Goal: Task Accomplishment & Management: Manage account settings

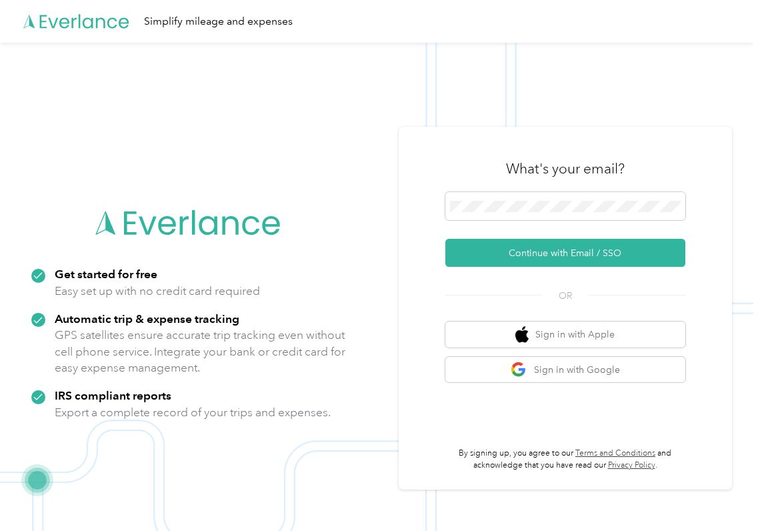
drag, startPoint x: 488, startPoint y: 252, endPoint x: 237, endPoint y: 275, distance: 251.9
click at [488, 253] on button "Continue with Email / SSO" at bounding box center [566, 253] width 240 height 28
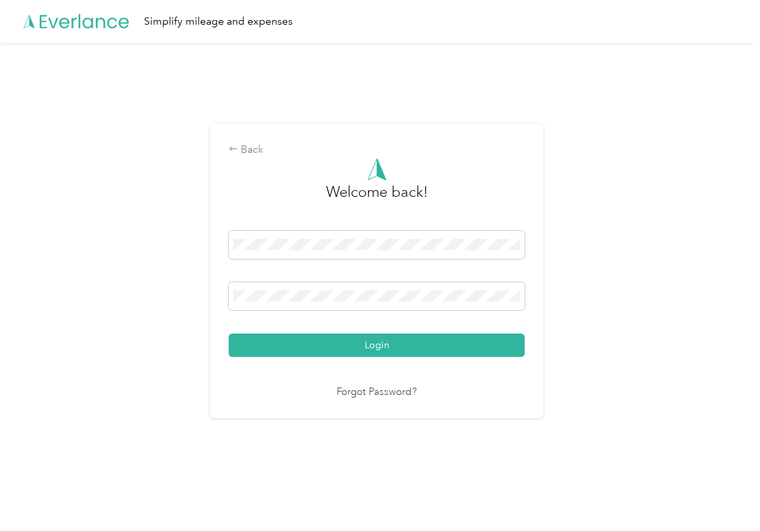
click at [296, 338] on button "Login" at bounding box center [377, 345] width 296 height 23
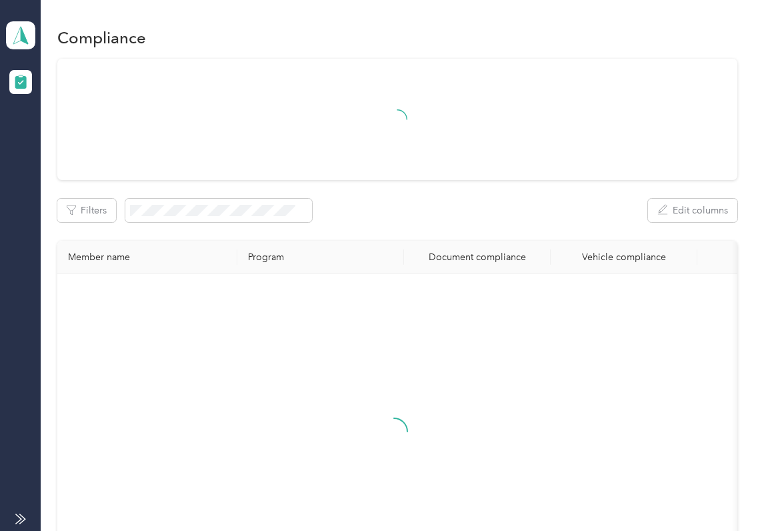
click at [601, 172] on div at bounding box center [397, 119] width 680 height 121
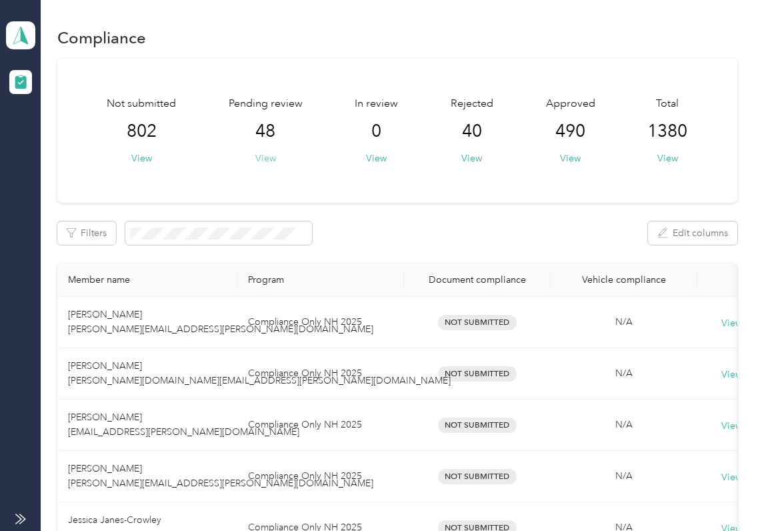
click at [268, 158] on button "View" at bounding box center [265, 158] width 21 height 14
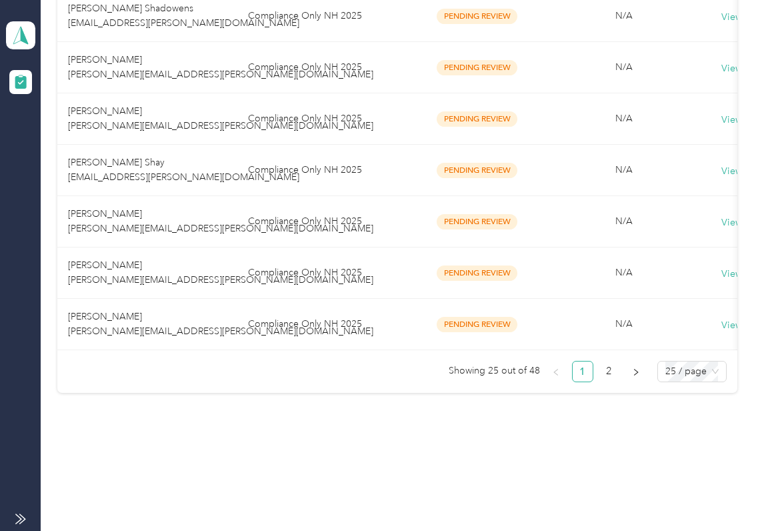
scroll to position [1249, 0]
click at [680, 378] on span "25 / page" at bounding box center [692, 372] width 53 height 20
click at [678, 281] on div "10 / page" at bounding box center [692, 280] width 48 height 15
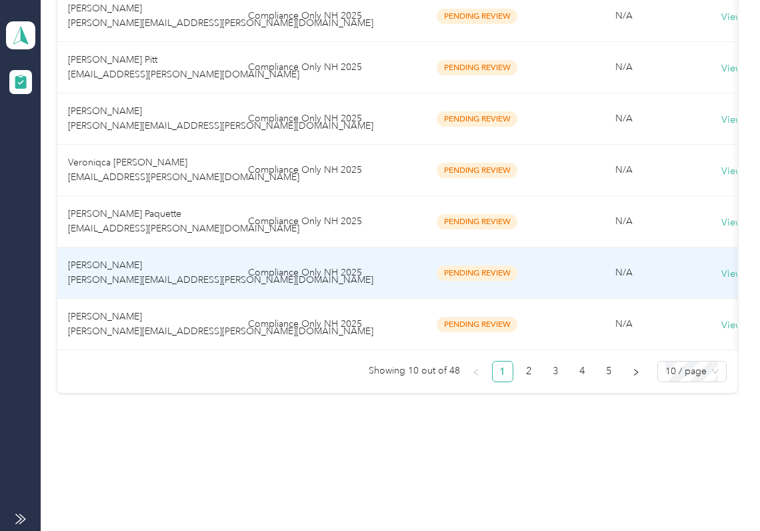
scroll to position [476, 0]
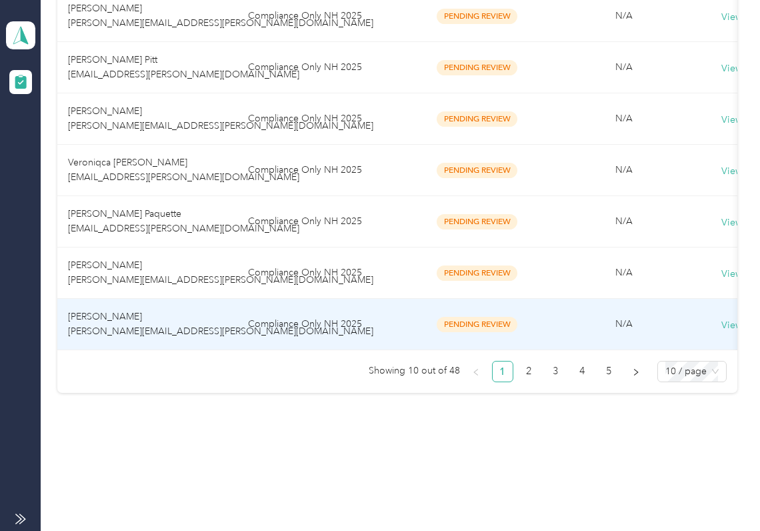
click at [128, 311] on span "[PERSON_NAME] [PERSON_NAME][EMAIL_ADDRESS][PERSON_NAME][DOMAIN_NAME]" at bounding box center [220, 324] width 305 height 26
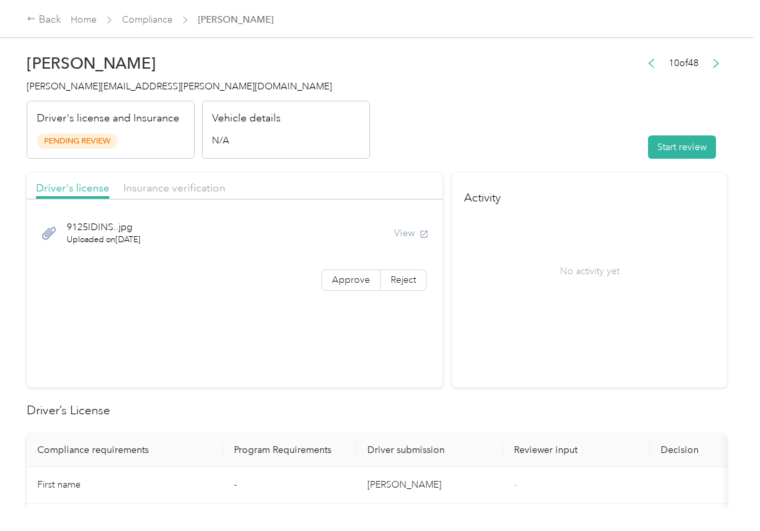
click at [648, 151] on button "Start review" at bounding box center [682, 146] width 68 height 23
drag, startPoint x: 561, startPoint y: 177, endPoint x: 359, endPoint y: 256, distance: 217.1
click at [560, 177] on h4 "Activity" at bounding box center [589, 194] width 275 height 42
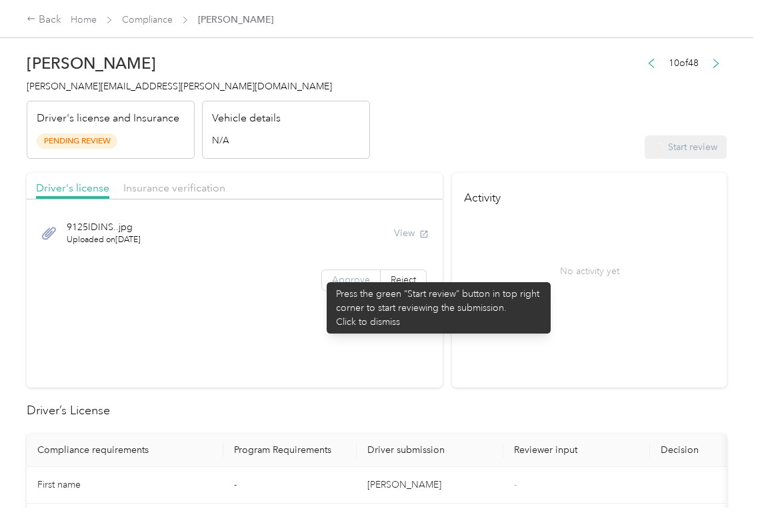
click at [322, 283] on label "Approve" at bounding box center [351, 279] width 59 height 21
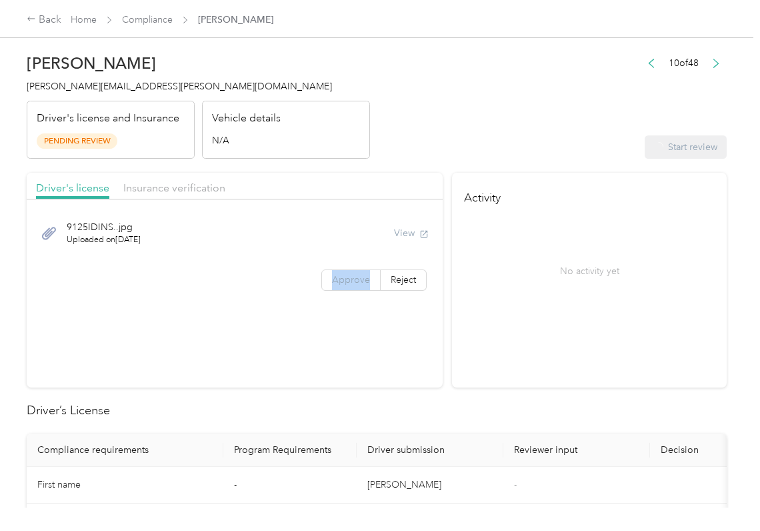
click at [322, 283] on label "Approve" at bounding box center [351, 279] width 59 height 21
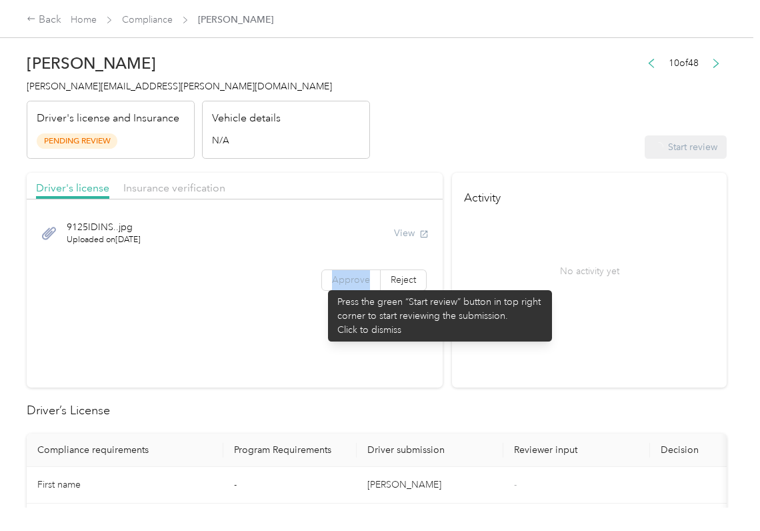
click at [332, 284] on span "Approve" at bounding box center [351, 279] width 38 height 11
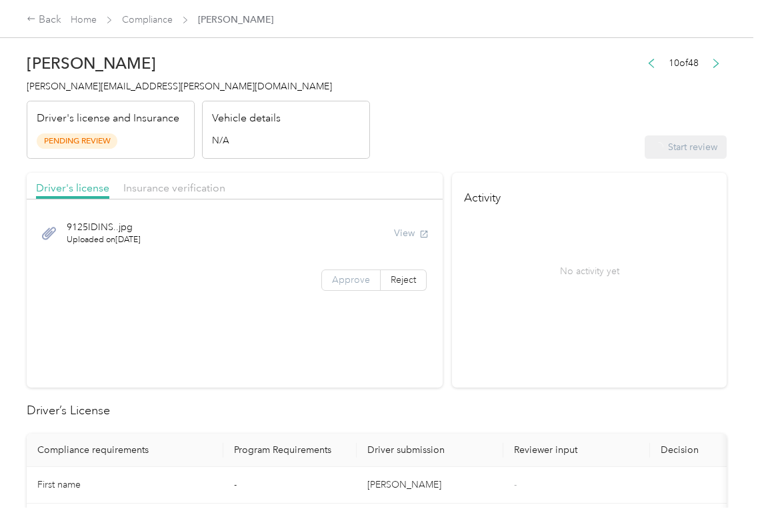
click at [332, 284] on span "Approve" at bounding box center [351, 279] width 38 height 11
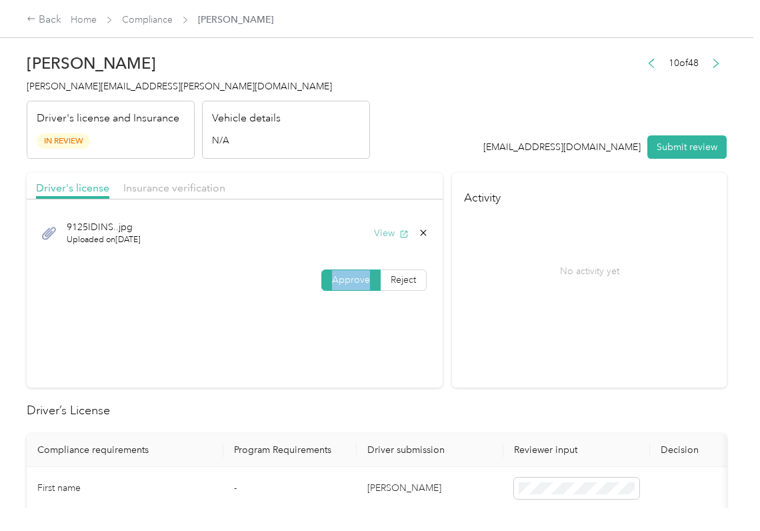
click at [379, 231] on button "View" at bounding box center [391, 233] width 35 height 14
drag, startPoint x: 400, startPoint y: 187, endPoint x: 228, endPoint y: 199, distance: 172.5
click at [399, 187] on div "Driver's license Insurance verification" at bounding box center [235, 186] width 416 height 27
click at [161, 193] on span "Insurance verification" at bounding box center [174, 187] width 102 height 13
click at [188, 183] on span "Insurance verification" at bounding box center [174, 187] width 102 height 13
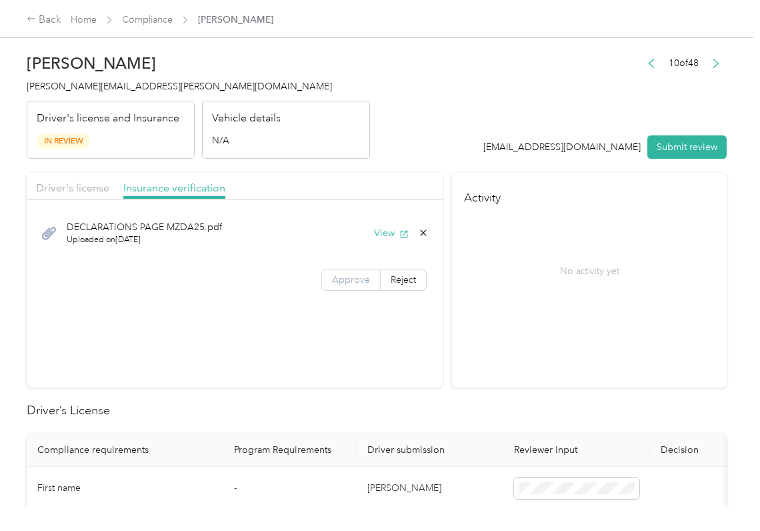
drag, startPoint x: 385, startPoint y: 232, endPoint x: 358, endPoint y: 278, distance: 53.2
click at [385, 233] on button "View" at bounding box center [391, 233] width 35 height 14
drag, startPoint x: 350, startPoint y: 283, endPoint x: 471, endPoint y: 283, distance: 121.4
click at [350, 283] on span "Approve" at bounding box center [351, 279] width 38 height 11
click at [519, 288] on div "No activity yet" at bounding box center [589, 271] width 251 height 112
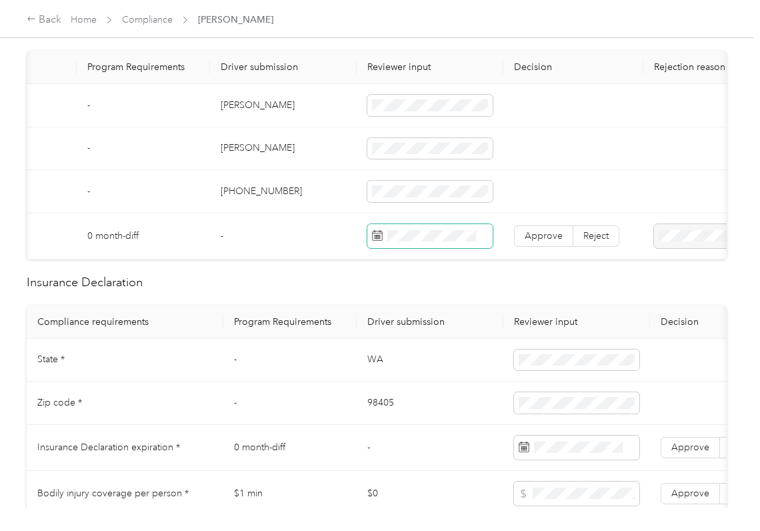
scroll to position [444, 0]
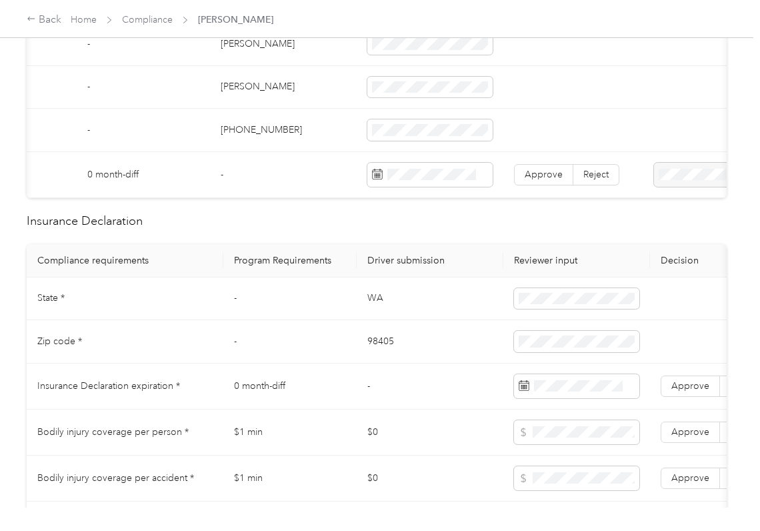
click at [374, 308] on td "WA" at bounding box center [430, 298] width 147 height 43
copy td "WA"
click at [526, 300] on td at bounding box center [577, 298] width 147 height 43
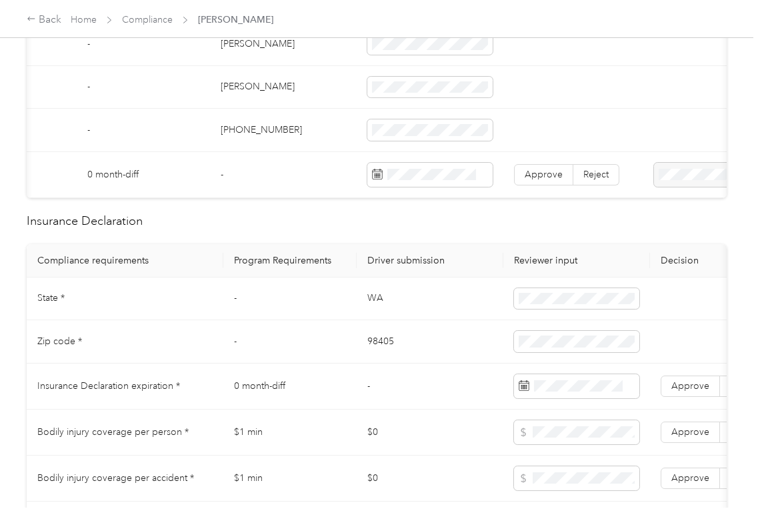
click at [390, 355] on td "98405" at bounding box center [430, 341] width 147 height 43
copy td "98405"
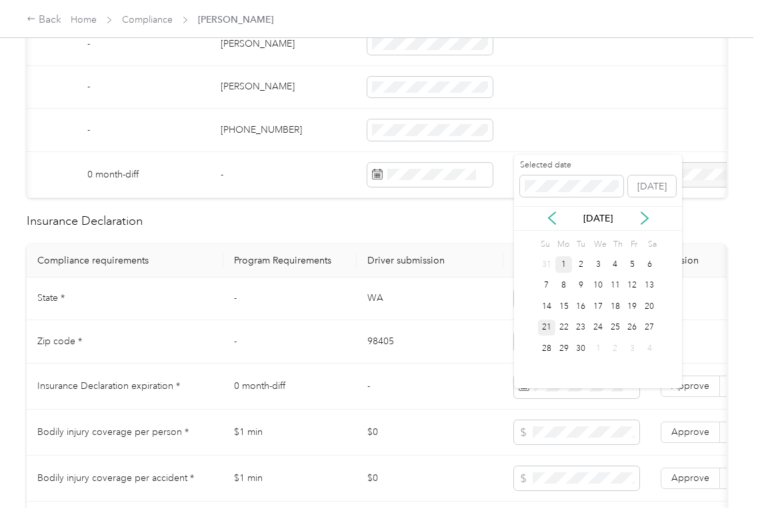
click at [546, 330] on div "21" at bounding box center [546, 328] width 17 height 17
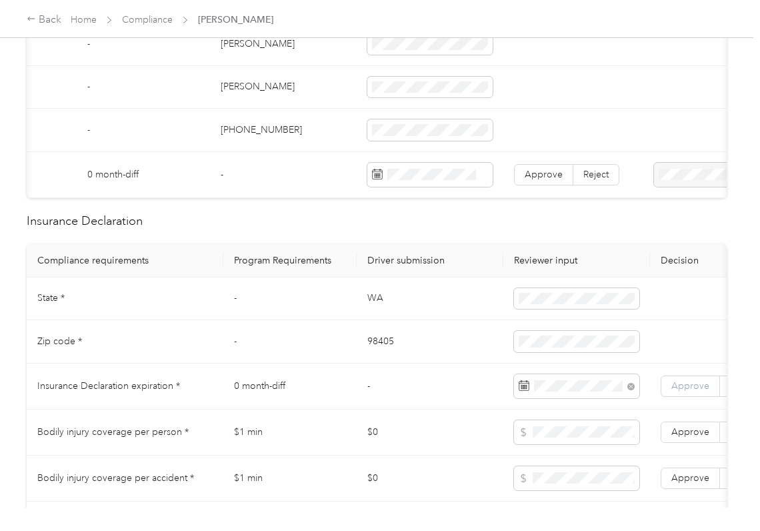
click at [691, 392] on span "Approve" at bounding box center [691, 385] width 38 height 11
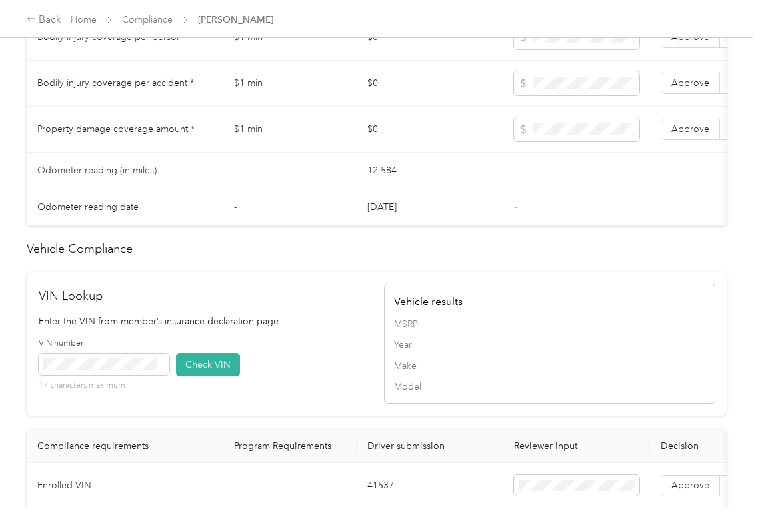
scroll to position [1067, 0]
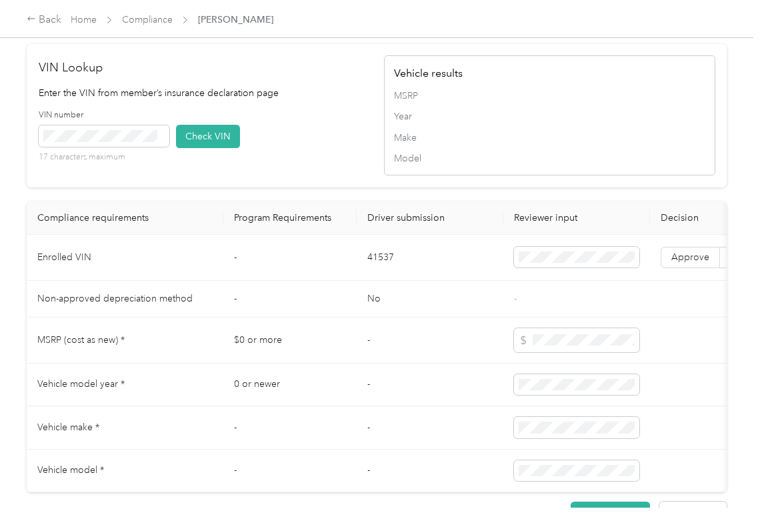
click at [379, 281] on td "41537" at bounding box center [430, 258] width 147 height 46
copy td "41537"
click at [331, 173] on div "VIN number 17 characters maximum Check VIN" at bounding box center [205, 140] width 332 height 63
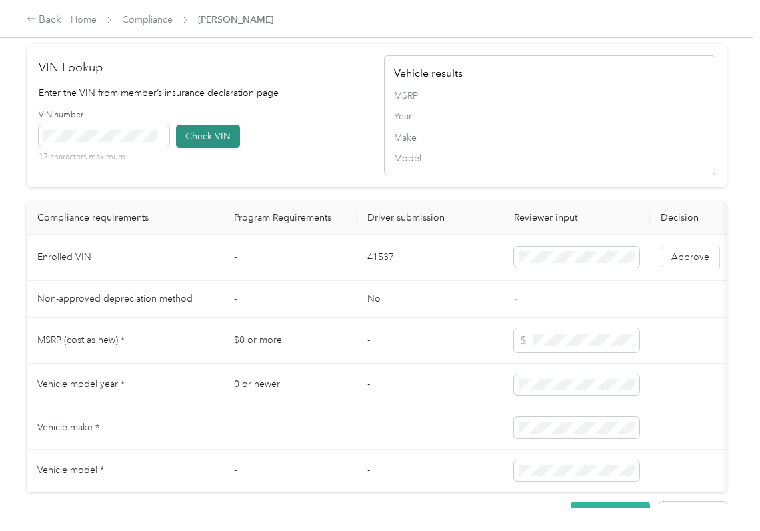
drag, startPoint x: 207, startPoint y: 169, endPoint x: 221, endPoint y: 203, distance: 36.4
click at [207, 148] on button "Check VIN" at bounding box center [208, 136] width 64 height 23
click at [225, 148] on button "Check VIN" at bounding box center [208, 136] width 64 height 23
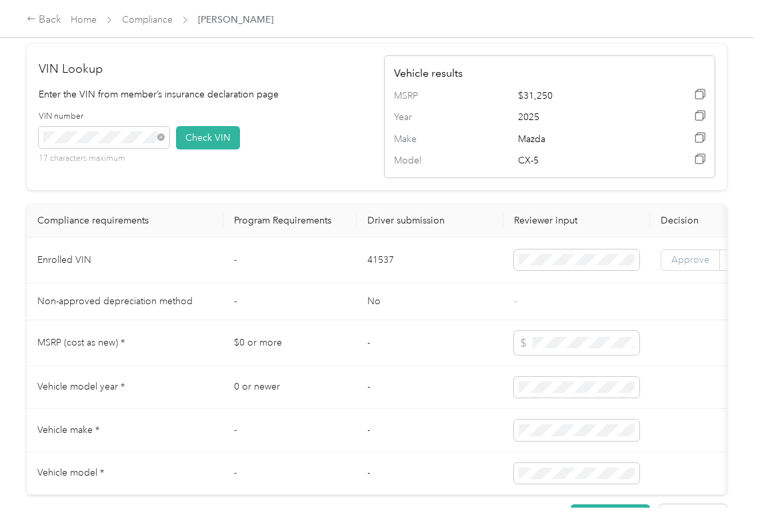
drag, startPoint x: 692, startPoint y: 297, endPoint x: 687, endPoint y: 312, distance: 15.4
click at [692, 271] on label "Approve" at bounding box center [690, 259] width 59 height 21
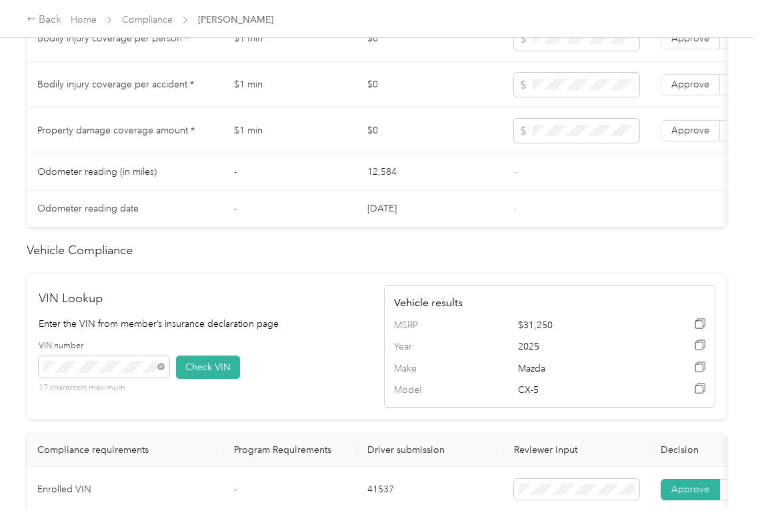
scroll to position [800, 0]
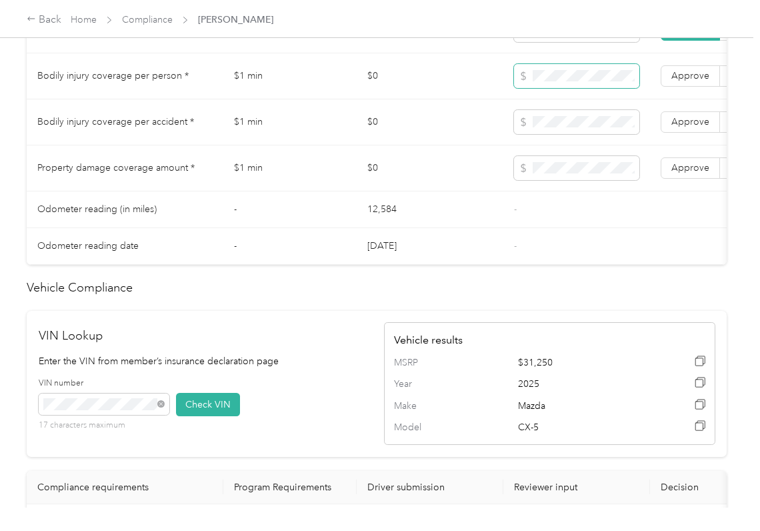
click at [550, 83] on span at bounding box center [576, 76] width 125 height 24
click at [551, 88] on span at bounding box center [576, 76] width 125 height 24
click at [695, 173] on span "Approve" at bounding box center [691, 167] width 38 height 11
click at [700, 133] on label "Approve" at bounding box center [690, 121] width 59 height 21
click at [695, 81] on span "Approve" at bounding box center [691, 75] width 38 height 11
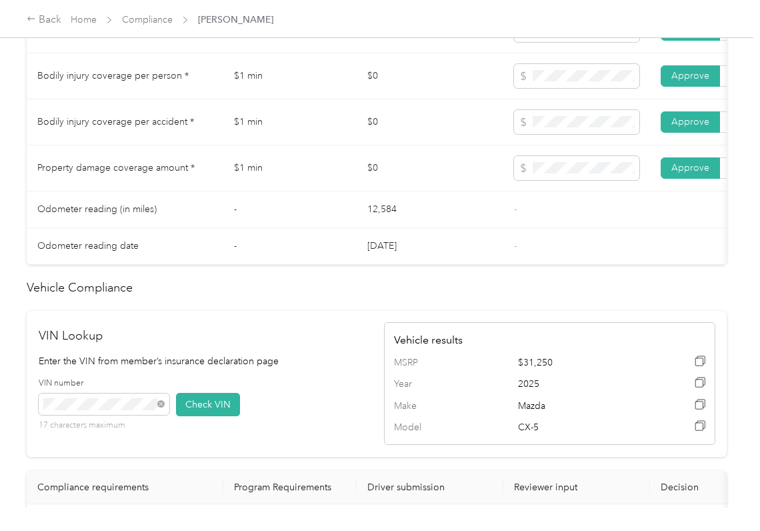
click at [480, 228] on td "12,584" at bounding box center [430, 209] width 147 height 37
click at [476, 167] on td "$0" at bounding box center [430, 168] width 147 height 46
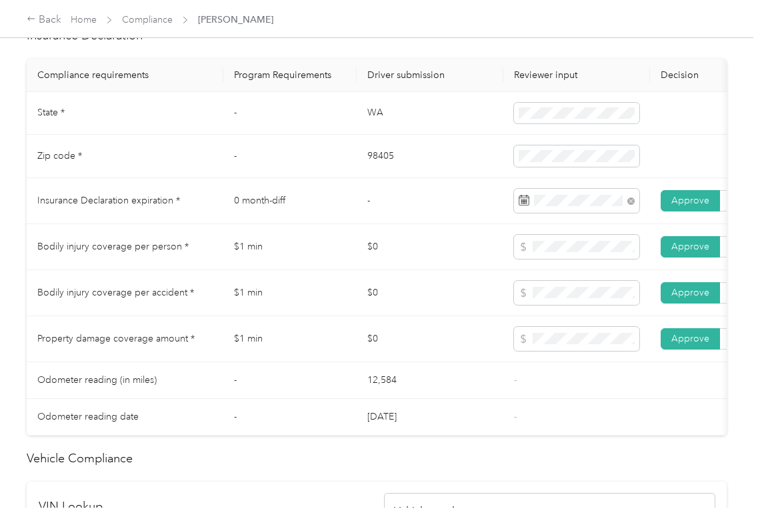
scroll to position [622, 0]
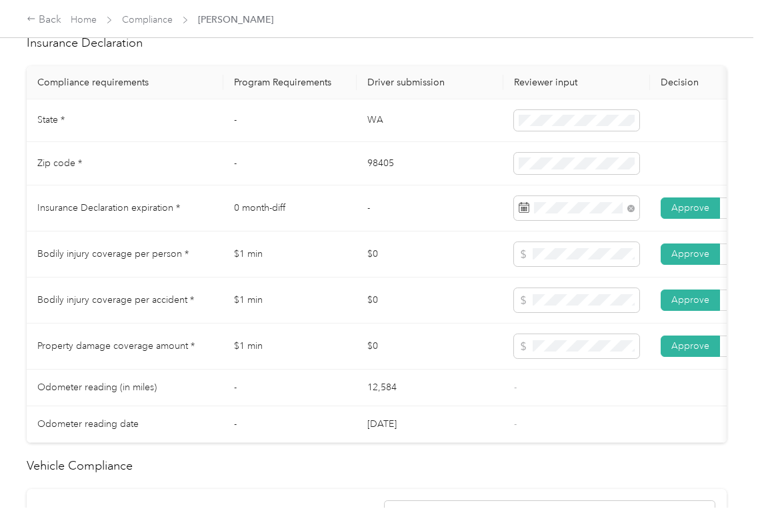
click at [411, 262] on td "$0" at bounding box center [430, 254] width 147 height 46
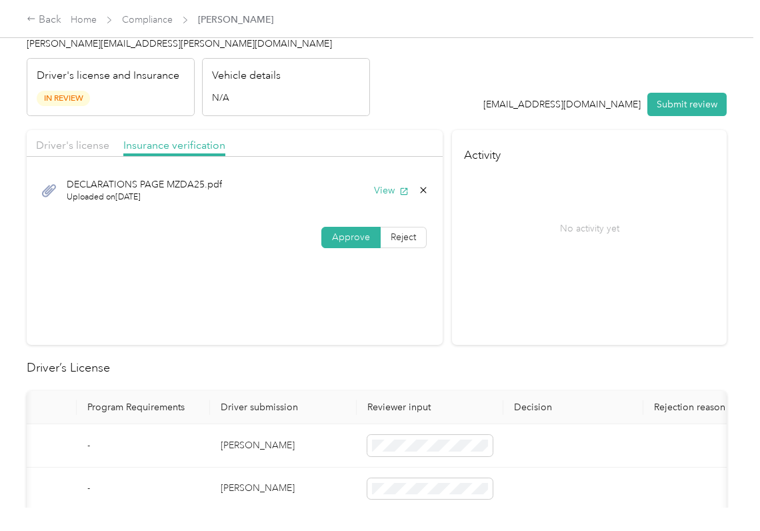
scroll to position [0, 0]
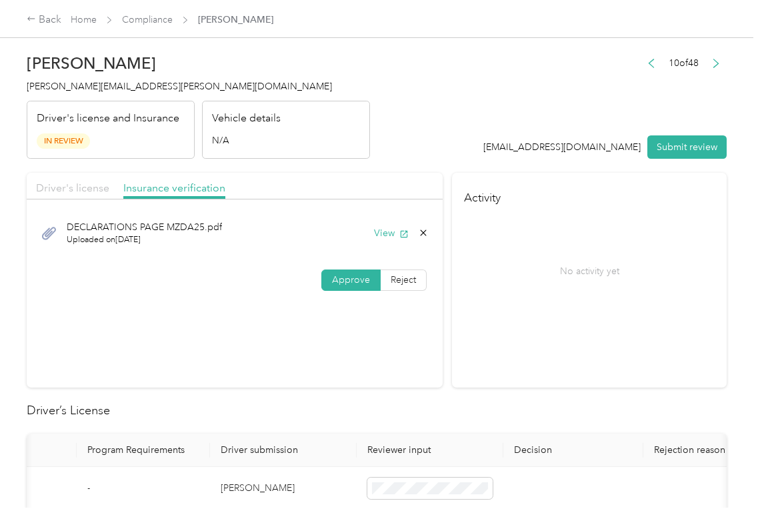
click at [75, 185] on span "Driver's license" at bounding box center [72, 187] width 73 height 13
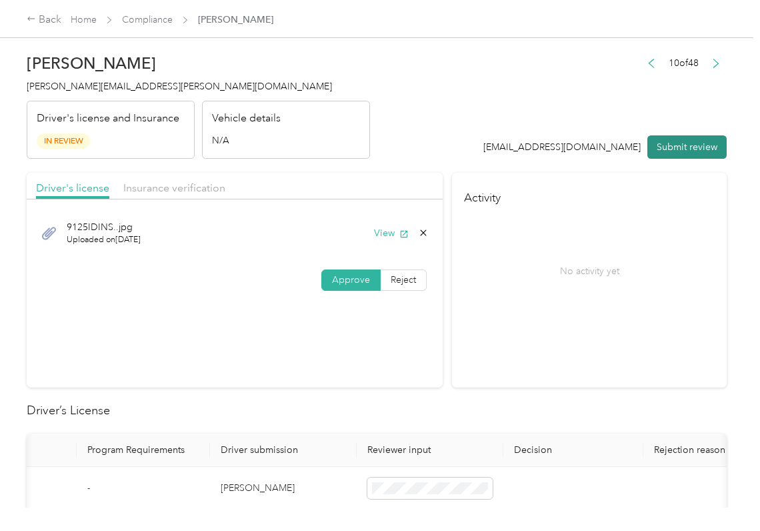
click at [692, 149] on button "Submit review" at bounding box center [687, 146] width 79 height 23
click at [83, 76] on div "[PERSON_NAME] [PERSON_NAME][EMAIL_ADDRESS][PERSON_NAME][DOMAIN_NAME] Driver's l…" at bounding box center [199, 103] width 344 height 112
click at [81, 75] on div "[PERSON_NAME] [PERSON_NAME][EMAIL_ADDRESS][PERSON_NAME][DOMAIN_NAME] Driver's l…" at bounding box center [199, 103] width 344 height 112
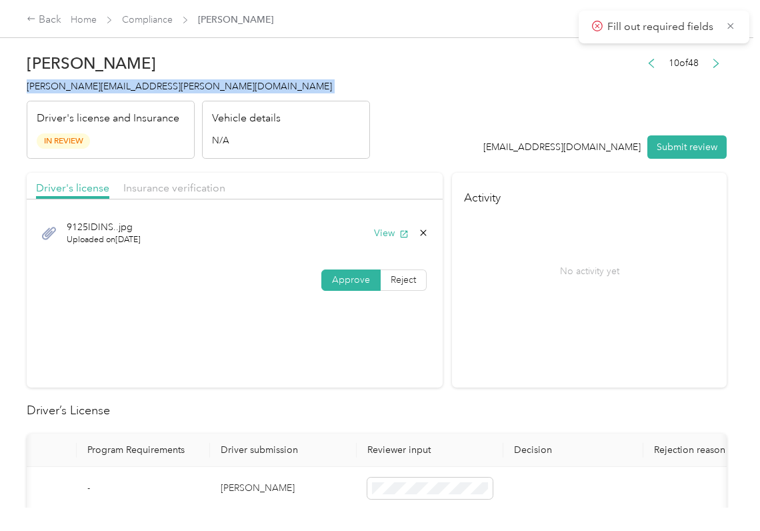
click at [81, 75] on div "[PERSON_NAME] [PERSON_NAME][EMAIL_ADDRESS][PERSON_NAME][DOMAIN_NAME] Driver's l…" at bounding box center [199, 103] width 344 height 112
click at [81, 76] on div "[PERSON_NAME] [PERSON_NAME][EMAIL_ADDRESS][PERSON_NAME][DOMAIN_NAME] Driver's l…" at bounding box center [199, 103] width 344 height 112
copy span "[PERSON_NAME][EMAIL_ADDRESS][PERSON_NAME][DOMAIN_NAME]"
click at [179, 184] on span "Insurance verification" at bounding box center [174, 187] width 102 height 13
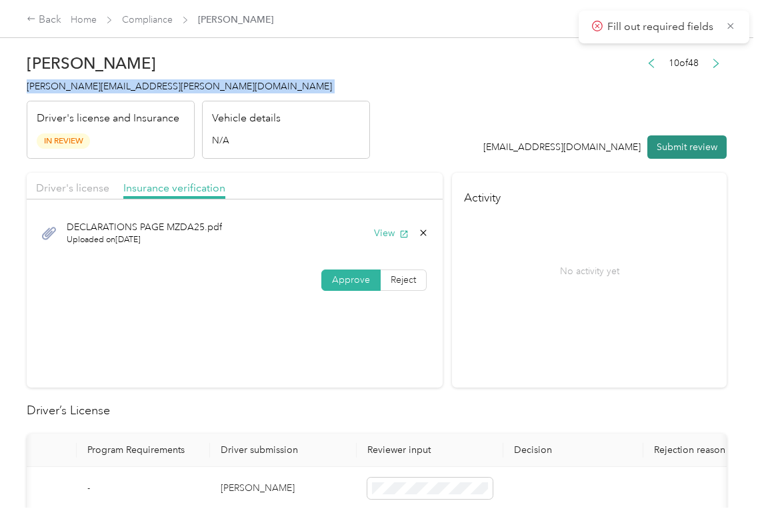
click at [672, 148] on button "Submit review" at bounding box center [687, 146] width 79 height 23
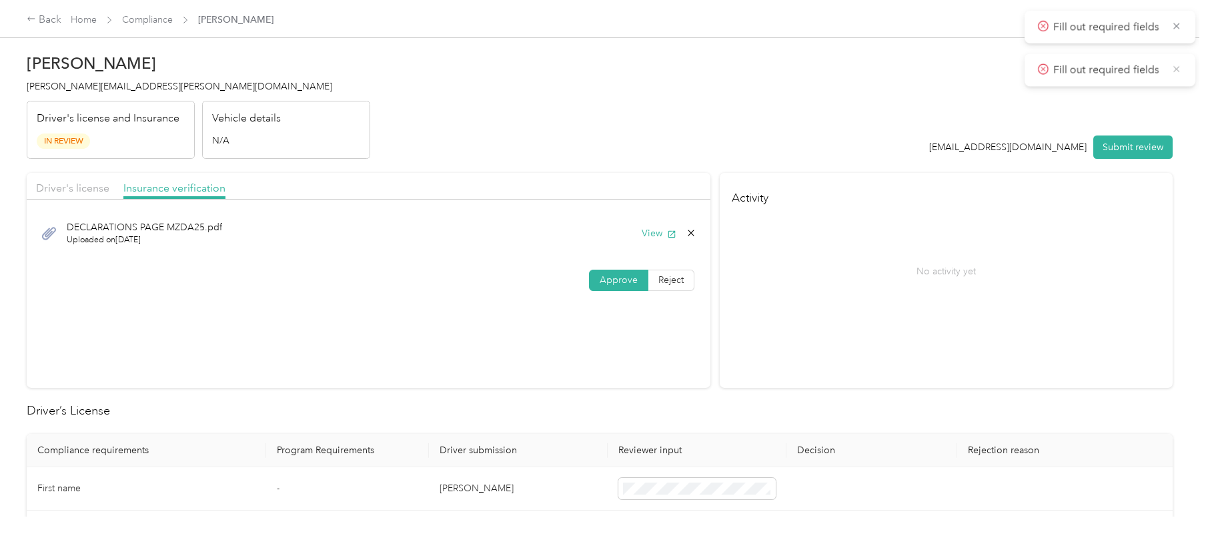
click at [760, 63] on icon at bounding box center [1176, 69] width 11 height 12
click at [760, 30] on icon at bounding box center [1176, 26] width 11 height 12
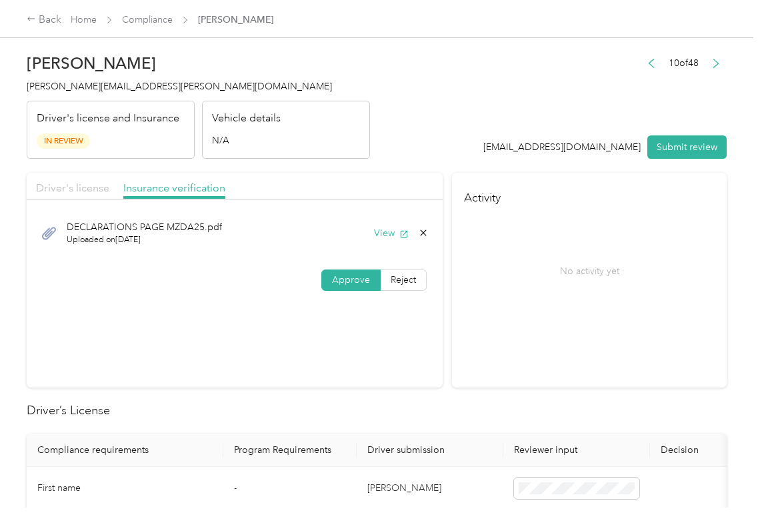
click at [71, 185] on span "Driver's license" at bounding box center [72, 187] width 73 height 13
click at [384, 232] on button "View" at bounding box center [391, 233] width 35 height 14
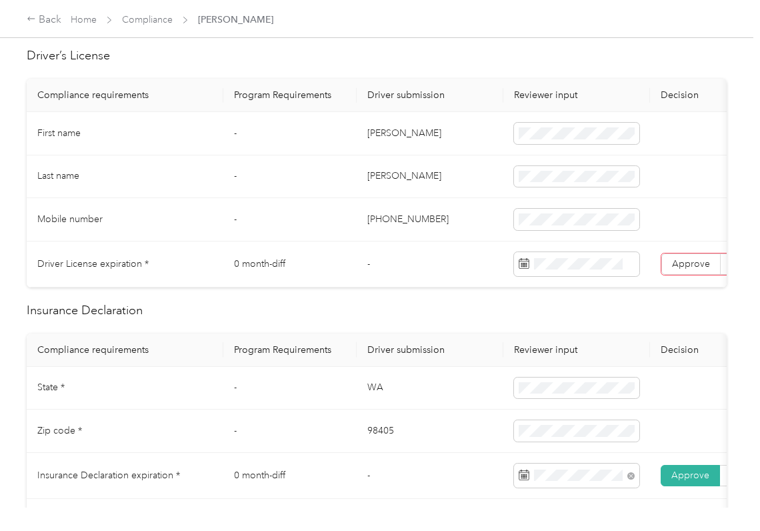
scroll to position [356, 0]
click at [399, 140] on td "[PERSON_NAME]" at bounding box center [430, 132] width 147 height 43
copy td "[PERSON_NAME]"
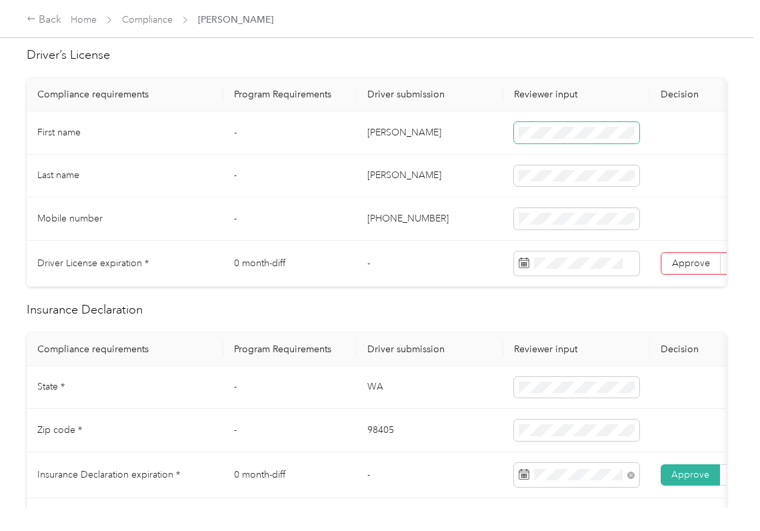
click at [558, 127] on span at bounding box center [576, 132] width 125 height 21
click at [694, 261] on span "Approve" at bounding box center [691, 262] width 38 height 11
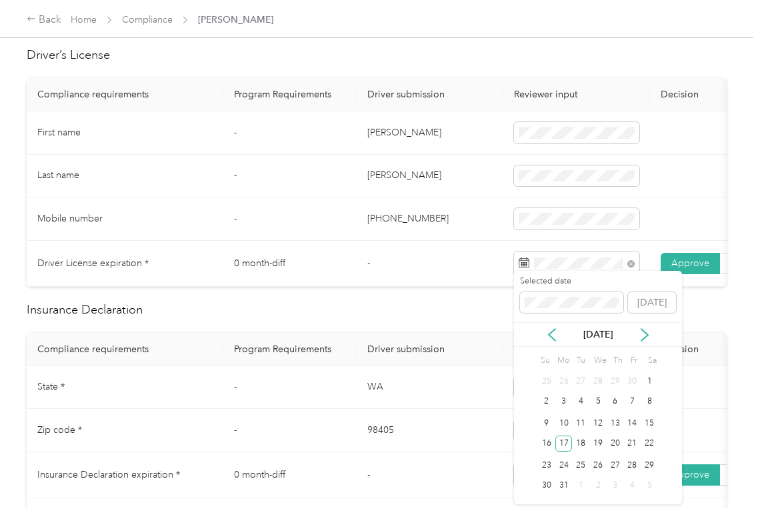
click at [395, 261] on td "-" at bounding box center [430, 264] width 147 height 46
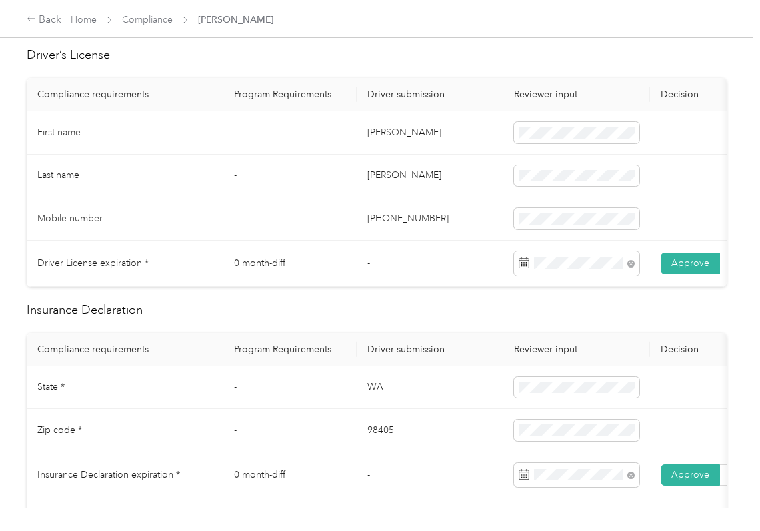
click at [404, 239] on td "[PHONE_NUMBER]" at bounding box center [430, 218] width 147 height 43
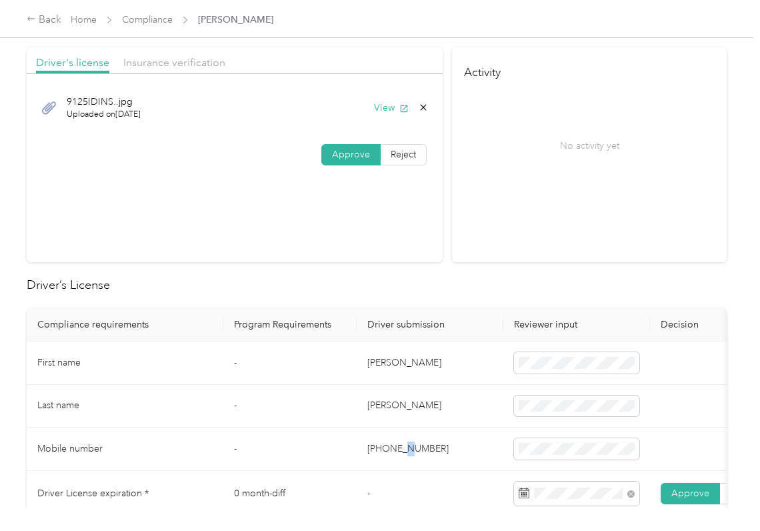
scroll to position [0, 0]
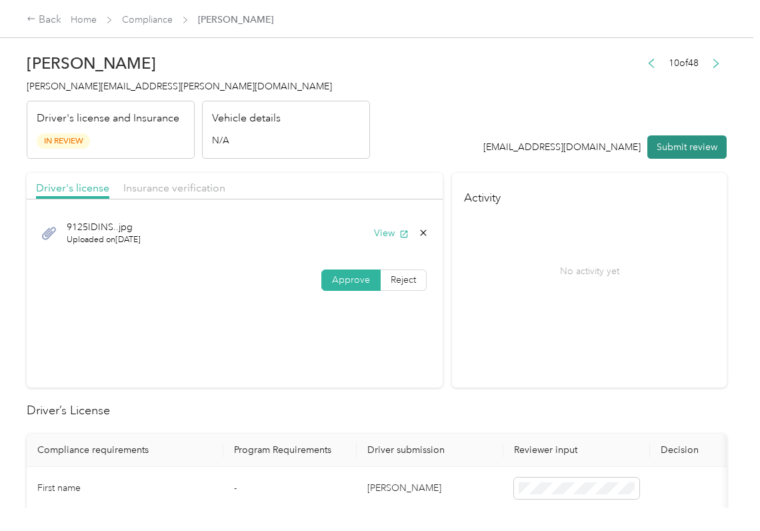
click at [662, 143] on button "Submit review" at bounding box center [687, 146] width 79 height 23
click at [151, 81] on span "[PERSON_NAME][EMAIL_ADDRESS][PERSON_NAME][DOMAIN_NAME]" at bounding box center [179, 86] width 305 height 11
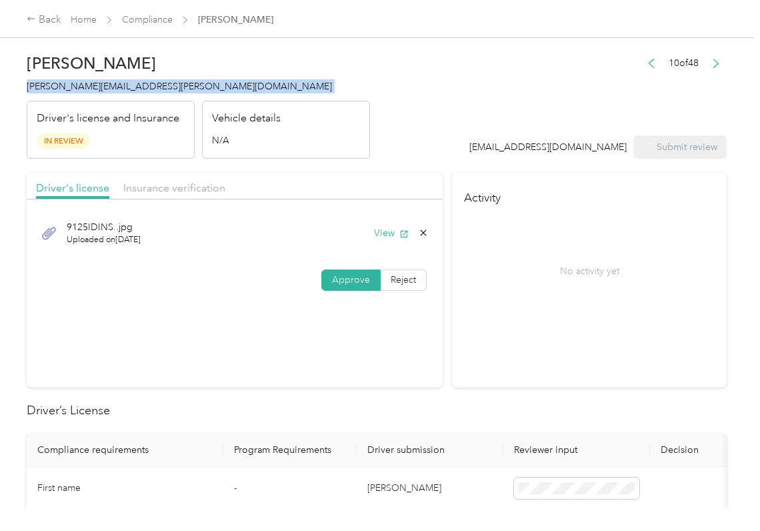
click at [151, 81] on span "[PERSON_NAME][EMAIL_ADDRESS][PERSON_NAME][DOMAIN_NAME]" at bounding box center [179, 86] width 305 height 11
copy span "[PERSON_NAME][EMAIL_ADDRESS][PERSON_NAME][DOMAIN_NAME]"
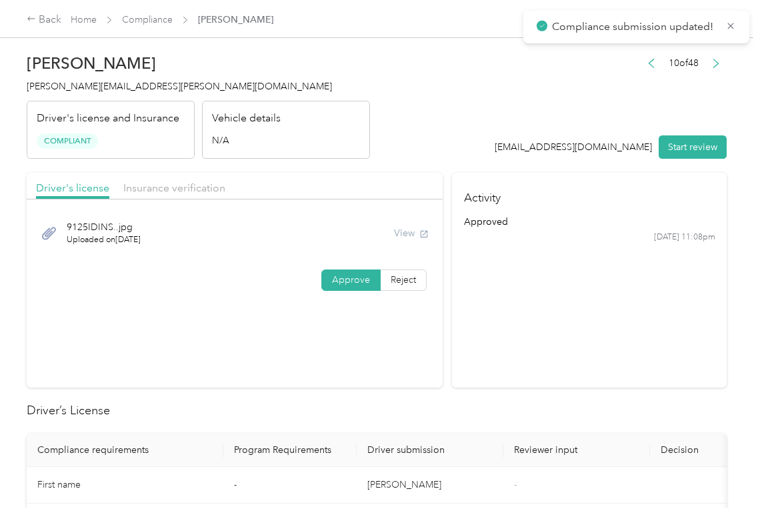
drag, startPoint x: 532, startPoint y: 348, endPoint x: 538, endPoint y: 319, distance: 29.8
click at [537, 343] on section "Activity approved [DATE] 11:08pm" at bounding box center [589, 280] width 275 height 215
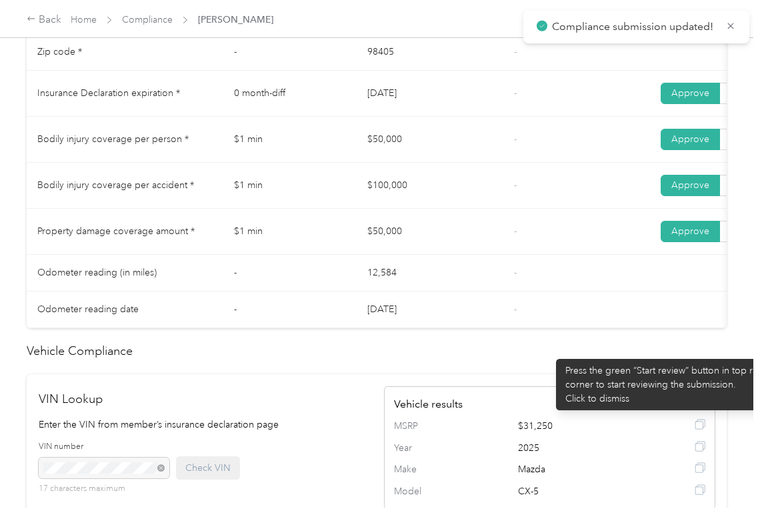
scroll to position [711, 0]
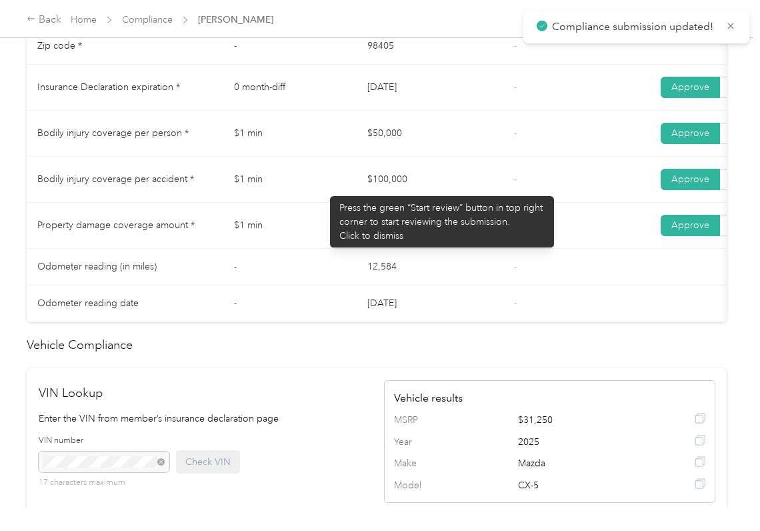
click at [390, 182] on tr "Bodily injury coverage per accident * $1 min $100,000 - Approve Reject" at bounding box center [497, 180] width 940 height 46
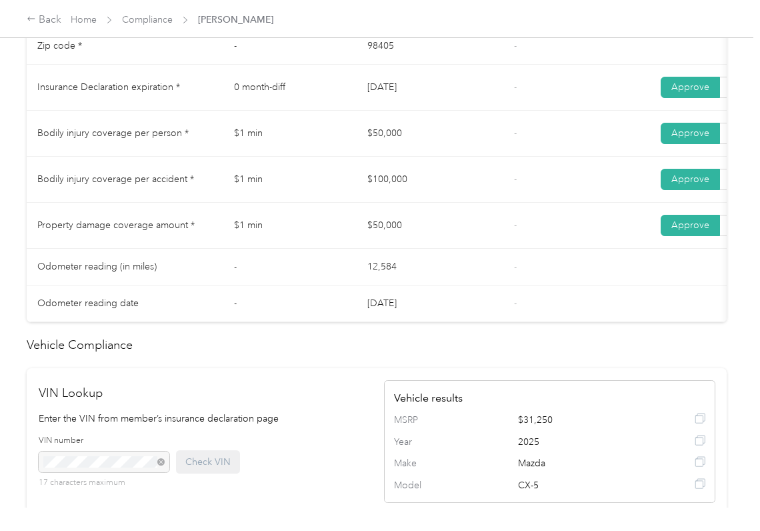
click at [404, 200] on td "$100,000" at bounding box center [430, 180] width 147 height 46
click at [151, 14] on link "Compliance" at bounding box center [147, 19] width 51 height 11
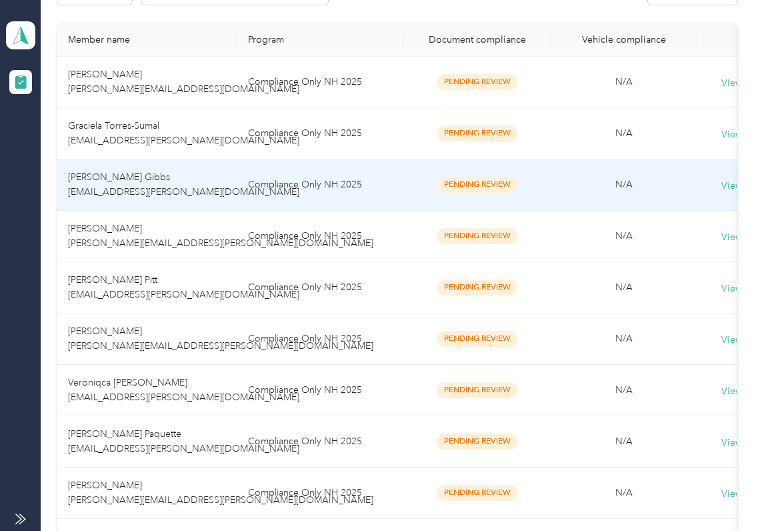
scroll to position [452, 0]
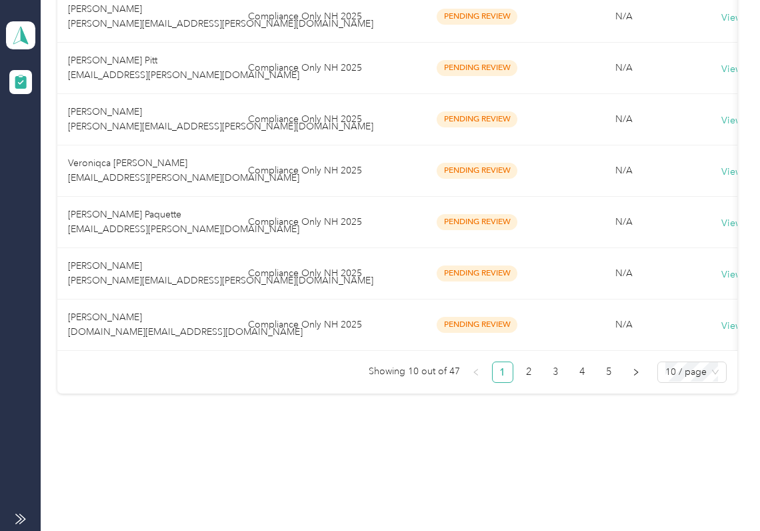
click at [134, 309] on td "[PERSON_NAME] [DOMAIN_NAME][EMAIL_ADDRESS][DOMAIN_NAME]" at bounding box center [147, 324] width 180 height 51
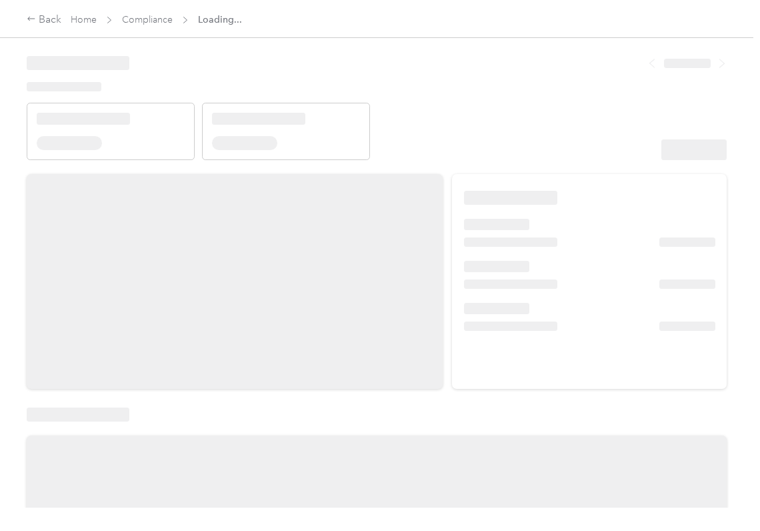
click at [143, 25] on span "Compliance" at bounding box center [147, 20] width 51 height 14
click at [145, 19] on link "Compliance" at bounding box center [147, 19] width 51 height 11
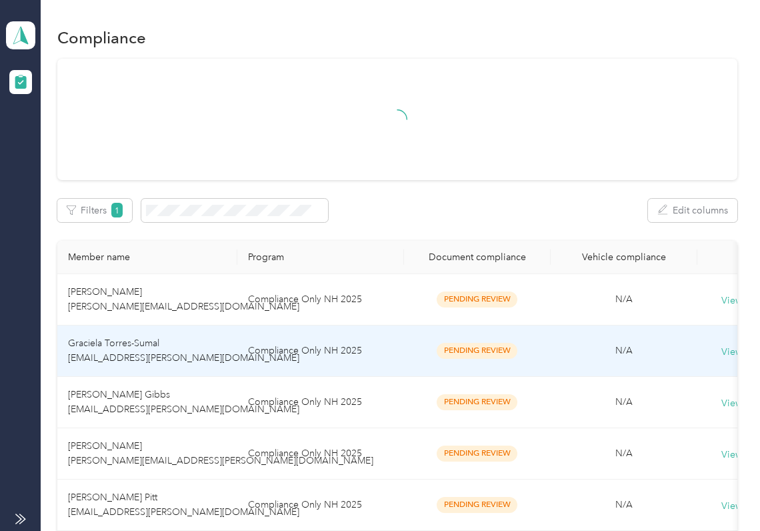
scroll to position [452, 0]
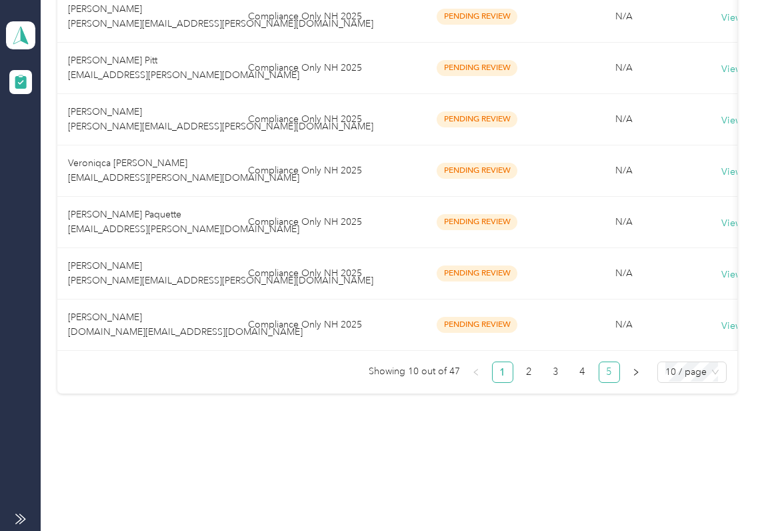
click at [603, 370] on link "5" at bounding box center [610, 372] width 20 height 20
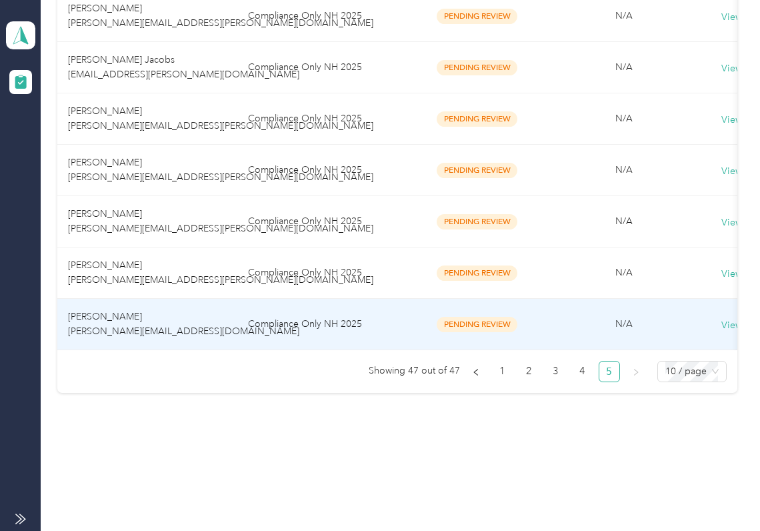
click at [150, 309] on td "[PERSON_NAME] [PERSON_NAME][EMAIL_ADDRESS][DOMAIN_NAME]" at bounding box center [147, 324] width 180 height 51
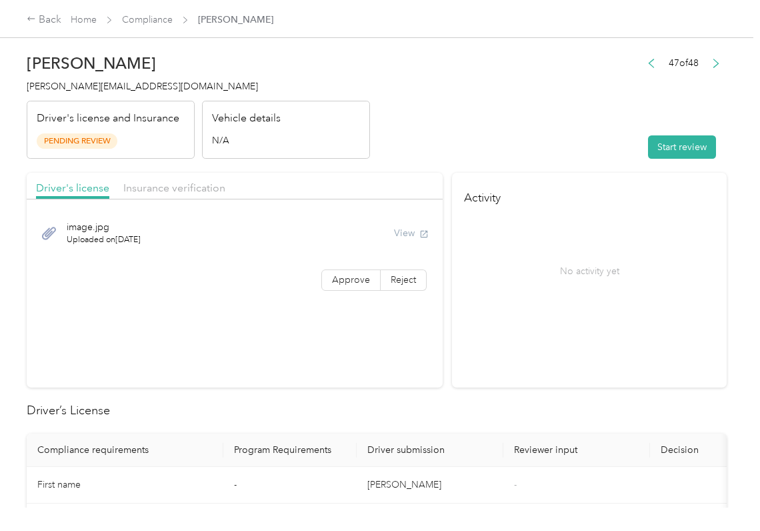
click at [473, 147] on header "[PERSON_NAME] [PERSON_NAME][EMAIL_ADDRESS][DOMAIN_NAME] Driver's license and In…" at bounding box center [377, 103] width 700 height 112
click at [670, 141] on button "Start review" at bounding box center [682, 146] width 68 height 23
drag, startPoint x: 536, startPoint y: 132, endPoint x: 516, endPoint y: 149, distance: 26.5
click at [535, 132] on header "[PERSON_NAME] [PERSON_NAME][EMAIL_ADDRESS][DOMAIN_NAME] Driver's license and In…" at bounding box center [377, 103] width 700 height 112
click at [340, 283] on span "Approve" at bounding box center [351, 279] width 38 height 11
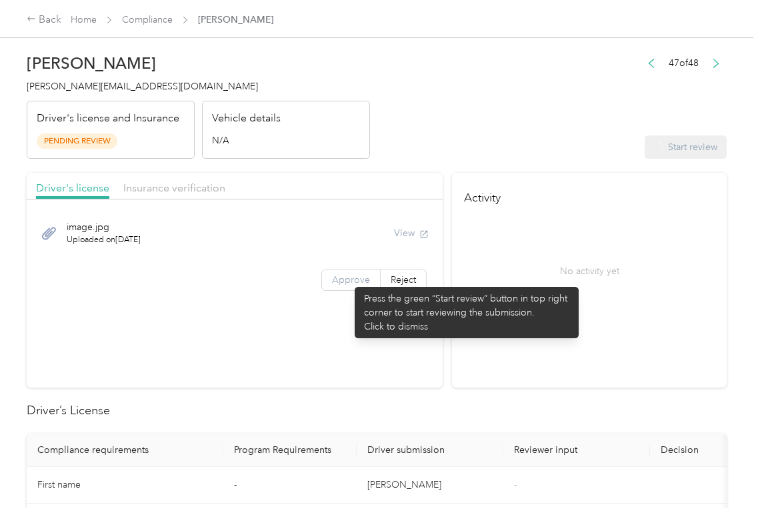
click at [348, 280] on span "Approve" at bounding box center [351, 279] width 38 height 11
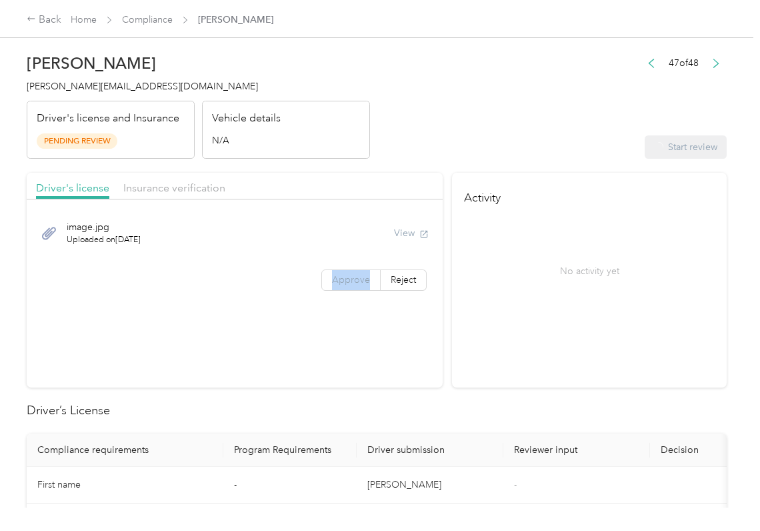
click at [348, 280] on span "Approve" at bounding box center [351, 279] width 38 height 11
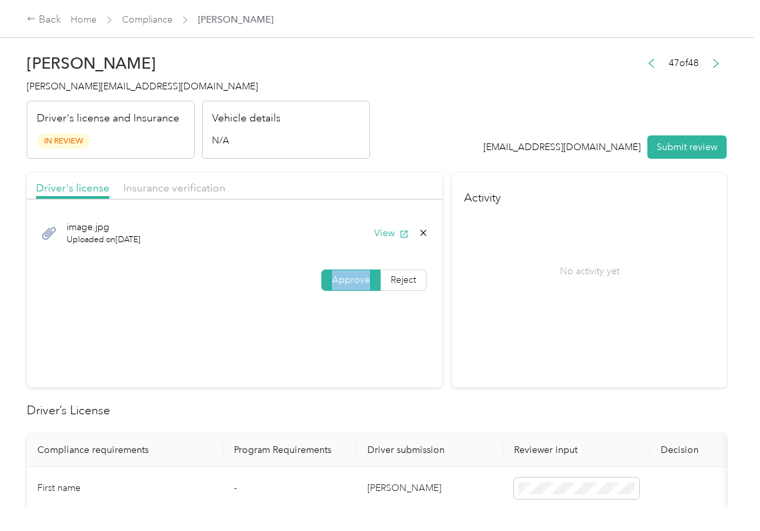
click at [348, 280] on span "Approve" at bounding box center [351, 279] width 38 height 11
click at [380, 232] on button "View" at bounding box center [391, 233] width 35 height 14
click at [404, 181] on div "Driver's license Insurance verification" at bounding box center [235, 186] width 416 height 27
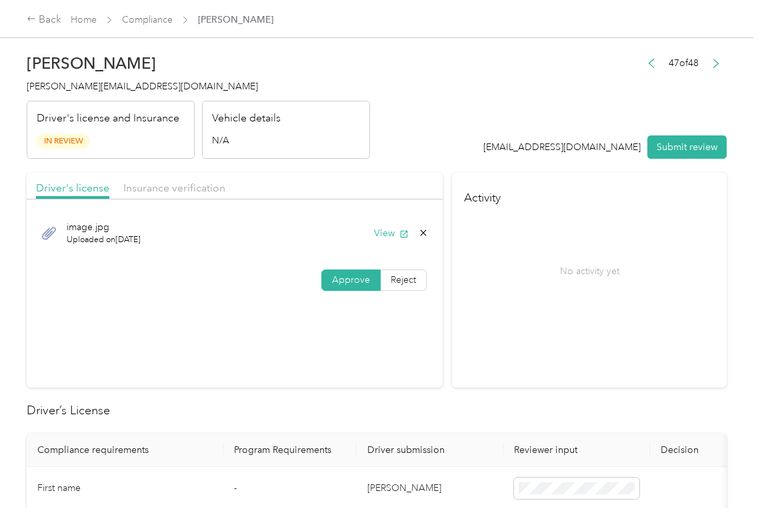
click at [211, 195] on div "Insurance verification" at bounding box center [174, 188] width 102 height 17
click at [199, 191] on span "Insurance verification" at bounding box center [174, 187] width 102 height 13
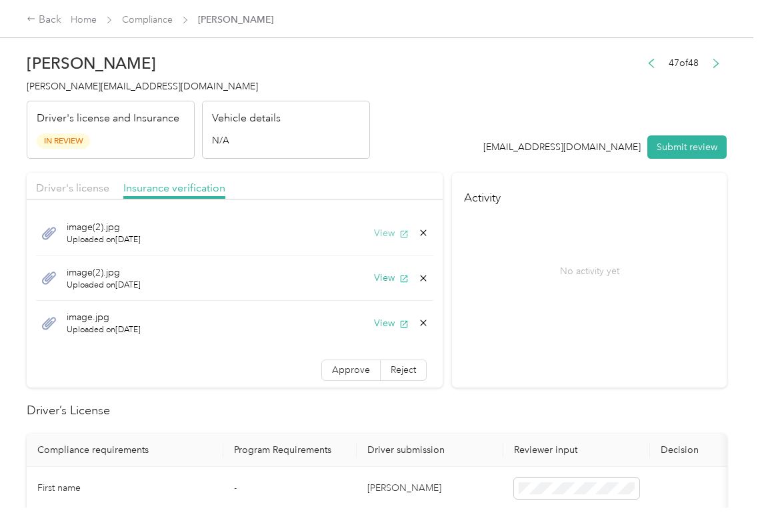
click at [374, 231] on button "View" at bounding box center [391, 233] width 35 height 14
click at [374, 278] on button "View" at bounding box center [391, 278] width 35 height 14
click at [374, 326] on button "View" at bounding box center [391, 323] width 35 height 14
drag, startPoint x: 336, startPoint y: 366, endPoint x: 204, endPoint y: 458, distance: 161.0
click at [335, 366] on span "Approve" at bounding box center [351, 369] width 38 height 11
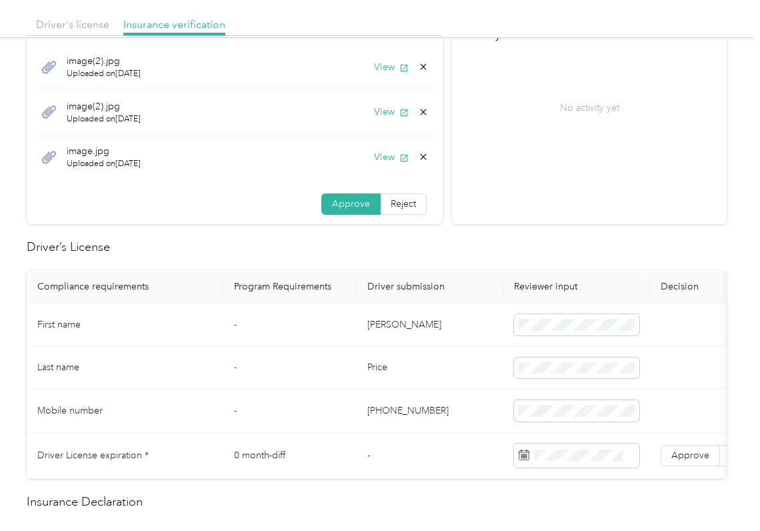
scroll to position [356, 0]
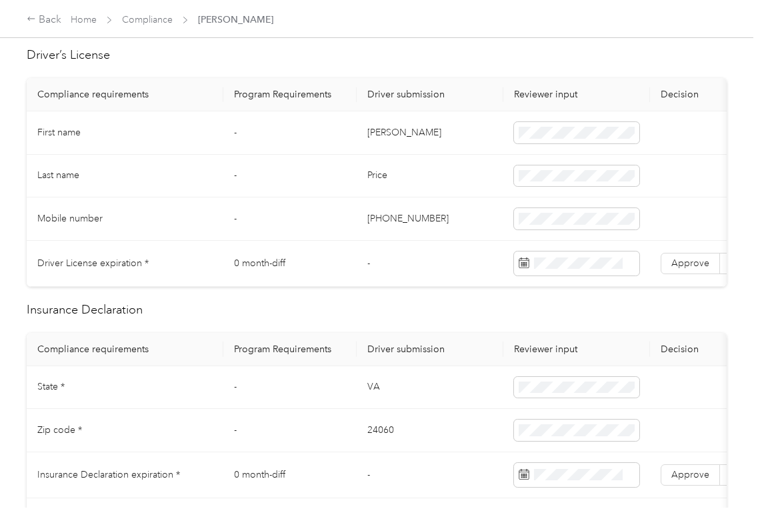
click at [387, 136] on td "[PERSON_NAME]" at bounding box center [430, 132] width 147 height 43
copy td "[PERSON_NAME]"
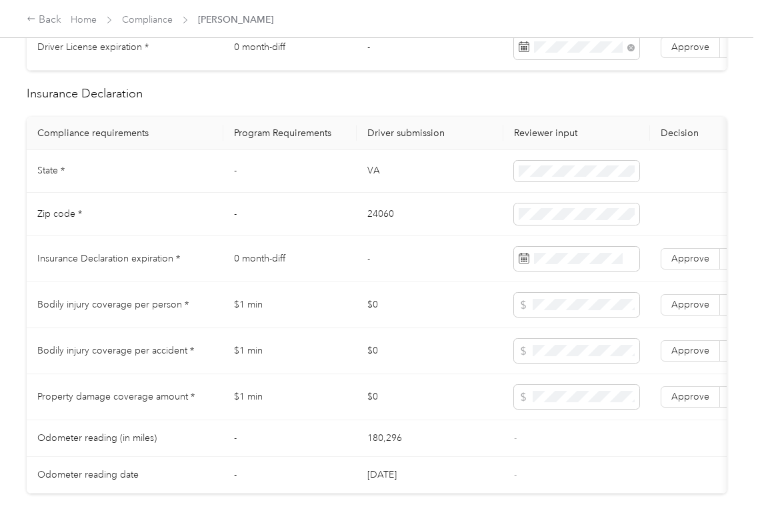
scroll to position [1156, 0]
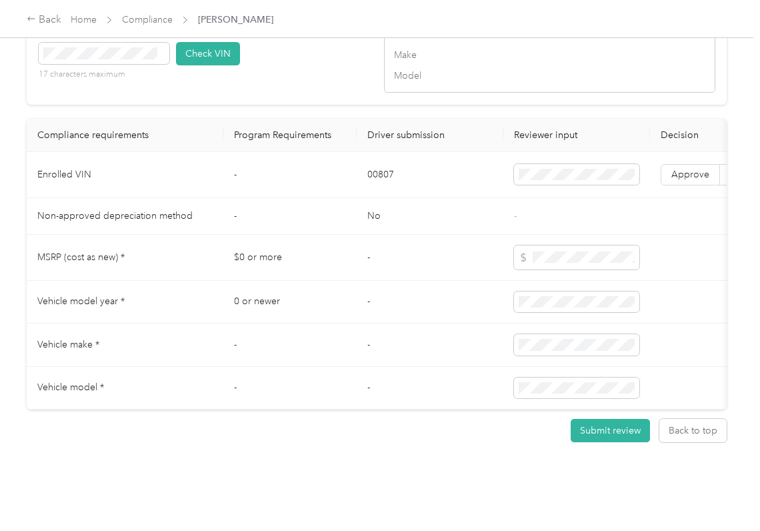
click at [412, 235] on td "No" at bounding box center [430, 216] width 147 height 37
click at [385, 281] on td "-" at bounding box center [430, 258] width 147 height 46
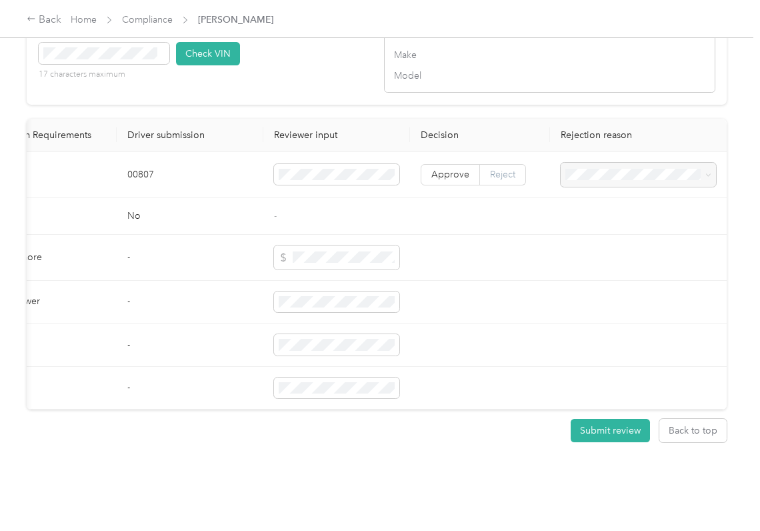
click at [499, 180] on span "Reject" at bounding box center [502, 174] width 25 height 11
drag, startPoint x: 596, startPoint y: 232, endPoint x: 575, endPoint y: 260, distance: 34.8
click at [596, 233] on span "Vehicle VIN missing from uploaded Insurance Policy doc" at bounding box center [628, 230] width 131 height 25
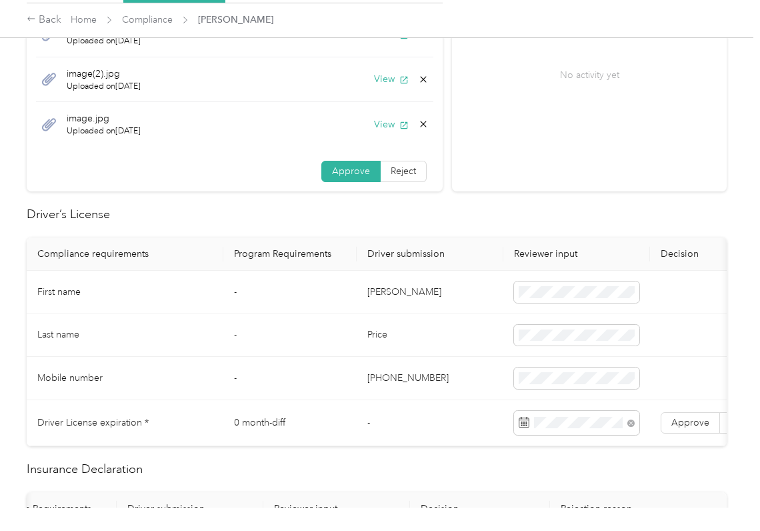
scroll to position [177, 0]
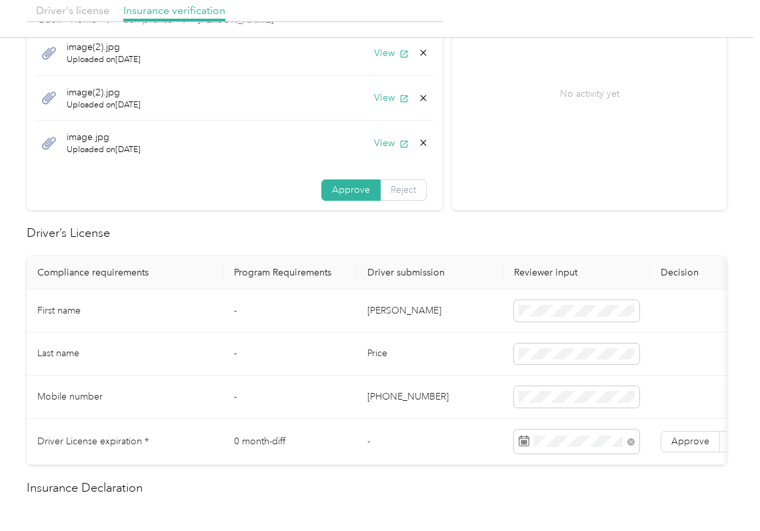
click at [394, 193] on span "Reject" at bounding box center [403, 189] width 25 height 11
click at [322, 193] on label "Approve" at bounding box center [351, 190] width 59 height 21
click at [254, 195] on div "Approve Reject" at bounding box center [235, 189] width 416 height 21
click at [401, 197] on label "Reject" at bounding box center [404, 189] width 46 height 21
click at [233, 319] on span "Name not shown as insured driver" at bounding box center [231, 311] width 83 height 25
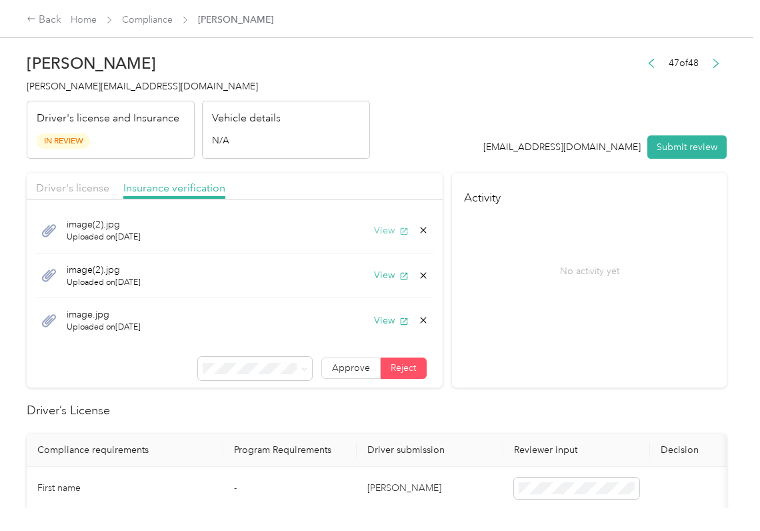
scroll to position [4, 0]
click at [374, 233] on button "View" at bounding box center [391, 229] width 35 height 14
click at [604, 271] on p "No activity yet" at bounding box center [589, 271] width 59 height 14
click at [374, 276] on button "View" at bounding box center [391, 274] width 35 height 14
click at [378, 317] on button "View" at bounding box center [391, 319] width 35 height 14
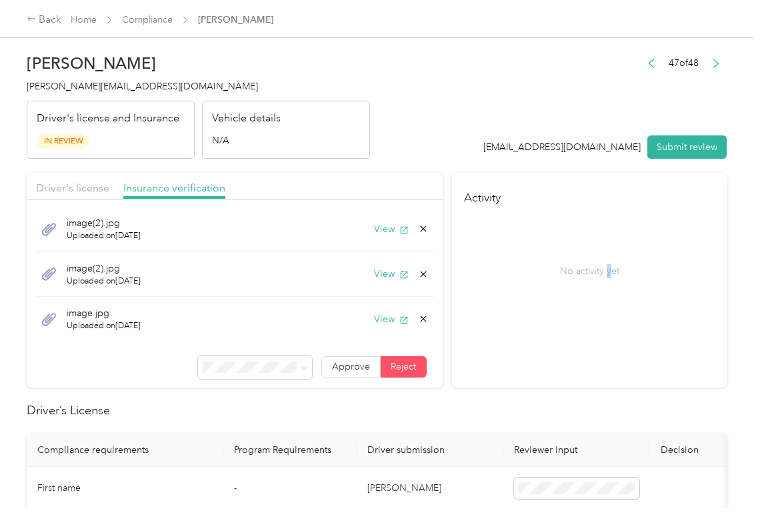
drag, startPoint x: 55, startPoint y: 187, endPoint x: 340, endPoint y: 195, distance: 284.9
click at [55, 188] on span "Driver's license" at bounding box center [72, 187] width 73 height 13
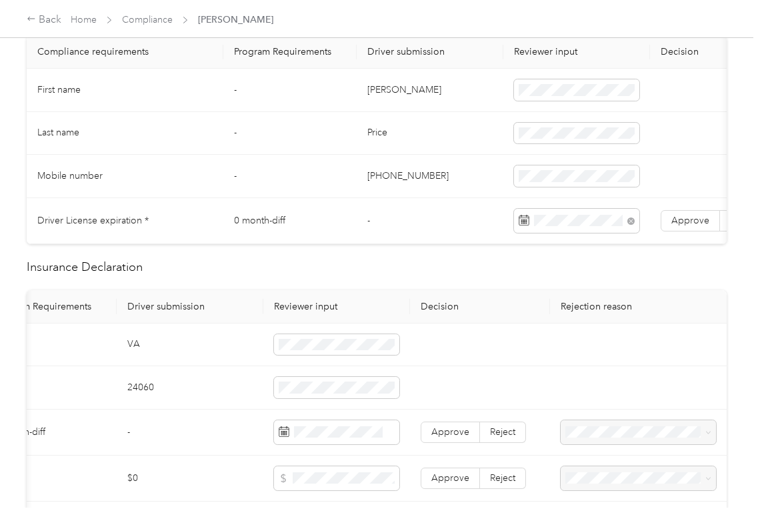
scroll to position [356, 0]
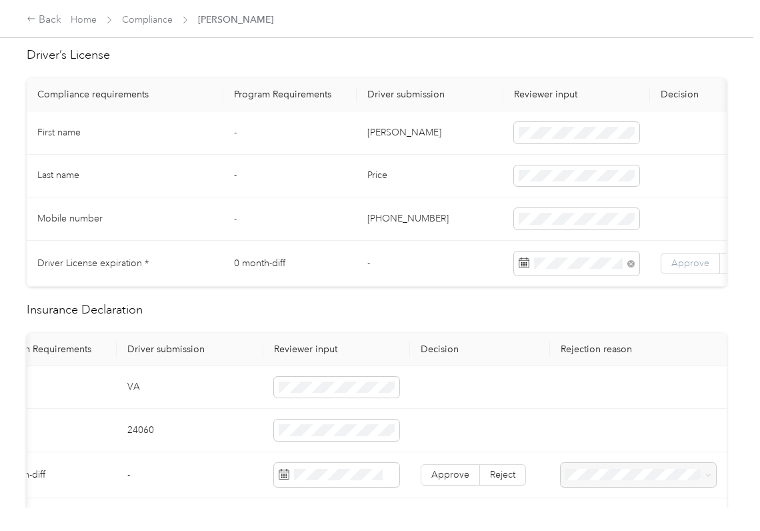
click at [686, 263] on span "Approve" at bounding box center [691, 262] width 38 height 11
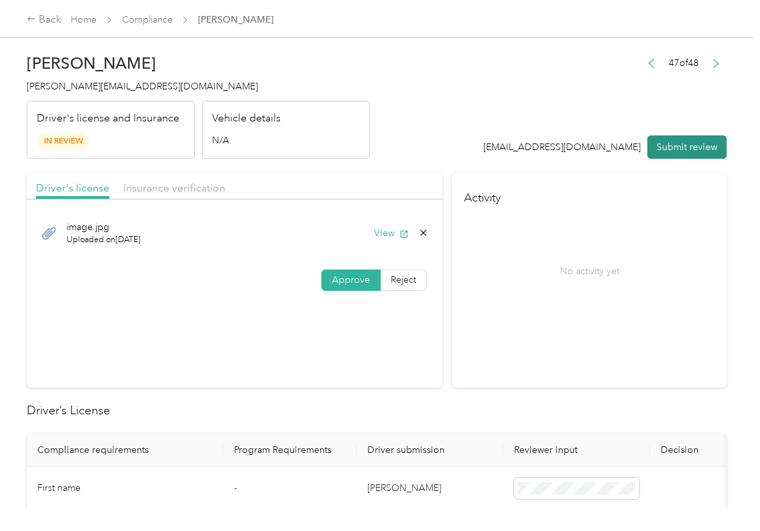
click at [659, 137] on button "Submit review" at bounding box center [687, 146] width 79 height 23
click at [102, 83] on span "[PERSON_NAME][EMAIL_ADDRESS][DOMAIN_NAME]" at bounding box center [142, 86] width 231 height 11
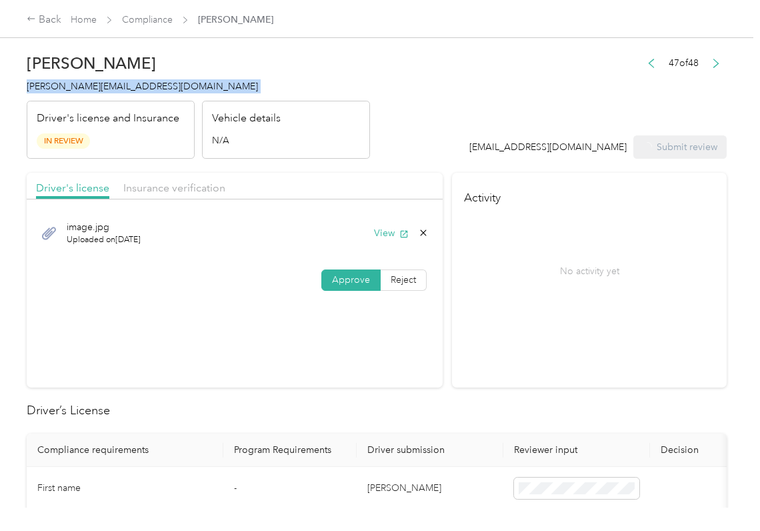
click at [102, 83] on span "[PERSON_NAME][EMAIL_ADDRESS][DOMAIN_NAME]" at bounding box center [142, 86] width 231 height 11
copy span "[PERSON_NAME][EMAIL_ADDRESS][DOMAIN_NAME]"
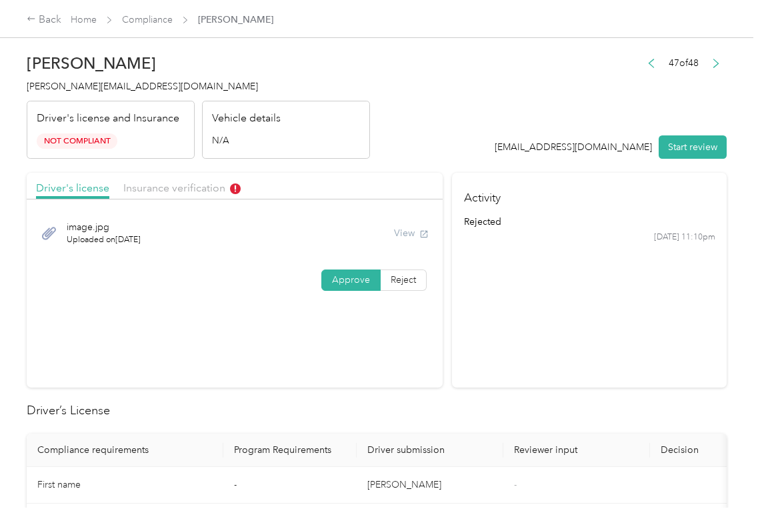
click at [366, 371] on section "Driver's license Insurance verification image.jpg Uploaded on [DATE] View Appro…" at bounding box center [235, 280] width 416 height 215
click at [144, 22] on link "Compliance" at bounding box center [147, 19] width 51 height 11
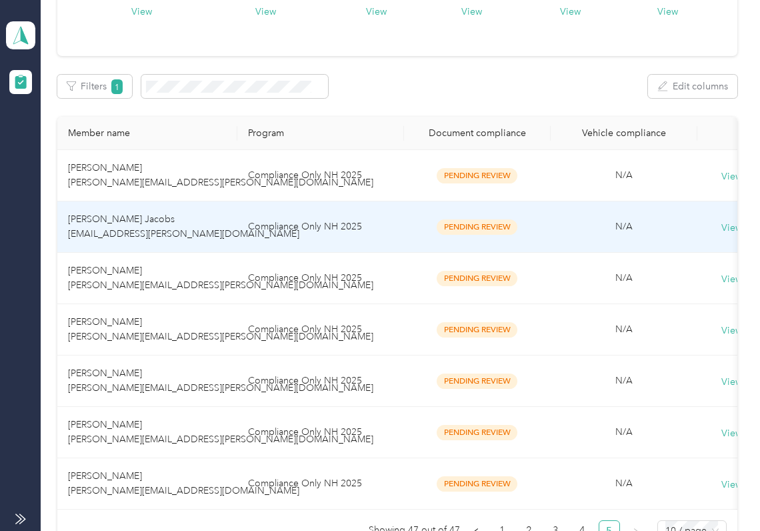
scroll to position [321, 0]
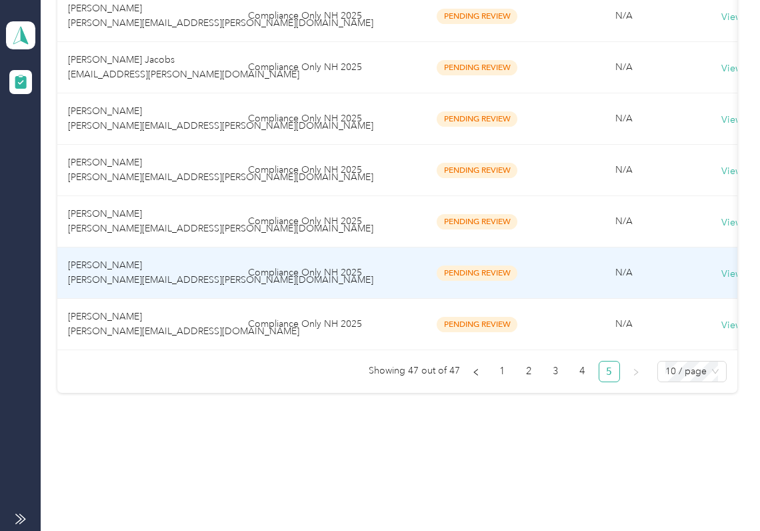
click at [115, 247] on td "[PERSON_NAME] [PERSON_NAME][EMAIL_ADDRESS][PERSON_NAME][DOMAIN_NAME]" at bounding box center [147, 272] width 180 height 51
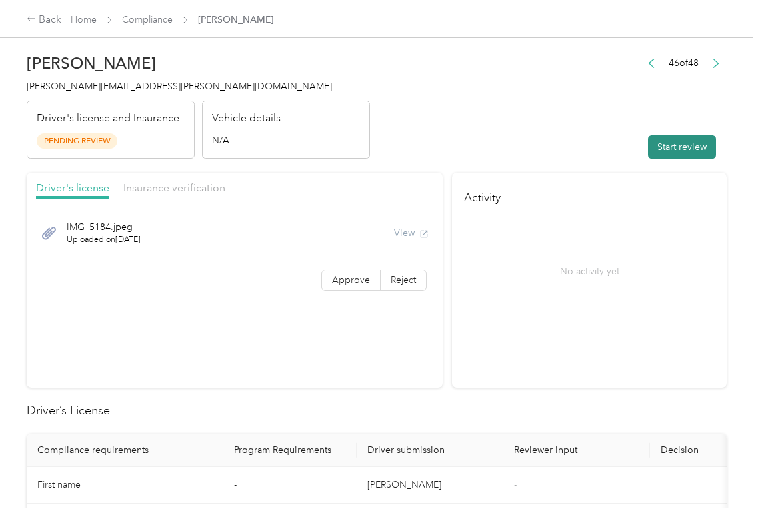
click at [654, 145] on button "Start review" at bounding box center [682, 146] width 68 height 23
click at [582, 126] on header "[PERSON_NAME] [PERSON_NAME][EMAIL_ADDRESS][PERSON_NAME][DOMAIN_NAME] Driver's l…" at bounding box center [377, 103] width 700 height 112
click at [332, 300] on section "Driver's license Insurance verification IMG_5184.jpeg Uploaded on [DATE] View A…" at bounding box center [235, 280] width 416 height 215
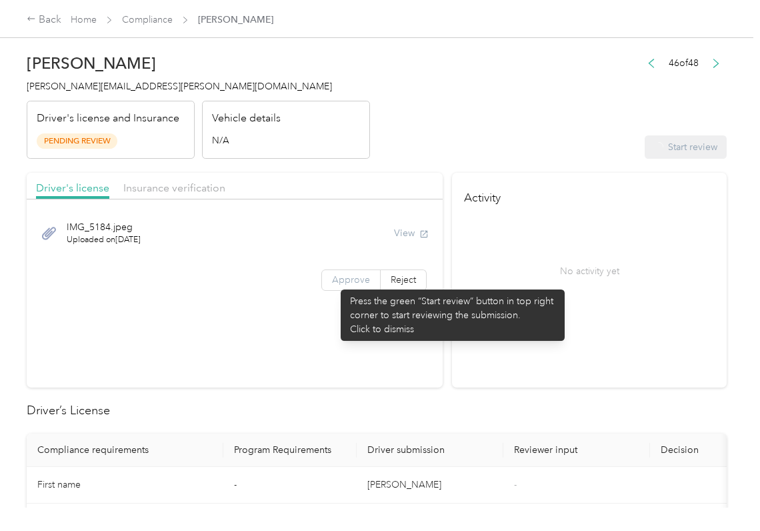
click at [334, 283] on span "Approve" at bounding box center [351, 279] width 38 height 11
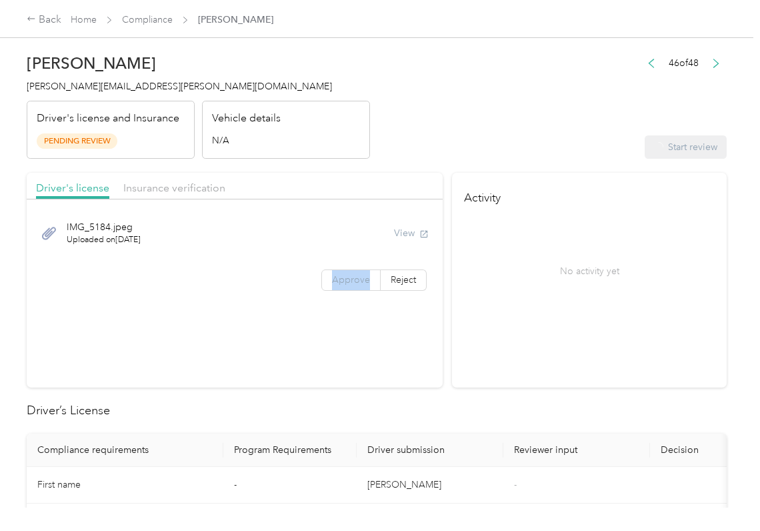
click at [334, 281] on span "Approve" at bounding box center [351, 279] width 38 height 11
click at [390, 231] on button "View" at bounding box center [391, 233] width 35 height 14
click at [343, 274] on span "Approve" at bounding box center [351, 279] width 38 height 11
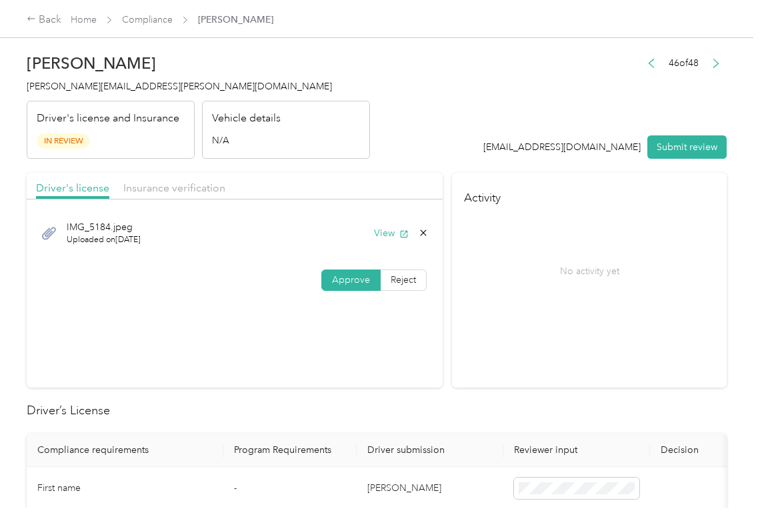
click at [195, 195] on div "Insurance verification" at bounding box center [174, 188] width 102 height 17
click at [180, 188] on span "Insurance verification" at bounding box center [174, 187] width 102 height 13
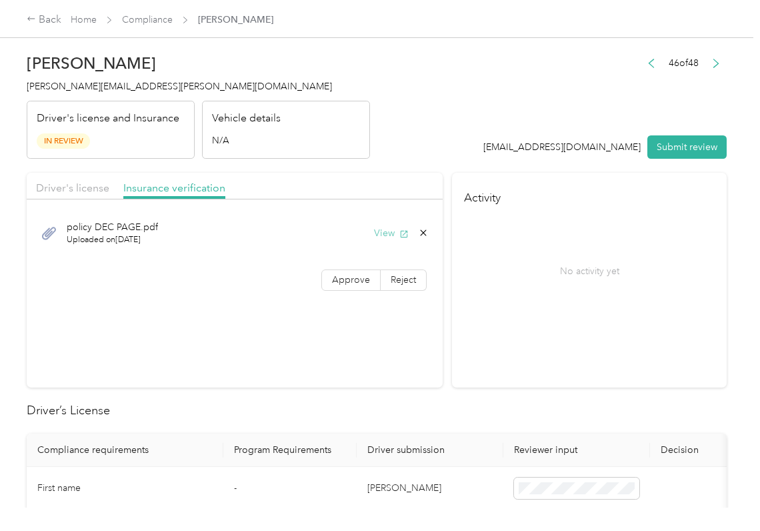
click at [385, 232] on button "View" at bounding box center [391, 233] width 35 height 14
click at [339, 291] on div "policy DEC PAGE.pdf Uploaded on [DATE] View Approve Reject" at bounding box center [235, 253] width 416 height 94
click at [340, 281] on span "Approve" at bounding box center [351, 279] width 38 height 11
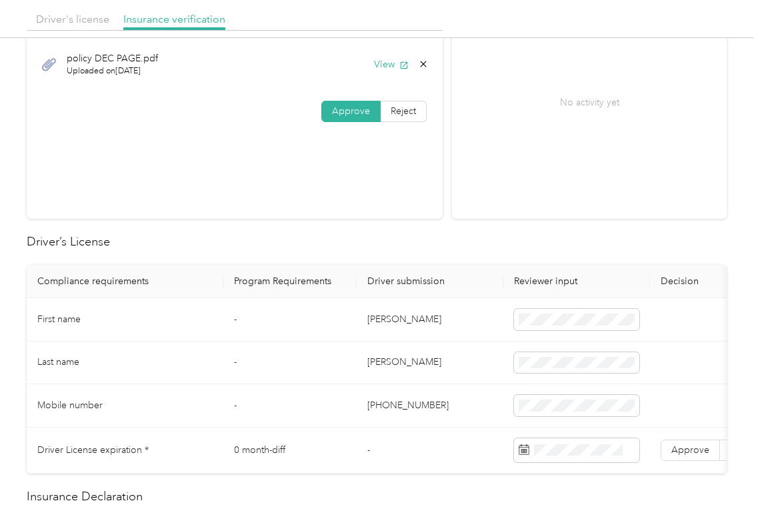
scroll to position [356, 0]
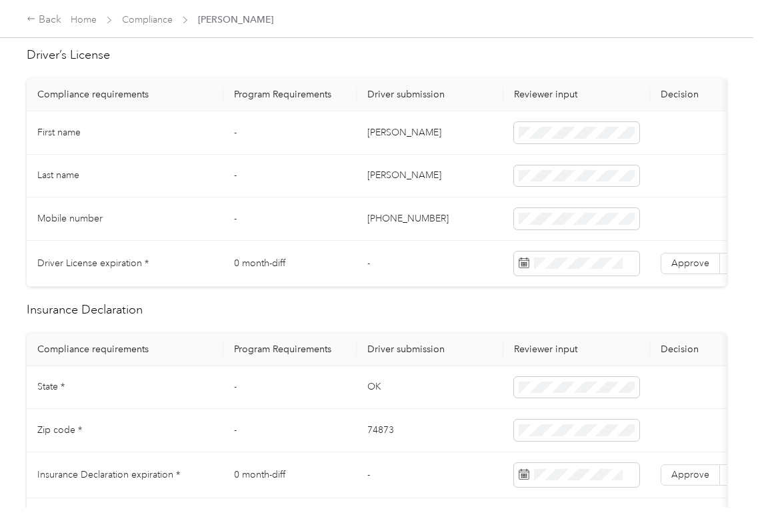
click at [375, 131] on td "[PERSON_NAME]" at bounding box center [430, 132] width 147 height 43
copy td "[PERSON_NAME]"
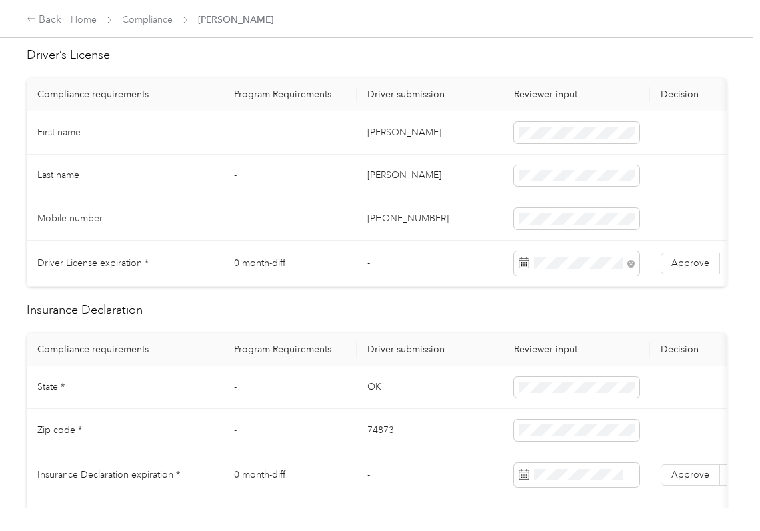
click at [313, 225] on td "-" at bounding box center [289, 218] width 133 height 43
click at [682, 259] on span "Approve" at bounding box center [691, 262] width 38 height 11
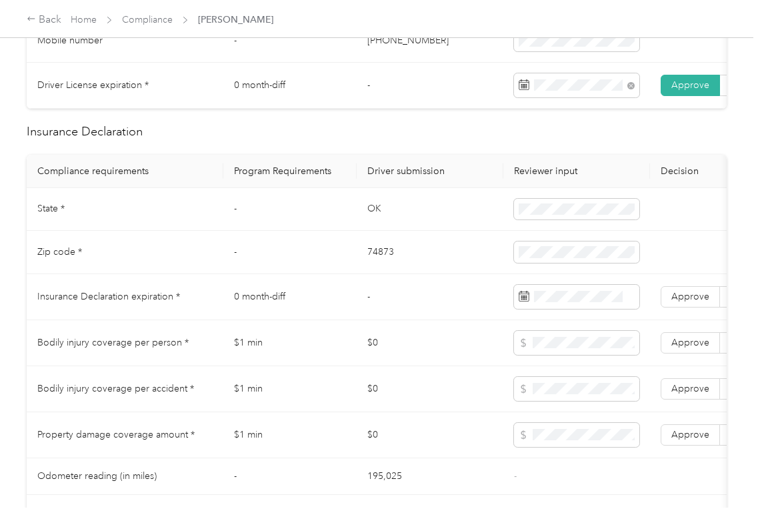
scroll to position [622, 0]
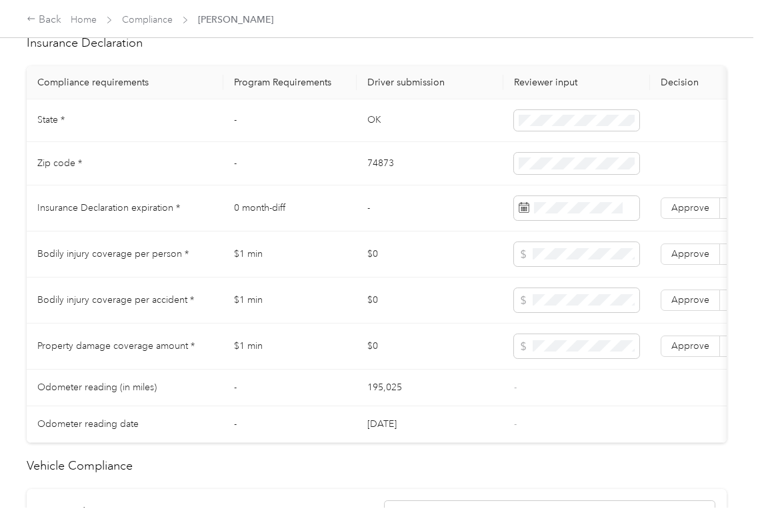
click at [386, 121] on td "OK" at bounding box center [430, 120] width 147 height 43
copy td "OK"
click at [535, 128] on span at bounding box center [576, 120] width 125 height 21
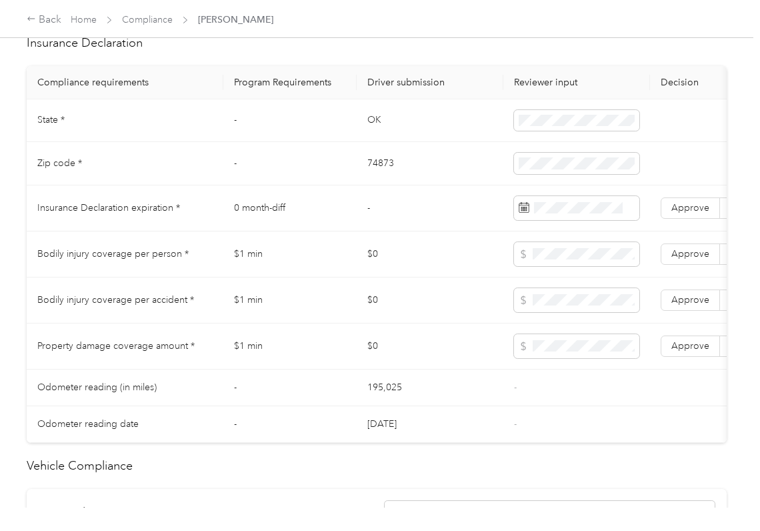
click at [387, 172] on td "74873" at bounding box center [430, 163] width 147 height 43
click at [356, 263] on td "$1 min" at bounding box center [289, 254] width 133 height 46
click at [592, 214] on span at bounding box center [576, 208] width 125 height 24
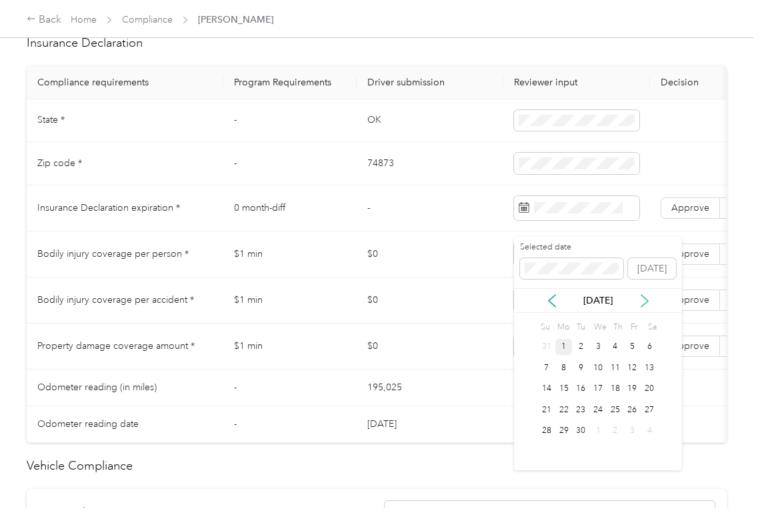
click at [644, 297] on icon at bounding box center [644, 300] width 13 height 13
click at [651, 408] on div "25" at bounding box center [649, 410] width 17 height 17
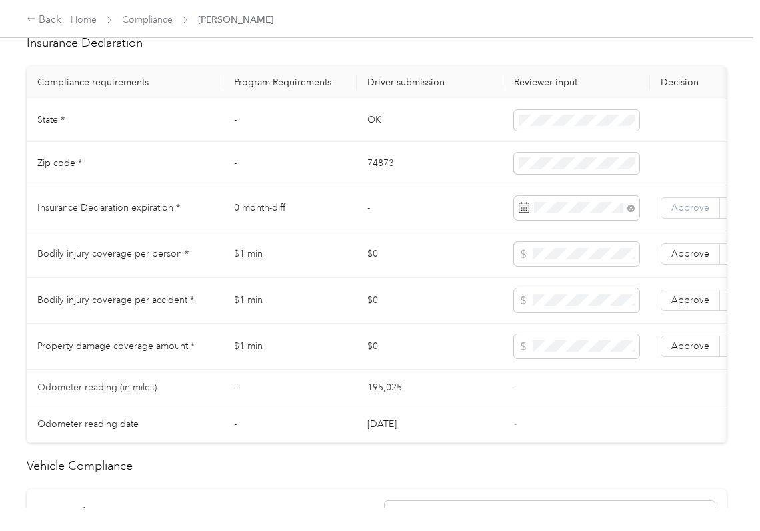
click at [699, 213] on span "Approve" at bounding box center [691, 207] width 38 height 11
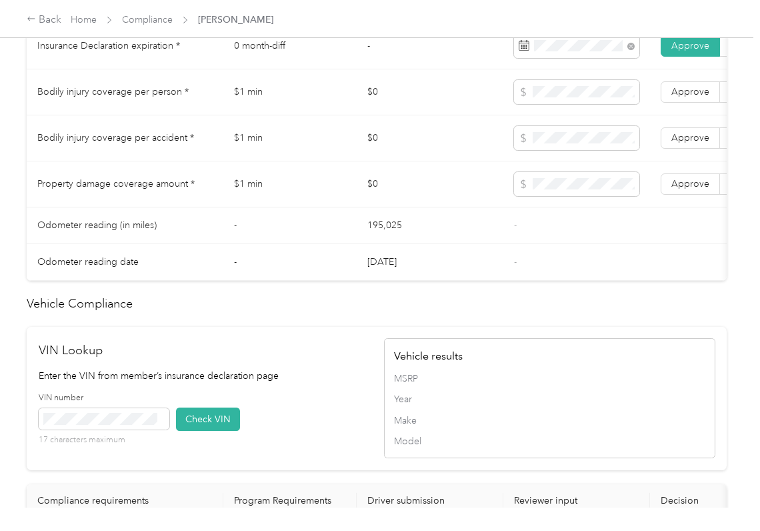
scroll to position [1156, 0]
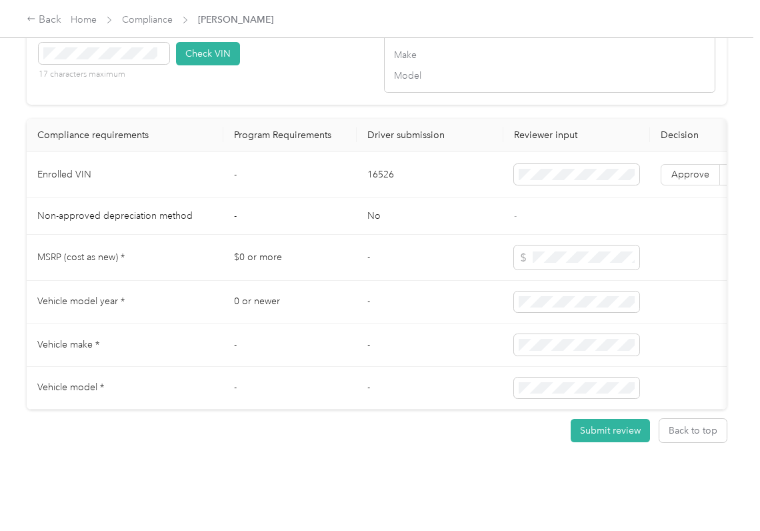
click at [375, 195] on td "16526" at bounding box center [430, 175] width 147 height 46
drag, startPoint x: 348, startPoint y: 79, endPoint x: 155, endPoint y: 103, distance: 194.3
click at [347, 78] on div "VIN number 17 characters maximum Check VIN" at bounding box center [205, 58] width 332 height 63
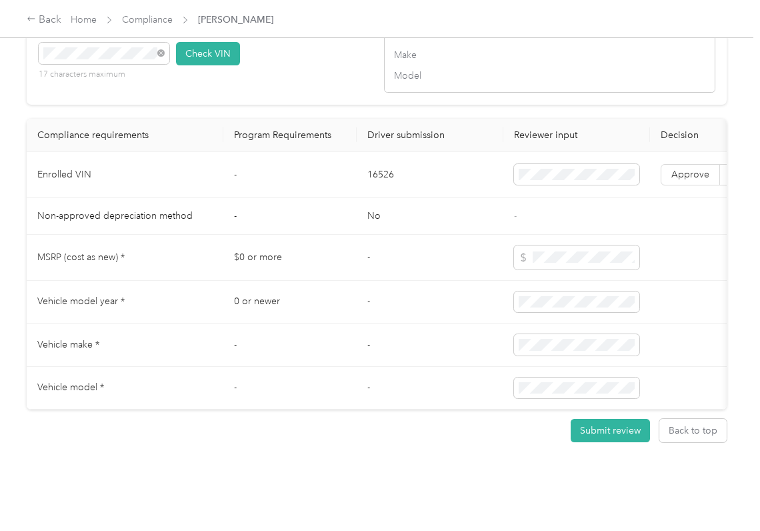
drag, startPoint x: 203, startPoint y: 75, endPoint x: 241, endPoint y: 115, distance: 56.1
click at [203, 65] on button "Check VIN" at bounding box center [208, 53] width 64 height 23
click at [686, 180] on span "Approve" at bounding box center [691, 174] width 38 height 11
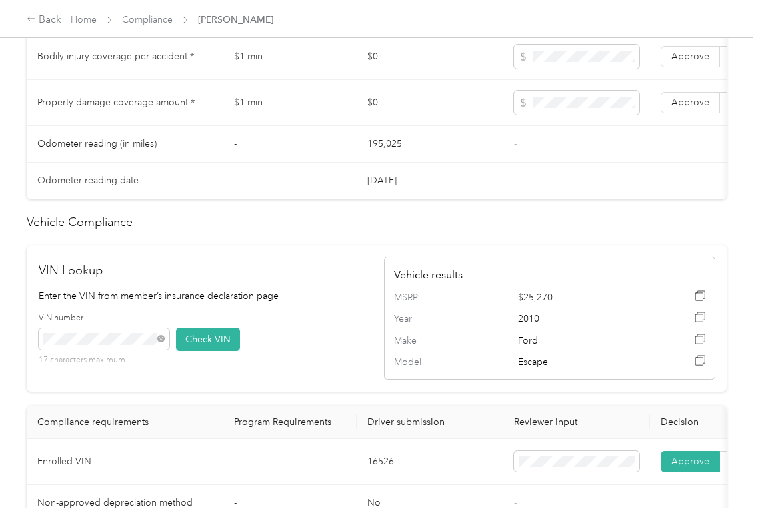
scroll to position [713, 0]
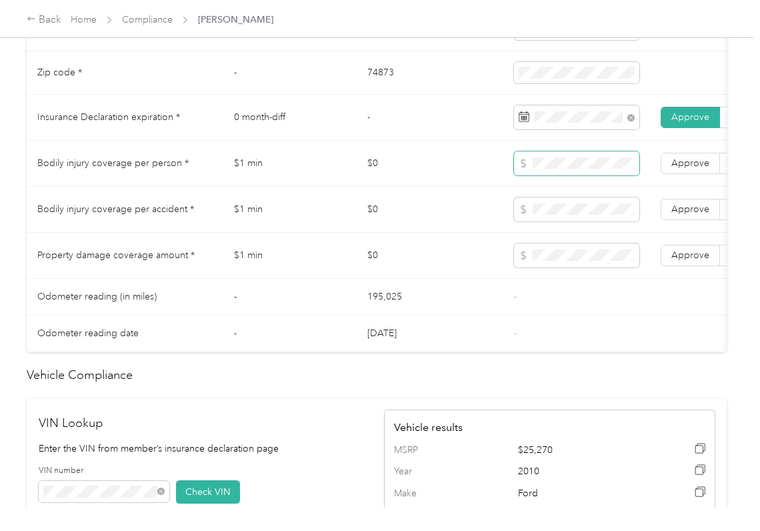
click at [556, 168] on span at bounding box center [576, 163] width 125 height 24
click at [556, 174] on span at bounding box center [576, 163] width 125 height 24
click at [681, 261] on span "Approve" at bounding box center [691, 254] width 38 height 11
drag, startPoint x: 692, startPoint y: 225, endPoint x: 694, endPoint y: 201, distance: 24.8
click at [692, 215] on span "Approve" at bounding box center [691, 208] width 38 height 11
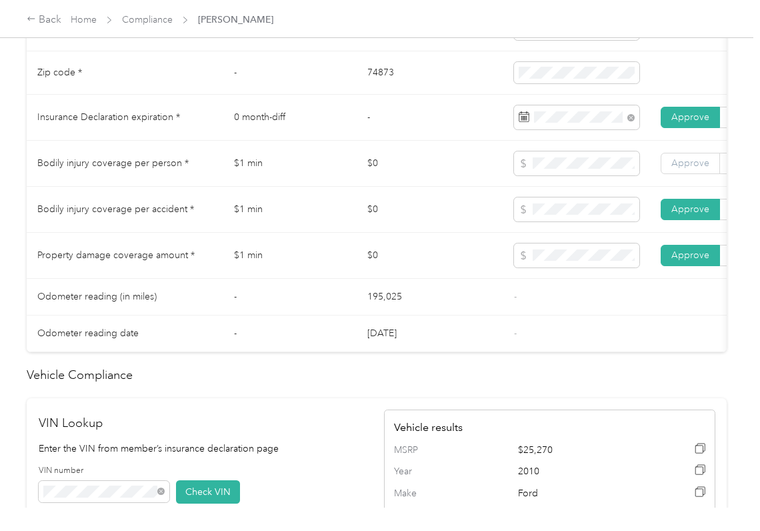
click at [692, 169] on span "Approve" at bounding box center [691, 162] width 38 height 11
click at [420, 228] on td "$0" at bounding box center [430, 210] width 147 height 46
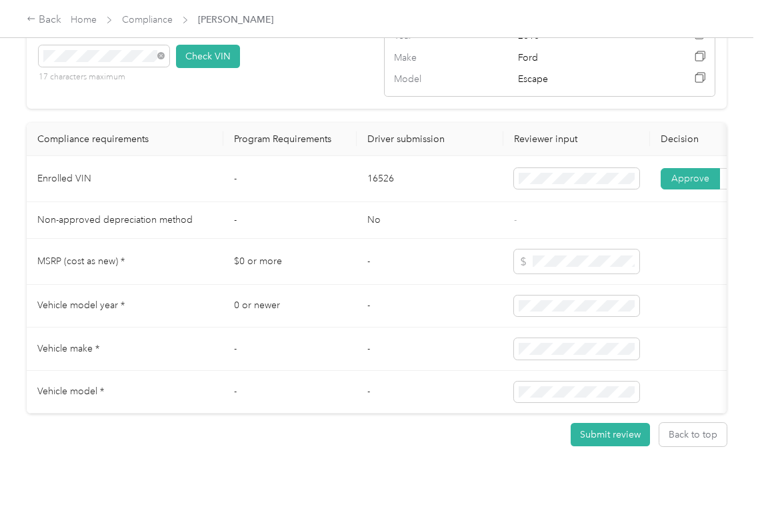
scroll to position [1158, 0]
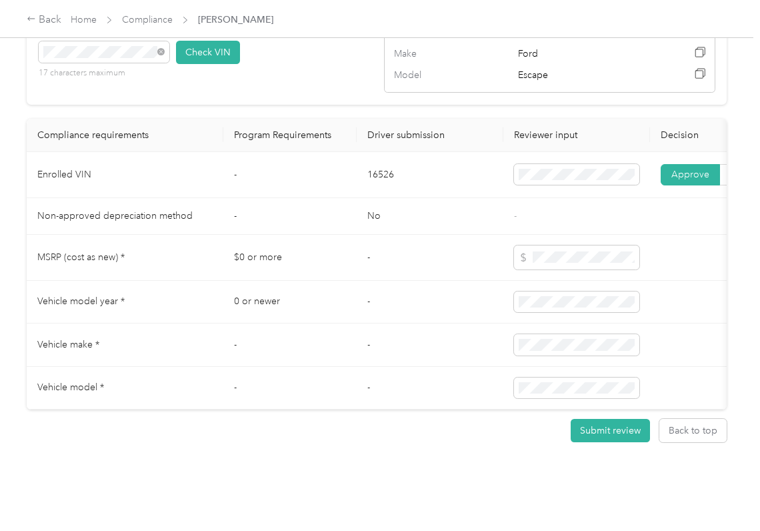
click at [366, 275] on td "-" at bounding box center [430, 258] width 147 height 46
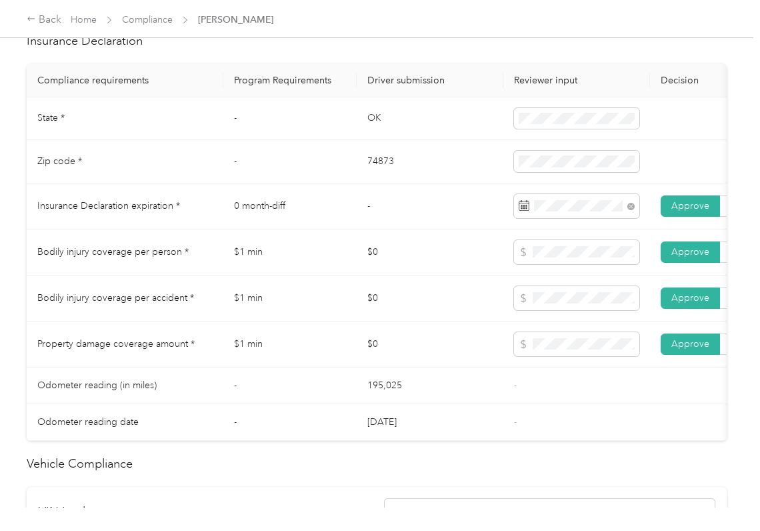
scroll to position [1, 0]
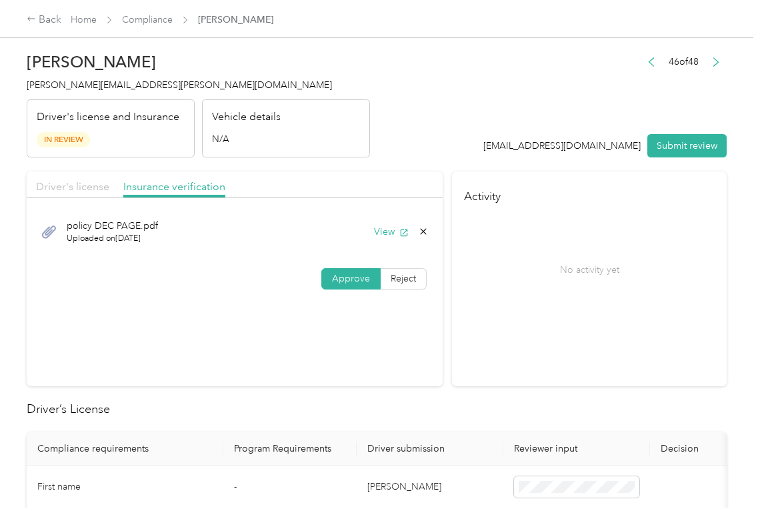
click at [54, 188] on span "Driver's license" at bounding box center [72, 186] width 73 height 13
click at [382, 233] on button "View" at bounding box center [391, 232] width 35 height 14
click at [622, 338] on section "Activity No activity yet" at bounding box center [589, 278] width 275 height 215
click at [185, 197] on div "Driver's license Insurance verification" at bounding box center [235, 184] width 416 height 27
click at [185, 187] on span "Insurance verification" at bounding box center [174, 186] width 102 height 13
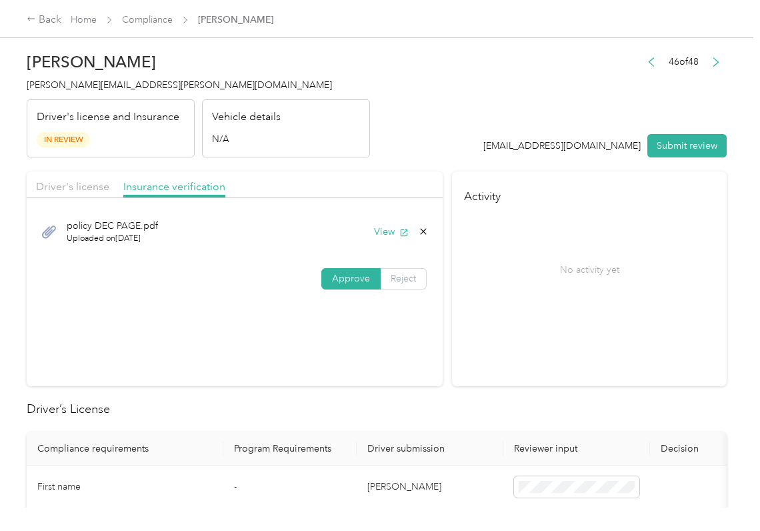
click at [395, 273] on span "Reject" at bounding box center [403, 278] width 25 height 11
click at [237, 406] on span "Name not shown as insured driver" at bounding box center [244, 400] width 83 height 25
click at [678, 145] on button "Submit review" at bounding box center [687, 145] width 79 height 23
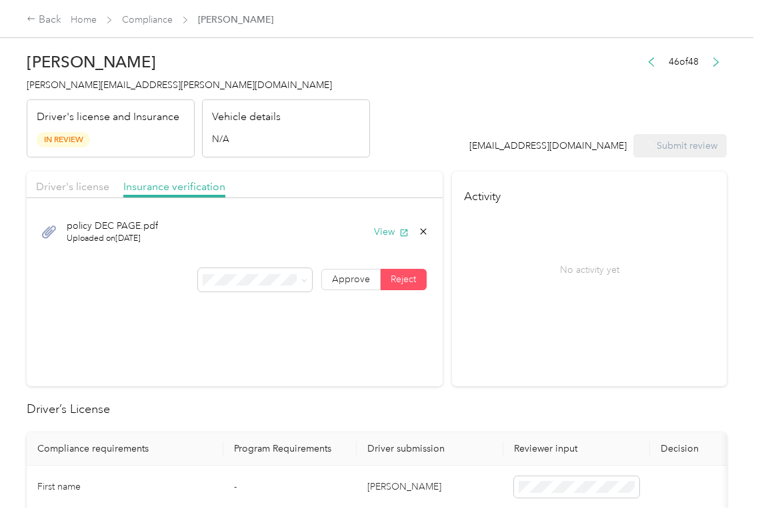
click at [75, 80] on span "[PERSON_NAME][EMAIL_ADDRESS][PERSON_NAME][DOMAIN_NAME]" at bounding box center [179, 84] width 305 height 11
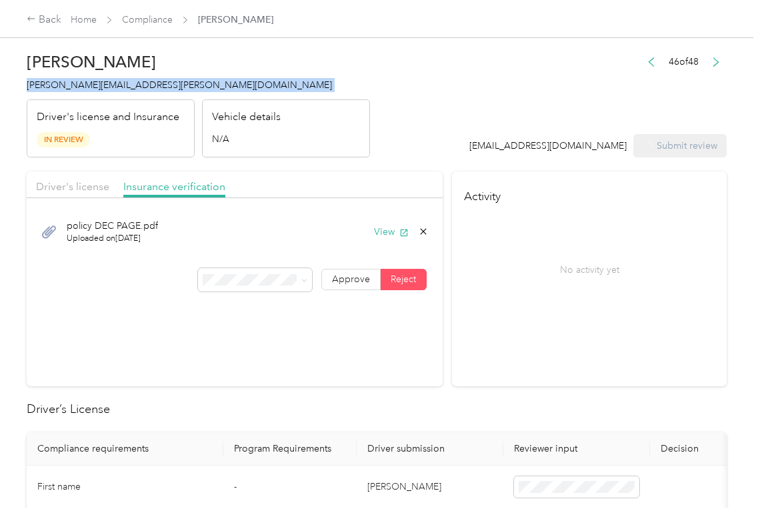
click at [75, 80] on span "[PERSON_NAME][EMAIL_ADDRESS][PERSON_NAME][DOMAIN_NAME]" at bounding box center [179, 84] width 305 height 11
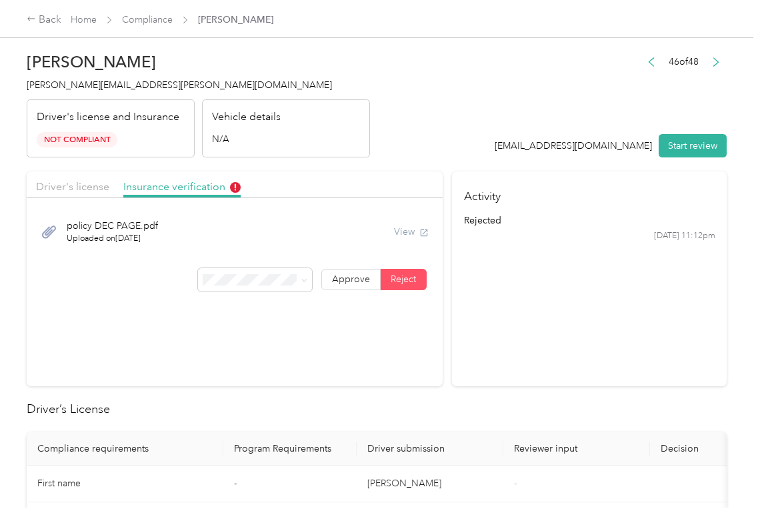
click at [500, 344] on section "Activity rejected [DATE] 11:12pm" at bounding box center [589, 278] width 275 height 215
click at [149, 19] on link "Compliance" at bounding box center [147, 19] width 51 height 11
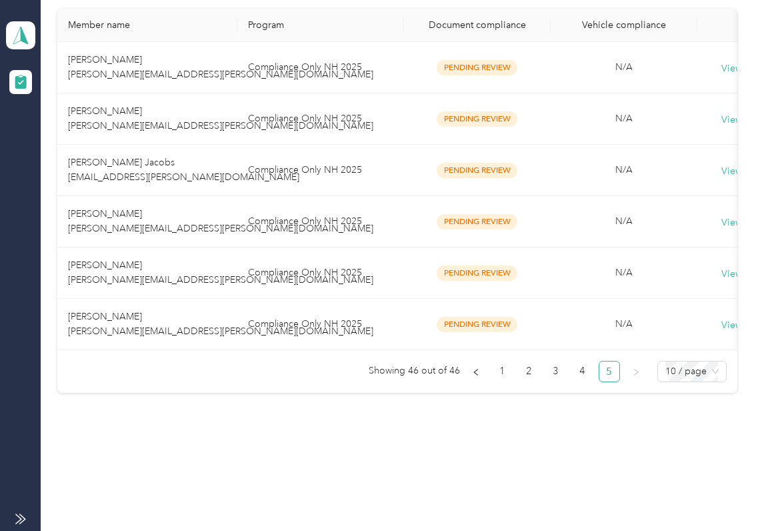
scroll to position [269, 0]
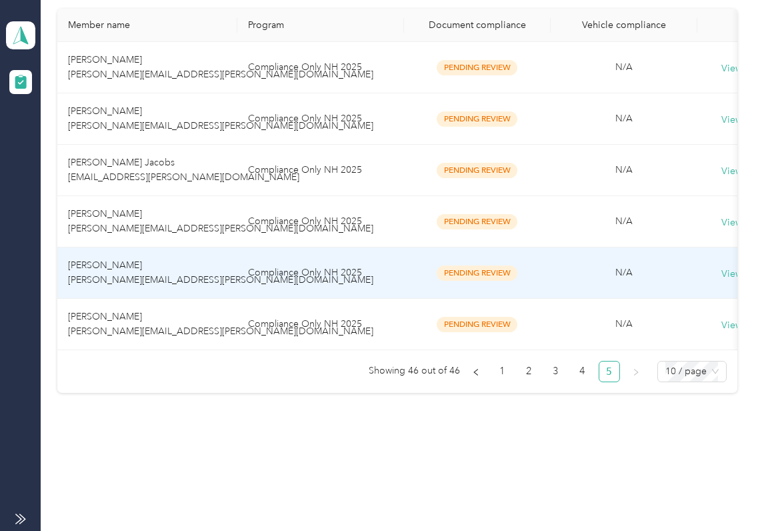
click at [150, 263] on span "[PERSON_NAME] [PERSON_NAME][EMAIL_ADDRESS][PERSON_NAME][DOMAIN_NAME]" at bounding box center [220, 272] width 305 height 26
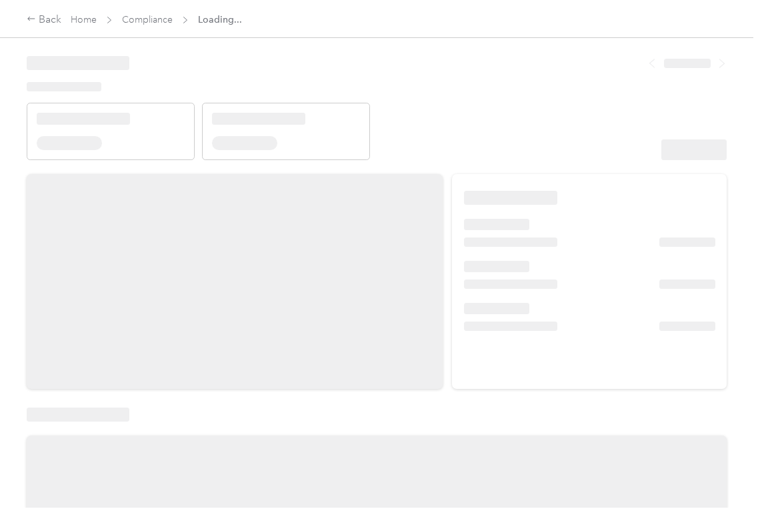
click at [662, 153] on div at bounding box center [694, 149] width 65 height 21
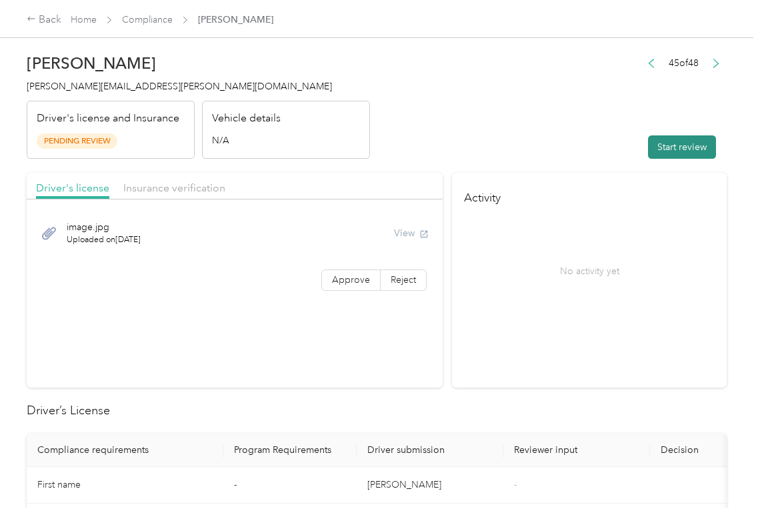
click at [670, 149] on button "Start review" at bounding box center [682, 146] width 68 height 23
click at [340, 283] on span "Approve" at bounding box center [351, 279] width 38 height 11
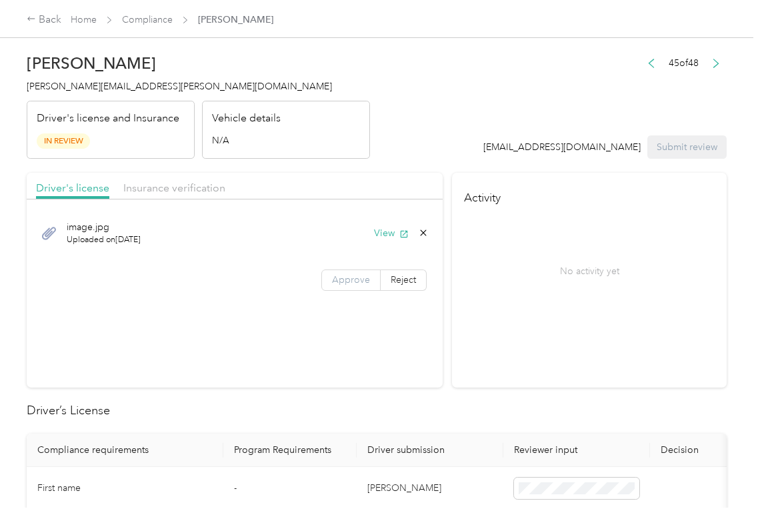
click at [340, 283] on span "Approve" at bounding box center [351, 279] width 38 height 11
click at [382, 233] on button "View" at bounding box center [391, 233] width 35 height 14
click at [407, 180] on div "Driver's license Insurance verification" at bounding box center [235, 186] width 416 height 27
click at [179, 190] on span "Insurance verification" at bounding box center [174, 187] width 102 height 13
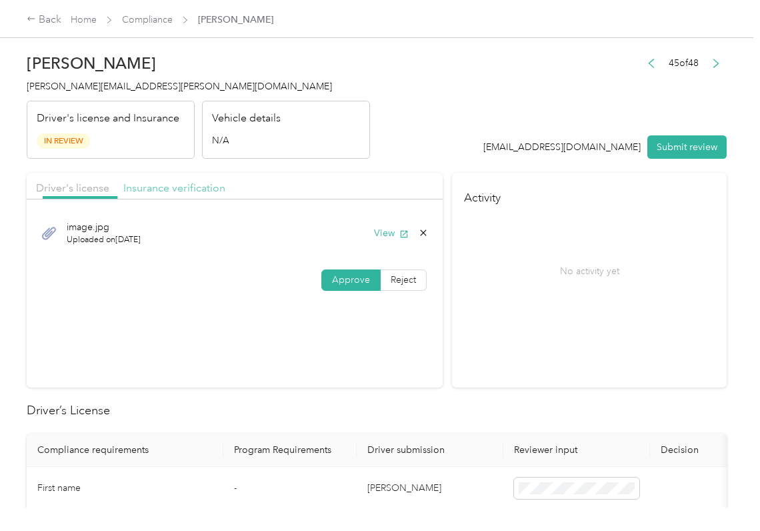
click at [179, 190] on span "Insurance verification" at bounding box center [174, 187] width 102 height 13
click at [385, 238] on button "View" at bounding box center [391, 233] width 35 height 14
click at [338, 285] on span "Approve" at bounding box center [351, 279] width 38 height 11
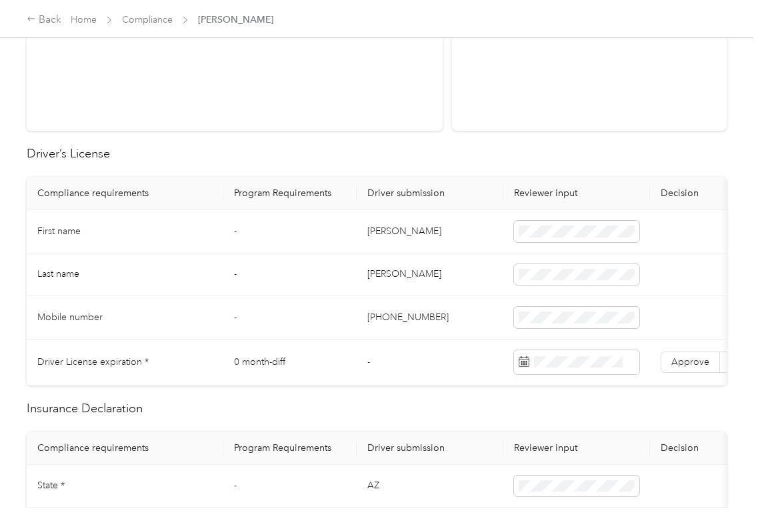
scroll to position [267, 0]
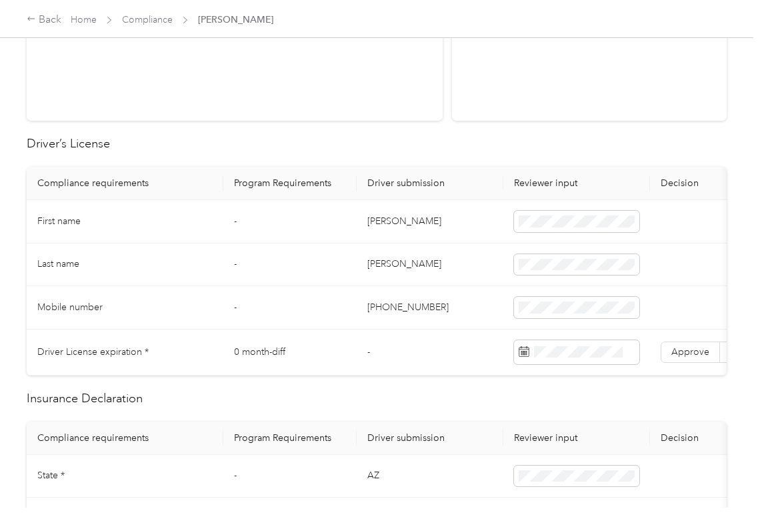
click at [380, 225] on td "[PERSON_NAME]" at bounding box center [430, 221] width 147 height 43
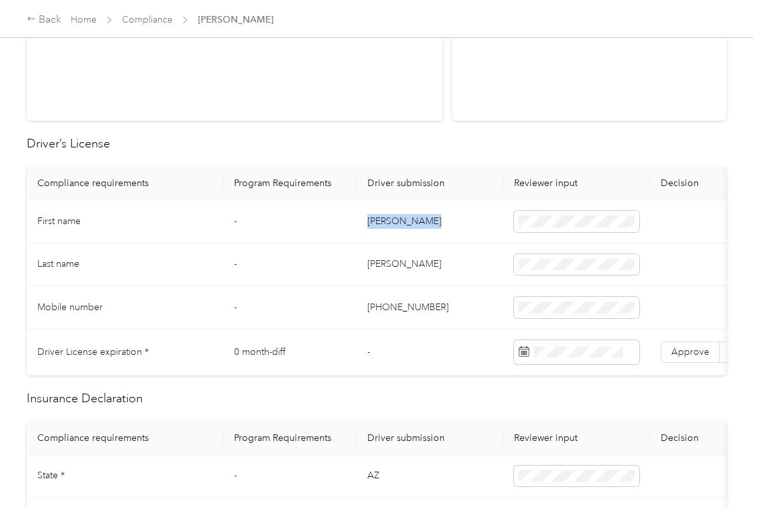
click at [380, 225] on td "[PERSON_NAME]" at bounding box center [430, 221] width 147 height 43
click at [575, 225] on span at bounding box center [576, 221] width 125 height 21
click at [678, 353] on span "Approve" at bounding box center [691, 351] width 38 height 11
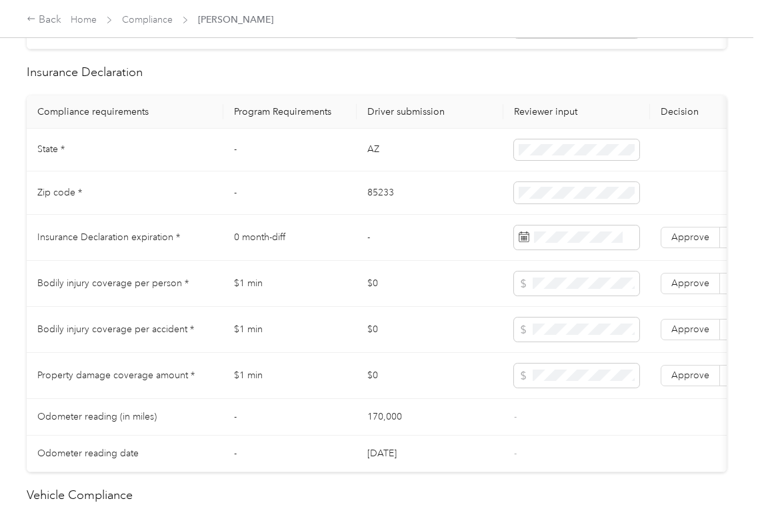
scroll to position [622, 0]
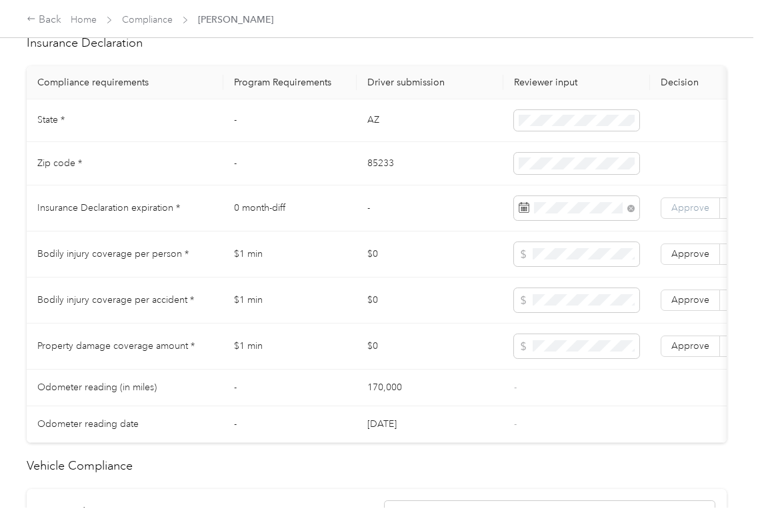
click at [692, 213] on span "Approve" at bounding box center [691, 207] width 38 height 11
click at [524, 259] on icon at bounding box center [523, 253] width 5 height 9
drag, startPoint x: 690, startPoint y: 364, endPoint x: 698, endPoint y: 358, distance: 10.4
click at [691, 352] on span "Approve" at bounding box center [691, 345] width 38 height 11
click at [704, 305] on span "Approve" at bounding box center [691, 299] width 38 height 11
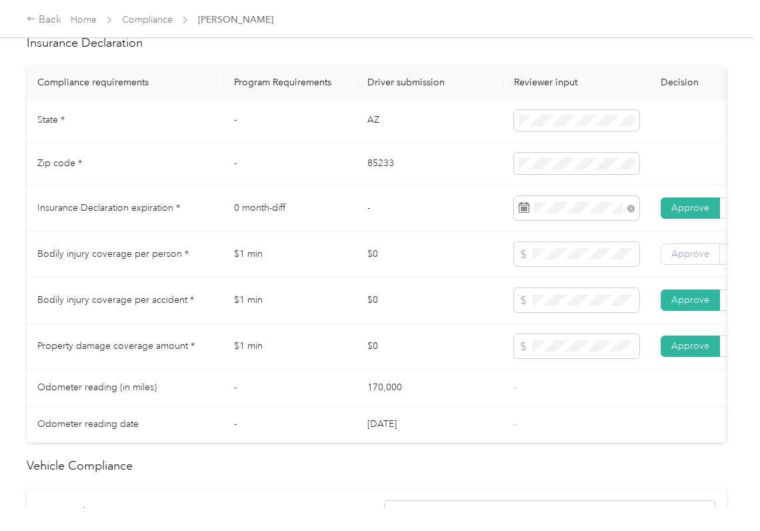
click at [689, 259] on span "Approve" at bounding box center [691, 253] width 38 height 11
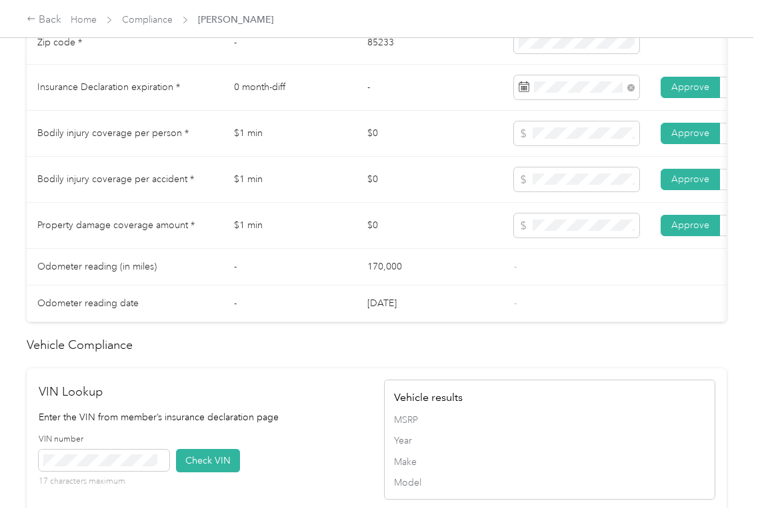
scroll to position [1067, 0]
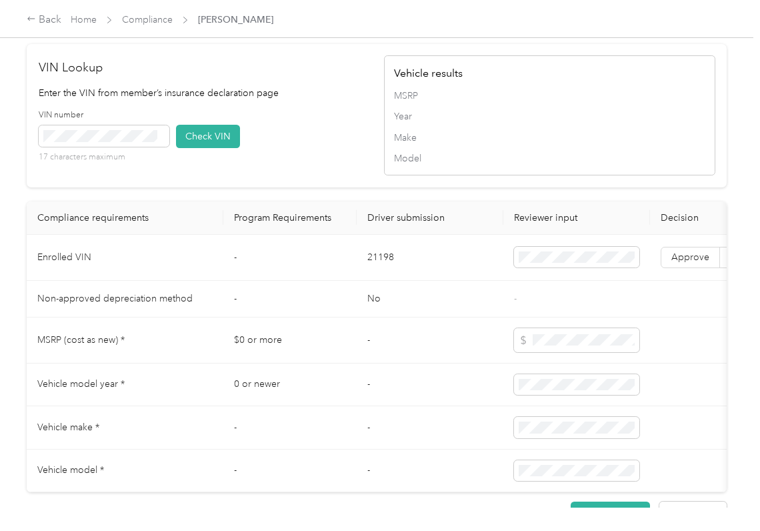
click at [272, 155] on div "VIN number 17 characters maximum Check VIN" at bounding box center [205, 140] width 332 height 63
click at [324, 161] on div "VIN number 17 characters maximum Check VIN" at bounding box center [205, 140] width 332 height 63
click at [177, 148] on button "Check VIN" at bounding box center [208, 136] width 64 height 23
click at [694, 263] on span "Approve" at bounding box center [691, 256] width 38 height 11
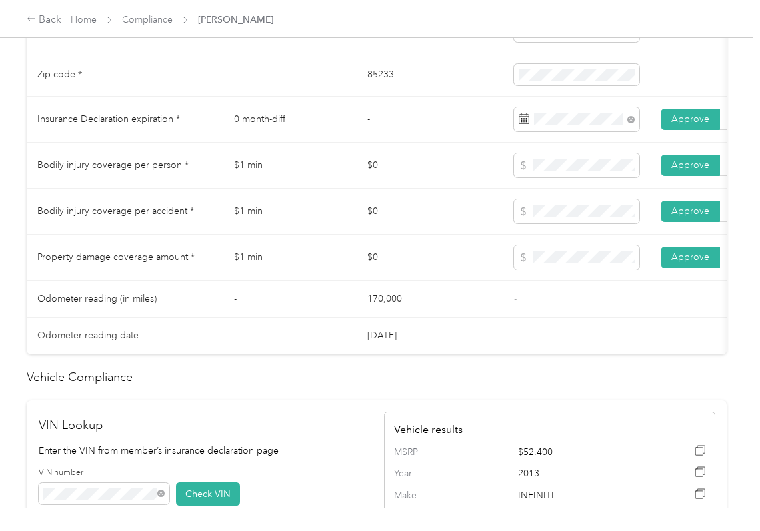
scroll to position [534, 0]
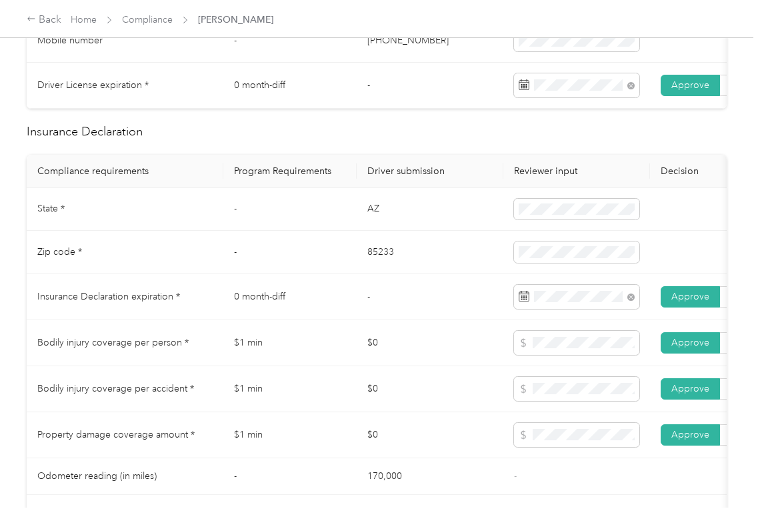
click at [379, 228] on td "AZ" at bounding box center [430, 209] width 147 height 43
click at [375, 274] on td "85233" at bounding box center [430, 252] width 147 height 43
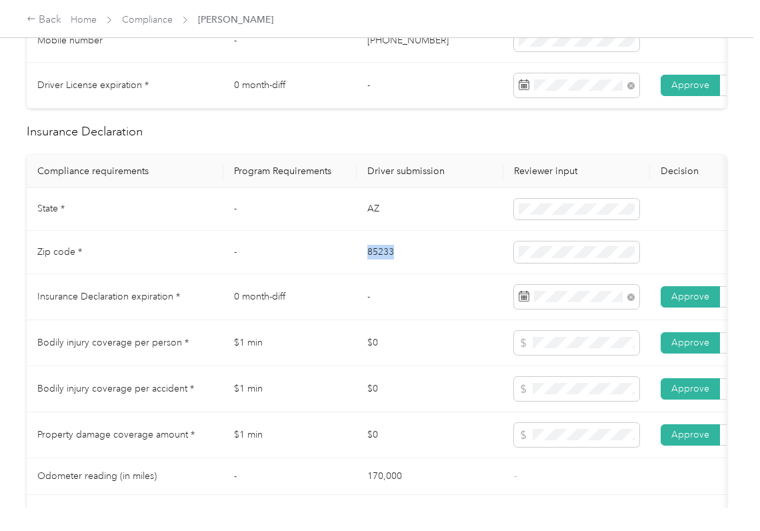
click at [374, 274] on td "85233" at bounding box center [430, 252] width 147 height 43
drag, startPoint x: 460, startPoint y: 303, endPoint x: 441, endPoint y: 308, distance: 20.1
click at [460, 303] on td "-" at bounding box center [430, 297] width 147 height 46
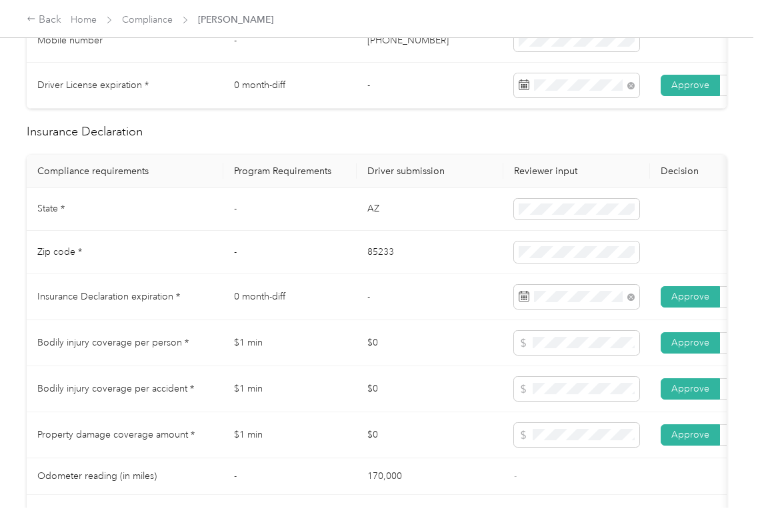
click at [424, 339] on td "$0" at bounding box center [430, 343] width 147 height 46
click at [384, 352] on td "$0" at bounding box center [430, 343] width 147 height 46
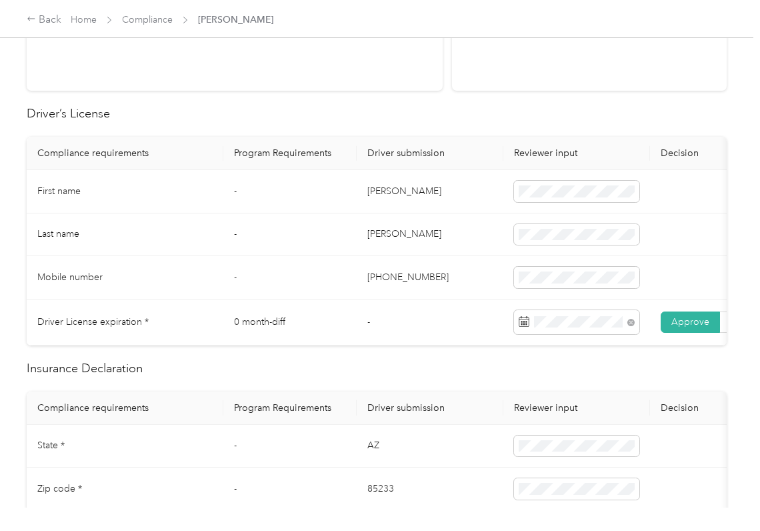
scroll to position [0, 0]
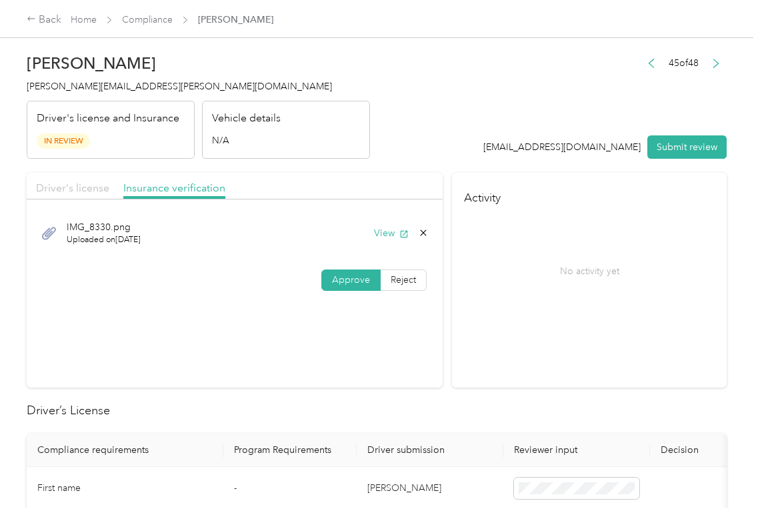
click at [99, 188] on span "Driver's license" at bounding box center [72, 187] width 73 height 13
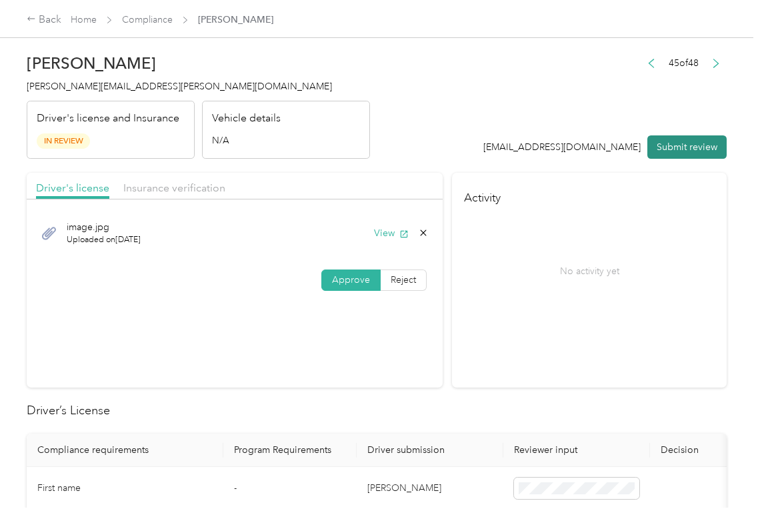
click at [668, 145] on button "Submit review" at bounding box center [687, 146] width 79 height 23
click at [123, 89] on span "[PERSON_NAME][EMAIL_ADDRESS][PERSON_NAME][DOMAIN_NAME]" at bounding box center [179, 86] width 305 height 11
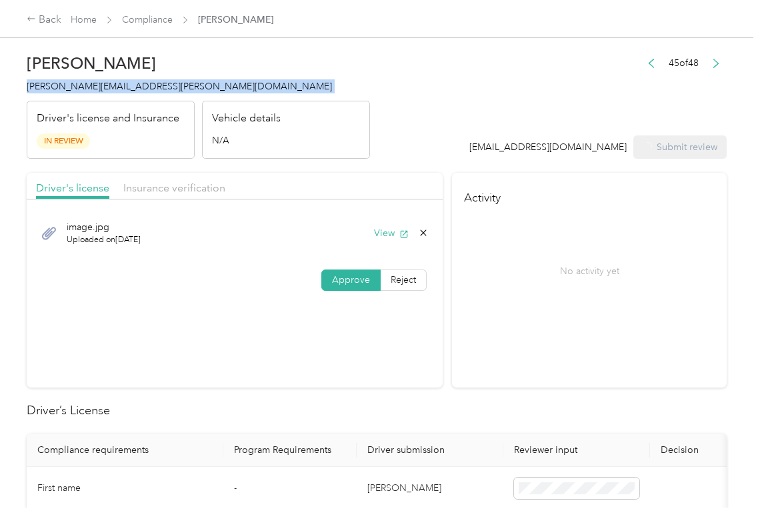
click at [123, 89] on span "[PERSON_NAME][EMAIL_ADDRESS][PERSON_NAME][DOMAIN_NAME]" at bounding box center [179, 86] width 305 height 11
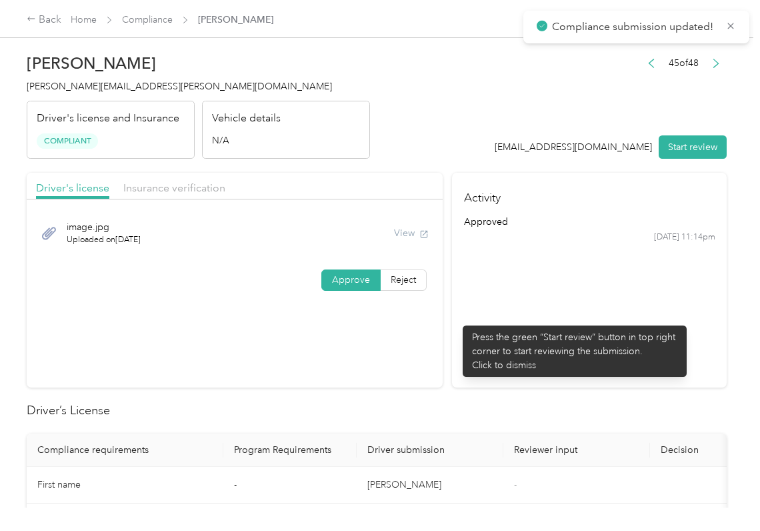
click at [456, 319] on section "Activity approved [DATE] 11:14pm" at bounding box center [589, 280] width 275 height 215
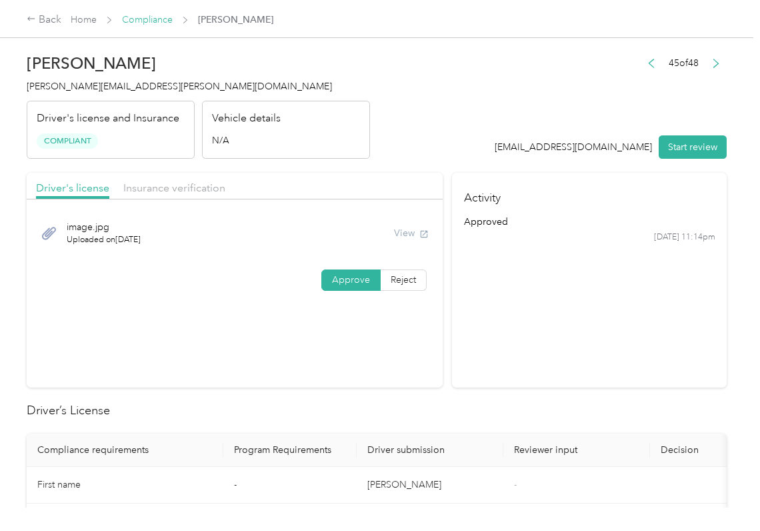
click at [151, 16] on link "Compliance" at bounding box center [147, 19] width 51 height 11
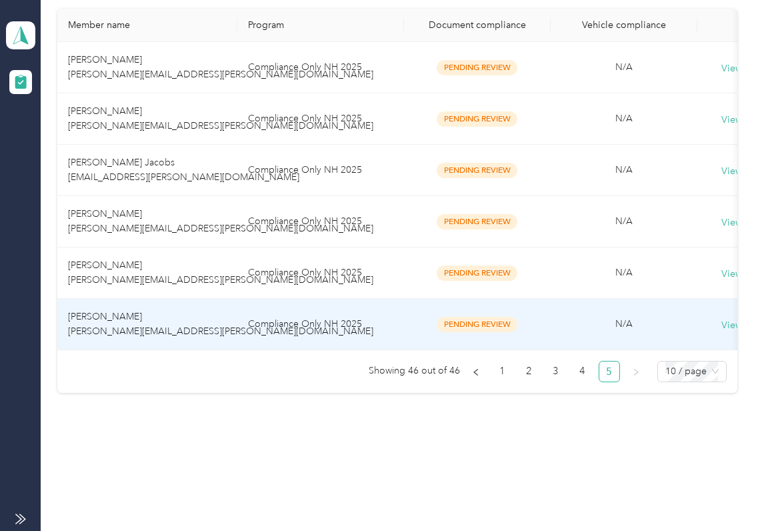
scroll to position [269, 0]
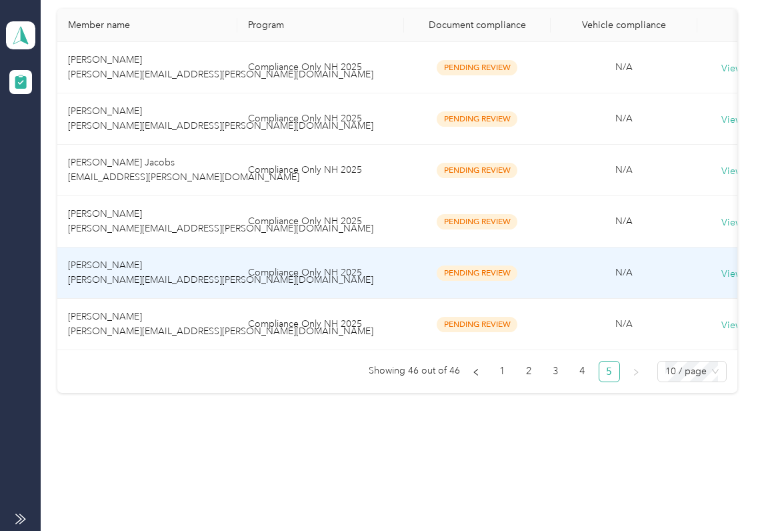
click at [147, 247] on td "[PERSON_NAME] [PERSON_NAME][EMAIL_ADDRESS][PERSON_NAME][DOMAIN_NAME]" at bounding box center [147, 272] width 180 height 51
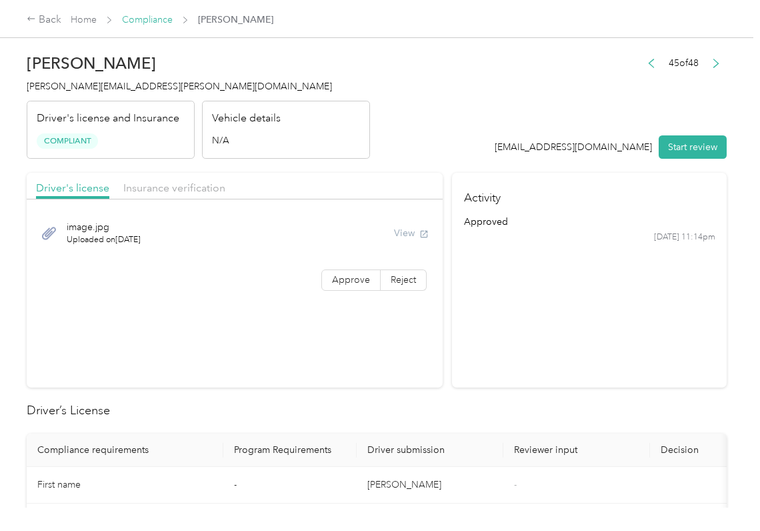
click at [147, 17] on link "Compliance" at bounding box center [147, 19] width 51 height 11
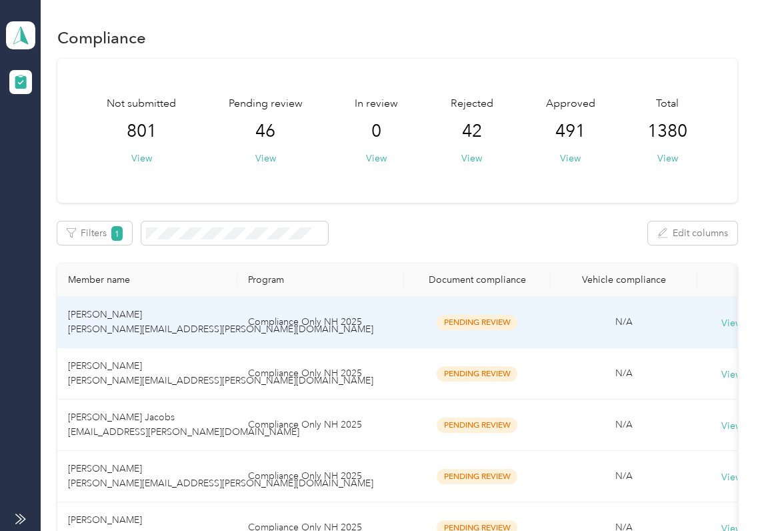
click at [126, 367] on span "[PERSON_NAME] [PERSON_NAME][EMAIL_ADDRESS][PERSON_NAME][DOMAIN_NAME]" at bounding box center [220, 373] width 305 height 26
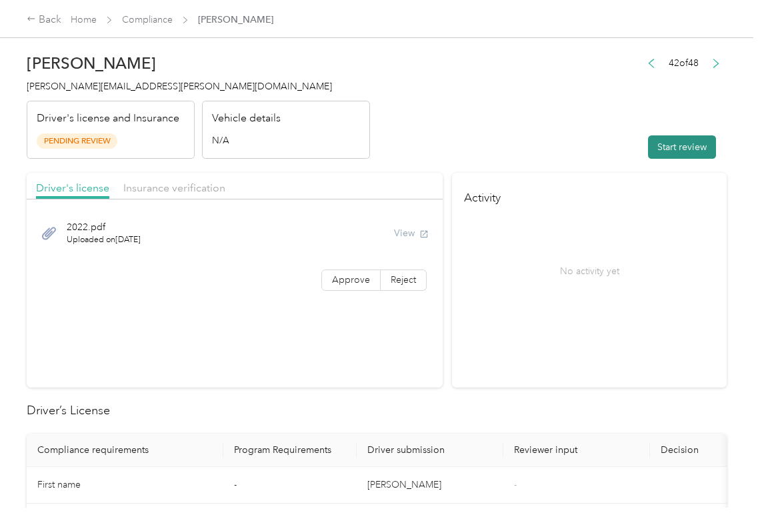
click at [688, 153] on button "Start review" at bounding box center [682, 146] width 68 height 23
click at [330, 286] on label "Approve" at bounding box center [351, 279] width 59 height 21
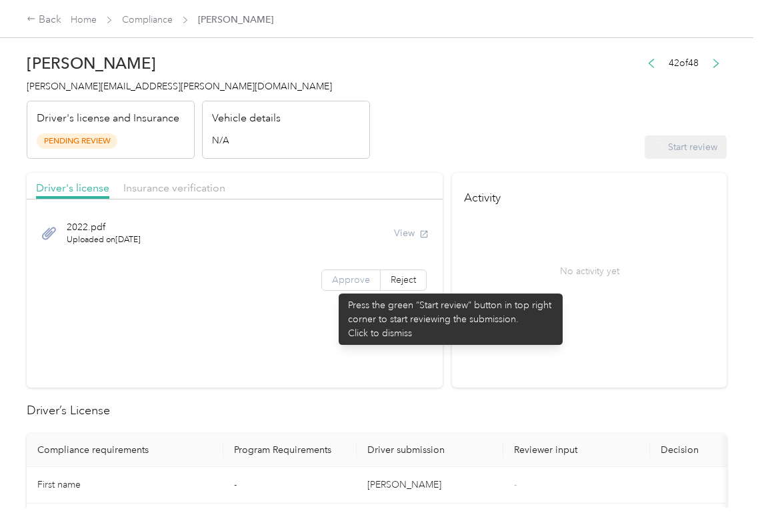
click at [332, 287] on label "Approve" at bounding box center [351, 279] width 59 height 21
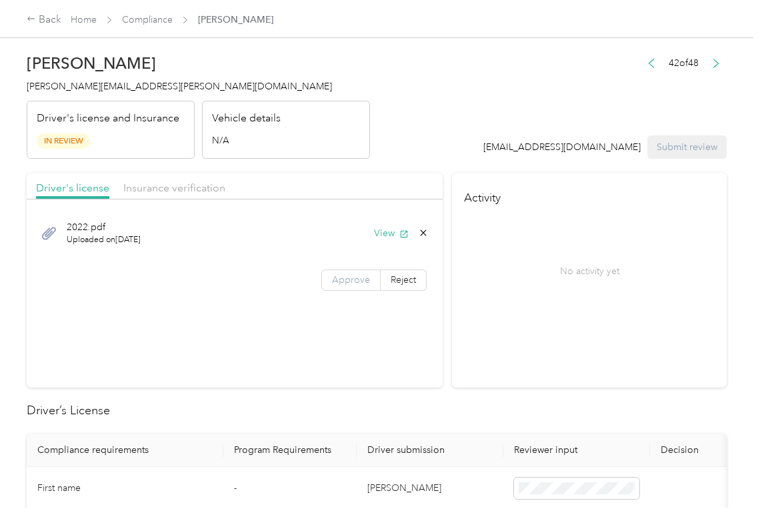
click at [332, 287] on label "Approve" at bounding box center [351, 279] width 59 height 21
click at [334, 286] on label "Approve" at bounding box center [351, 279] width 59 height 21
click at [383, 230] on button "View" at bounding box center [391, 233] width 35 height 14
click at [390, 173] on div "Driver's license Insurance verification" at bounding box center [235, 186] width 416 height 27
click at [196, 182] on span "Insurance verification" at bounding box center [174, 187] width 102 height 13
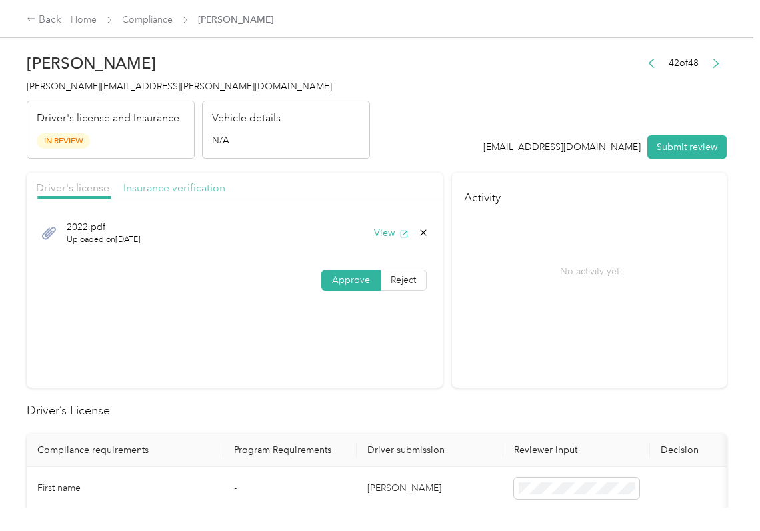
click at [193, 184] on span "Insurance verification" at bounding box center [174, 187] width 102 height 13
click at [390, 233] on button "View" at bounding box center [391, 233] width 35 height 14
click at [342, 281] on span "Approve" at bounding box center [351, 279] width 38 height 11
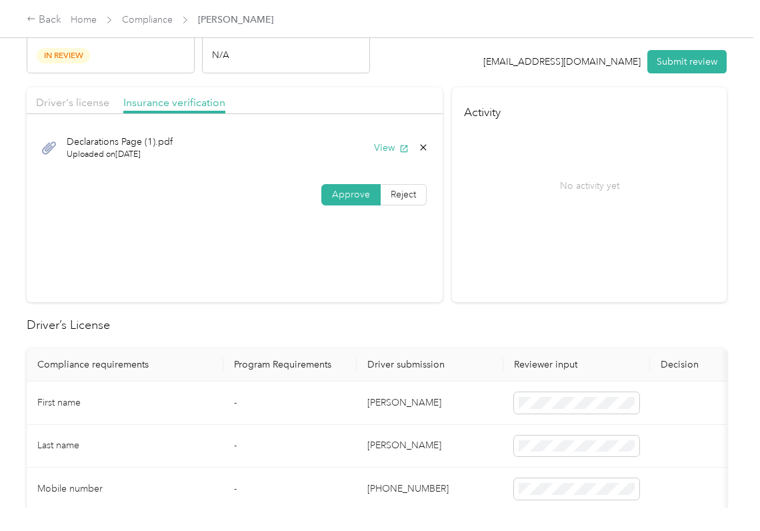
scroll to position [177, 0]
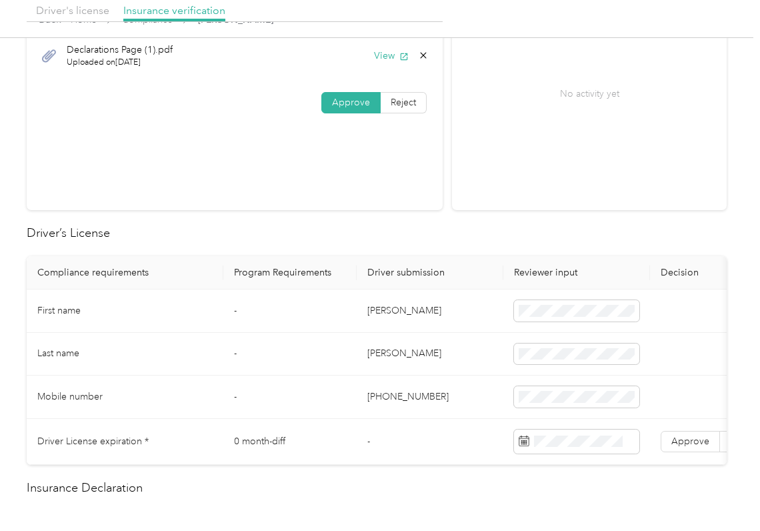
click at [380, 305] on td "[PERSON_NAME]" at bounding box center [430, 310] width 147 height 43
click at [466, 233] on h2 "Driver’s License" at bounding box center [377, 233] width 700 height 18
click at [686, 439] on span "Approve" at bounding box center [691, 441] width 38 height 11
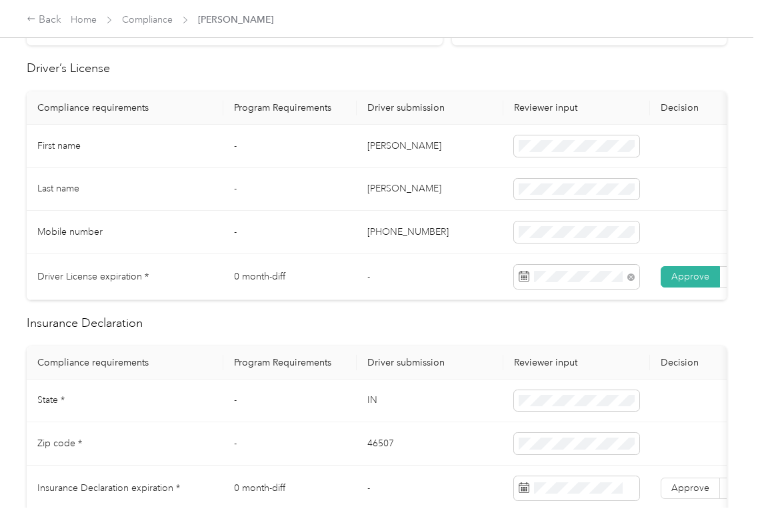
scroll to position [444, 0]
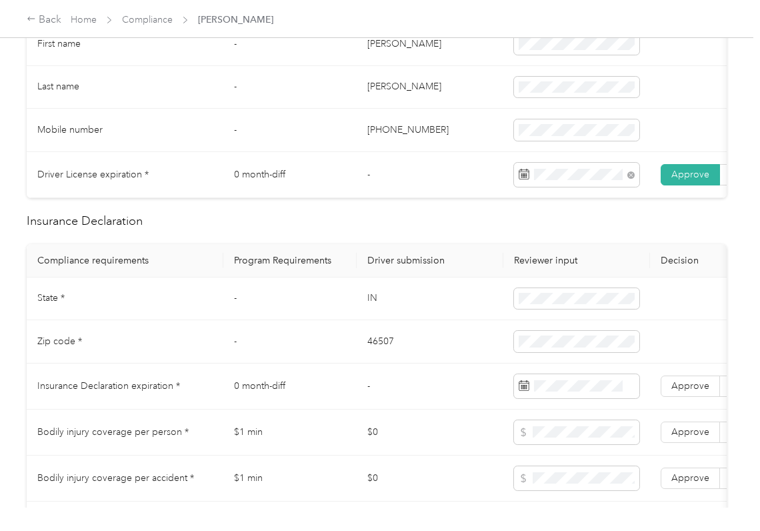
click at [367, 312] on td "IN" at bounding box center [430, 298] width 147 height 43
click at [382, 362] on td "46507" at bounding box center [430, 341] width 147 height 43
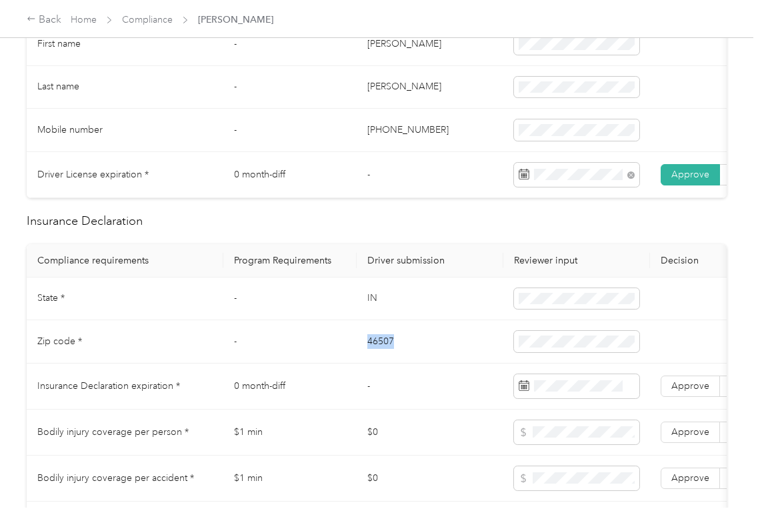
click at [382, 362] on td "46507" at bounding box center [430, 341] width 147 height 43
drag, startPoint x: 432, startPoint y: 344, endPoint x: 683, endPoint y: 396, distance: 256.0
click at [432, 348] on td "46507" at bounding box center [430, 341] width 147 height 43
drag, startPoint x: 682, startPoint y: 399, endPoint x: 382, endPoint y: 350, distance: 303.4
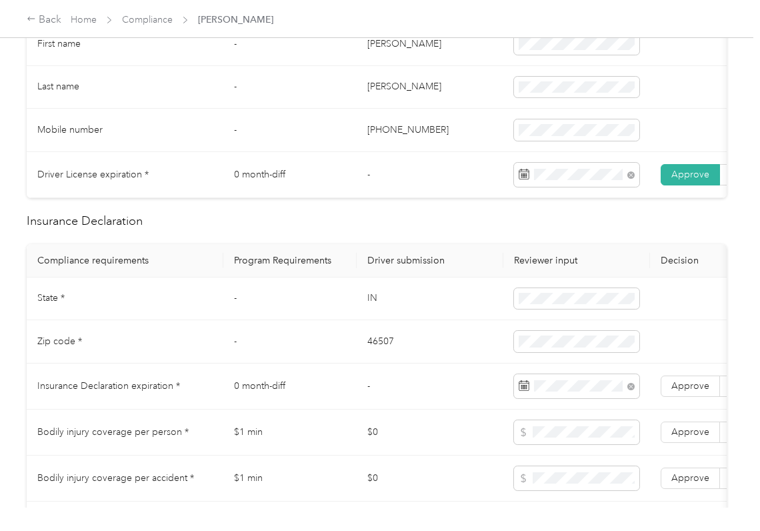
click at [681, 392] on span "Approve" at bounding box center [691, 385] width 38 height 11
click at [382, 350] on td "46507" at bounding box center [430, 341] width 147 height 43
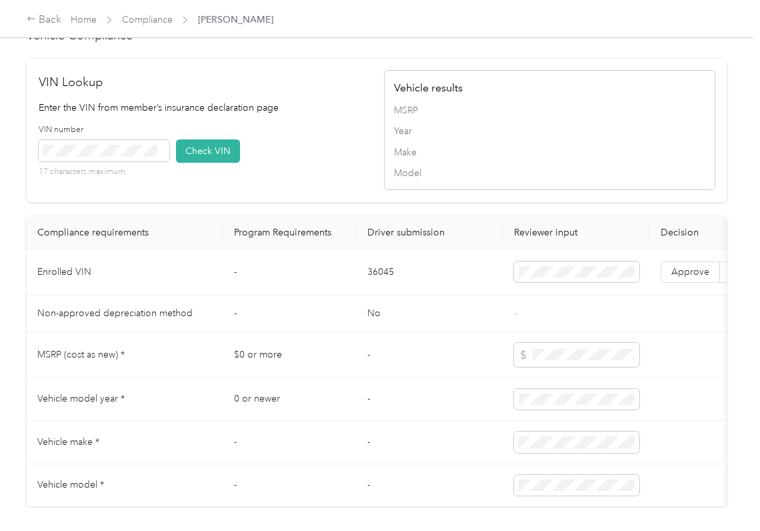
scroll to position [1067, 0]
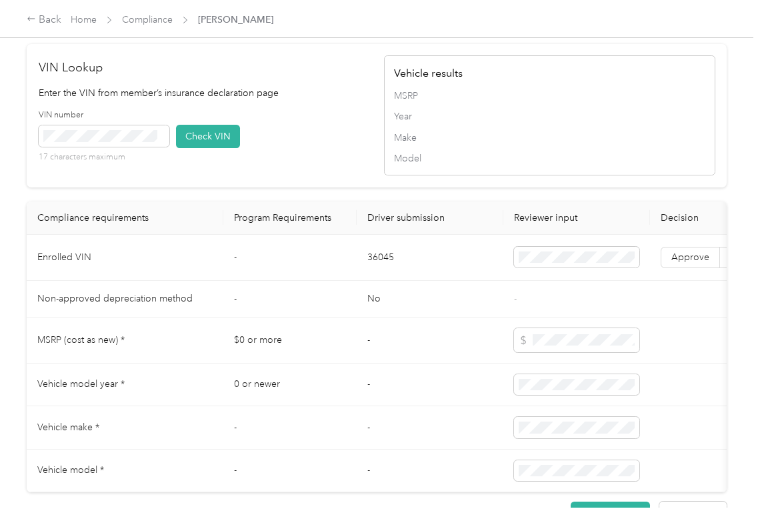
click at [374, 281] on td "36045" at bounding box center [430, 258] width 147 height 46
click at [329, 173] on div "VIN number 17 characters maximum Check VIN" at bounding box center [205, 140] width 332 height 63
click at [220, 148] on button "Check VIN" at bounding box center [208, 136] width 64 height 23
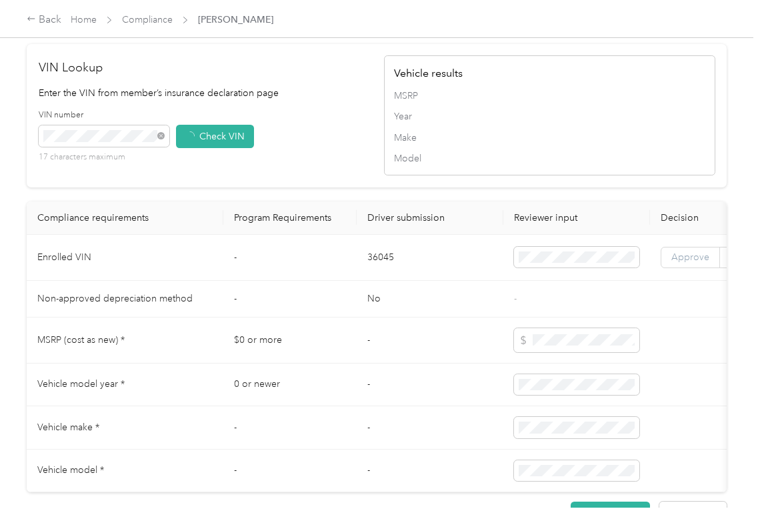
click at [674, 263] on span "Approve" at bounding box center [691, 256] width 38 height 11
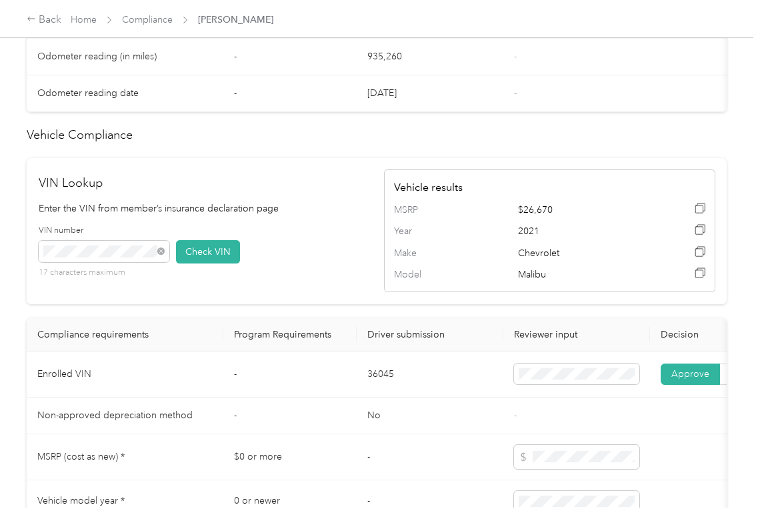
scroll to position [711, 0]
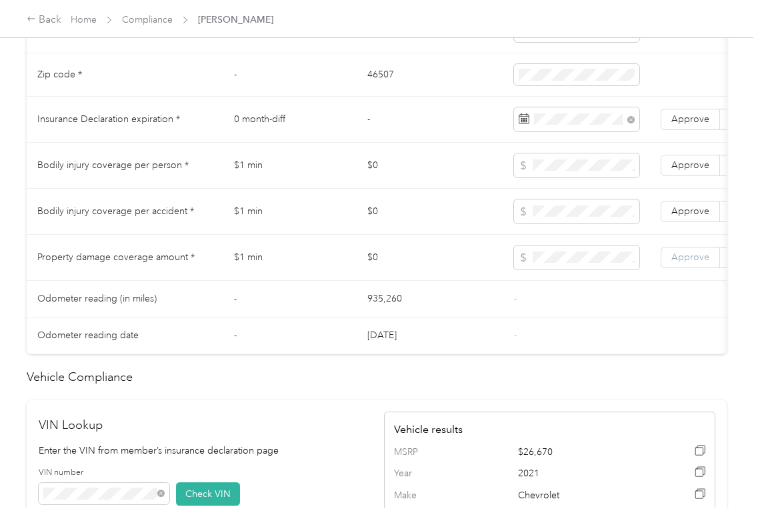
click at [695, 263] on span "Approve" at bounding box center [691, 256] width 38 height 11
drag, startPoint x: 695, startPoint y: 232, endPoint x: 694, endPoint y: 217, distance: 15.4
click at [694, 217] on span "Approve" at bounding box center [691, 210] width 38 height 11
click at [694, 171] on span "Approve" at bounding box center [691, 164] width 38 height 11
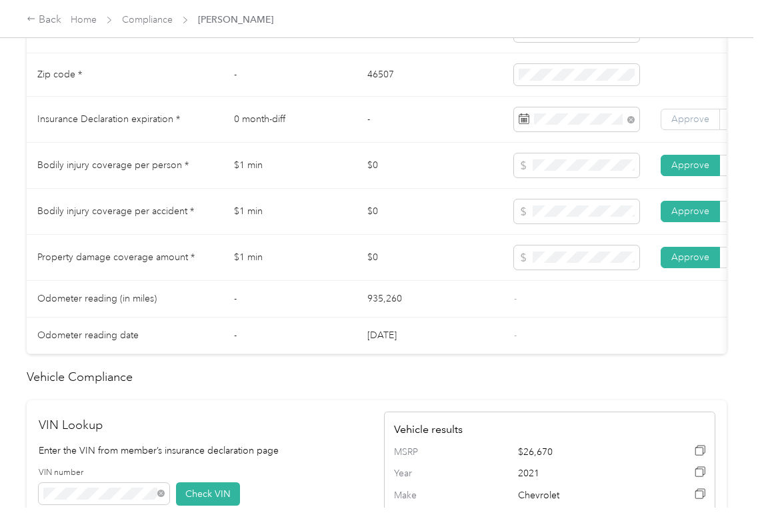
click at [692, 125] on span "Approve" at bounding box center [691, 118] width 38 height 11
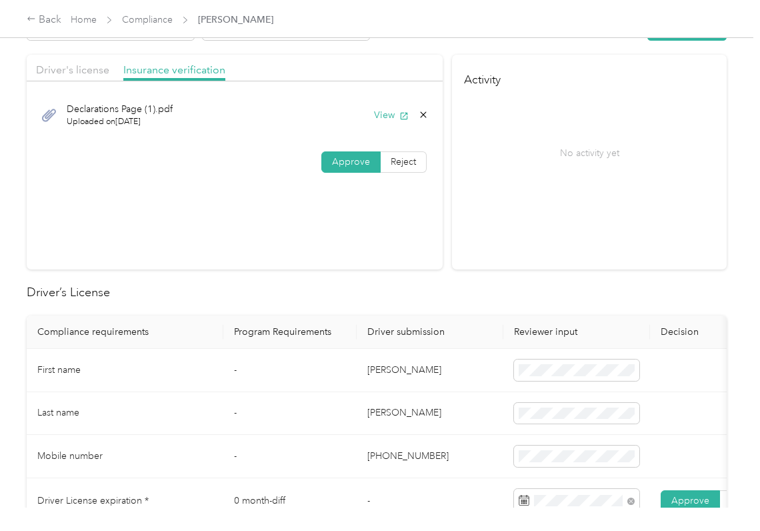
drag, startPoint x: 294, startPoint y: 318, endPoint x: 340, endPoint y: 312, distance: 45.8
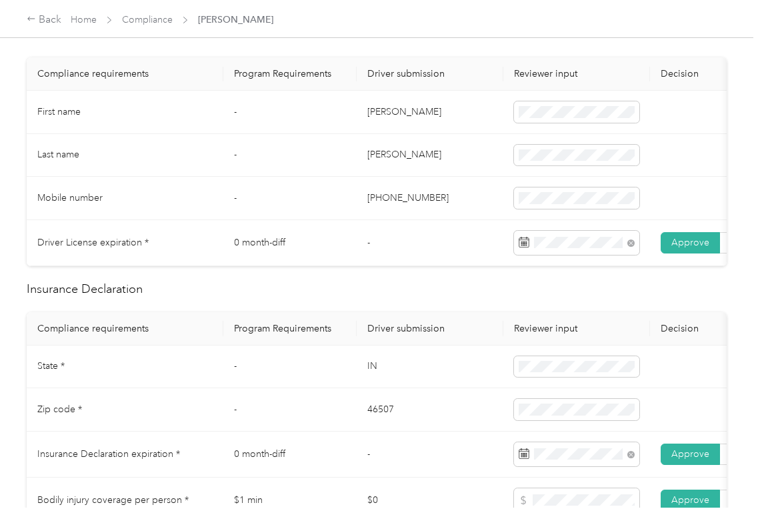
scroll to position [474, 0]
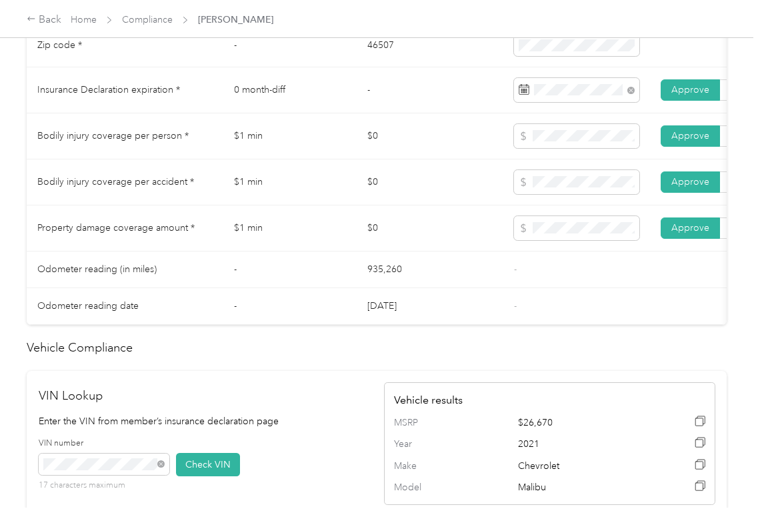
click at [447, 267] on td "935,260" at bounding box center [430, 269] width 147 height 37
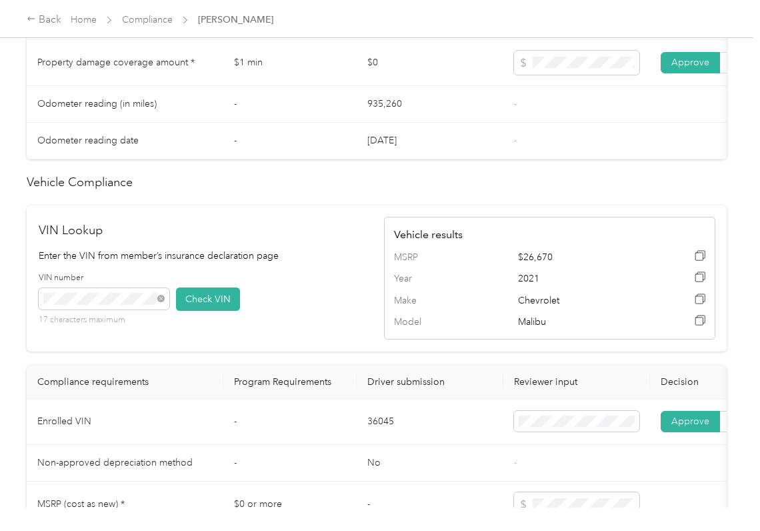
scroll to position [1213, 0]
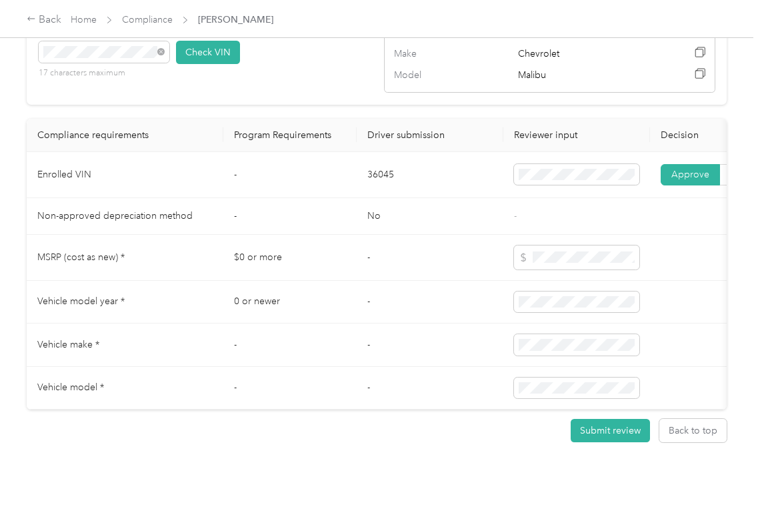
click at [366, 152] on td "36045" at bounding box center [430, 175] width 147 height 46
click at [524, 324] on td at bounding box center [577, 345] width 147 height 43
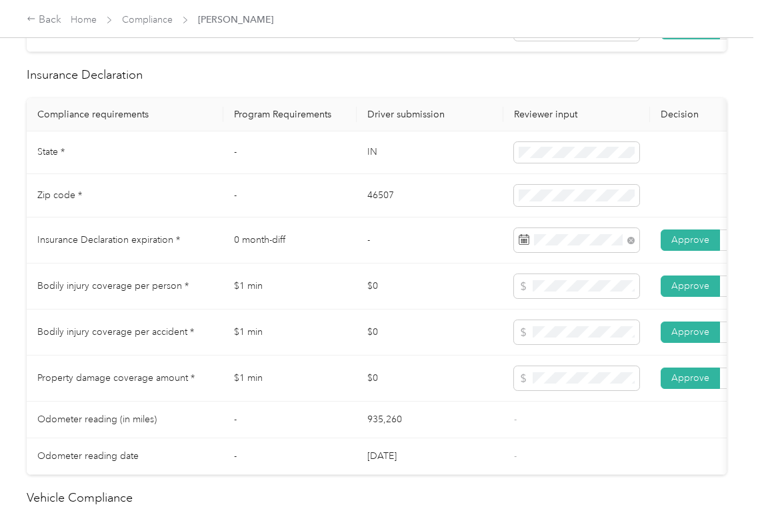
scroll to position [0, 0]
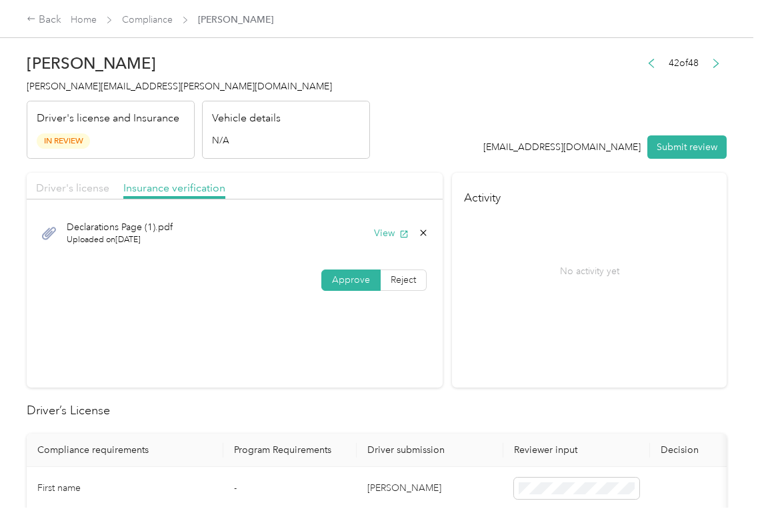
click at [69, 193] on span "Driver's license" at bounding box center [72, 187] width 73 height 13
click at [679, 147] on button "Submit review" at bounding box center [687, 146] width 79 height 23
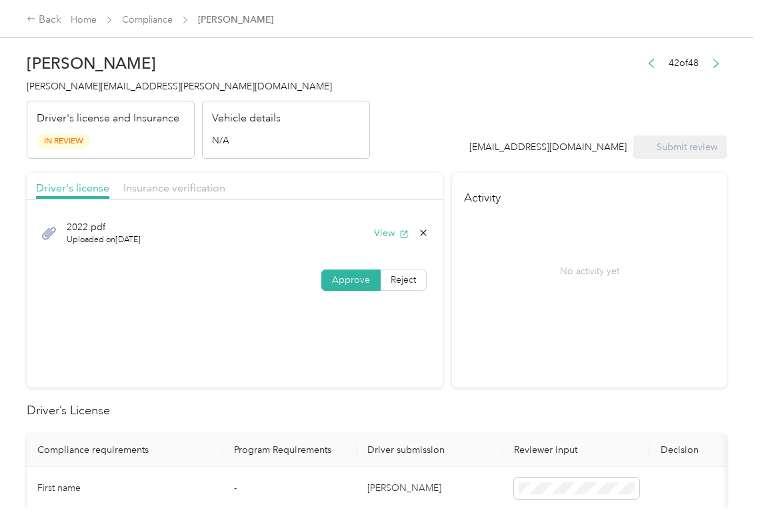
click at [113, 85] on span "[PERSON_NAME][EMAIL_ADDRESS][PERSON_NAME][DOMAIN_NAME]" at bounding box center [179, 86] width 305 height 11
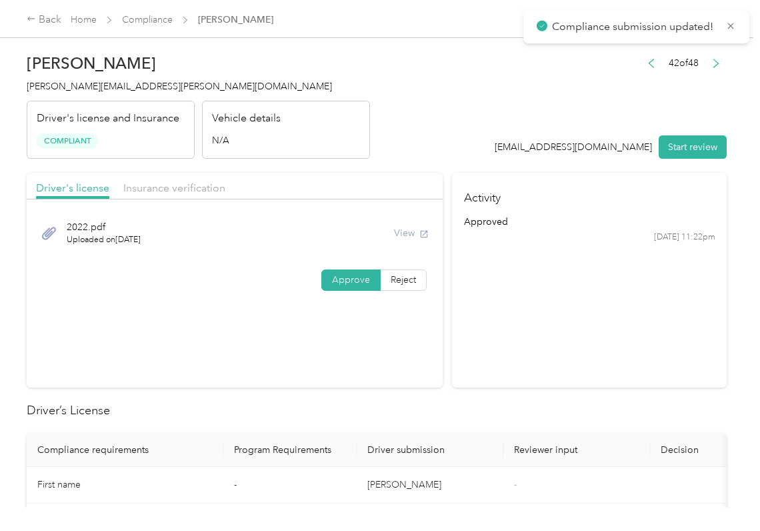
click at [205, 302] on section "Driver's license Insurance verification 2022.pdf Uploaded on [DATE] View Approv…" at bounding box center [235, 280] width 416 height 215
click at [55, 89] on span "[PERSON_NAME][EMAIL_ADDRESS][PERSON_NAME][DOMAIN_NAME]" at bounding box center [179, 86] width 305 height 11
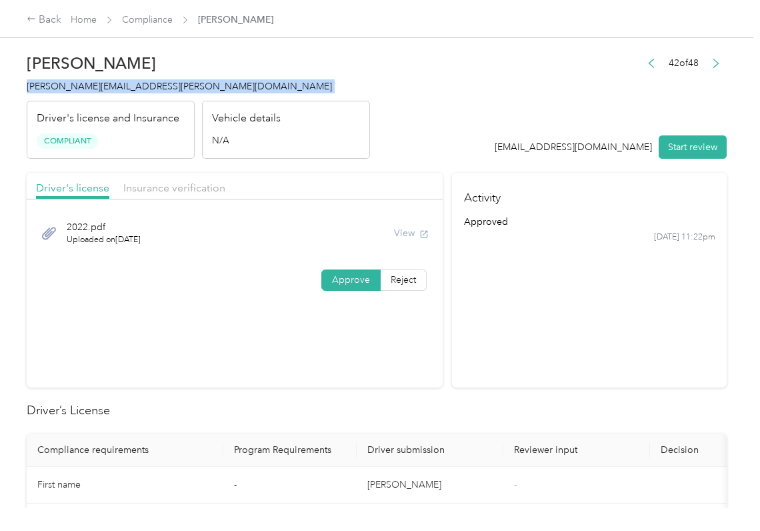
click at [55, 89] on span "[PERSON_NAME][EMAIL_ADDRESS][PERSON_NAME][DOMAIN_NAME]" at bounding box center [179, 86] width 305 height 11
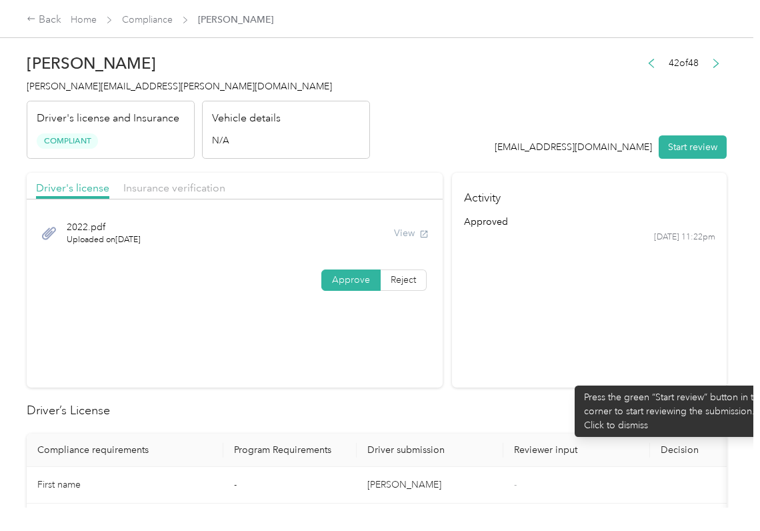
click at [568, 379] on section "Activity approved [DATE] 11:22pm" at bounding box center [589, 280] width 275 height 215
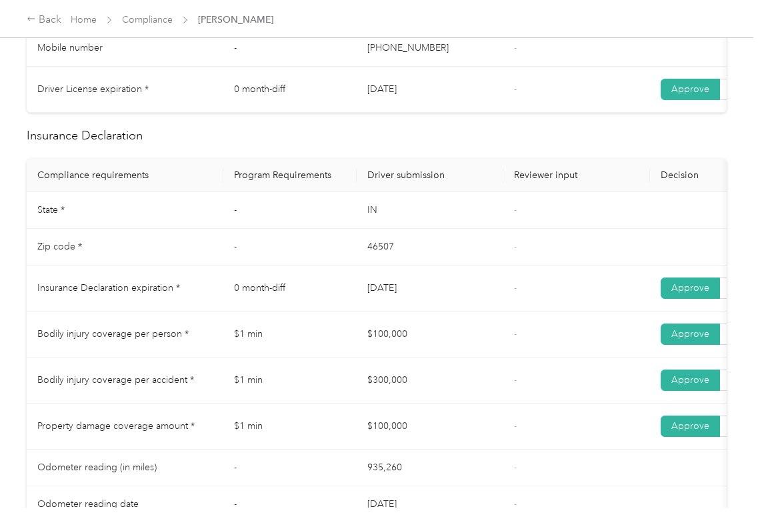
scroll to position [622, 0]
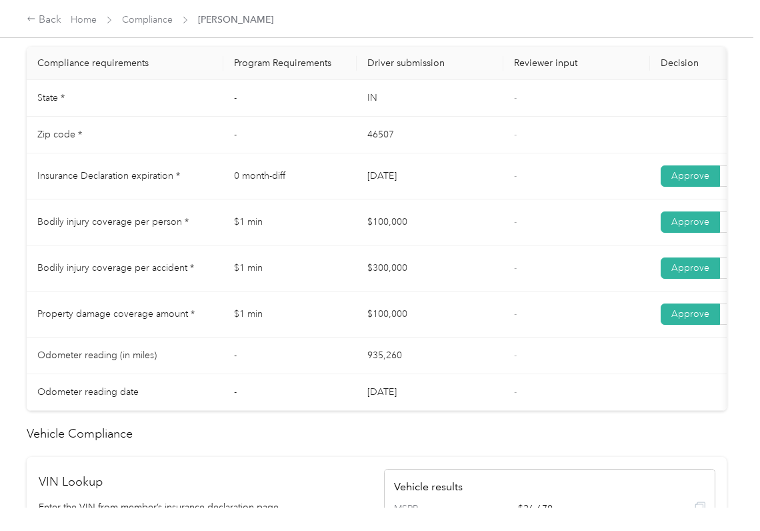
drag, startPoint x: 391, startPoint y: 177, endPoint x: 419, endPoint y: 181, distance: 28.3
click at [419, 181] on td "[DATE]" at bounding box center [430, 176] width 147 height 46
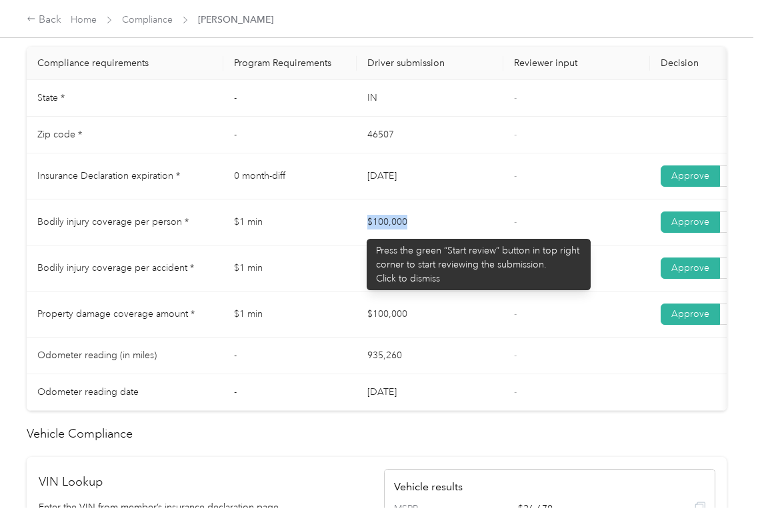
drag, startPoint x: 360, startPoint y: 232, endPoint x: 419, endPoint y: 259, distance: 64.5
click at [442, 245] on td "$100,000" at bounding box center [430, 222] width 147 height 46
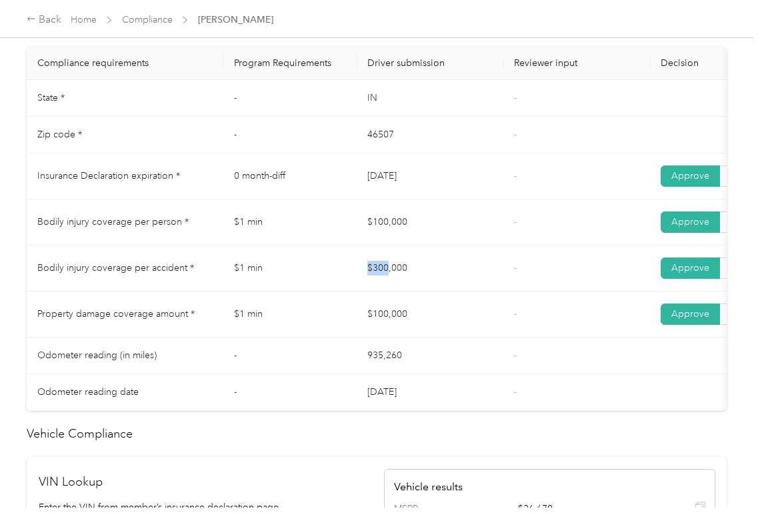
drag, startPoint x: 390, startPoint y: 285, endPoint x: 396, endPoint y: 305, distance: 20.3
click at [423, 291] on td "$300,000" at bounding box center [430, 268] width 147 height 46
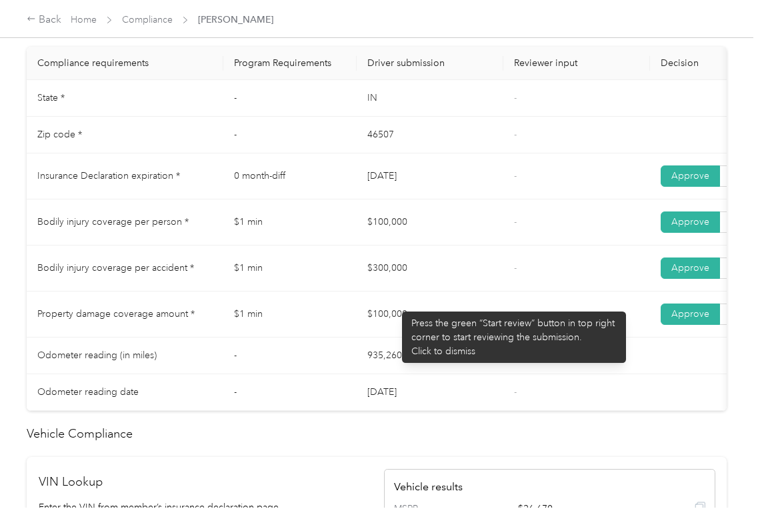
click at [439, 330] on tr "Property damage coverage amount * $1 min $100,000 - Approve Reject" at bounding box center [497, 314] width 940 height 46
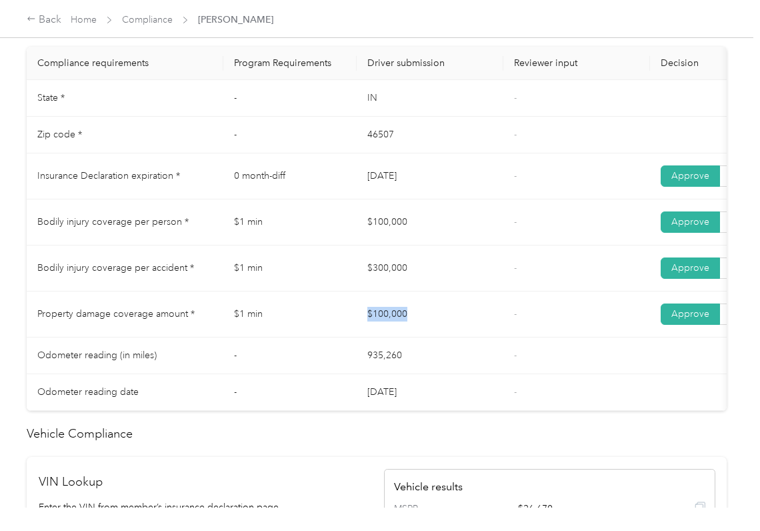
click at [462, 332] on td "$100,000" at bounding box center [430, 314] width 147 height 46
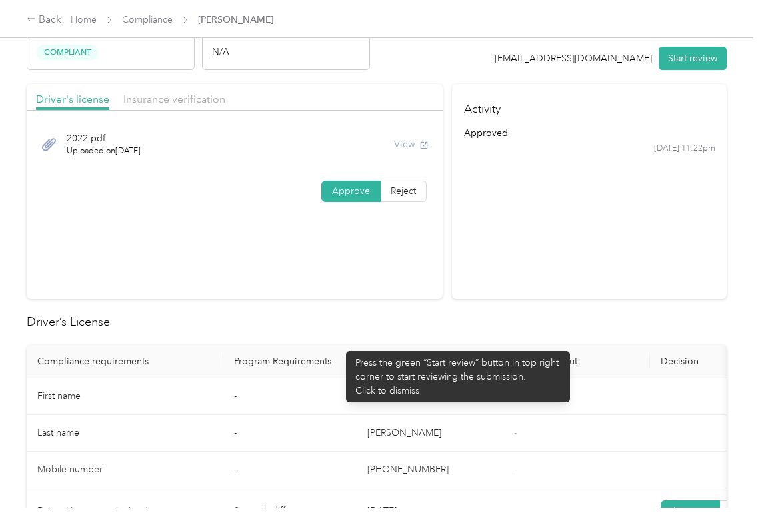
scroll to position [0, 0]
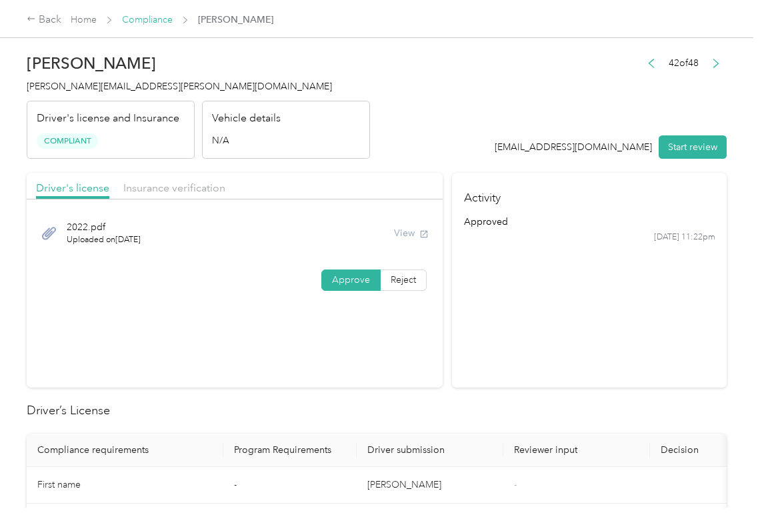
click at [149, 15] on link "Compliance" at bounding box center [147, 19] width 51 height 11
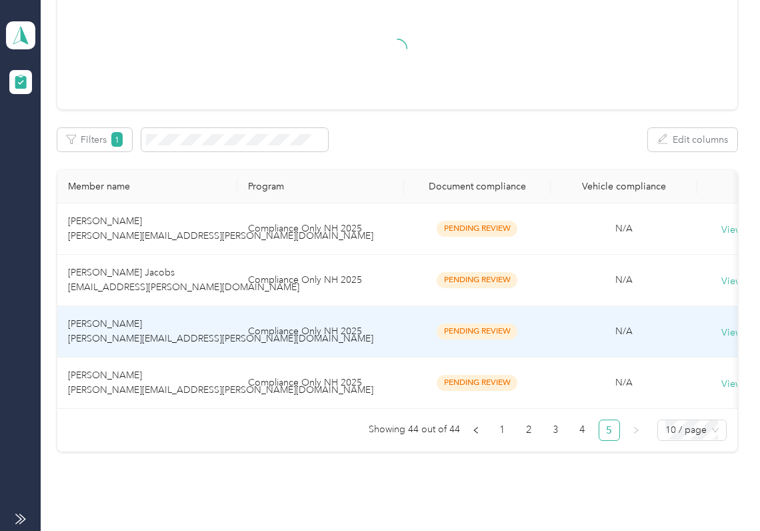
scroll to position [143, 0]
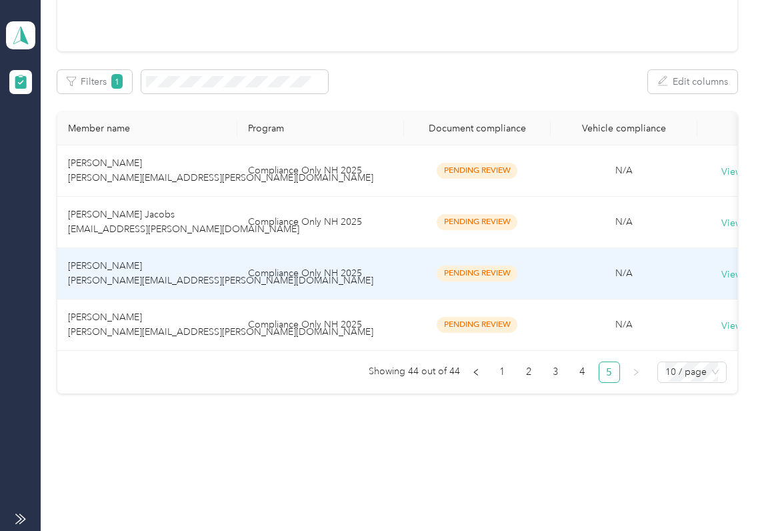
click at [139, 253] on td "[PERSON_NAME] [PERSON_NAME][EMAIL_ADDRESS][PERSON_NAME][DOMAIN_NAME]" at bounding box center [147, 273] width 180 height 51
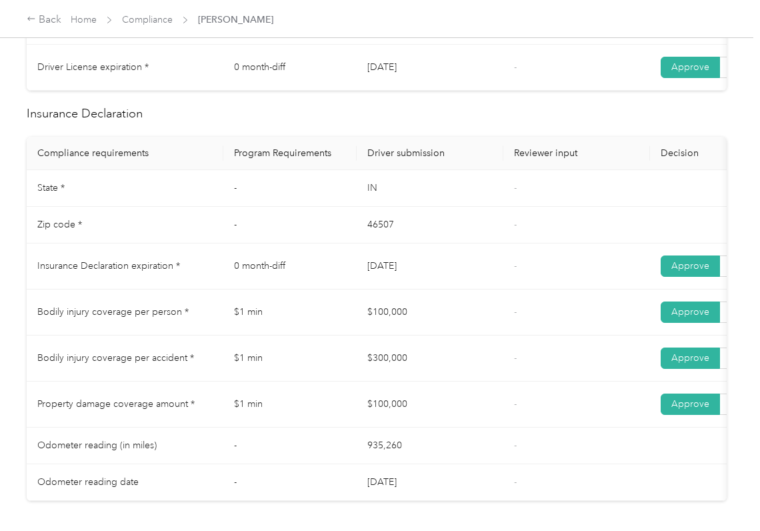
scroll to position [534, 0]
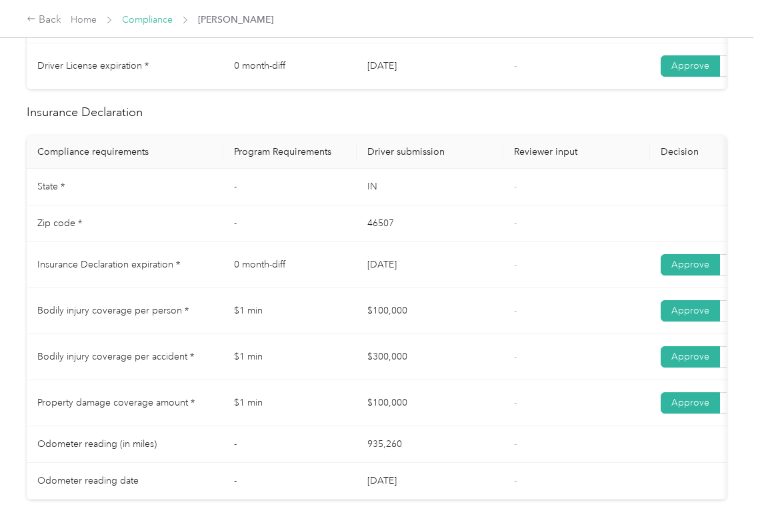
click at [157, 19] on link "Compliance" at bounding box center [147, 19] width 51 height 11
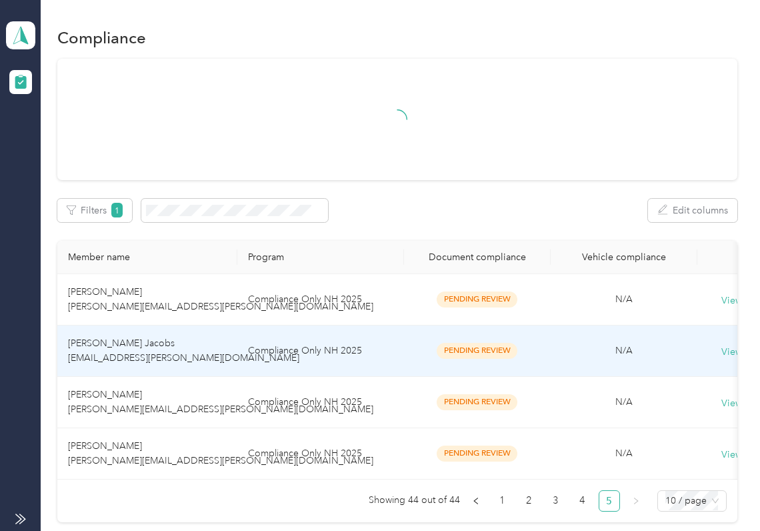
click at [167, 374] on td "[PERSON_NAME] Jacobs [EMAIL_ADDRESS][PERSON_NAME][DOMAIN_NAME]" at bounding box center [147, 351] width 180 height 51
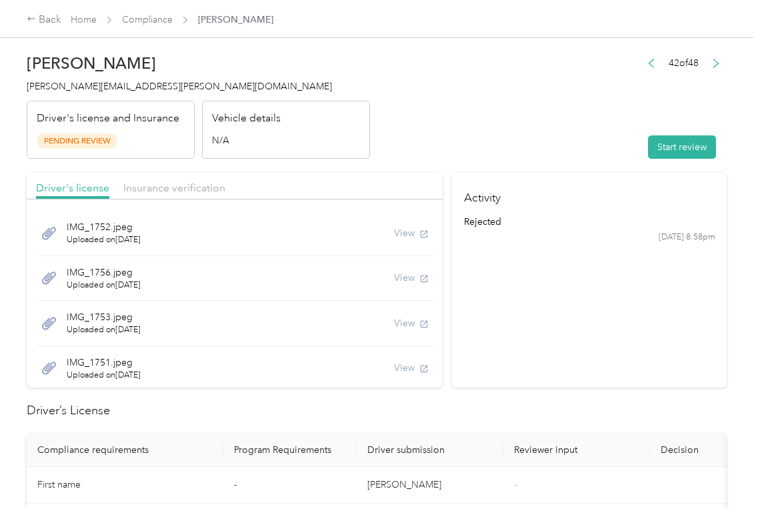
click at [671, 151] on button "Start review" at bounding box center [682, 146] width 68 height 23
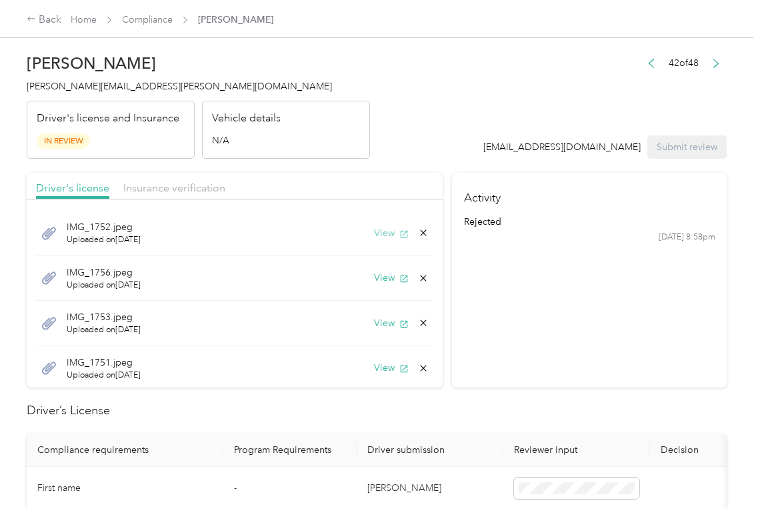
click at [380, 232] on button "View" at bounding box center [391, 233] width 35 height 14
click at [374, 277] on button "View" at bounding box center [391, 278] width 35 height 14
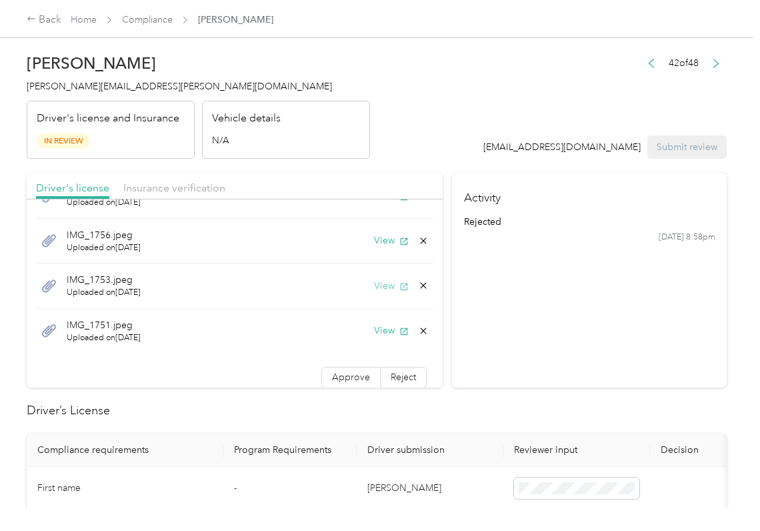
click at [379, 289] on button "View" at bounding box center [391, 286] width 35 height 14
drag, startPoint x: 376, startPoint y: 332, endPoint x: 376, endPoint y: 340, distance: 7.3
click at [376, 334] on button "View" at bounding box center [391, 331] width 35 height 14
click at [332, 374] on span "Approve" at bounding box center [351, 377] width 38 height 11
click at [190, 185] on span "Insurance verification" at bounding box center [174, 187] width 102 height 13
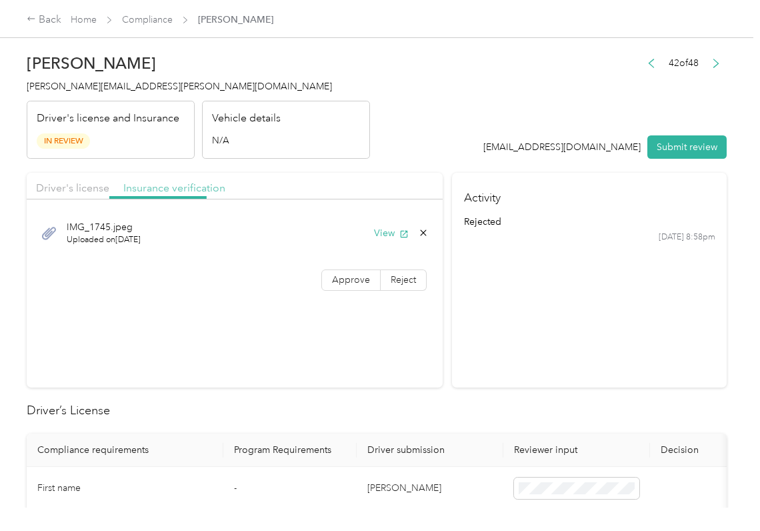
scroll to position [0, 0]
click at [376, 228] on button "View" at bounding box center [391, 233] width 35 height 14
drag, startPoint x: 337, startPoint y: 281, endPoint x: 328, endPoint y: 281, distance: 8.7
click at [337, 281] on span "Approve" at bounding box center [351, 279] width 38 height 11
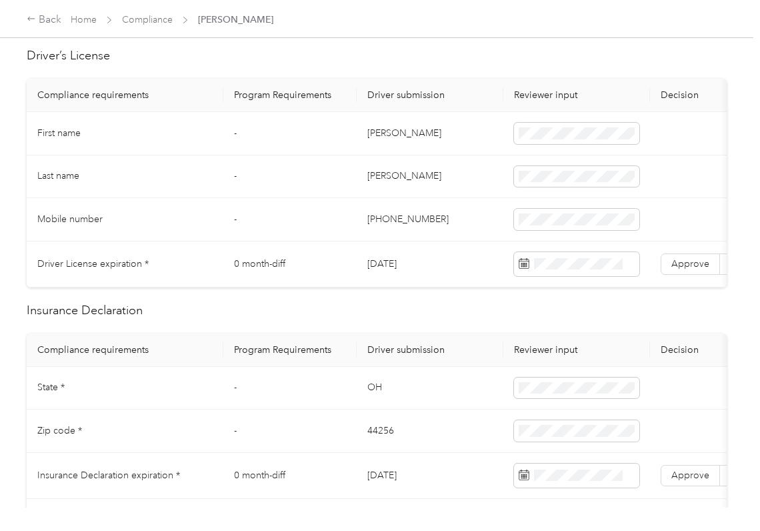
scroll to position [356, 0]
click at [394, 265] on td "[DATE]" at bounding box center [430, 264] width 147 height 46
click at [684, 267] on span "Approve" at bounding box center [691, 262] width 38 height 11
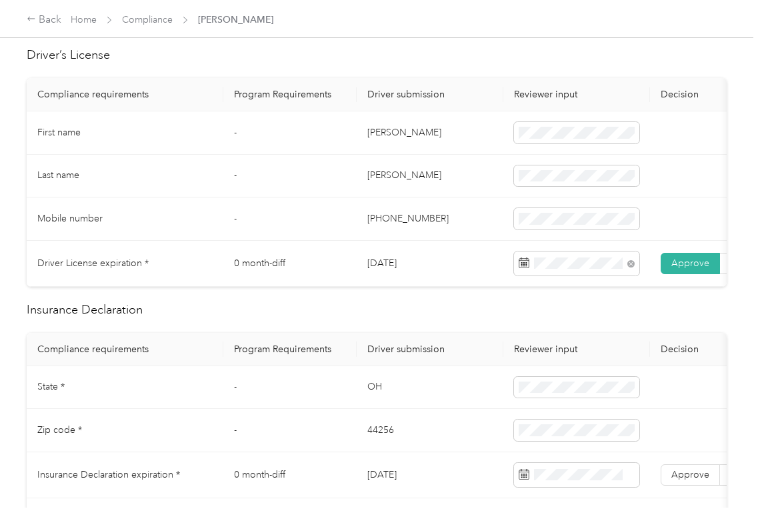
click at [379, 319] on h2 "Insurance Declaration" at bounding box center [377, 310] width 700 height 18
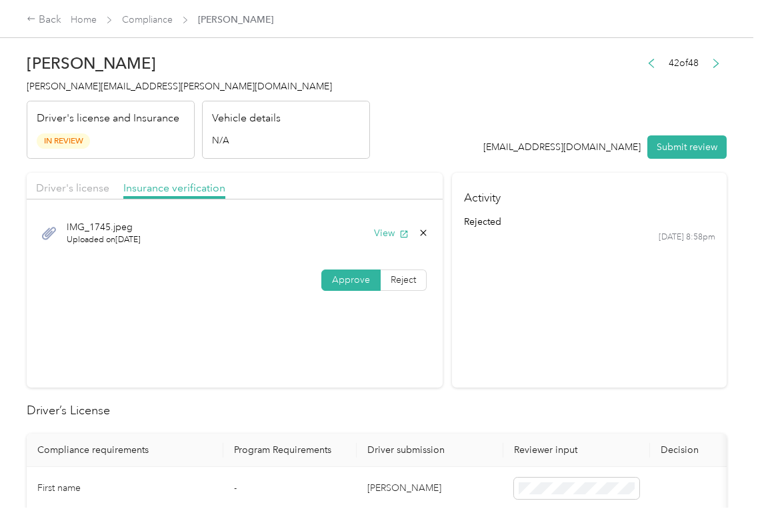
click at [93, 195] on div "Driver's license" at bounding box center [72, 188] width 73 height 17
click at [93, 191] on span "Driver's license" at bounding box center [72, 187] width 73 height 13
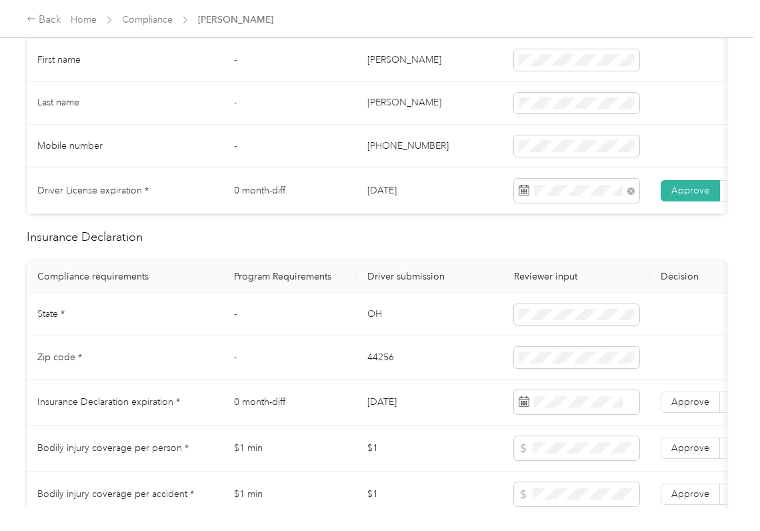
scroll to position [444, 0]
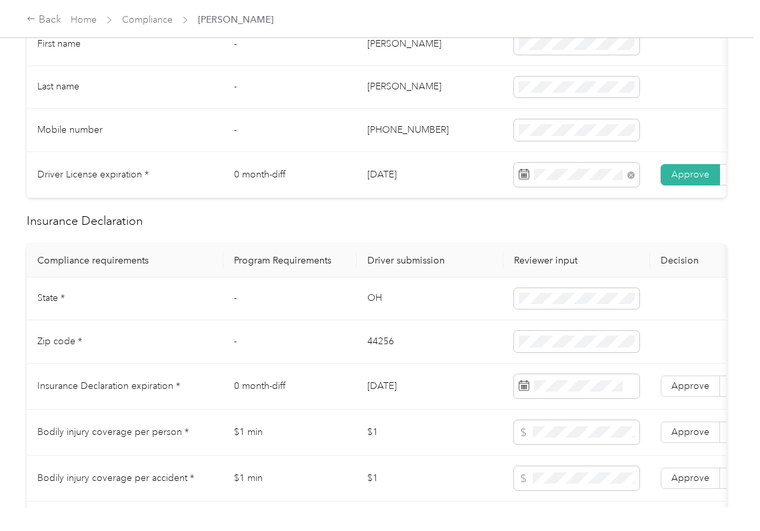
click at [374, 310] on td "OH" at bounding box center [430, 298] width 147 height 43
click at [515, 309] on span at bounding box center [576, 298] width 125 height 21
click at [384, 358] on td "44256" at bounding box center [430, 341] width 147 height 43
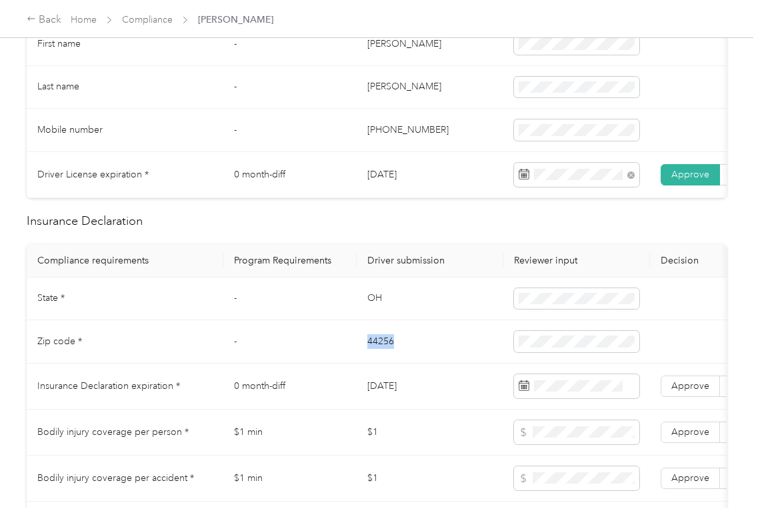
click at [384, 358] on td "44256" at bounding box center [430, 341] width 147 height 43
click at [556, 352] on span at bounding box center [576, 341] width 125 height 21
drag, startPoint x: 438, startPoint y: 340, endPoint x: 531, endPoint y: 368, distance: 96.9
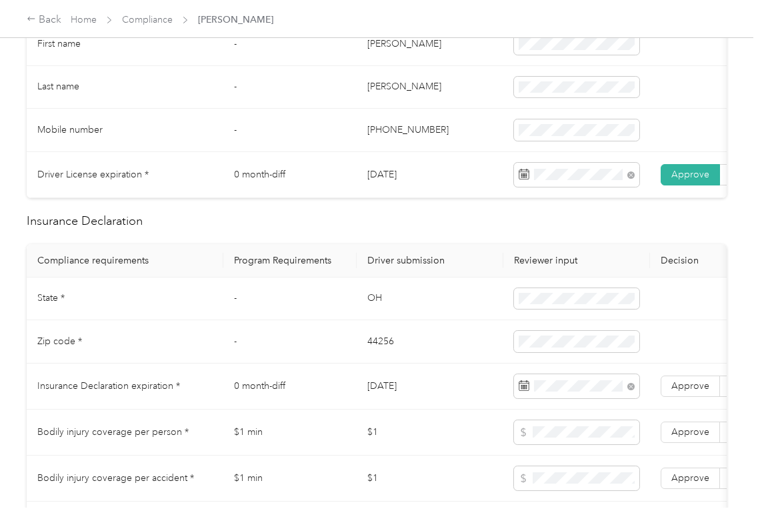
click at [439, 340] on td "44256" at bounding box center [430, 341] width 147 height 43
click at [700, 397] on label "Approve" at bounding box center [690, 386] width 59 height 21
click at [357, 364] on td "44256" at bounding box center [430, 341] width 147 height 43
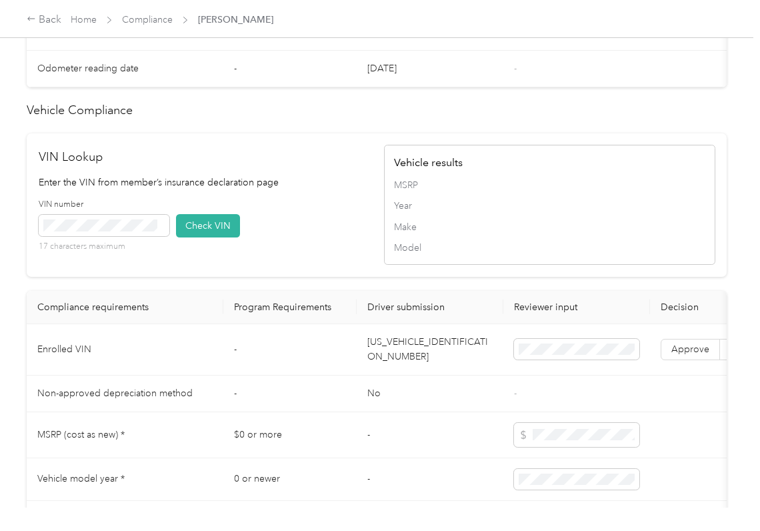
click at [414, 375] on td "[US_VEHICLE_IDENTIFICATION_NUMBER]" at bounding box center [430, 349] width 147 height 51
drag, startPoint x: 335, startPoint y: 263, endPoint x: 177, endPoint y: 259, distance: 157.5
click at [334, 262] on div "VIN number 17 characters maximum Check VIN" at bounding box center [205, 230] width 332 height 63
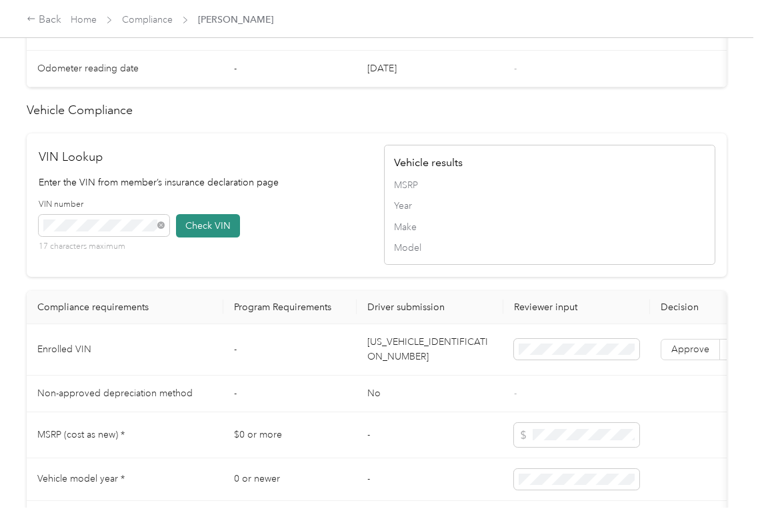
click at [203, 237] on button "Check VIN" at bounding box center [208, 225] width 64 height 23
click at [686, 355] on span "Approve" at bounding box center [691, 349] width 38 height 11
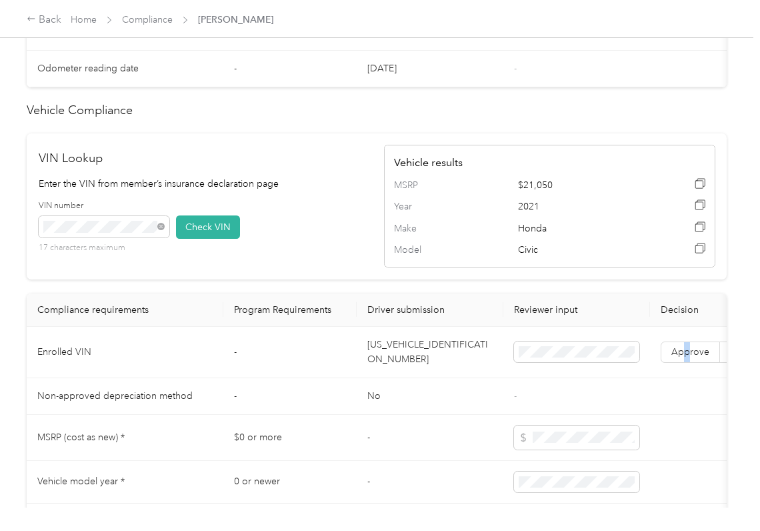
click at [702, 358] on span "Approve" at bounding box center [691, 351] width 38 height 11
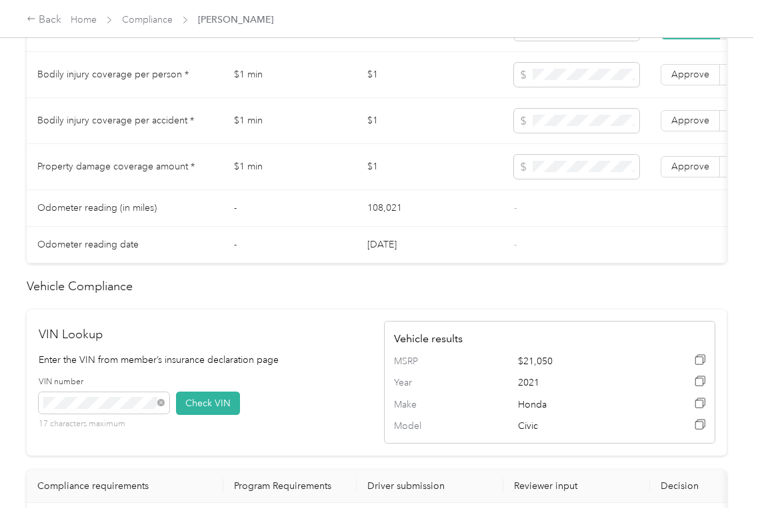
scroll to position [800, 0]
click at [681, 173] on span "Approve" at bounding box center [691, 167] width 38 height 11
click at [680, 127] on span "Approve" at bounding box center [691, 121] width 38 height 11
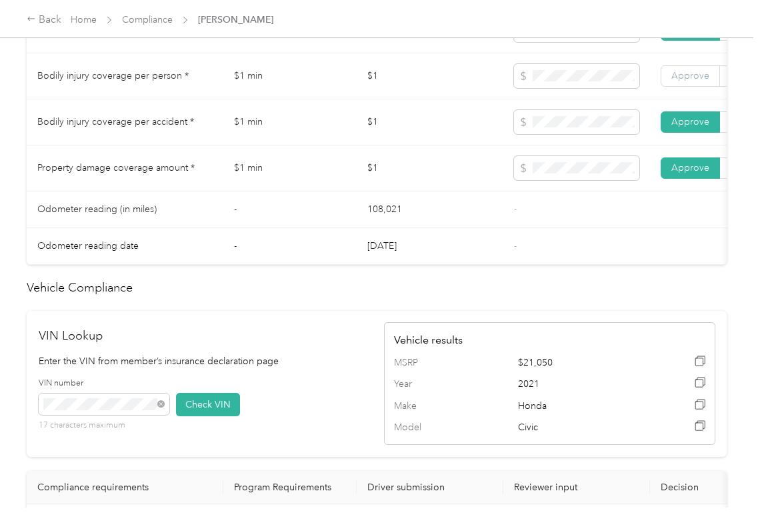
click at [680, 81] on span "Approve" at bounding box center [691, 75] width 38 height 11
click at [386, 211] on td "108,021" at bounding box center [430, 209] width 147 height 37
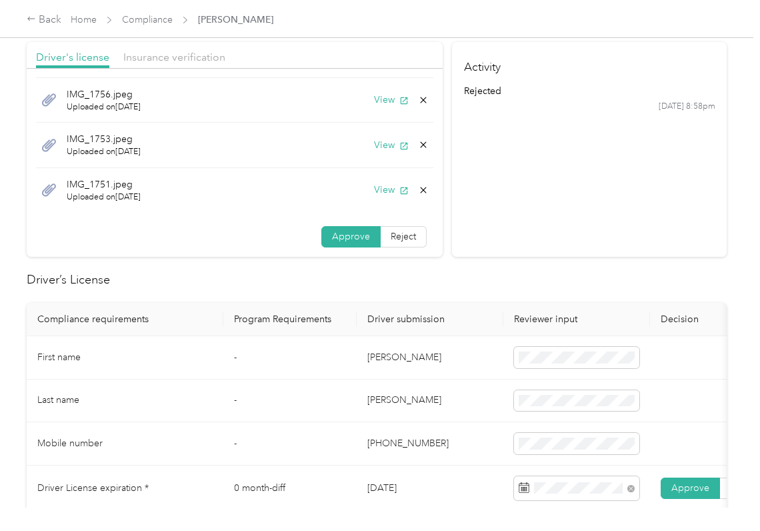
scroll to position [0, 0]
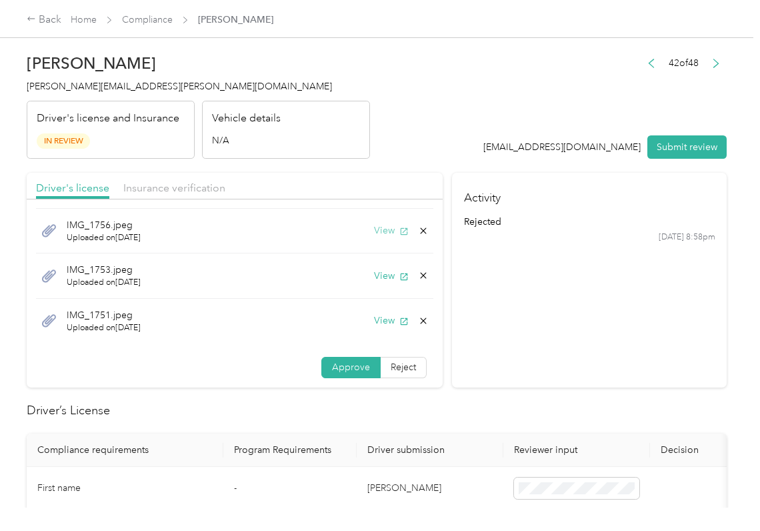
click at [374, 228] on button "View" at bounding box center [391, 230] width 35 height 14
click at [414, 150] on header "[PERSON_NAME] Jacobs [EMAIL_ADDRESS][PERSON_NAME][DOMAIN_NAME] Driver's license…" at bounding box center [377, 103] width 700 height 112
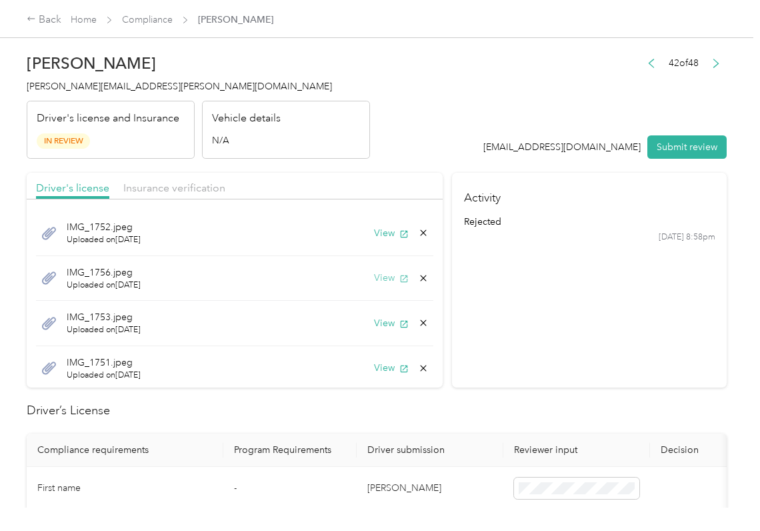
click at [378, 277] on button "View" at bounding box center [391, 278] width 35 height 14
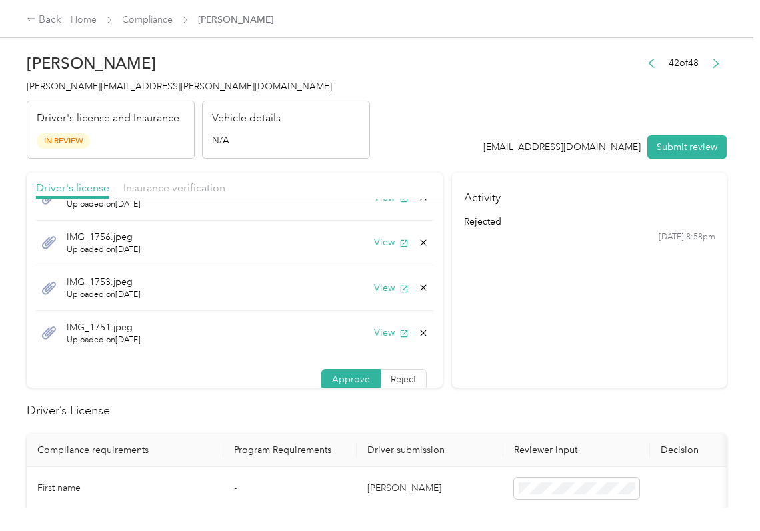
click at [375, 297] on div "IMG_1753.jpeg Uploaded on [DATE] View" at bounding box center [235, 287] width 398 height 45
click at [375, 291] on button "View" at bounding box center [391, 288] width 35 height 14
click at [418, 289] on icon at bounding box center [423, 287] width 11 height 11
click at [372, 297] on button "Yes" at bounding box center [373, 298] width 26 height 21
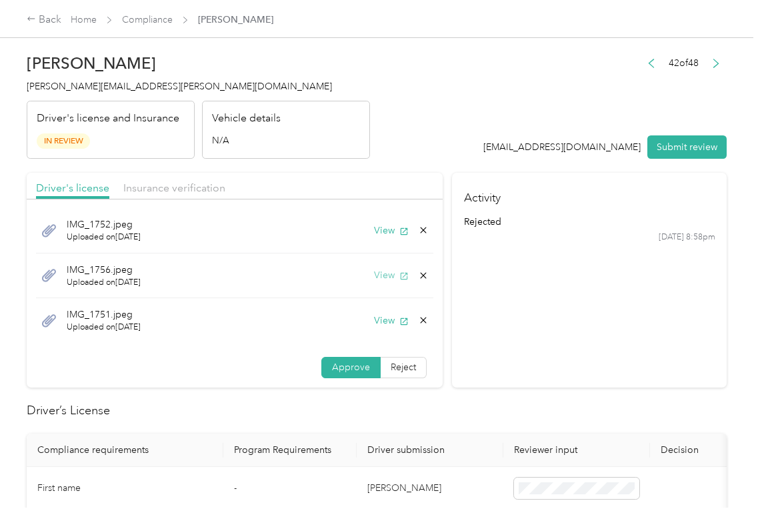
scroll to position [0, 0]
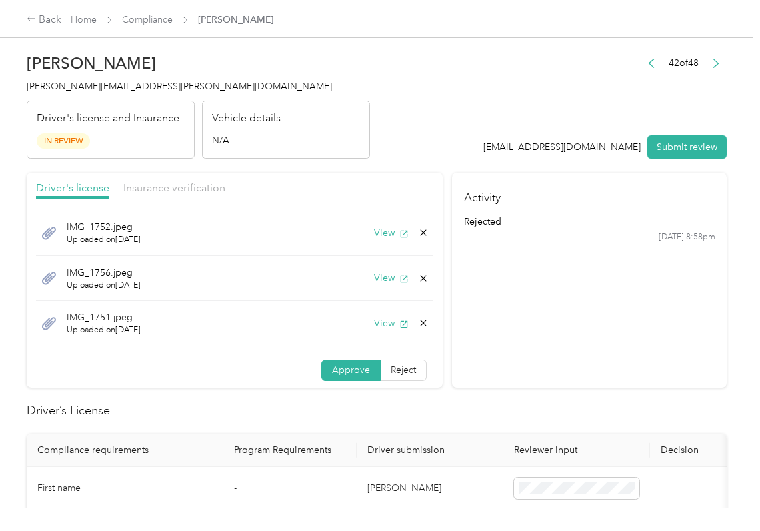
click at [187, 180] on div "Insurance verification" at bounding box center [174, 188] width 102 height 17
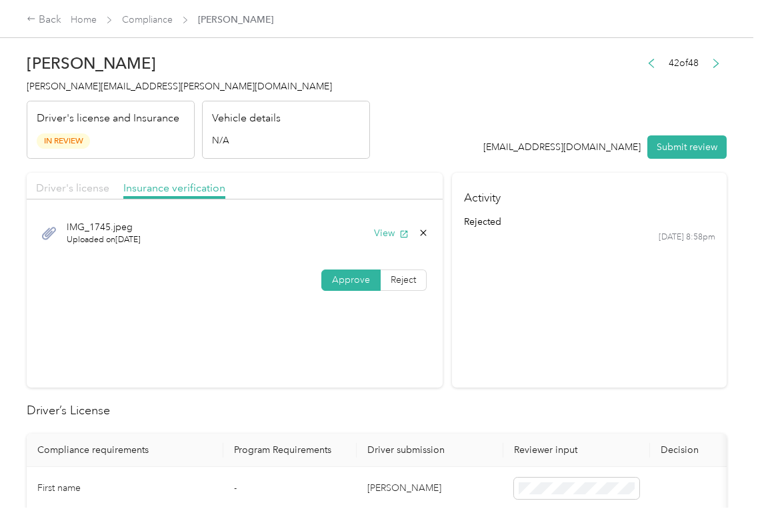
click at [80, 184] on span "Driver's license" at bounding box center [72, 187] width 73 height 13
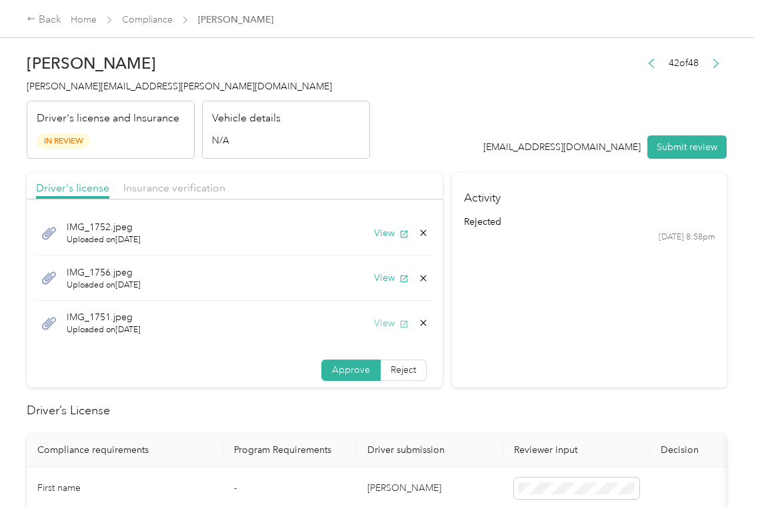
click at [374, 328] on button "View" at bounding box center [391, 323] width 35 height 14
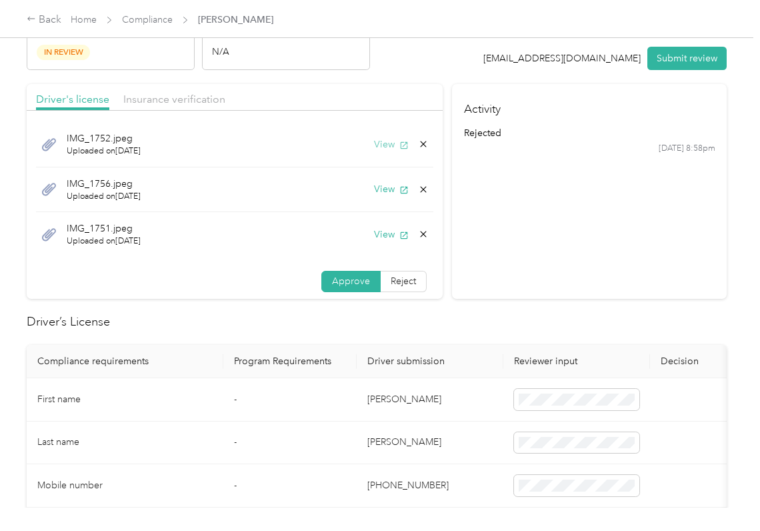
click at [380, 147] on button "View" at bounding box center [391, 144] width 35 height 14
drag, startPoint x: 599, startPoint y: 292, endPoint x: 516, endPoint y: 331, distance: 91.9
click at [599, 292] on section "Activity rejected [DATE] 8:58pm" at bounding box center [589, 191] width 275 height 215
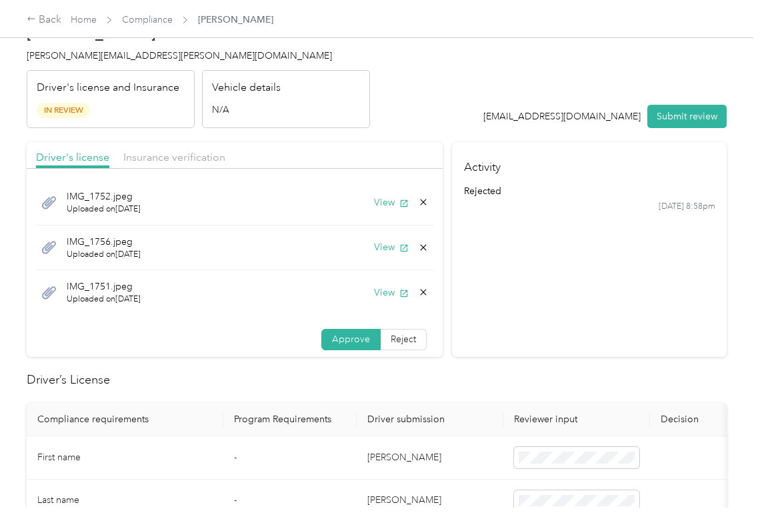
scroll to position [0, 0]
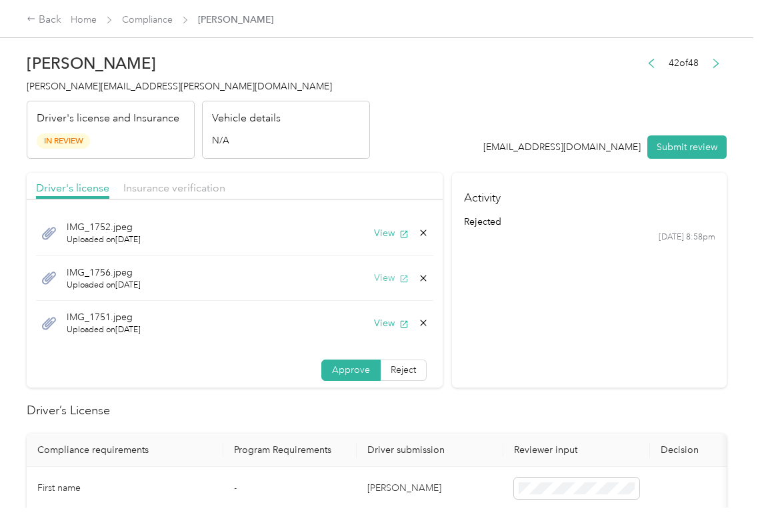
click at [374, 272] on button "View" at bounding box center [391, 278] width 35 height 14
click at [418, 281] on icon at bounding box center [423, 278] width 11 height 11
drag, startPoint x: 375, startPoint y: 285, endPoint x: 291, endPoint y: 252, distance: 89.8
click at [374, 289] on button "Yes" at bounding box center [373, 288] width 26 height 21
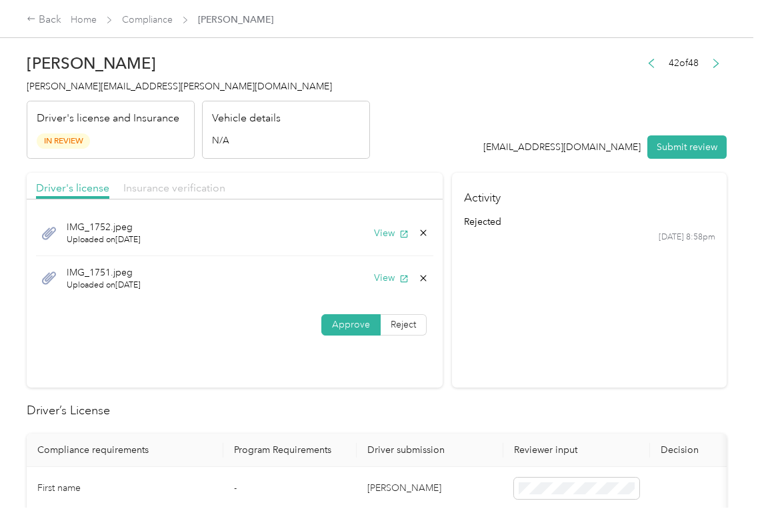
click at [175, 185] on span "Insurance verification" at bounding box center [174, 187] width 102 height 13
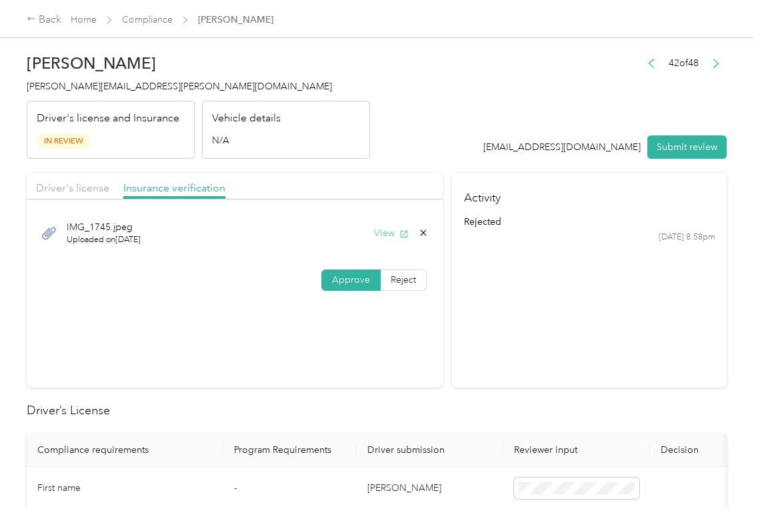
click at [393, 228] on button "View" at bounding box center [391, 233] width 35 height 14
click at [420, 231] on icon at bounding box center [423, 232] width 11 height 11
click at [379, 240] on button "Yes" at bounding box center [387, 243] width 26 height 21
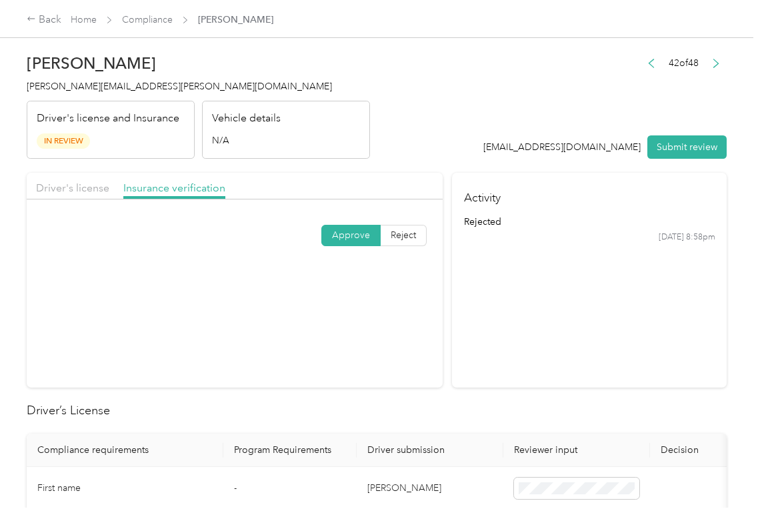
click at [99, 180] on div "Driver's license" at bounding box center [72, 188] width 73 height 17
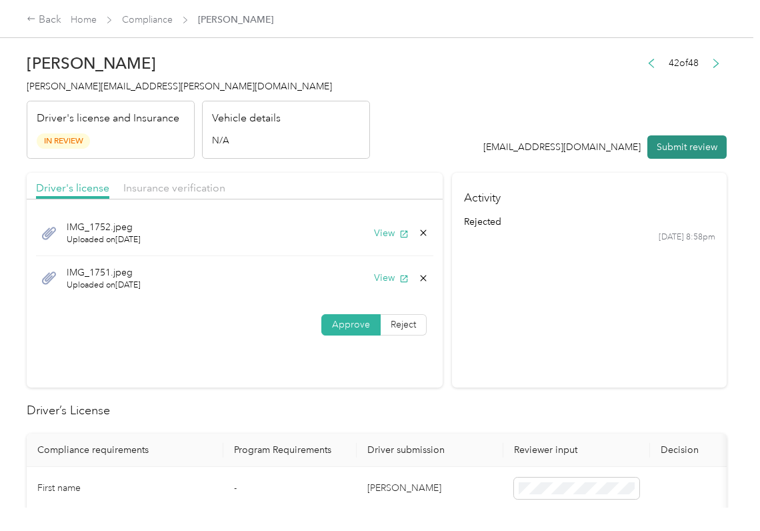
click at [672, 148] on button "Submit review" at bounding box center [687, 146] width 79 height 23
click at [110, 81] on span "[PERSON_NAME][EMAIL_ADDRESS][PERSON_NAME][DOMAIN_NAME]" at bounding box center [179, 86] width 305 height 11
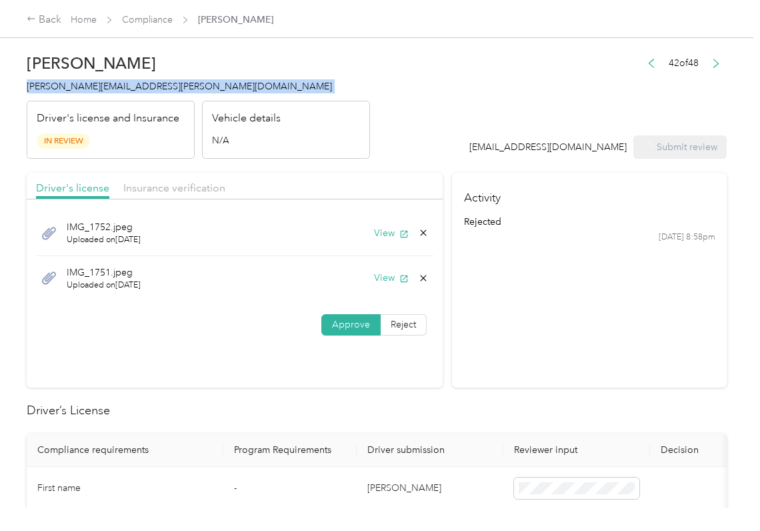
click at [110, 81] on span "[PERSON_NAME][EMAIL_ADDRESS][PERSON_NAME][DOMAIN_NAME]" at bounding box center [179, 86] width 305 height 11
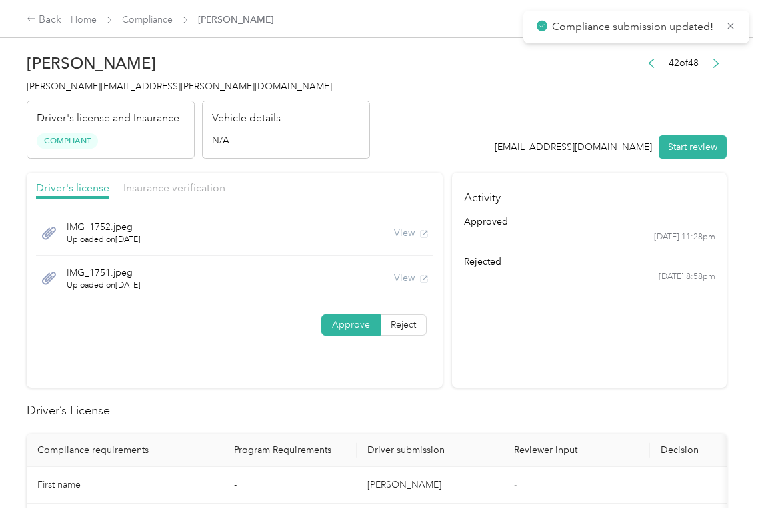
click at [464, 350] on section "Activity approved [DATE] 11:28pm rejected [DATE] 8:58pm" at bounding box center [589, 280] width 275 height 215
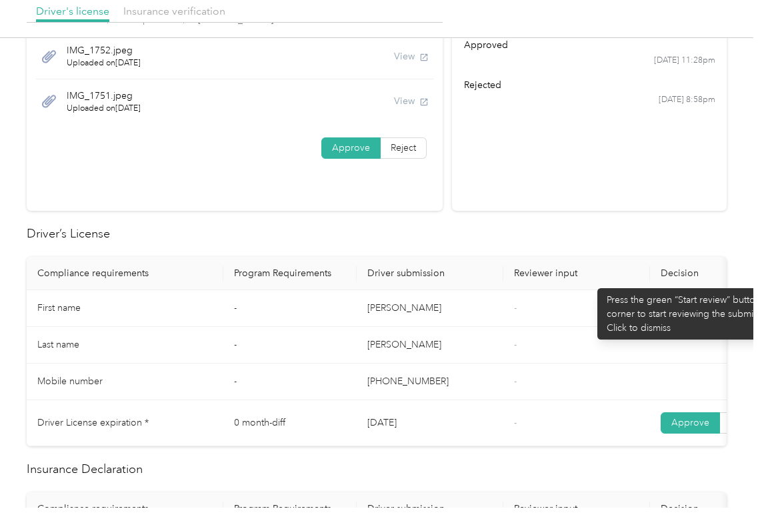
scroll to position [622, 0]
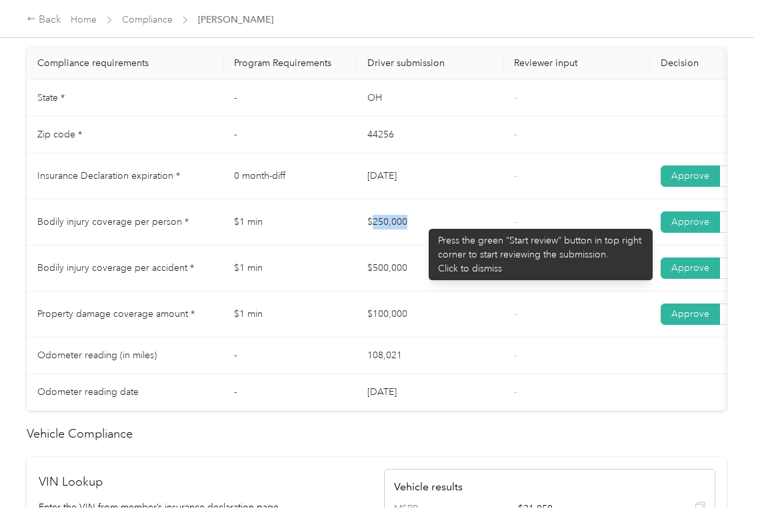
drag, startPoint x: 406, startPoint y: 221, endPoint x: 359, endPoint y: 268, distance: 66.5
click at [444, 227] on td "$250,000" at bounding box center [430, 222] width 147 height 46
click at [412, 291] on td "$500,000" at bounding box center [430, 268] width 147 height 46
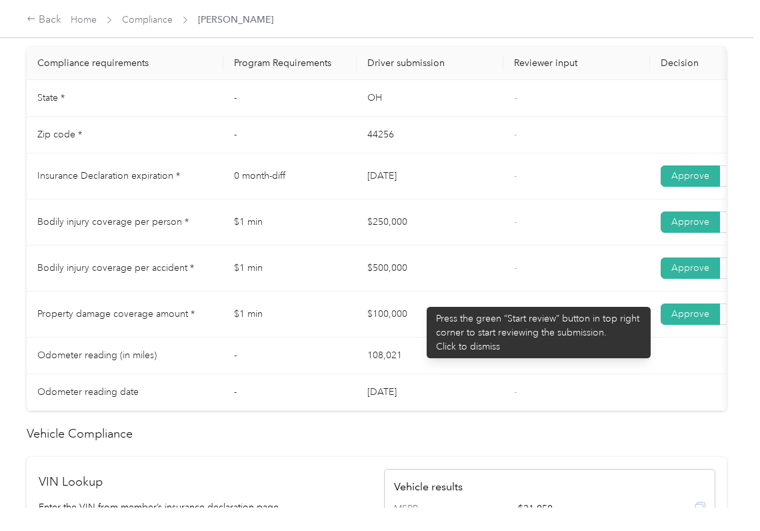
click at [452, 318] on td "$100,000" at bounding box center [430, 314] width 147 height 46
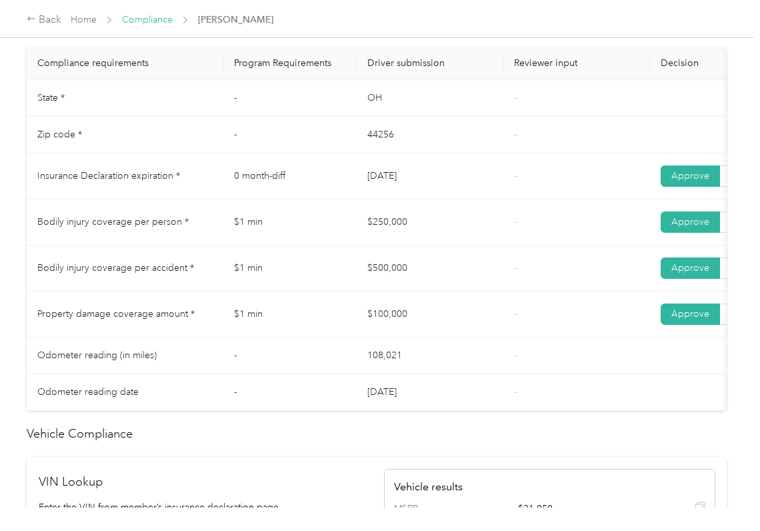
click at [143, 19] on link "Compliance" at bounding box center [147, 19] width 51 height 11
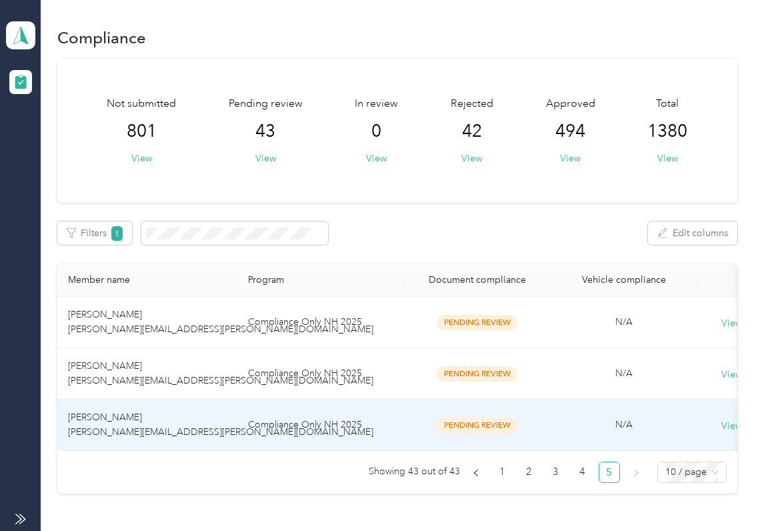
click at [241, 415] on td "Compliance Only NH 2025" at bounding box center [320, 425] width 167 height 51
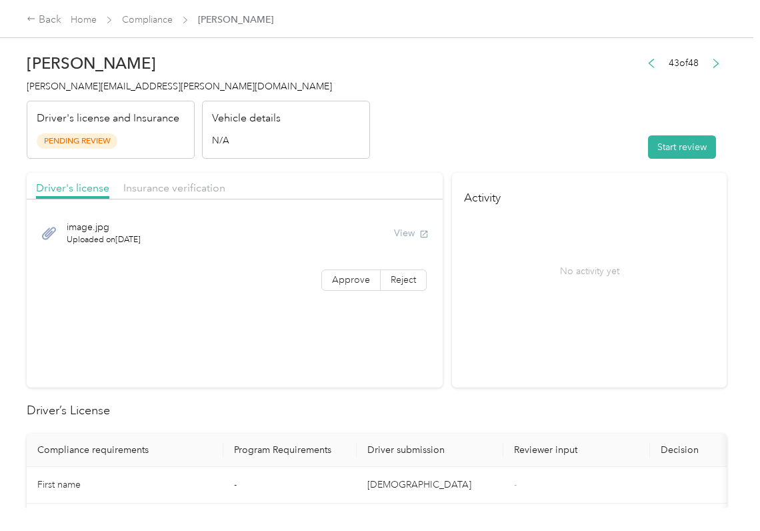
click at [660, 157] on button "Start review" at bounding box center [682, 146] width 68 height 23
click at [609, 294] on div "No activity yet" at bounding box center [589, 271] width 251 height 112
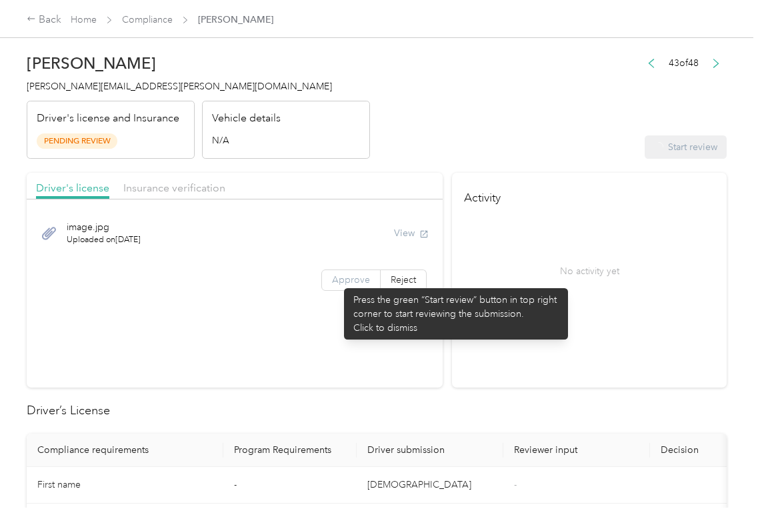
click at [338, 281] on span "Approve" at bounding box center [351, 279] width 38 height 11
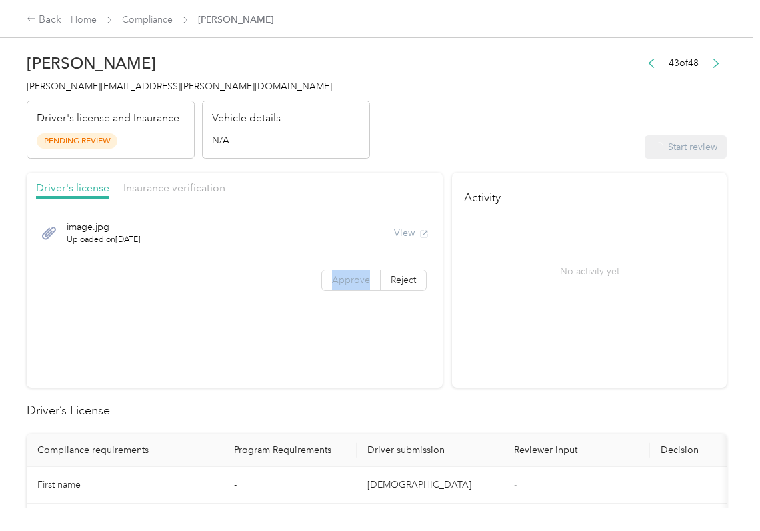
click at [338, 281] on span "Approve" at bounding box center [351, 279] width 38 height 11
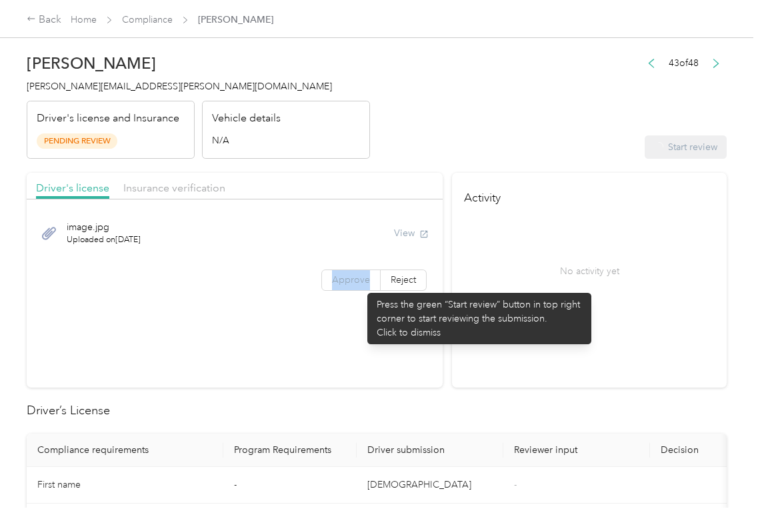
click at [361, 286] on label "Approve" at bounding box center [351, 279] width 59 height 21
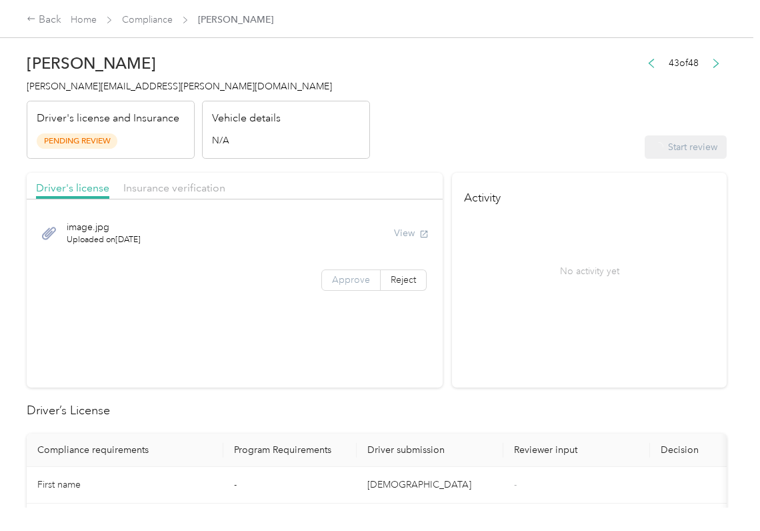
click at [358, 283] on span "Approve" at bounding box center [351, 279] width 38 height 11
click at [346, 284] on span "Approve" at bounding box center [351, 279] width 38 height 11
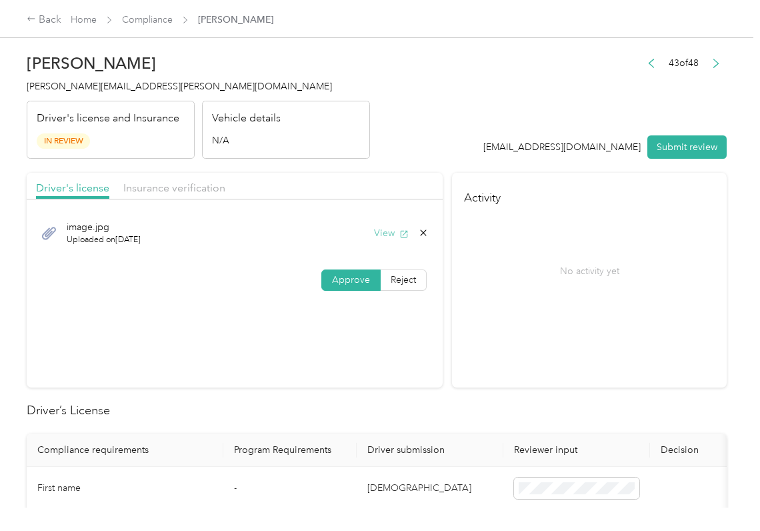
click at [390, 235] on button "View" at bounding box center [391, 233] width 35 height 14
click at [225, 185] on div "Driver's license Insurance verification" at bounding box center [235, 186] width 416 height 27
click at [189, 185] on span "Insurance verification" at bounding box center [174, 187] width 102 height 13
click at [157, 188] on span "Insurance verification" at bounding box center [174, 187] width 102 height 13
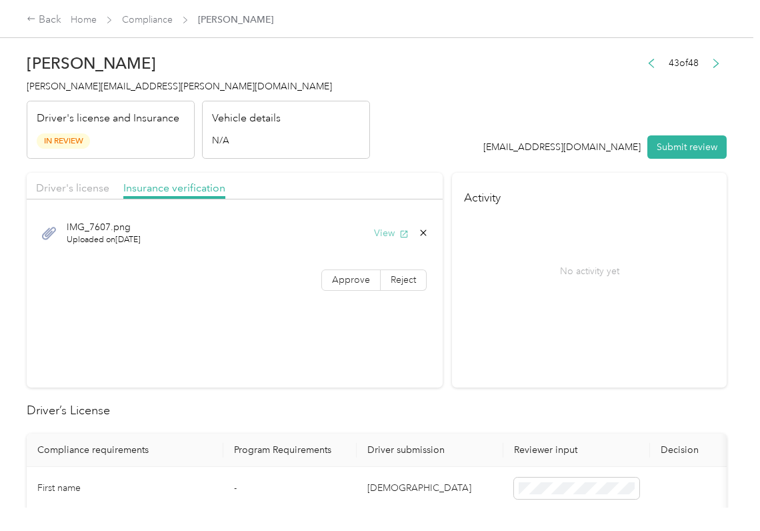
click at [380, 231] on button "View" at bounding box center [391, 233] width 35 height 14
click at [353, 281] on span "Approve" at bounding box center [351, 279] width 38 height 11
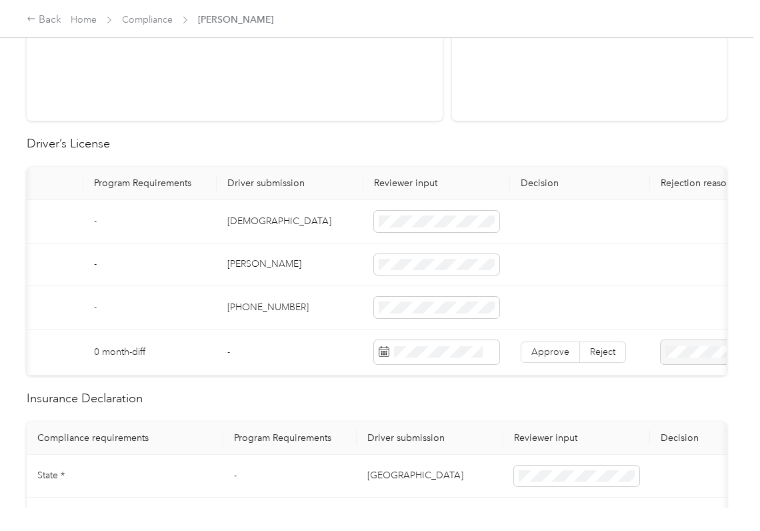
scroll to position [0, 142]
click at [259, 219] on td "[DEMOGRAPHIC_DATA]" at bounding box center [288, 221] width 147 height 43
click at [578, 347] on label "Reject" at bounding box center [601, 352] width 46 height 21
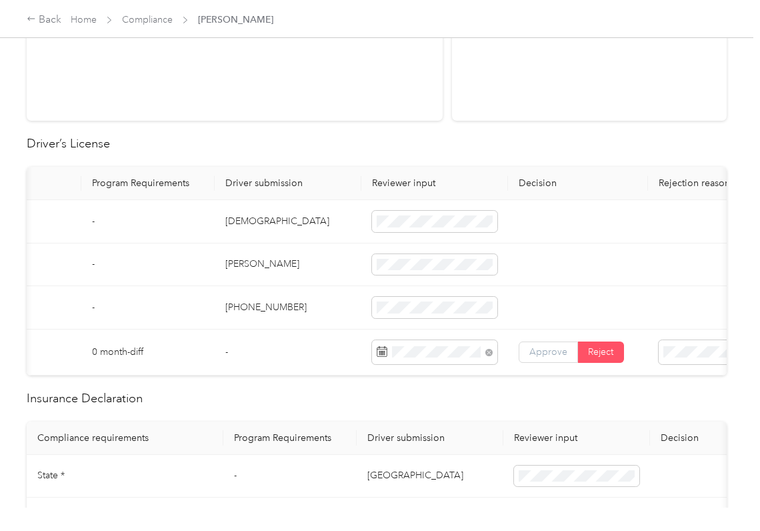
click at [559, 353] on span "Approve" at bounding box center [549, 351] width 38 height 11
click at [329, 251] on td "[PERSON_NAME]" at bounding box center [288, 264] width 147 height 43
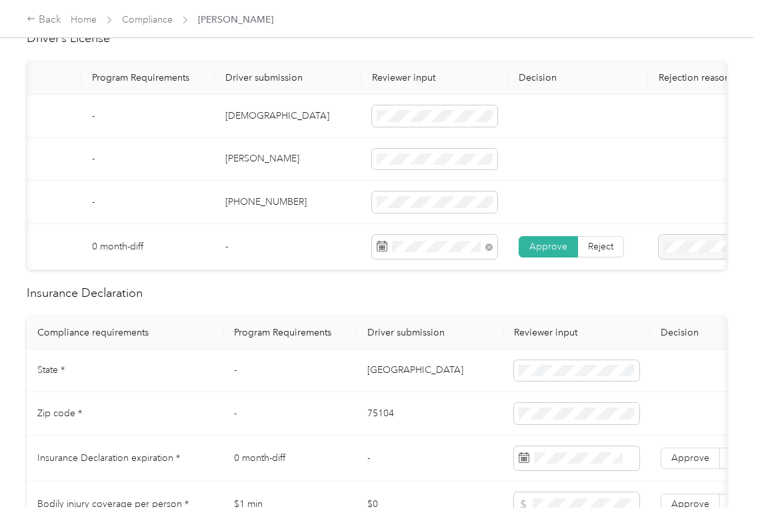
scroll to position [534, 0]
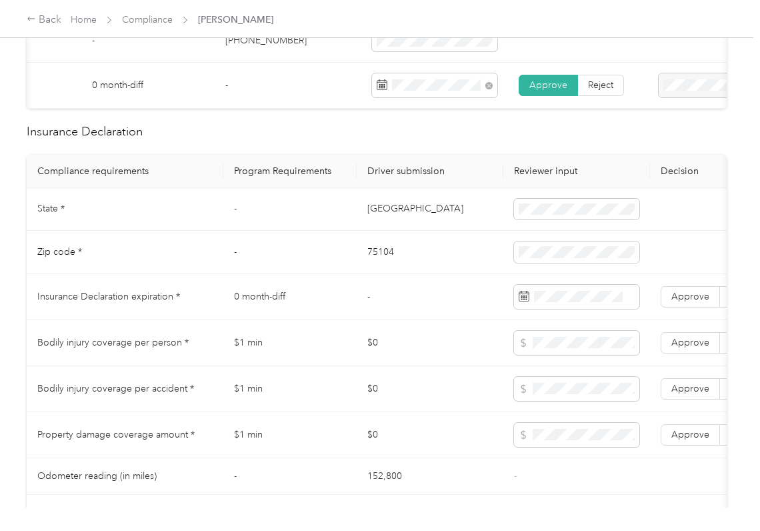
click at [364, 227] on td "[GEOGRAPHIC_DATA]" at bounding box center [430, 209] width 147 height 43
click at [380, 269] on td "75104" at bounding box center [430, 252] width 147 height 43
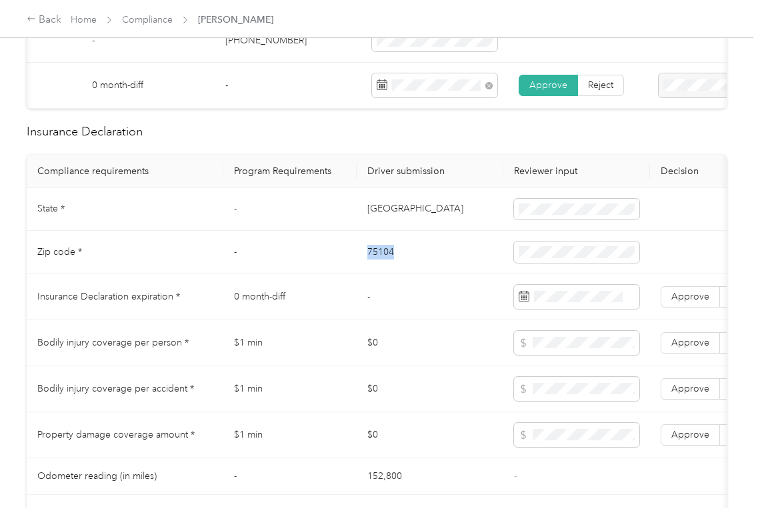
click at [380, 269] on td "75104" at bounding box center [430, 252] width 147 height 43
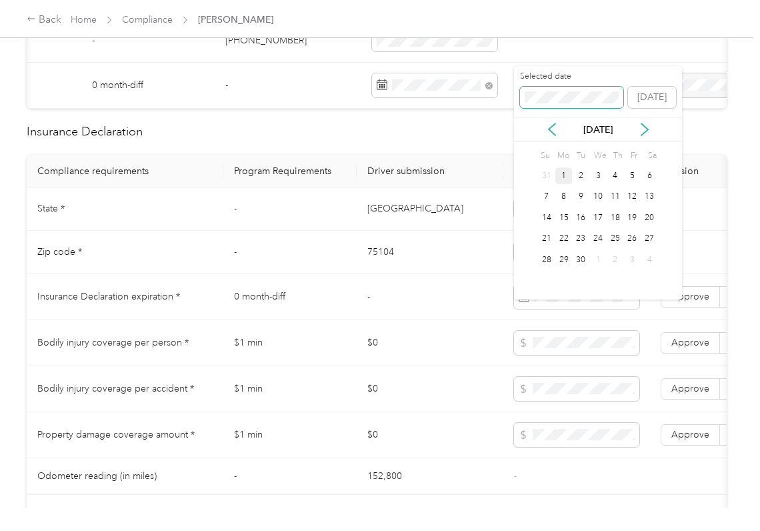
click at [552, 89] on span at bounding box center [571, 97] width 103 height 21
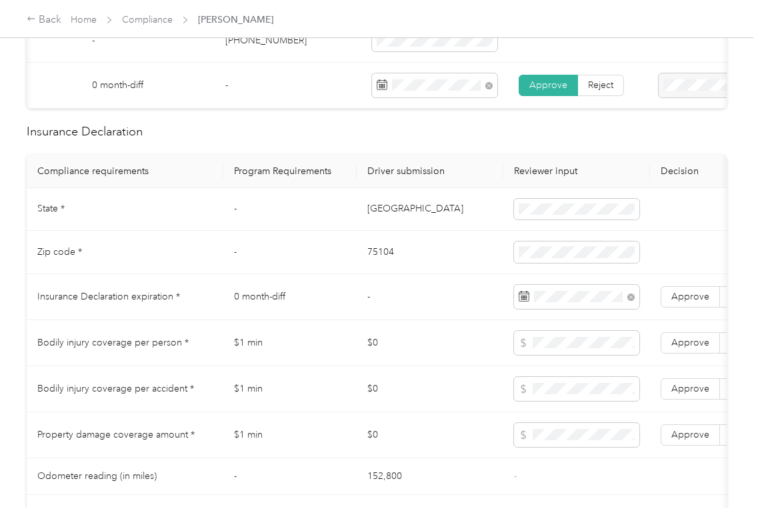
click at [439, 231] on td "[GEOGRAPHIC_DATA]" at bounding box center [430, 209] width 147 height 43
click at [678, 302] on span "Approve" at bounding box center [691, 296] width 38 height 11
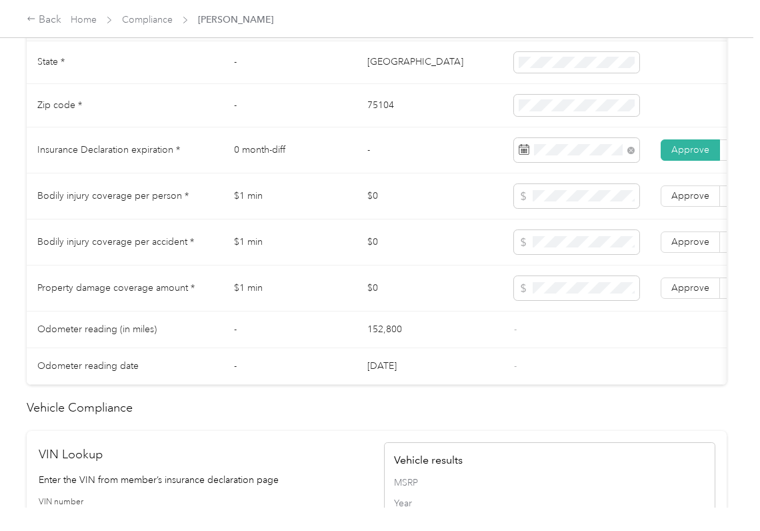
scroll to position [711, 0]
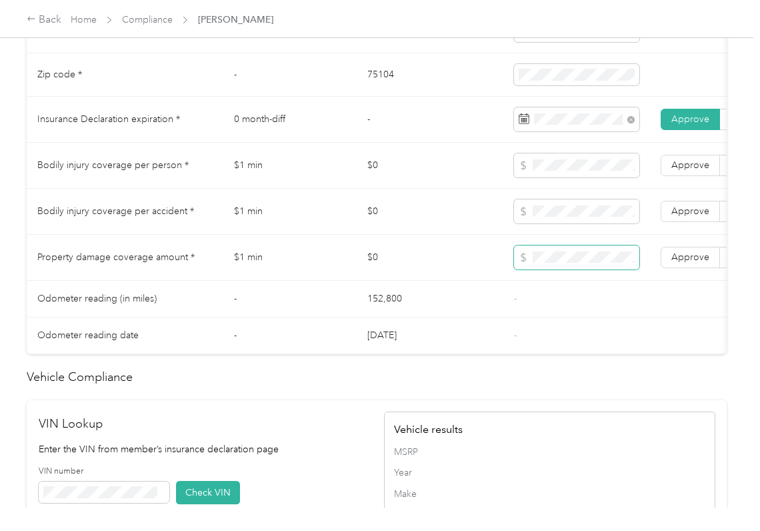
click at [547, 265] on span at bounding box center [576, 257] width 125 height 24
click at [695, 263] on span "Approve" at bounding box center [691, 256] width 38 height 11
click at [686, 217] on span "Approve" at bounding box center [691, 210] width 38 height 11
click at [684, 171] on span "Approve" at bounding box center [691, 164] width 38 height 11
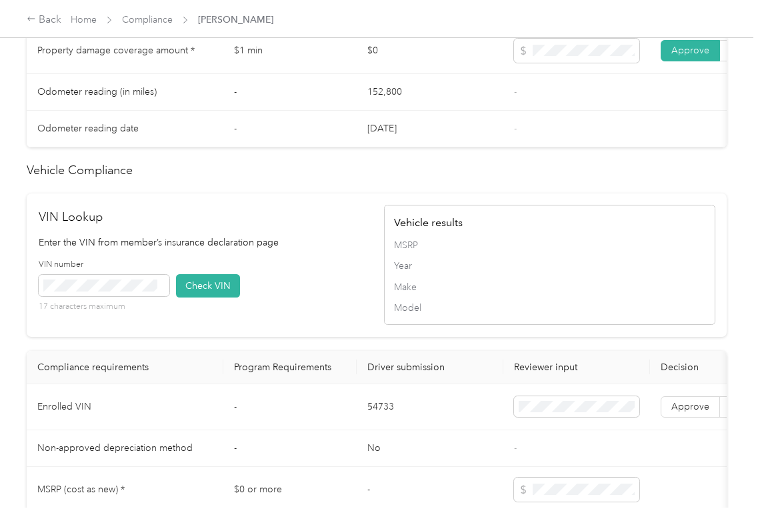
scroll to position [1156, 0]
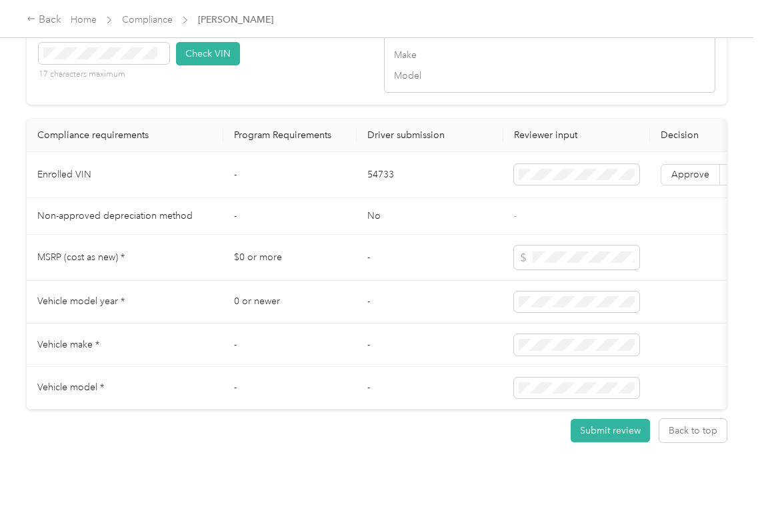
click at [387, 193] on td "54733" at bounding box center [430, 175] width 147 height 46
click at [277, 235] on td "-" at bounding box center [289, 216] width 133 height 37
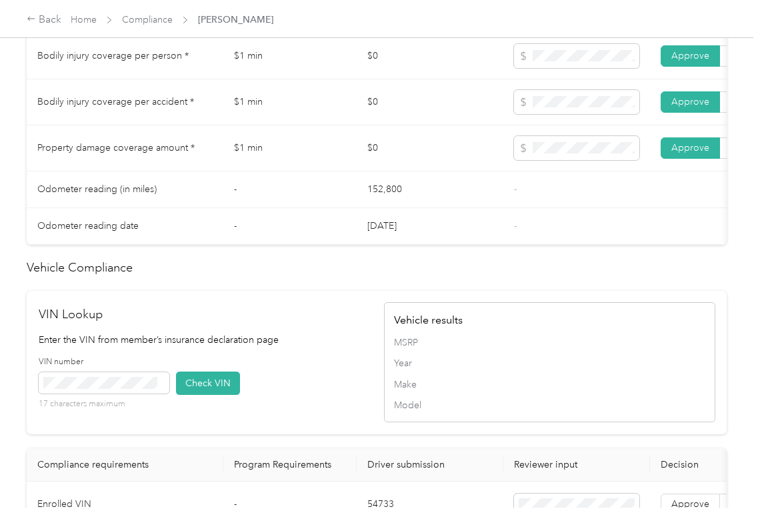
scroll to position [1067, 0]
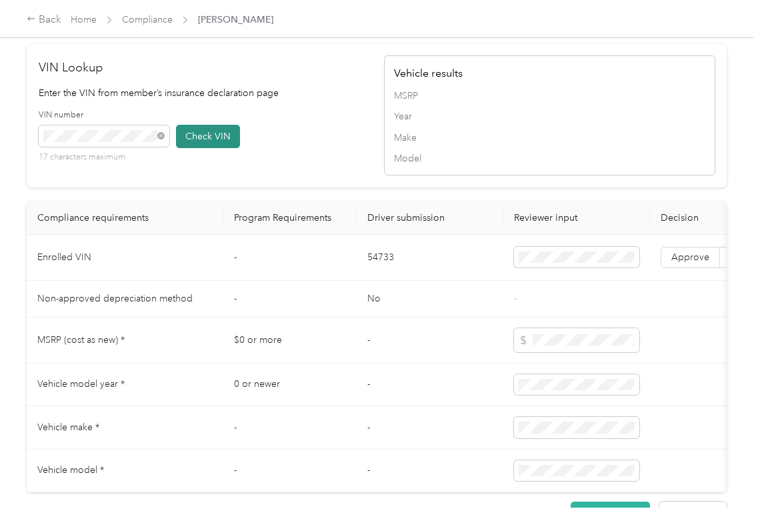
click at [220, 148] on button "Check VIN" at bounding box center [208, 136] width 64 height 23
click at [697, 263] on span "Approve" at bounding box center [691, 256] width 38 height 11
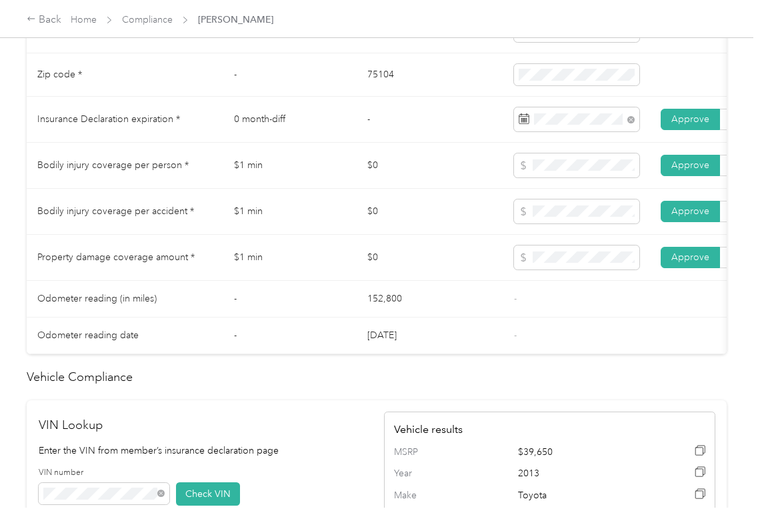
scroll to position [622, 0]
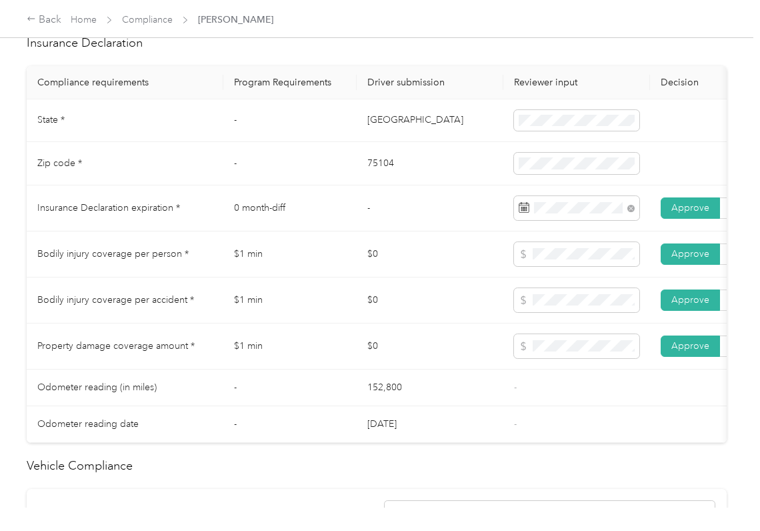
click at [412, 260] on td "$0" at bounding box center [430, 254] width 147 height 46
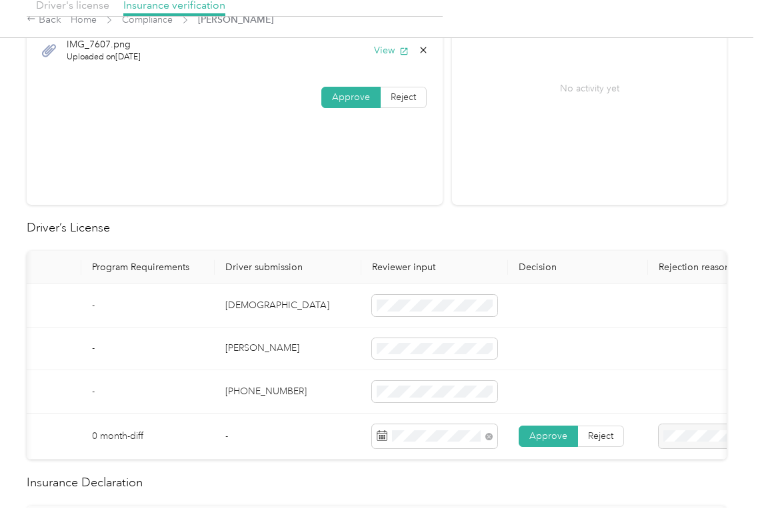
scroll to position [0, 0]
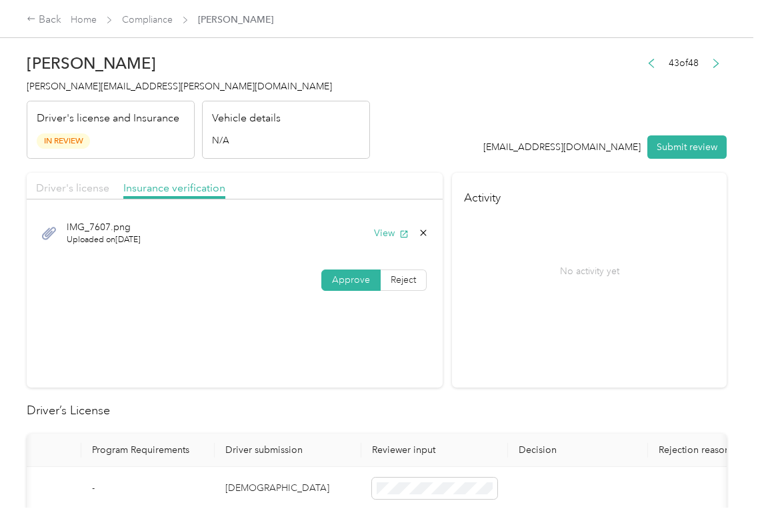
click at [72, 188] on span "Driver's license" at bounding box center [72, 187] width 73 height 13
click at [393, 231] on button "View" at bounding box center [391, 233] width 35 height 14
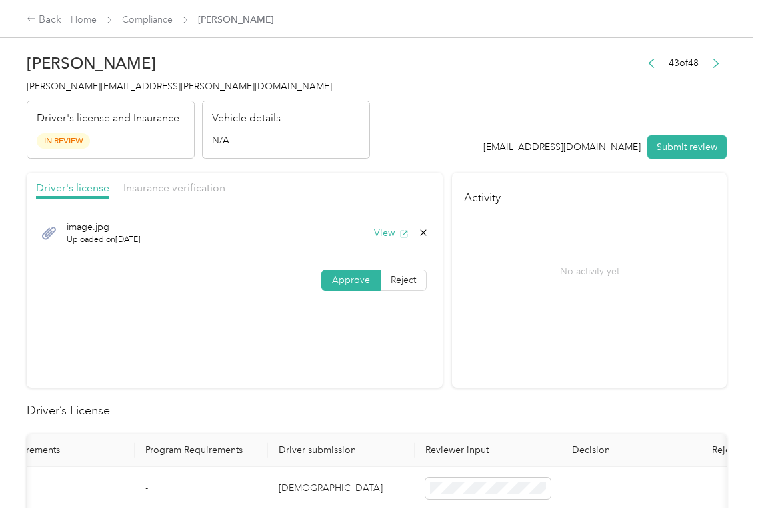
click at [200, 195] on div "Insurance verification" at bounding box center [174, 188] width 102 height 17
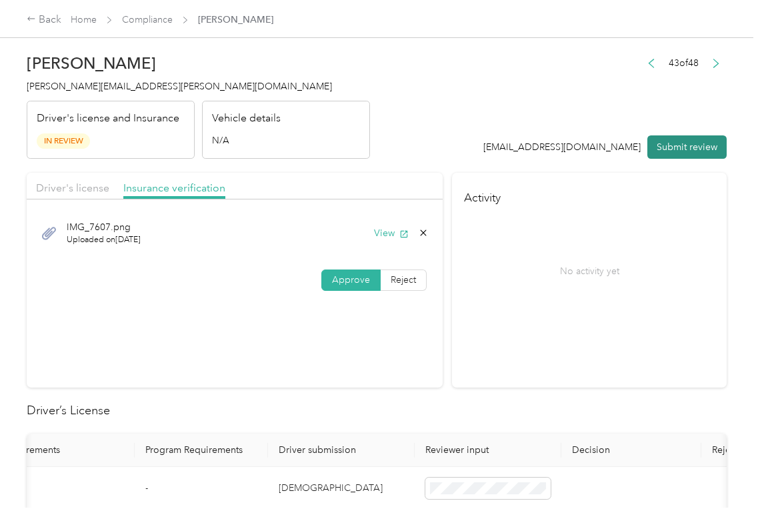
click at [670, 142] on button "Submit review" at bounding box center [687, 146] width 79 height 23
click at [112, 89] on span "[PERSON_NAME][EMAIL_ADDRESS][PERSON_NAME][DOMAIN_NAME]" at bounding box center [179, 86] width 305 height 11
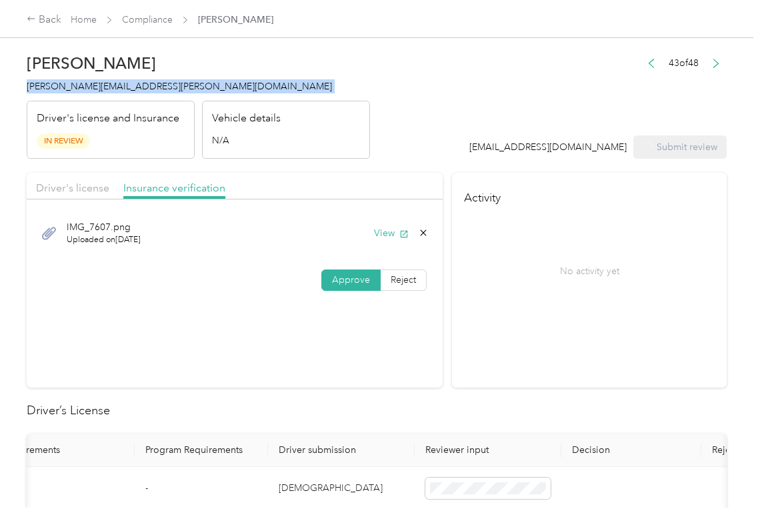
click at [112, 89] on span "[PERSON_NAME][EMAIL_ADDRESS][PERSON_NAME][DOMAIN_NAME]" at bounding box center [179, 86] width 305 height 11
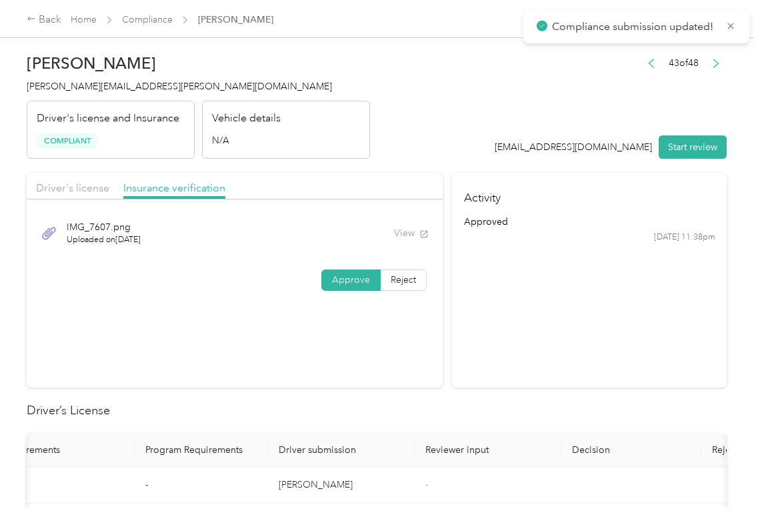
click at [618, 361] on section "Activity approved [DATE] 11:38pm" at bounding box center [589, 280] width 275 height 215
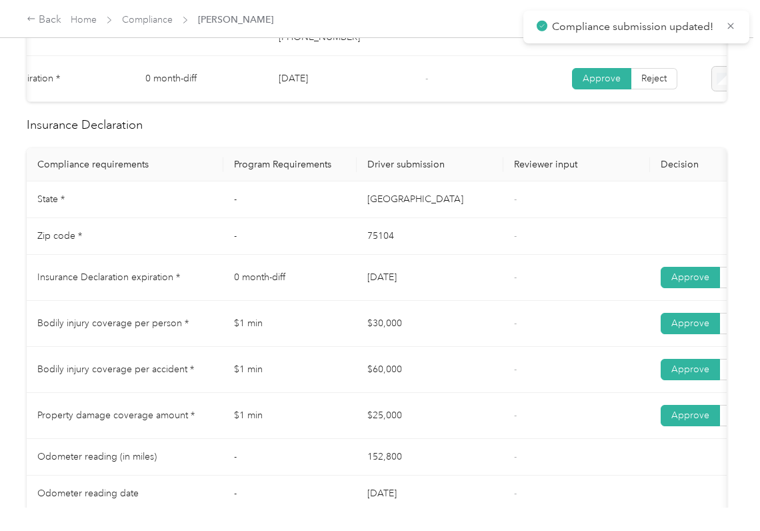
scroll to position [622, 0]
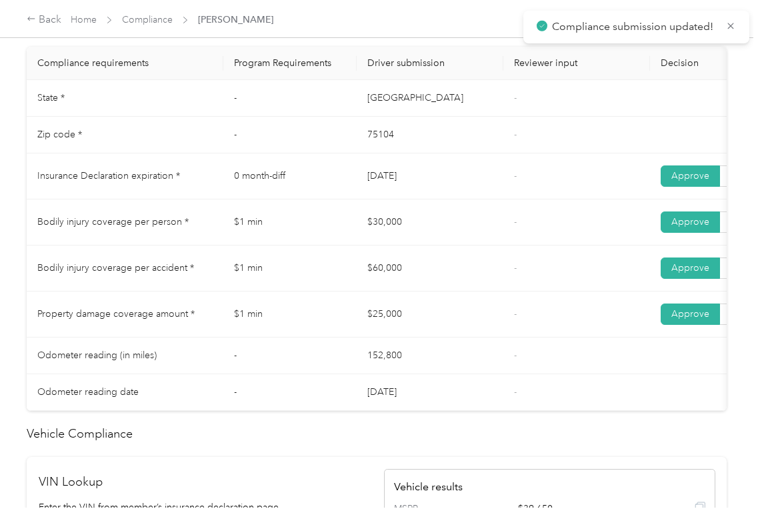
click at [442, 174] on tr "Insurance Declaration expiration * 0 month-diff [DATE] - Approve Reject" at bounding box center [497, 176] width 940 height 46
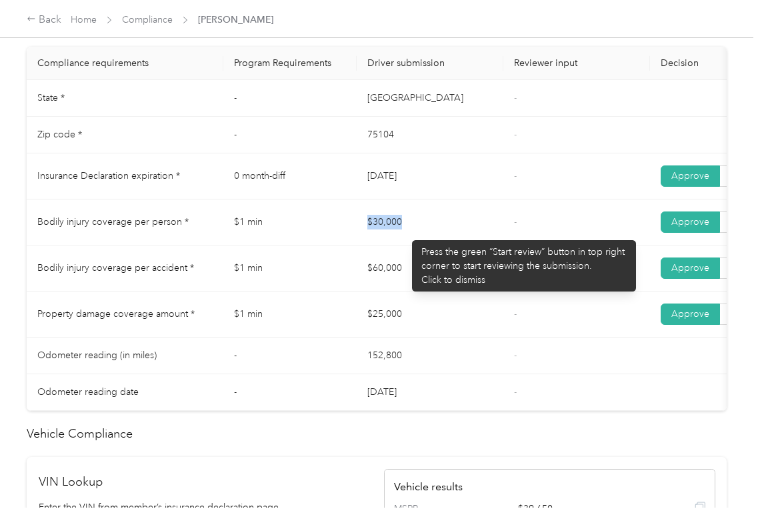
drag, startPoint x: 406, startPoint y: 233, endPoint x: 335, endPoint y: 273, distance: 80.9
click at [409, 235] on tr "Bodily injury coverage per person * $1 min $30,000 - Approve Reject" at bounding box center [497, 222] width 940 height 46
drag, startPoint x: 335, startPoint y: 273, endPoint x: 440, endPoint y: 294, distance: 107.5
click at [438, 291] on tr "Bodily injury coverage per accident * $1 min $60,000 - Approve Reject" at bounding box center [497, 268] width 940 height 46
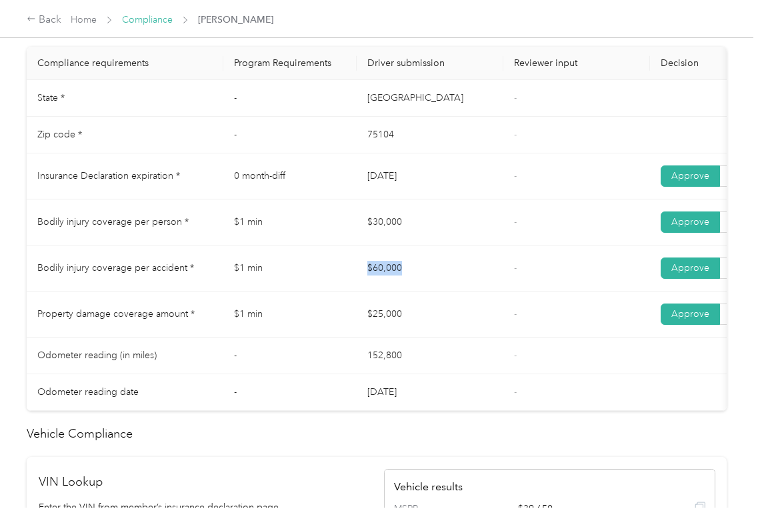
click at [157, 20] on link "Compliance" at bounding box center [147, 19] width 51 height 11
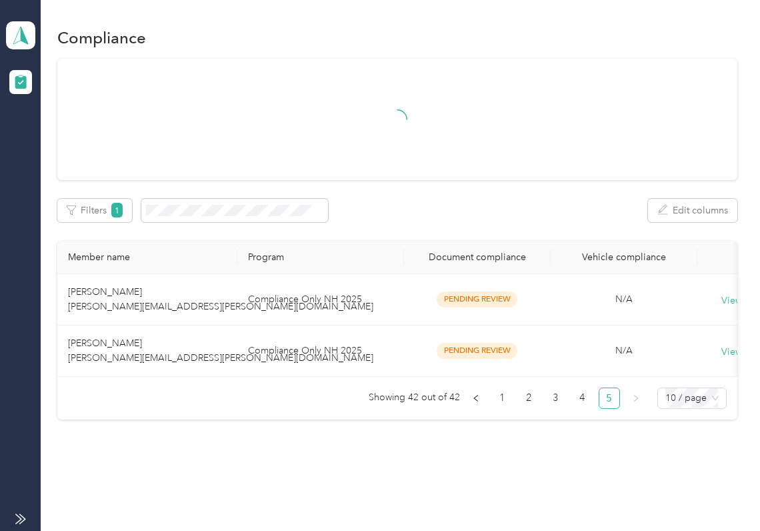
click at [149, 400] on div "Member name Program Document compliance Vehicle compliance [PERSON_NAME] [PERSO…" at bounding box center [397, 325] width 680 height 168
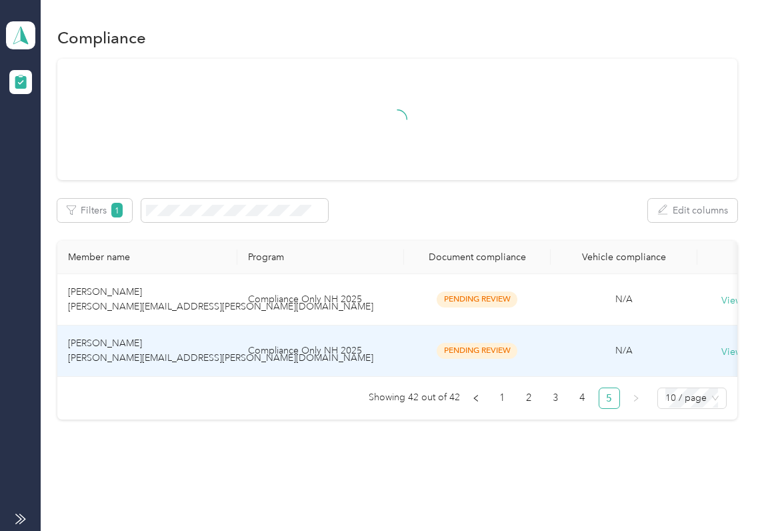
click at [147, 367] on td "[PERSON_NAME] [PERSON_NAME][EMAIL_ADDRESS][PERSON_NAME][DOMAIN_NAME]" at bounding box center [147, 351] width 180 height 51
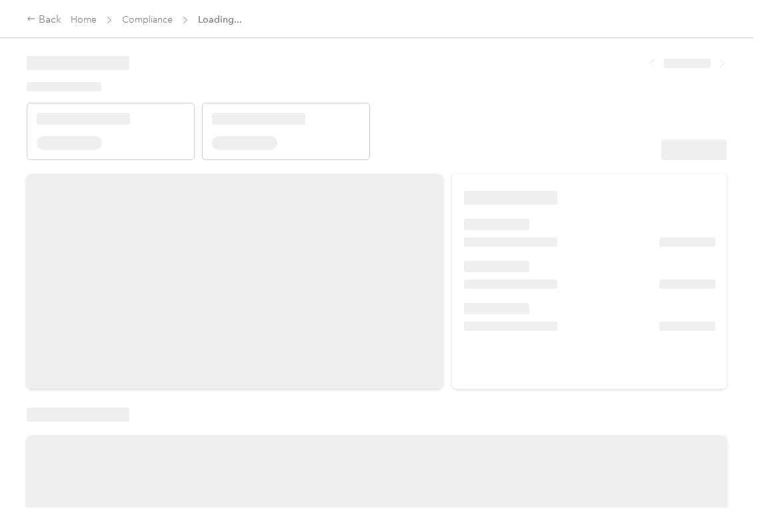
click at [662, 148] on div at bounding box center [694, 149] width 65 height 21
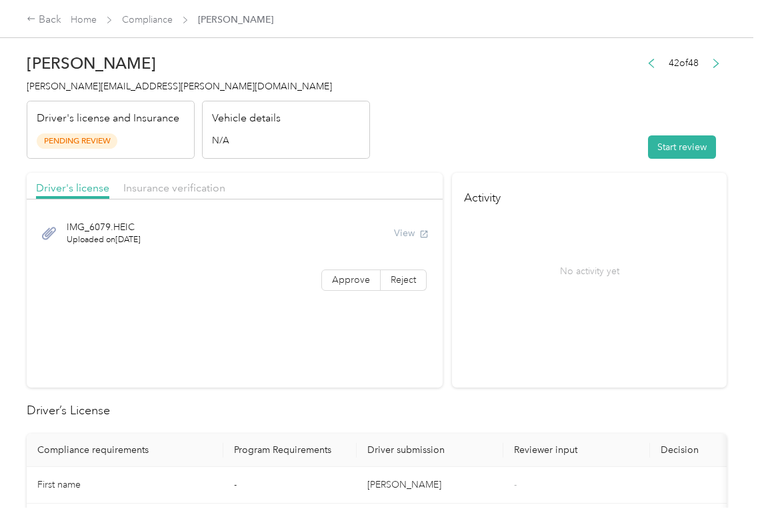
click at [658, 148] on button "Start review" at bounding box center [682, 146] width 68 height 23
click at [336, 281] on span "Approve" at bounding box center [351, 279] width 38 height 11
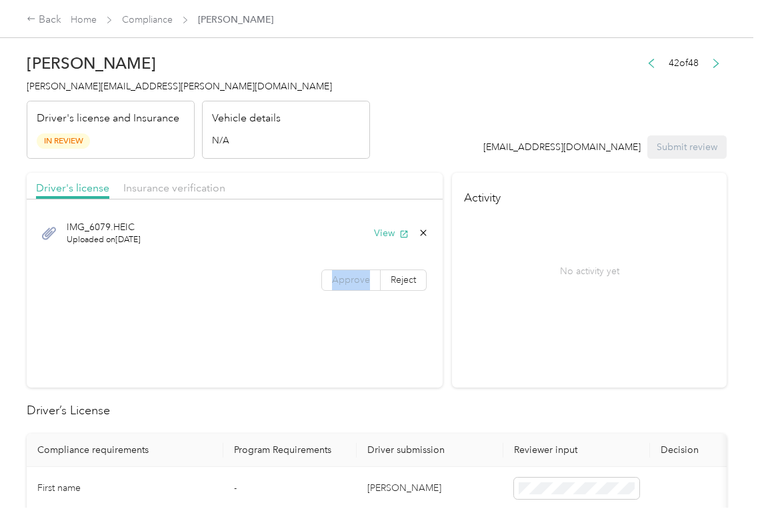
click at [336, 281] on span "Approve" at bounding box center [351, 279] width 38 height 11
click at [391, 236] on button "View" at bounding box center [391, 233] width 35 height 14
drag, startPoint x: 396, startPoint y: 185, endPoint x: 199, endPoint y: 182, distance: 196.8
click at [391, 182] on div "Driver's license Insurance verification" at bounding box center [235, 186] width 416 height 27
click at [193, 182] on span "Insurance verification" at bounding box center [174, 187] width 102 height 13
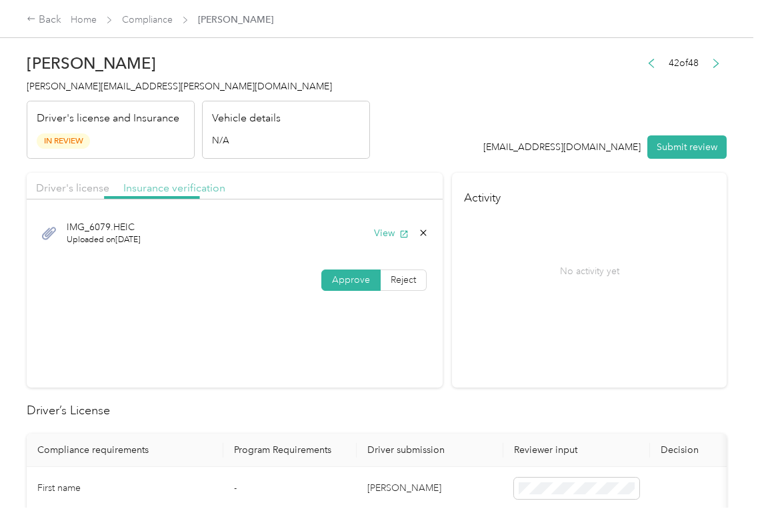
click at [193, 182] on span "Insurance verification" at bounding box center [174, 187] width 102 height 13
click at [388, 233] on button "View" at bounding box center [391, 233] width 35 height 14
click at [336, 276] on span "Approve" at bounding box center [351, 279] width 38 height 11
drag, startPoint x: 336, startPoint y: 276, endPoint x: 45, endPoint y: 192, distance: 302.7
click at [48, 195] on div "Driver's license" at bounding box center [72, 188] width 73 height 17
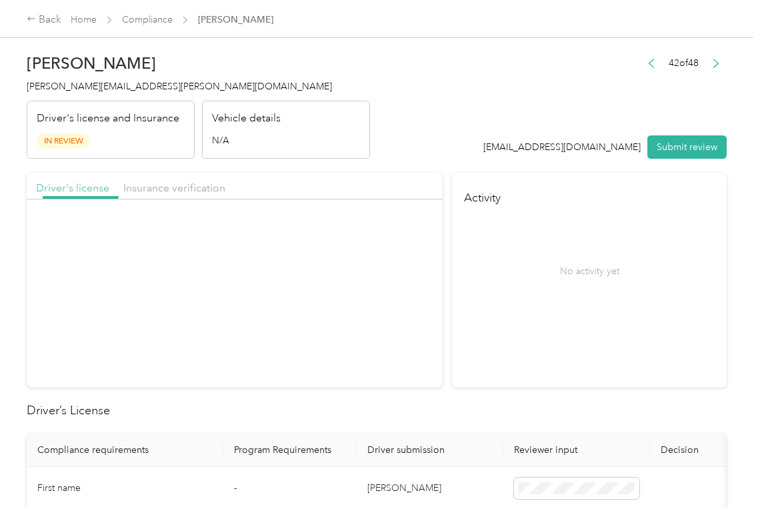
click at [54, 189] on span "Driver's license" at bounding box center [72, 187] width 73 height 13
click at [379, 232] on button "View" at bounding box center [391, 233] width 35 height 14
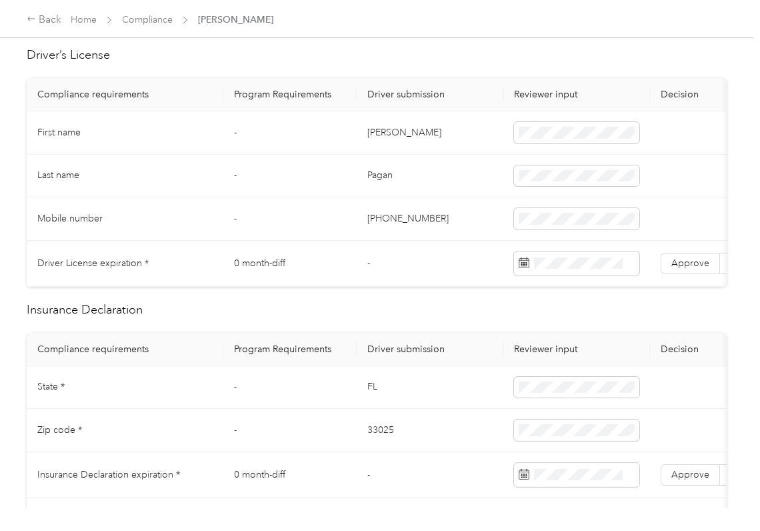
scroll to position [534, 0]
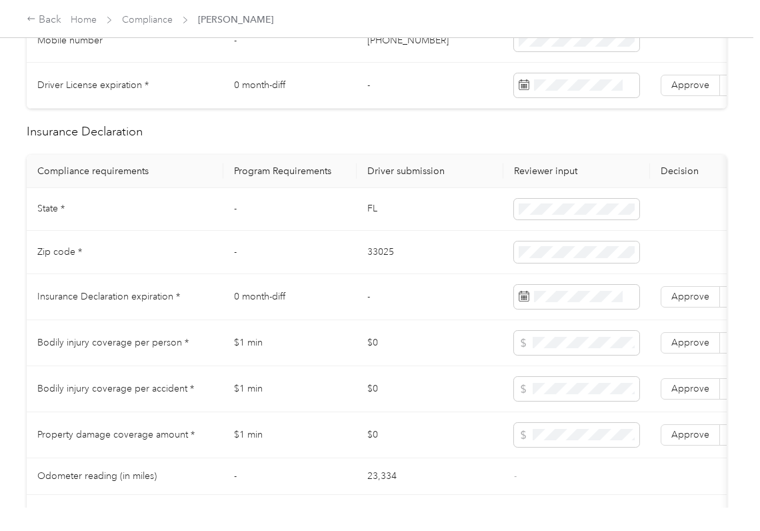
click at [362, 222] on td "FL" at bounding box center [430, 209] width 147 height 43
click at [380, 272] on td "33025" at bounding box center [430, 252] width 147 height 43
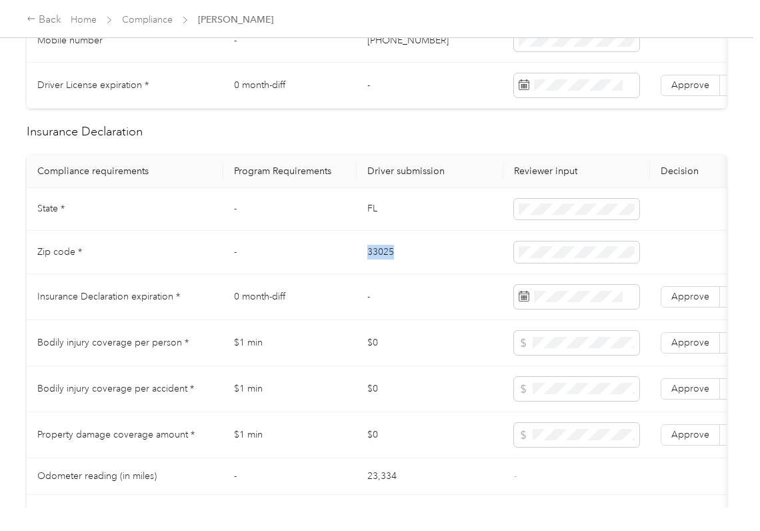
click at [380, 272] on td "33025" at bounding box center [430, 252] width 147 height 43
click at [371, 274] on td "33025" at bounding box center [430, 252] width 147 height 43
click at [691, 302] on span "Approve" at bounding box center [691, 296] width 38 height 11
click at [375, 320] on td "-" at bounding box center [430, 297] width 147 height 46
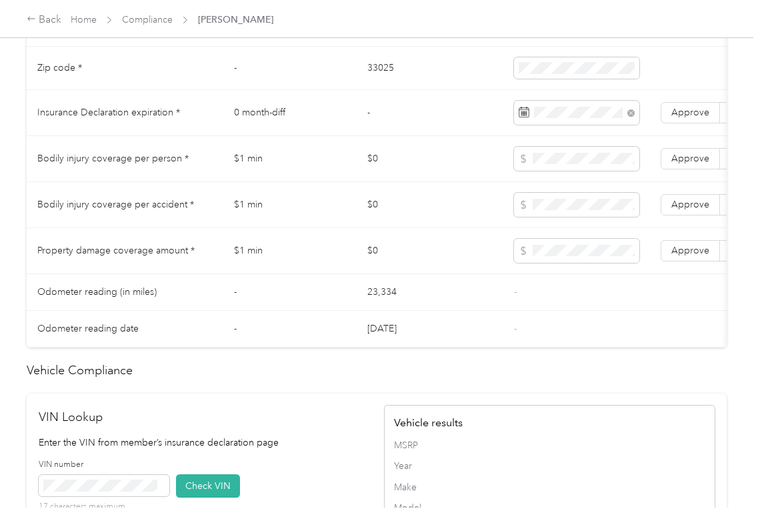
scroll to position [1067, 0]
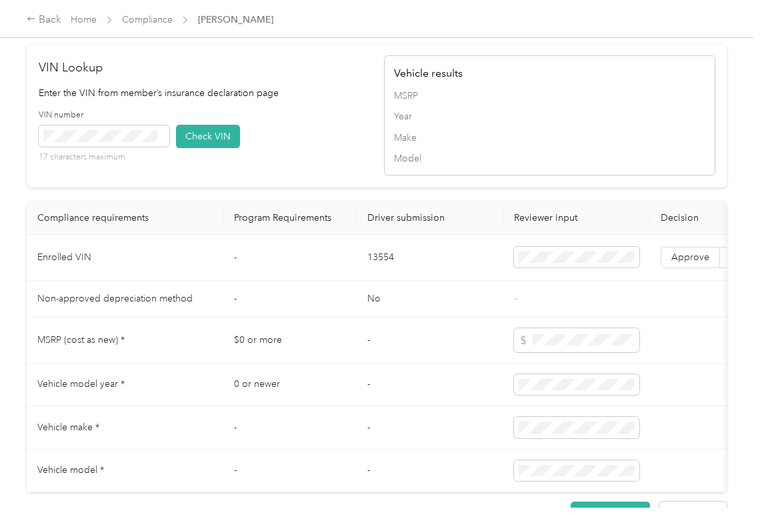
click at [371, 281] on td "13554" at bounding box center [430, 258] width 147 height 46
click at [338, 160] on div "VIN number 17 characters maximum Check VIN" at bounding box center [205, 140] width 332 height 63
drag, startPoint x: 209, startPoint y: 163, endPoint x: 253, endPoint y: 196, distance: 54.8
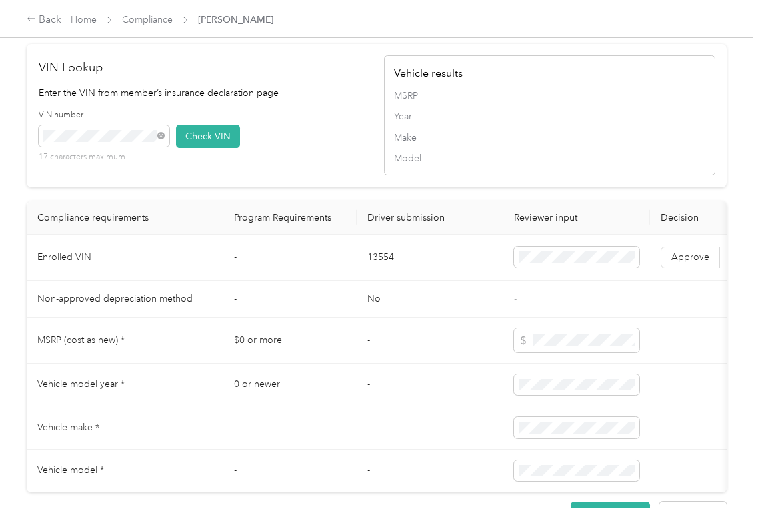
click at [211, 148] on button "Check VIN" at bounding box center [208, 136] width 64 height 23
click at [679, 263] on span "Approve" at bounding box center [691, 256] width 38 height 11
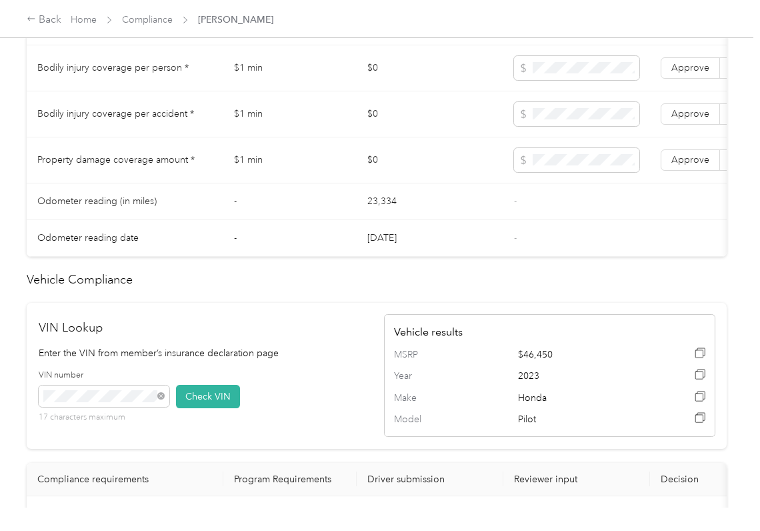
scroll to position [800, 0]
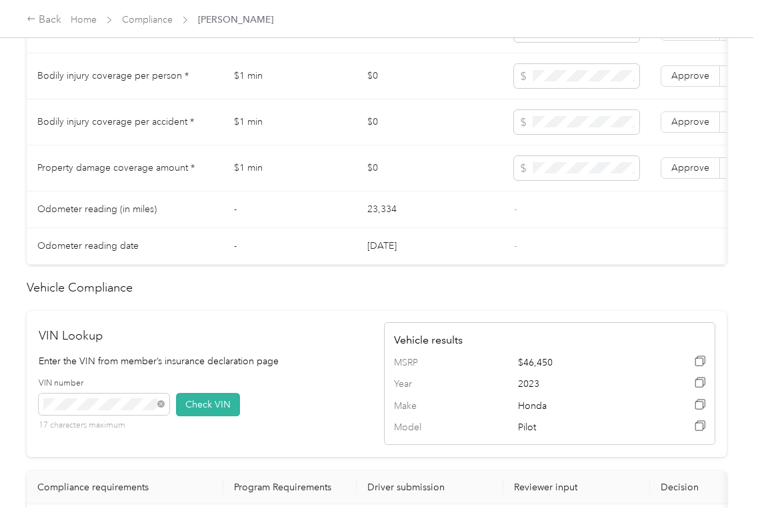
click at [684, 173] on span "Approve" at bounding box center [691, 167] width 38 height 11
click at [679, 127] on span "Approve" at bounding box center [691, 121] width 38 height 11
click at [686, 87] on label "Approve" at bounding box center [690, 75] width 59 height 21
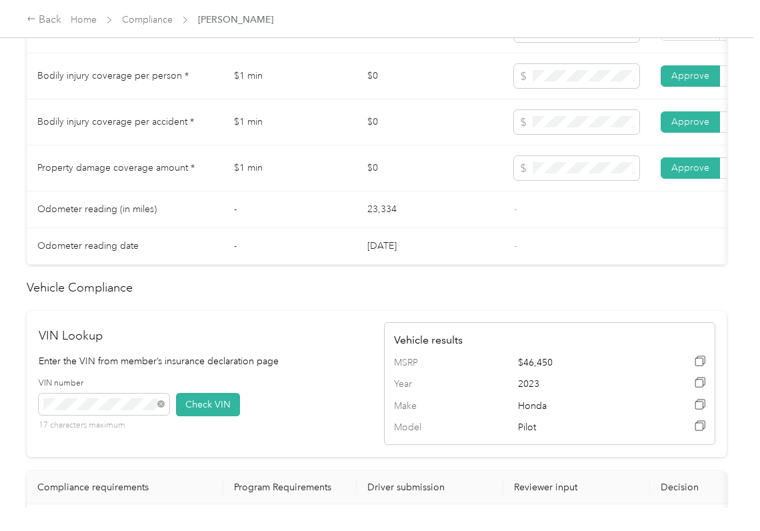
click at [679, 53] on td "Approve Reject" at bounding box center [720, 30] width 140 height 46
click at [686, 35] on span "Approve" at bounding box center [691, 29] width 38 height 11
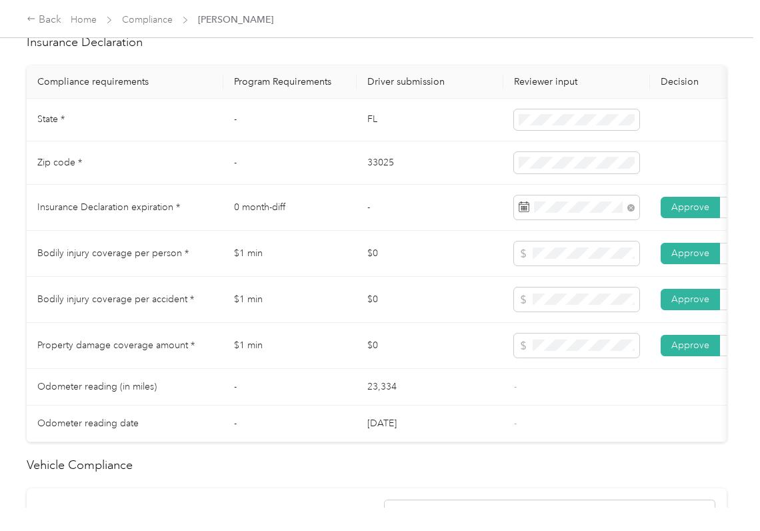
scroll to position [622, 0]
click at [419, 361] on td "$0" at bounding box center [430, 347] width 147 height 46
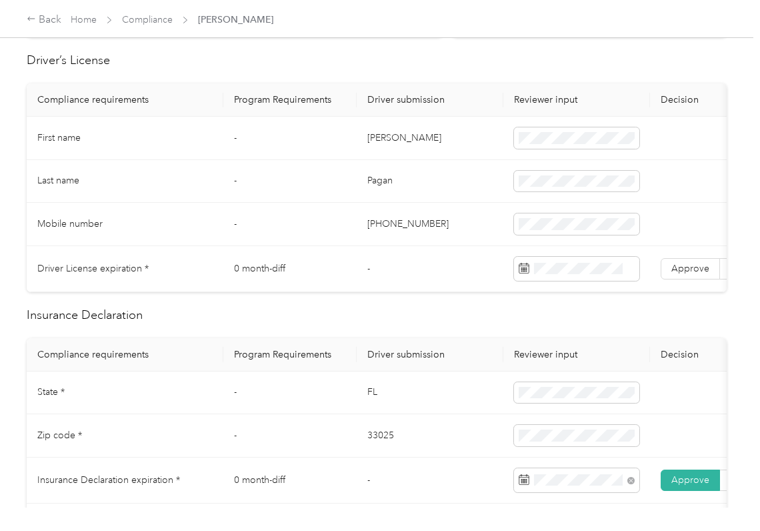
scroll to position [267, 0]
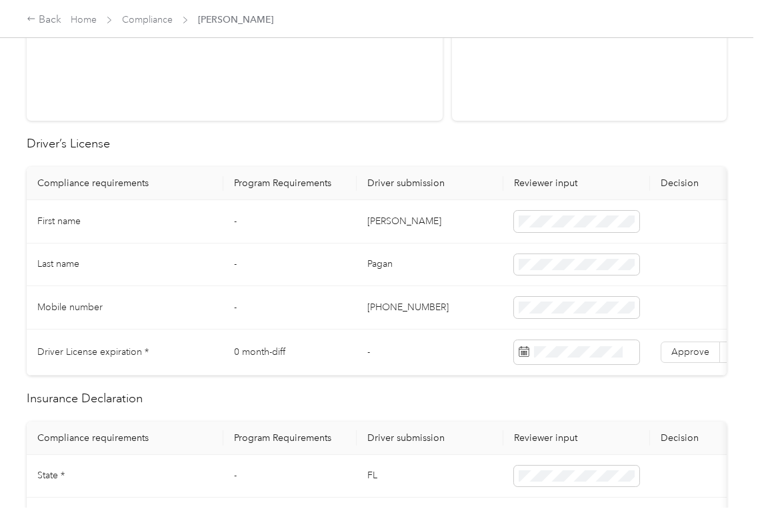
click at [388, 227] on td "[PERSON_NAME]" at bounding box center [430, 221] width 147 height 43
click at [601, 359] on span at bounding box center [576, 352] width 125 height 24
click at [369, 213] on td "[PERSON_NAME]" at bounding box center [430, 221] width 147 height 43
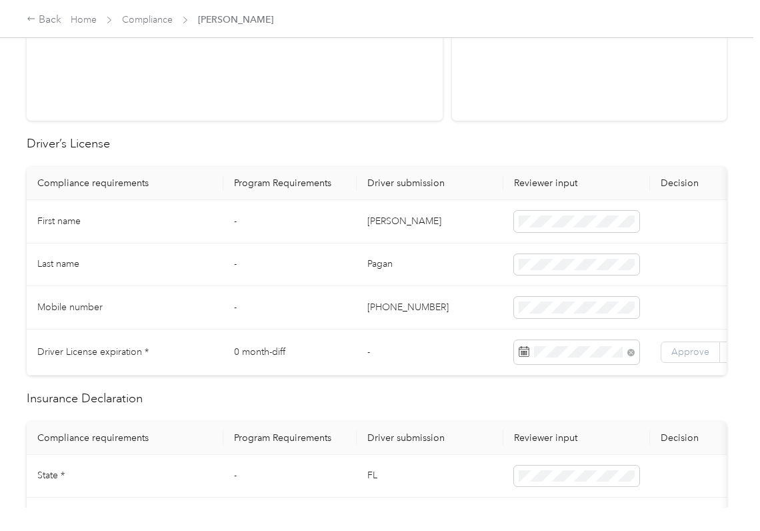
click at [702, 350] on span "Approve" at bounding box center [691, 351] width 38 height 11
click at [433, 260] on td "Pagan" at bounding box center [430, 264] width 147 height 43
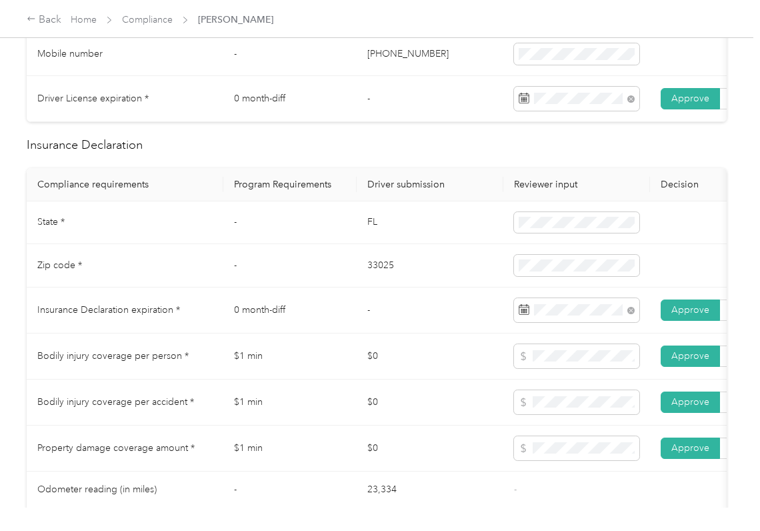
scroll to position [622, 0]
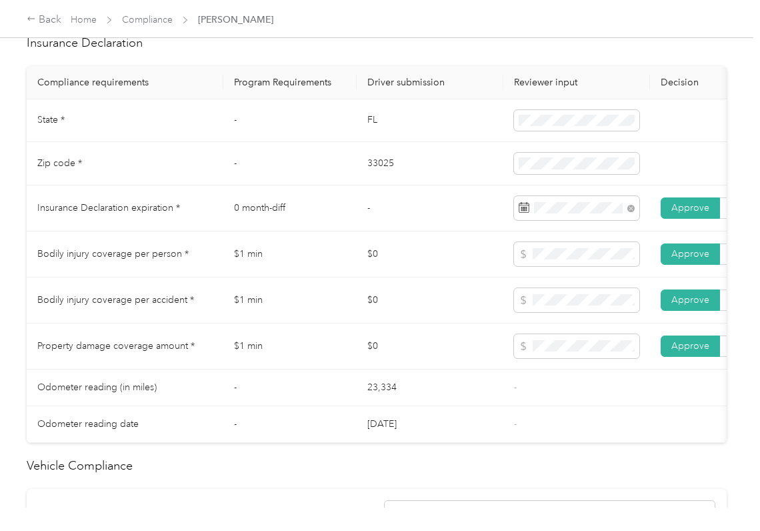
click at [423, 262] on td "$0" at bounding box center [430, 254] width 147 height 46
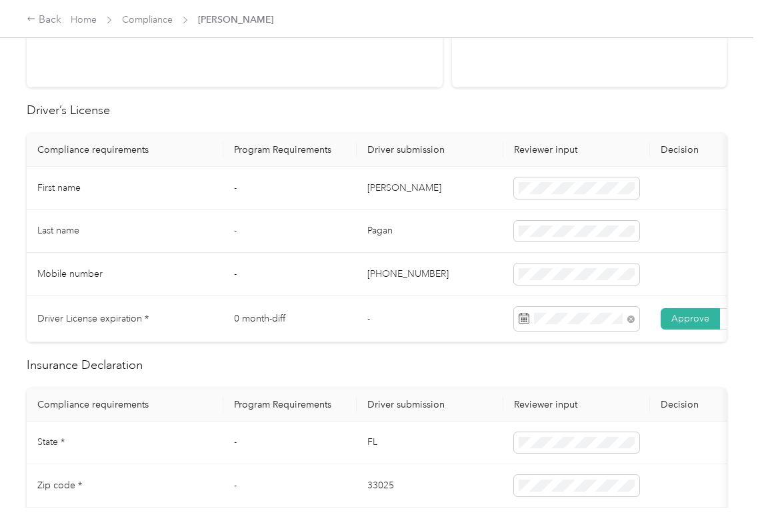
scroll to position [0, 0]
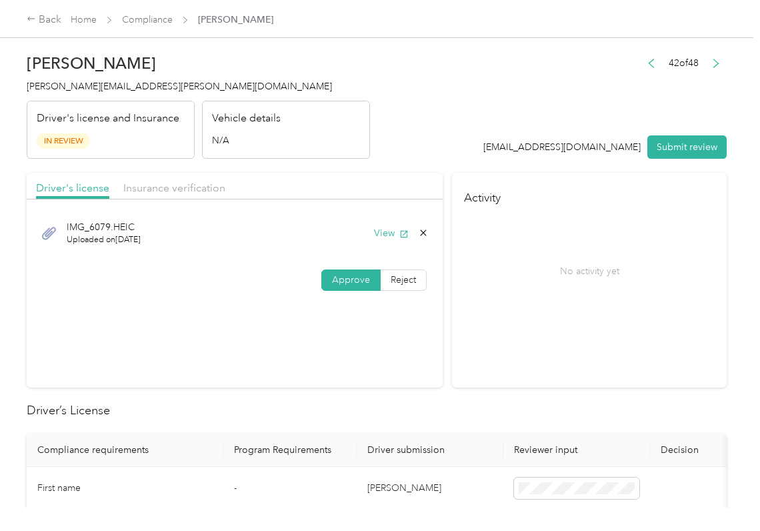
click at [676, 144] on button "Submit review" at bounding box center [687, 146] width 79 height 23
click at [112, 89] on span "[PERSON_NAME][EMAIL_ADDRESS][PERSON_NAME][DOMAIN_NAME]" at bounding box center [179, 86] width 305 height 11
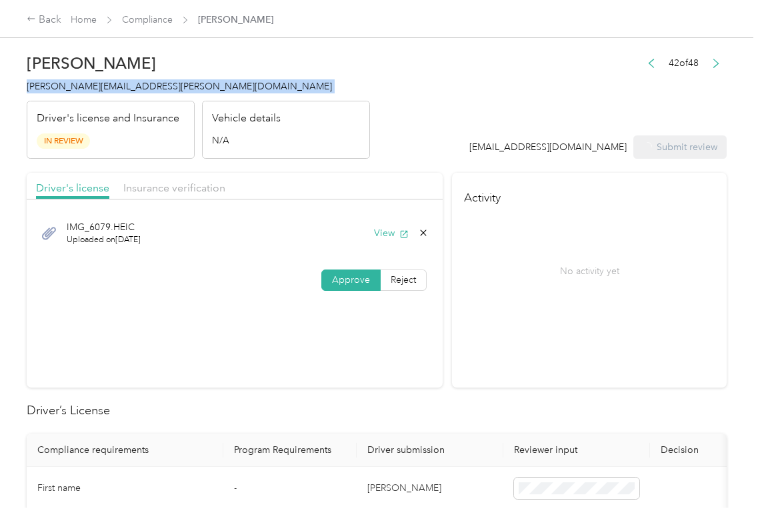
click at [112, 89] on span "[PERSON_NAME][EMAIL_ADDRESS][PERSON_NAME][DOMAIN_NAME]" at bounding box center [179, 86] width 305 height 11
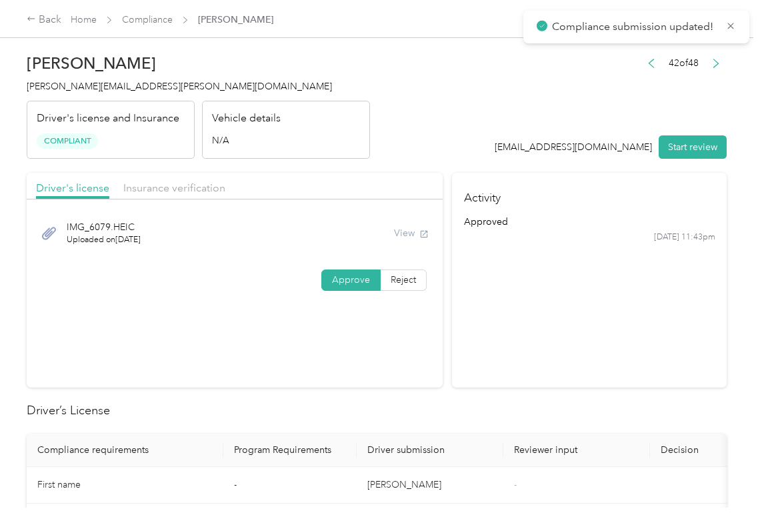
click at [524, 352] on section "Activity approved [DATE] 11:43pm" at bounding box center [589, 280] width 275 height 215
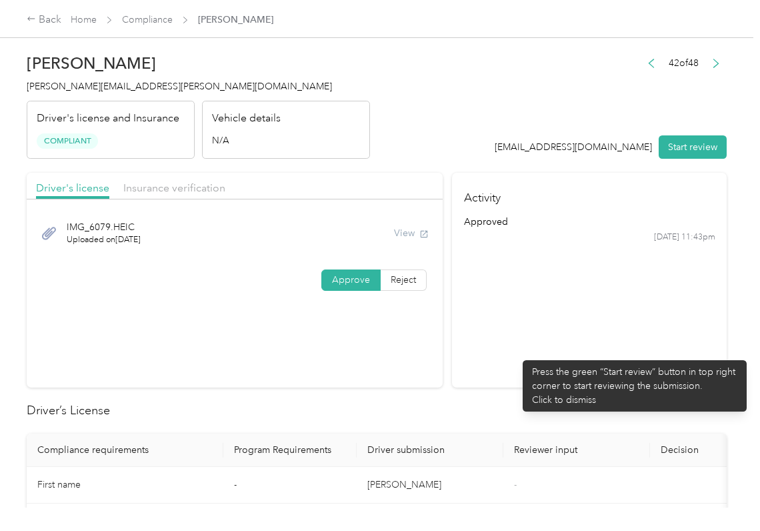
click at [516, 354] on section "Activity approved [DATE] 11:43pm" at bounding box center [589, 280] width 275 height 215
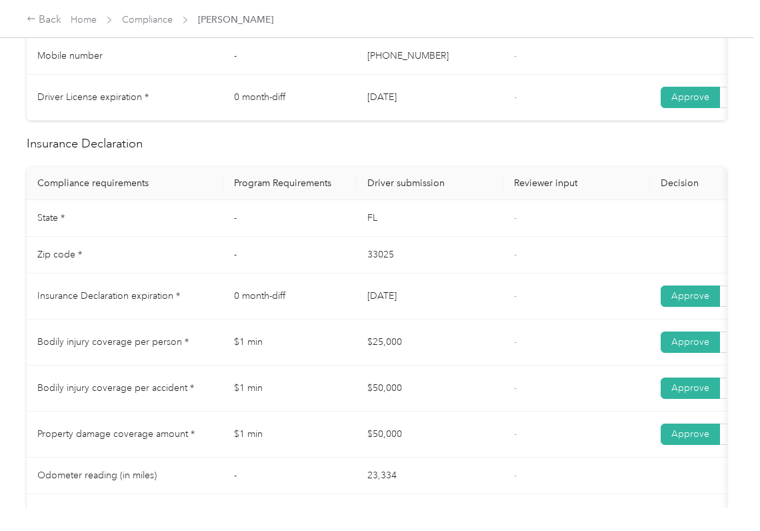
scroll to position [534, 0]
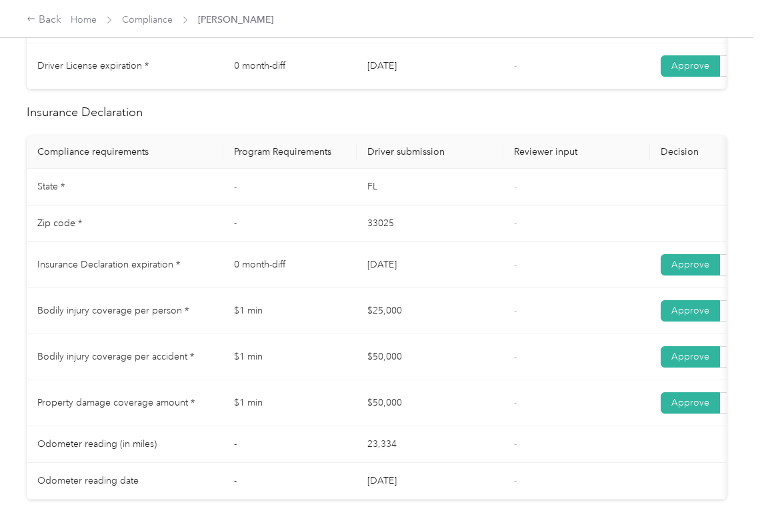
drag, startPoint x: 388, startPoint y: 292, endPoint x: 451, endPoint y: 292, distance: 62.7
click at [451, 288] on td "[DATE]" at bounding box center [430, 265] width 147 height 46
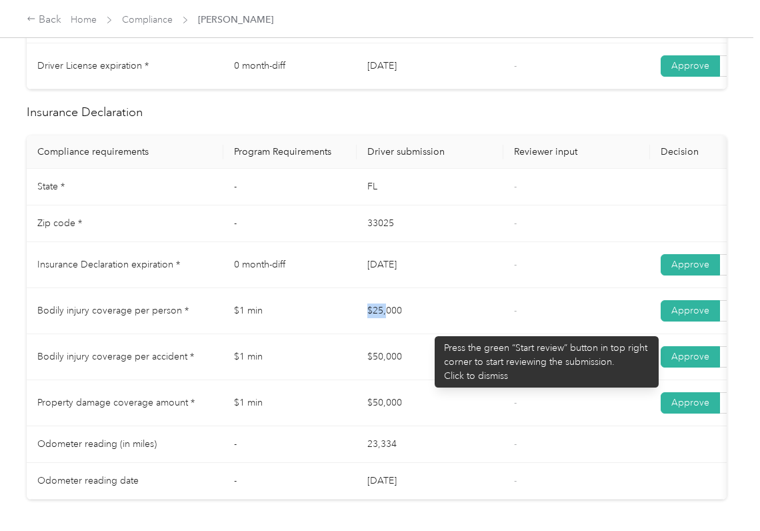
drag, startPoint x: 428, startPoint y: 330, endPoint x: 436, endPoint y: 332, distance: 7.6
click at [432, 331] on td "$25,000" at bounding box center [430, 311] width 147 height 46
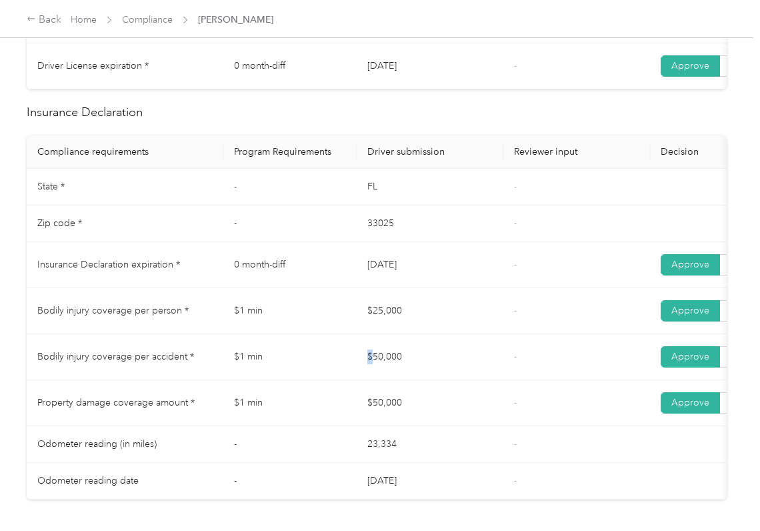
drag, startPoint x: 359, startPoint y: 360, endPoint x: 394, endPoint y: 378, distance: 38.8
click at [420, 371] on td "$50,000" at bounding box center [430, 357] width 147 height 46
click at [428, 419] on tr "Property damage coverage amount * $1 min $50,000 - Approve Reject" at bounding box center [497, 403] width 940 height 46
click at [436, 418] on td "$50,000" at bounding box center [430, 403] width 147 height 46
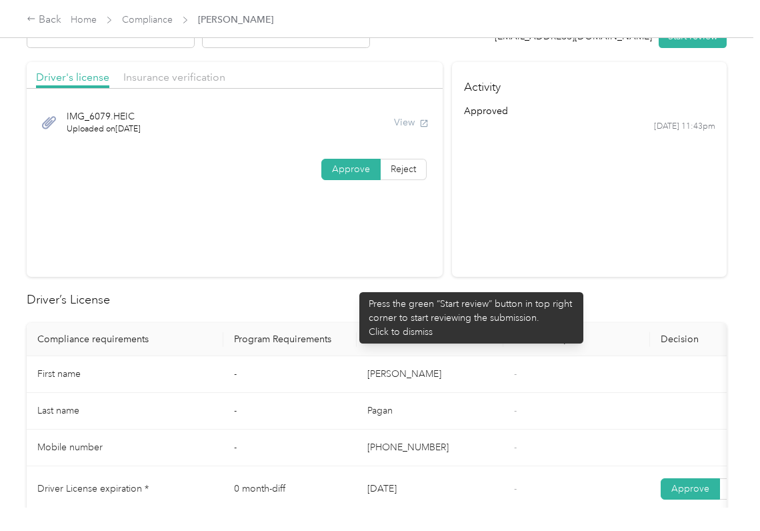
scroll to position [0, 0]
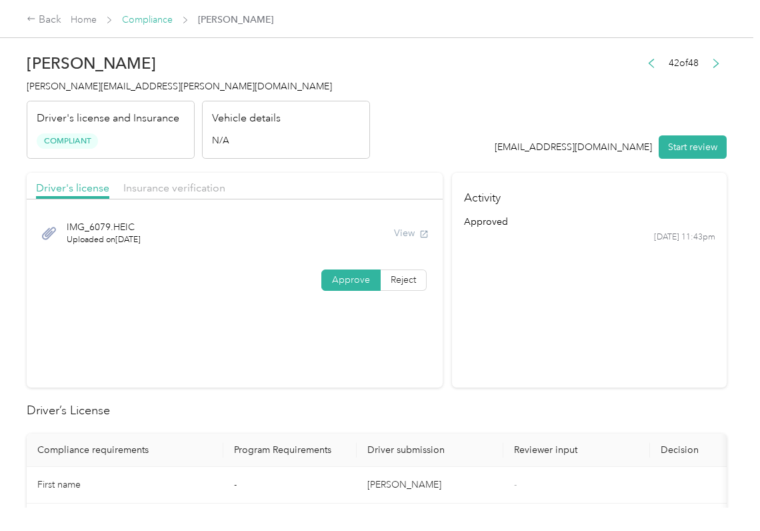
click at [135, 21] on link "Compliance" at bounding box center [147, 19] width 51 height 11
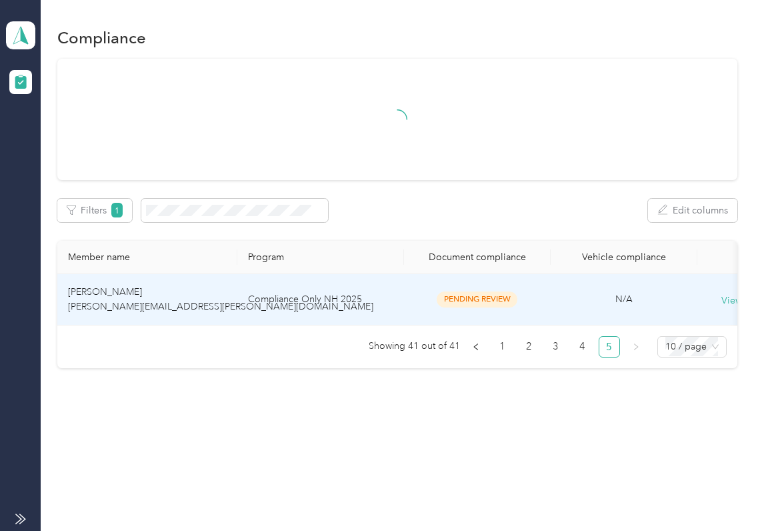
click at [150, 304] on span "[PERSON_NAME] [PERSON_NAME][EMAIL_ADDRESS][PERSON_NAME][DOMAIN_NAME]" at bounding box center [220, 299] width 305 height 26
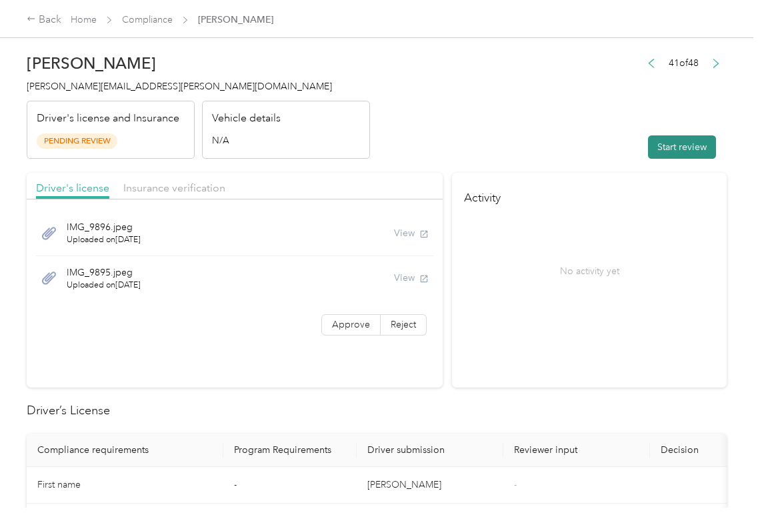
click at [670, 150] on button "Start review" at bounding box center [682, 146] width 68 height 23
click at [358, 324] on span "Approve" at bounding box center [351, 324] width 38 height 11
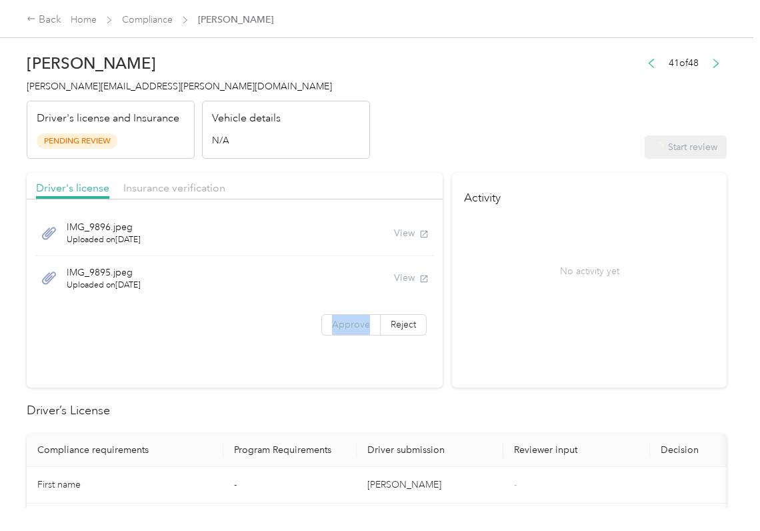
click at [358, 324] on span "Approve" at bounding box center [351, 324] width 38 height 11
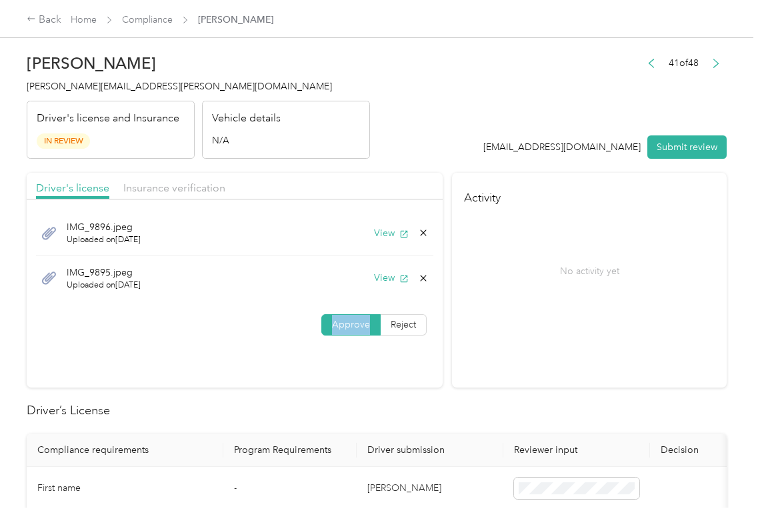
click at [358, 324] on span "Approve" at bounding box center [351, 324] width 38 height 11
click at [326, 329] on span at bounding box center [351, 325] width 58 height 20
click at [380, 231] on button "View" at bounding box center [391, 233] width 35 height 14
drag, startPoint x: 382, startPoint y: 280, endPoint x: 366, endPoint y: 237, distance: 45.6
click at [382, 280] on button "View" at bounding box center [391, 278] width 35 height 14
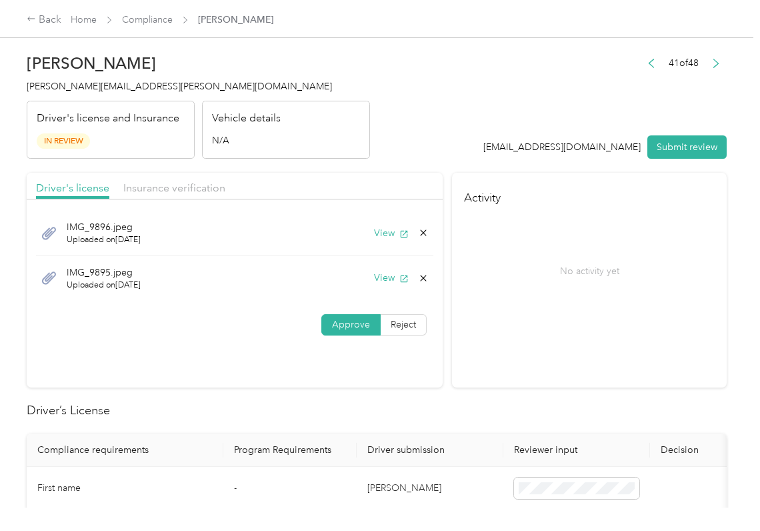
click at [342, 180] on div "Driver's license Insurance verification" at bounding box center [235, 186] width 416 height 27
click at [179, 182] on div "Insurance verification" at bounding box center [174, 188] width 102 height 17
click at [177, 184] on span "Insurance verification" at bounding box center [174, 187] width 102 height 13
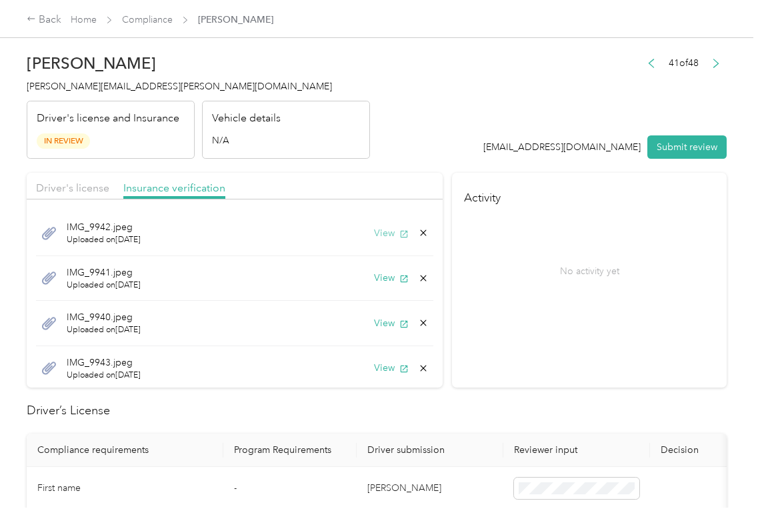
click at [401, 231] on icon "button" at bounding box center [404, 233] width 7 height 7
click at [374, 278] on button "View" at bounding box center [391, 278] width 35 height 14
click at [374, 323] on button "View" at bounding box center [391, 323] width 35 height 14
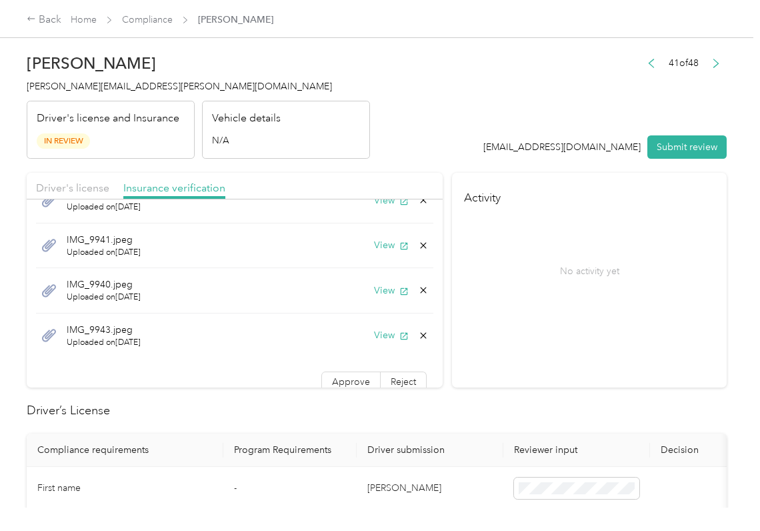
scroll to position [48, 0]
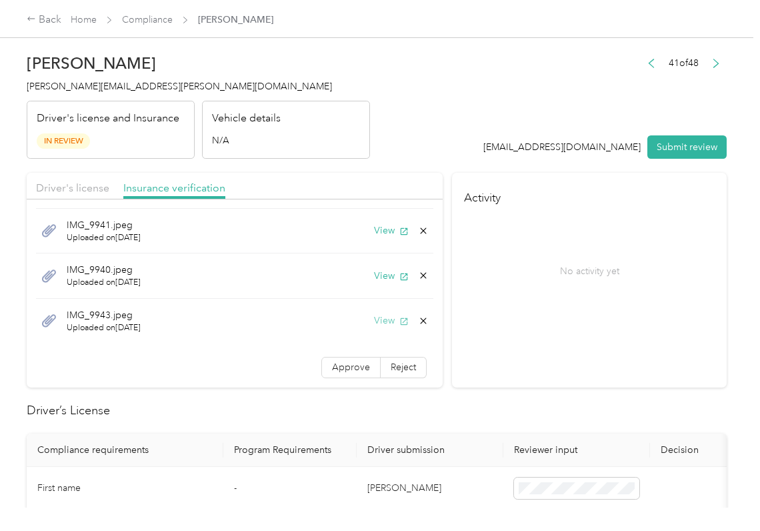
click at [374, 322] on button "View" at bounding box center [391, 320] width 35 height 14
click at [350, 354] on div "IMG_9942.jpeg Uploaded on [DATE] View IMG_9941.jpeg Uploaded on [DATE] View IMG…" at bounding box center [235, 273] width 416 height 229
click at [337, 363] on span "Approve" at bounding box center [351, 367] width 38 height 11
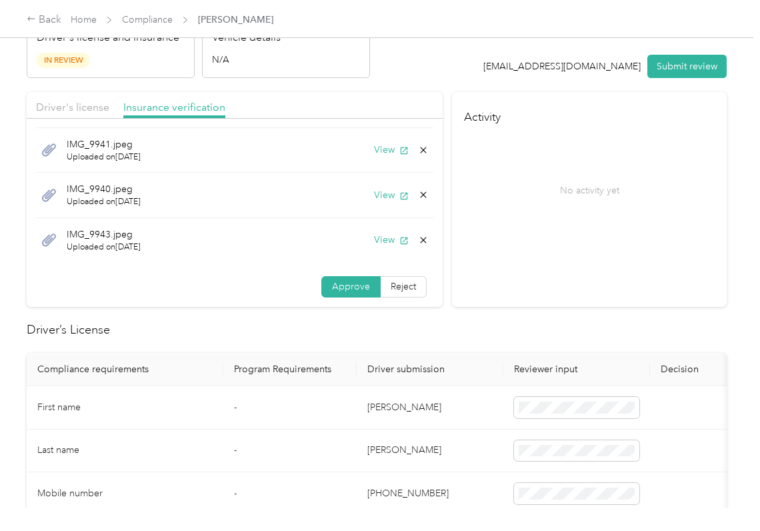
scroll to position [177, 0]
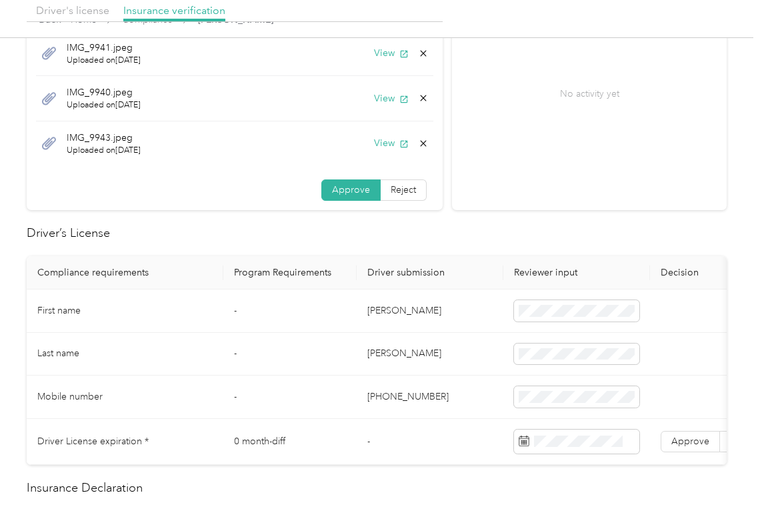
click at [384, 316] on td "[PERSON_NAME]" at bounding box center [430, 310] width 147 height 43
click at [384, 315] on td "[PERSON_NAME]" at bounding box center [430, 310] width 147 height 43
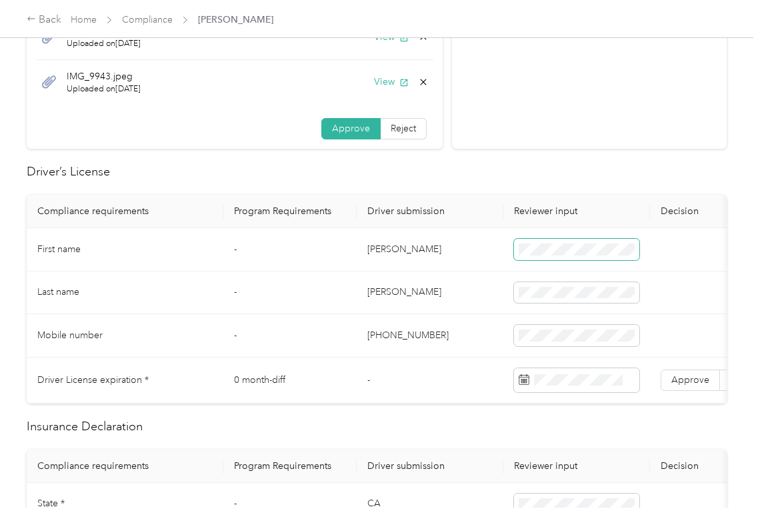
scroll to position [267, 0]
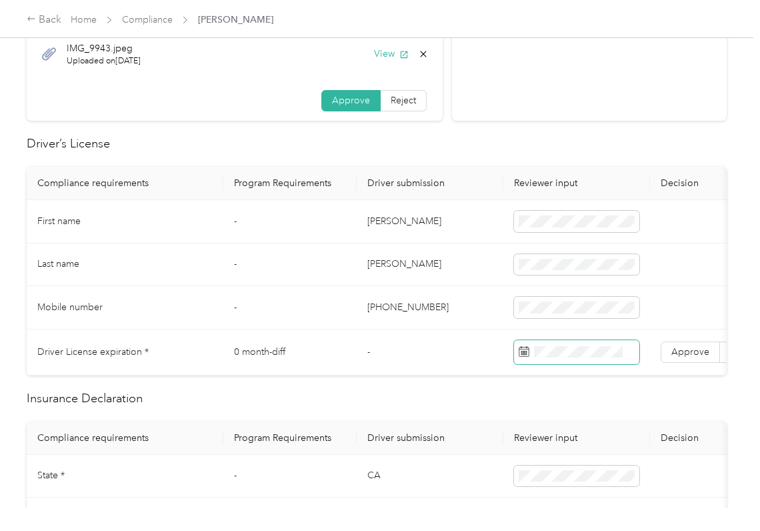
click at [587, 346] on span at bounding box center [576, 352] width 125 height 24
click at [364, 219] on td "[PERSON_NAME]" at bounding box center [430, 221] width 147 height 43
click at [684, 342] on label "Approve" at bounding box center [690, 352] width 59 height 21
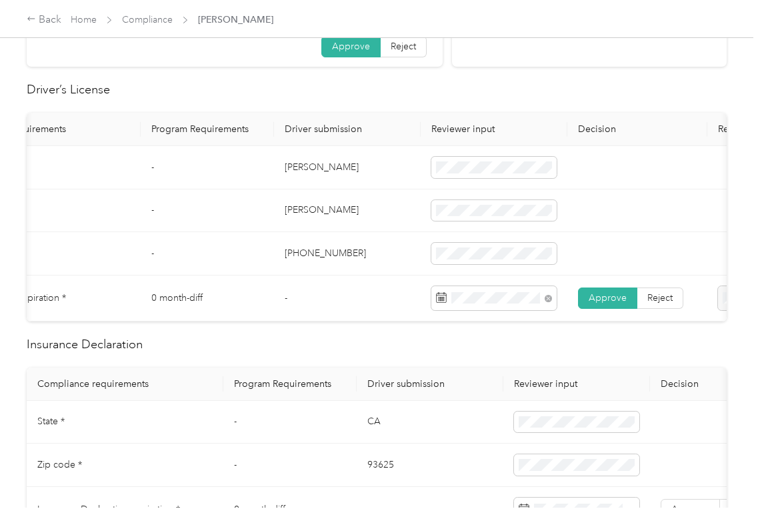
scroll to position [444, 0]
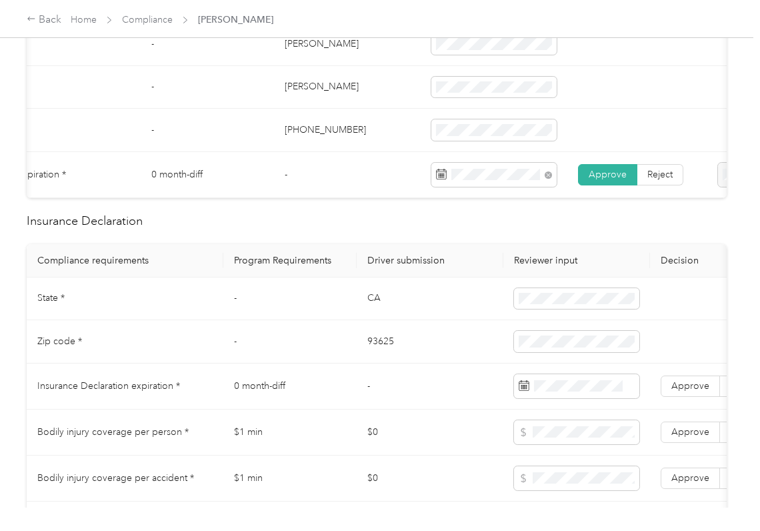
click at [374, 317] on td "CA" at bounding box center [430, 298] width 147 height 43
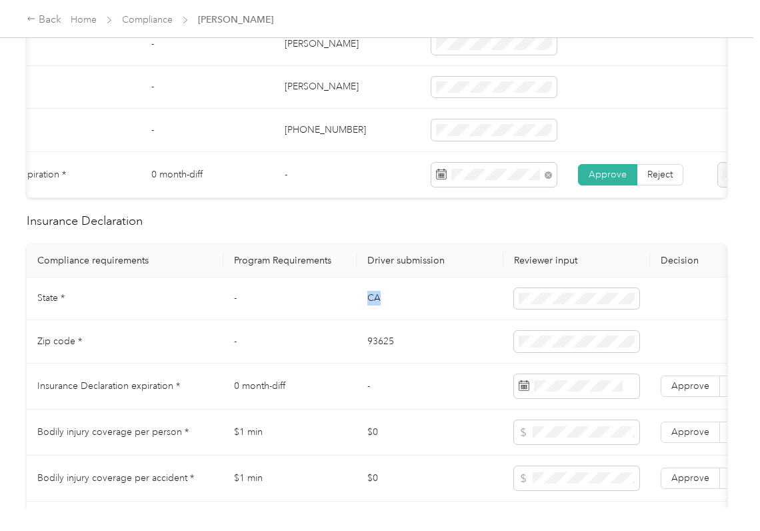
click at [374, 317] on td "CA" at bounding box center [430, 298] width 147 height 43
click at [382, 358] on td "93625" at bounding box center [430, 341] width 147 height 43
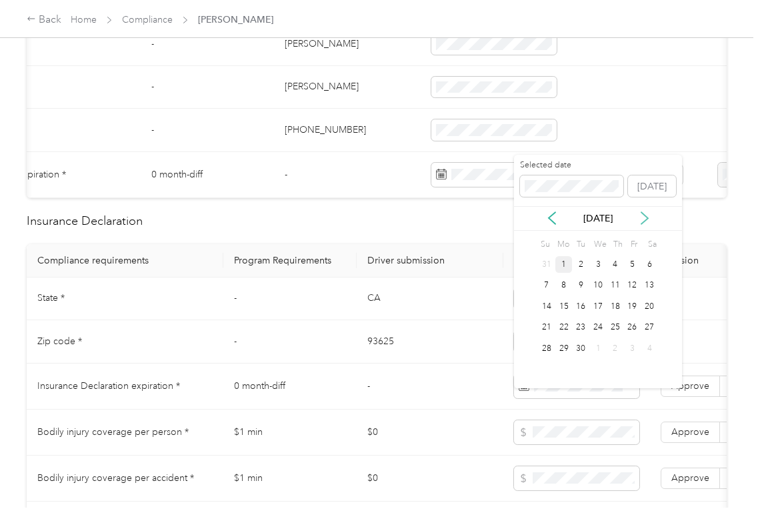
click at [642, 215] on icon at bounding box center [644, 217] width 13 height 13
click at [545, 304] on div "12" at bounding box center [546, 306] width 17 height 17
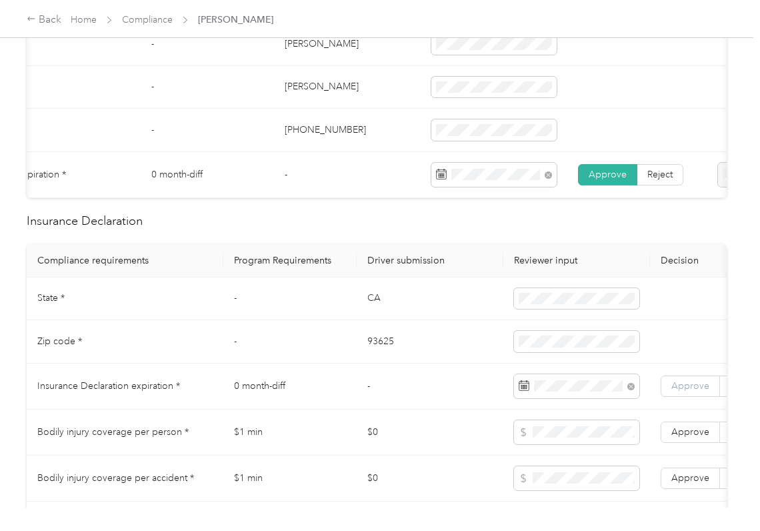
click at [687, 397] on label "Approve" at bounding box center [690, 386] width 59 height 21
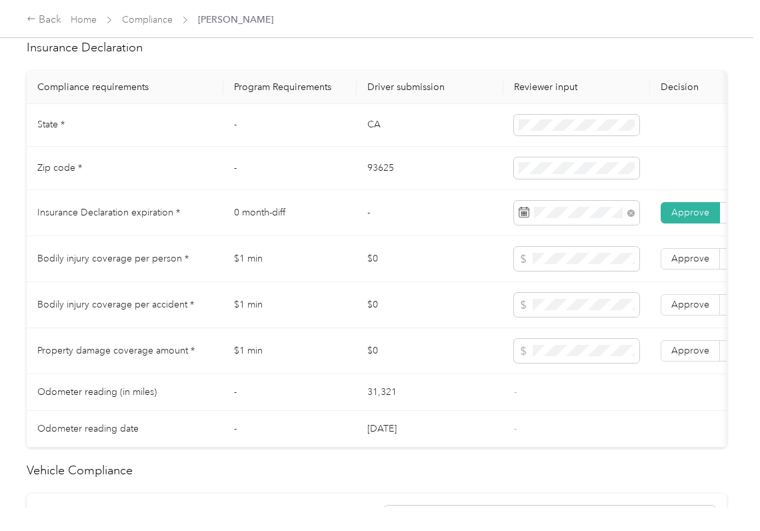
scroll to position [978, 0]
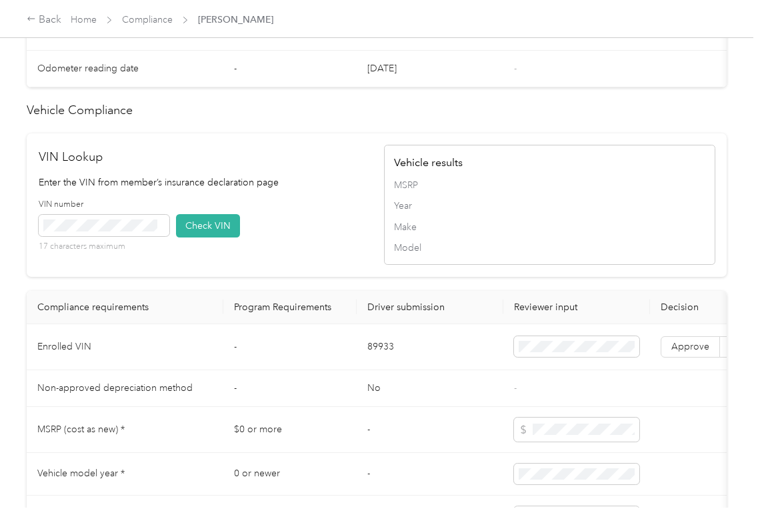
click at [396, 370] on td "89933" at bounding box center [430, 347] width 147 height 46
click at [383, 370] on td "89933" at bounding box center [430, 347] width 147 height 46
click at [374, 324] on th "Driver submission" at bounding box center [430, 307] width 147 height 33
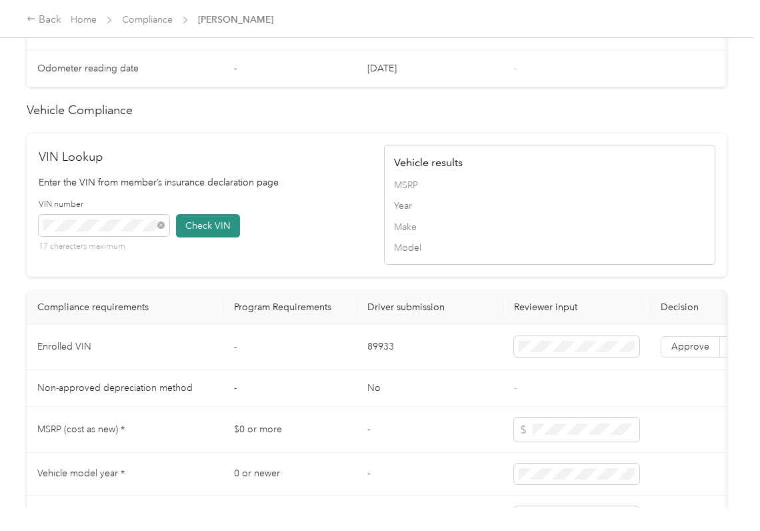
click at [233, 237] on button "Check VIN" at bounding box center [208, 225] width 64 height 23
click at [673, 358] on label "Approve" at bounding box center [690, 346] width 59 height 21
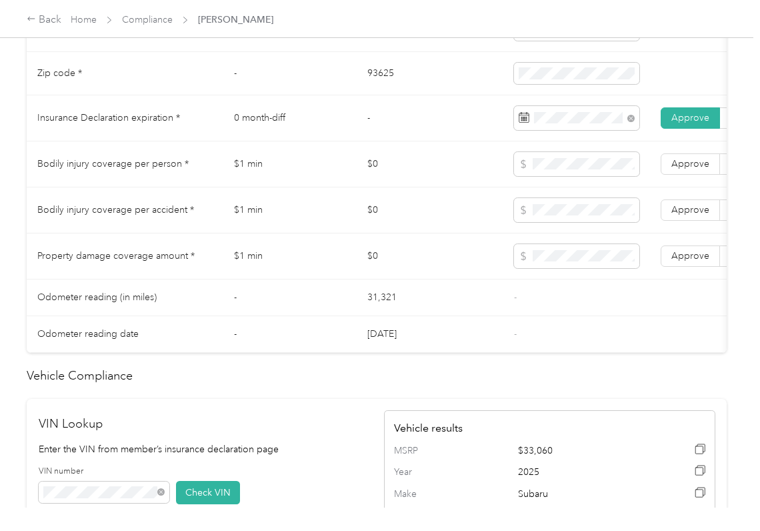
scroll to position [622, 0]
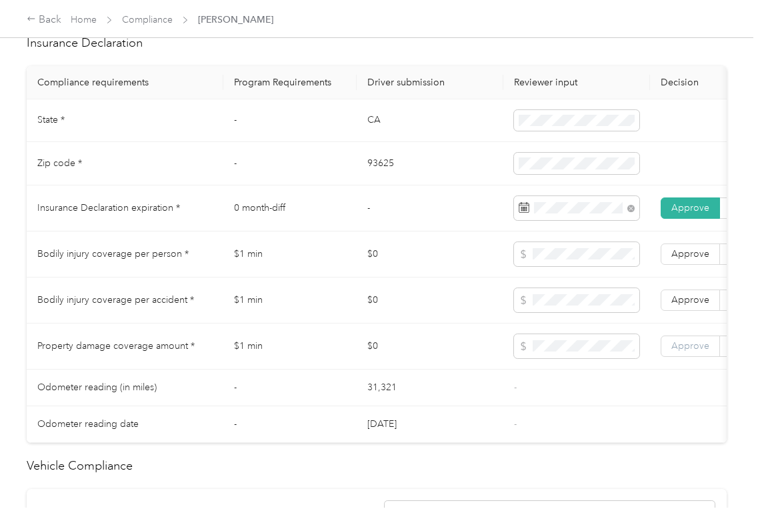
click at [676, 352] on span "Approve" at bounding box center [691, 345] width 38 height 11
drag, startPoint x: 678, startPoint y: 319, endPoint x: 678, endPoint y: 307, distance: 11.3
click at [678, 305] on span "Approve" at bounding box center [691, 299] width 38 height 11
click at [678, 262] on label "Approve" at bounding box center [690, 253] width 59 height 21
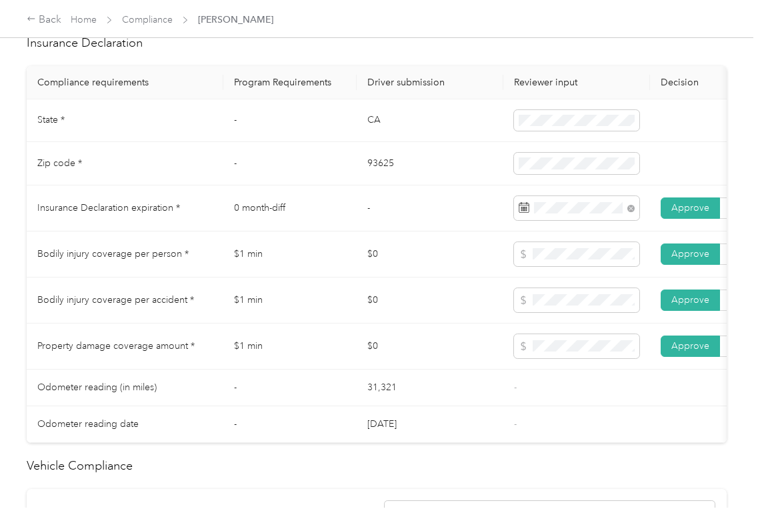
click at [458, 277] on td "$0" at bounding box center [430, 254] width 147 height 46
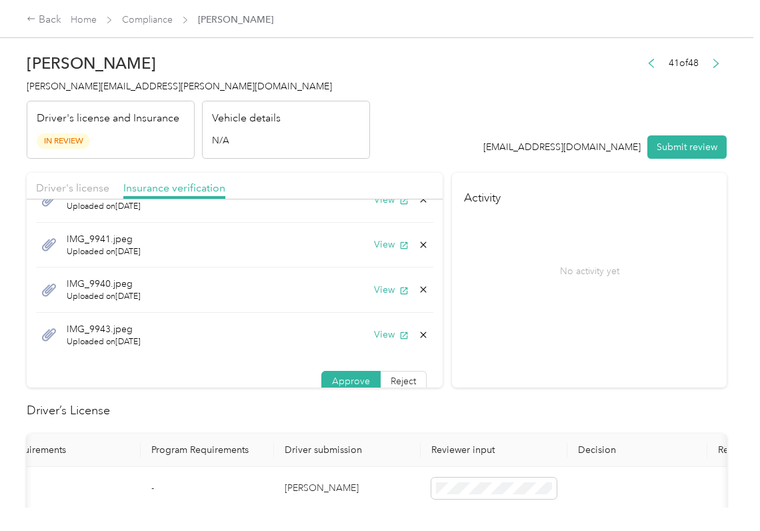
scroll to position [48, 0]
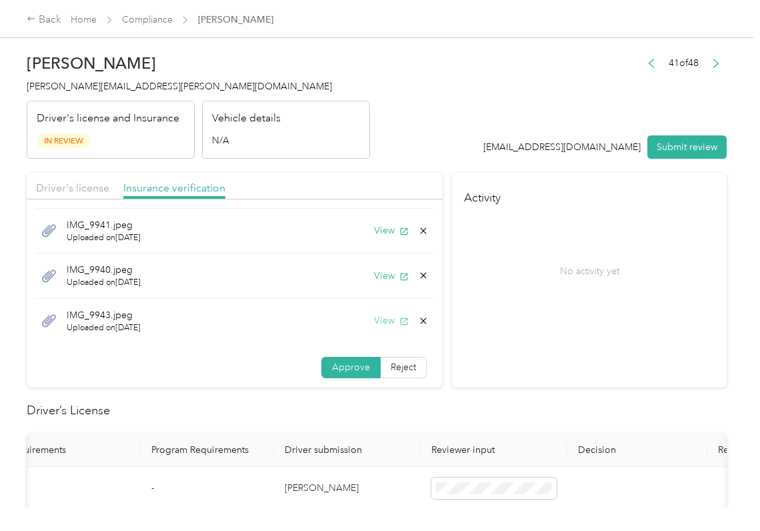
click at [374, 322] on button "View" at bounding box center [391, 320] width 35 height 14
click at [418, 322] on icon at bounding box center [423, 320] width 11 height 11
click at [376, 328] on button "Yes" at bounding box center [373, 331] width 26 height 21
click at [374, 275] on button "View" at bounding box center [391, 275] width 35 height 14
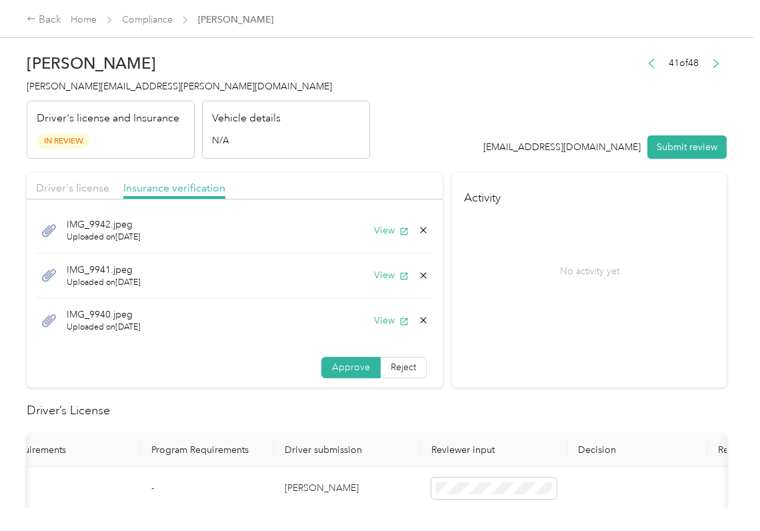
click at [418, 273] on icon at bounding box center [423, 275] width 11 height 11
click at [374, 287] on button "Yes" at bounding box center [373, 285] width 26 height 21
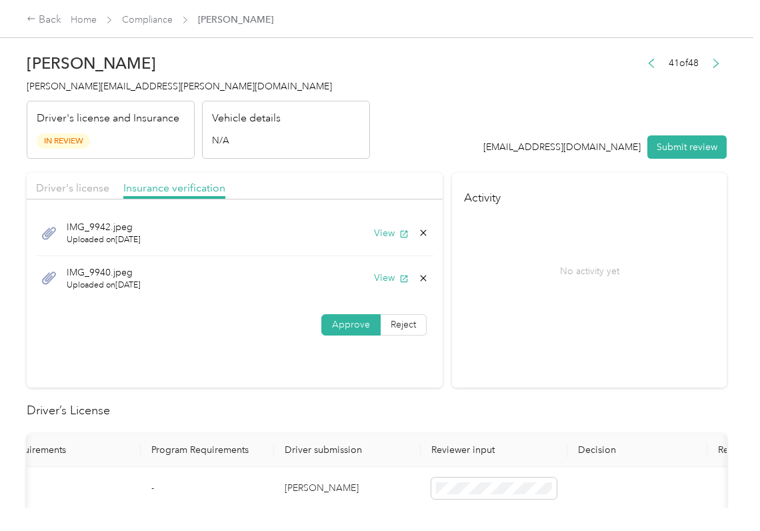
scroll to position [0, 0]
click at [380, 239] on button "View" at bounding box center [391, 233] width 35 height 14
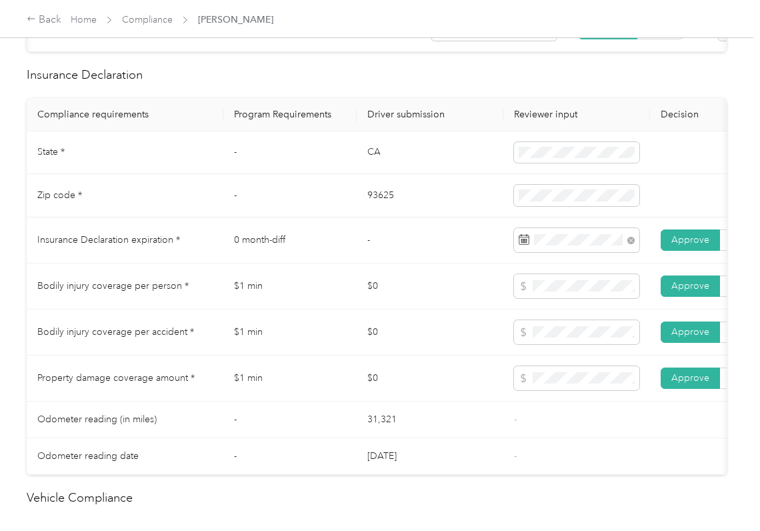
scroll to position [622, 0]
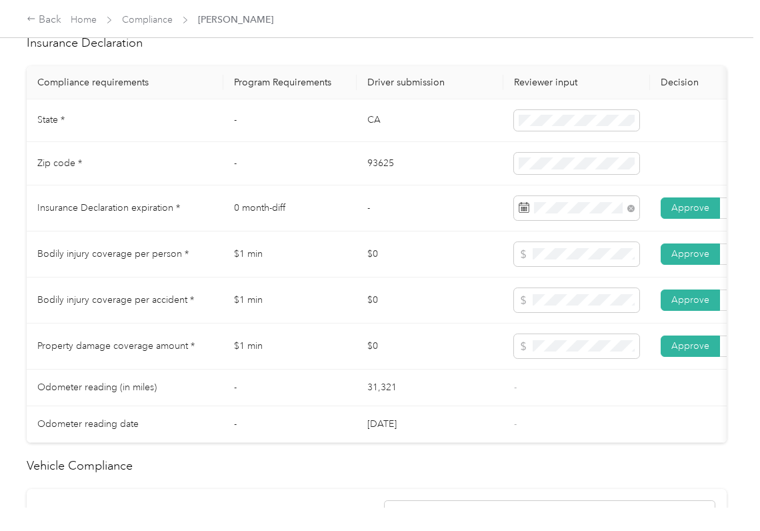
click at [382, 324] on td "$0" at bounding box center [430, 300] width 147 height 46
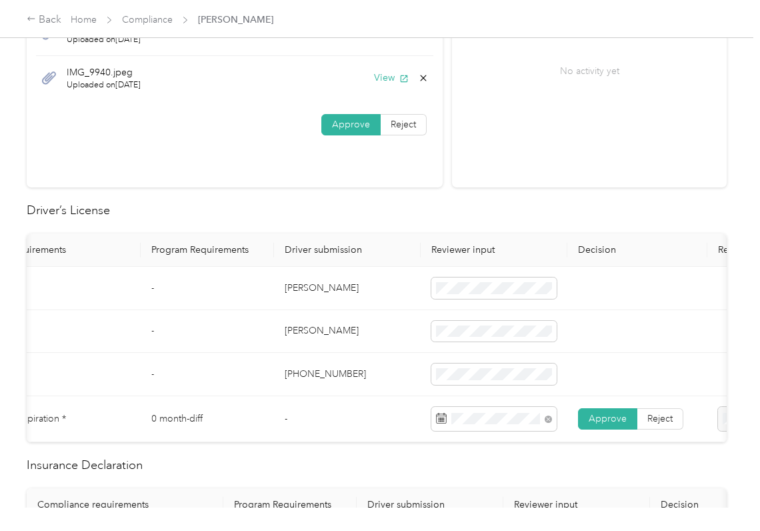
scroll to position [0, 0]
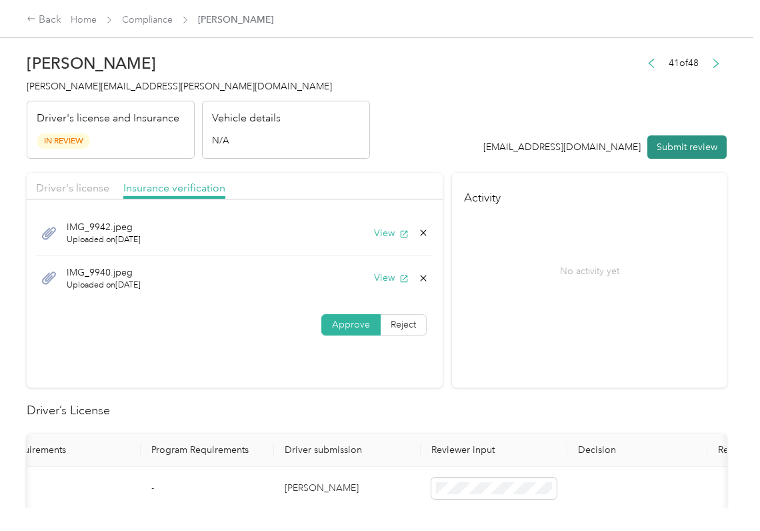
drag, startPoint x: 692, startPoint y: 144, endPoint x: 307, endPoint y: 143, distance: 385.5
click at [692, 143] on button "Submit review" at bounding box center [687, 146] width 79 height 23
click at [135, 101] on div "Driver's license and Insurance In Review" at bounding box center [111, 130] width 168 height 59
click at [133, 93] on div "[PERSON_NAME] [PERSON_NAME][EMAIL_ADDRESS][PERSON_NAME][DOMAIN_NAME] Driver's l…" at bounding box center [199, 103] width 344 height 112
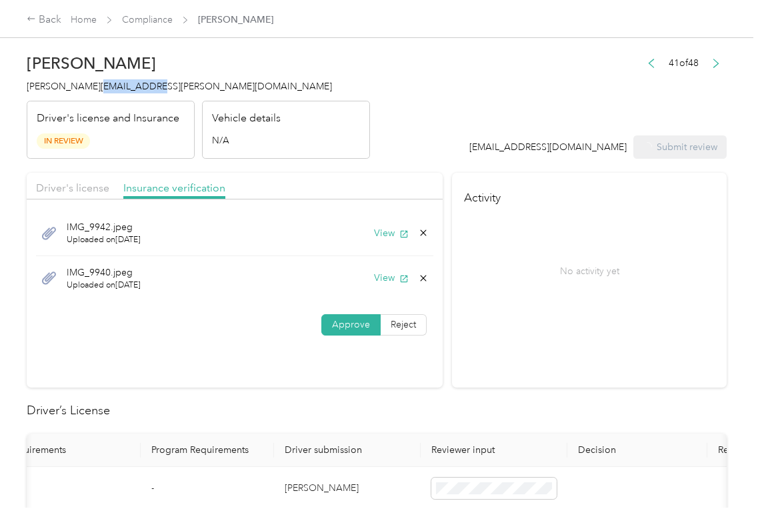
click at [132, 92] on h4 "[PERSON_NAME][EMAIL_ADDRESS][PERSON_NAME][DOMAIN_NAME]" at bounding box center [199, 86] width 344 height 14
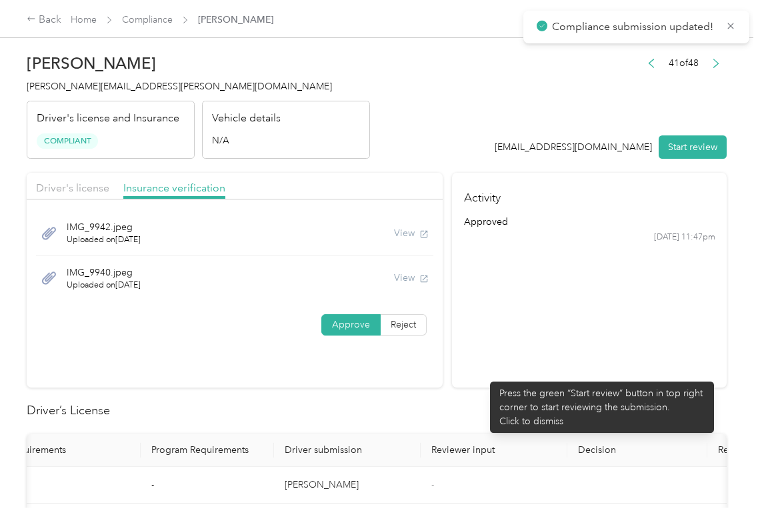
click at [484, 375] on section "Activity approved [DATE] 11:47pm" at bounding box center [589, 280] width 275 height 215
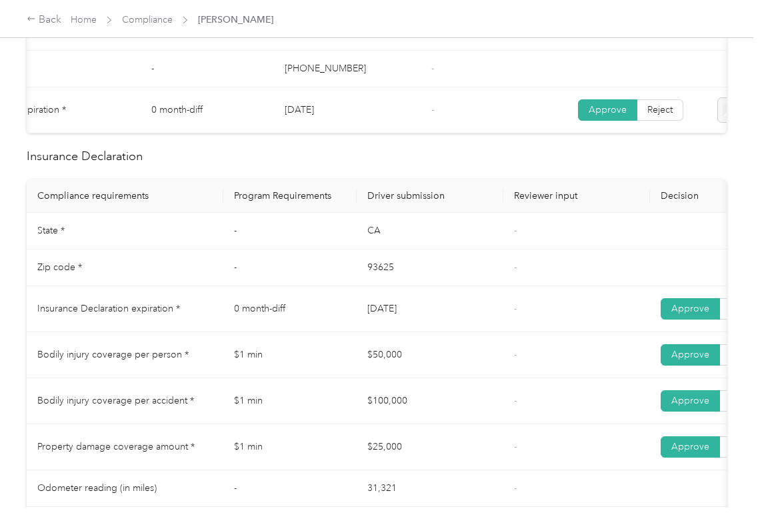
scroll to position [534, 0]
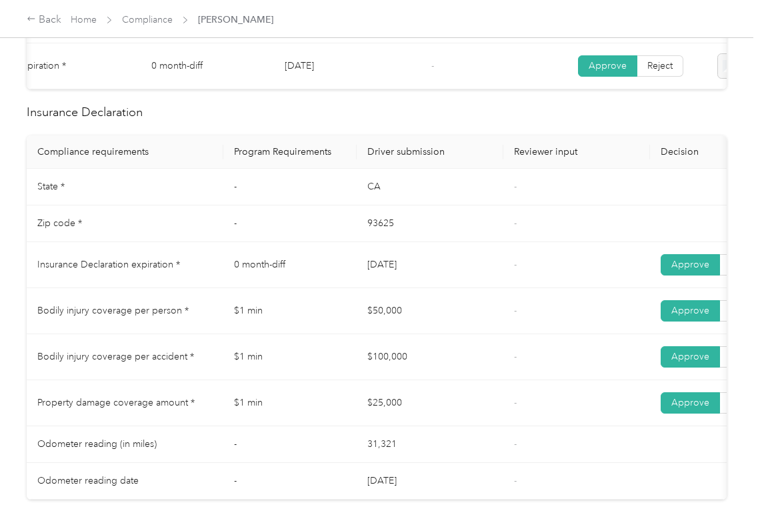
drag, startPoint x: 334, startPoint y: 267, endPoint x: 371, endPoint y: 287, distance: 41.5
click at [426, 269] on tr "Insurance Declaration expiration * 0 month-diff [DATE] - Approve Reject" at bounding box center [497, 265] width 940 height 46
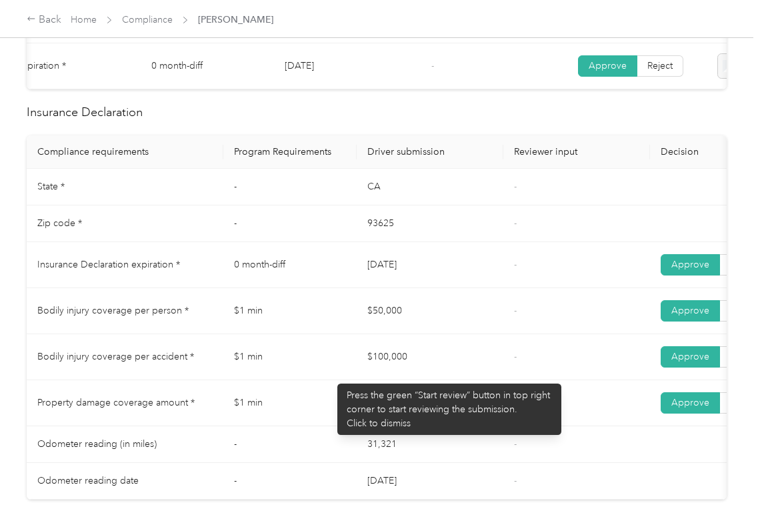
drag, startPoint x: 320, startPoint y: 375, endPoint x: 363, endPoint y: 395, distance: 47.1
click at [404, 379] on tr "Bodily injury coverage per accident * $1 min $100,000 - Approve Reject" at bounding box center [497, 357] width 940 height 46
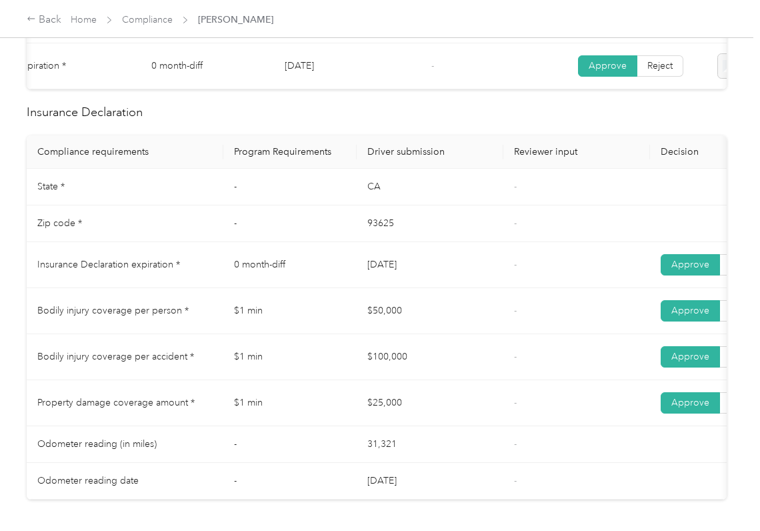
drag, startPoint x: 374, startPoint y: 398, endPoint x: 446, endPoint y: 398, distance: 71.4
click at [403, 398] on td "$25,000" at bounding box center [430, 403] width 147 height 46
click at [455, 398] on td "$25,000" at bounding box center [430, 403] width 147 height 46
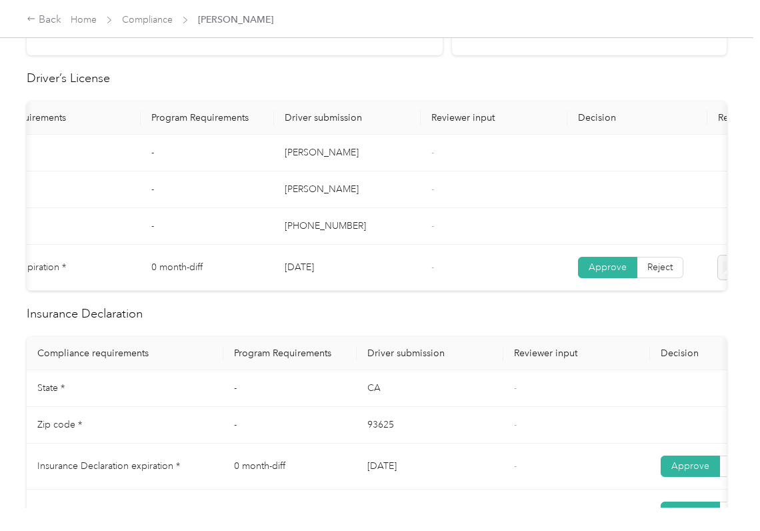
scroll to position [0, 0]
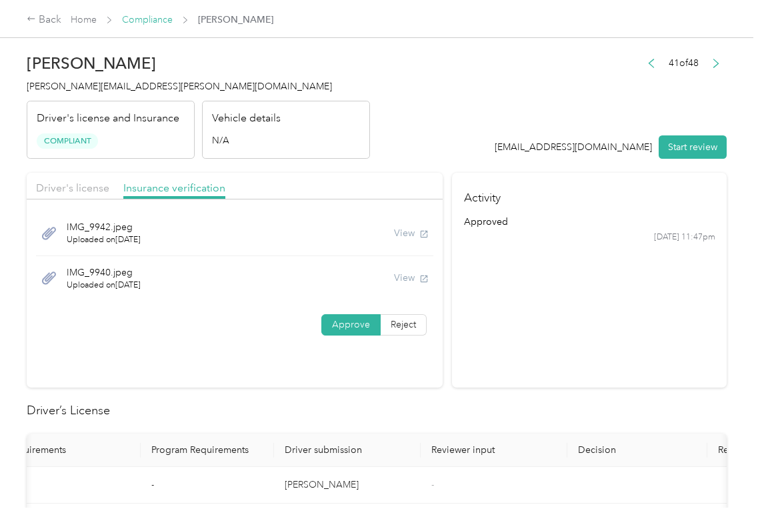
click at [145, 17] on link "Compliance" at bounding box center [147, 19] width 51 height 11
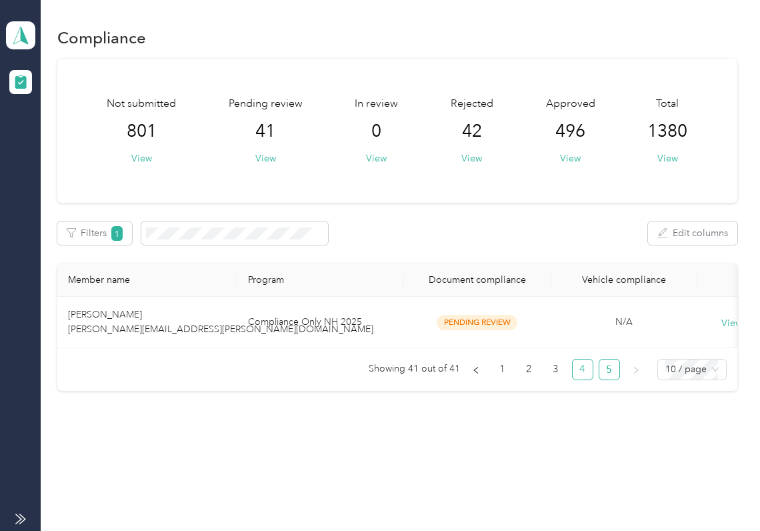
click at [574, 380] on link "4" at bounding box center [583, 370] width 20 height 20
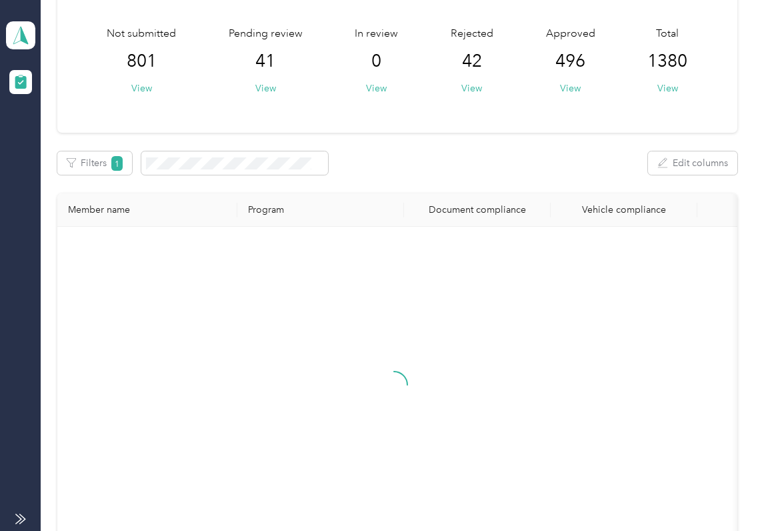
scroll to position [257, 0]
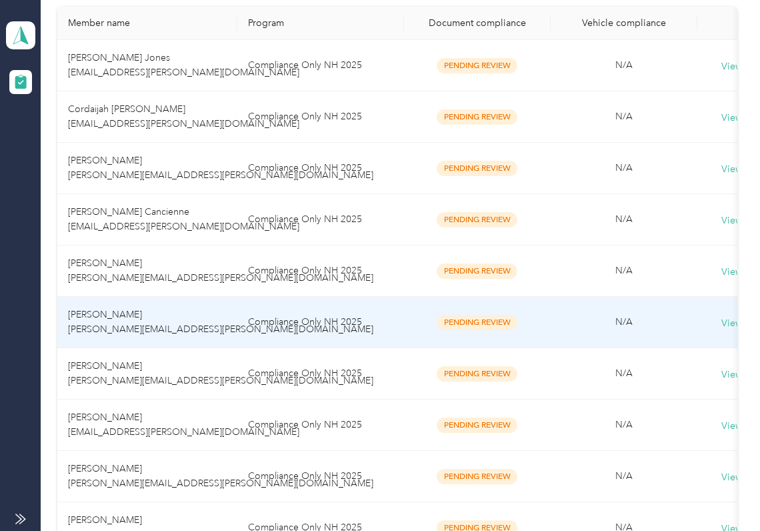
click at [193, 331] on span "[PERSON_NAME] [PERSON_NAME][EMAIL_ADDRESS][PERSON_NAME][DOMAIN_NAME]" at bounding box center [220, 322] width 305 height 26
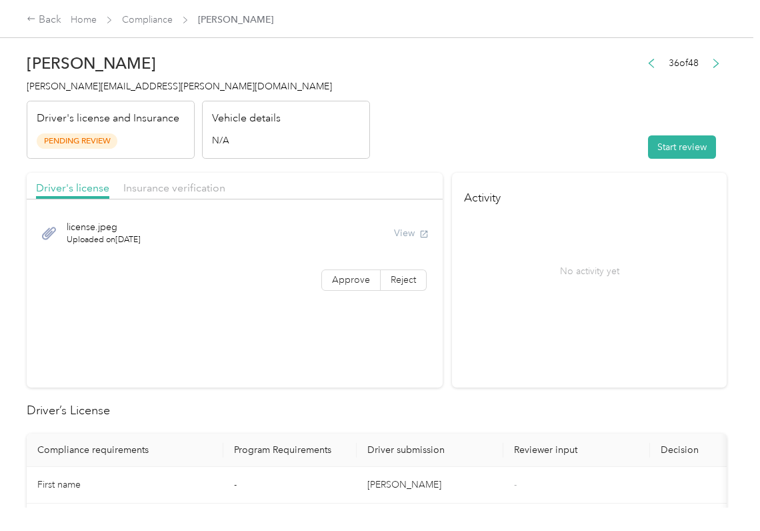
drag, startPoint x: 598, startPoint y: 215, endPoint x: 614, endPoint y: 187, distance: 31.9
click at [598, 214] on section "Activity No activity yet" at bounding box center [589, 280] width 275 height 215
click at [648, 145] on button "Start review" at bounding box center [682, 146] width 68 height 23
click at [422, 153] on header "[PERSON_NAME] [PERSON_NAME][EMAIL_ADDRESS][PERSON_NAME][DOMAIN_NAME] Driver's l…" at bounding box center [377, 103] width 700 height 112
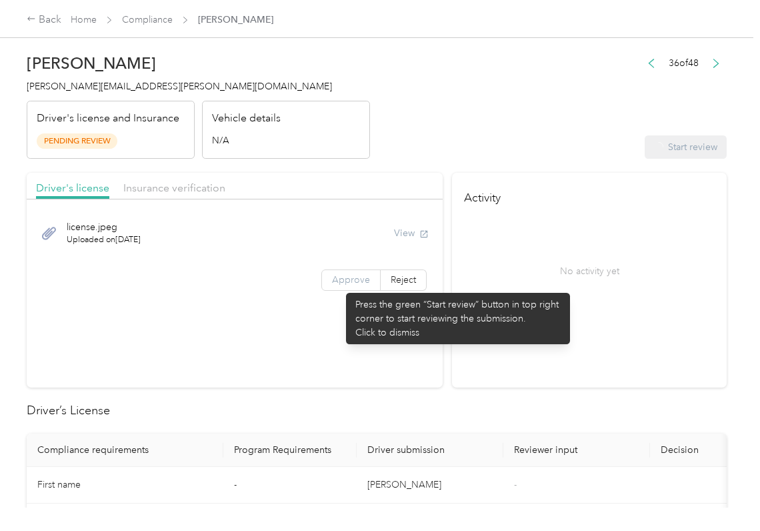
click at [340, 284] on span "Approve" at bounding box center [351, 279] width 38 height 11
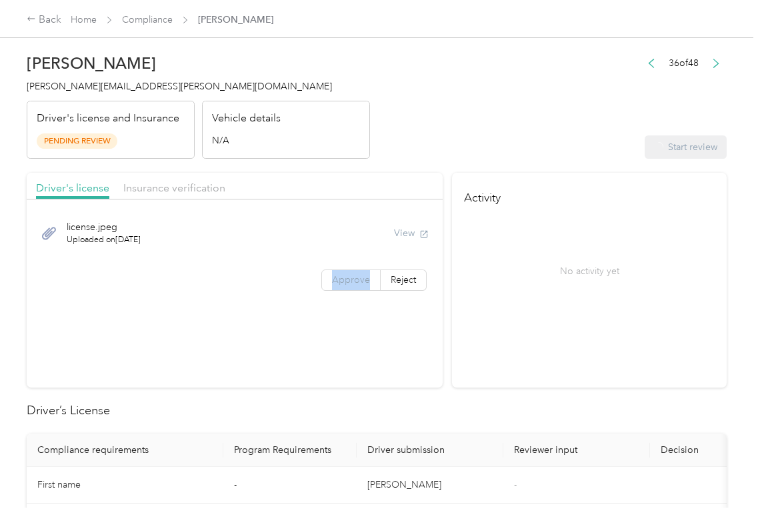
click at [340, 284] on span "Approve" at bounding box center [351, 279] width 38 height 11
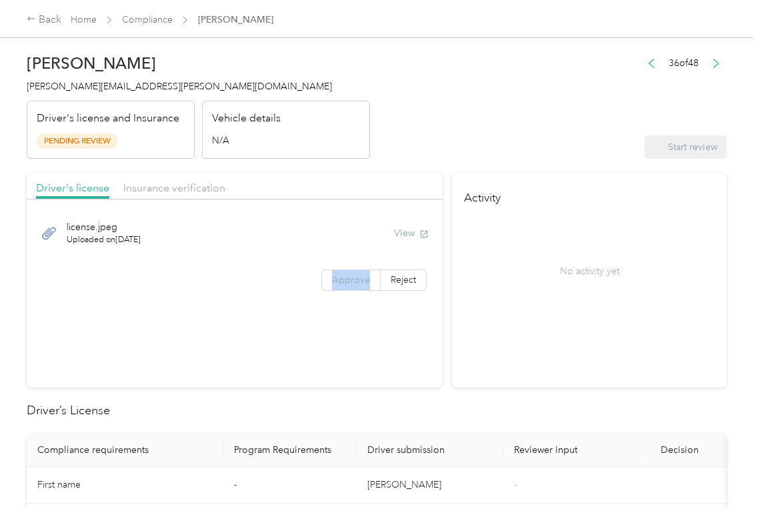
click at [340, 284] on span "Approve" at bounding box center [351, 279] width 38 height 11
click at [313, 277] on div "Approve Reject" at bounding box center [235, 279] width 416 height 21
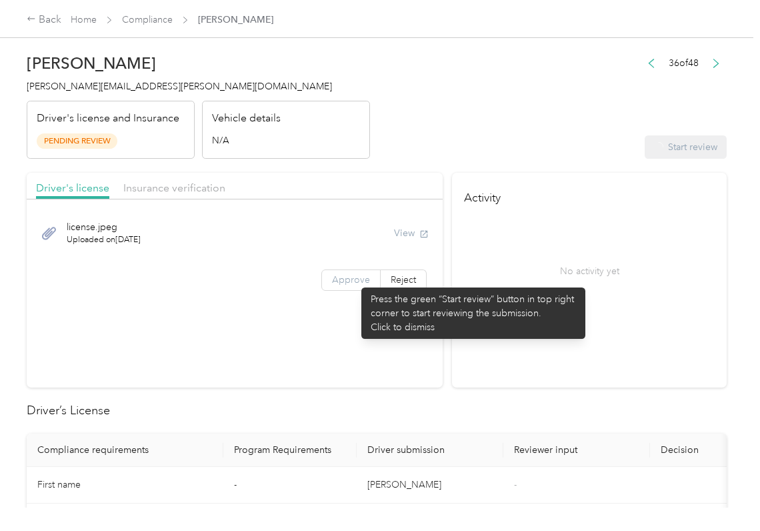
click at [355, 281] on span "Approve" at bounding box center [351, 279] width 38 height 11
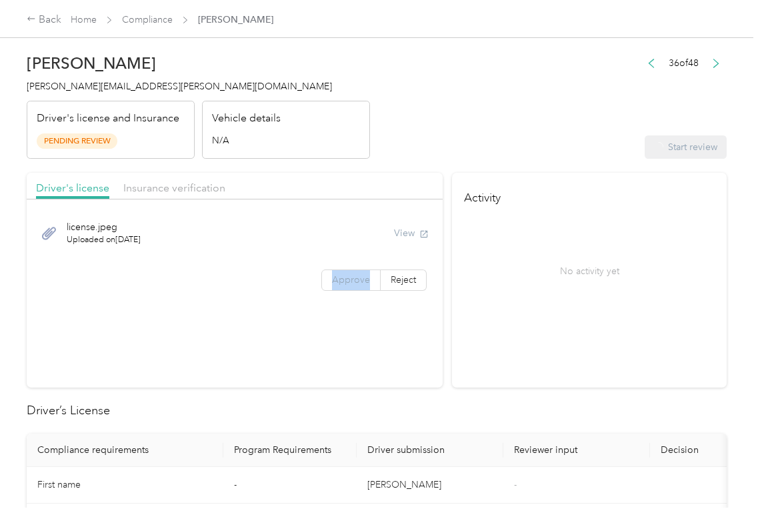
click at [355, 281] on span "Approve" at bounding box center [351, 279] width 38 height 11
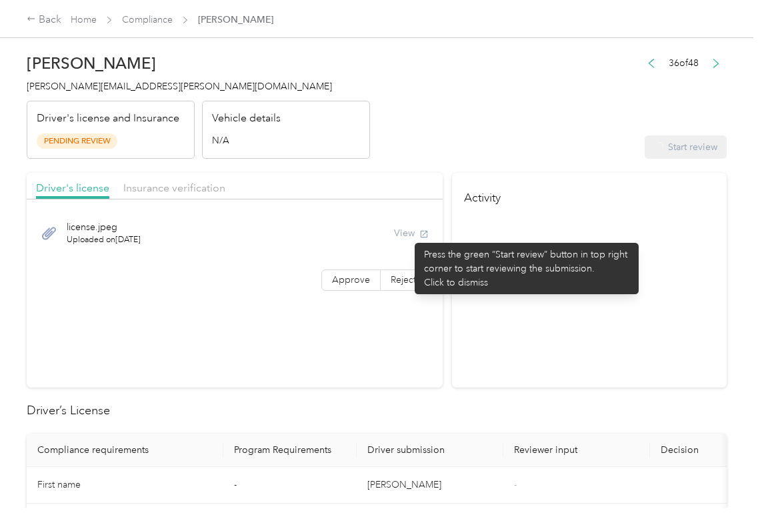
click at [408, 236] on div "View" at bounding box center [411, 233] width 35 height 14
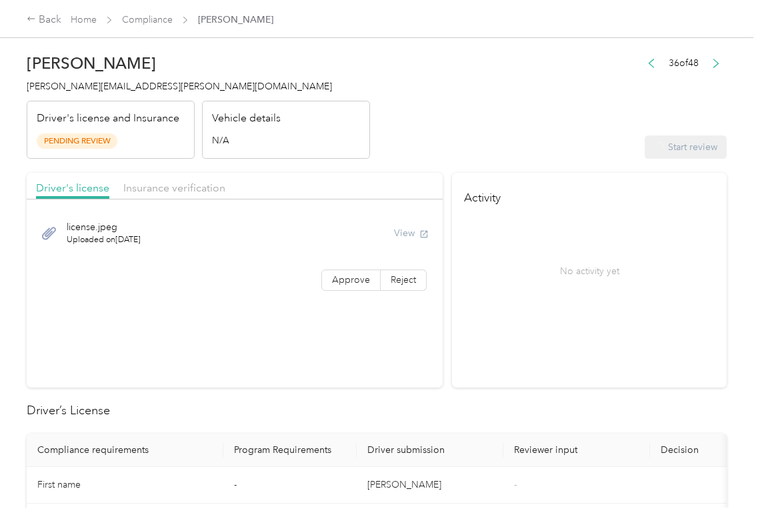
click at [372, 157] on header "[PERSON_NAME] [PERSON_NAME][EMAIL_ADDRESS][PERSON_NAME][DOMAIN_NAME] Driver's l…" at bounding box center [377, 103] width 700 height 112
click at [350, 281] on span "Approve" at bounding box center [351, 279] width 38 height 11
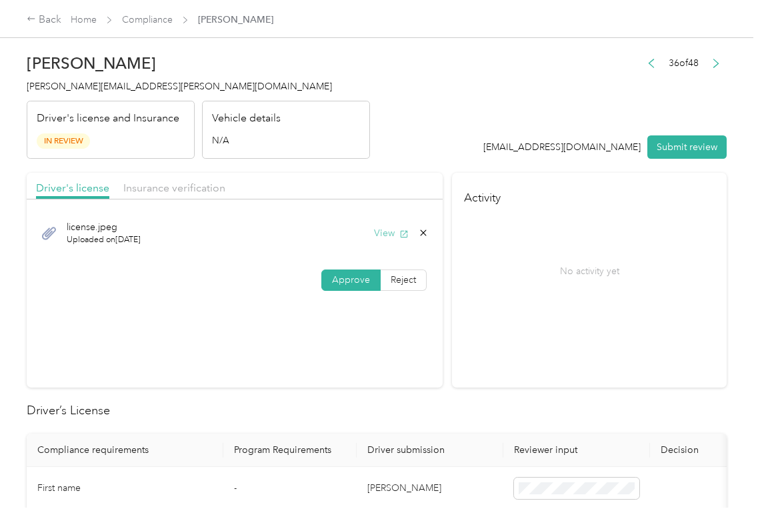
click at [400, 228] on span "button" at bounding box center [404, 232] width 9 height 11
drag, startPoint x: 379, startPoint y: 173, endPoint x: 211, endPoint y: 177, distance: 167.5
click at [376, 173] on div "Driver's license Insurance verification" at bounding box center [235, 186] width 416 height 27
click at [184, 184] on span "Insurance verification" at bounding box center [174, 187] width 102 height 13
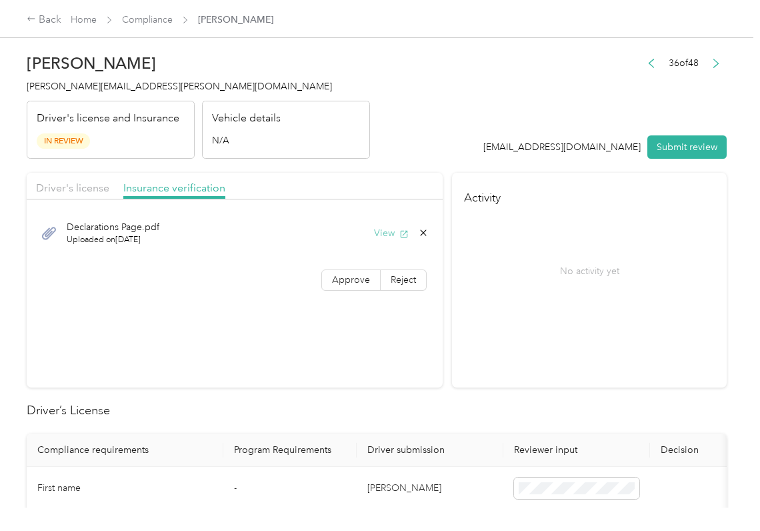
click at [390, 235] on button "View" at bounding box center [391, 233] width 35 height 14
click at [342, 288] on label "Approve" at bounding box center [351, 279] width 59 height 21
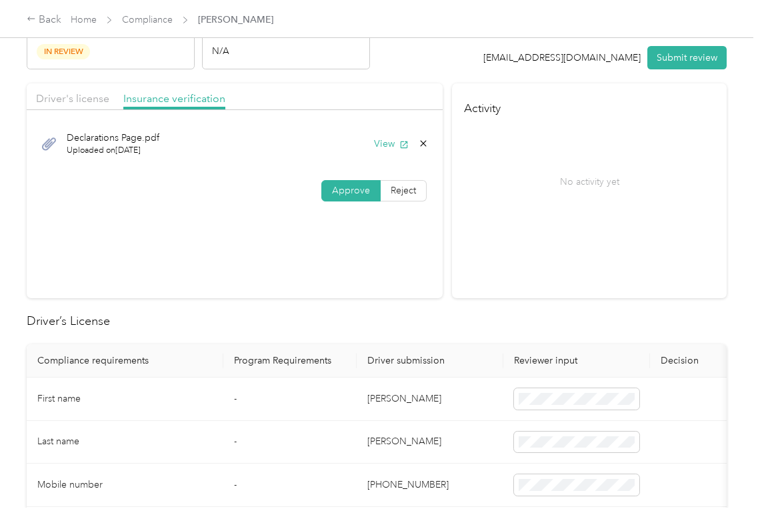
scroll to position [267, 0]
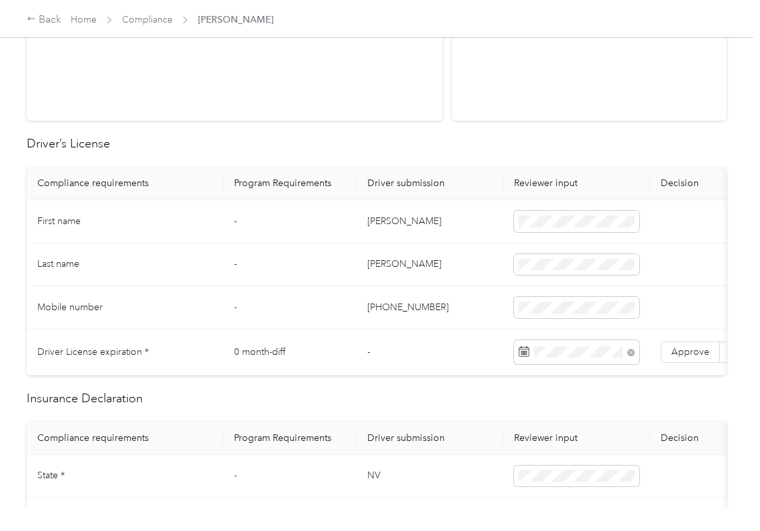
click at [464, 237] on td "[PERSON_NAME]" at bounding box center [430, 221] width 147 height 43
click at [676, 361] on label "Approve" at bounding box center [690, 352] width 59 height 21
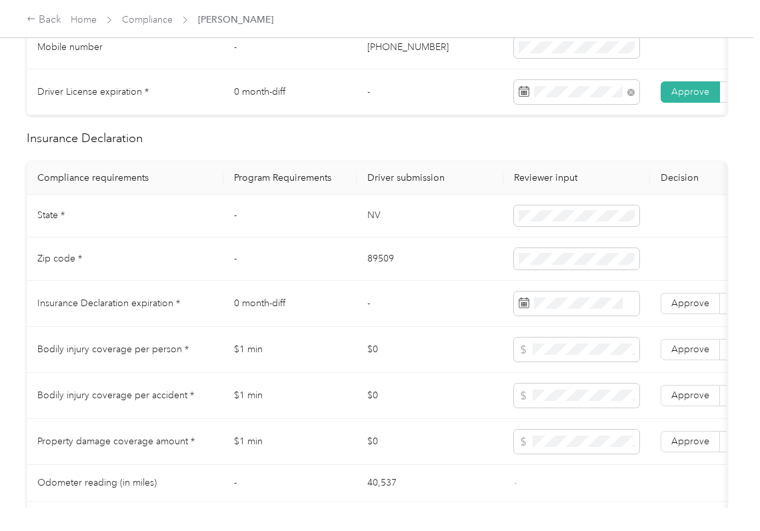
scroll to position [534, 0]
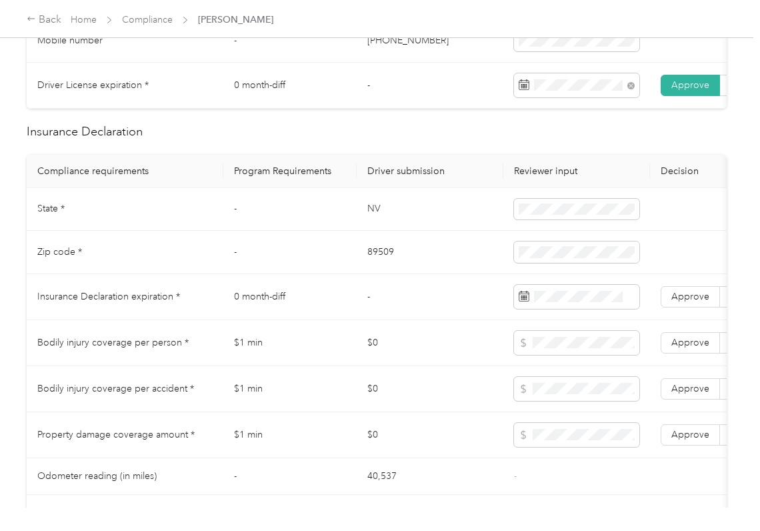
click at [363, 221] on td "NV" at bounding box center [430, 209] width 147 height 43
click at [516, 220] on span at bounding box center [576, 209] width 125 height 21
click at [375, 268] on td "89509" at bounding box center [430, 252] width 147 height 43
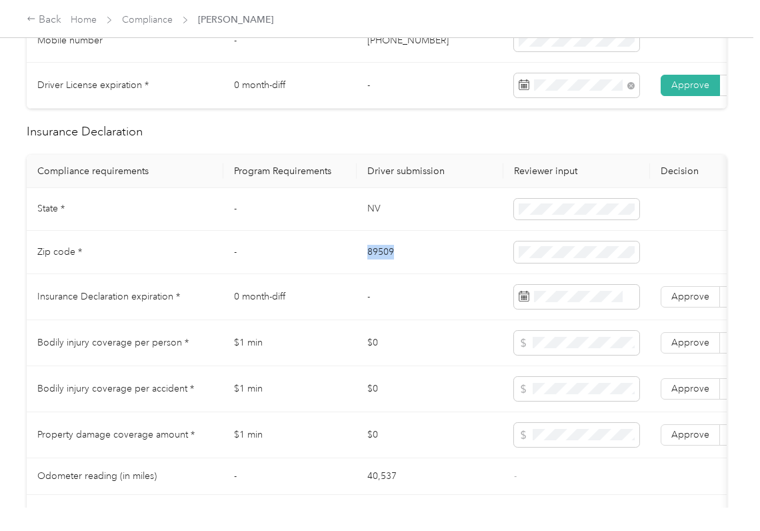
click at [375, 268] on td "89509" at bounding box center [430, 252] width 147 height 43
click at [535, 263] on span at bounding box center [576, 251] width 125 height 21
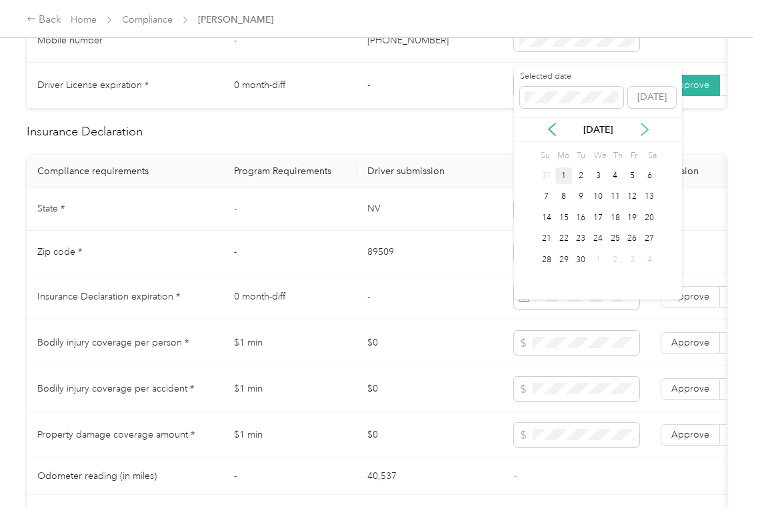
click at [654, 134] on div "[DATE]" at bounding box center [598, 130] width 168 height 14
click at [639, 123] on icon at bounding box center [644, 129] width 13 height 13
click at [608, 235] on div "20" at bounding box center [615, 239] width 17 height 17
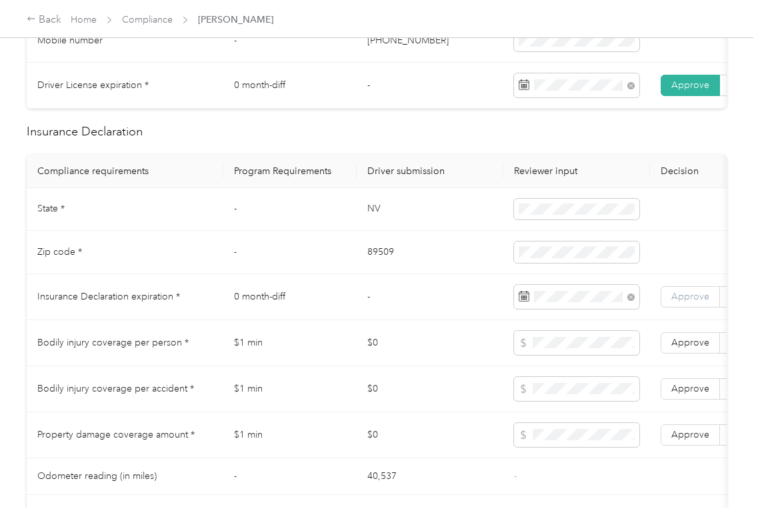
drag, startPoint x: 678, startPoint y: 299, endPoint x: 678, endPoint y: 307, distance: 7.3
click at [678, 302] on td "Approve Reject" at bounding box center [720, 297] width 140 height 46
click at [678, 302] on span "Approve" at bounding box center [691, 296] width 38 height 11
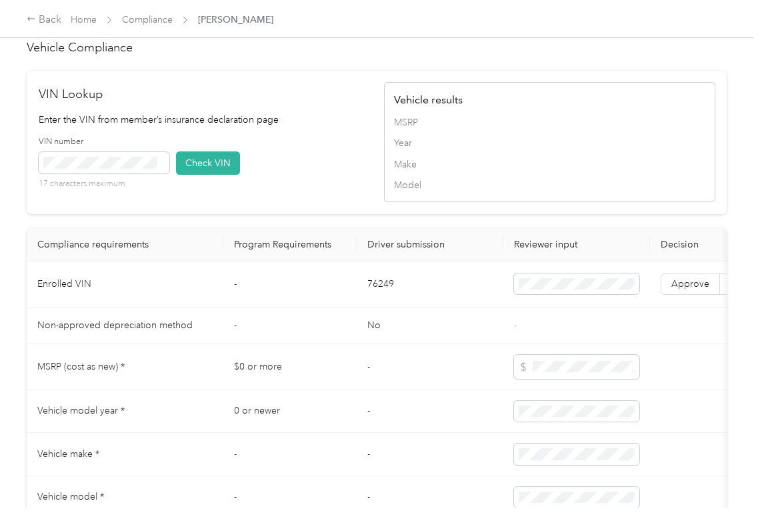
scroll to position [1067, 0]
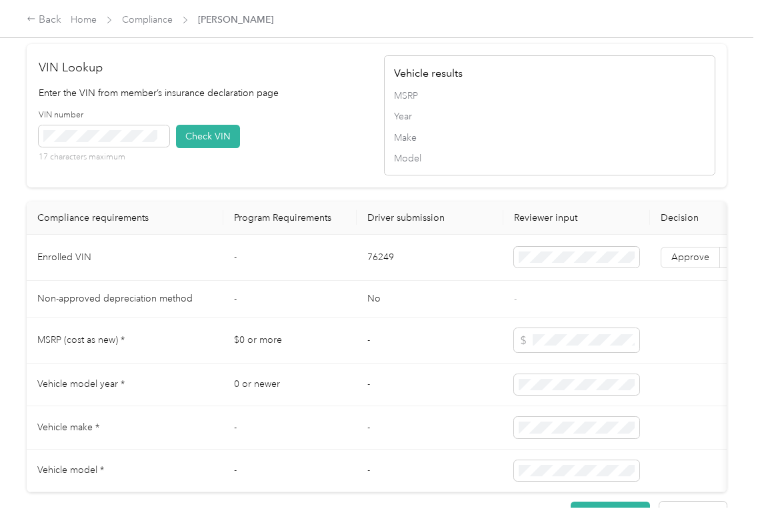
click at [382, 279] on td "76249" at bounding box center [430, 258] width 147 height 46
click at [380, 279] on td "76249" at bounding box center [430, 258] width 147 height 46
click at [378, 280] on td "76249" at bounding box center [430, 258] width 147 height 46
drag, startPoint x: 355, startPoint y: 159, endPoint x: 338, endPoint y: 158, distance: 17.4
click at [348, 158] on div "VIN number 17 characters maximum Check VIN" at bounding box center [205, 140] width 332 height 63
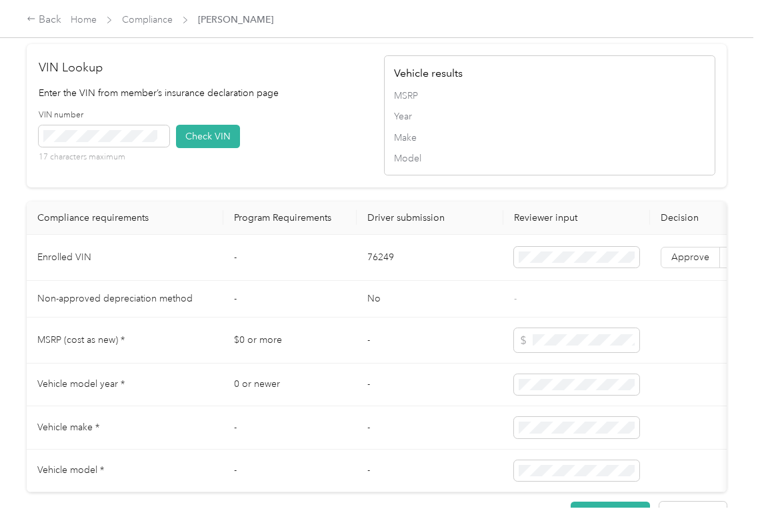
drag, startPoint x: 135, startPoint y: 155, endPoint x: 140, endPoint y: 160, distance: 7.1
click at [134, 155] on div "VIN number 17 characters maximum" at bounding box center [104, 136] width 131 height 54
drag, startPoint x: 189, startPoint y: 169, endPoint x: 196, endPoint y: 177, distance: 9.9
click at [190, 148] on button "Check VIN" at bounding box center [208, 136] width 64 height 23
drag, startPoint x: 681, startPoint y: 289, endPoint x: 3, endPoint y: 331, distance: 679.6
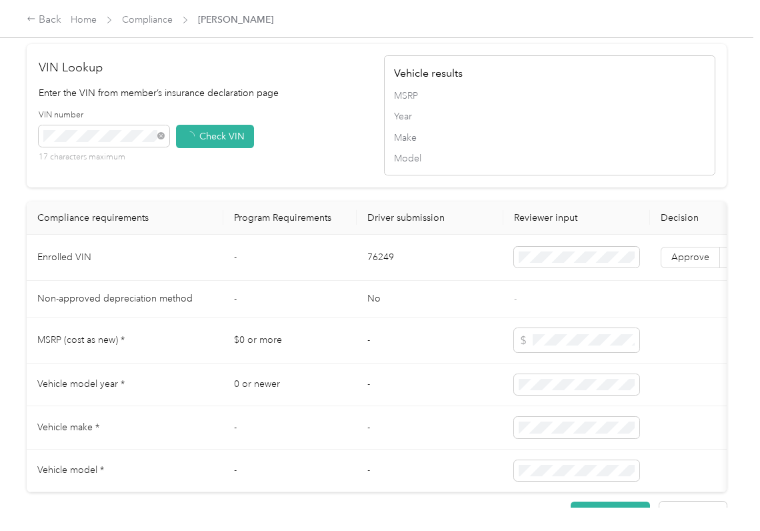
click at [676, 263] on span "Approve" at bounding box center [691, 256] width 38 height 11
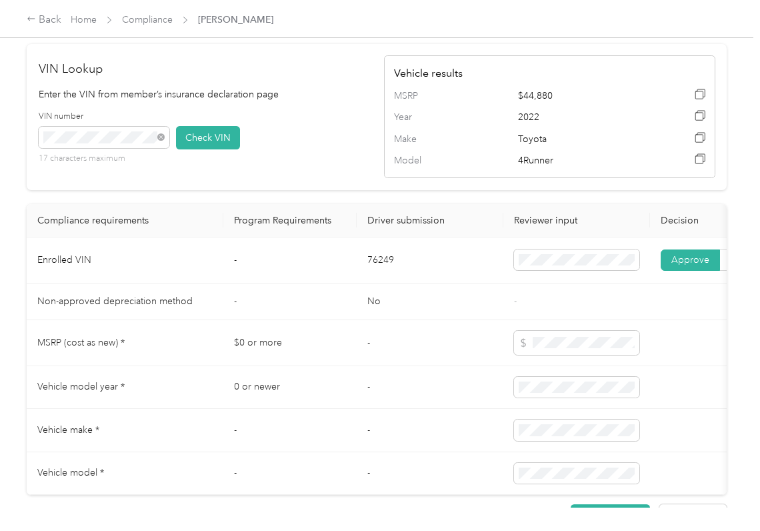
scroll to position [622, 0]
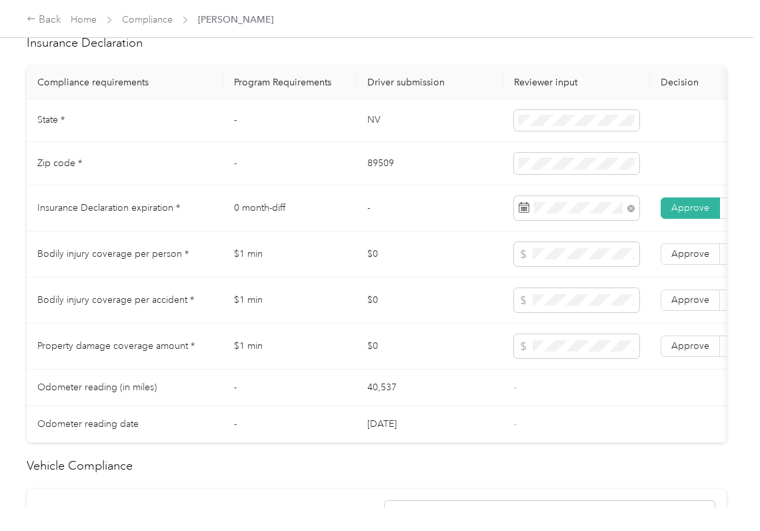
click at [518, 253] on td at bounding box center [577, 254] width 147 height 46
click at [686, 352] on span "Approve" at bounding box center [691, 345] width 38 height 11
drag, startPoint x: 692, startPoint y: 312, endPoint x: 686, endPoint y: 275, distance: 37.2
click at [692, 307] on label "Approve" at bounding box center [690, 299] width 59 height 21
click at [686, 259] on span "Approve" at bounding box center [691, 253] width 38 height 11
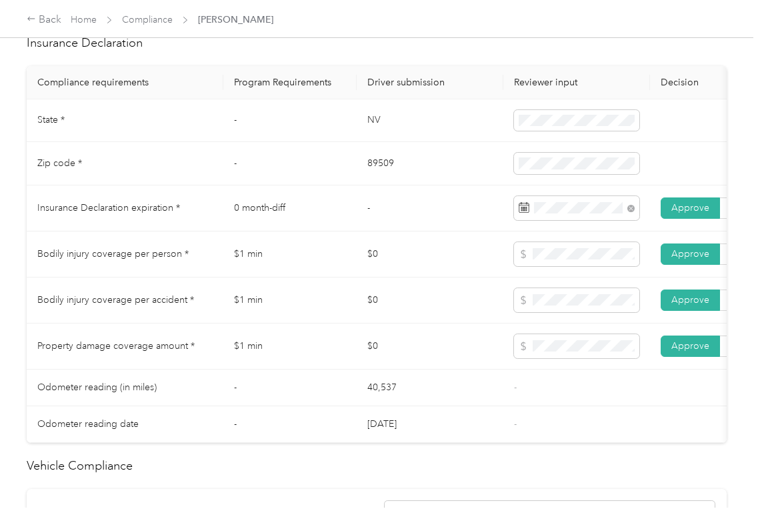
drag, startPoint x: 324, startPoint y: 280, endPoint x: 207, endPoint y: 300, distance: 118.4
click at [321, 277] on td "$1 min" at bounding box center [289, 254] width 133 height 46
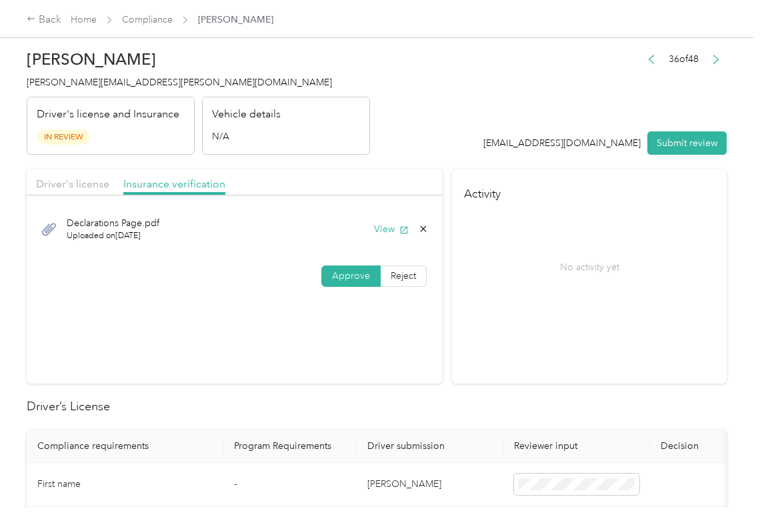
scroll to position [0, 0]
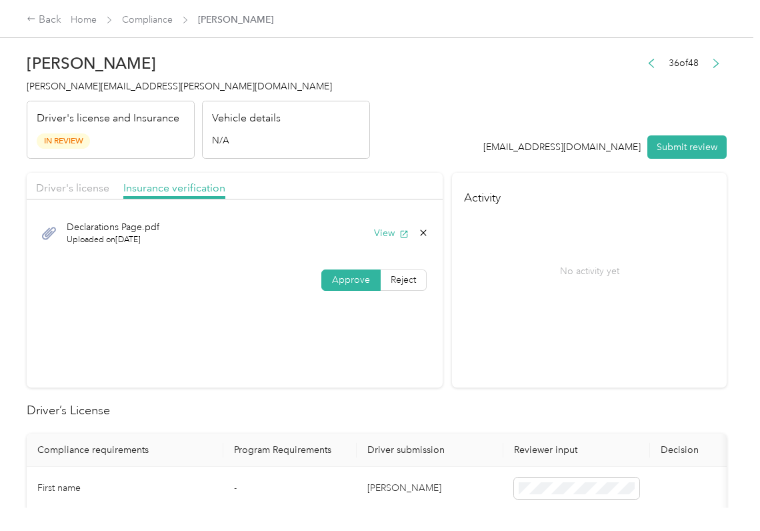
click at [688, 145] on button "Submit review" at bounding box center [687, 146] width 79 height 23
click at [83, 86] on span "[PERSON_NAME][EMAIL_ADDRESS][PERSON_NAME][DOMAIN_NAME]" at bounding box center [179, 86] width 305 height 11
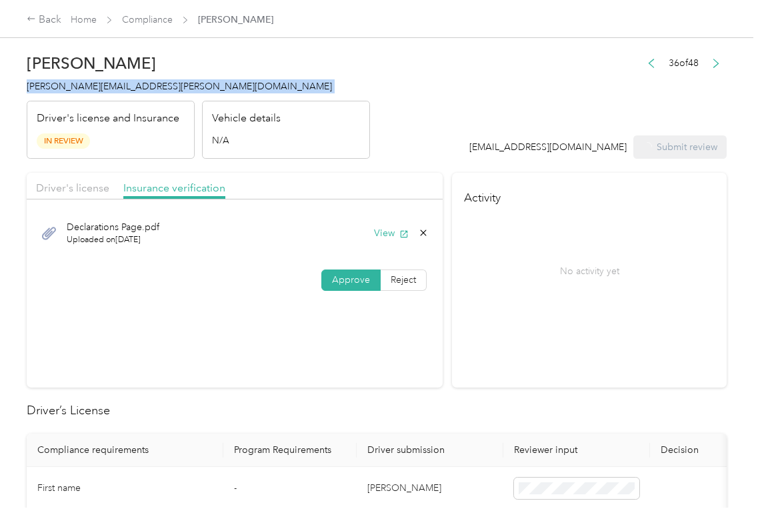
click at [83, 86] on span "[PERSON_NAME][EMAIL_ADDRESS][PERSON_NAME][DOMAIN_NAME]" at bounding box center [179, 86] width 305 height 11
click at [526, 311] on div "No activity yet" at bounding box center [589, 271] width 251 height 112
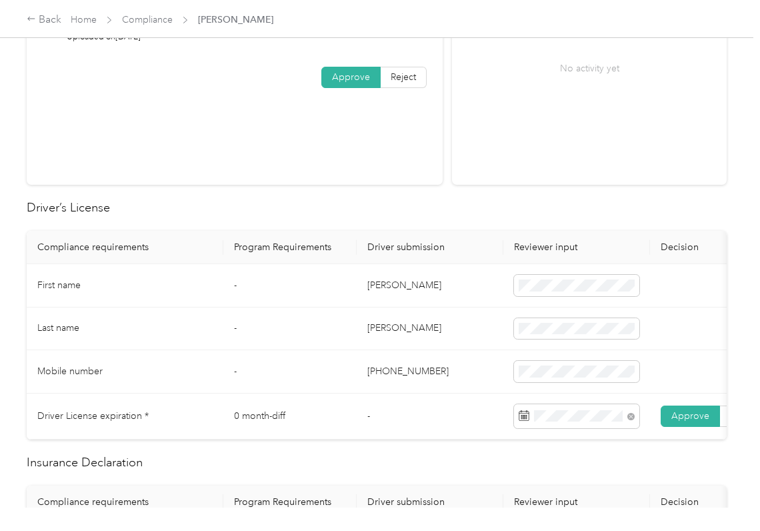
scroll to position [622, 0]
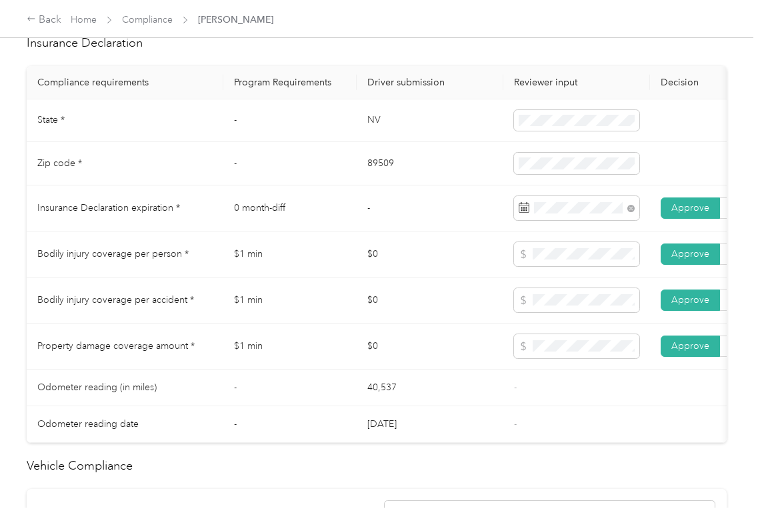
click at [390, 275] on td "$0" at bounding box center [430, 254] width 147 height 46
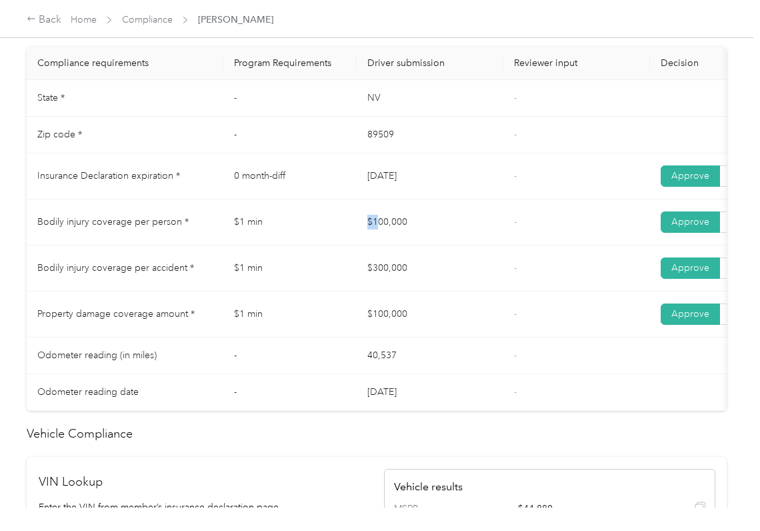
drag, startPoint x: 348, startPoint y: 230, endPoint x: 367, endPoint y: 260, distance: 35.4
click at [411, 243] on tr "Bodily injury coverage per person * $1 min $100,000 - Approve Reject" at bounding box center [497, 222] width 940 height 46
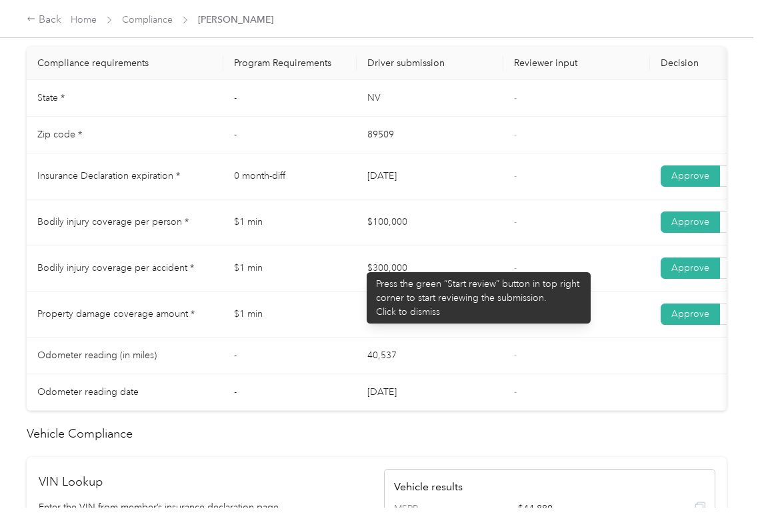
click at [414, 284] on td "$300,000" at bounding box center [430, 268] width 147 height 46
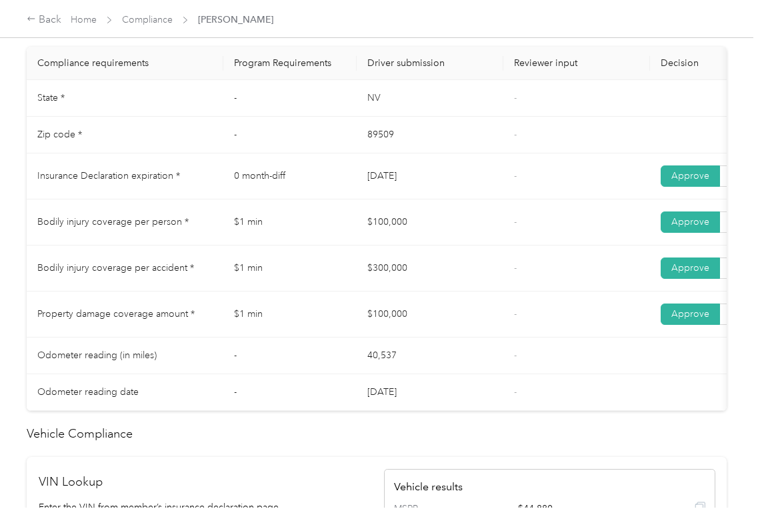
drag, startPoint x: 390, startPoint y: 315, endPoint x: 494, endPoint y: 308, distance: 105.0
click at [423, 322] on td "$100,000" at bounding box center [430, 314] width 147 height 46
click at [145, 19] on link "Compliance" at bounding box center [147, 19] width 51 height 11
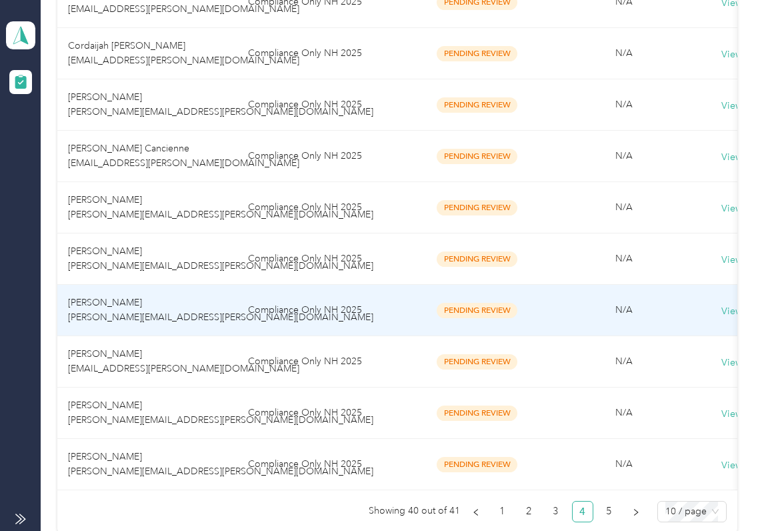
scroll to position [356, 0]
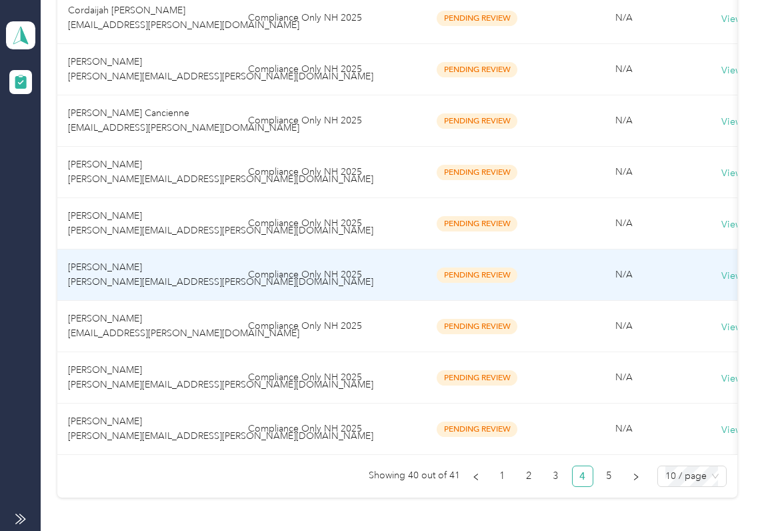
click at [103, 284] on span "[PERSON_NAME] [PERSON_NAME][EMAIL_ADDRESS][PERSON_NAME][DOMAIN_NAME]" at bounding box center [220, 274] width 305 height 26
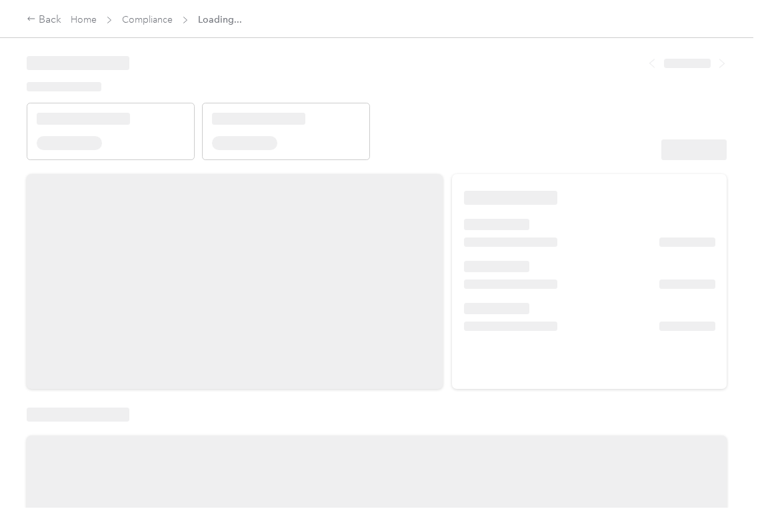
click at [670, 151] on div at bounding box center [694, 149] width 65 height 21
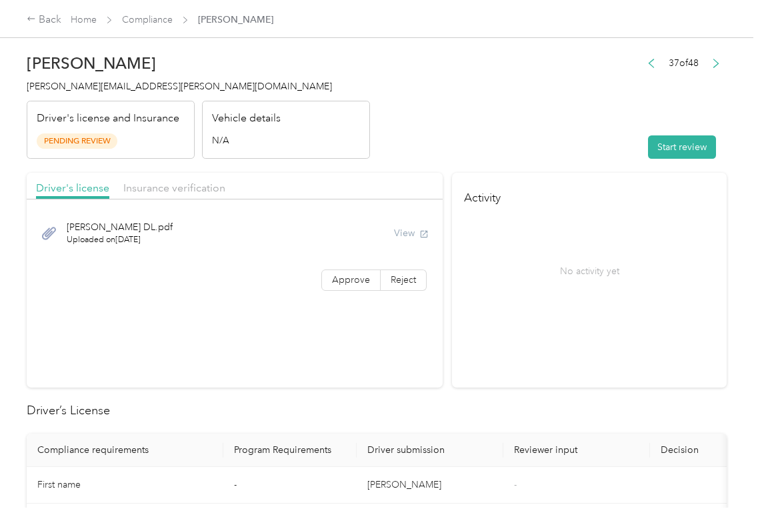
click at [670, 151] on button "Start review" at bounding box center [682, 146] width 68 height 23
click at [398, 133] on header "[PERSON_NAME] [PERSON_NAME][EMAIL_ADDRESS][PERSON_NAME][DOMAIN_NAME] Driver's l…" at bounding box center [377, 103] width 700 height 112
click at [400, 228] on div "View" at bounding box center [411, 233] width 35 height 14
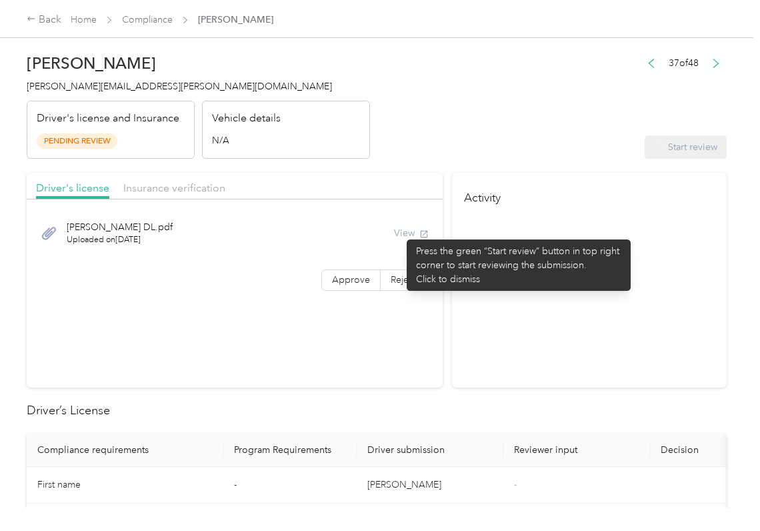
click at [420, 233] on icon "button" at bounding box center [424, 233] width 9 height 9
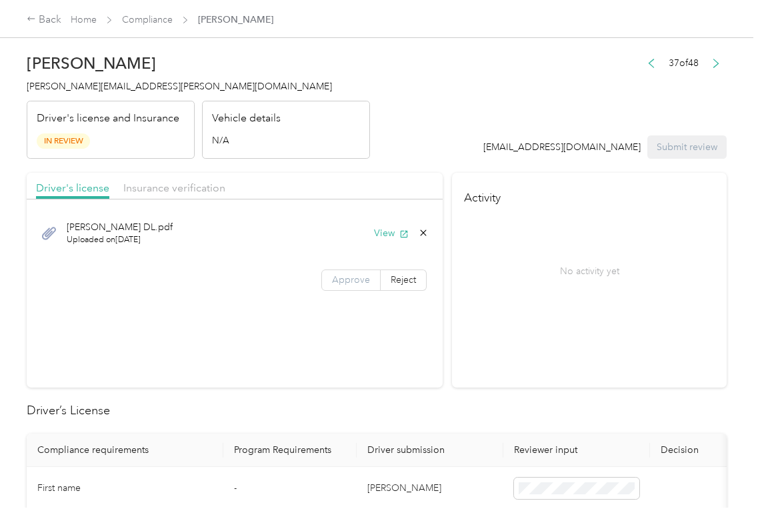
click at [344, 272] on label "Approve" at bounding box center [351, 279] width 59 height 21
click at [172, 180] on div "Insurance verification" at bounding box center [174, 188] width 102 height 17
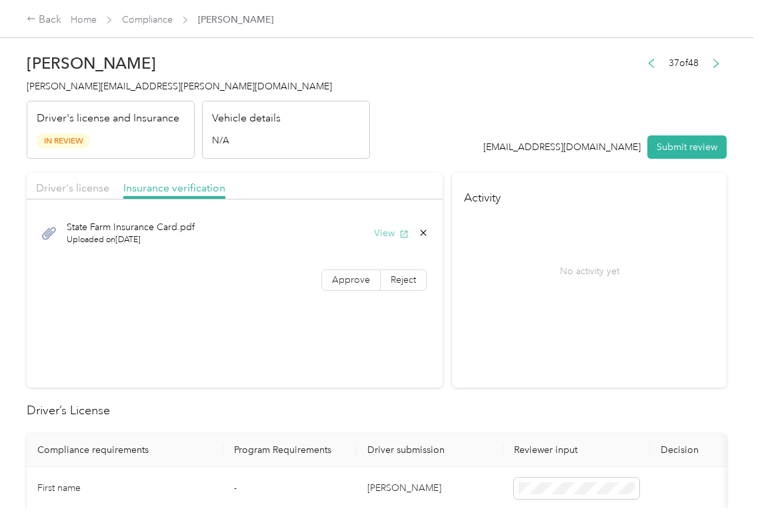
click at [385, 233] on button "View" at bounding box center [391, 233] width 35 height 14
drag, startPoint x: 345, startPoint y: 277, endPoint x: 334, endPoint y: 297, distance: 22.1
click at [345, 277] on span "Approve" at bounding box center [351, 279] width 38 height 11
click at [593, 336] on section "Activity No activity yet" at bounding box center [589, 280] width 275 height 215
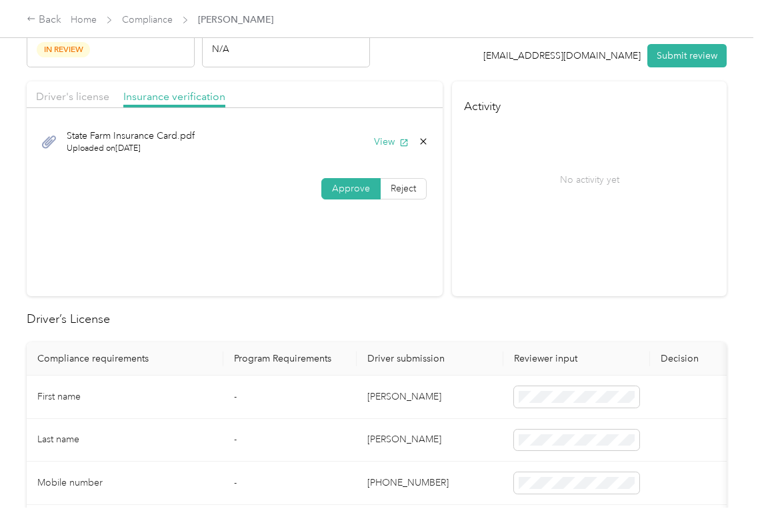
scroll to position [177, 0]
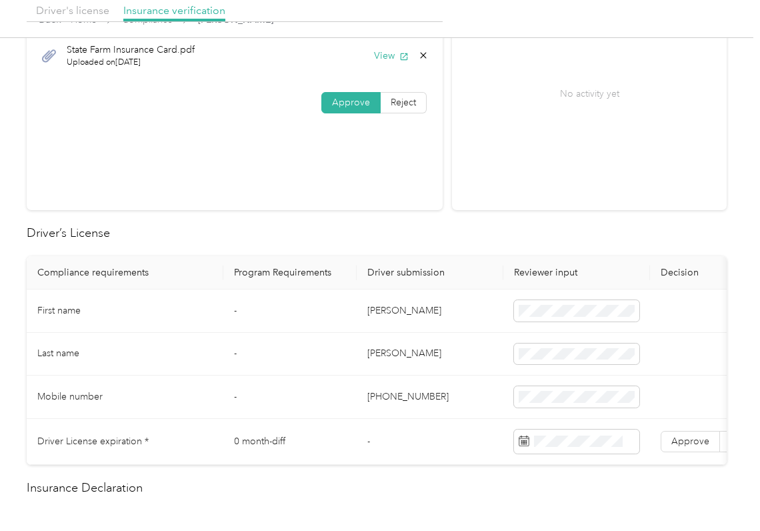
click at [448, 324] on td "[PERSON_NAME]" at bounding box center [430, 310] width 147 height 43
drag, startPoint x: 448, startPoint y: 324, endPoint x: 481, endPoint y: 313, distance: 34.2
click at [446, 323] on td "[PERSON_NAME]" at bounding box center [430, 310] width 147 height 43
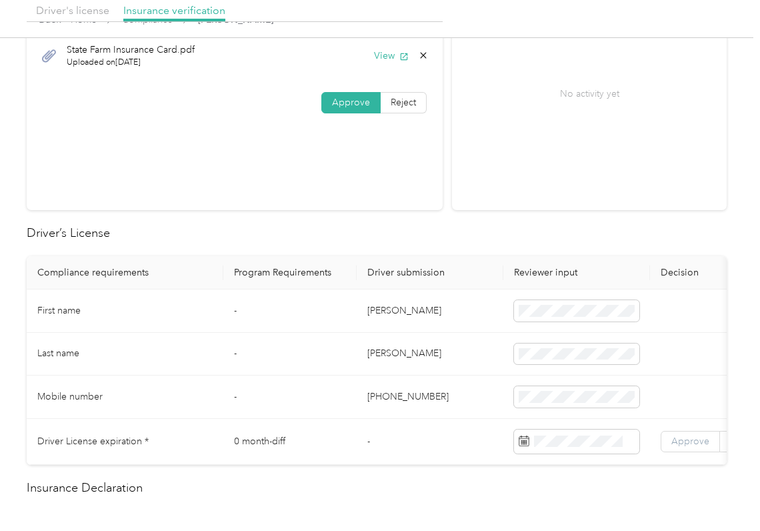
click at [681, 440] on span "Approve" at bounding box center [691, 441] width 38 height 11
click at [406, 227] on h2 "Driver’s License" at bounding box center [377, 233] width 700 height 18
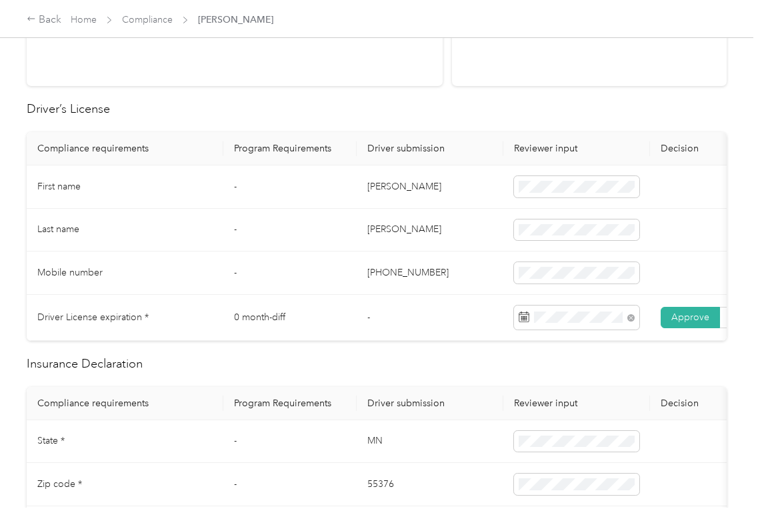
scroll to position [534, 0]
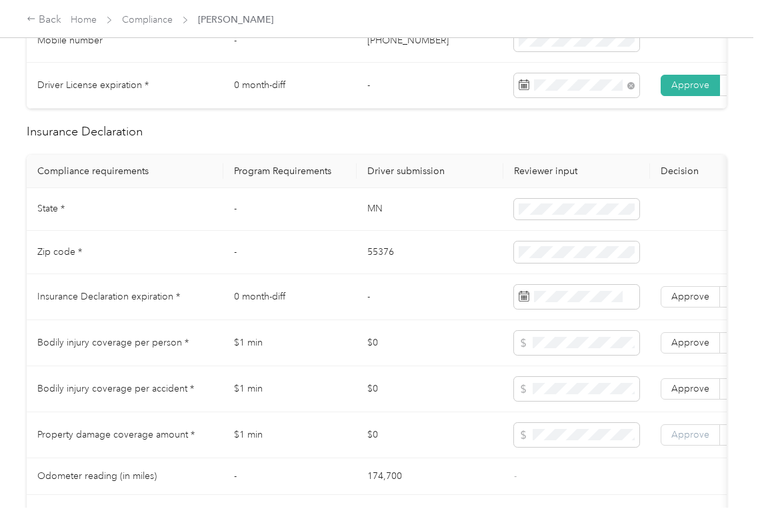
click at [684, 440] on span "Approve" at bounding box center [691, 434] width 38 height 11
drag, startPoint x: 679, startPoint y: 406, endPoint x: 681, endPoint y: 391, distance: 15.5
click at [679, 394] on span "Approve" at bounding box center [691, 388] width 38 height 11
click at [683, 348] on span "Approve" at bounding box center [691, 342] width 38 height 11
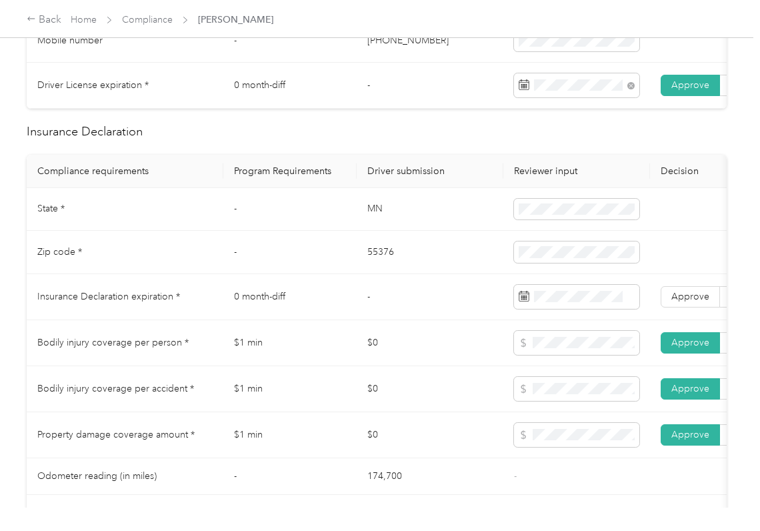
click at [412, 320] on td "-" at bounding box center [430, 297] width 147 height 46
click at [312, 315] on td "0 month-diff" at bounding box center [289, 297] width 133 height 46
drag, startPoint x: 688, startPoint y: 307, endPoint x: 575, endPoint y: 296, distance: 114.0
click at [687, 302] on span "Approve" at bounding box center [691, 296] width 38 height 11
click at [396, 231] on td "MN" at bounding box center [430, 209] width 147 height 43
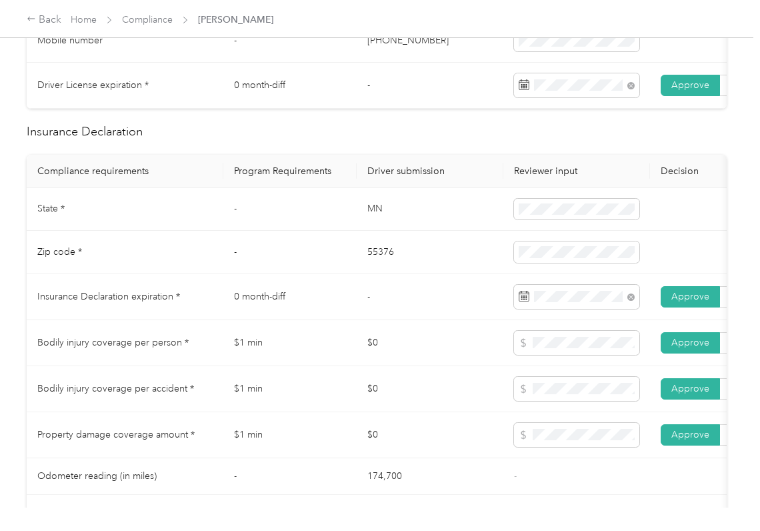
click at [396, 231] on td "MN" at bounding box center [430, 209] width 147 height 43
click at [390, 265] on td "55376" at bounding box center [430, 252] width 147 height 43
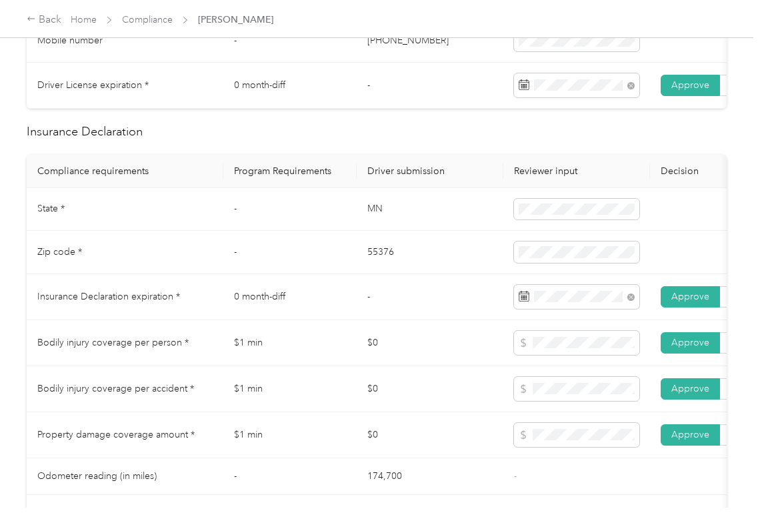
click at [370, 302] on td "-" at bounding box center [430, 297] width 147 height 46
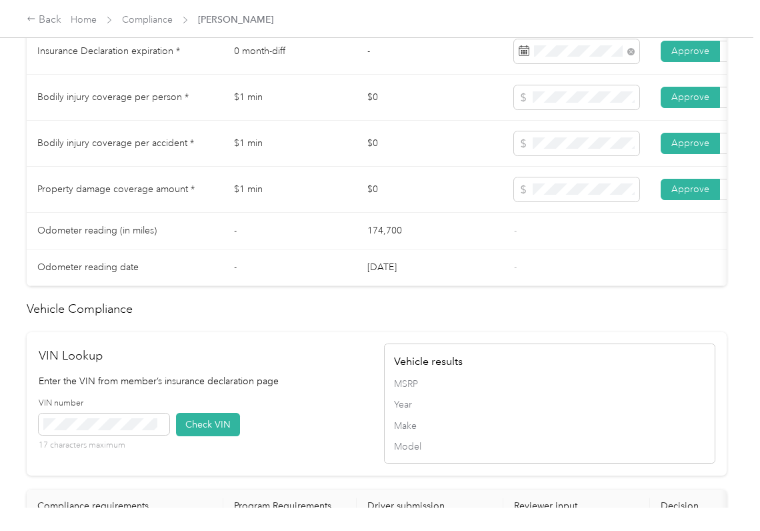
scroll to position [1156, 0]
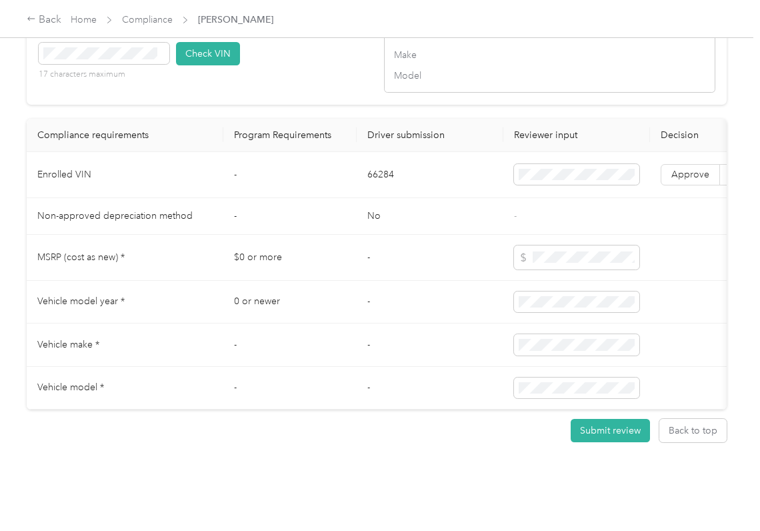
click at [386, 193] on td "66284" at bounding box center [430, 175] width 147 height 46
click at [374, 235] on td "No" at bounding box center [430, 216] width 147 height 37
click at [211, 65] on button "Check VIN" at bounding box center [208, 53] width 64 height 23
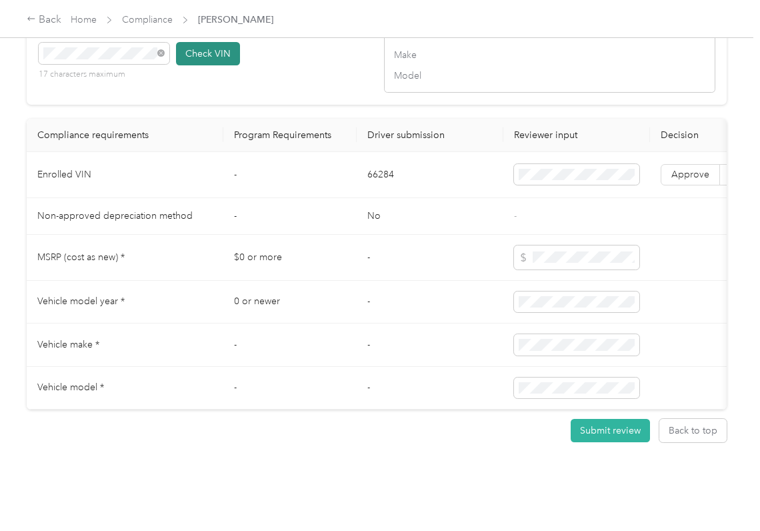
click at [207, 65] on button "Check VIN" at bounding box center [208, 53] width 64 height 23
click at [203, 65] on button "Check VIN" at bounding box center [208, 53] width 64 height 23
click at [699, 180] on span "Approve" at bounding box center [691, 174] width 38 height 11
click at [414, 364] on td "-" at bounding box center [430, 345] width 147 height 43
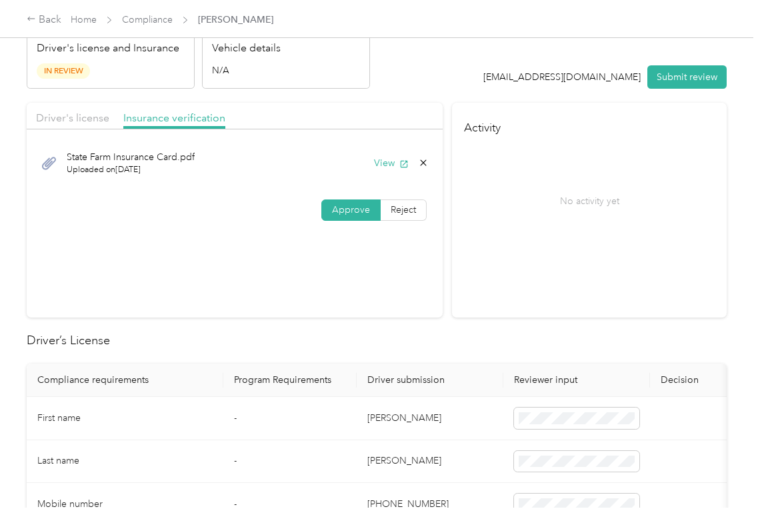
scroll to position [1, 0]
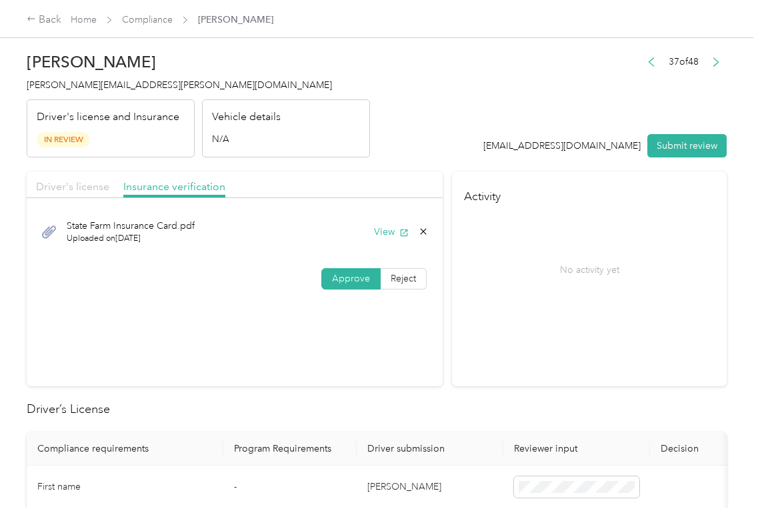
click at [99, 190] on span "Driver's license" at bounding box center [72, 186] width 73 height 13
click at [374, 231] on button "View" at bounding box center [391, 232] width 35 height 14
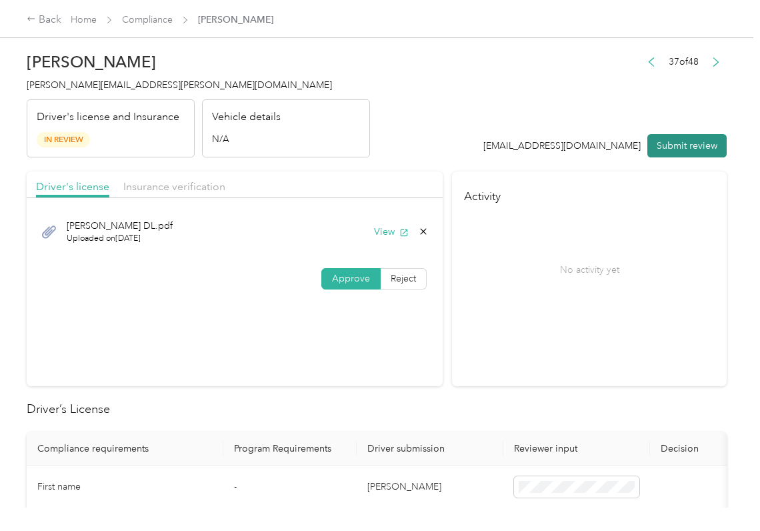
click at [658, 140] on button "Submit review" at bounding box center [687, 145] width 79 height 23
click at [125, 86] on span "[PERSON_NAME][EMAIL_ADDRESS][PERSON_NAME][DOMAIN_NAME]" at bounding box center [179, 84] width 305 height 11
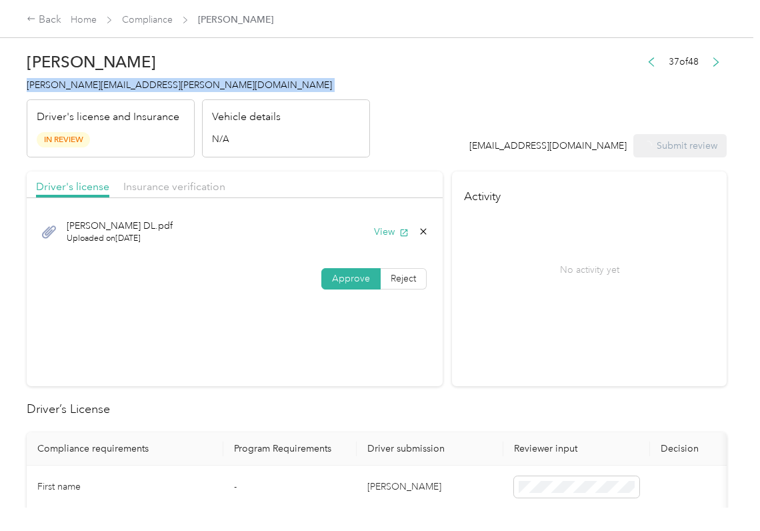
click at [124, 86] on span "[PERSON_NAME][EMAIL_ADDRESS][PERSON_NAME][DOMAIN_NAME]" at bounding box center [179, 84] width 305 height 11
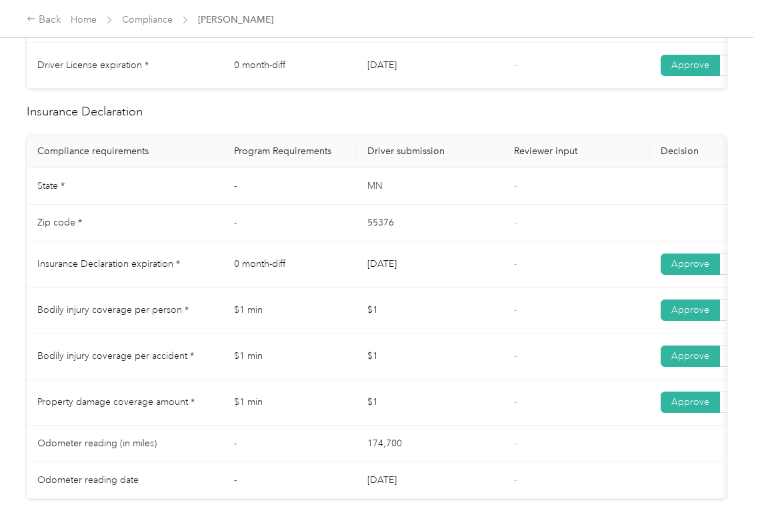
scroll to position [535, 0]
drag, startPoint x: 356, startPoint y: 257, endPoint x: 478, endPoint y: 275, distance: 123.4
click at [478, 275] on td "[DATE]" at bounding box center [430, 264] width 147 height 46
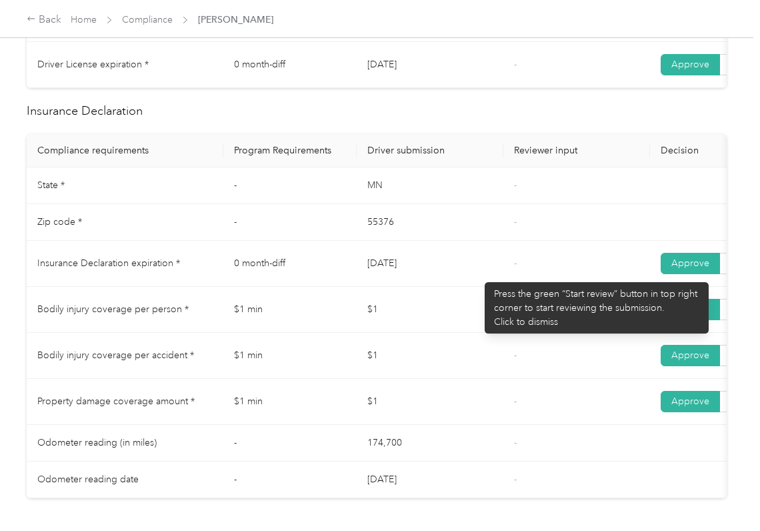
click at [458, 287] on td "[DATE]" at bounding box center [430, 264] width 147 height 46
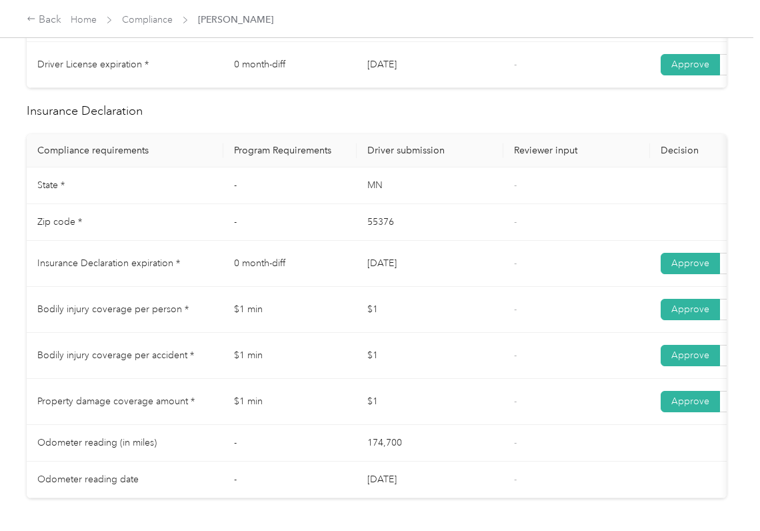
click at [433, 323] on td "$1" at bounding box center [430, 310] width 147 height 46
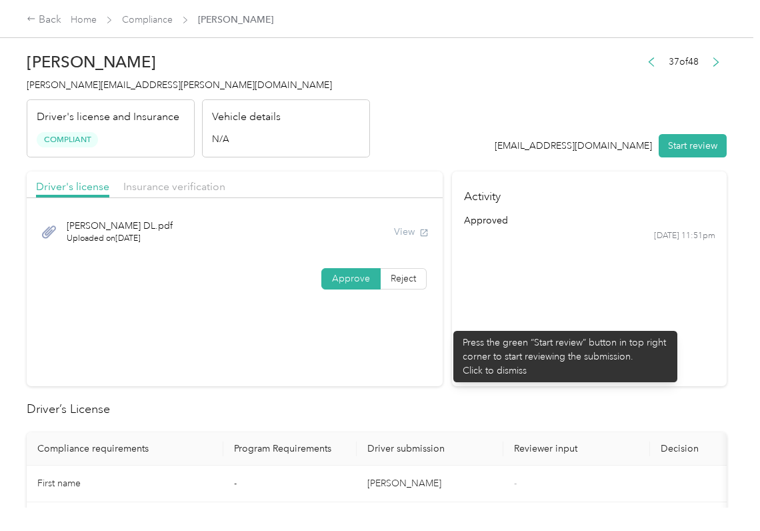
scroll to position [0, 0]
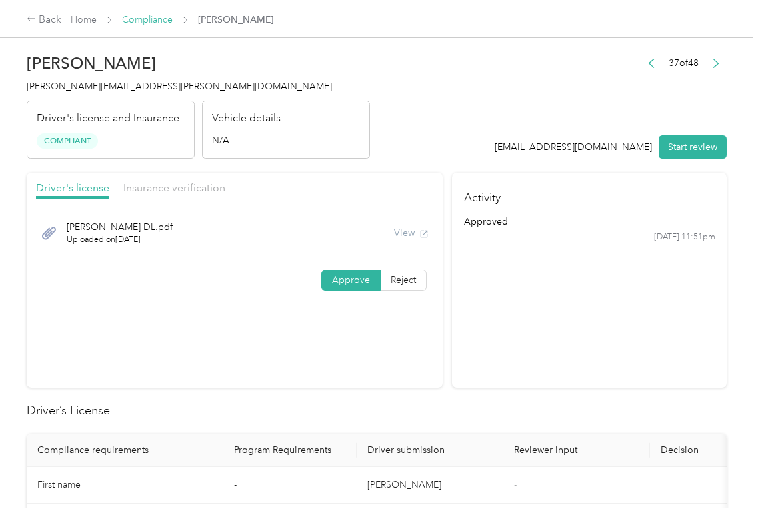
click at [134, 14] on link "Compliance" at bounding box center [147, 19] width 51 height 11
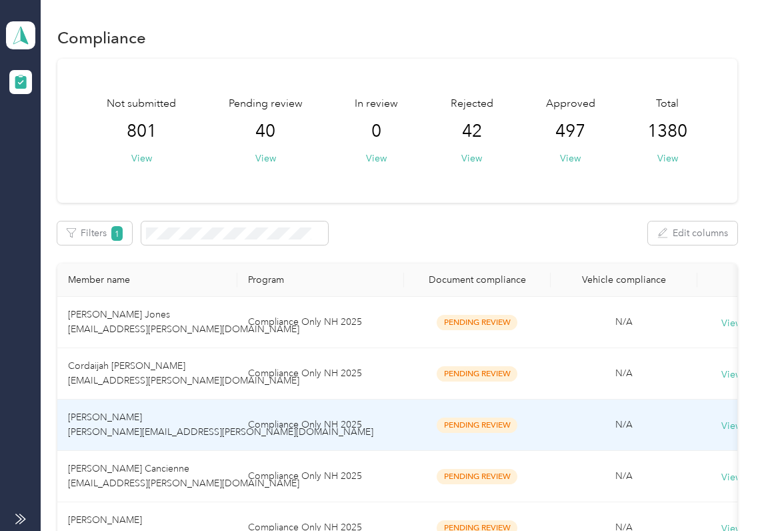
click at [129, 425] on td "[PERSON_NAME] [PERSON_NAME][EMAIL_ADDRESS][PERSON_NAME][DOMAIN_NAME]" at bounding box center [147, 425] width 180 height 51
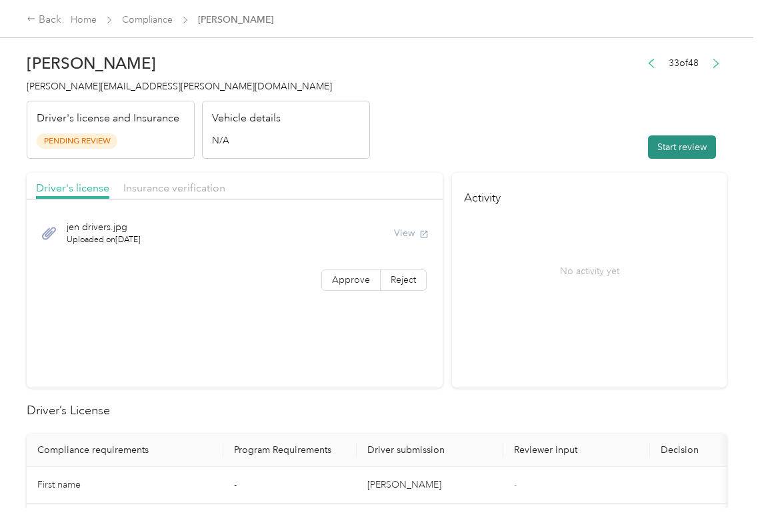
click at [676, 147] on button "Start review" at bounding box center [682, 146] width 68 height 23
click at [410, 236] on div "View" at bounding box center [411, 233] width 35 height 14
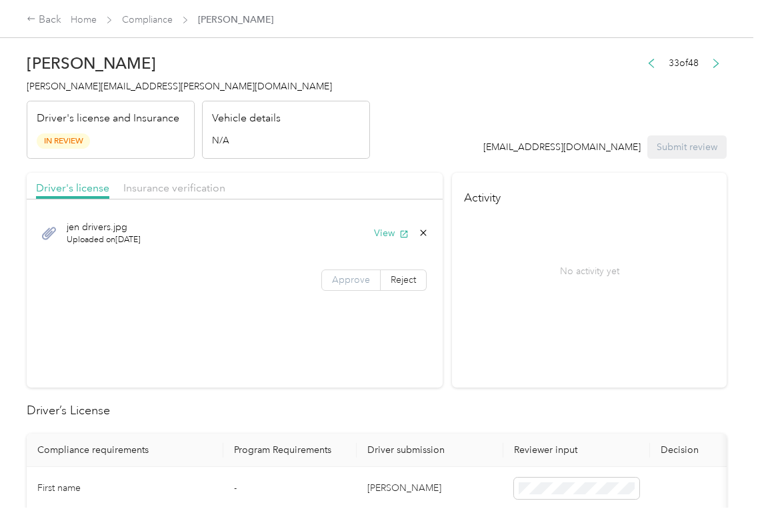
click at [354, 277] on span "Approve" at bounding box center [351, 279] width 38 height 11
click at [340, 281] on span "Approve" at bounding box center [351, 279] width 38 height 11
click at [388, 235] on button "View" at bounding box center [391, 233] width 35 height 14
click at [423, 173] on div "Driver's license Insurance verification" at bounding box center [235, 186] width 416 height 27
click at [207, 195] on div "Insurance verification" at bounding box center [174, 188] width 102 height 17
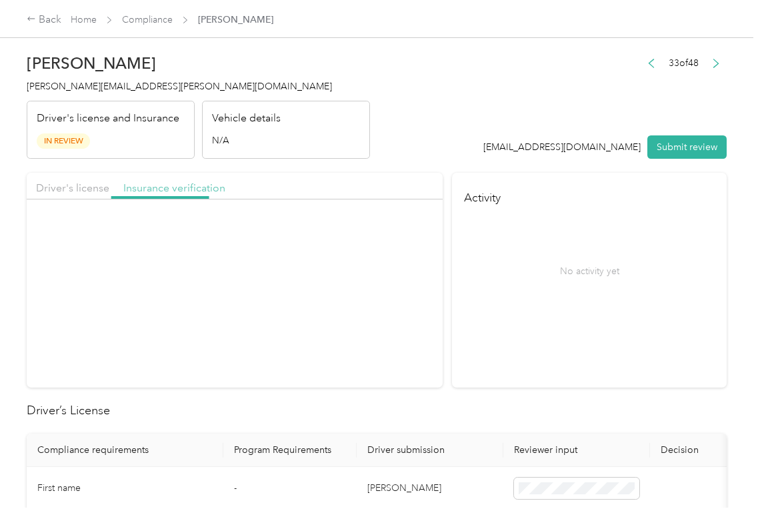
click at [200, 193] on span "Insurance verification" at bounding box center [174, 187] width 102 height 13
click at [393, 233] on button "View" at bounding box center [391, 233] width 35 height 14
drag, startPoint x: 356, startPoint y: 276, endPoint x: 307, endPoint y: 308, distance: 58.3
click at [356, 276] on span "Approve" at bounding box center [351, 279] width 38 height 11
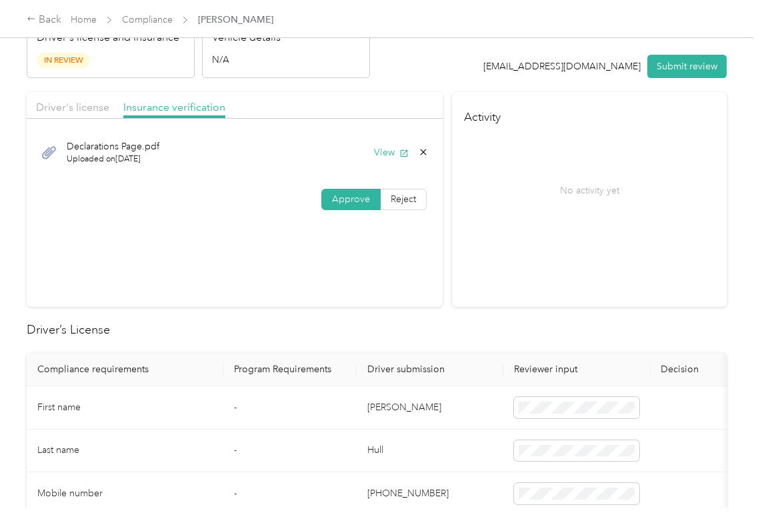
scroll to position [177, 0]
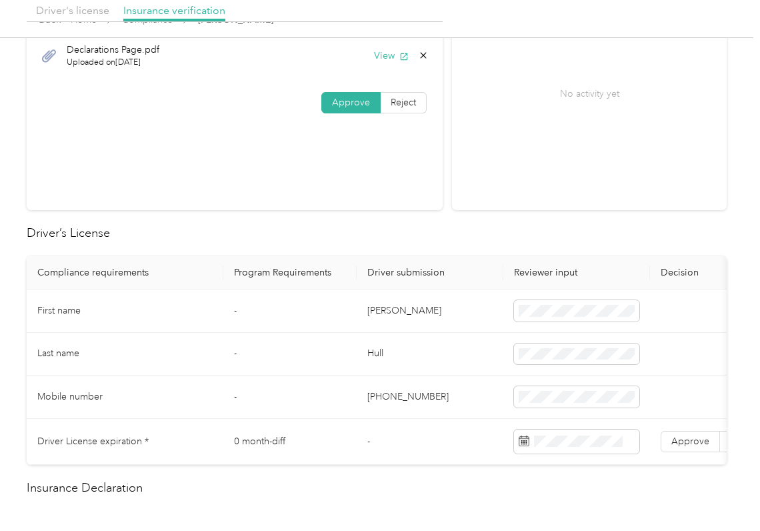
click at [384, 294] on td "[PERSON_NAME]" at bounding box center [430, 310] width 147 height 43
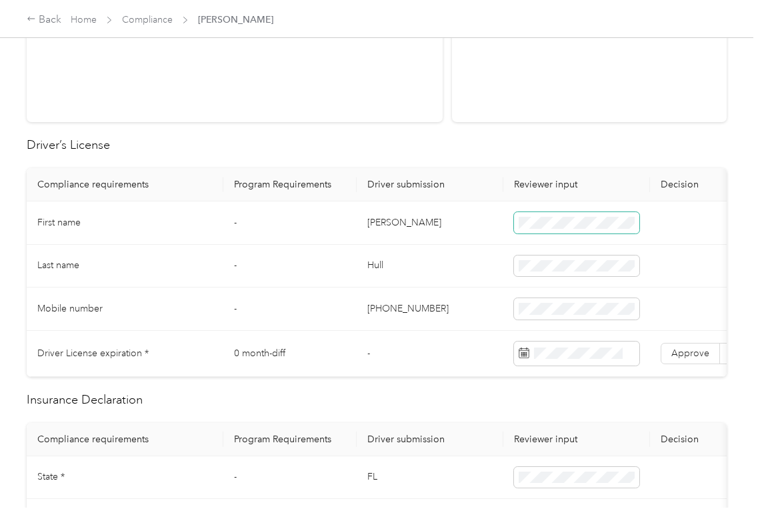
scroll to position [267, 0]
click at [586, 359] on span at bounding box center [576, 352] width 125 height 24
drag, startPoint x: 377, startPoint y: 261, endPoint x: 620, endPoint y: 328, distance: 252.4
click at [378, 261] on td "Hull" at bounding box center [430, 264] width 147 height 43
click at [697, 363] on label "Approve" at bounding box center [690, 352] width 59 height 21
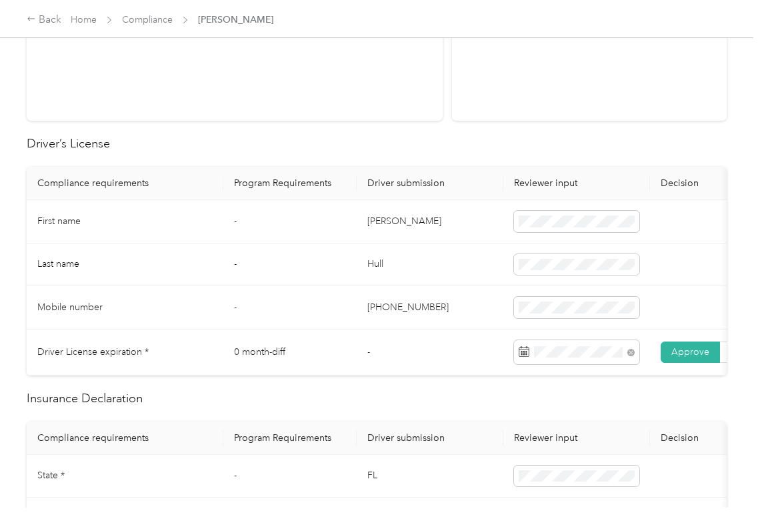
click at [697, 363] on label "Approve" at bounding box center [690, 352] width 59 height 21
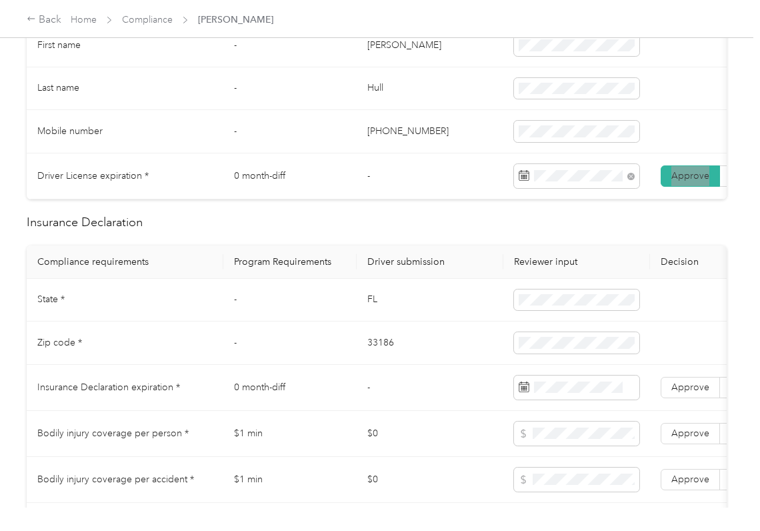
scroll to position [444, 0]
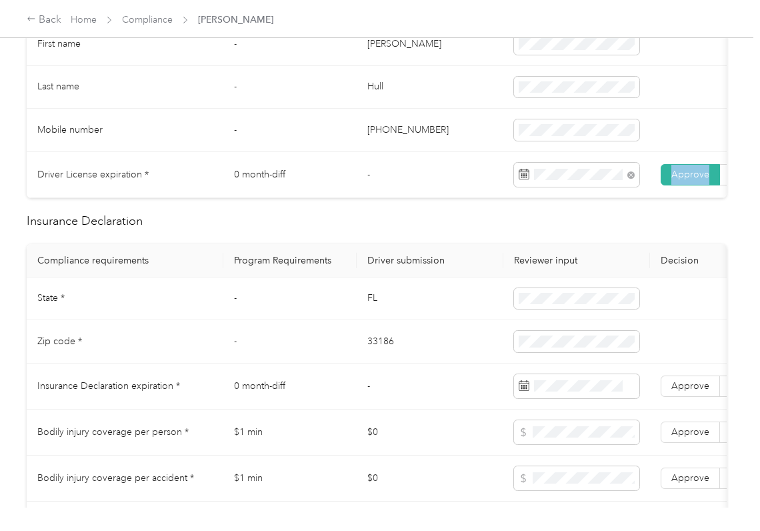
click at [367, 321] on td "FL" at bounding box center [430, 298] width 147 height 43
click at [369, 358] on td "33186" at bounding box center [430, 341] width 147 height 43
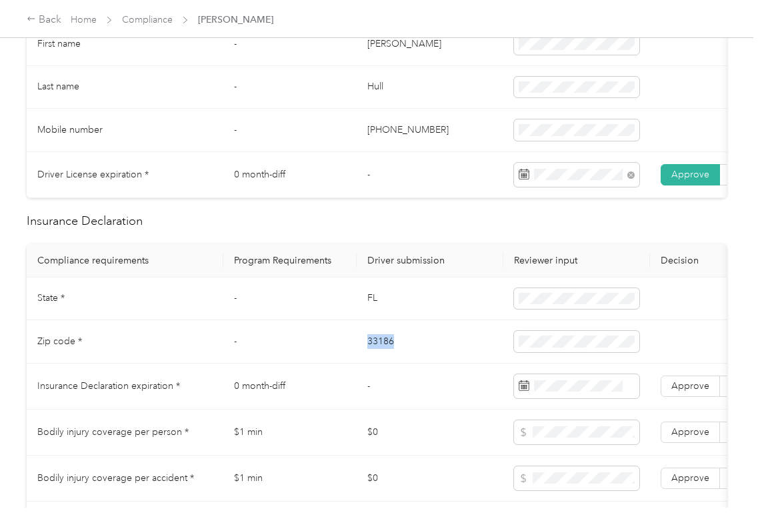
click at [369, 358] on td "33186" at bounding box center [430, 341] width 147 height 43
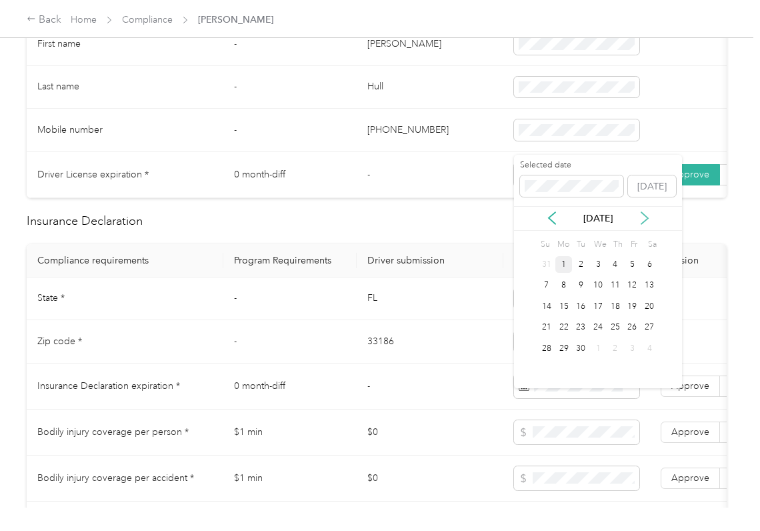
click at [644, 213] on icon at bounding box center [644, 217] width 13 height 13
click at [538, 350] on div "28" at bounding box center [546, 348] width 17 height 17
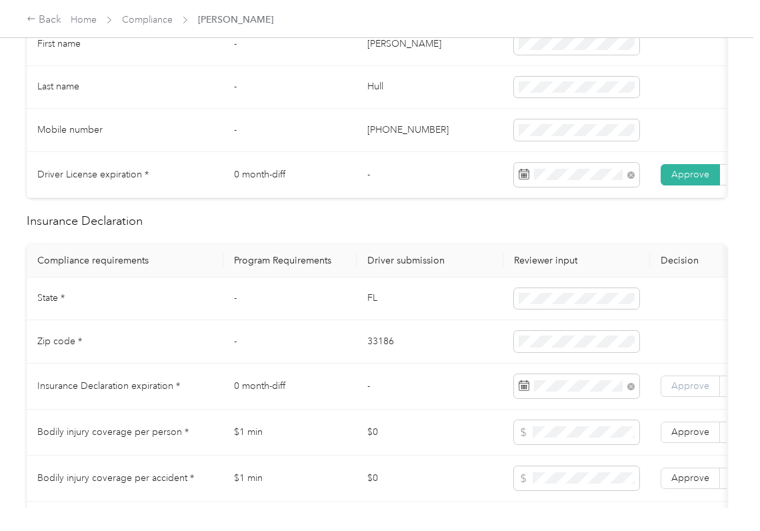
drag, startPoint x: 697, startPoint y: 396, endPoint x: 689, endPoint y: 398, distance: 8.3
click at [698, 392] on span "Approve" at bounding box center [691, 385] width 38 height 11
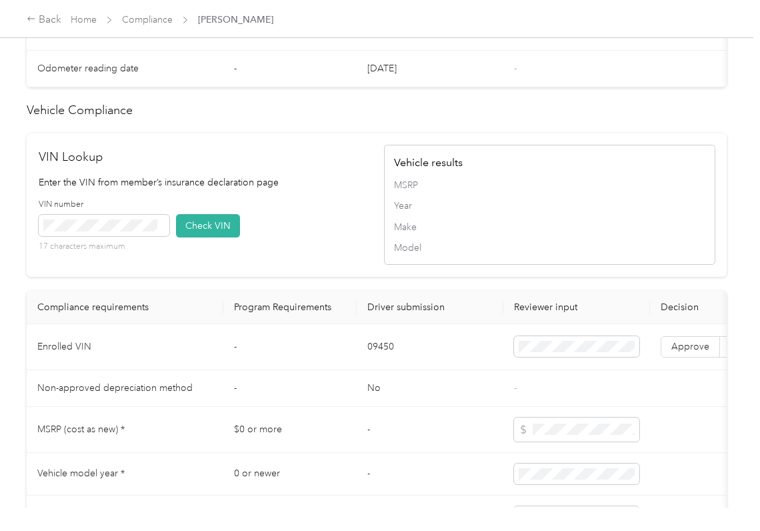
click at [380, 366] on td "09450" at bounding box center [430, 347] width 147 height 46
drag, startPoint x: 332, startPoint y: 253, endPoint x: 300, endPoint y: 253, distance: 31.3
click at [331, 252] on div "VIN number 17 characters maximum Check VIN" at bounding box center [205, 230] width 332 height 63
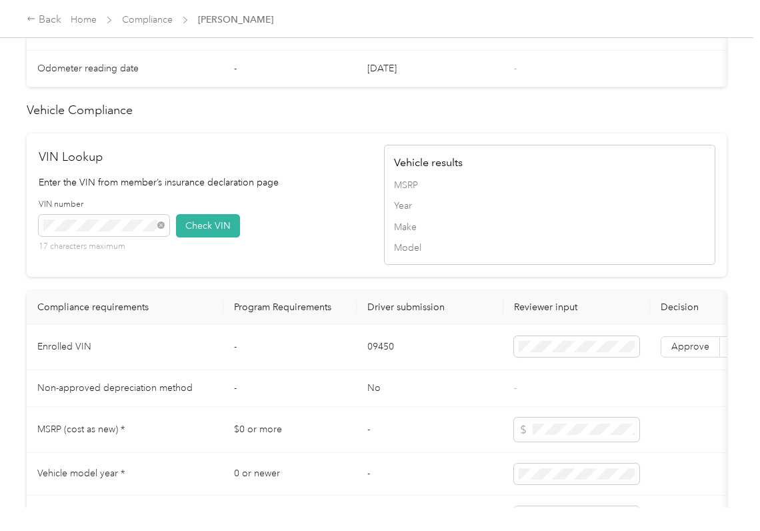
click at [214, 262] on div "VIN number 17 characters maximum Check VIN" at bounding box center [205, 230] width 332 height 63
click at [192, 237] on button "Check VIN" at bounding box center [208, 225] width 64 height 23
click at [692, 352] on span "Approve" at bounding box center [691, 346] width 38 height 11
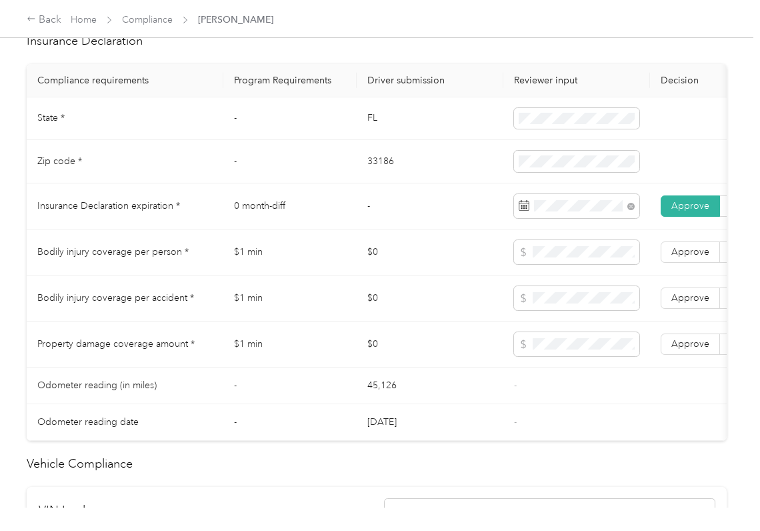
scroll to position [534, 0]
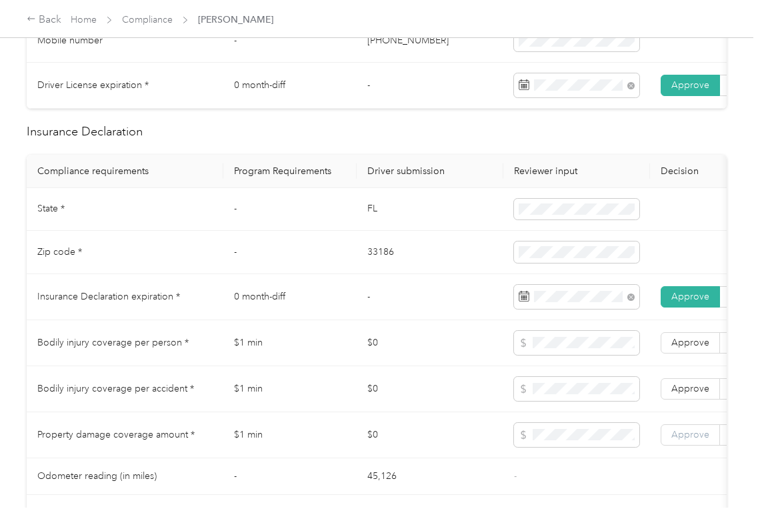
click at [678, 440] on span "Approve" at bounding box center [691, 434] width 38 height 11
click at [694, 394] on span "Approve" at bounding box center [691, 388] width 38 height 11
drag, startPoint x: 678, startPoint y: 348, endPoint x: 636, endPoint y: 356, distance: 42.3
click at [676, 347] on td "Approve Reject" at bounding box center [720, 343] width 140 height 46
click at [307, 366] on td "$1 min" at bounding box center [289, 343] width 133 height 46
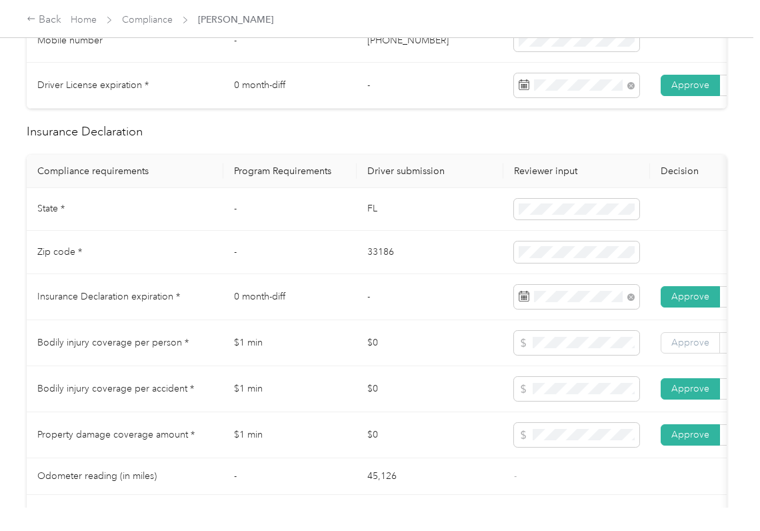
click at [665, 354] on label "Approve" at bounding box center [690, 342] width 59 height 21
click at [331, 366] on td "$1 min" at bounding box center [289, 343] width 133 height 46
click at [357, 302] on td "-" at bounding box center [430, 297] width 147 height 46
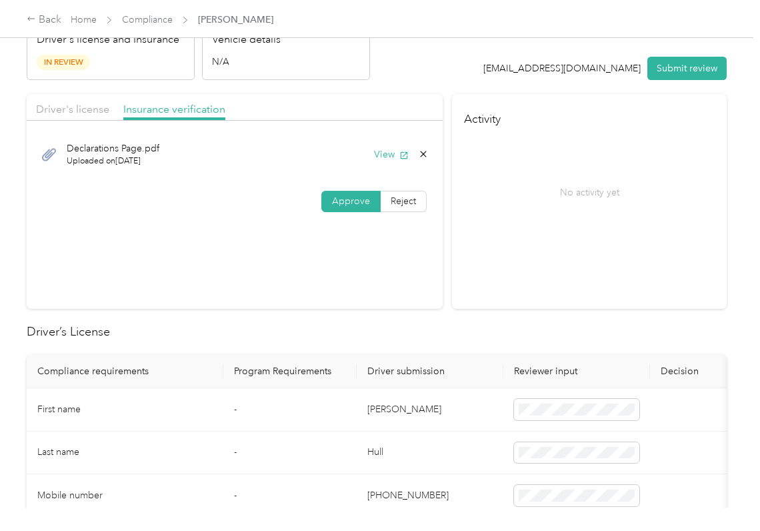
scroll to position [0, 0]
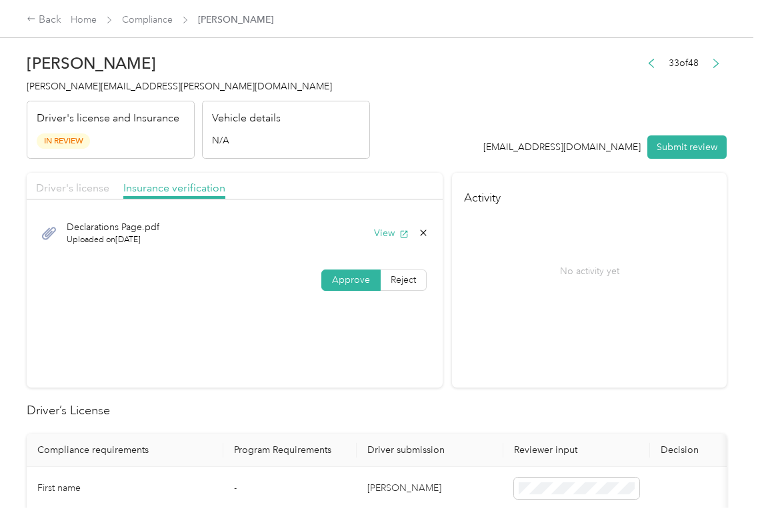
click at [79, 187] on span "Driver's license" at bounding box center [72, 187] width 73 height 13
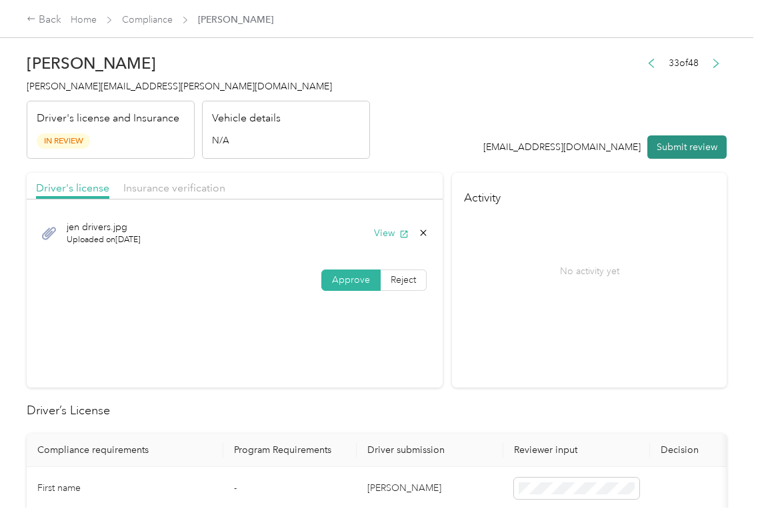
click at [687, 145] on button "Submit review" at bounding box center [687, 146] width 79 height 23
click at [129, 89] on span "[PERSON_NAME][EMAIL_ADDRESS][PERSON_NAME][DOMAIN_NAME]" at bounding box center [179, 86] width 305 height 11
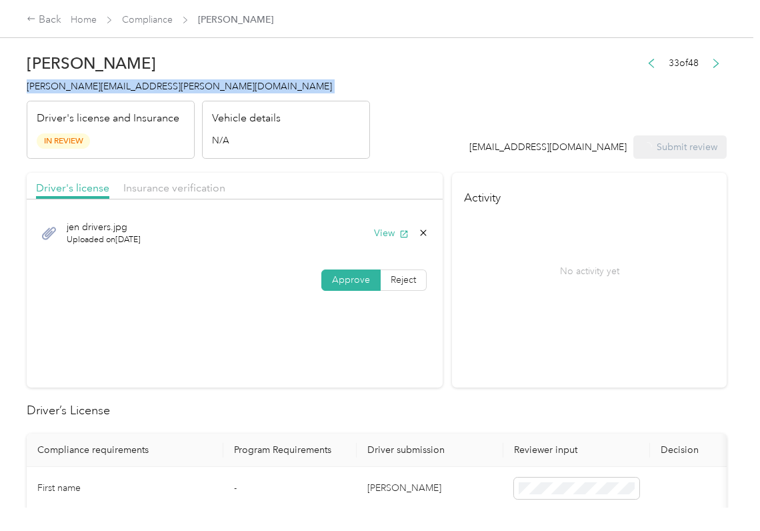
click at [129, 89] on span "[PERSON_NAME][EMAIL_ADDRESS][PERSON_NAME][DOMAIN_NAME]" at bounding box center [179, 86] width 305 height 11
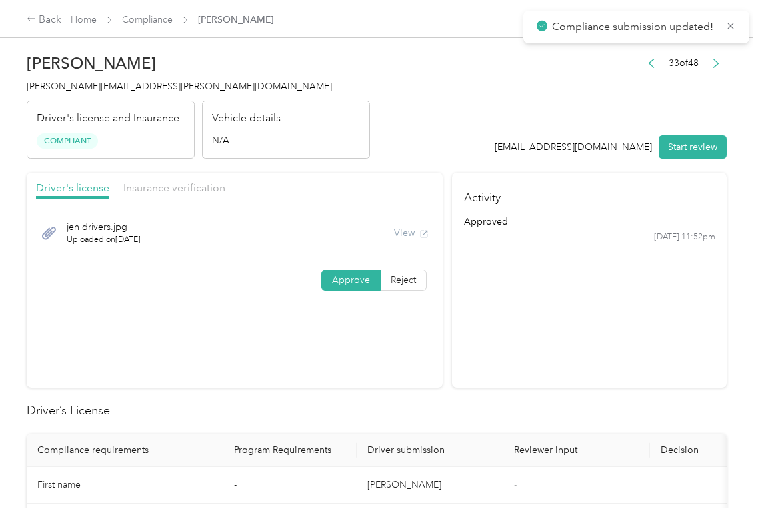
drag, startPoint x: 561, startPoint y: 353, endPoint x: 569, endPoint y: 336, distance: 18.5
click at [563, 351] on section "Activity approved [DATE] 11:52pm" at bounding box center [589, 280] width 275 height 215
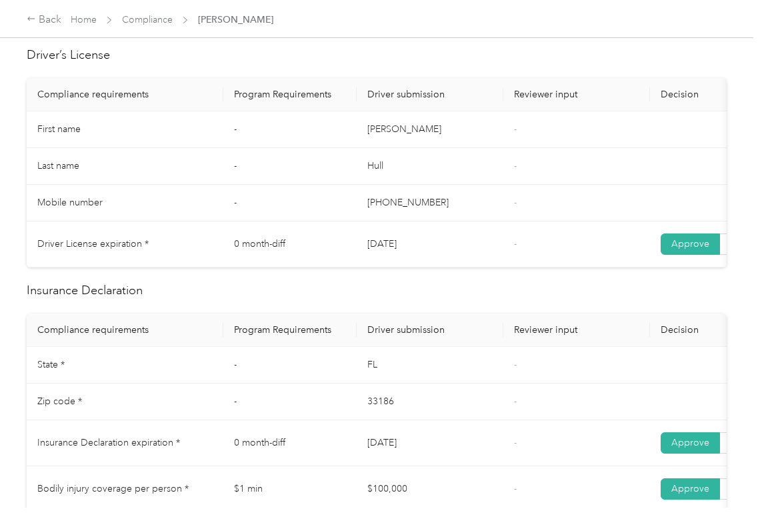
scroll to position [622, 0]
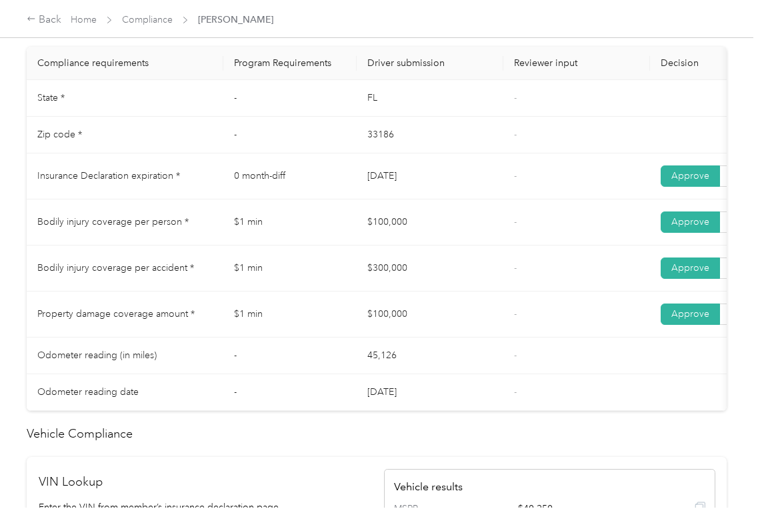
drag, startPoint x: 336, startPoint y: 225, endPoint x: 412, endPoint y: 208, distance: 77.8
click at [431, 225] on tr "Bodily injury coverage per person * $1 min $100,000 - Approve Reject" at bounding box center [497, 222] width 940 height 46
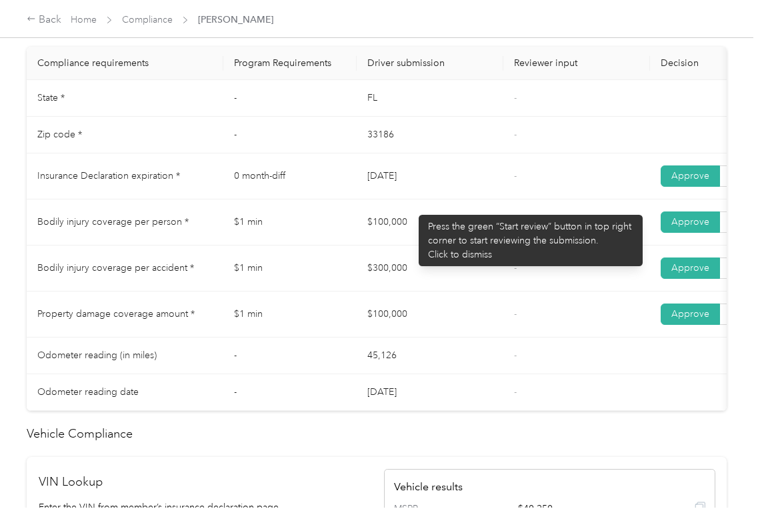
click at [412, 199] on td "[DATE]" at bounding box center [430, 176] width 147 height 46
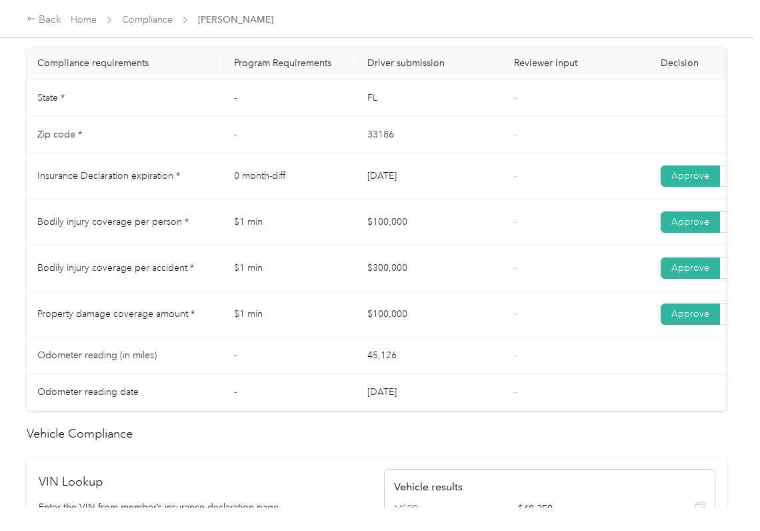
drag, startPoint x: 355, startPoint y: 195, endPoint x: 364, endPoint y: 239, distance: 44.2
click at [423, 198] on tr "Insurance Declaration expiration * 0 month-diff [DATE] - Approve Reject" at bounding box center [497, 176] width 940 height 46
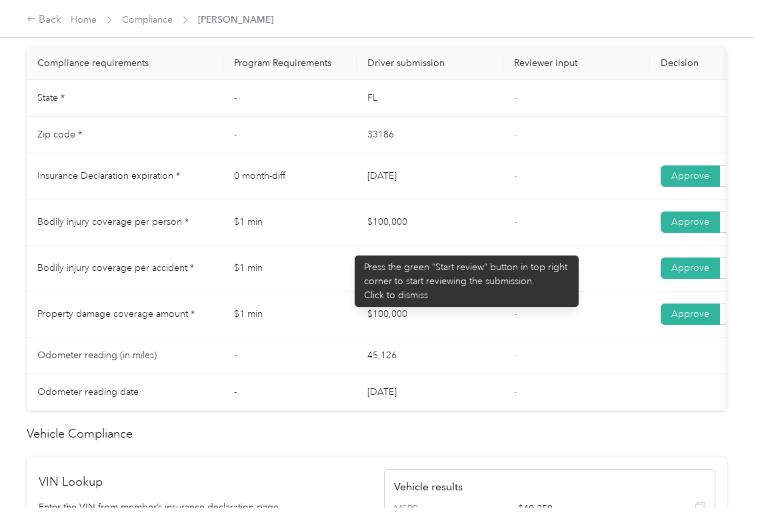
drag, startPoint x: 348, startPoint y: 249, endPoint x: 415, endPoint y: 261, distance: 67.9
click at [409, 245] on tr "Bodily injury coverage per person * $1 min $100,000 - Approve Reject" at bounding box center [497, 222] width 940 height 46
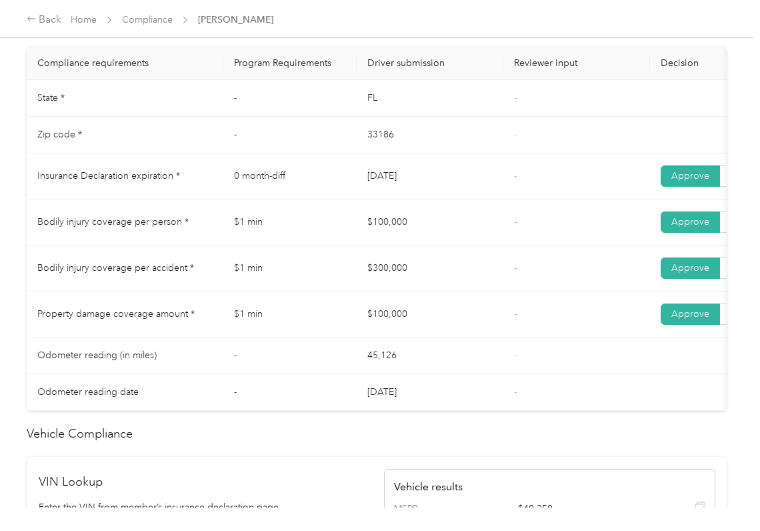
drag, startPoint x: 362, startPoint y: 303, endPoint x: 382, endPoint y: 326, distance: 30.2
click at [412, 309] on tbody "State * - [US_STATE] - Zip code * - 33186 - Insurance Declaration expiration * …" at bounding box center [497, 245] width 940 height 331
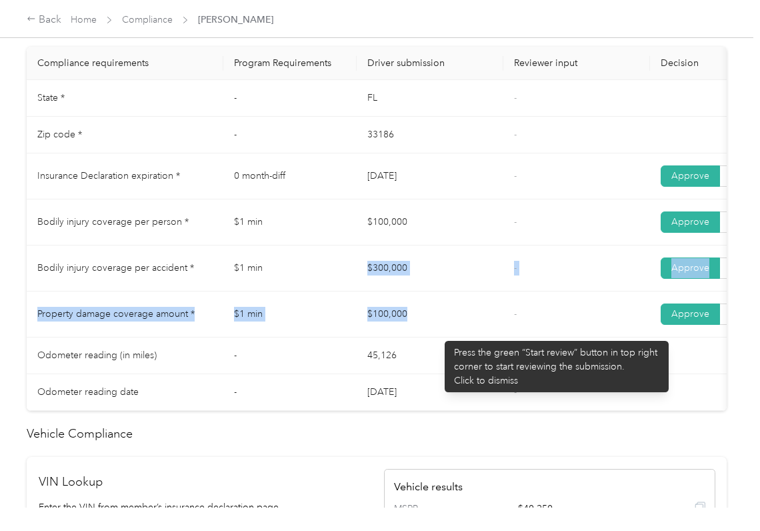
click at [438, 334] on td "$100,000" at bounding box center [430, 314] width 147 height 46
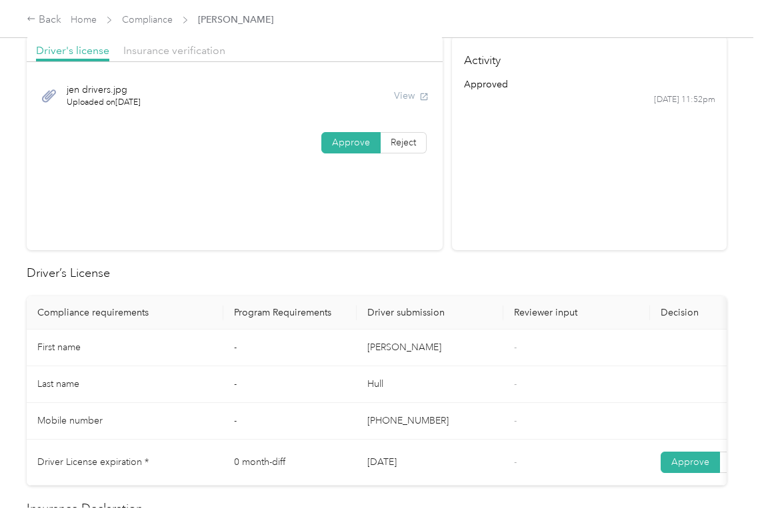
scroll to position [0, 0]
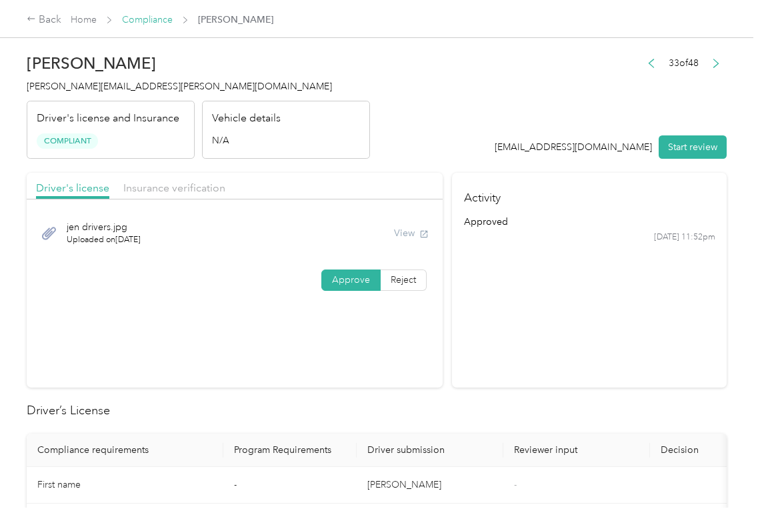
click at [141, 15] on link "Compliance" at bounding box center [147, 19] width 51 height 11
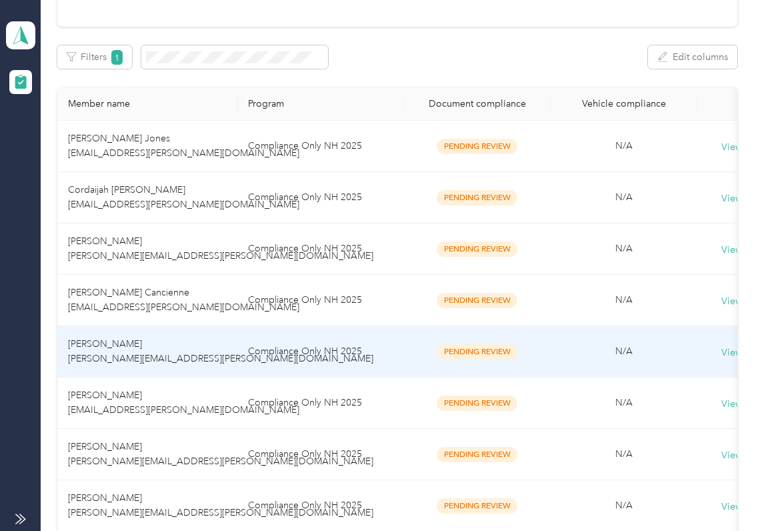
scroll to position [177, 0]
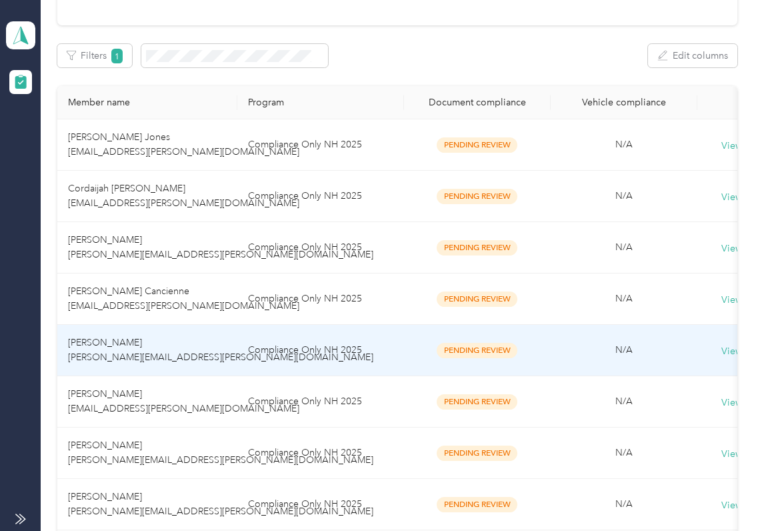
click at [100, 372] on td "[PERSON_NAME] [PERSON_NAME][EMAIL_ADDRESS][PERSON_NAME][DOMAIN_NAME]" at bounding box center [147, 350] width 180 height 51
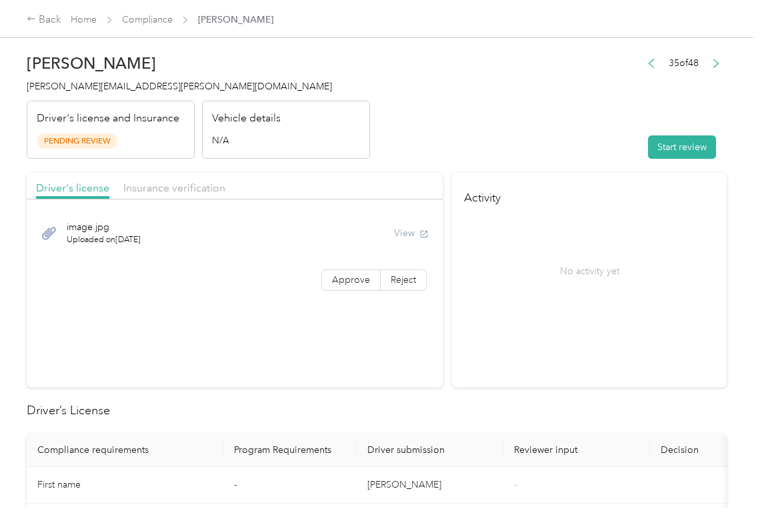
click at [633, 294] on div "No activity yet" at bounding box center [589, 271] width 251 height 112
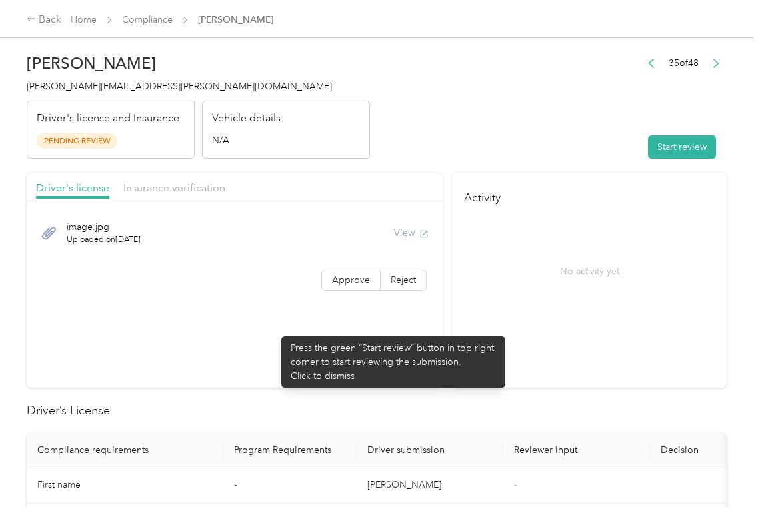
click at [275, 330] on section "Driver's license Insurance verification image.jpg Uploaded on [DATE] View Appro…" at bounding box center [235, 280] width 416 height 215
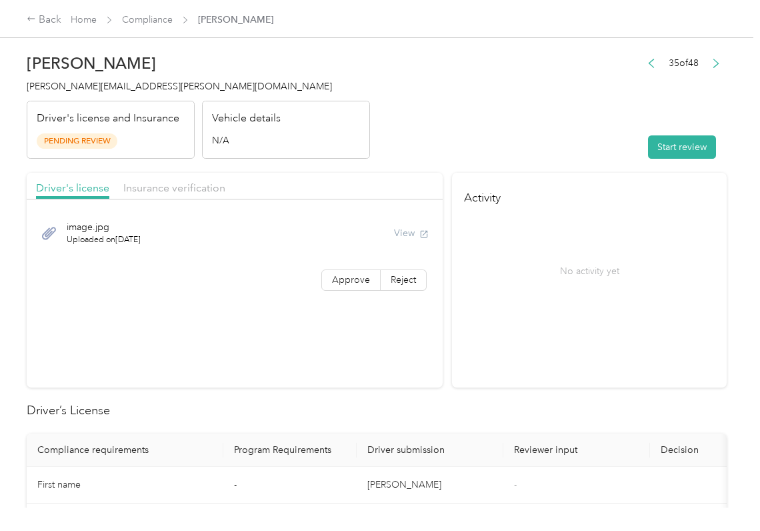
click at [468, 113] on header "[PERSON_NAME] [PERSON_NAME][EMAIL_ADDRESS][PERSON_NAME][DOMAIN_NAME] Driver's l…" at bounding box center [377, 103] width 700 height 112
click at [687, 133] on div "35 of 48 Start review" at bounding box center [684, 106] width 86 height 105
click at [667, 144] on button "Start review" at bounding box center [682, 146] width 68 height 23
click at [564, 126] on header "[PERSON_NAME] [PERSON_NAME][EMAIL_ADDRESS][PERSON_NAME][DOMAIN_NAME] Driver's l…" at bounding box center [377, 103] width 700 height 112
click at [343, 273] on label "Approve" at bounding box center [351, 279] width 59 height 21
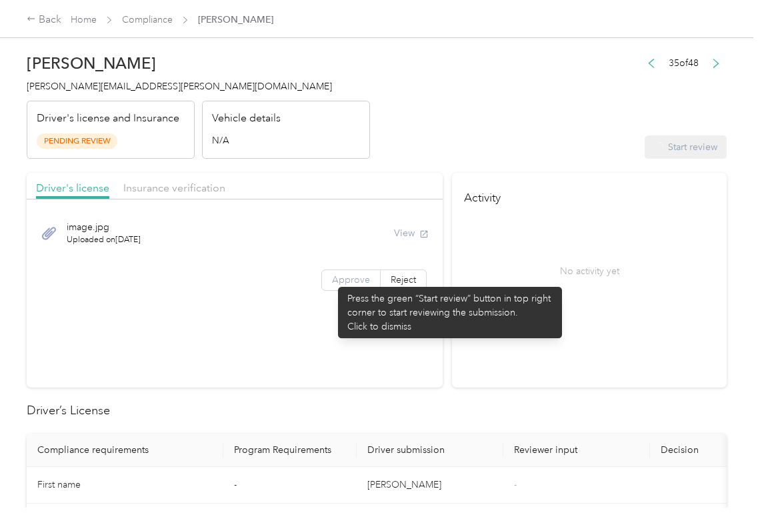
click at [332, 280] on span "Approve" at bounding box center [351, 279] width 38 height 11
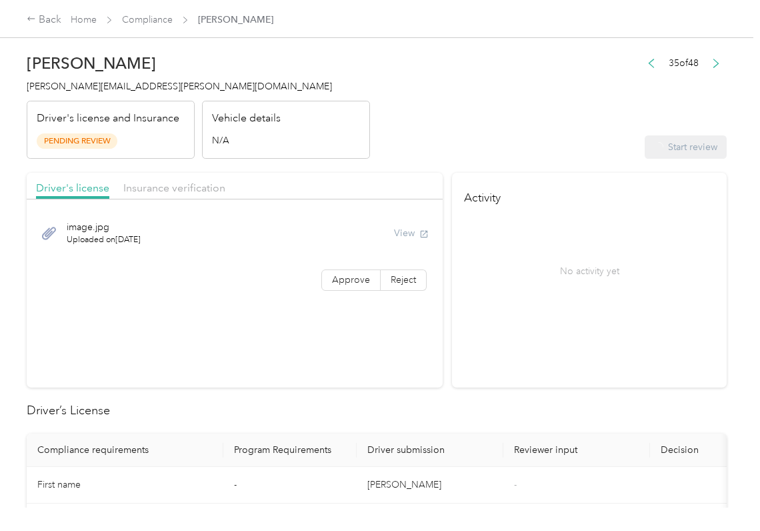
click at [404, 232] on div "View" at bounding box center [411, 233] width 35 height 14
click at [334, 281] on span "Approve" at bounding box center [351, 279] width 38 height 11
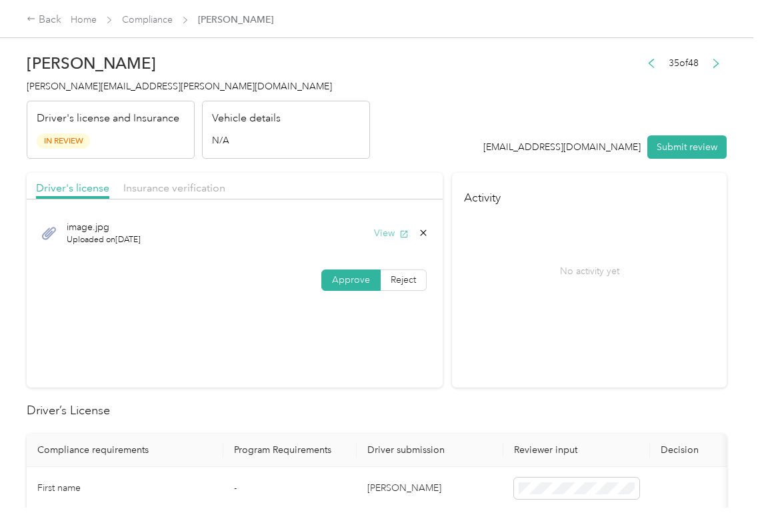
click at [388, 233] on button "View" at bounding box center [391, 233] width 35 height 14
drag, startPoint x: 320, startPoint y: 177, endPoint x: 239, endPoint y: 192, distance: 82.7
click at [321, 177] on div "Driver's license Insurance verification" at bounding box center [235, 186] width 416 height 27
click at [225, 193] on div "Driver's license Insurance verification" at bounding box center [235, 186] width 416 height 27
click at [197, 195] on div "Insurance verification" at bounding box center [174, 188] width 102 height 17
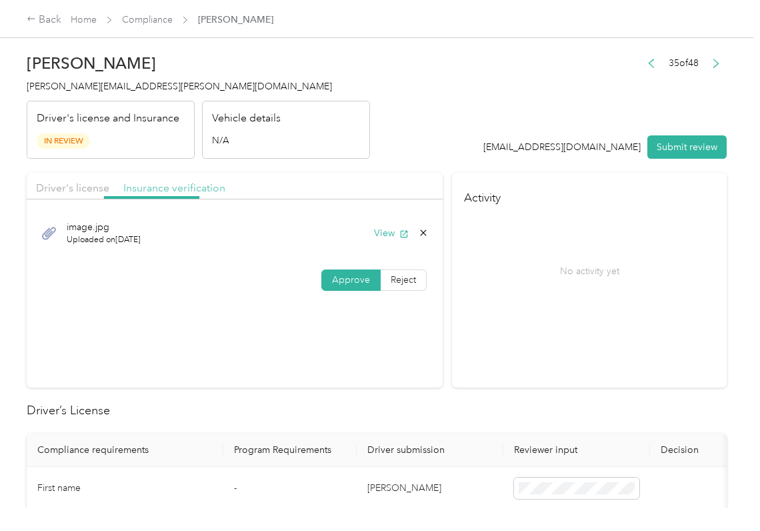
click at [195, 193] on span "Insurance verification" at bounding box center [174, 187] width 102 height 13
click at [392, 232] on button "View" at bounding box center [391, 233] width 35 height 14
click at [358, 280] on span "Approve" at bounding box center [351, 279] width 38 height 11
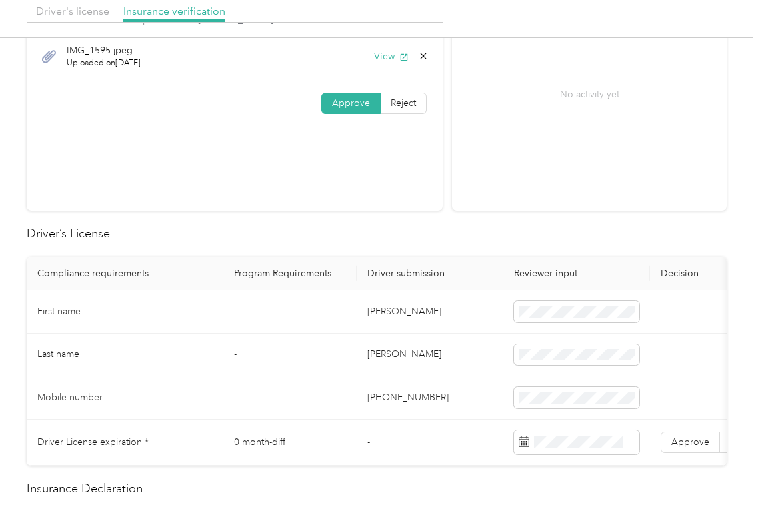
scroll to position [177, 0]
click at [367, 308] on td "[PERSON_NAME]" at bounding box center [430, 310] width 147 height 43
click at [414, 291] on td "[PERSON_NAME]" at bounding box center [430, 310] width 147 height 43
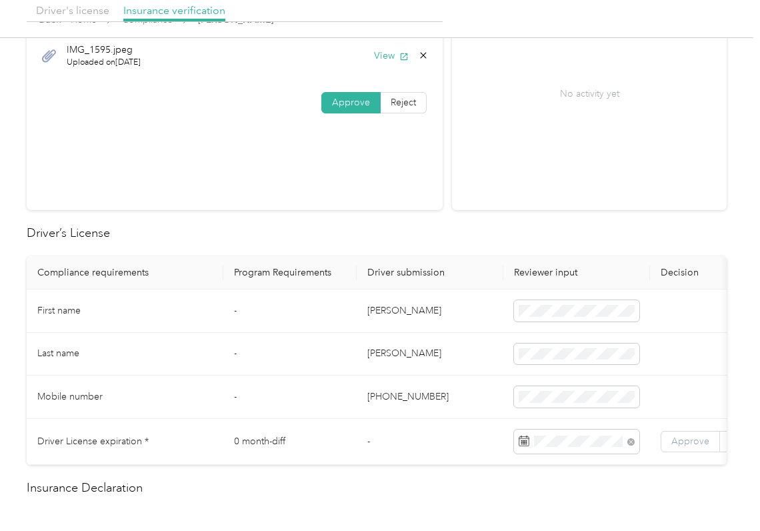
click at [702, 438] on span "Approve" at bounding box center [691, 441] width 38 height 11
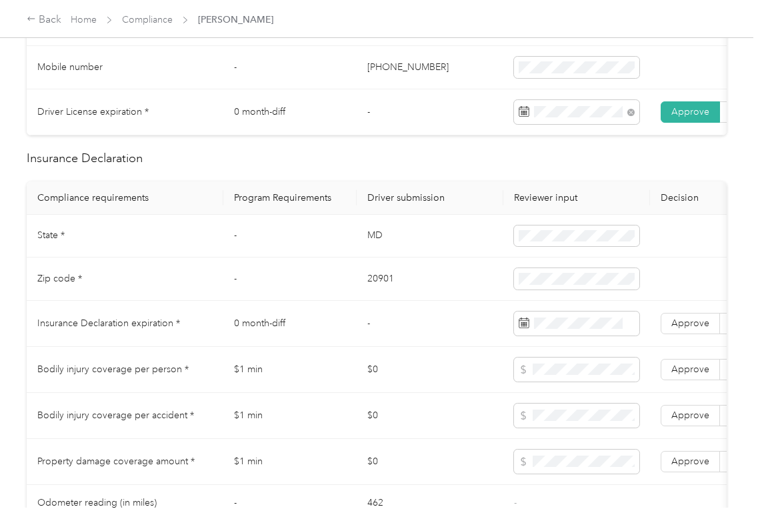
scroll to position [534, 0]
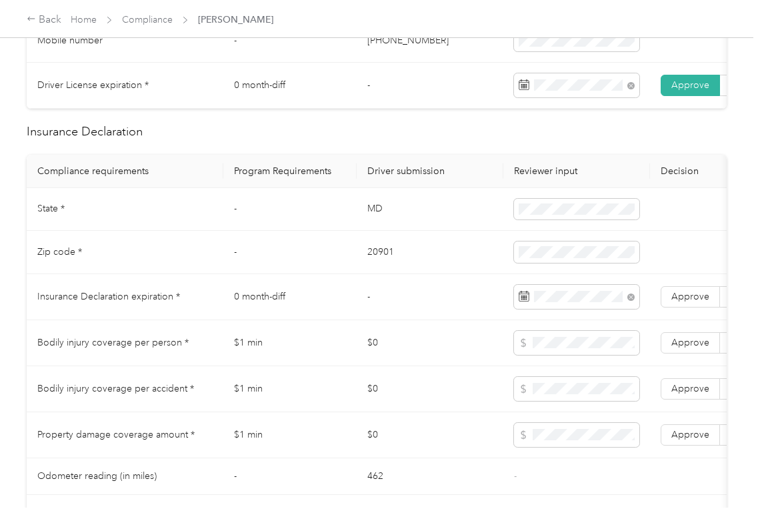
click at [374, 257] on td "20901" at bounding box center [430, 252] width 147 height 43
click at [699, 302] on span "Approve" at bounding box center [691, 296] width 38 height 11
click at [551, 398] on span at bounding box center [576, 389] width 125 height 24
drag, startPoint x: 684, startPoint y: 450, endPoint x: 689, endPoint y: 419, distance: 31.0
click at [686, 440] on span "Approve" at bounding box center [691, 434] width 38 height 11
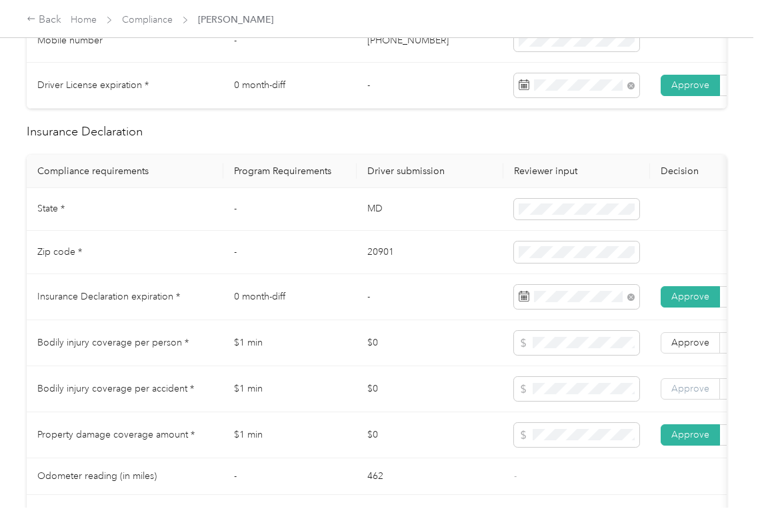
click at [690, 394] on span "Approve" at bounding box center [691, 388] width 38 height 11
click at [702, 348] on span "Approve" at bounding box center [691, 342] width 38 height 11
click at [393, 208] on td "MD" at bounding box center [430, 209] width 147 height 43
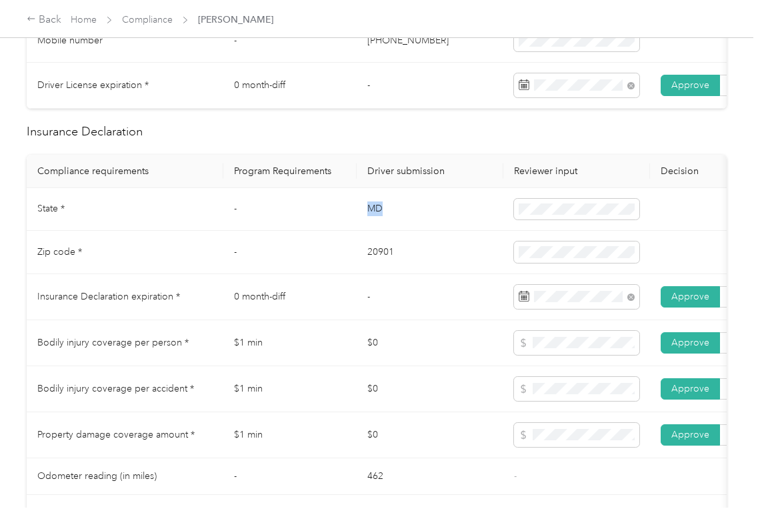
click at [393, 208] on td "MD" at bounding box center [430, 209] width 147 height 43
click at [374, 228] on td "MD" at bounding box center [430, 209] width 147 height 43
click at [357, 274] on td "20901" at bounding box center [430, 252] width 147 height 43
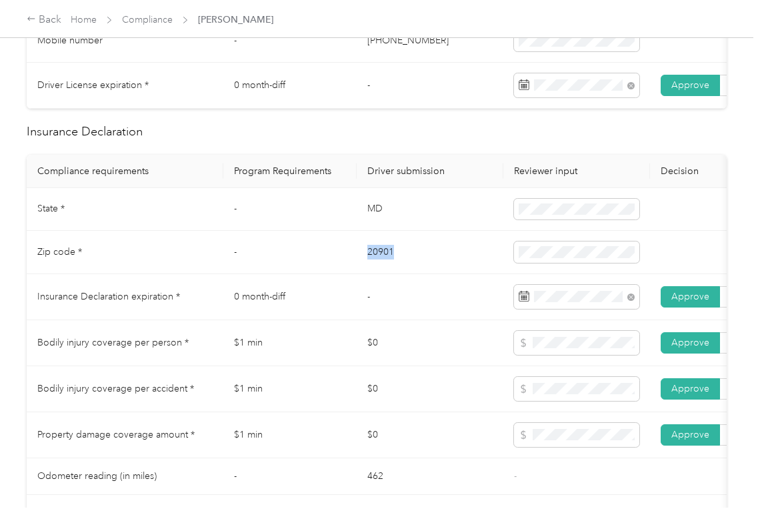
click at [357, 274] on td "20901" at bounding box center [430, 252] width 147 height 43
click at [537, 259] on span at bounding box center [576, 251] width 125 height 21
click at [238, 295] on td "0 month-diff" at bounding box center [289, 297] width 133 height 46
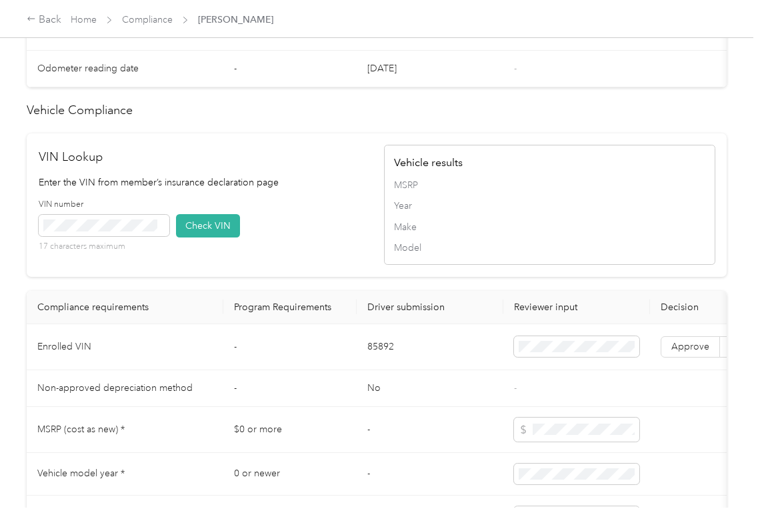
drag, startPoint x: 269, startPoint y: 309, endPoint x: 287, endPoint y: 305, distance: 17.8
click at [271, 309] on div "Driver’s License Compliance requirements Program Requirements Driver submission…" at bounding box center [377, 3] width 700 height 1158
click at [384, 370] on td "85892" at bounding box center [430, 347] width 147 height 46
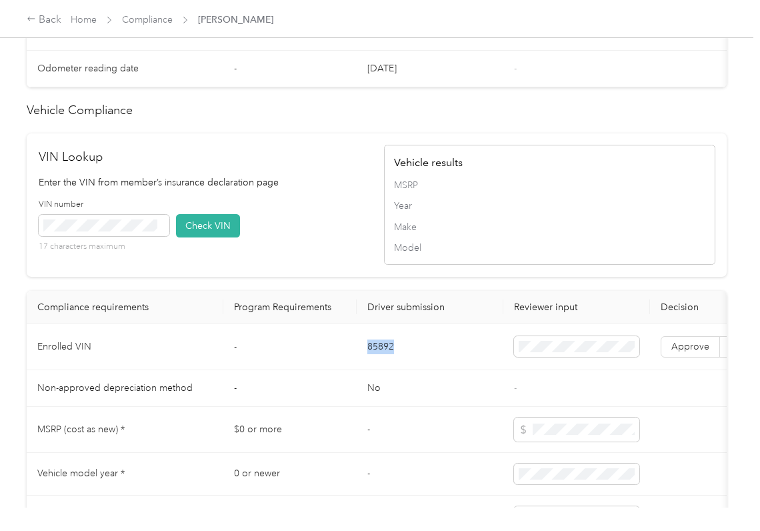
click at [384, 370] on td "85892" at bounding box center [430, 347] width 147 height 46
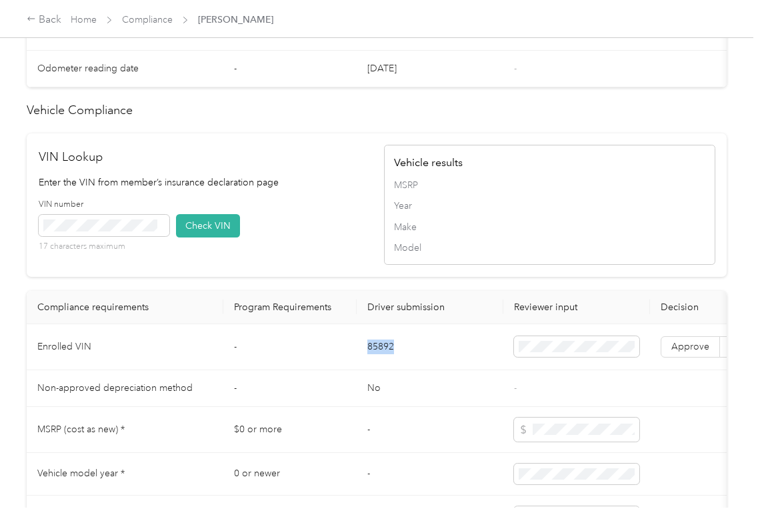
click at [384, 370] on td "85892" at bounding box center [430, 347] width 147 height 46
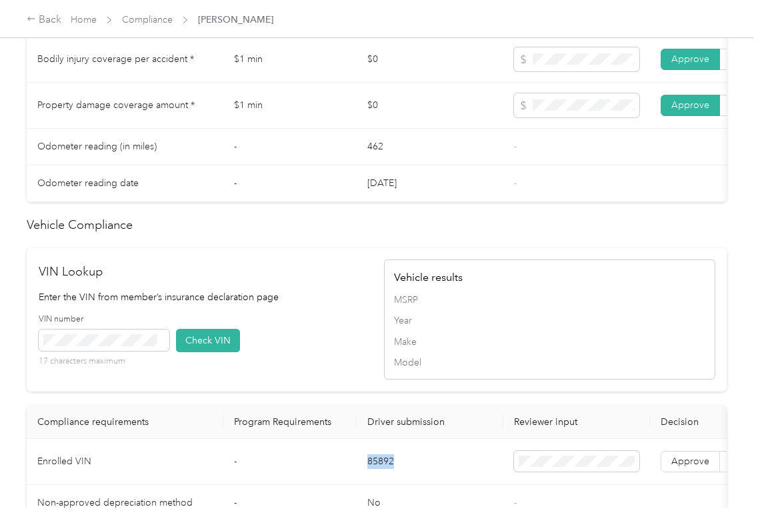
scroll to position [889, 0]
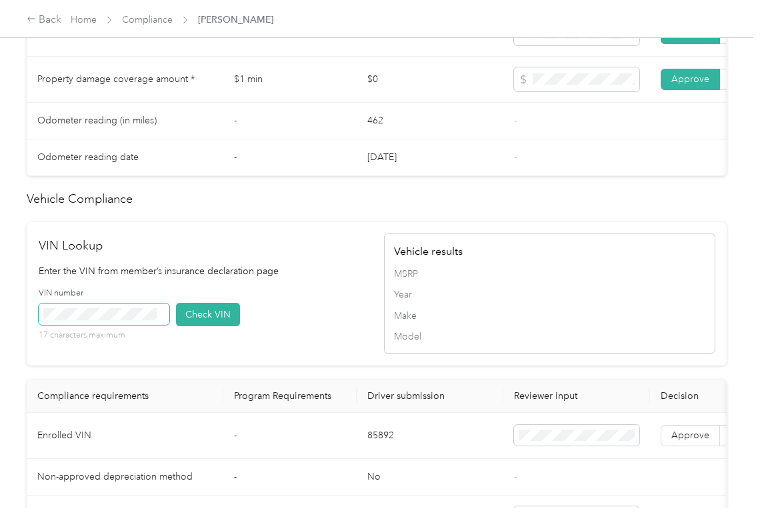
click at [125, 325] on span at bounding box center [104, 313] width 131 height 21
click at [205, 241] on div "Driver’s License Compliance requirements Program Requirements Driver submission…" at bounding box center [377, 91] width 700 height 1158
click at [190, 326] on button "Check VIN" at bounding box center [208, 314] width 64 height 23
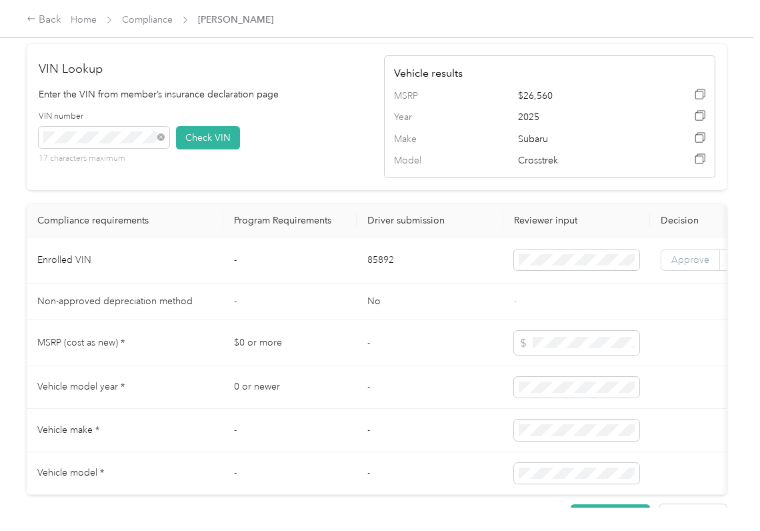
click at [686, 265] on span "Approve" at bounding box center [691, 259] width 38 height 11
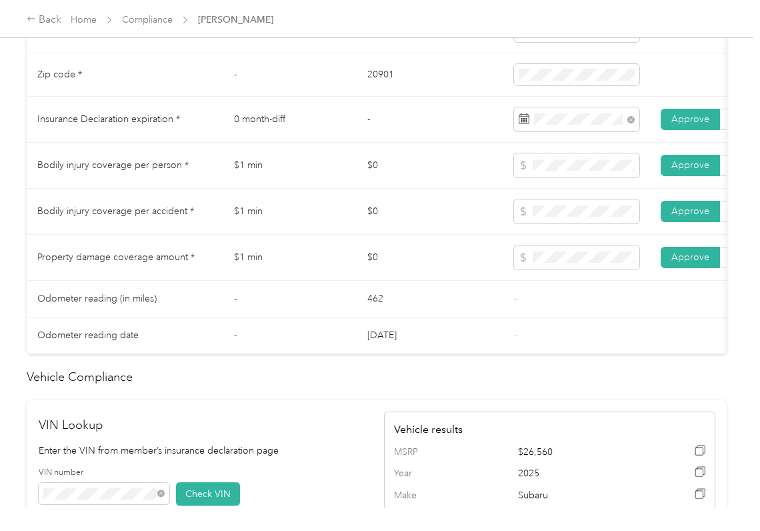
scroll to position [534, 0]
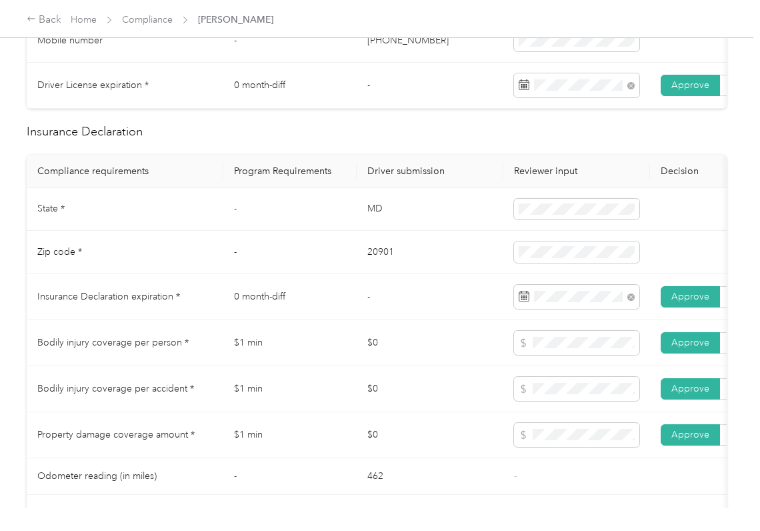
click at [411, 320] on td "-" at bounding box center [430, 297] width 147 height 46
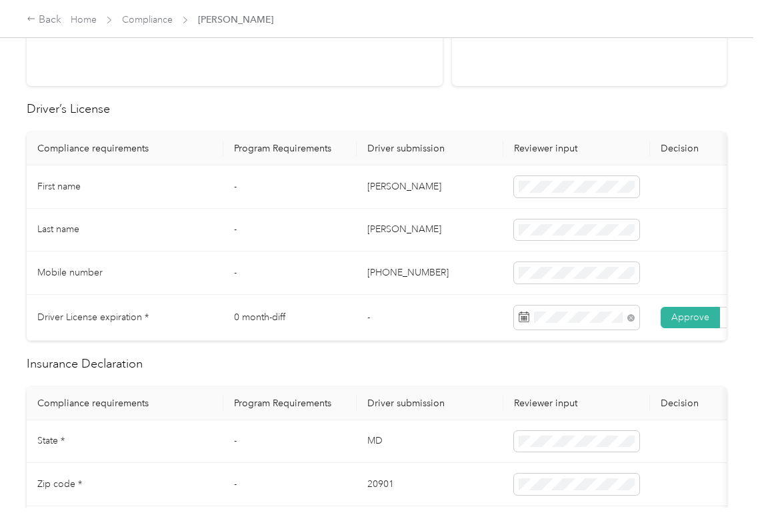
scroll to position [0, 0]
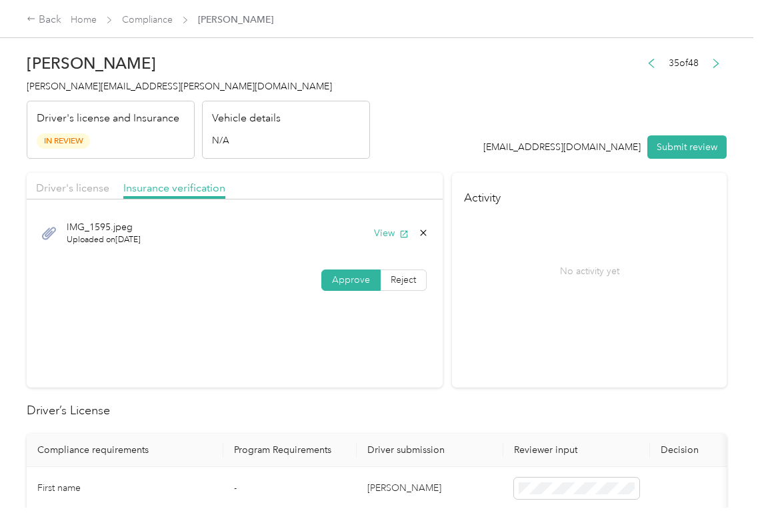
drag, startPoint x: 657, startPoint y: 148, endPoint x: 193, endPoint y: 147, distance: 464.2
click at [657, 147] on button "Submit review" at bounding box center [687, 146] width 79 height 23
click at [85, 86] on span "[PERSON_NAME][EMAIL_ADDRESS][PERSON_NAME][DOMAIN_NAME]" at bounding box center [179, 86] width 305 height 11
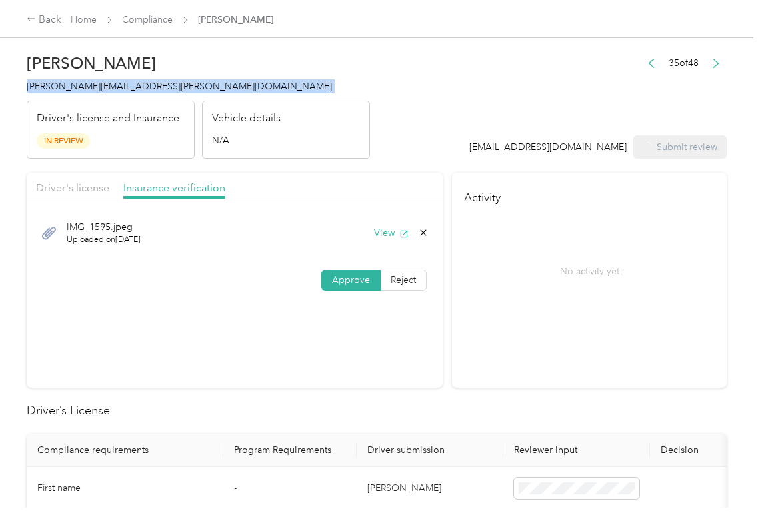
click at [85, 86] on span "[PERSON_NAME][EMAIL_ADDRESS][PERSON_NAME][DOMAIN_NAME]" at bounding box center [179, 86] width 305 height 11
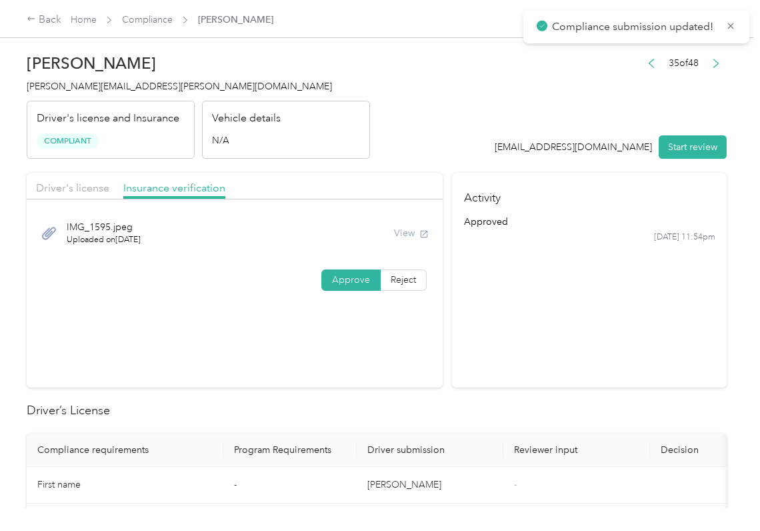
click at [125, 331] on section "Driver's license Insurance verification IMG_1595.jpeg Uploaded on [DATE] View A…" at bounding box center [235, 280] width 416 height 215
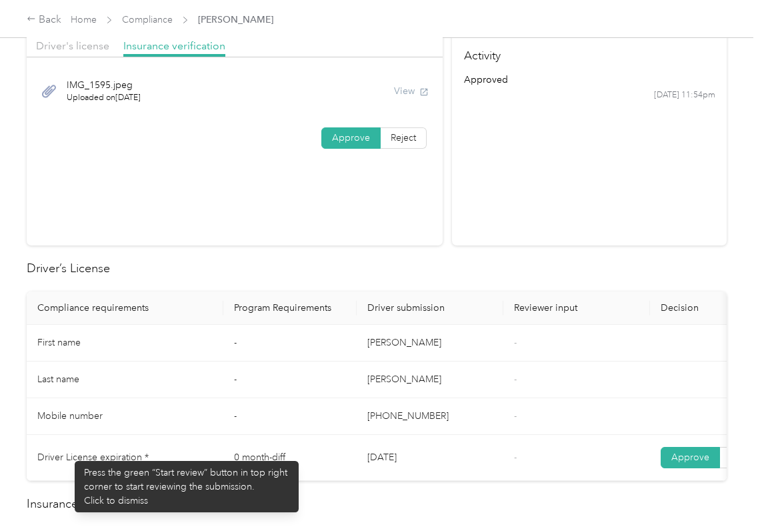
scroll to position [267, 0]
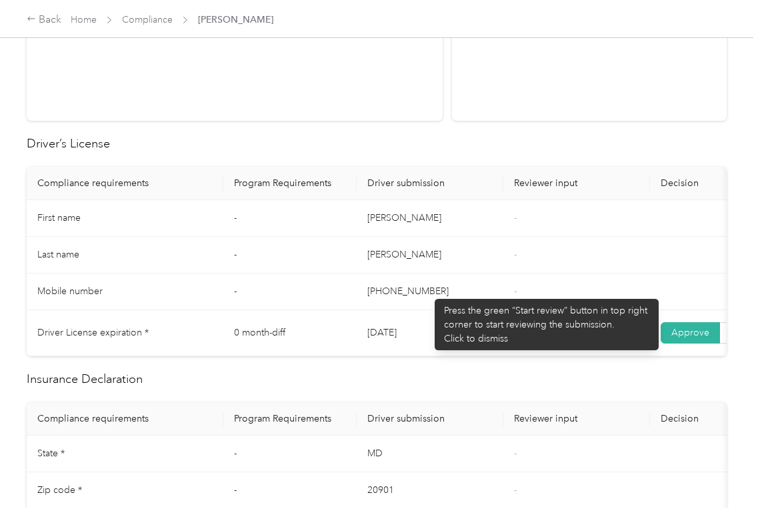
click at [428, 292] on td "[PHONE_NUMBER]" at bounding box center [430, 291] width 147 height 37
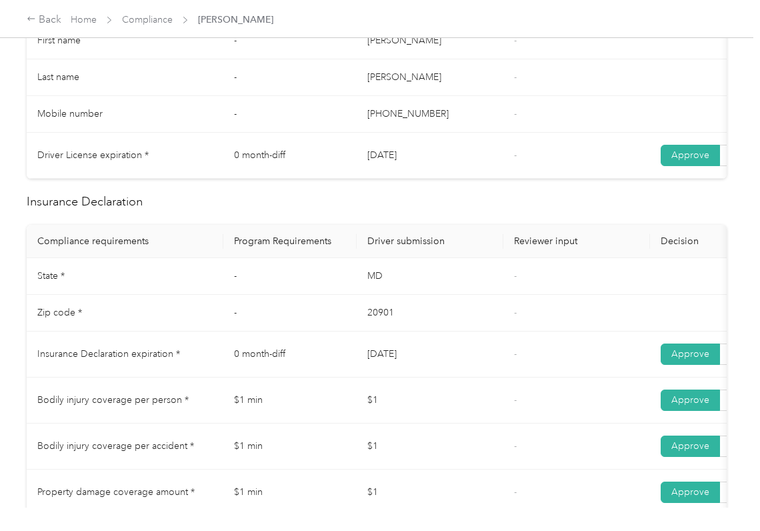
scroll to position [534, 0]
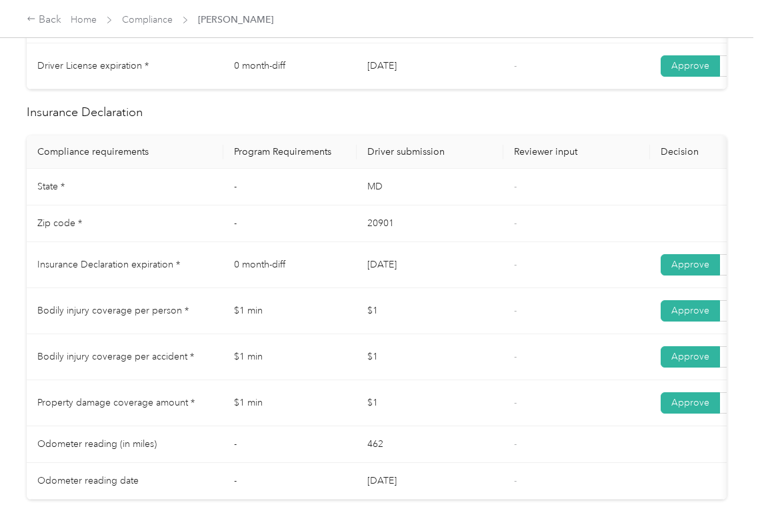
drag, startPoint x: 343, startPoint y: 276, endPoint x: 430, endPoint y: 296, distance: 89.6
click at [454, 276] on tr "Insurance Declaration expiration * 0 month-diff [DATE] - Approve Reject" at bounding box center [497, 265] width 940 height 46
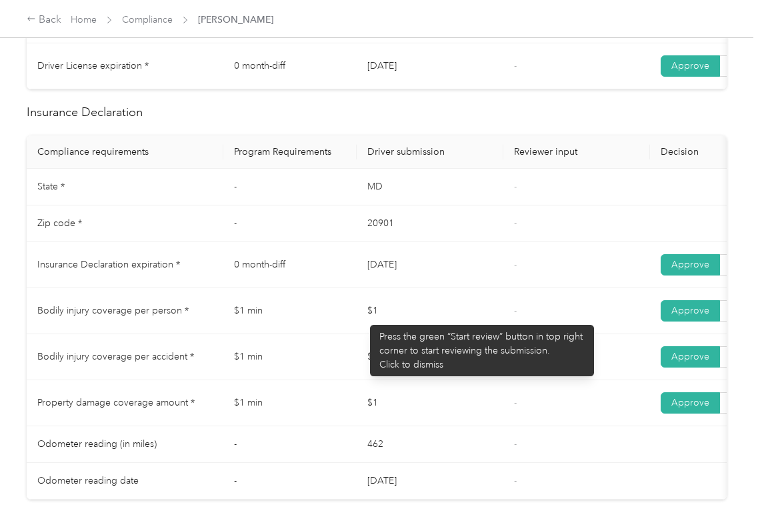
drag, startPoint x: 364, startPoint y: 318, endPoint x: 384, endPoint y: 384, distance: 69.2
click at [411, 334] on td "$1" at bounding box center [430, 311] width 147 height 46
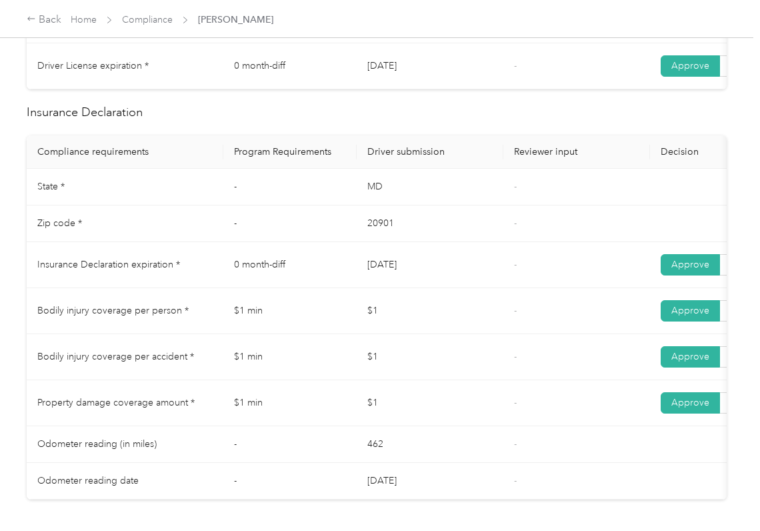
drag, startPoint x: 384, startPoint y: 384, endPoint x: 406, endPoint y: 404, distance: 29.7
click at [393, 398] on tbody "State * - [US_STATE] - Zip code * - 20901 - Insurance Declaration expiration * …" at bounding box center [497, 334] width 940 height 331
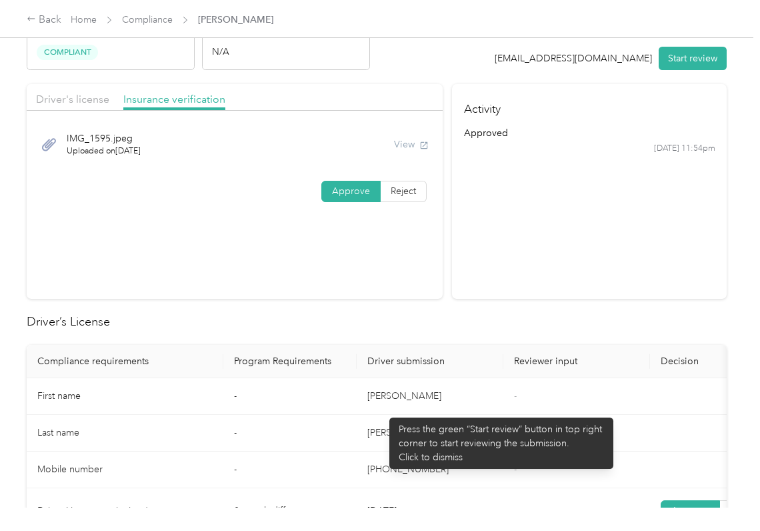
scroll to position [0, 0]
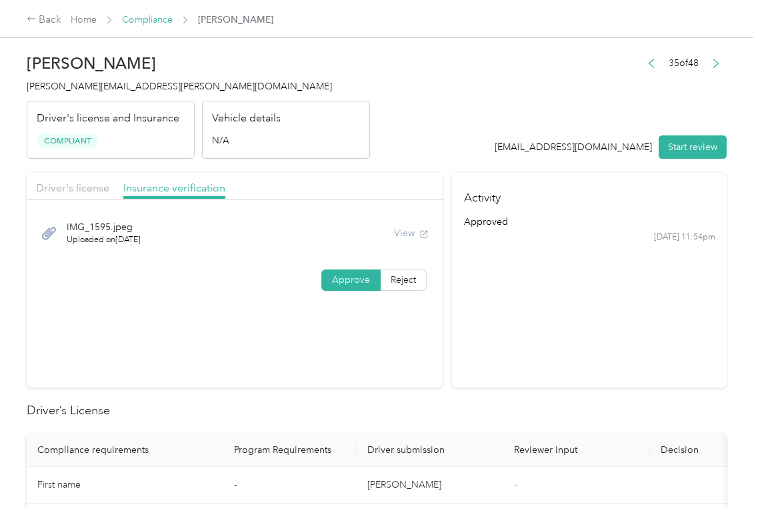
click at [159, 17] on link "Compliance" at bounding box center [147, 19] width 51 height 11
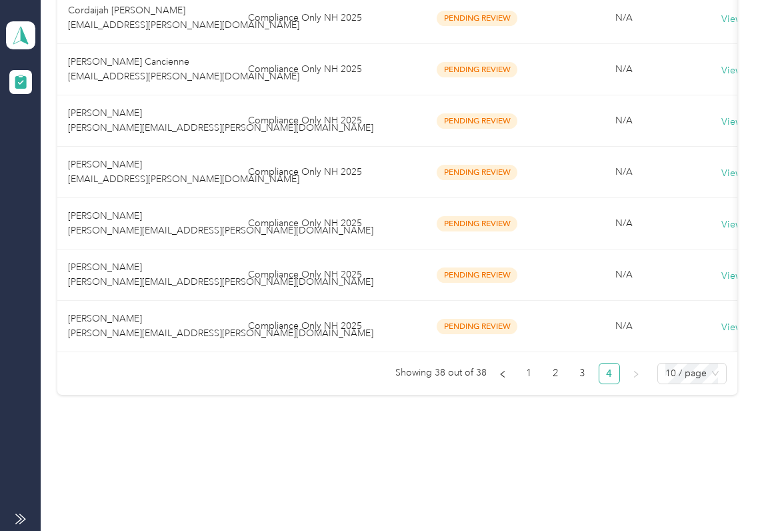
scroll to position [321, 0]
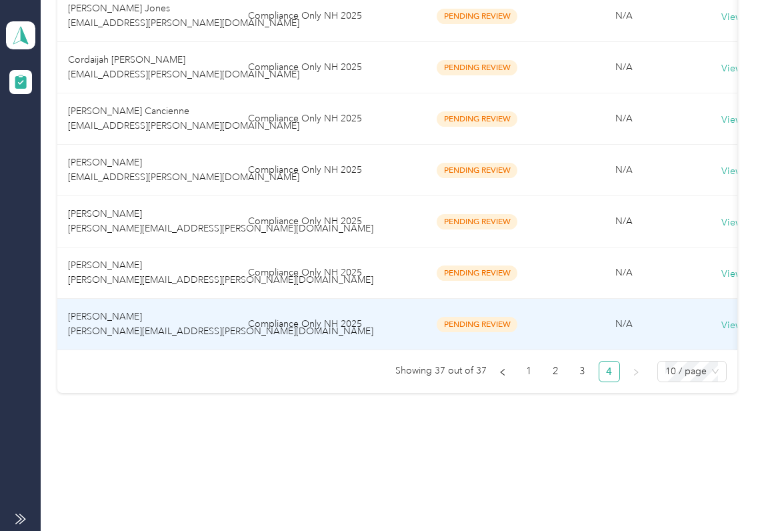
click at [119, 268] on span "[PERSON_NAME] [PERSON_NAME][EMAIL_ADDRESS][PERSON_NAME][DOMAIN_NAME]" at bounding box center [220, 272] width 305 height 26
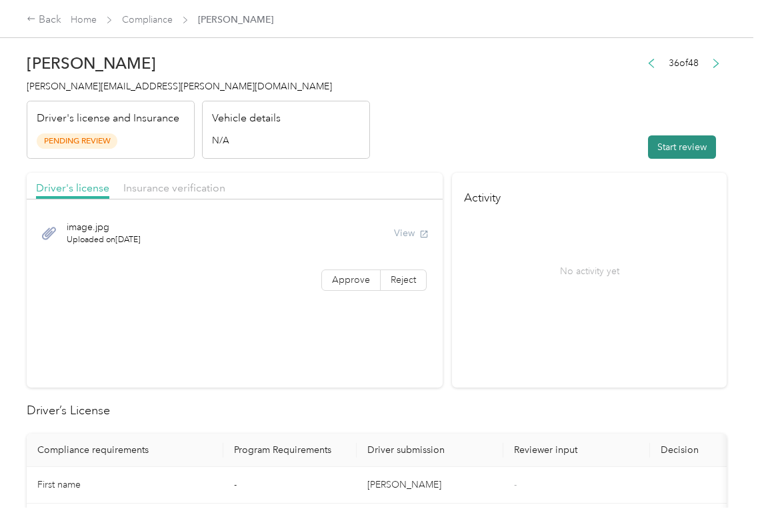
click at [682, 143] on button "Start review" at bounding box center [682, 146] width 68 height 23
click at [350, 291] on div "image.jpg Uploaded on [DATE] View Approve Reject" at bounding box center [235, 253] width 416 height 94
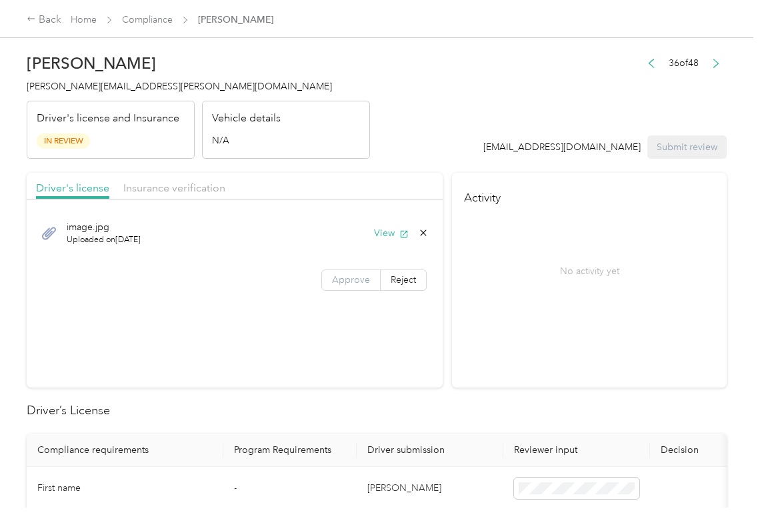
click at [347, 288] on label "Approve" at bounding box center [351, 279] width 59 height 21
click at [384, 227] on button "View" at bounding box center [391, 233] width 35 height 14
drag, startPoint x: 402, startPoint y: 175, endPoint x: 249, endPoint y: 190, distance: 153.5
click at [402, 174] on div "Driver's license Insurance verification" at bounding box center [235, 186] width 416 height 27
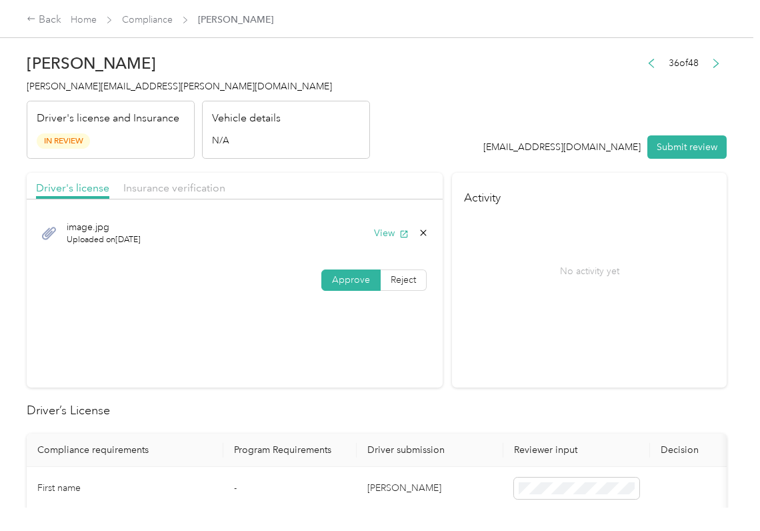
click at [199, 195] on div "Insurance verification" at bounding box center [174, 188] width 102 height 17
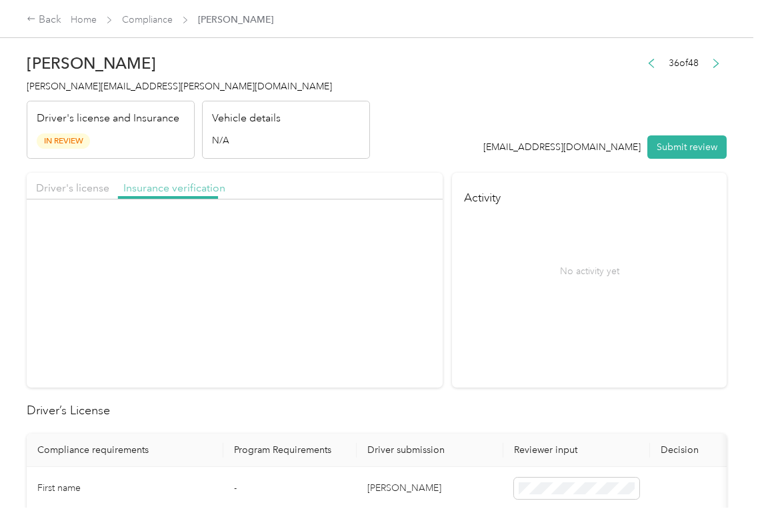
click at [182, 185] on span "Insurance verification" at bounding box center [174, 187] width 102 height 13
click at [392, 233] on button "View" at bounding box center [391, 233] width 35 height 14
click at [348, 280] on span "Approve" at bounding box center [351, 279] width 38 height 11
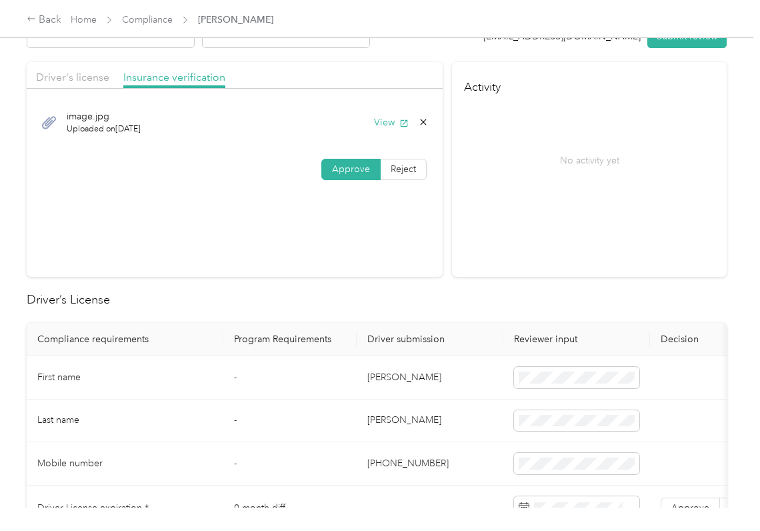
scroll to position [267, 0]
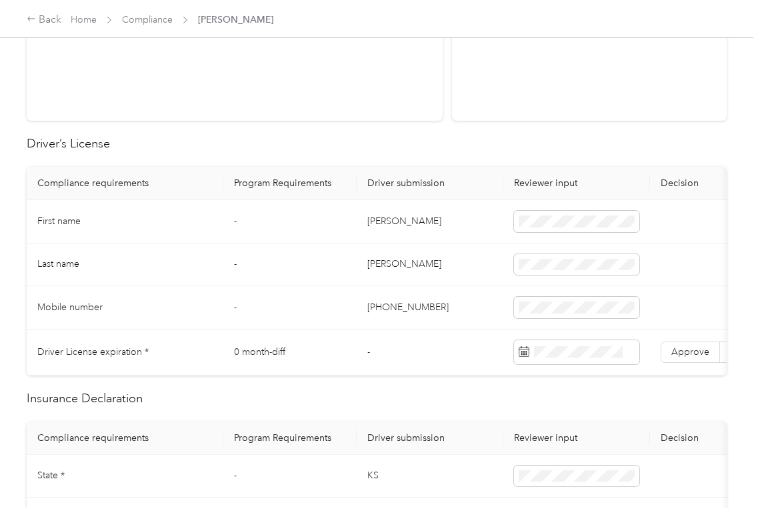
click at [386, 222] on td "[PERSON_NAME]" at bounding box center [430, 221] width 147 height 43
click at [332, 254] on td "-" at bounding box center [289, 264] width 133 height 43
click at [708, 351] on label "Approve" at bounding box center [690, 352] width 59 height 21
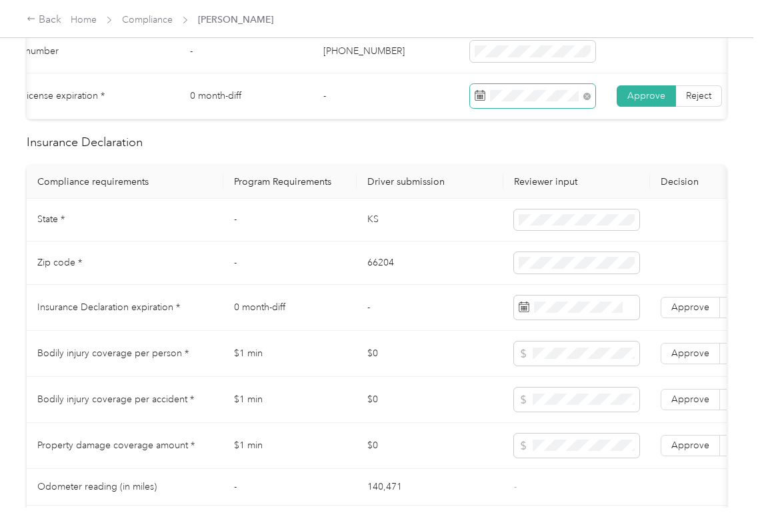
scroll to position [534, 0]
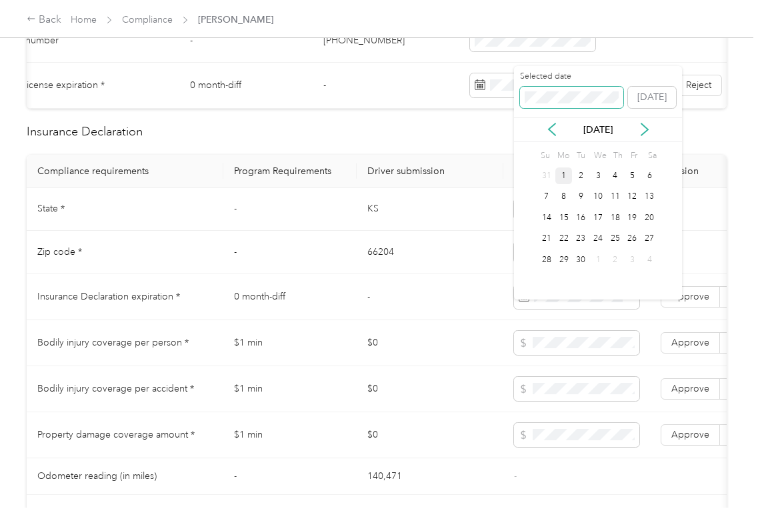
click at [556, 87] on span at bounding box center [571, 97] width 103 height 21
click at [522, 108] on div "Selected date [DATE]" at bounding box center [598, 94] width 168 height 47
click at [524, 97] on span at bounding box center [571, 97] width 103 height 21
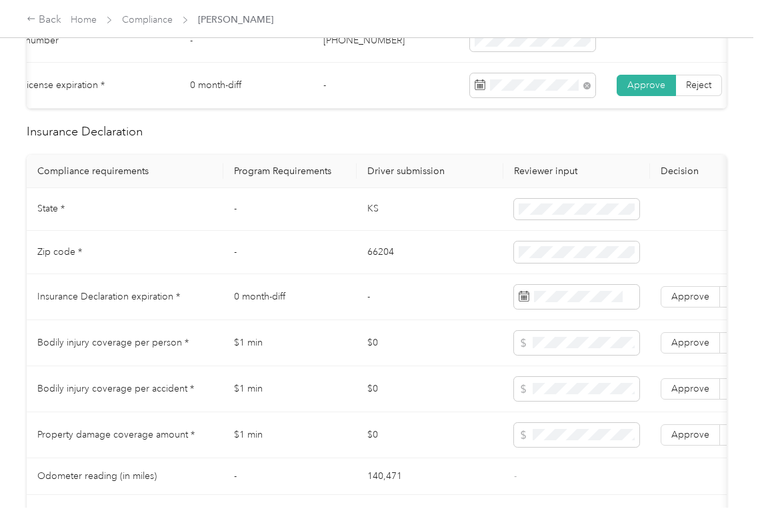
drag, startPoint x: 436, startPoint y: 177, endPoint x: 694, endPoint y: 330, distance: 299.4
click at [438, 180] on th "Driver submission" at bounding box center [430, 171] width 147 height 33
click at [694, 302] on span "Approve" at bounding box center [691, 296] width 38 height 11
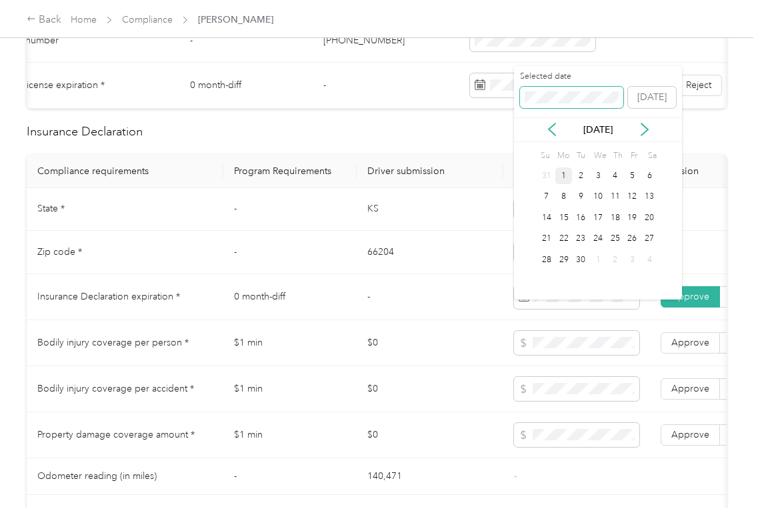
click at [572, 89] on span at bounding box center [571, 97] width 103 height 21
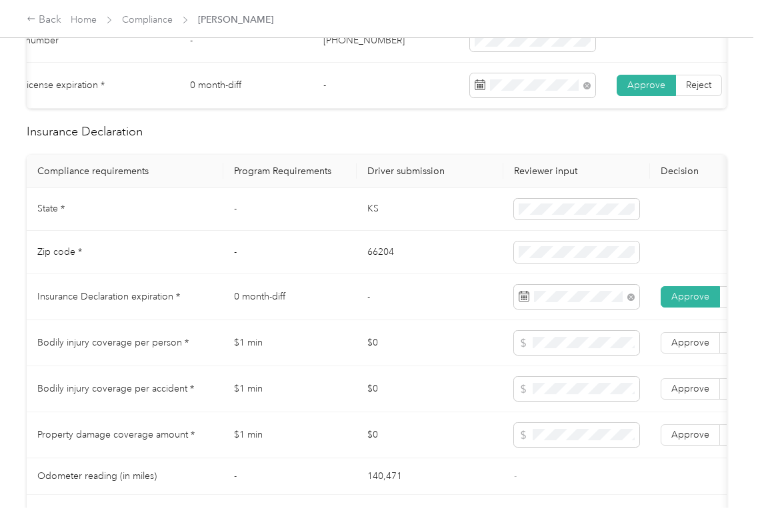
click at [430, 268] on td "66204" at bounding box center [430, 252] width 147 height 43
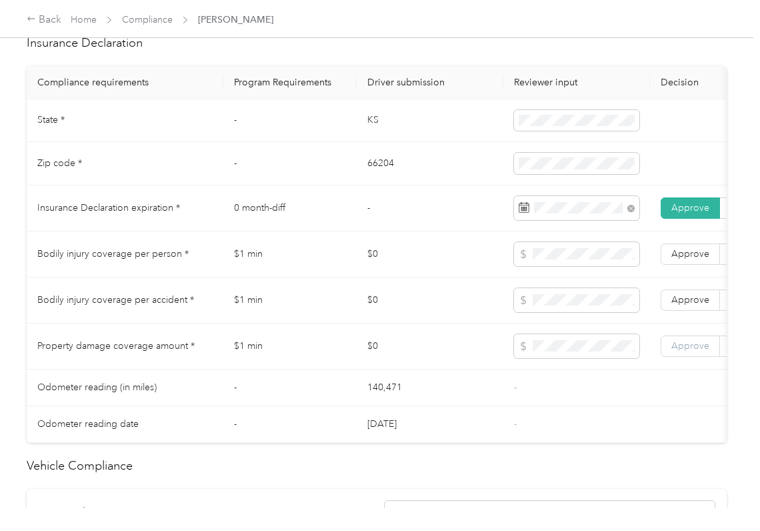
click at [679, 354] on label "Approve" at bounding box center [690, 346] width 59 height 21
click at [687, 305] on span "Approve" at bounding box center [691, 299] width 38 height 11
click at [688, 259] on span "Approve" at bounding box center [691, 253] width 38 height 11
click at [673, 305] on span "Approve" at bounding box center [691, 299] width 38 height 11
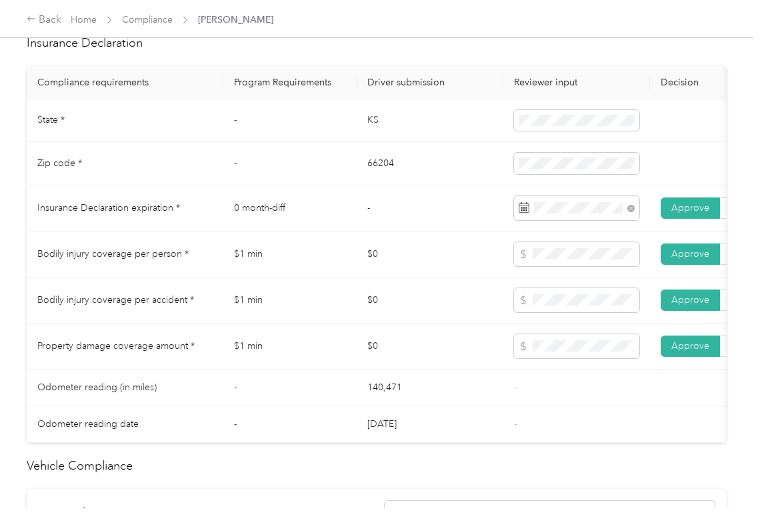
click at [246, 165] on td "-" at bounding box center [289, 163] width 133 height 43
click at [546, 392] on td "-" at bounding box center [577, 388] width 147 height 37
click at [236, 260] on td "$1 min" at bounding box center [289, 254] width 133 height 46
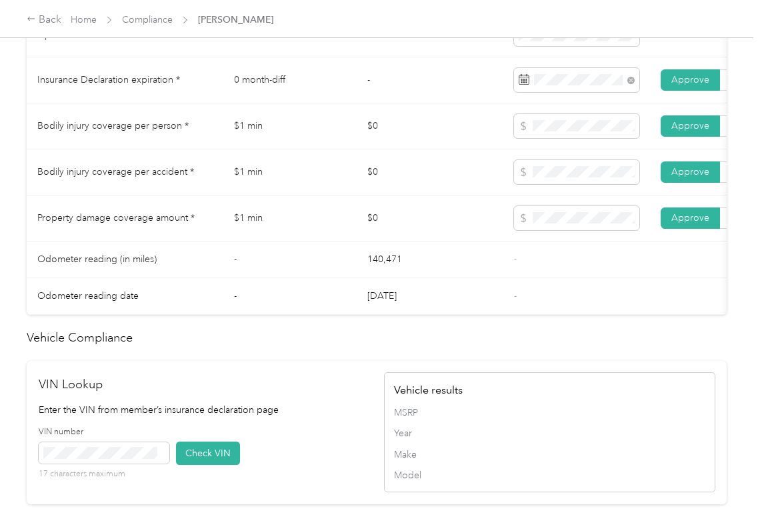
scroll to position [978, 0]
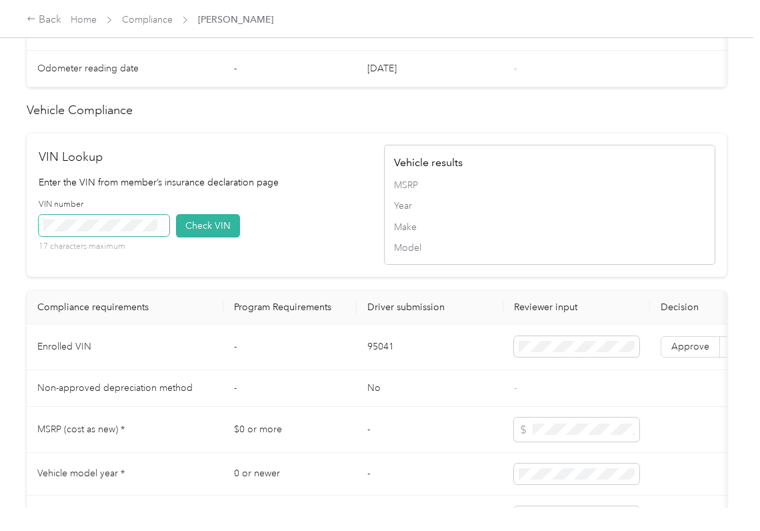
click at [129, 236] on span at bounding box center [104, 225] width 131 height 21
click at [212, 237] on button "Check VIN" at bounding box center [208, 225] width 64 height 23
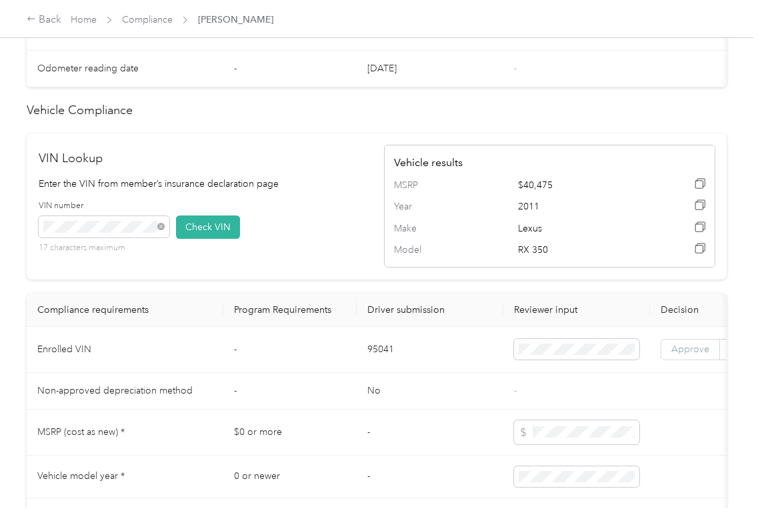
drag, startPoint x: 699, startPoint y: 376, endPoint x: 694, endPoint y: 384, distance: 9.3
click at [700, 355] on span "Approve" at bounding box center [691, 349] width 38 height 11
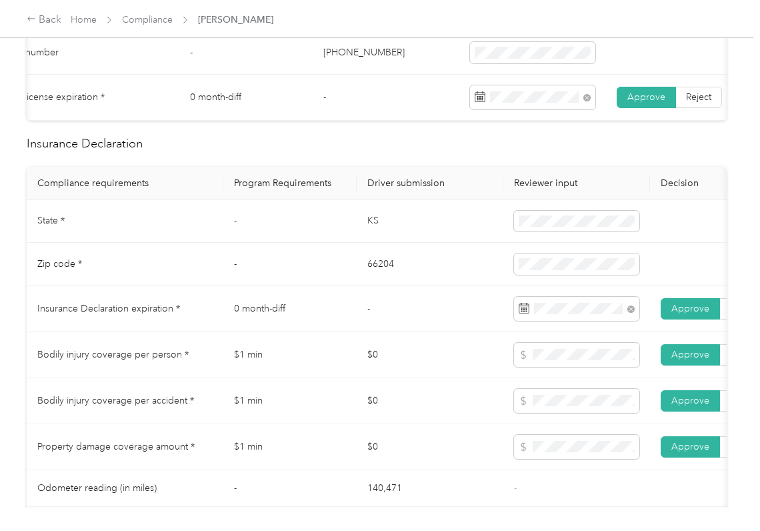
scroll to position [89, 0]
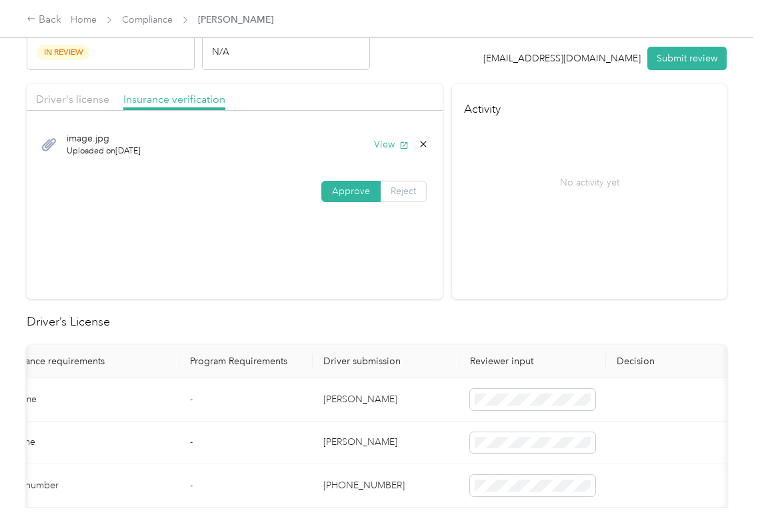
click at [414, 191] on label "Reject" at bounding box center [404, 191] width 46 height 21
drag, startPoint x: 241, startPoint y: 292, endPoint x: 476, endPoint y: 168, distance: 265.0
click at [241, 288] on span "Incorrect insurance document upload" at bounding box center [243, 275] width 81 height 25
click at [692, 41] on div "36 of 48 [EMAIL_ADDRESS][DOMAIN_NAME] Submit review" at bounding box center [606, 17] width 244 height 105
click at [670, 59] on button "Submit review" at bounding box center [687, 58] width 79 height 23
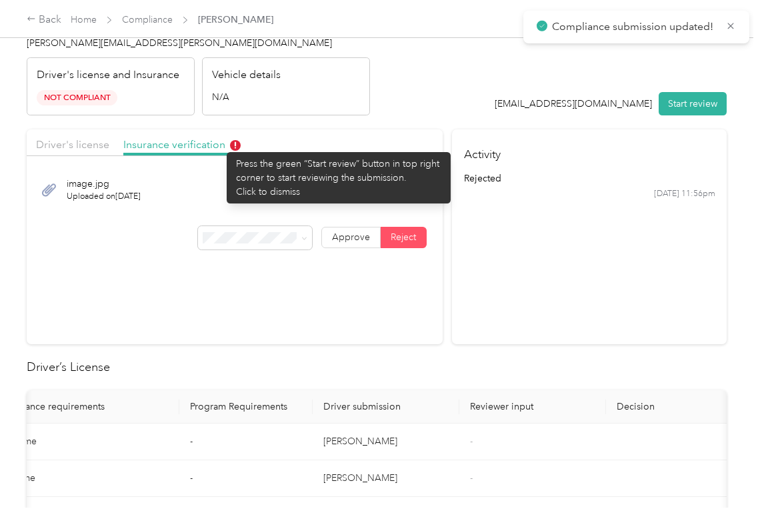
scroll to position [0, 0]
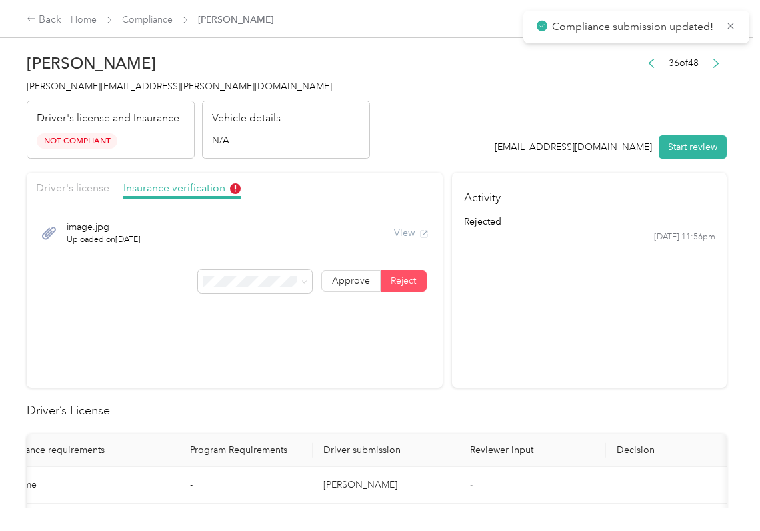
click at [93, 84] on span "[PERSON_NAME][EMAIL_ADDRESS][PERSON_NAME][DOMAIN_NAME]" at bounding box center [179, 86] width 305 height 11
click at [91, 84] on span "[PERSON_NAME][EMAIL_ADDRESS][PERSON_NAME][DOMAIN_NAME]" at bounding box center [179, 86] width 305 height 11
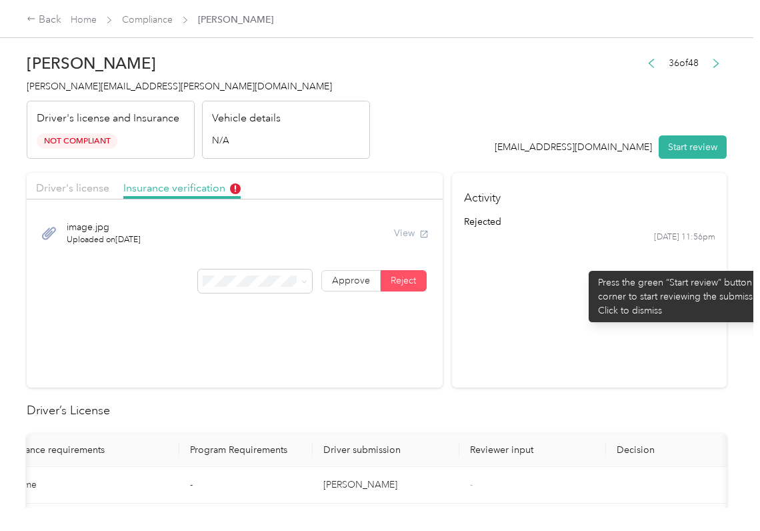
drag, startPoint x: 582, startPoint y: 264, endPoint x: 28, endPoint y: 67, distance: 588.2
click at [583, 265] on section "Activity rejected [DATE] 11:56pm" at bounding box center [589, 280] width 275 height 215
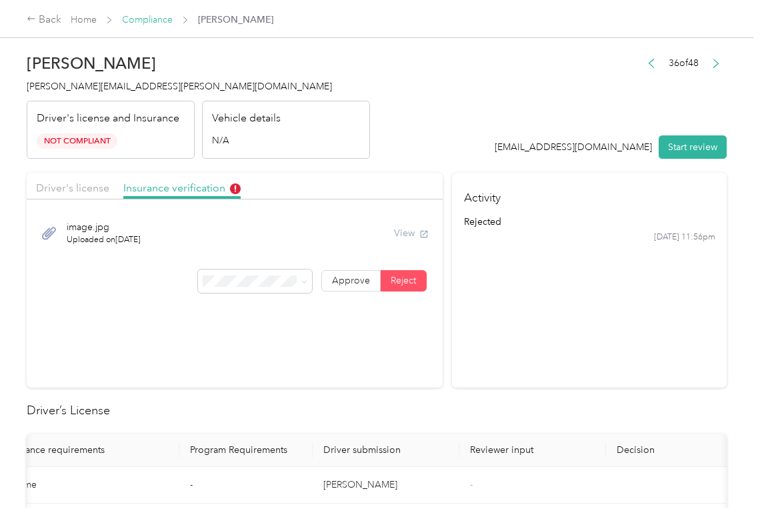
click at [152, 20] on link "Compliance" at bounding box center [147, 19] width 51 height 11
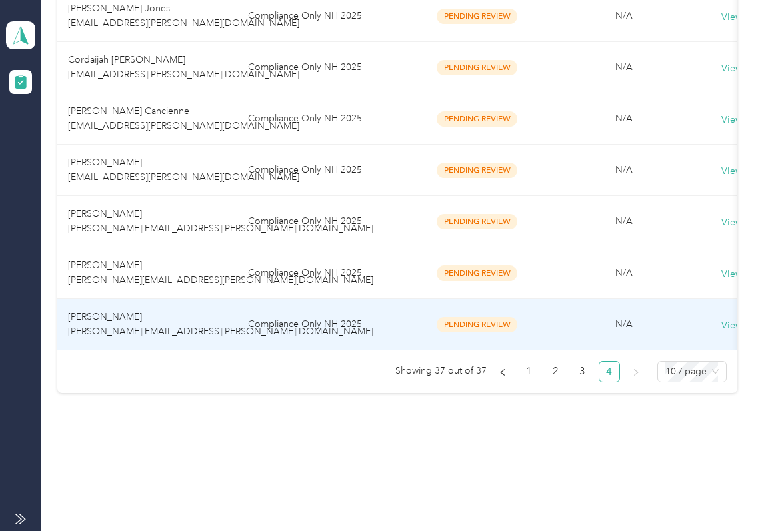
scroll to position [269, 0]
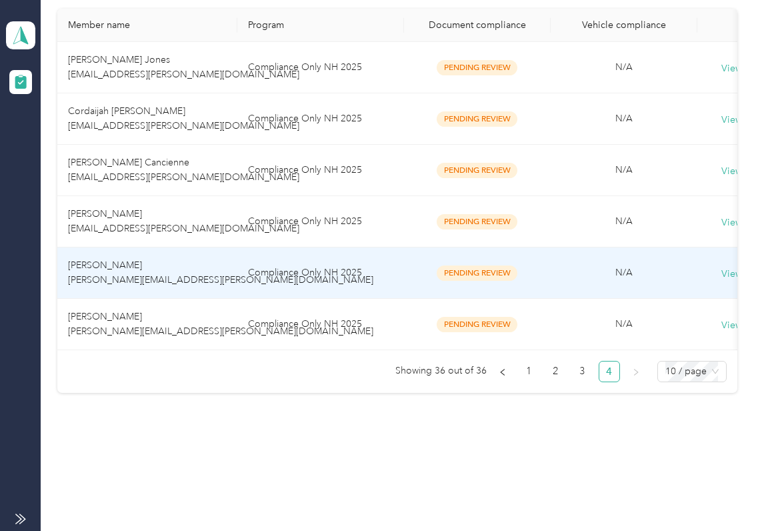
click at [134, 257] on td "[PERSON_NAME] [PERSON_NAME][EMAIL_ADDRESS][PERSON_NAME][DOMAIN_NAME]" at bounding box center [147, 272] width 180 height 51
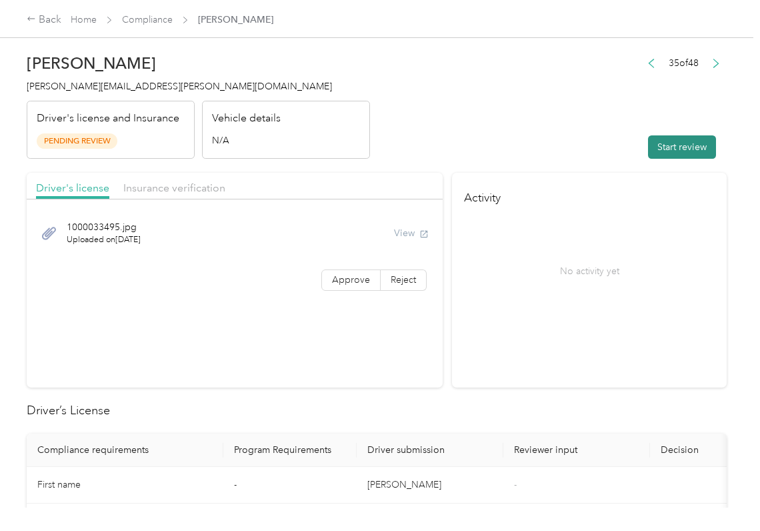
click at [648, 139] on button "Start review" at bounding box center [682, 146] width 68 height 23
click at [560, 143] on header "[PERSON_NAME] [PERSON_NAME][EMAIL_ADDRESS][PERSON_NAME][DOMAIN_NAME] Driver's l…" at bounding box center [377, 103] width 700 height 112
click at [342, 289] on label "Approve" at bounding box center [351, 279] width 59 height 21
click at [342, 284] on span "Approve" at bounding box center [351, 279] width 38 height 11
click at [342, 275] on span "Approve" at bounding box center [351, 279] width 38 height 11
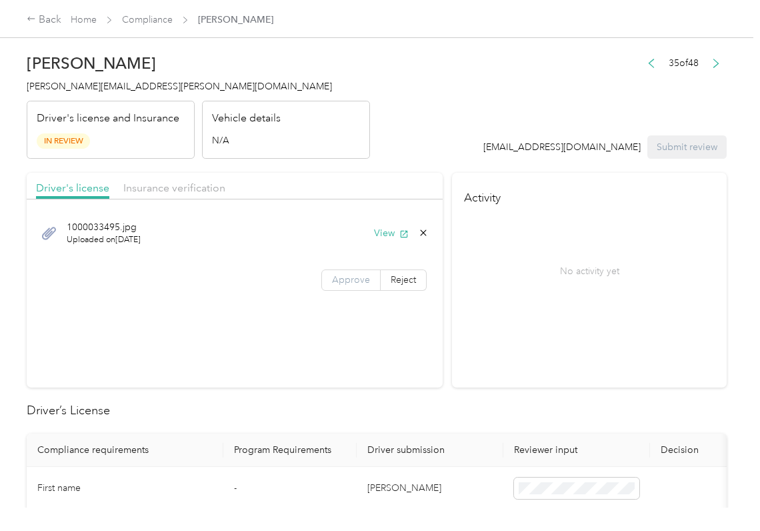
click at [342, 275] on span "Approve" at bounding box center [351, 279] width 38 height 11
click at [335, 275] on span "Approve" at bounding box center [351, 279] width 38 height 11
click at [385, 229] on button "View" at bounding box center [391, 233] width 35 height 14
drag, startPoint x: 404, startPoint y: 179, endPoint x: 283, endPoint y: 188, distance: 121.8
click at [404, 177] on div "Driver's license Insurance verification" at bounding box center [235, 186] width 416 height 27
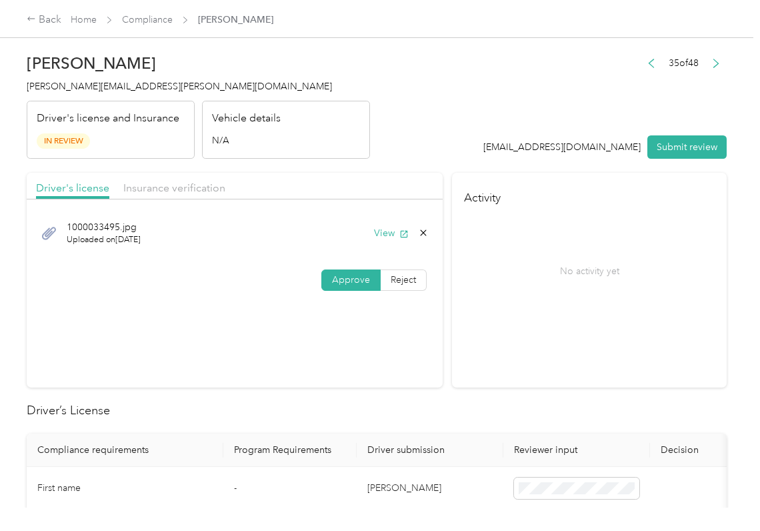
click at [224, 197] on div "Driver's license Insurance verification" at bounding box center [235, 186] width 416 height 27
click at [204, 197] on div "Driver's license Insurance verification" at bounding box center [235, 186] width 416 height 27
click at [174, 193] on span "Insurance verification" at bounding box center [174, 187] width 102 height 13
click at [173, 189] on span "Insurance verification" at bounding box center [174, 187] width 102 height 13
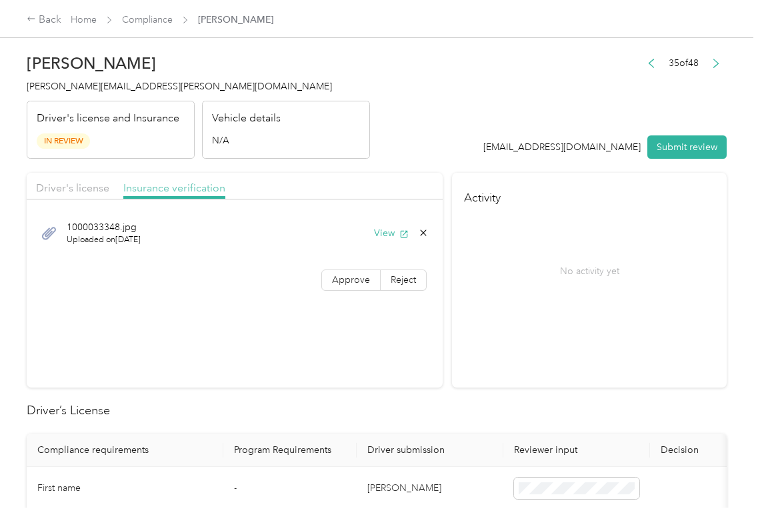
click at [173, 189] on span "Insurance verification" at bounding box center [174, 187] width 102 height 13
click at [401, 231] on icon "button" at bounding box center [404, 233] width 7 height 7
drag, startPoint x: 348, startPoint y: 281, endPoint x: 161, endPoint y: 430, distance: 238.8
click at [348, 281] on span "Approve" at bounding box center [351, 279] width 38 height 11
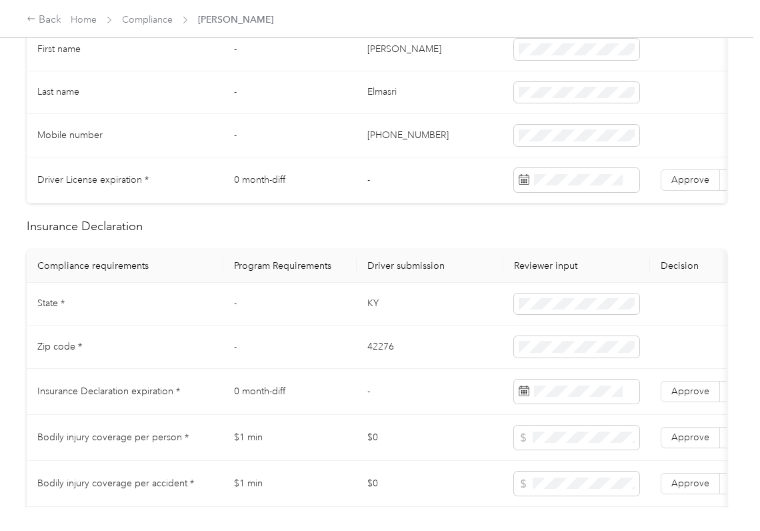
scroll to position [444, 0]
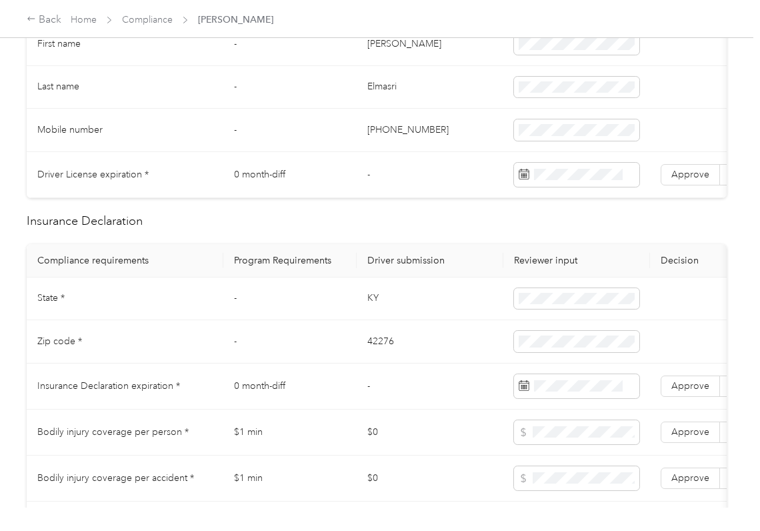
click at [379, 308] on td "KY" at bounding box center [430, 298] width 147 height 43
click at [390, 309] on td "KY" at bounding box center [430, 298] width 147 height 43
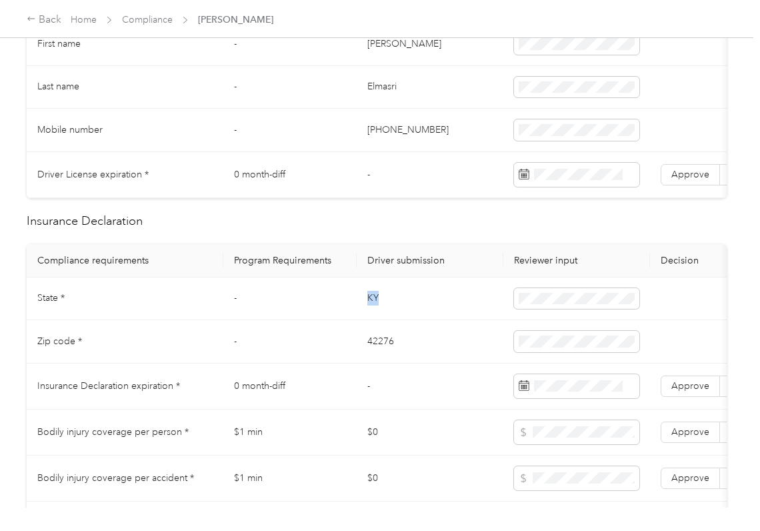
click at [390, 309] on td "KY" at bounding box center [430, 298] width 147 height 43
click at [384, 356] on td "42276" at bounding box center [430, 341] width 147 height 43
click at [383, 356] on td "42276" at bounding box center [430, 341] width 147 height 43
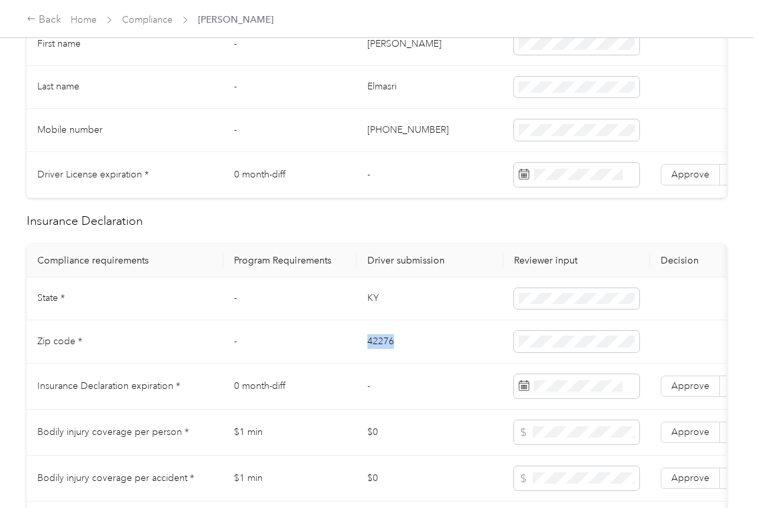
click at [383, 356] on td "42276" at bounding box center [430, 341] width 147 height 43
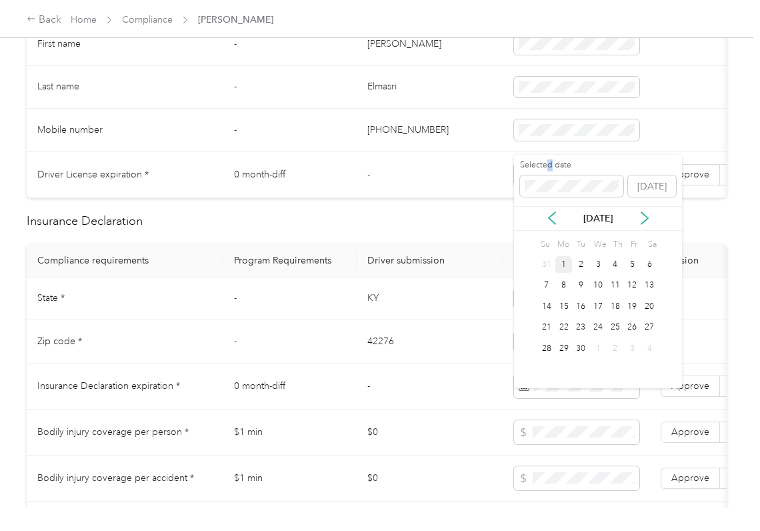
click at [552, 167] on label "Selected date" at bounding box center [571, 165] width 103 height 12
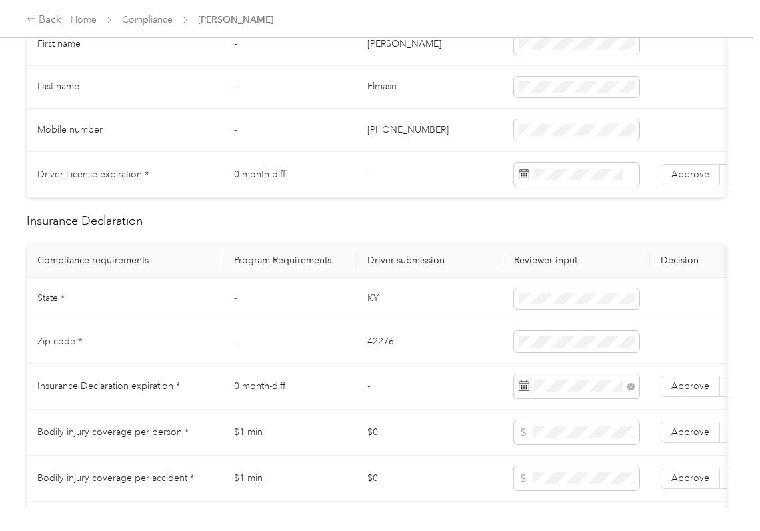
drag, startPoint x: 348, startPoint y: 406, endPoint x: 420, endPoint y: 434, distance: 77.9
click at [347, 407] on td "0 month-diff" at bounding box center [289, 387] width 133 height 46
click at [676, 392] on span "Approve" at bounding box center [691, 385] width 38 height 11
click at [360, 387] on td "-" at bounding box center [430, 387] width 147 height 46
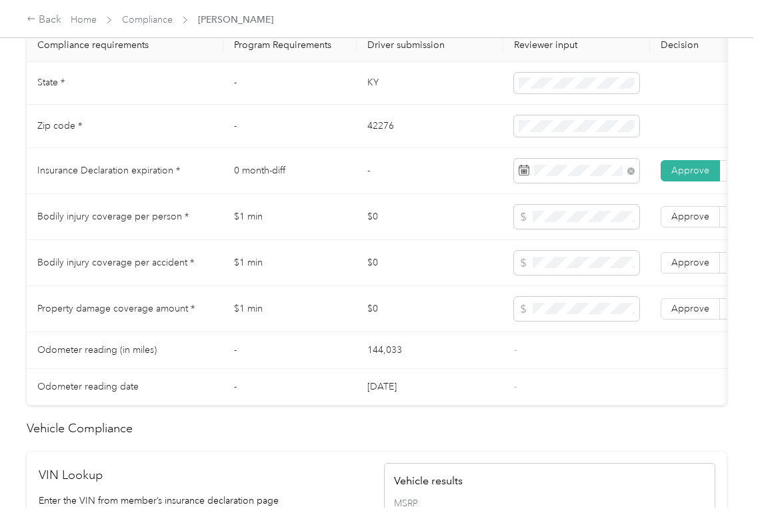
scroll to position [978, 0]
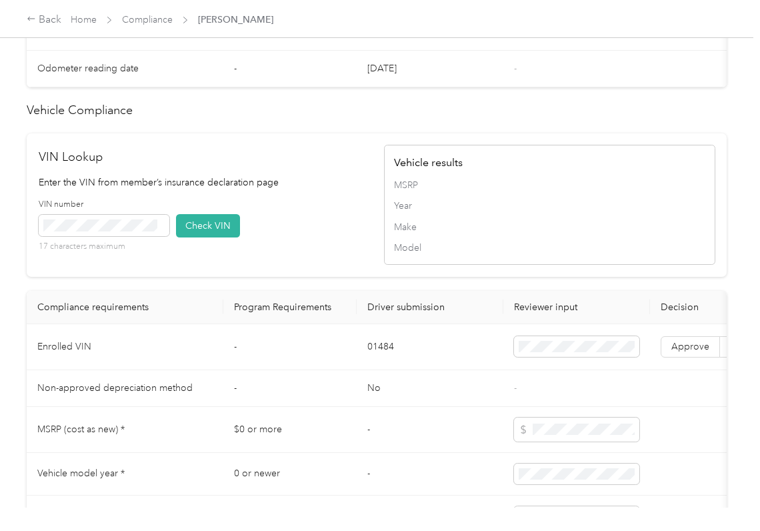
click at [364, 370] on td "01484" at bounding box center [430, 347] width 147 height 46
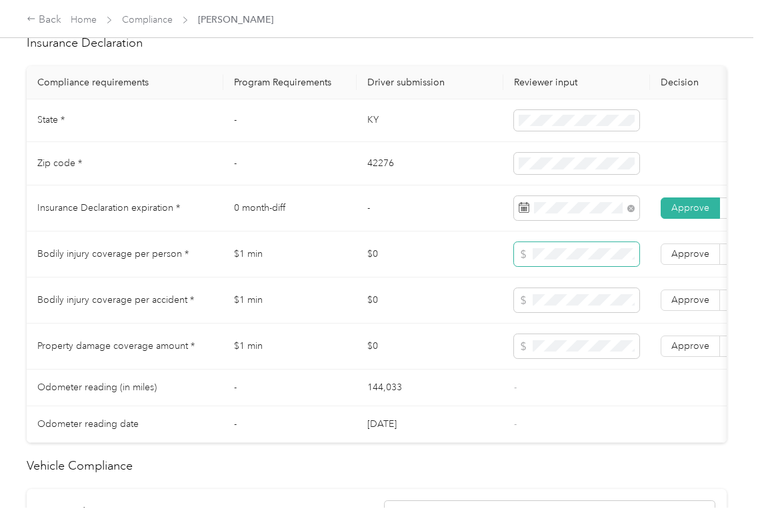
click at [579, 257] on span at bounding box center [576, 254] width 125 height 24
click at [694, 355] on label "Approve" at bounding box center [690, 346] width 59 height 21
click at [692, 305] on span "Approve" at bounding box center [691, 299] width 38 height 11
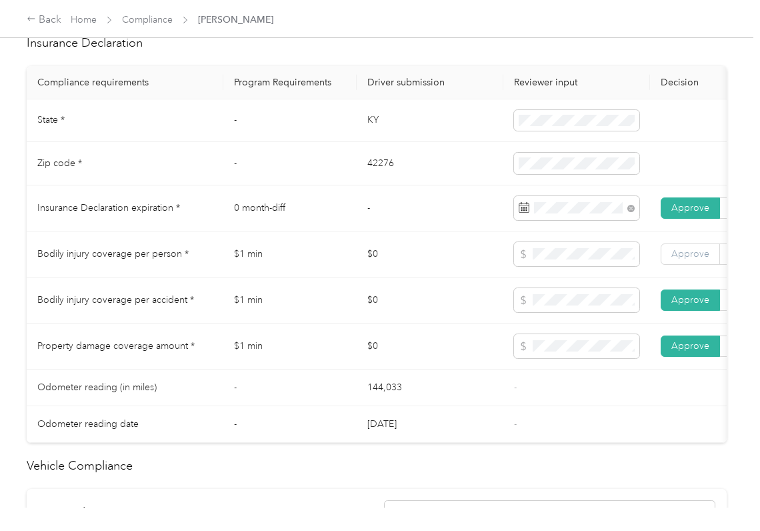
click at [690, 259] on span "Approve" at bounding box center [691, 253] width 38 height 11
click at [430, 315] on td "$0" at bounding box center [430, 300] width 147 height 46
click at [372, 259] on td "$0" at bounding box center [430, 254] width 147 height 46
click at [419, 277] on td "$0" at bounding box center [430, 254] width 147 height 46
click at [243, 185] on td "-" at bounding box center [289, 163] width 133 height 43
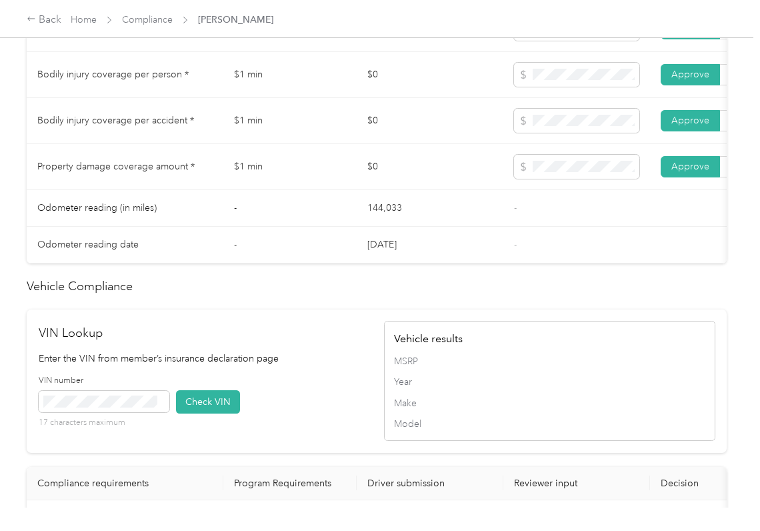
scroll to position [1067, 0]
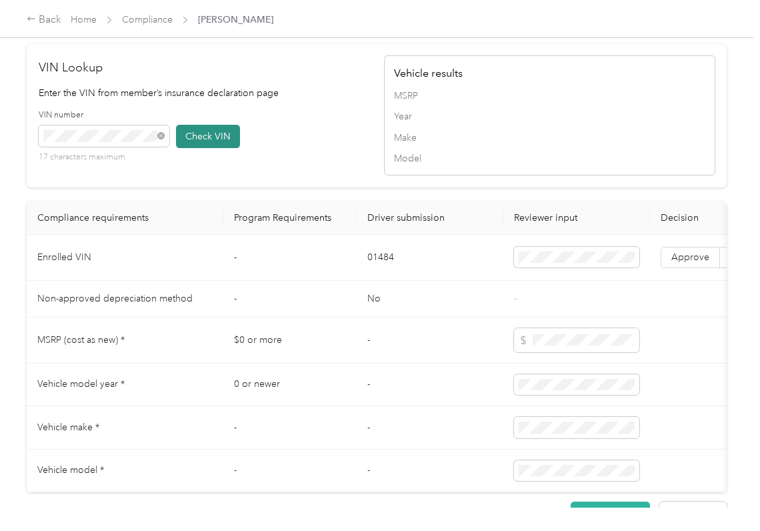
click at [191, 148] on button "Check VIN" at bounding box center [208, 136] width 64 height 23
click at [683, 268] on label "Approve" at bounding box center [690, 257] width 59 height 21
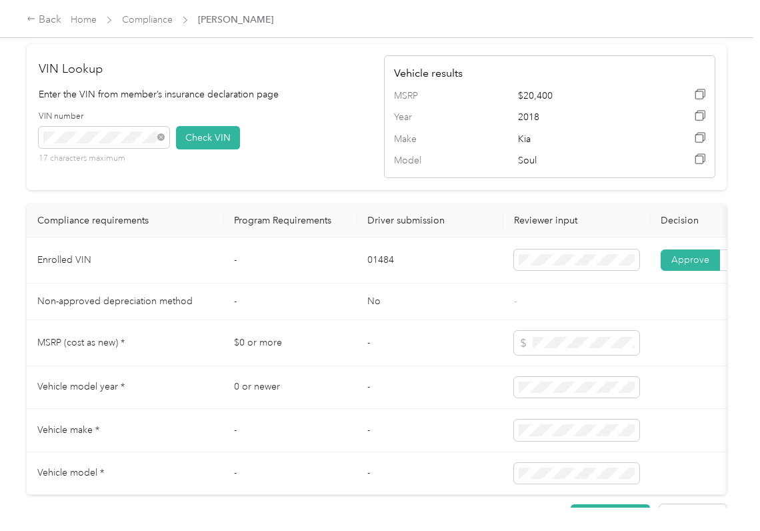
scroll to position [711, 0]
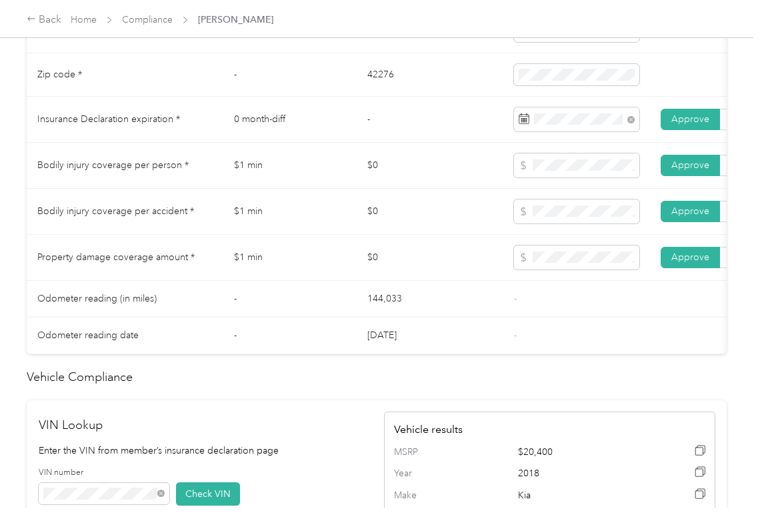
drag, startPoint x: 348, startPoint y: 244, endPoint x: 356, endPoint y: 245, distance: 7.5
click at [350, 235] on td "$1 min" at bounding box center [289, 212] width 133 height 46
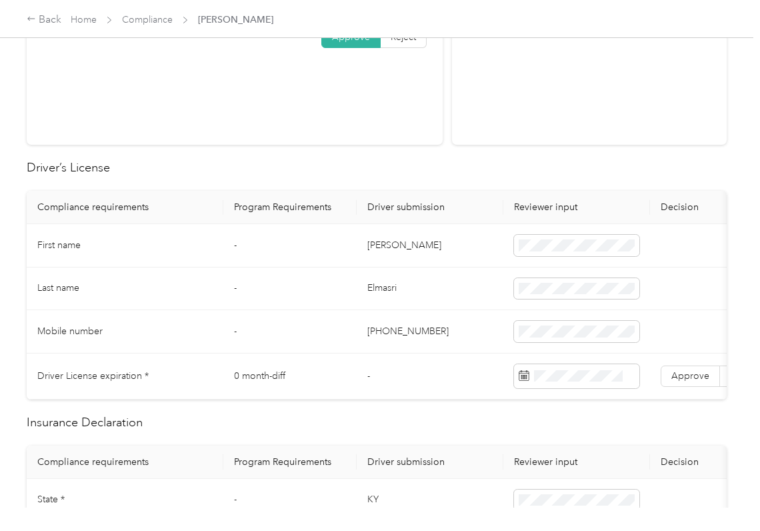
scroll to position [267, 0]
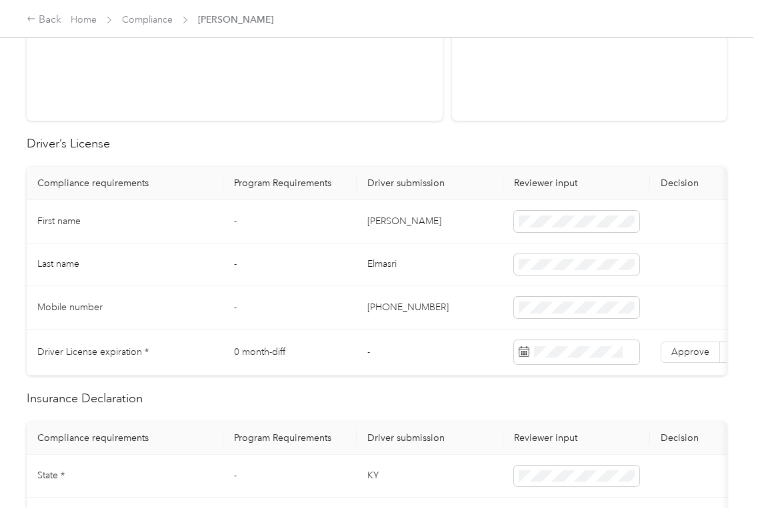
click at [423, 211] on td "[PERSON_NAME]" at bounding box center [430, 221] width 147 height 43
click at [417, 192] on th "Driver submission" at bounding box center [430, 183] width 147 height 33
click at [399, 219] on td "[PERSON_NAME]" at bounding box center [430, 221] width 147 height 43
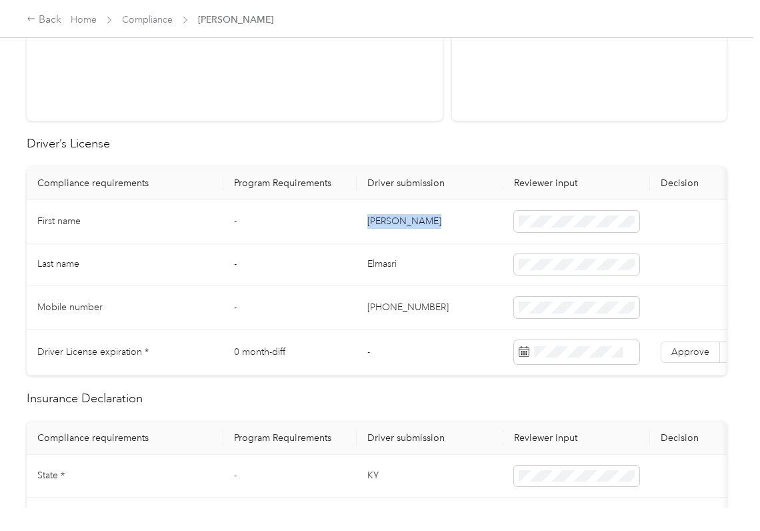
click at [399, 219] on td "[PERSON_NAME]" at bounding box center [430, 221] width 147 height 43
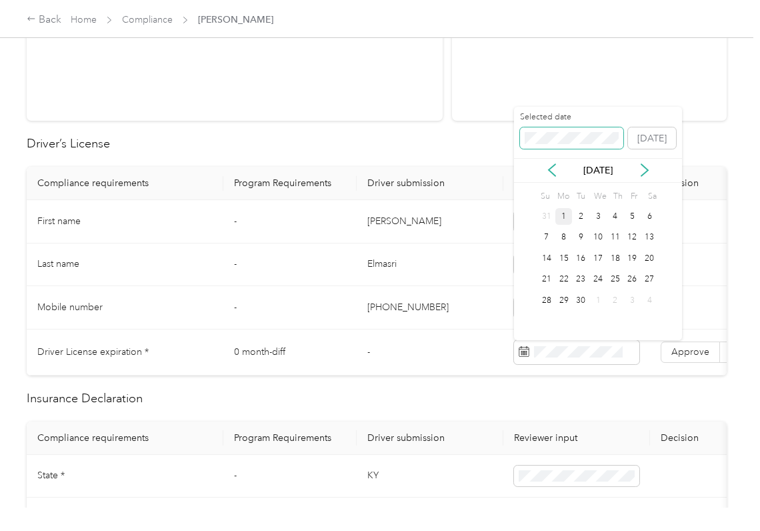
click at [572, 148] on span at bounding box center [571, 137] width 103 height 21
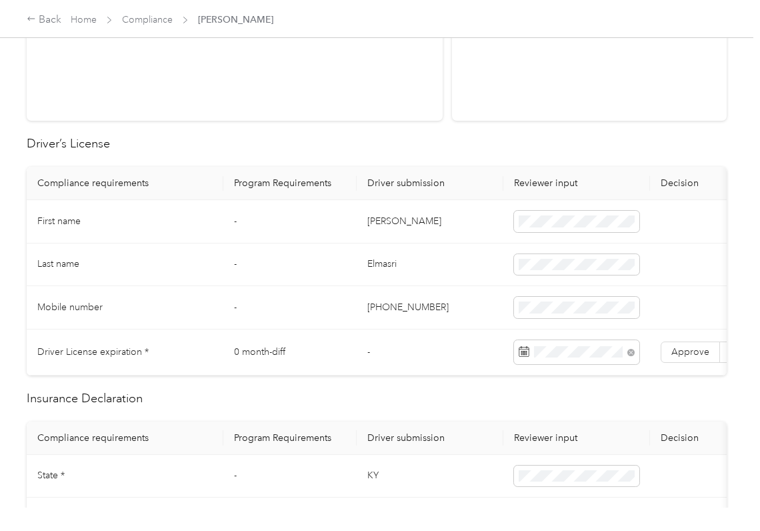
click at [390, 263] on td "Elmasri" at bounding box center [430, 264] width 147 height 43
click at [706, 360] on label "Approve" at bounding box center [690, 352] width 59 height 21
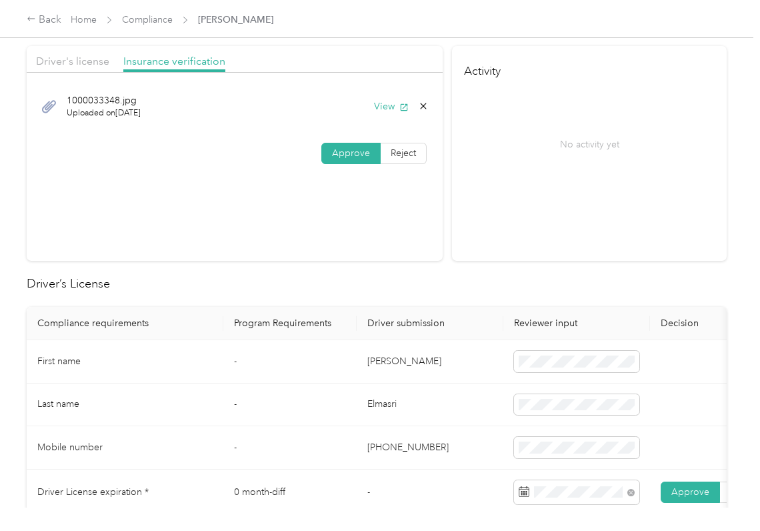
scroll to position [0, 0]
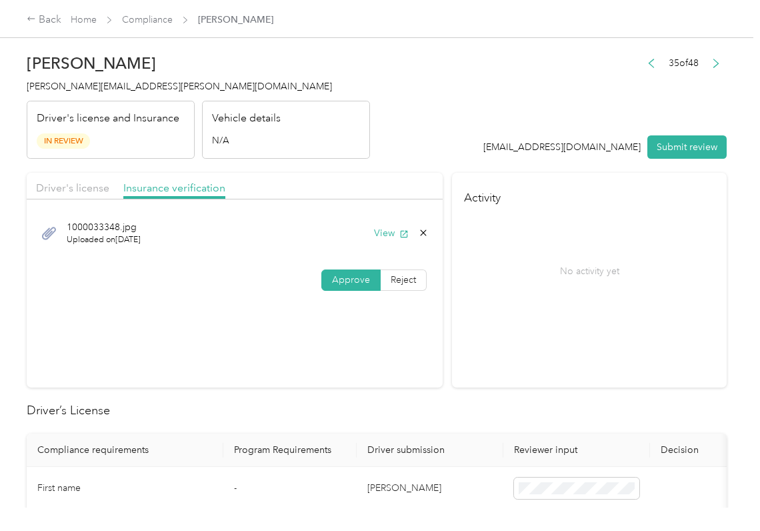
click at [689, 153] on button "Submit review" at bounding box center [687, 146] width 79 height 23
click at [115, 73] on div "[PERSON_NAME] [PERSON_NAME][EMAIL_ADDRESS][PERSON_NAME][DOMAIN_NAME] Driver's l…" at bounding box center [199, 103] width 344 height 112
click at [91, 88] on span "[PERSON_NAME][EMAIL_ADDRESS][PERSON_NAME][DOMAIN_NAME]" at bounding box center [179, 86] width 305 height 11
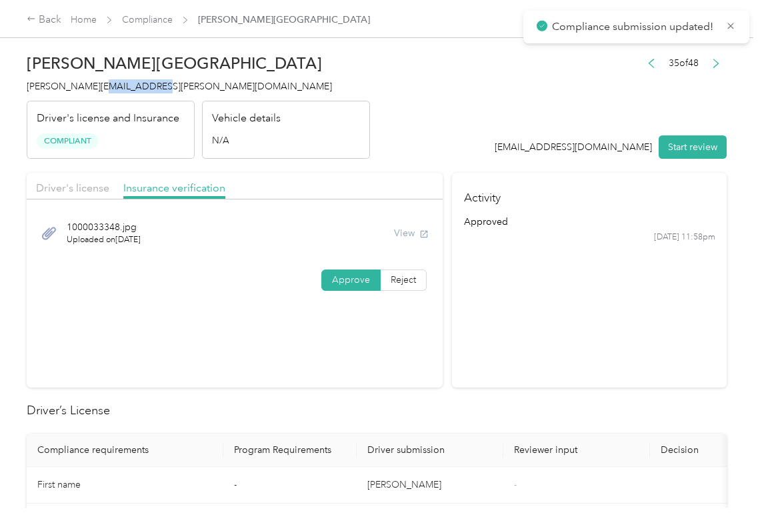
click at [91, 88] on span "[PERSON_NAME][EMAIL_ADDRESS][PERSON_NAME][DOMAIN_NAME]" at bounding box center [179, 86] width 305 height 11
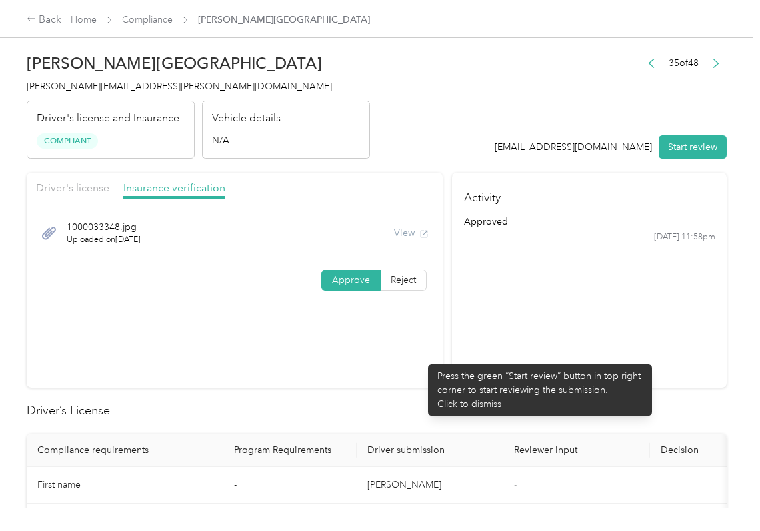
click at [423, 358] on section "Driver's license Insurance verification [DRIVERS_LICENSE_NUMBER].jpg Uploaded o…" at bounding box center [235, 280] width 416 height 215
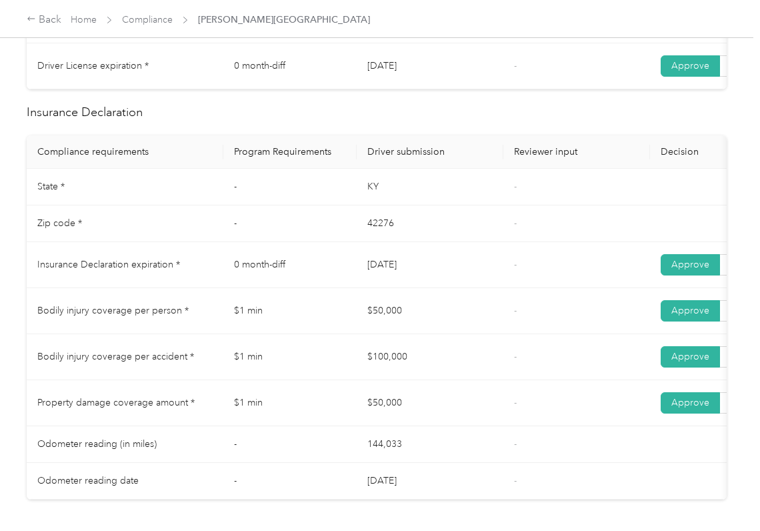
scroll to position [622, 0]
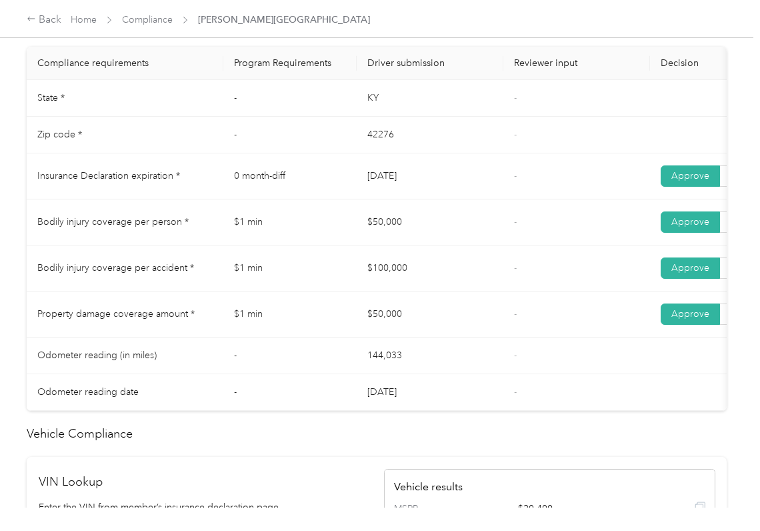
drag, startPoint x: 370, startPoint y: 176, endPoint x: 446, endPoint y: 196, distance: 78.6
click at [454, 185] on td "[DATE]" at bounding box center [430, 176] width 147 height 46
drag, startPoint x: 446, startPoint y: 196, endPoint x: 444, endPoint y: 203, distance: 7.6
click at [446, 199] on td "[DATE]" at bounding box center [430, 176] width 147 height 46
drag, startPoint x: 344, startPoint y: 240, endPoint x: 396, endPoint y: 251, distance: 52.6
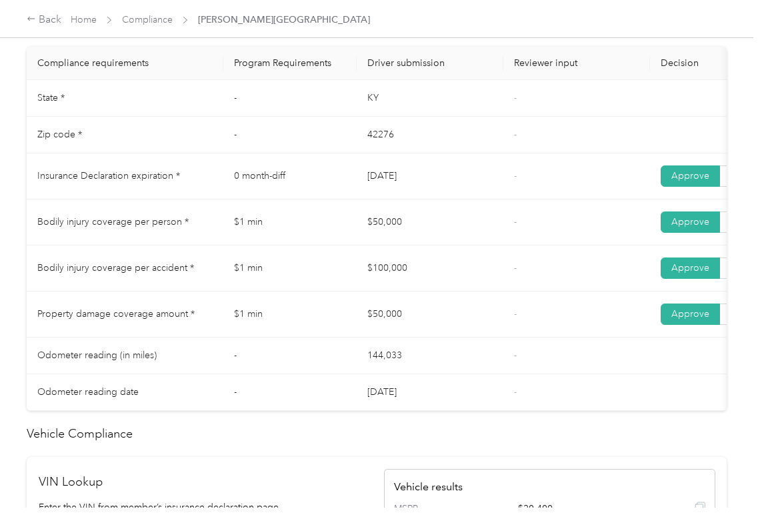
click at [390, 245] on tr "Bodily injury coverage per person * $1 min $50,000 - Approve Reject" at bounding box center [497, 222] width 940 height 46
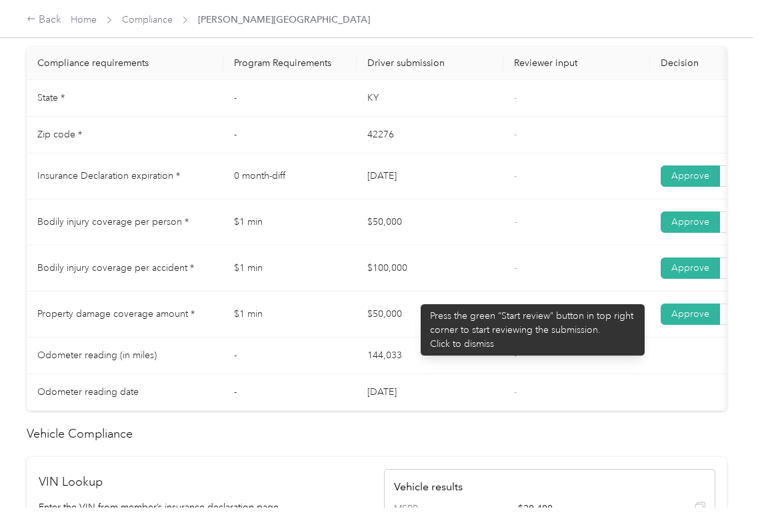
drag, startPoint x: 392, startPoint y: 295, endPoint x: 347, endPoint y: 331, distance: 57.9
click at [428, 291] on tr "Bodily injury coverage per accident * $1 min $100,000 - Approve Reject" at bounding box center [497, 268] width 940 height 46
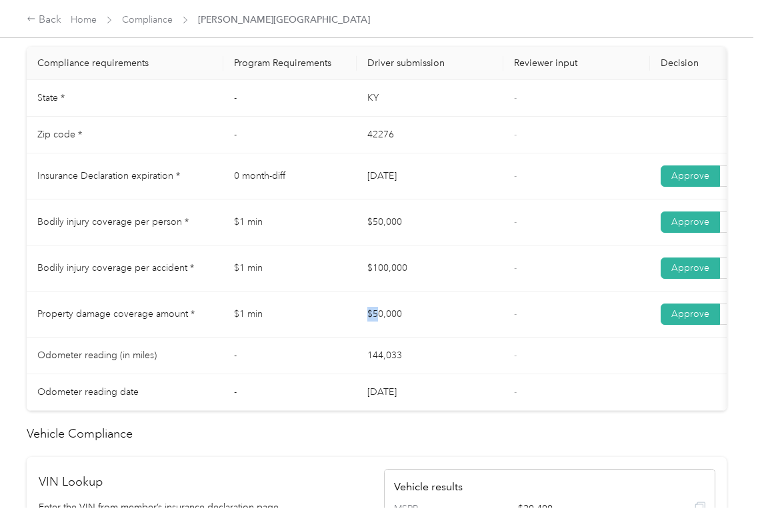
drag, startPoint x: 399, startPoint y: 336, endPoint x: 476, endPoint y: 336, distance: 77.4
click at [465, 336] on tr "Property damage coverage amount * $1 min $50,000 - Approve Reject" at bounding box center [497, 314] width 940 height 46
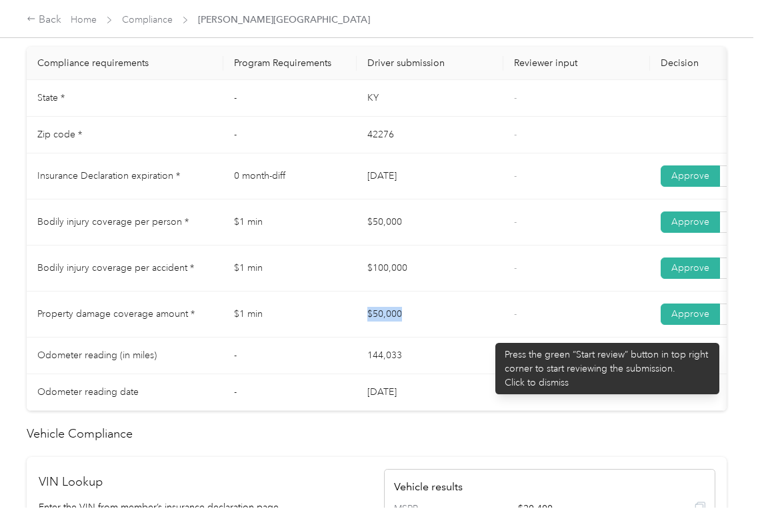
click at [489, 336] on td "$50,000" at bounding box center [430, 314] width 147 height 46
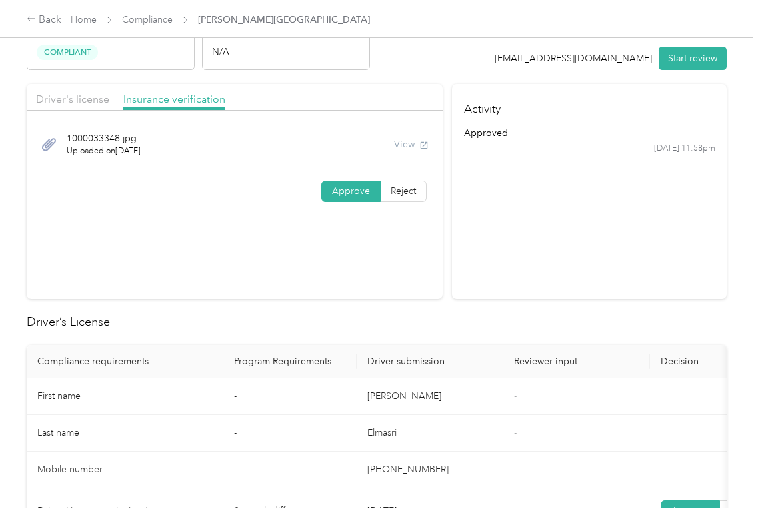
scroll to position [0, 0]
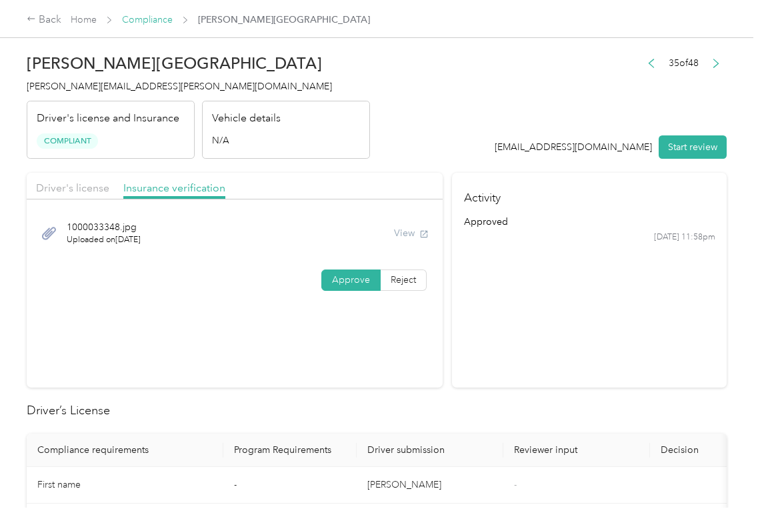
click at [133, 22] on link "Compliance" at bounding box center [147, 19] width 51 height 11
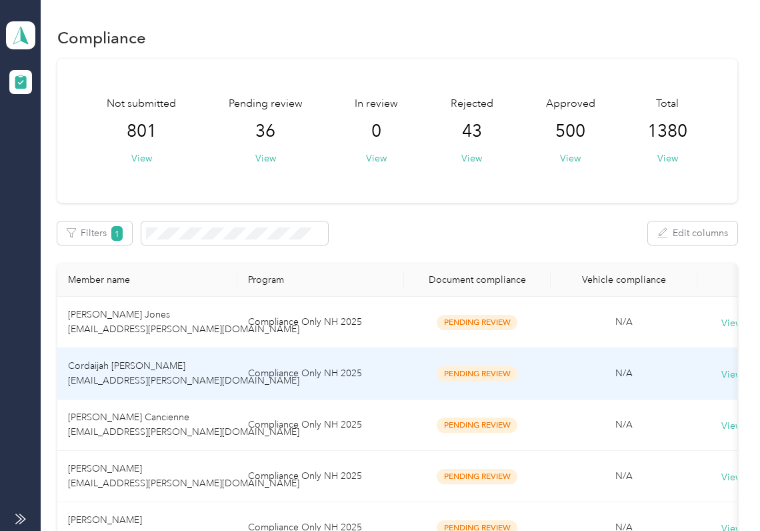
click at [115, 380] on span "Cordaijah [PERSON_NAME] [EMAIL_ADDRESS][PERSON_NAME][DOMAIN_NAME]" at bounding box center [183, 373] width 231 height 26
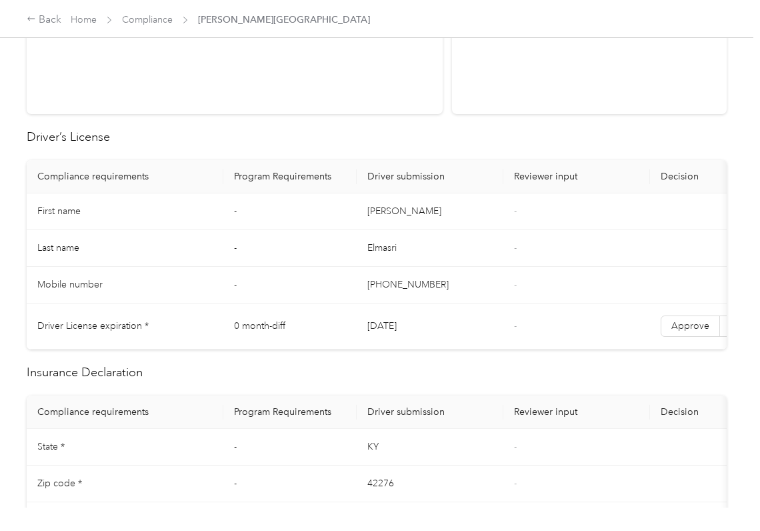
scroll to position [534, 0]
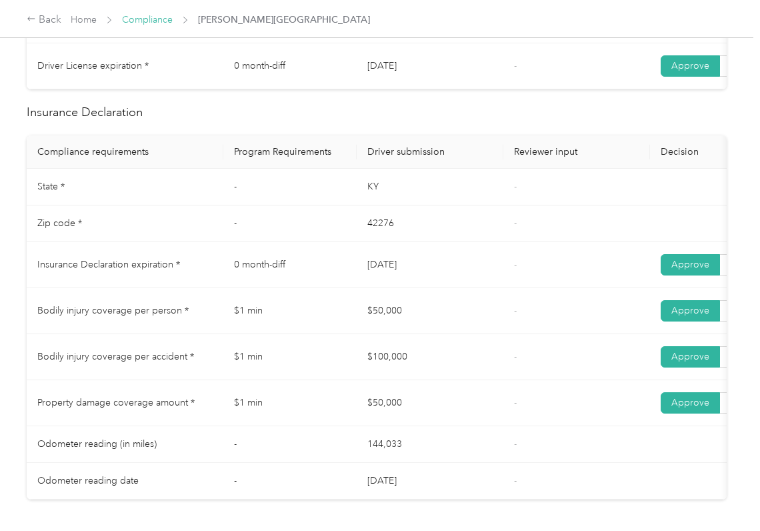
click at [147, 21] on link "Compliance" at bounding box center [147, 19] width 51 height 11
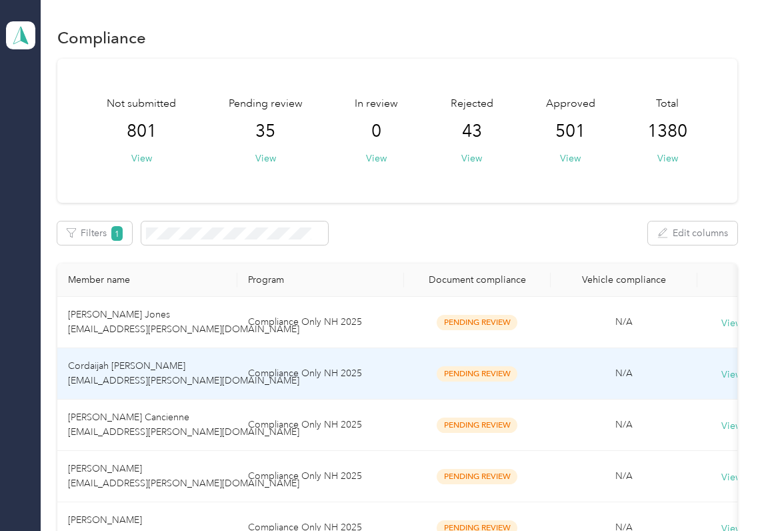
click at [161, 384] on span "Cordaijah [PERSON_NAME] [EMAIL_ADDRESS][PERSON_NAME][DOMAIN_NAME]" at bounding box center [183, 373] width 231 height 26
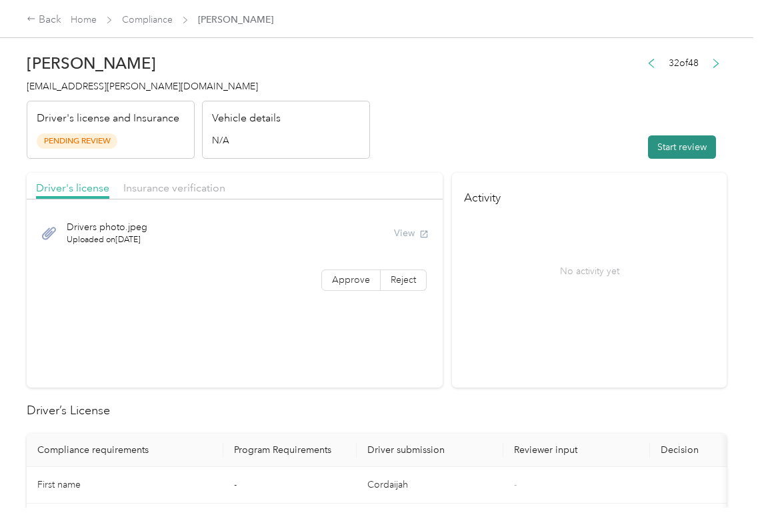
click at [670, 139] on button "Start review" at bounding box center [682, 146] width 68 height 23
drag, startPoint x: 444, startPoint y: 89, endPoint x: 378, endPoint y: 137, distance: 81.7
click at [442, 89] on header "Cordaijah [PERSON_NAME] [EMAIL_ADDRESS][PERSON_NAME][DOMAIN_NAME] Driver's lice…" at bounding box center [377, 103] width 700 height 112
click at [322, 283] on label "Approve" at bounding box center [351, 279] width 59 height 21
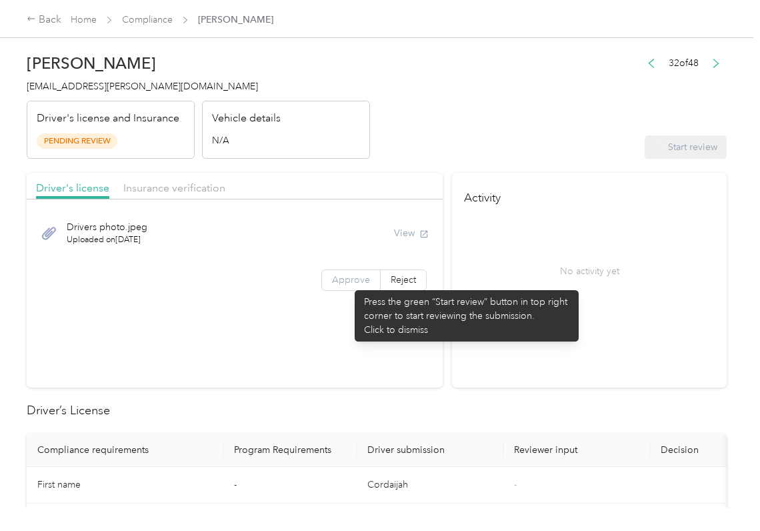
click at [348, 283] on span "Approve" at bounding box center [351, 279] width 38 height 11
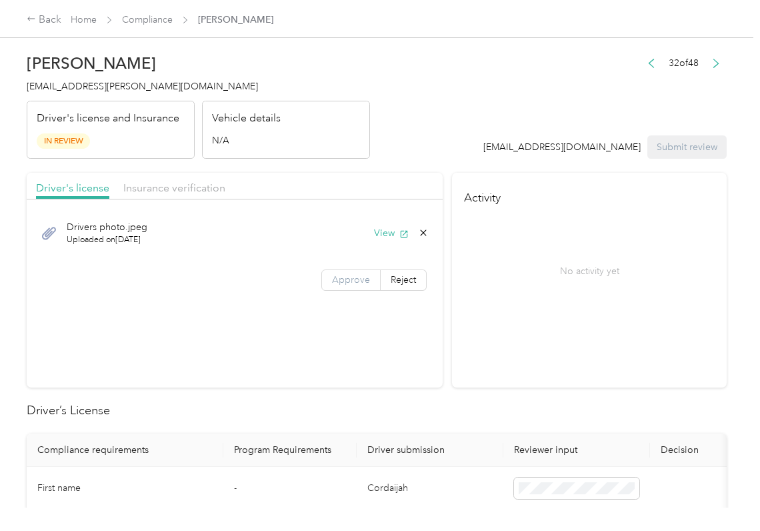
click at [348, 283] on span "Approve" at bounding box center [351, 279] width 38 height 11
click at [403, 235] on icon "button" at bounding box center [404, 233] width 9 height 9
click at [233, 187] on div "Driver's license Insurance verification" at bounding box center [235, 186] width 416 height 27
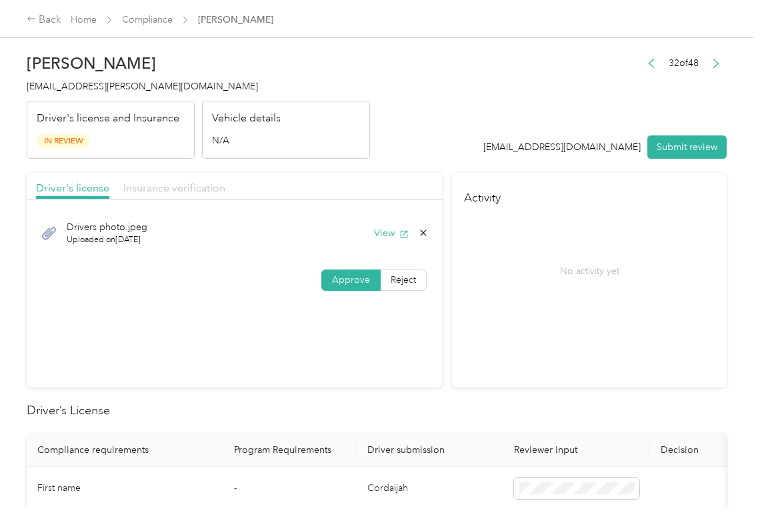
click at [191, 191] on span "Insurance verification" at bounding box center [174, 187] width 102 height 13
click at [171, 187] on span "Insurance verification" at bounding box center [174, 187] width 102 height 13
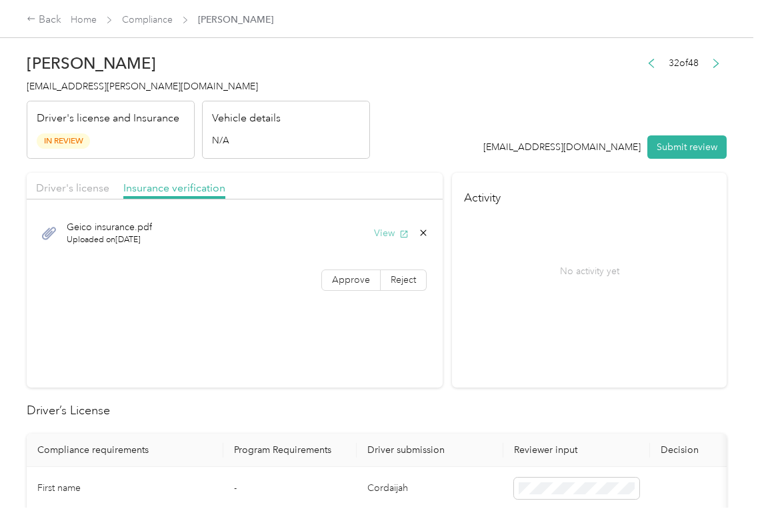
click at [383, 237] on button "View" at bounding box center [391, 233] width 35 height 14
drag, startPoint x: 343, startPoint y: 287, endPoint x: 265, endPoint y: 377, distance: 119.2
click at [343, 287] on label "Approve" at bounding box center [351, 279] width 59 height 21
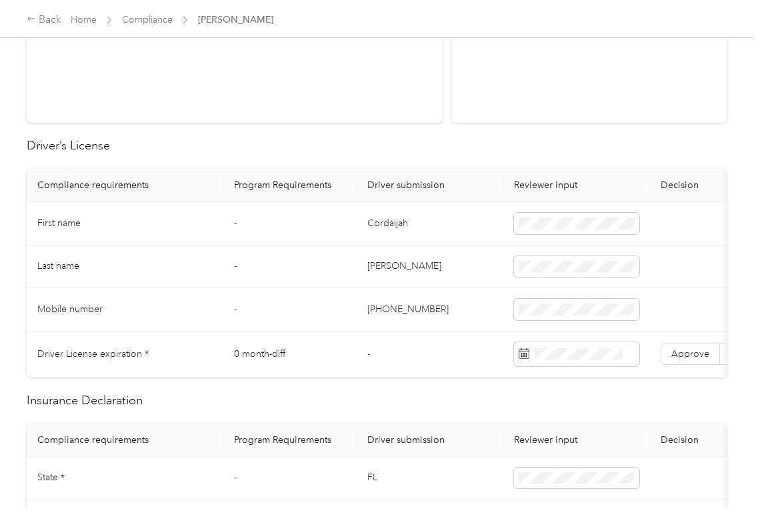
scroll to position [267, 0]
click at [396, 221] on td "Cordaijah" at bounding box center [430, 221] width 147 height 43
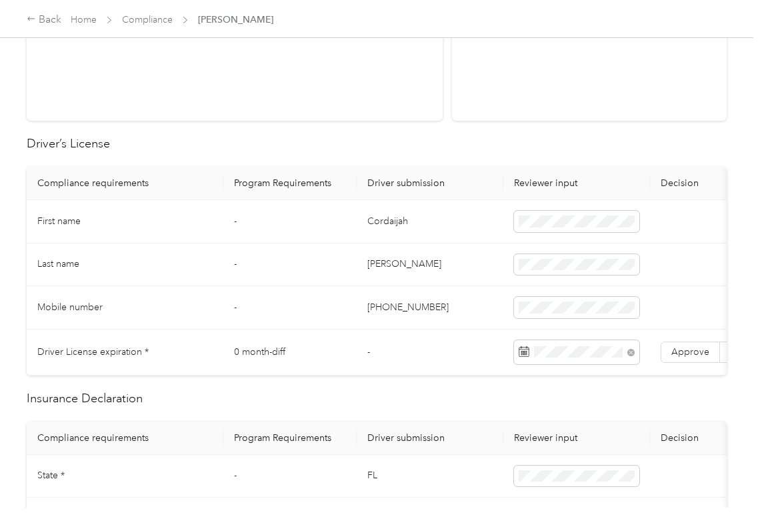
drag, startPoint x: 280, startPoint y: 249, endPoint x: 428, endPoint y: 270, distance: 148.9
click at [281, 249] on td "-" at bounding box center [289, 264] width 133 height 43
click at [706, 363] on label "Approve" at bounding box center [690, 352] width 59 height 21
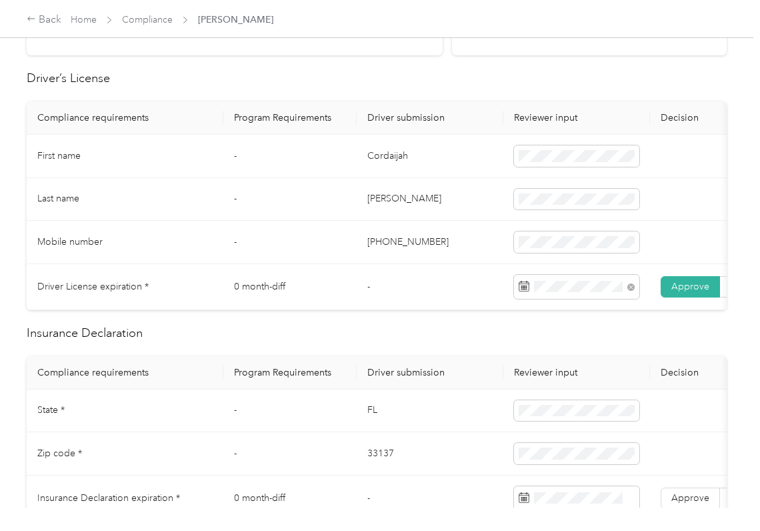
scroll to position [444, 0]
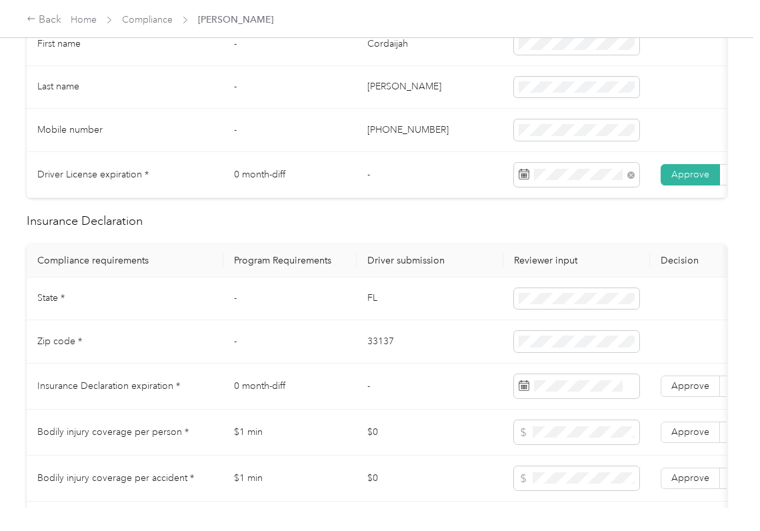
click at [371, 320] on td "FL" at bounding box center [430, 298] width 147 height 43
click at [552, 307] on span at bounding box center [576, 298] width 125 height 21
click at [390, 358] on td "33137" at bounding box center [430, 341] width 147 height 43
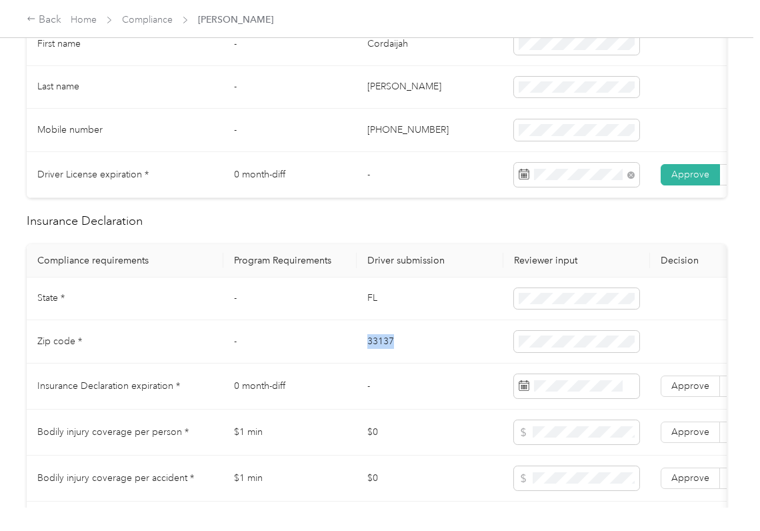
click at [390, 358] on td "33137" at bounding box center [430, 341] width 147 height 43
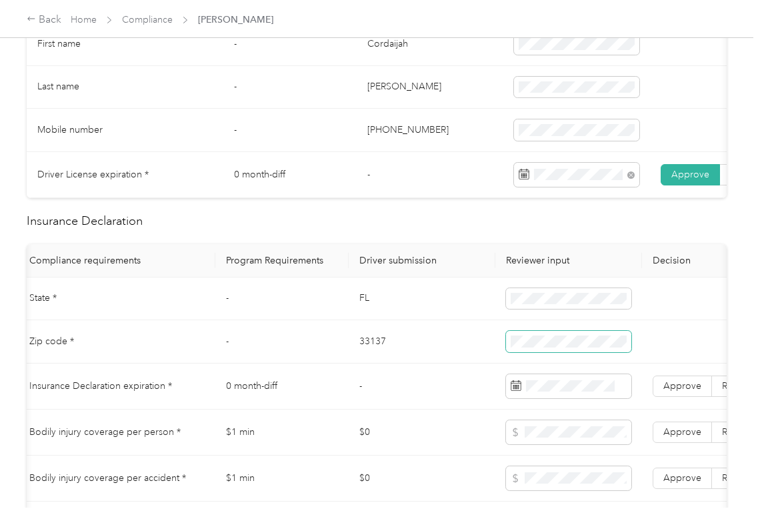
click at [548, 352] on span at bounding box center [568, 341] width 125 height 21
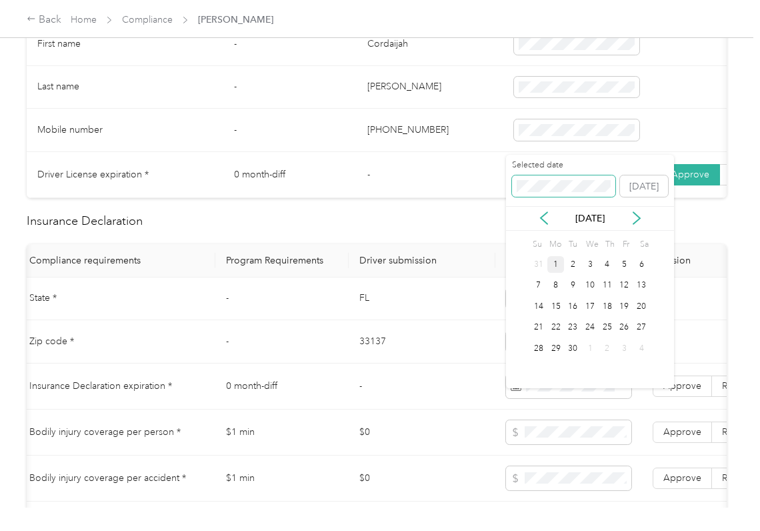
click at [544, 179] on span at bounding box center [563, 185] width 103 height 21
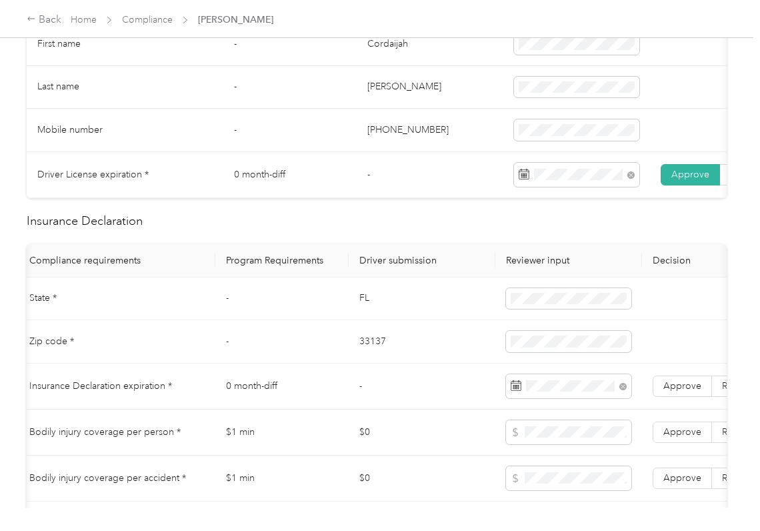
click at [423, 379] on td "-" at bounding box center [422, 387] width 147 height 46
click at [664, 392] on span "Approve" at bounding box center [683, 385] width 38 height 11
click at [388, 364] on td "33137" at bounding box center [422, 341] width 147 height 43
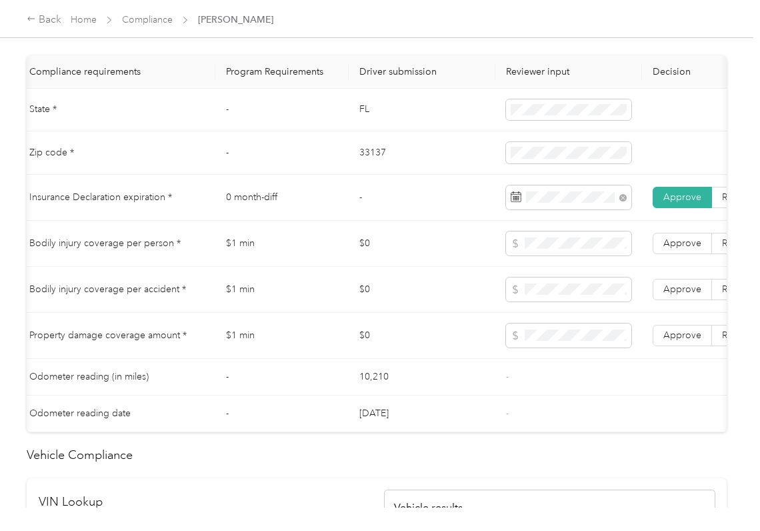
scroll to position [978, 0]
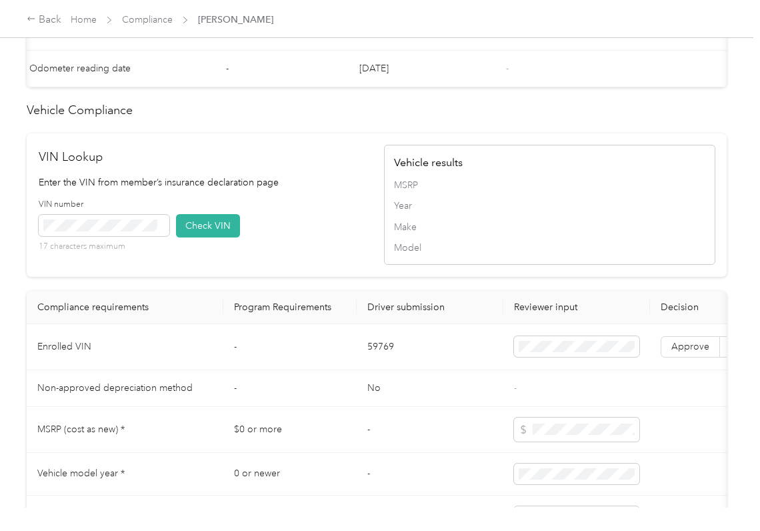
click at [371, 370] on td "59769" at bounding box center [430, 347] width 147 height 46
click at [372, 370] on td "59769" at bounding box center [430, 347] width 147 height 46
click at [337, 222] on div "VIN Lookup Enter the VIN from member’s insurance declaration page VIN number 17…" at bounding box center [205, 205] width 332 height 114
click at [206, 237] on button "Check VIN" at bounding box center [208, 225] width 64 height 23
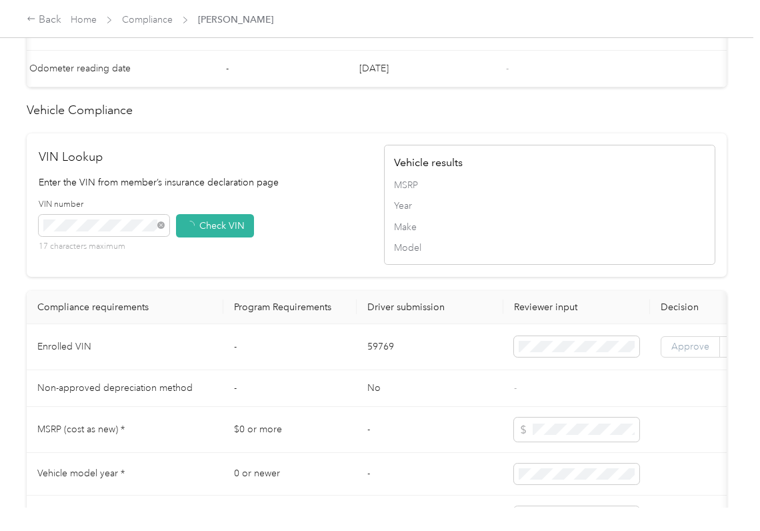
click at [688, 352] on span "Approve" at bounding box center [691, 346] width 38 height 11
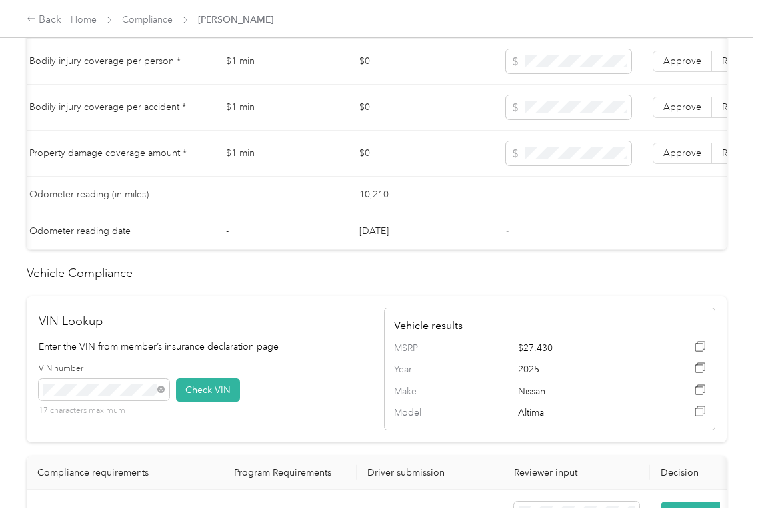
scroll to position [800, 0]
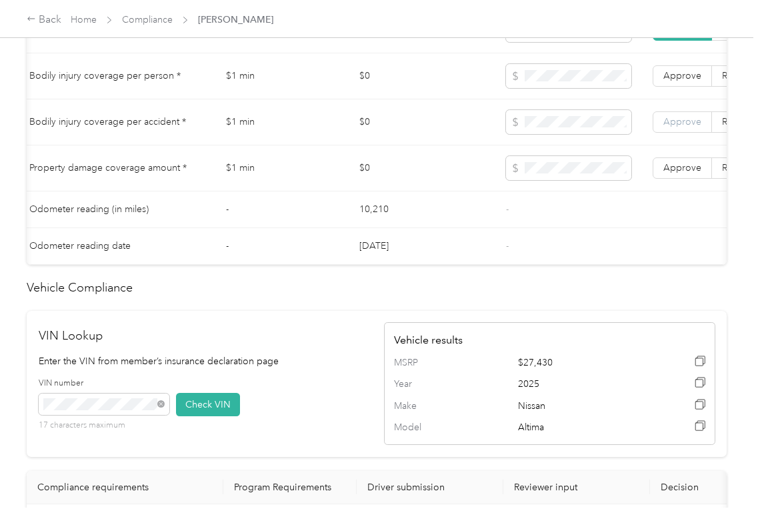
drag, startPoint x: 684, startPoint y: 184, endPoint x: 684, endPoint y: 145, distance: 38.7
click at [684, 173] on span "Approve" at bounding box center [683, 167] width 38 height 11
drag, startPoint x: 683, startPoint y: 144, endPoint x: 681, endPoint y: 133, distance: 10.9
click at [683, 133] on label "Approve" at bounding box center [682, 121] width 59 height 21
click at [678, 81] on span "Approve" at bounding box center [683, 75] width 38 height 11
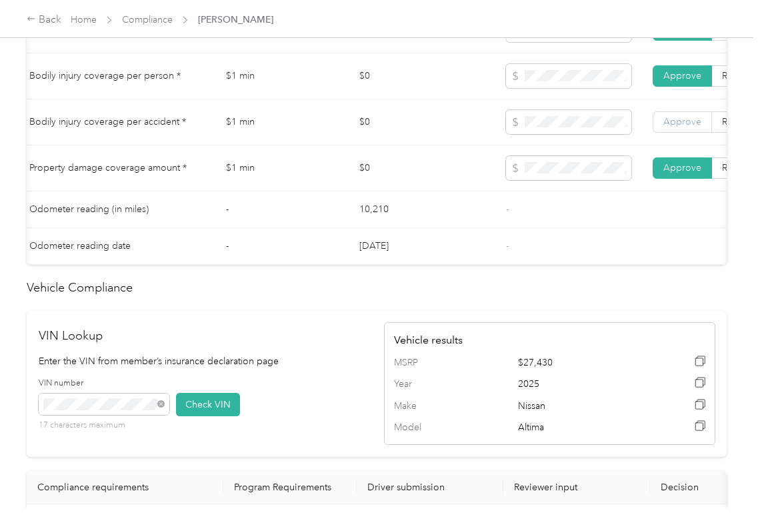
drag, startPoint x: 662, startPoint y: 134, endPoint x: 543, endPoint y: 164, distance: 122.5
click at [662, 133] on label "Approve" at bounding box center [682, 121] width 59 height 21
click at [361, 187] on td "$0" at bounding box center [422, 168] width 147 height 46
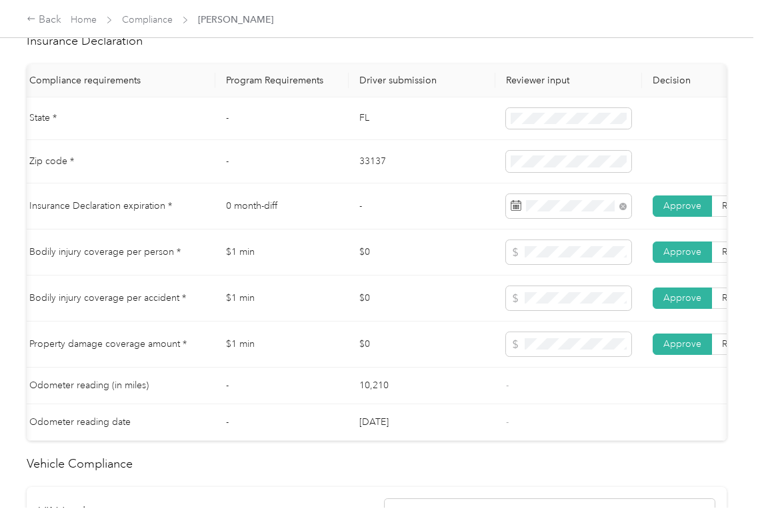
scroll to position [622, 0]
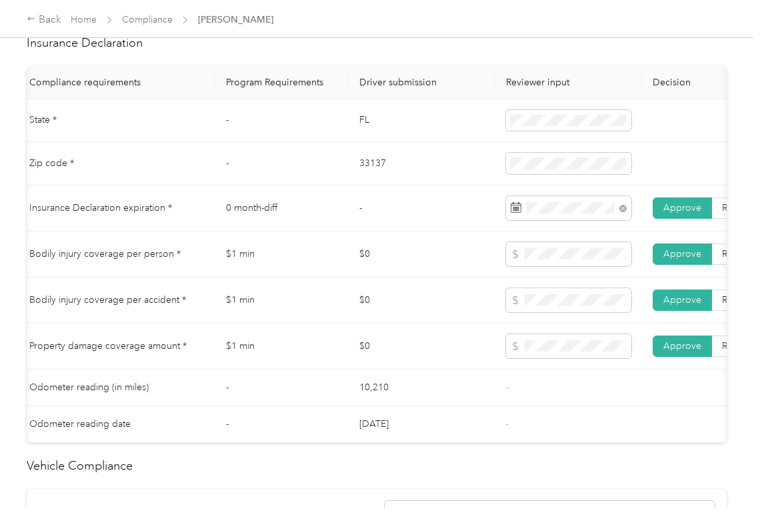
click at [392, 323] on td "$0" at bounding box center [422, 300] width 147 height 46
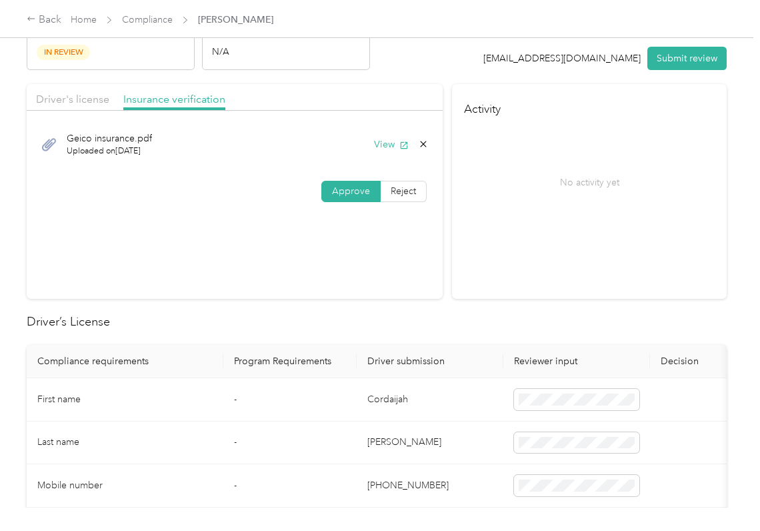
click at [674, 53] on button "Submit review" at bounding box center [687, 58] width 79 height 23
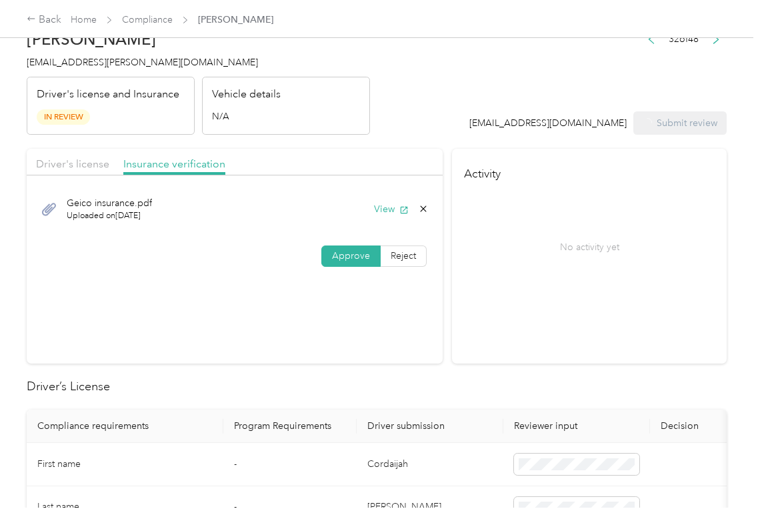
scroll to position [0, 0]
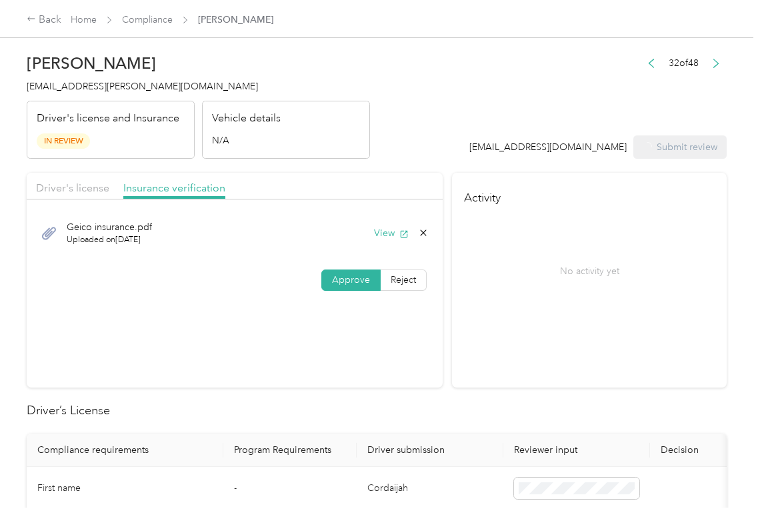
click at [115, 81] on span "[EMAIL_ADDRESS][PERSON_NAME][DOMAIN_NAME]" at bounding box center [142, 86] width 231 height 11
click at [116, 81] on span "[EMAIL_ADDRESS][PERSON_NAME][DOMAIN_NAME]" at bounding box center [142, 86] width 231 height 11
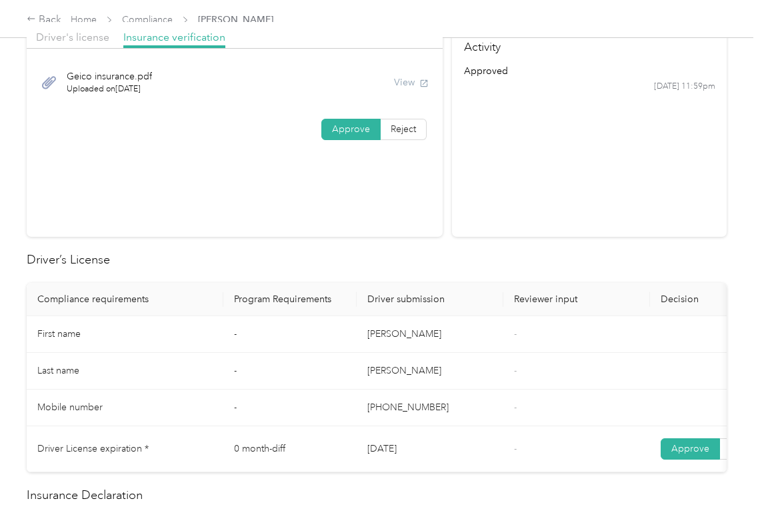
scroll to position [177, 0]
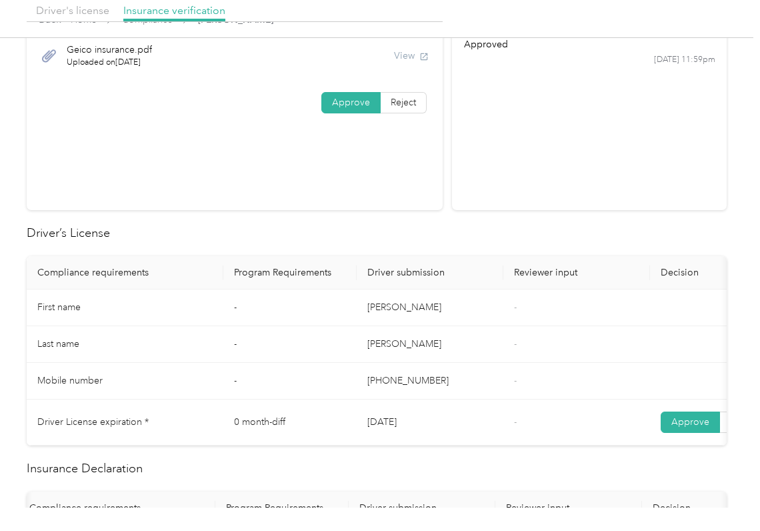
click at [583, 267] on th "Reviewer input" at bounding box center [577, 272] width 147 height 33
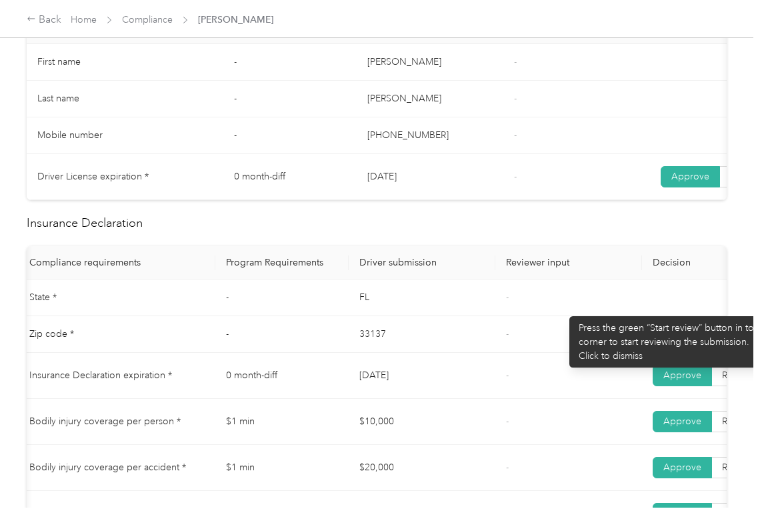
scroll to position [534, 0]
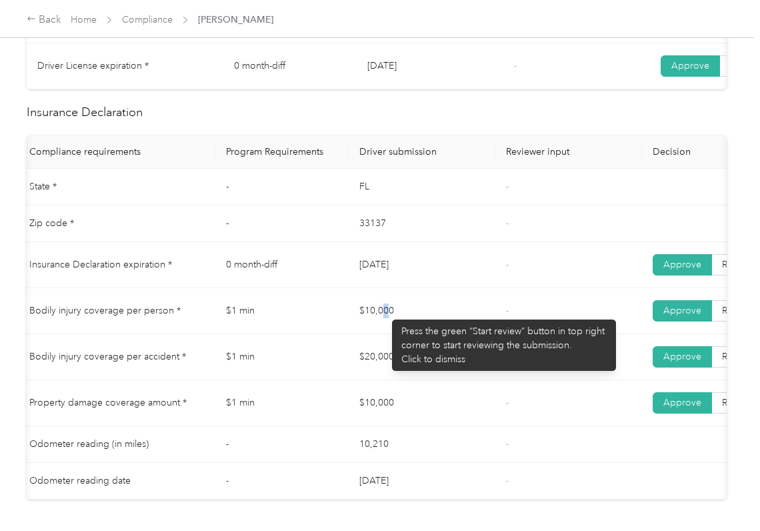
drag, startPoint x: 386, startPoint y: 313, endPoint x: 408, endPoint y: 342, distance: 37.1
click at [428, 324] on td "$10,000" at bounding box center [422, 311] width 147 height 46
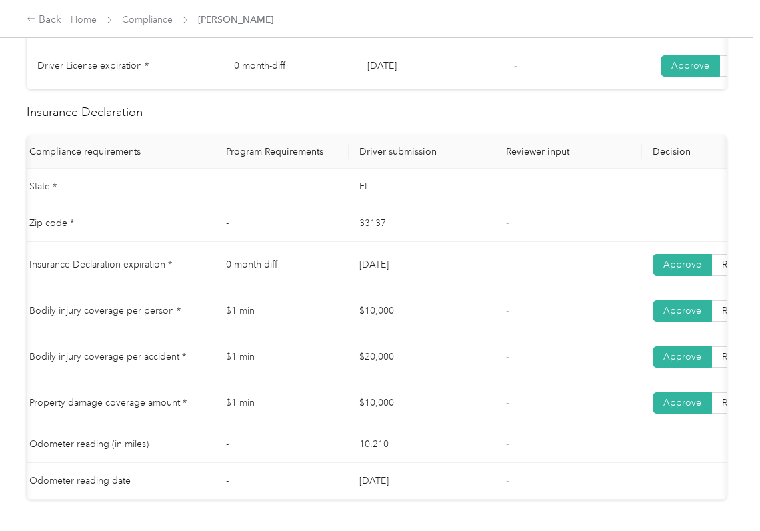
drag, startPoint x: 369, startPoint y: 372, endPoint x: 404, endPoint y: 400, distance: 44.6
click at [394, 378] on td "$20,000" at bounding box center [422, 357] width 147 height 46
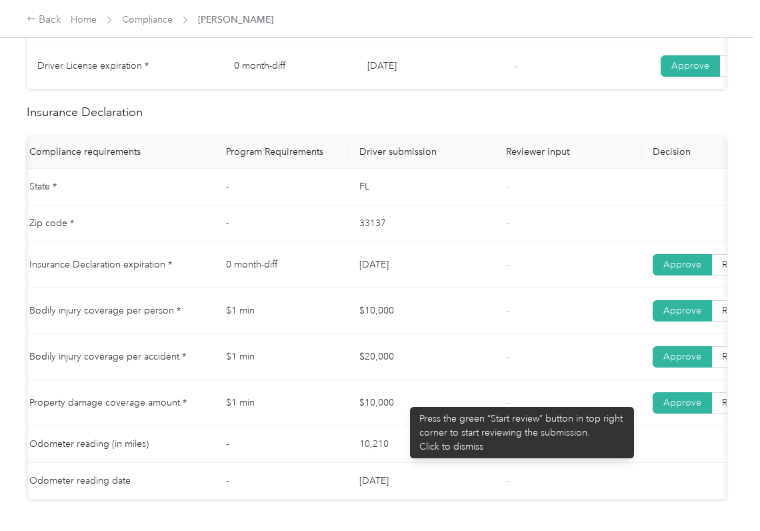
click at [386, 426] on td "$10,000" at bounding box center [422, 403] width 147 height 46
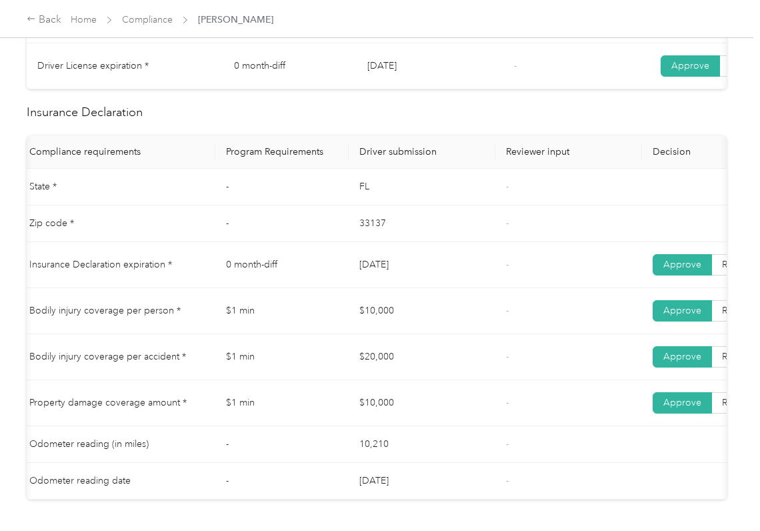
click at [452, 420] on td "$10,000" at bounding box center [422, 403] width 147 height 46
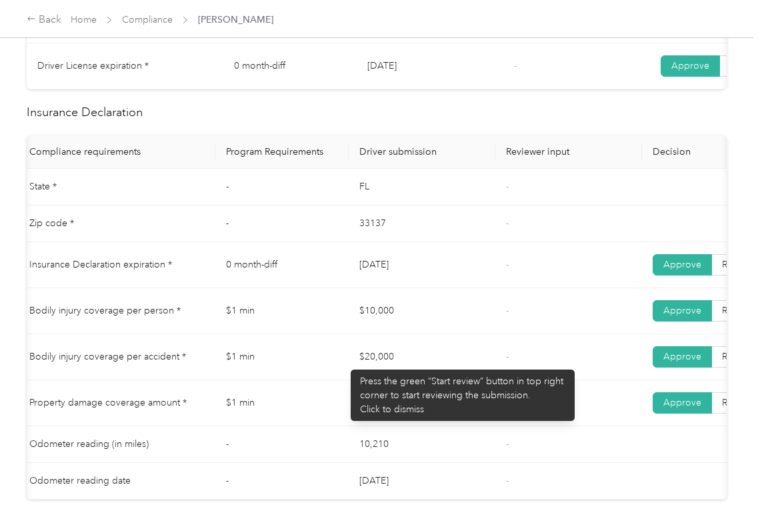
scroll to position [444, 0]
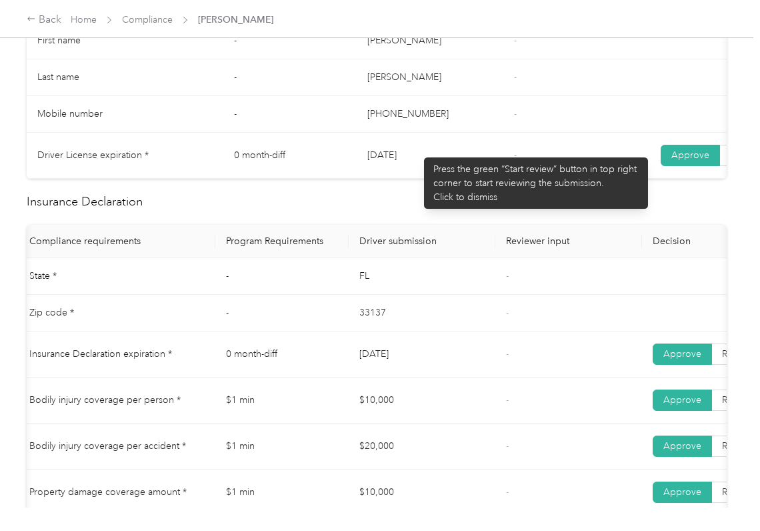
drag, startPoint x: 371, startPoint y: 151, endPoint x: 418, endPoint y: 151, distance: 46.7
click at [418, 151] on td "[DATE]" at bounding box center [430, 156] width 147 height 46
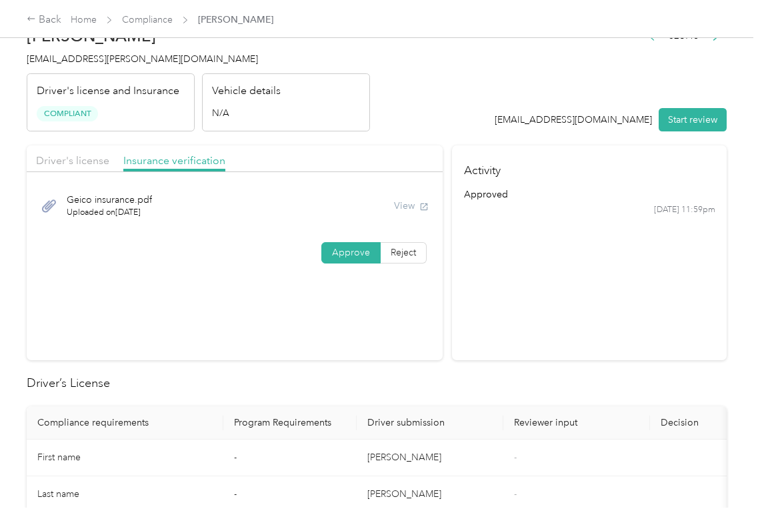
scroll to position [0, 0]
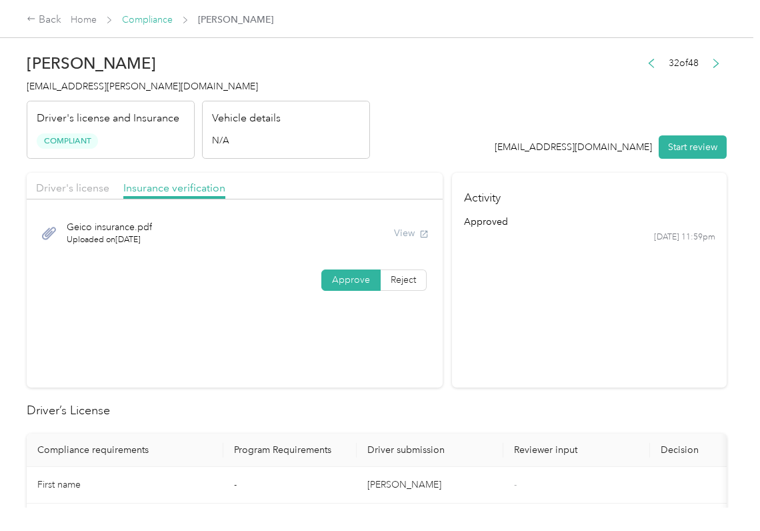
click at [155, 25] on link "Compliance" at bounding box center [147, 19] width 51 height 11
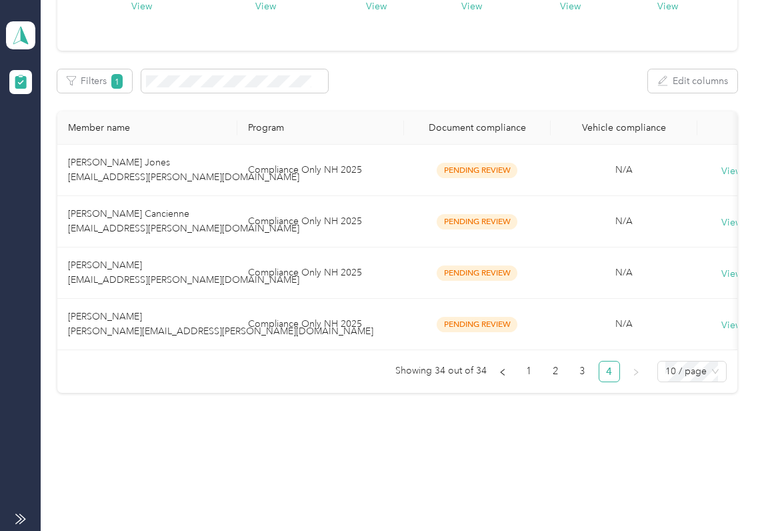
scroll to position [166, 0]
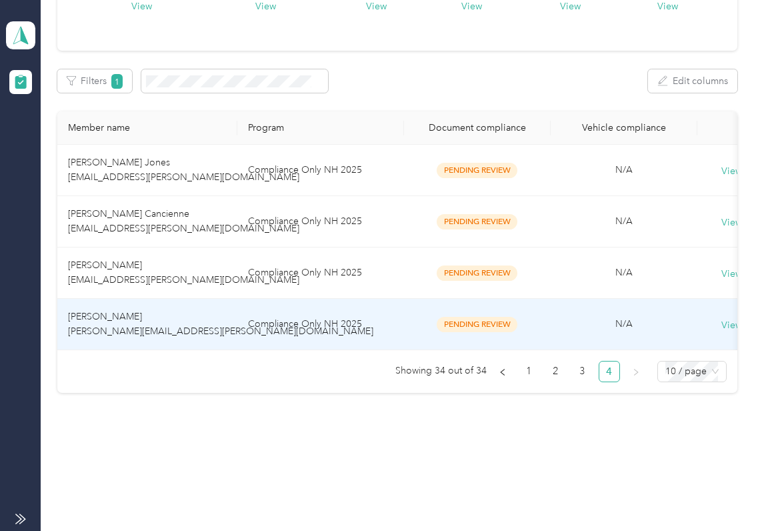
click at [163, 326] on td "[PERSON_NAME] [PERSON_NAME][EMAIL_ADDRESS][PERSON_NAME][DOMAIN_NAME]" at bounding box center [147, 324] width 180 height 51
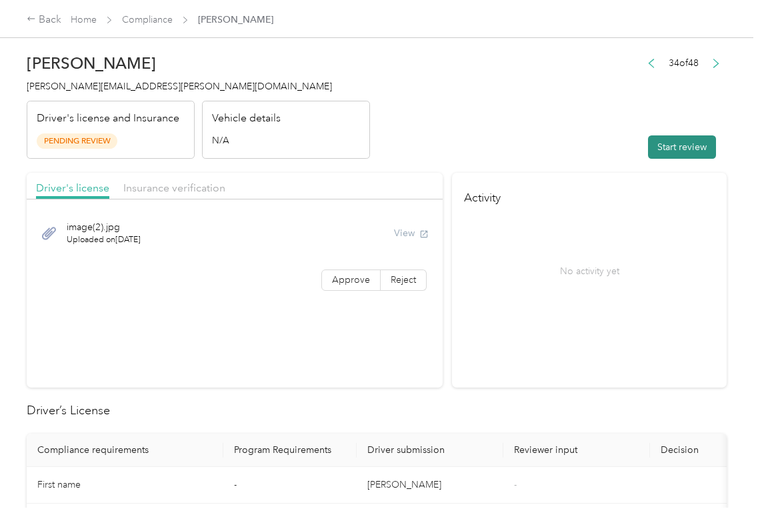
click at [670, 152] on button "Start review" at bounding box center [682, 146] width 68 height 23
click at [606, 135] on header "[PERSON_NAME] [PERSON_NAME][EMAIL_ADDRESS][PERSON_NAME][DOMAIN_NAME] Driver's l…" at bounding box center [377, 103] width 700 height 112
click at [340, 289] on label "Approve" at bounding box center [351, 279] width 59 height 21
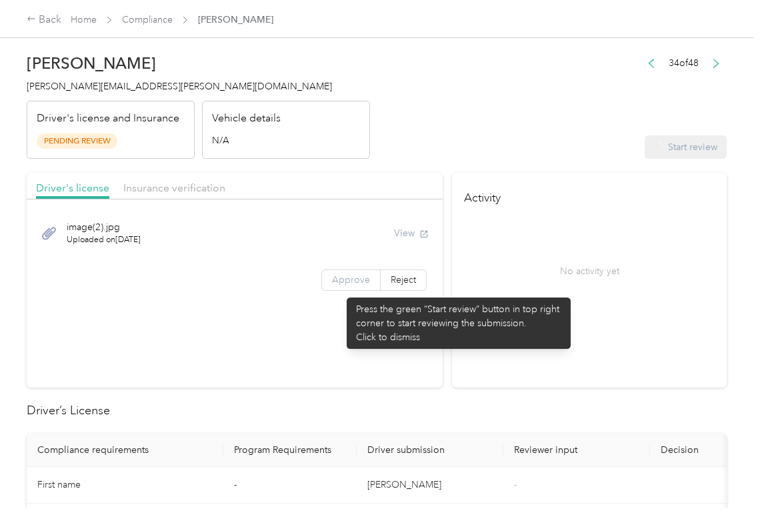
click at [335, 279] on span "Approve" at bounding box center [351, 279] width 38 height 11
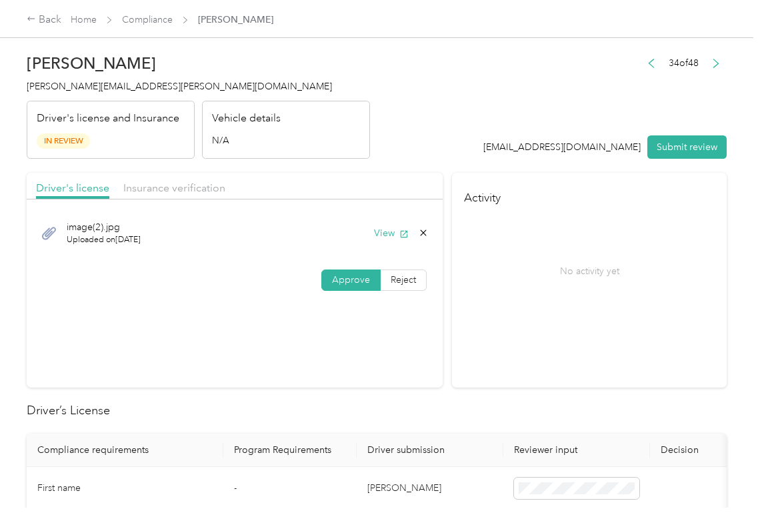
click at [377, 225] on div "image(2).jpg Uploaded on [DATE] View" at bounding box center [235, 233] width 398 height 45
click at [386, 229] on button "View" at bounding box center [391, 233] width 35 height 14
click at [417, 174] on div "Driver's license Insurance verification" at bounding box center [235, 186] width 416 height 27
click at [189, 188] on span "Insurance verification" at bounding box center [174, 187] width 102 height 13
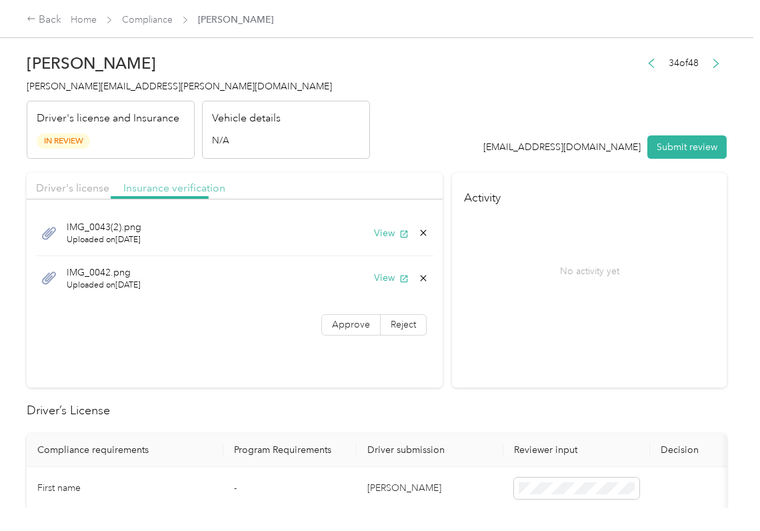
click at [187, 188] on span "Insurance verification" at bounding box center [174, 187] width 102 height 13
click at [391, 229] on button "View" at bounding box center [391, 233] width 35 height 14
click at [384, 275] on button "View" at bounding box center [391, 278] width 35 height 14
click at [344, 326] on span "Approve" at bounding box center [351, 324] width 38 height 11
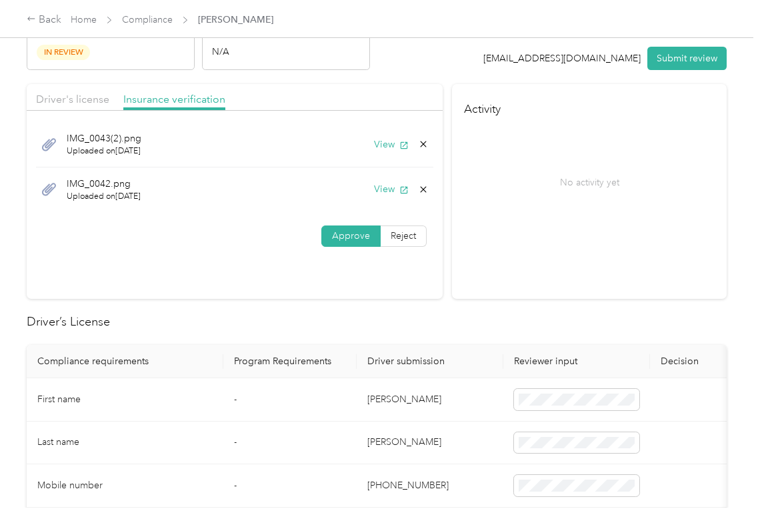
click at [404, 396] on td "[PERSON_NAME]" at bounding box center [430, 399] width 147 height 43
click at [404, 398] on td "[PERSON_NAME]" at bounding box center [430, 399] width 147 height 43
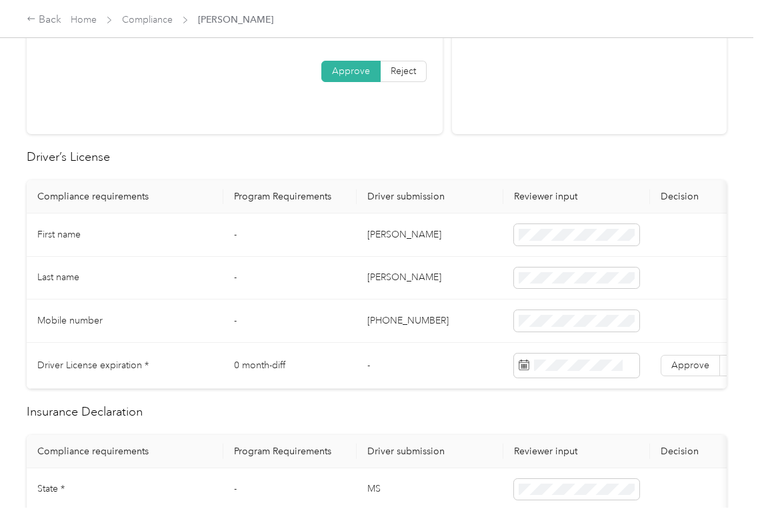
scroll to position [267, 0]
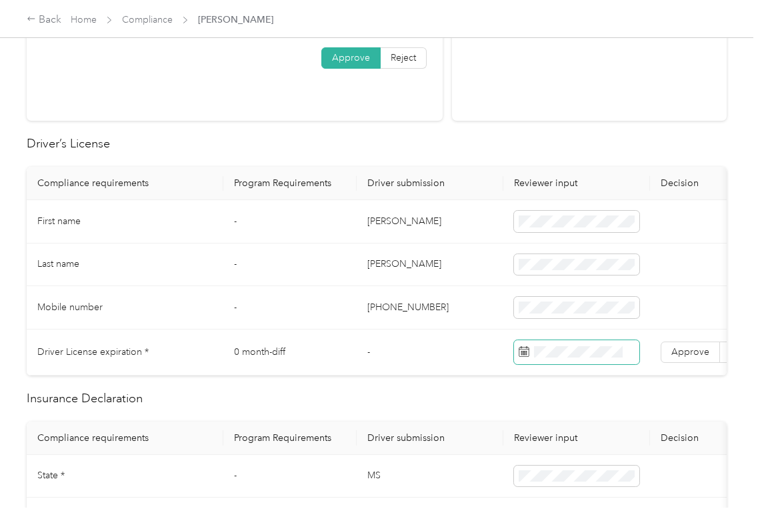
click at [577, 358] on span at bounding box center [576, 352] width 125 height 24
click at [219, 256] on td "Last name" at bounding box center [125, 264] width 197 height 43
click at [707, 350] on span "Approve" at bounding box center [691, 351] width 38 height 11
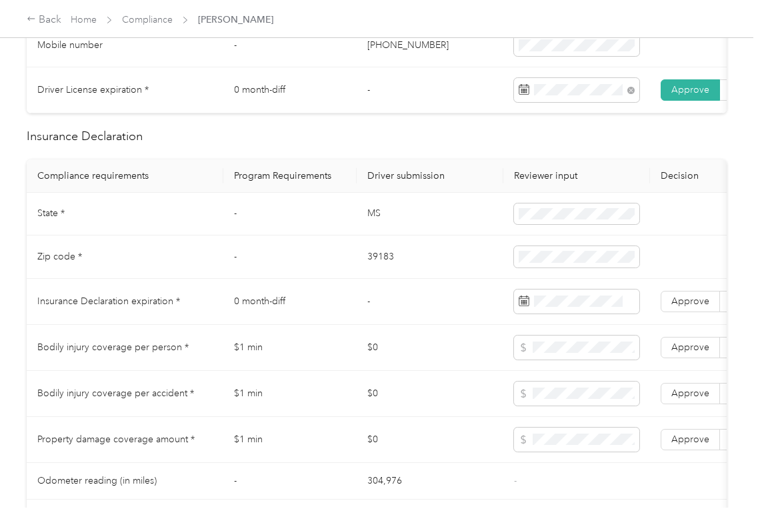
scroll to position [534, 0]
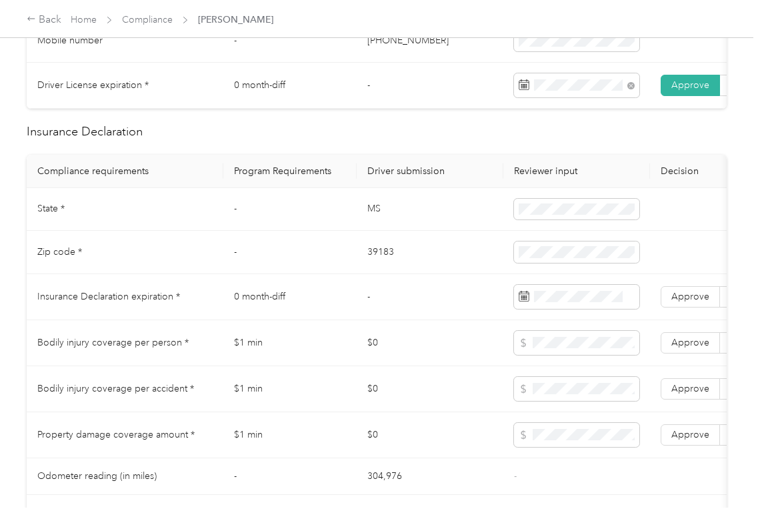
click at [390, 227] on td "MS" at bounding box center [430, 209] width 147 height 43
click at [386, 267] on td "39183" at bounding box center [430, 252] width 147 height 43
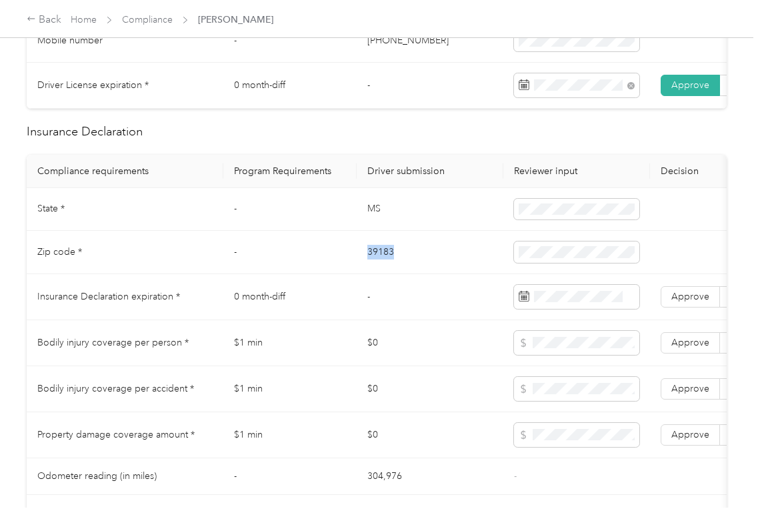
click at [386, 267] on td "39183" at bounding box center [430, 252] width 147 height 43
click at [558, 263] on span at bounding box center [576, 251] width 125 height 21
click at [580, 309] on span at bounding box center [576, 297] width 125 height 24
click at [323, 311] on td "0 month-diff" at bounding box center [289, 297] width 133 height 46
click at [706, 302] on span "Approve" at bounding box center [691, 296] width 38 height 11
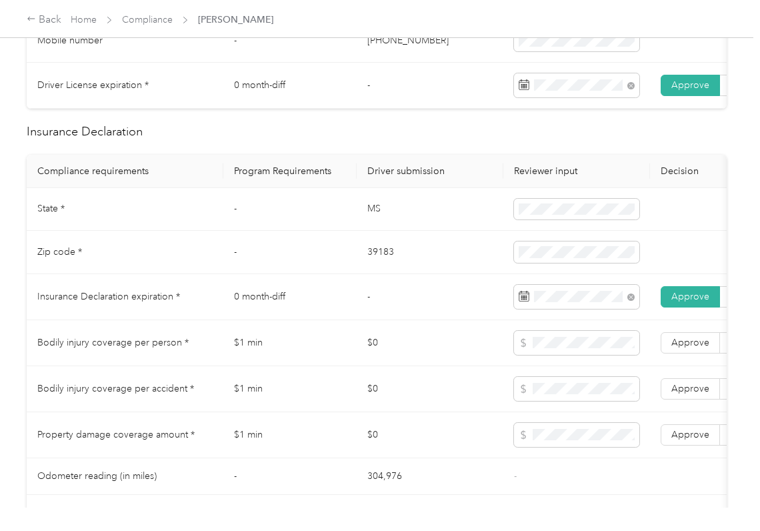
click at [563, 366] on td at bounding box center [577, 343] width 147 height 46
drag, startPoint x: 704, startPoint y: 454, endPoint x: 702, endPoint y: 440, distance: 13.5
click at [706, 446] on label "Approve" at bounding box center [690, 434] width 59 height 21
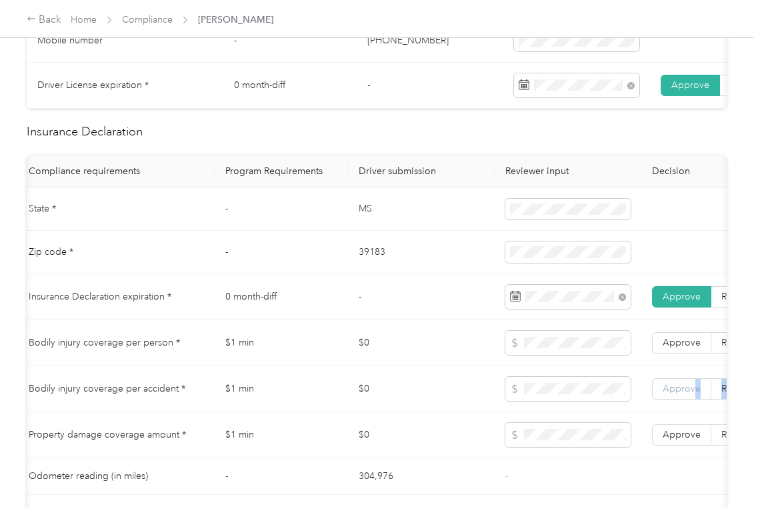
drag, startPoint x: 696, startPoint y: 414, endPoint x: 696, endPoint y: 398, distance: 16.7
click at [696, 412] on td "Approve Reject" at bounding box center [712, 389] width 140 height 46
click at [688, 348] on span "Approve" at bounding box center [682, 342] width 38 height 11
click at [681, 440] on span "Approve" at bounding box center [682, 434] width 38 height 11
click at [680, 394] on span "Approve" at bounding box center [682, 388] width 38 height 11
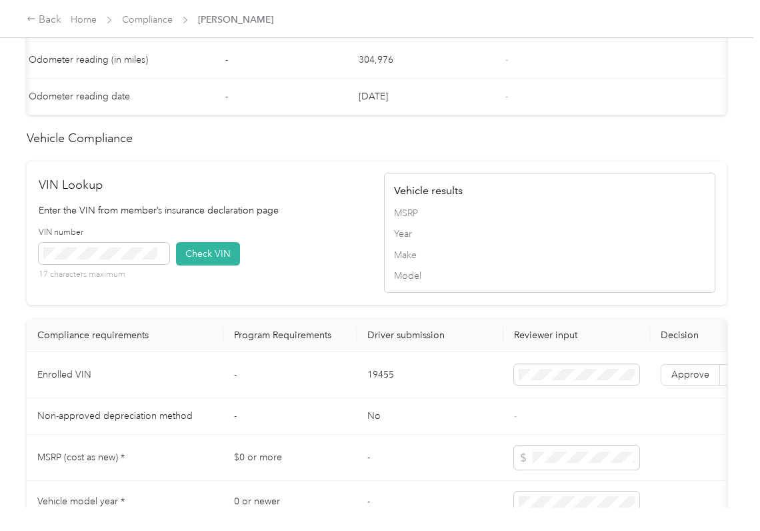
scroll to position [978, 0]
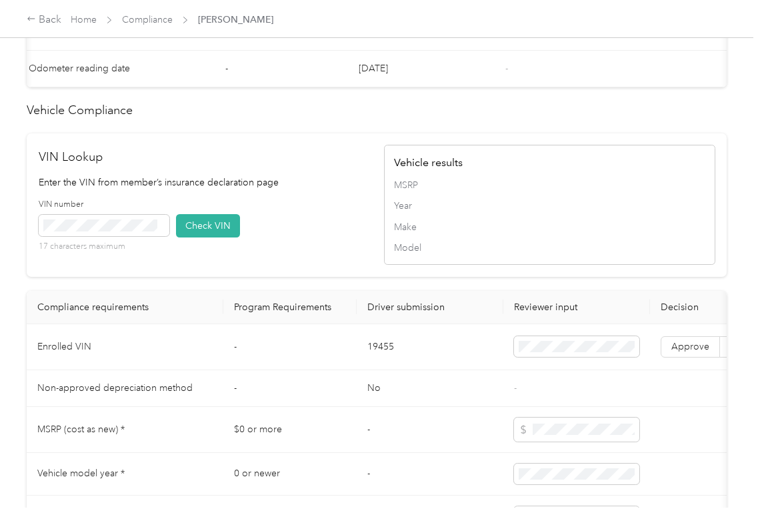
click at [434, 370] on td "19455" at bounding box center [430, 347] width 147 height 46
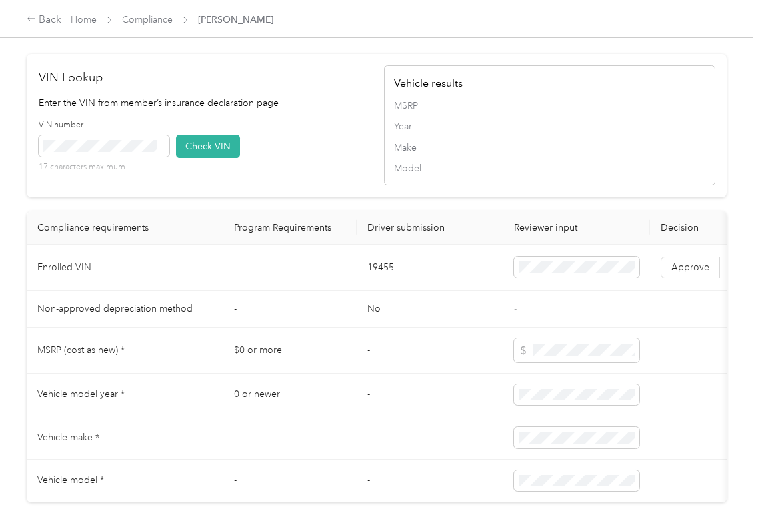
scroll to position [1067, 0]
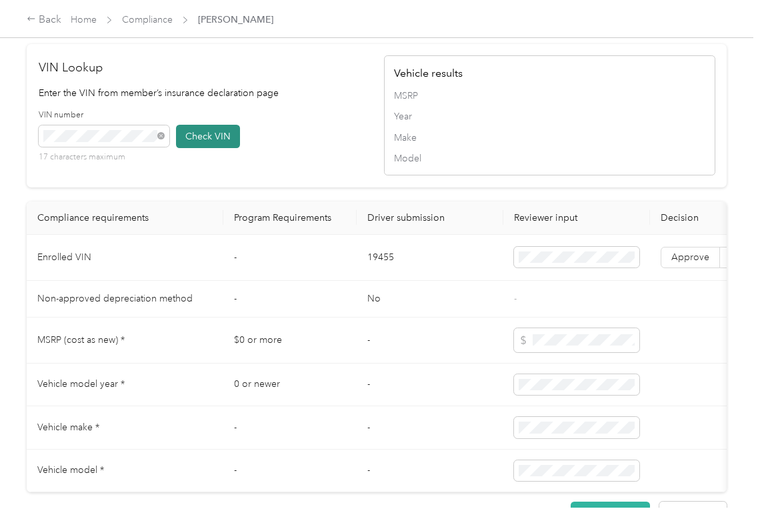
click at [201, 148] on button "Check VIN" at bounding box center [208, 136] width 64 height 23
click at [686, 263] on span "Approve" at bounding box center [691, 256] width 38 height 11
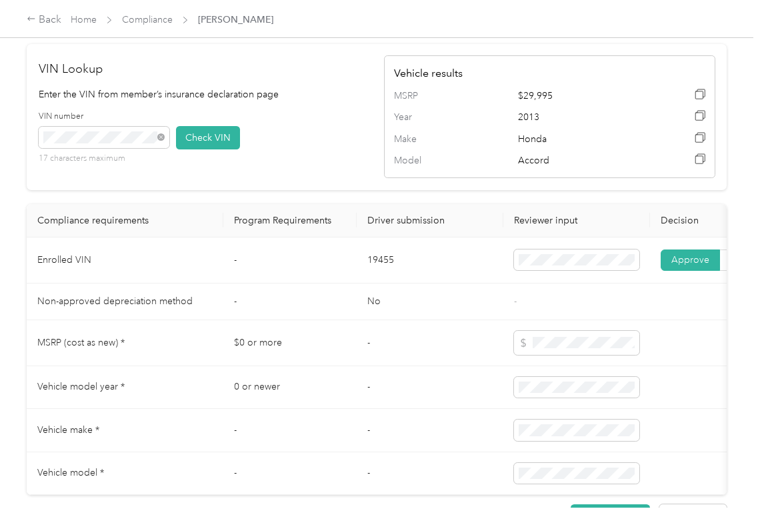
click at [299, 320] on td "-" at bounding box center [289, 301] width 133 height 37
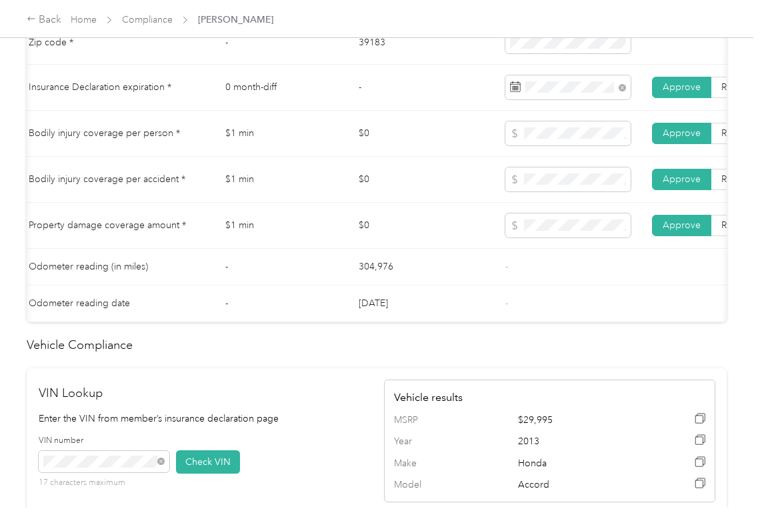
scroll to position [711, 0]
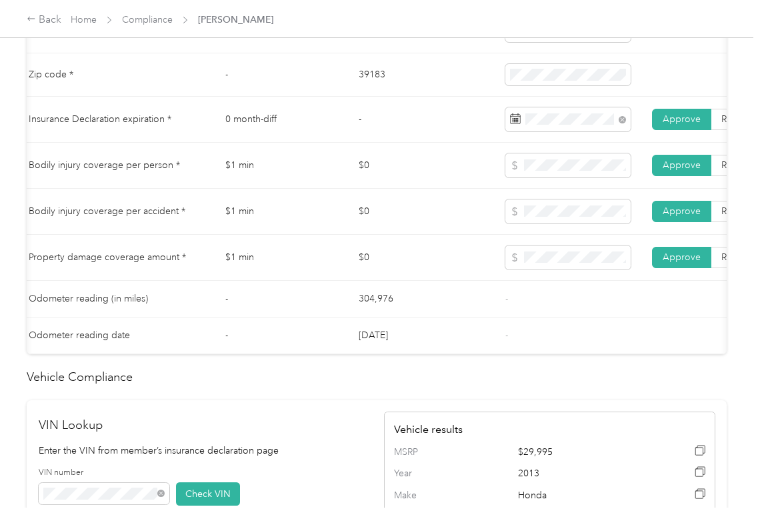
click at [448, 257] on td "$0" at bounding box center [421, 258] width 147 height 46
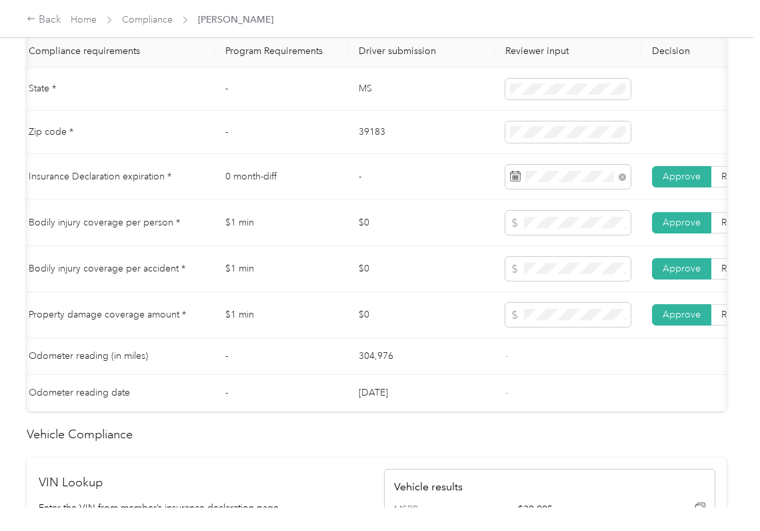
scroll to position [622, 0]
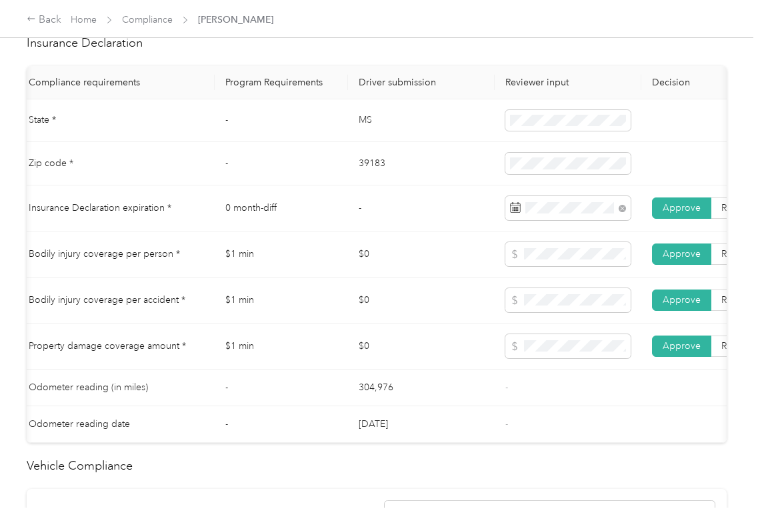
click at [281, 340] on td "$1 min" at bounding box center [281, 347] width 133 height 46
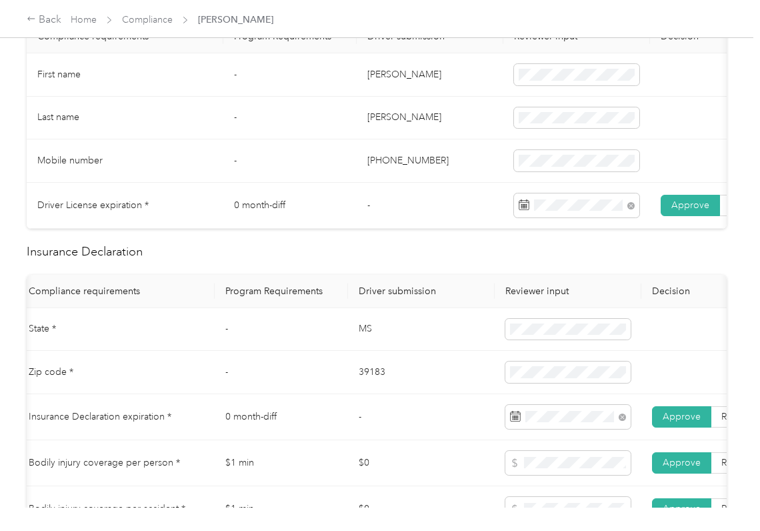
scroll to position [0, 0]
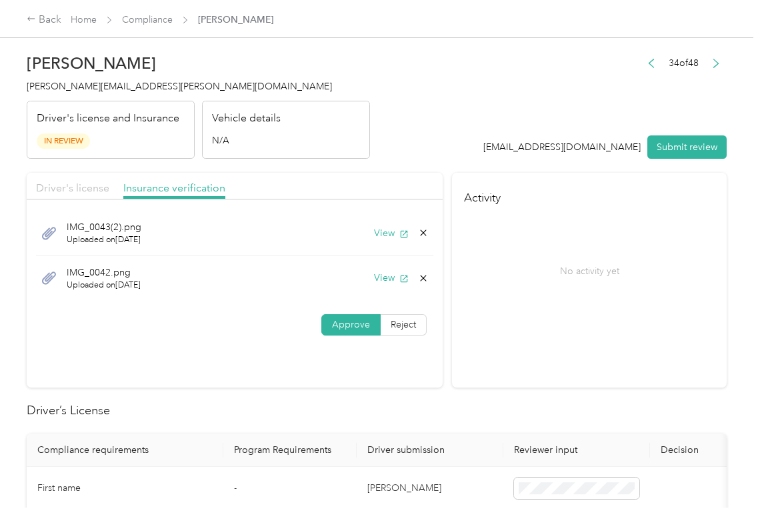
drag, startPoint x: 65, startPoint y: 181, endPoint x: 524, endPoint y: 197, distance: 459.2
click at [65, 182] on span "Driver's license" at bounding box center [72, 187] width 73 height 13
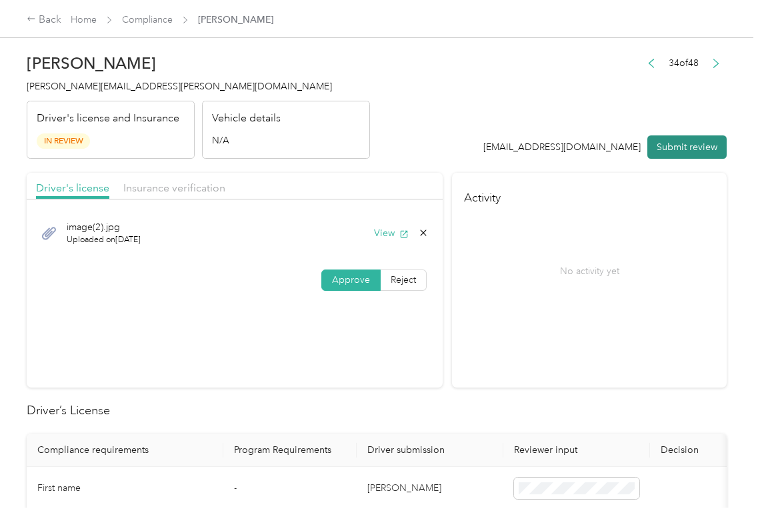
click at [692, 137] on button "Submit review" at bounding box center [687, 146] width 79 height 23
click at [141, 79] on h4 "[PERSON_NAME][EMAIL_ADDRESS][PERSON_NAME][DOMAIN_NAME]" at bounding box center [199, 86] width 344 height 14
click at [140, 79] on h4 "[PERSON_NAME][EMAIL_ADDRESS][PERSON_NAME][DOMAIN_NAME]" at bounding box center [199, 86] width 344 height 14
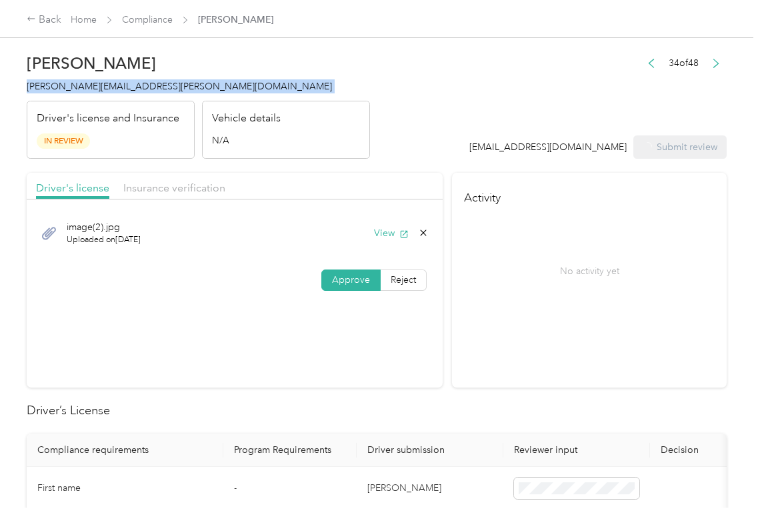
click at [140, 79] on h4 "[PERSON_NAME][EMAIL_ADDRESS][PERSON_NAME][DOMAIN_NAME]" at bounding box center [199, 86] width 344 height 14
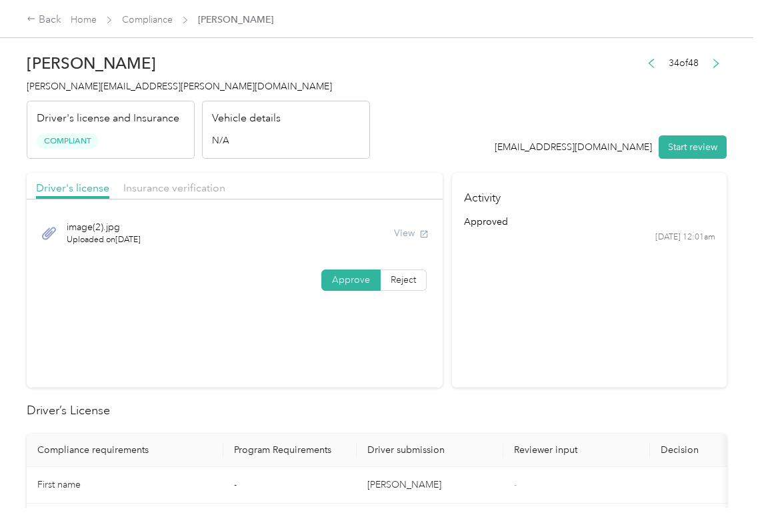
click at [558, 375] on section "Activity approved [DATE] 12:01am" at bounding box center [589, 280] width 275 height 215
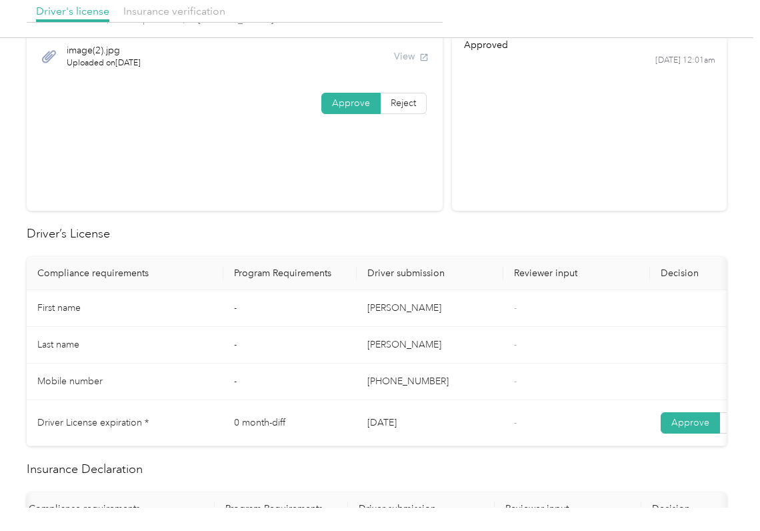
scroll to position [534, 0]
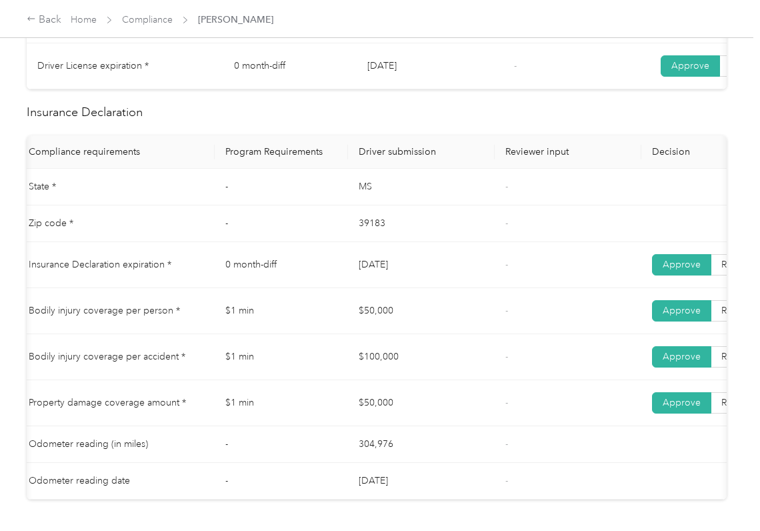
drag, startPoint x: 343, startPoint y: 272, endPoint x: 449, endPoint y: 273, distance: 106.1
click at [450, 273] on tr "Insurance Declaration expiration * 0 month-diff [DATE] - Approve Reject" at bounding box center [488, 265] width 940 height 46
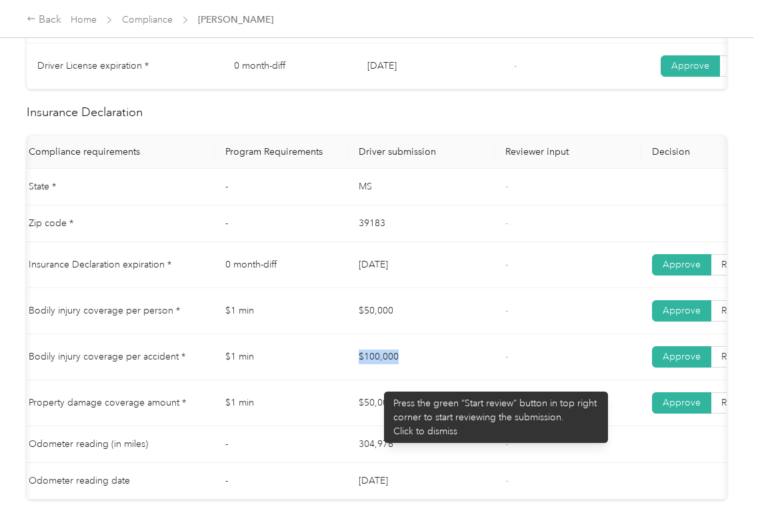
drag, startPoint x: 378, startPoint y: 385, endPoint x: 416, endPoint y: 392, distance: 39.4
click at [415, 380] on td "$100,000" at bounding box center [421, 357] width 147 height 46
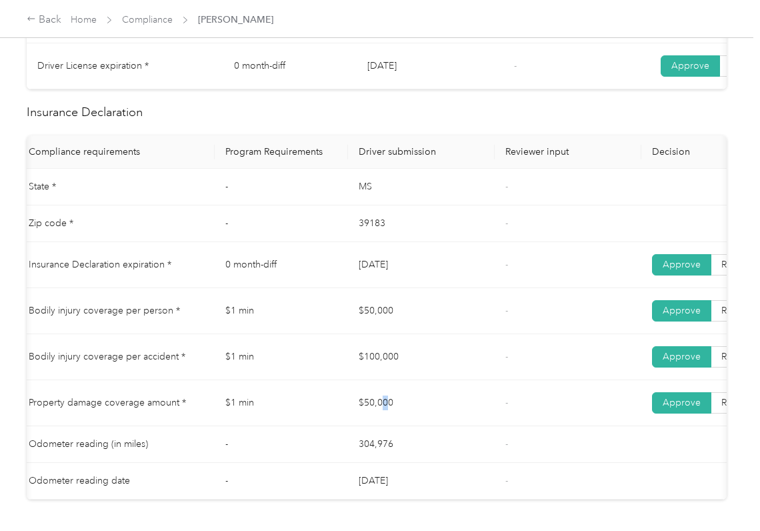
drag, startPoint x: 382, startPoint y: 415, endPoint x: 535, endPoint y: 406, distance: 153.7
click at [422, 417] on td "$50,000" at bounding box center [421, 403] width 147 height 46
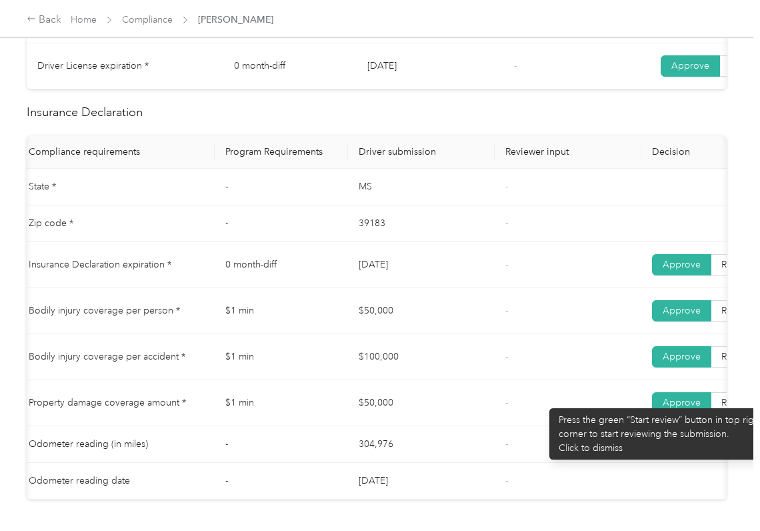
drag, startPoint x: 543, startPoint y: 402, endPoint x: 540, endPoint y: 395, distance: 7.5
click at [544, 402] on td "-" at bounding box center [568, 403] width 147 height 46
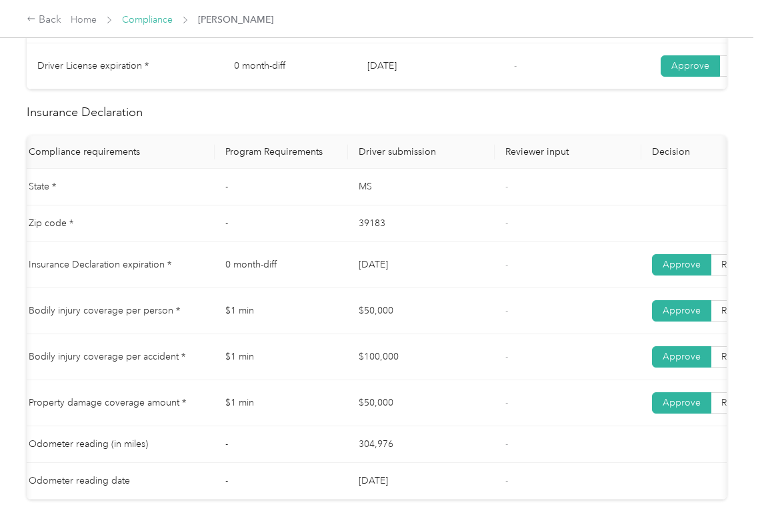
click at [145, 15] on link "Compliance" at bounding box center [147, 19] width 51 height 11
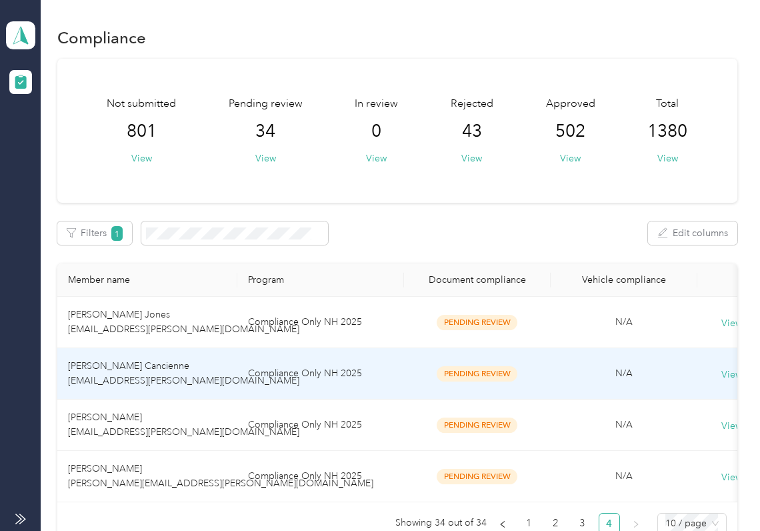
click at [145, 374] on span "[PERSON_NAME] Cancienne [EMAIL_ADDRESS][PERSON_NAME][DOMAIN_NAME]" at bounding box center [183, 373] width 231 height 26
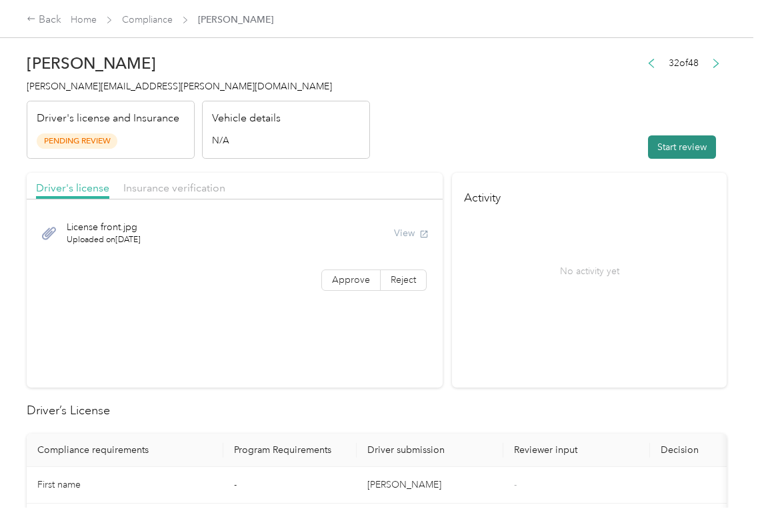
click at [663, 142] on button "Start review" at bounding box center [682, 146] width 68 height 23
drag, startPoint x: 539, startPoint y: 110, endPoint x: 418, endPoint y: 197, distance: 149.6
click at [538, 110] on header "[PERSON_NAME] Cancienne [EMAIL_ADDRESS][PERSON_NAME][DOMAIN_NAME] Driver's lice…" at bounding box center [377, 103] width 700 height 112
click at [343, 275] on span "Approve" at bounding box center [351, 279] width 38 height 11
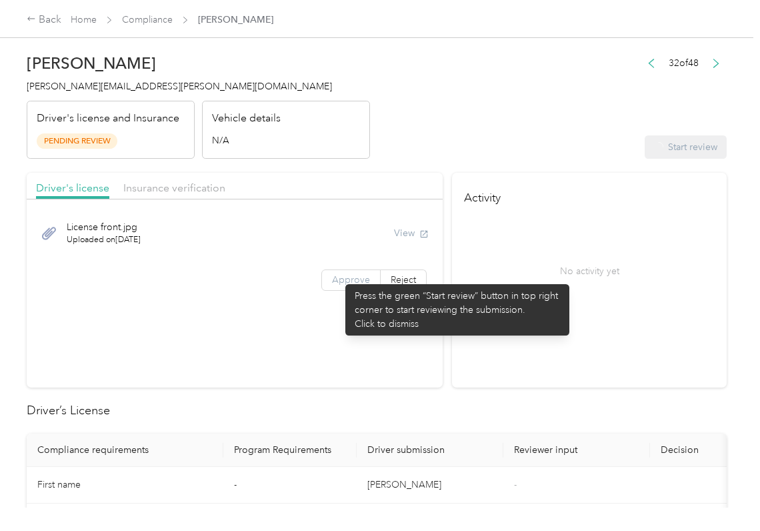
click at [339, 277] on span "Approve" at bounding box center [351, 279] width 38 height 11
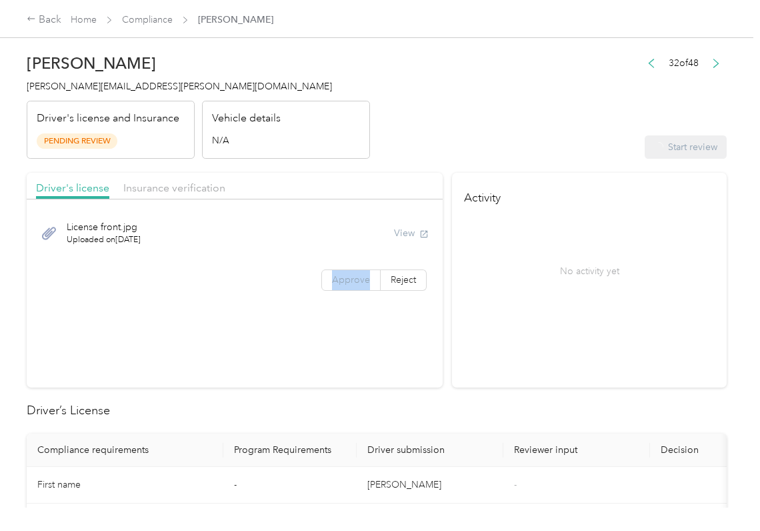
click at [339, 277] on span "Approve" at bounding box center [351, 279] width 38 height 11
click at [336, 279] on span "Approve" at bounding box center [351, 279] width 38 height 11
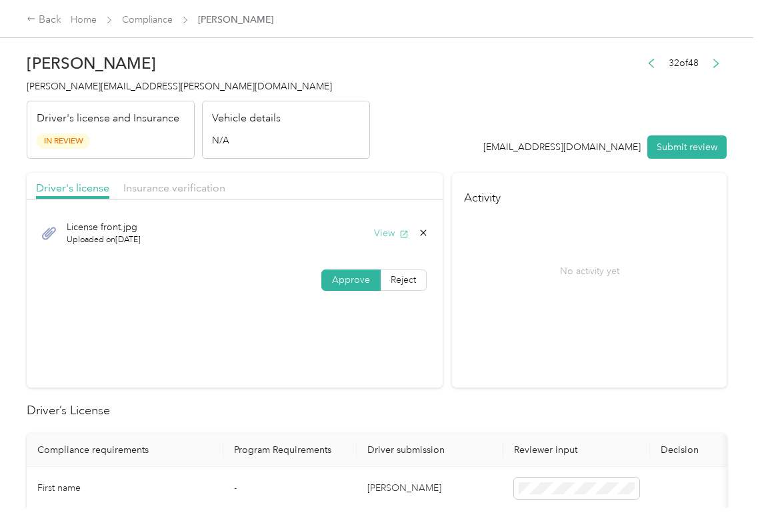
click at [390, 235] on button "View" at bounding box center [391, 233] width 35 height 14
click at [219, 193] on span "Insurance verification" at bounding box center [174, 187] width 102 height 13
click at [195, 189] on span "Insurance verification" at bounding box center [174, 187] width 102 height 13
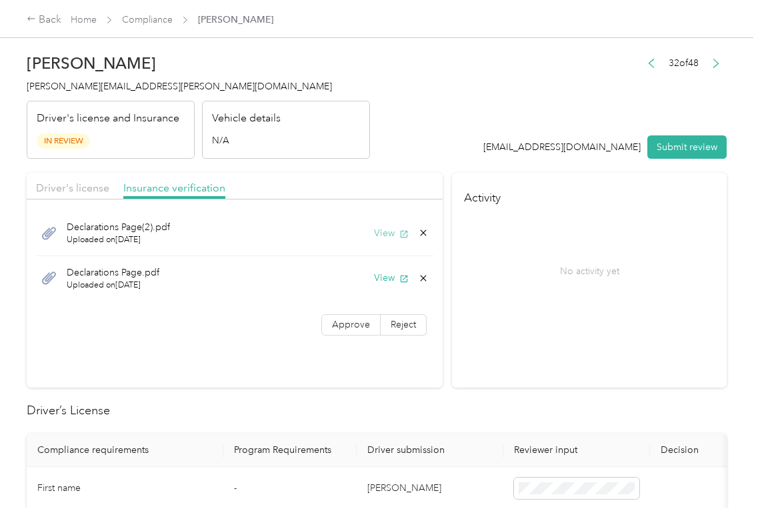
click at [386, 235] on button "View" at bounding box center [391, 233] width 35 height 14
click at [388, 279] on button "View" at bounding box center [391, 278] width 35 height 14
click at [339, 326] on span "Approve" at bounding box center [351, 324] width 38 height 11
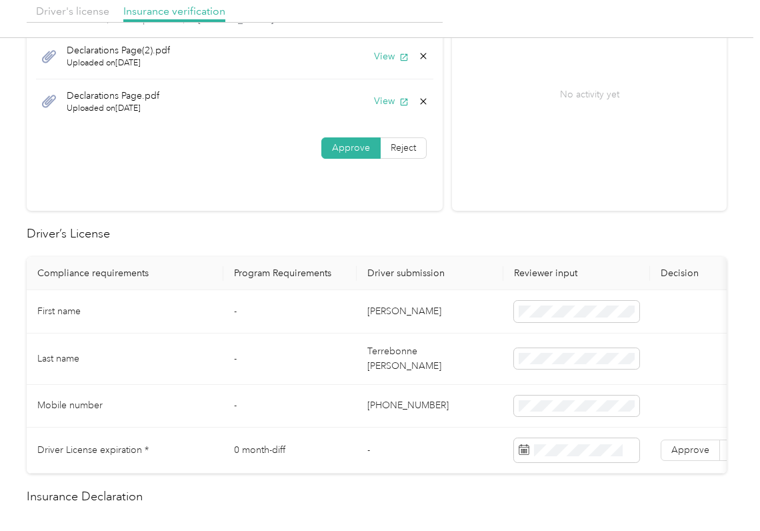
scroll to position [177, 0]
click at [390, 313] on td "[PERSON_NAME]" at bounding box center [430, 310] width 147 height 43
click at [291, 344] on td "-" at bounding box center [289, 358] width 133 height 51
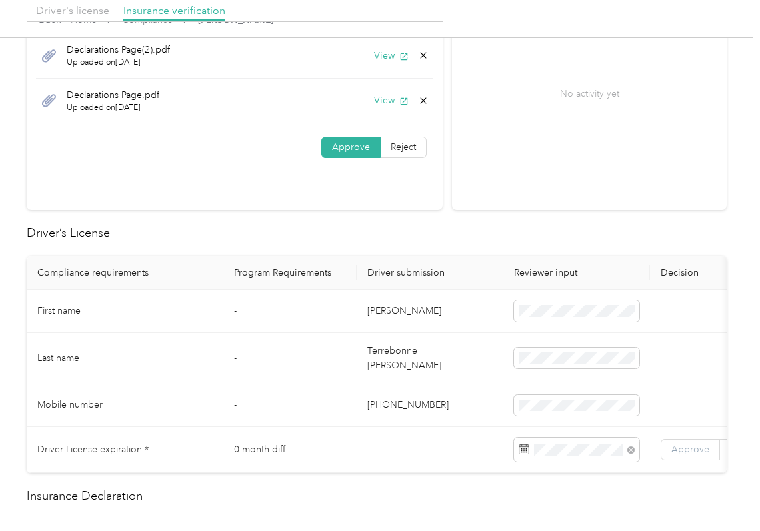
click at [691, 444] on span "Approve" at bounding box center [691, 449] width 38 height 11
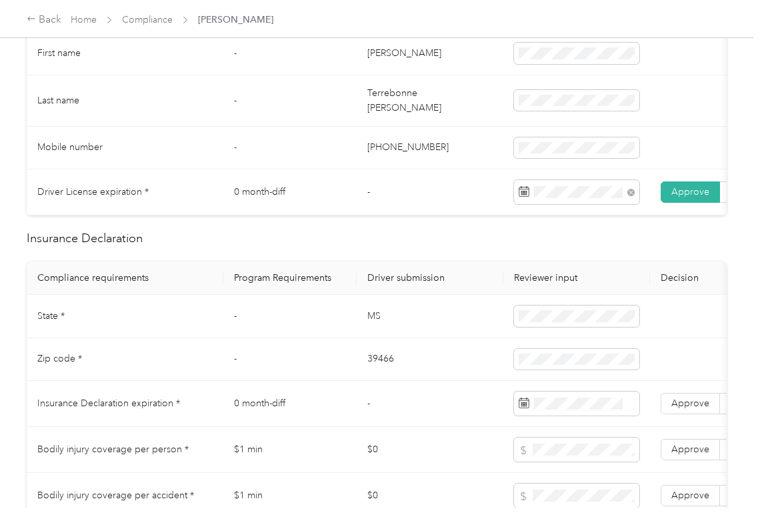
scroll to position [444, 0]
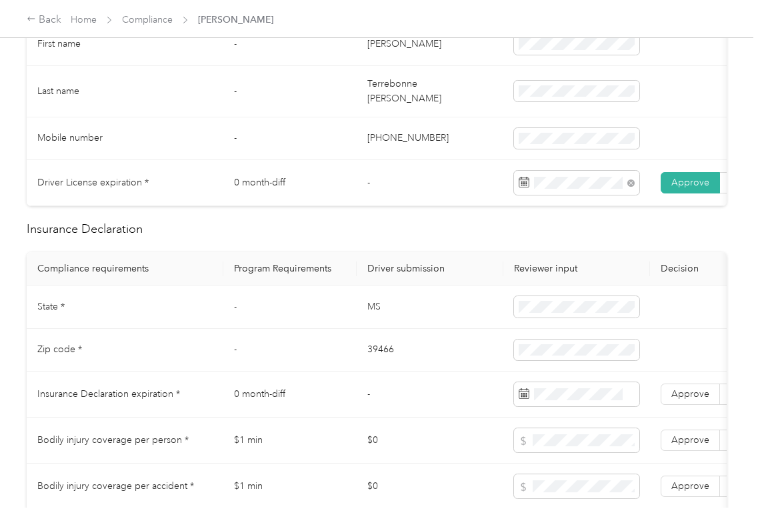
click at [370, 305] on td "MS" at bounding box center [430, 306] width 147 height 43
click at [550, 305] on span at bounding box center [576, 306] width 125 height 21
click at [371, 359] on td "39466" at bounding box center [430, 350] width 147 height 43
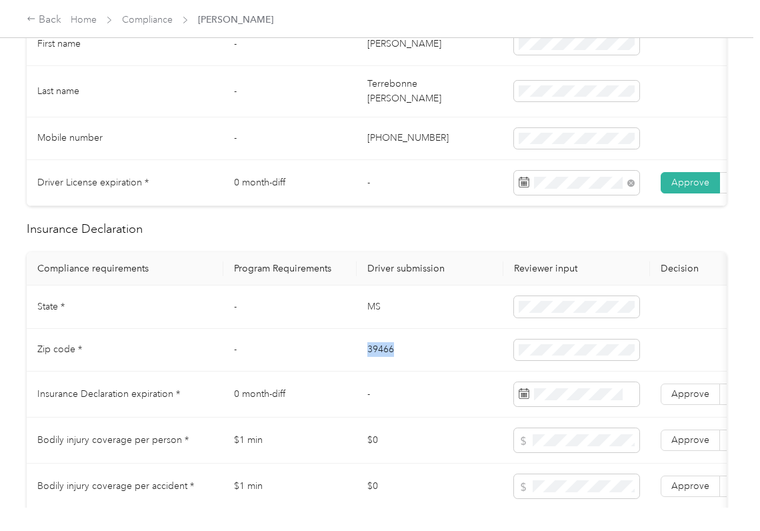
click at [371, 359] on td "39466" at bounding box center [430, 350] width 147 height 43
click at [334, 338] on td "-" at bounding box center [289, 350] width 133 height 43
click at [686, 396] on span "Approve" at bounding box center [691, 393] width 38 height 11
click at [409, 350] on td "39466" at bounding box center [430, 350] width 147 height 43
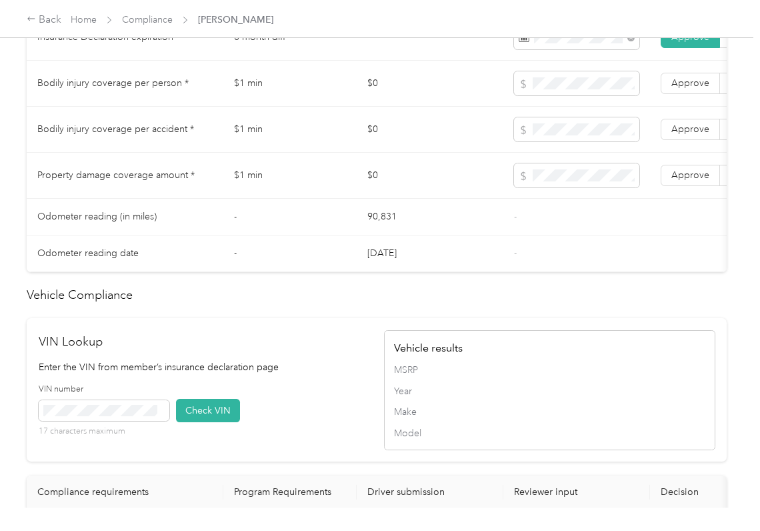
scroll to position [889, 0]
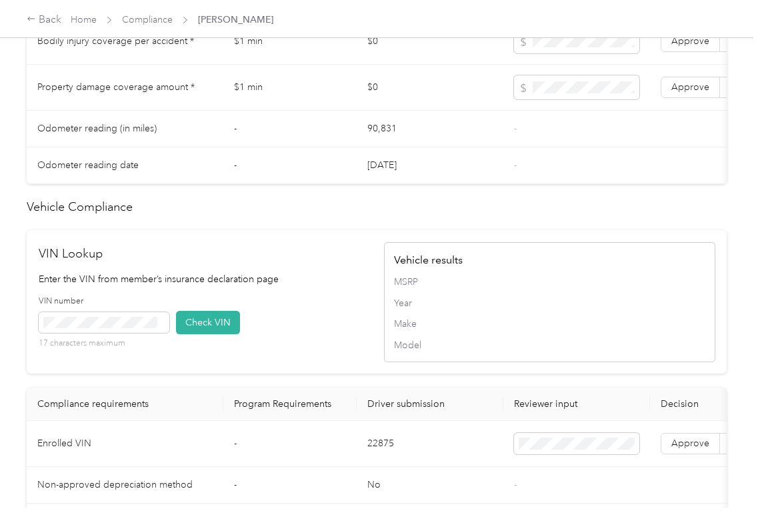
click at [372, 467] on td "22875" at bounding box center [430, 444] width 147 height 46
drag, startPoint x: 368, startPoint y: 267, endPoint x: 151, endPoint y: 309, distance: 221.6
click at [366, 267] on div "VIN Lookup Enter the VIN from member’s insurance declaration page VIN number 17…" at bounding box center [377, 301] width 700 height 143
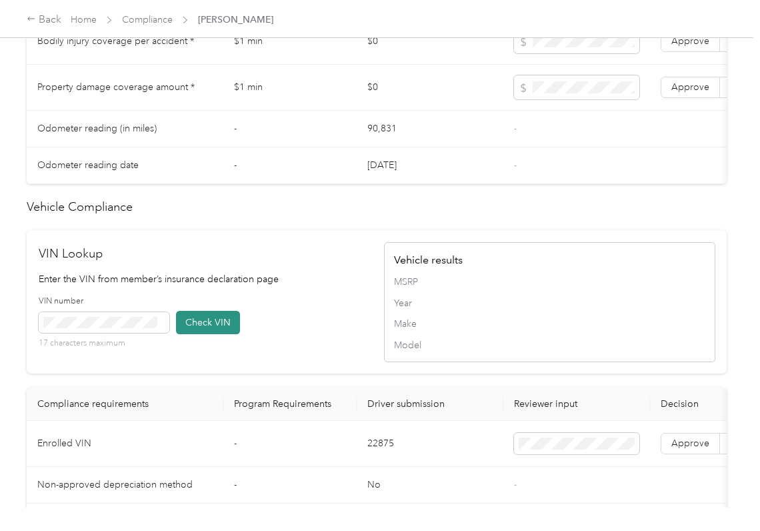
click at [215, 334] on button "Check VIN" at bounding box center [208, 322] width 64 height 23
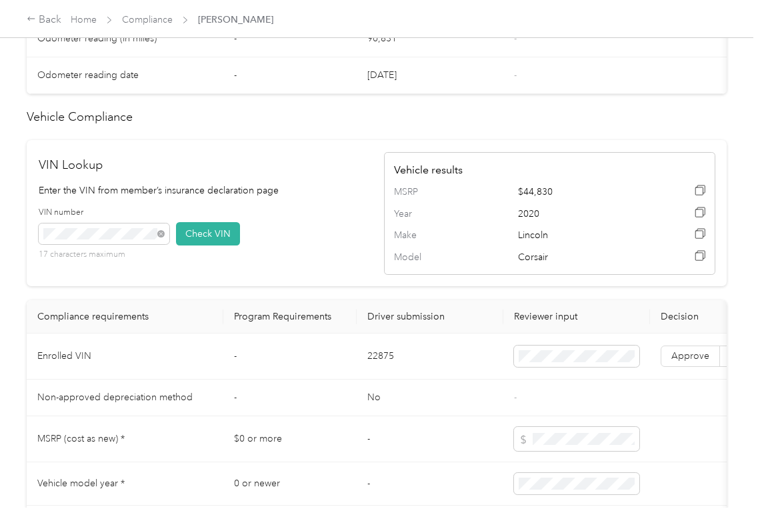
scroll to position [1067, 0]
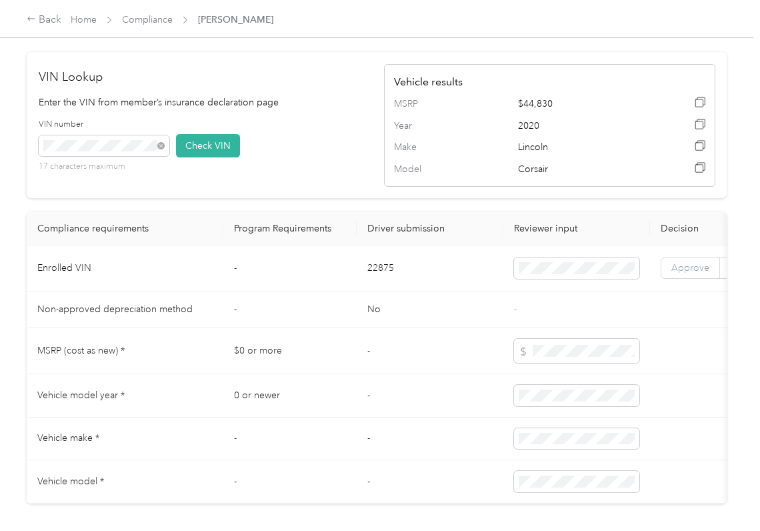
click at [678, 273] on span "Approve" at bounding box center [691, 267] width 38 height 11
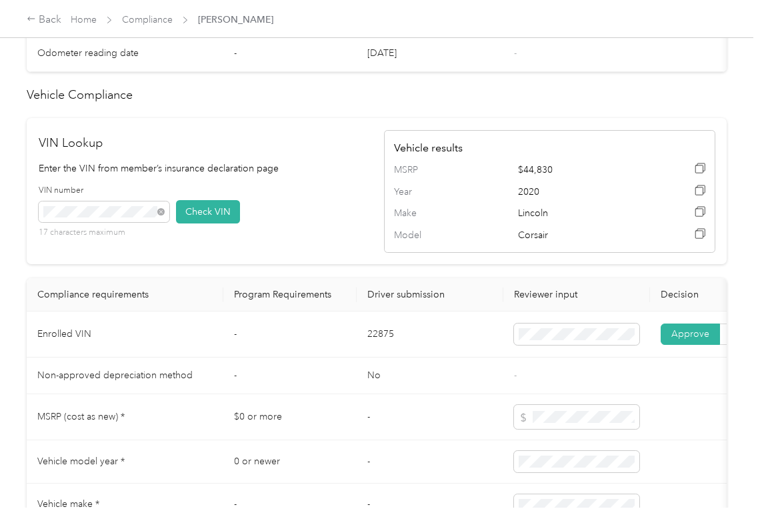
scroll to position [800, 0]
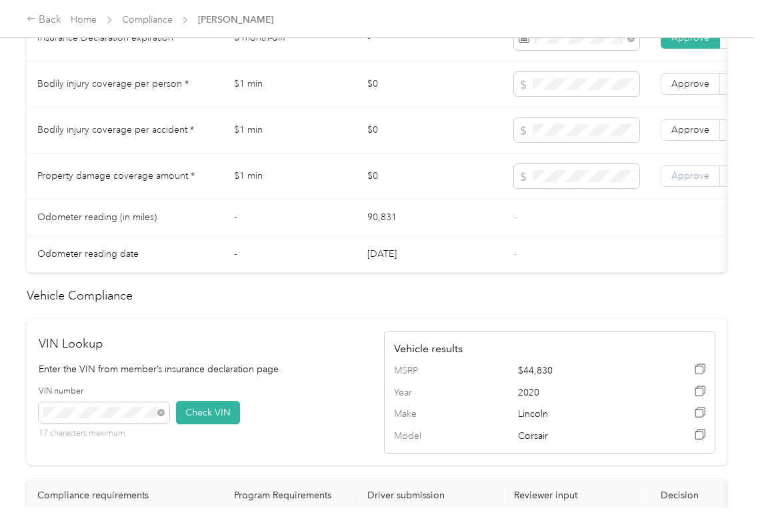
click at [684, 181] on span "Approve" at bounding box center [691, 175] width 38 height 11
click at [682, 131] on span "Approve" at bounding box center [691, 129] width 38 height 11
drag, startPoint x: 684, startPoint y: 95, endPoint x: 674, endPoint y: 96, distance: 10.1
click at [684, 89] on span "Approve" at bounding box center [691, 83] width 38 height 11
click at [682, 135] on span "Approve" at bounding box center [691, 129] width 38 height 11
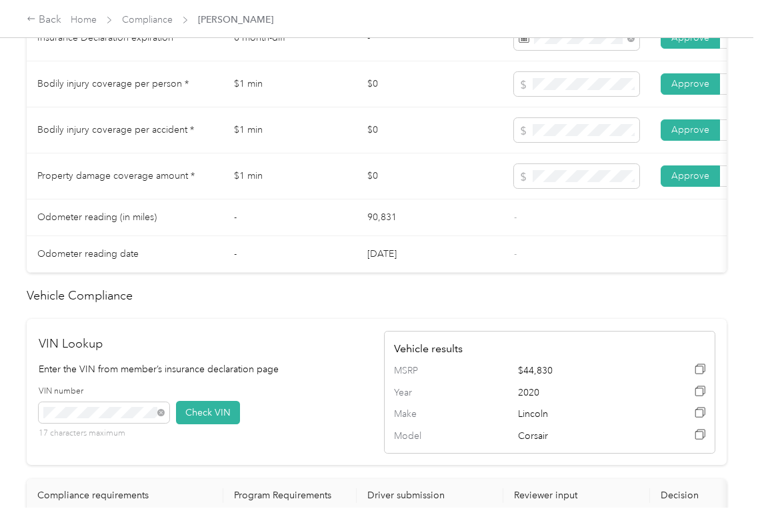
click at [386, 153] on td "$0" at bounding box center [430, 130] width 147 height 46
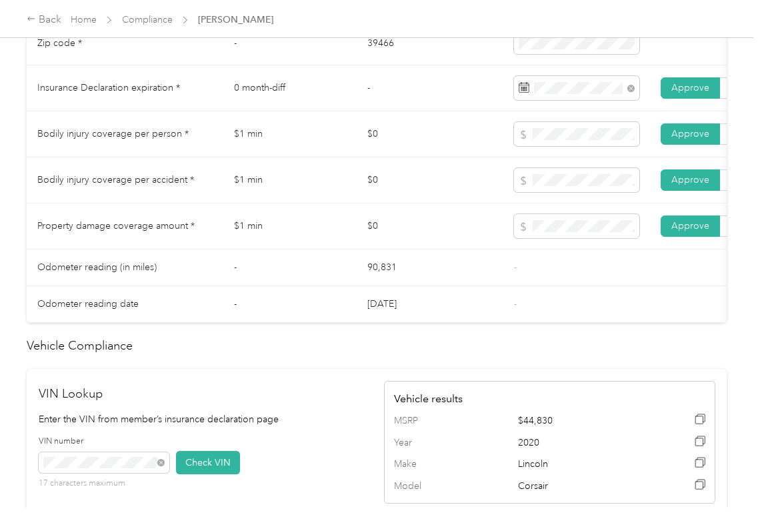
scroll to position [711, 0]
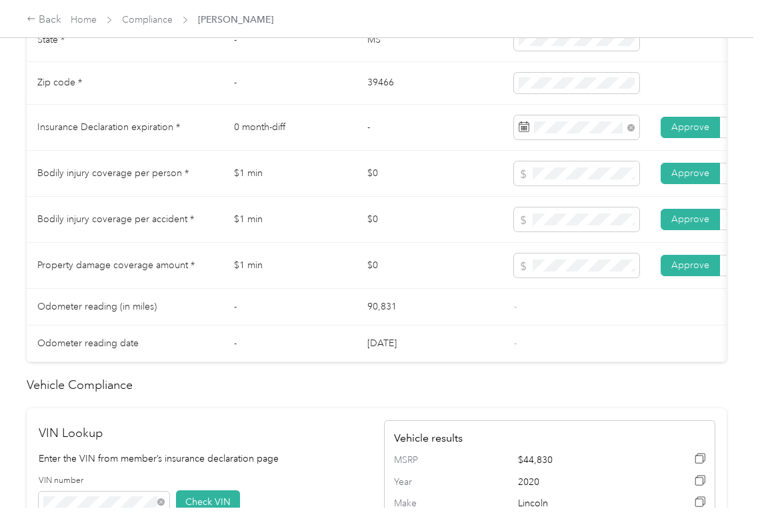
click at [308, 289] on td "$1 min" at bounding box center [289, 266] width 133 height 46
drag, startPoint x: 348, startPoint y: 168, endPoint x: 348, endPoint y: 180, distance: 12.0
click at [348, 169] on td "$1 min" at bounding box center [289, 174] width 133 height 46
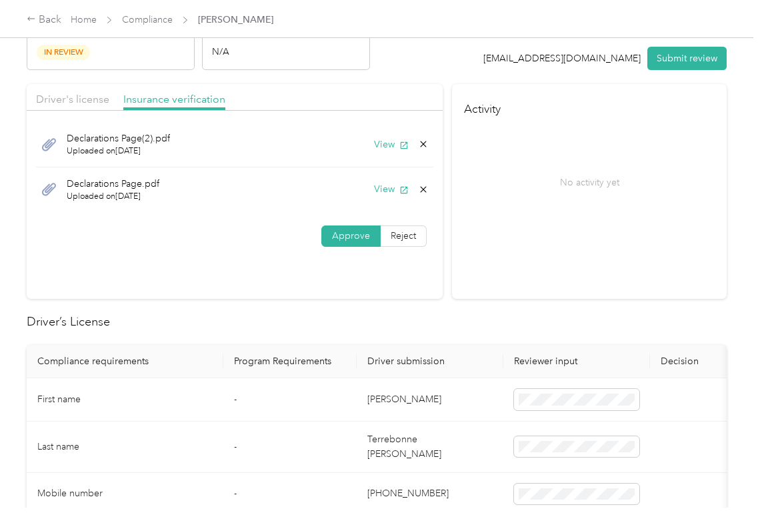
click at [421, 187] on icon at bounding box center [424, 189] width 6 height 6
click at [396, 195] on button "Yes" at bounding box center [387, 197] width 26 height 21
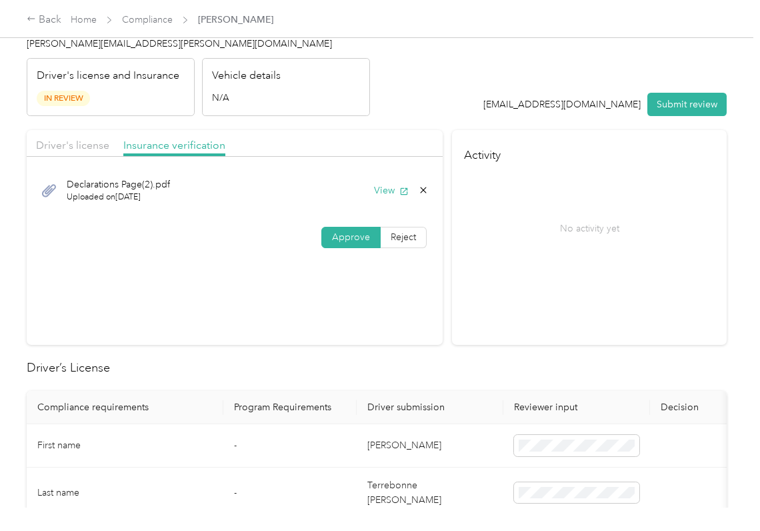
scroll to position [0, 0]
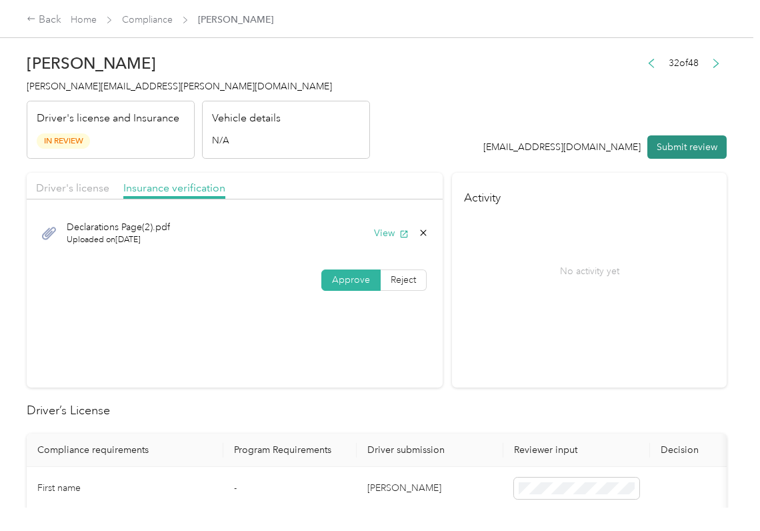
click at [687, 139] on button "Submit review" at bounding box center [687, 146] width 79 height 23
click at [85, 87] on span "[PERSON_NAME][EMAIL_ADDRESS][PERSON_NAME][DOMAIN_NAME]" at bounding box center [179, 86] width 305 height 11
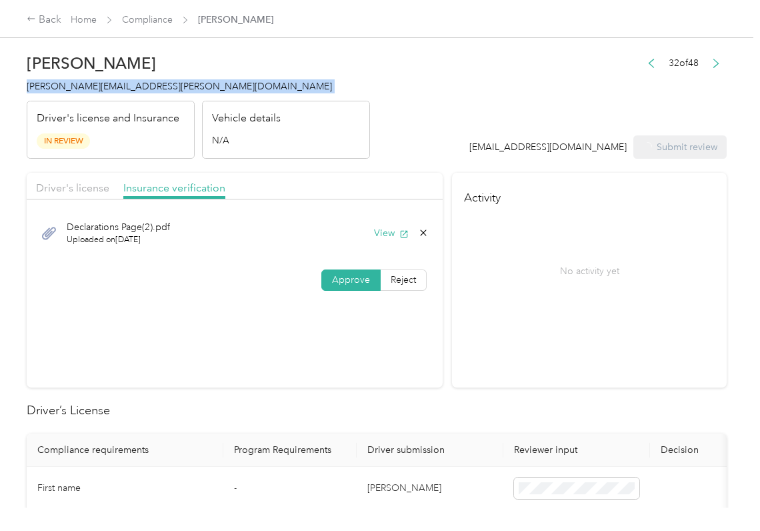
click at [85, 87] on span "[PERSON_NAME][EMAIL_ADDRESS][PERSON_NAME][DOMAIN_NAME]" at bounding box center [179, 86] width 305 height 11
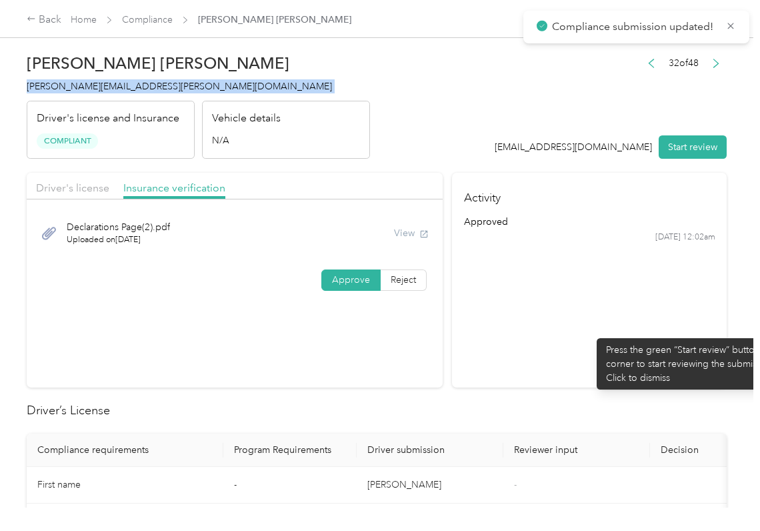
drag, startPoint x: 590, startPoint y: 332, endPoint x: 550, endPoint y: 291, distance: 57.1
click at [590, 331] on section "Activity approved [DATE] 12:02am" at bounding box center [589, 280] width 275 height 215
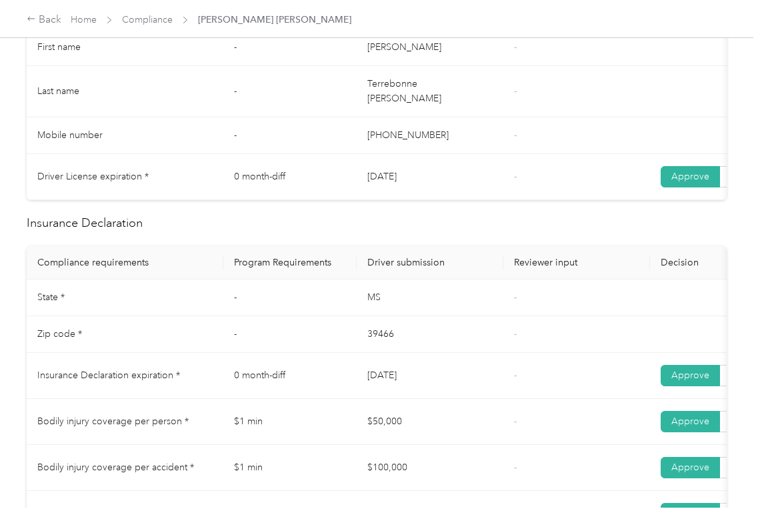
scroll to position [534, 0]
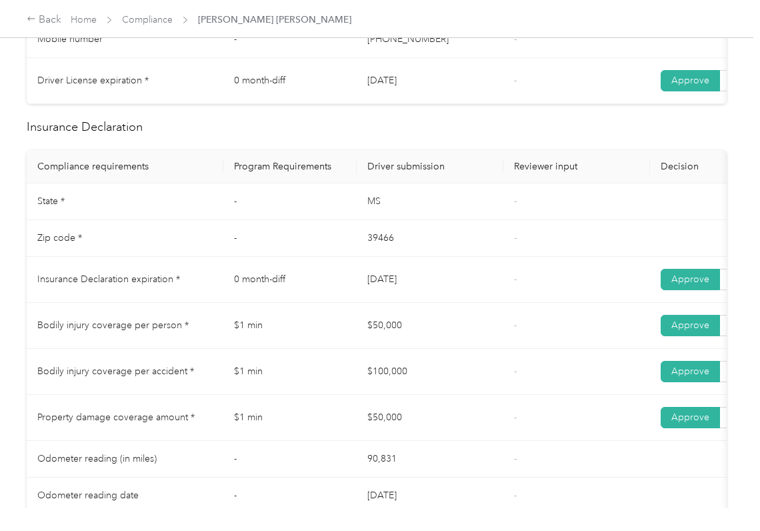
drag, startPoint x: 409, startPoint y: 267, endPoint x: 492, endPoint y: 276, distance: 83.2
click at [492, 276] on td "[DATE]" at bounding box center [430, 280] width 147 height 46
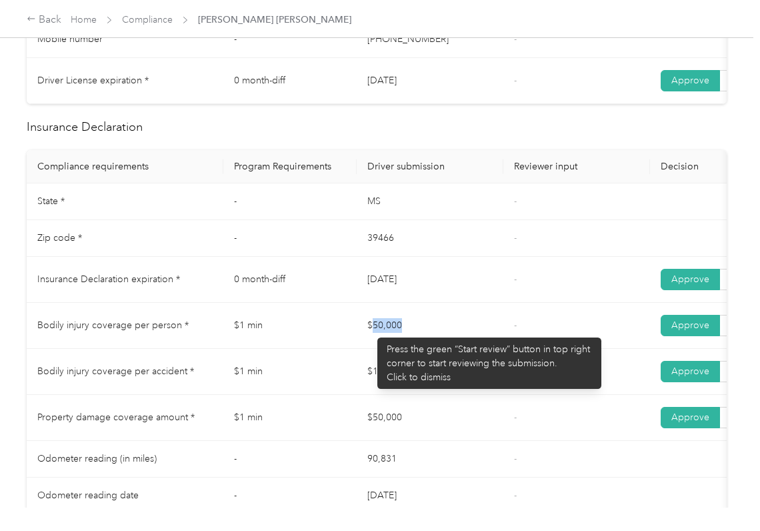
drag, startPoint x: 371, startPoint y: 331, endPoint x: 423, endPoint y: 336, distance: 52.3
click at [427, 328] on td "$50,000" at bounding box center [430, 326] width 147 height 46
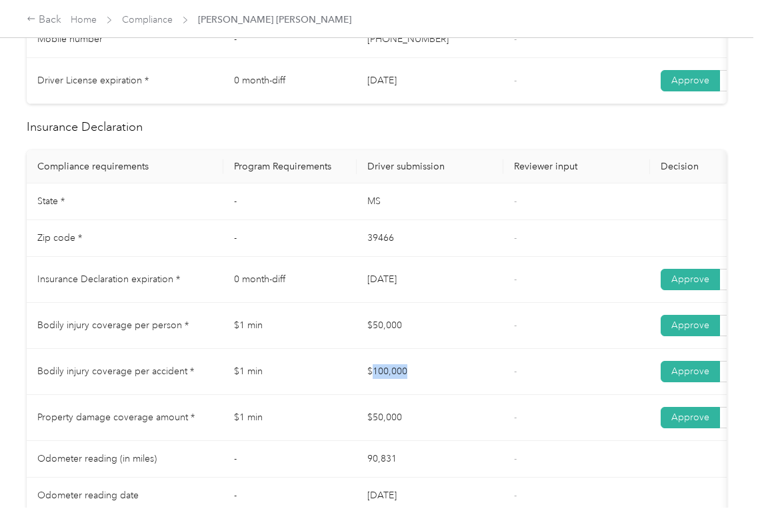
drag, startPoint x: 375, startPoint y: 367, endPoint x: 417, endPoint y: 387, distance: 46.5
click at [444, 376] on td "$100,000" at bounding box center [430, 372] width 147 height 46
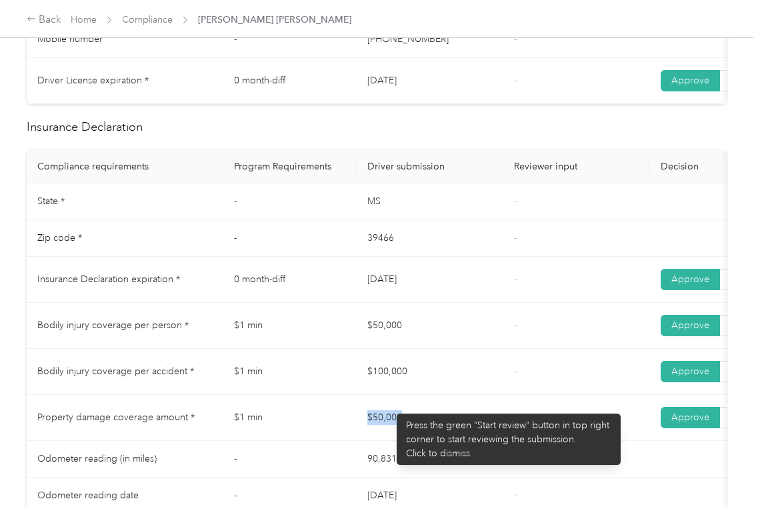
drag, startPoint x: 390, startPoint y: 407, endPoint x: 479, endPoint y: 406, distance: 88.7
click at [447, 410] on td "$50,000" at bounding box center [430, 418] width 147 height 46
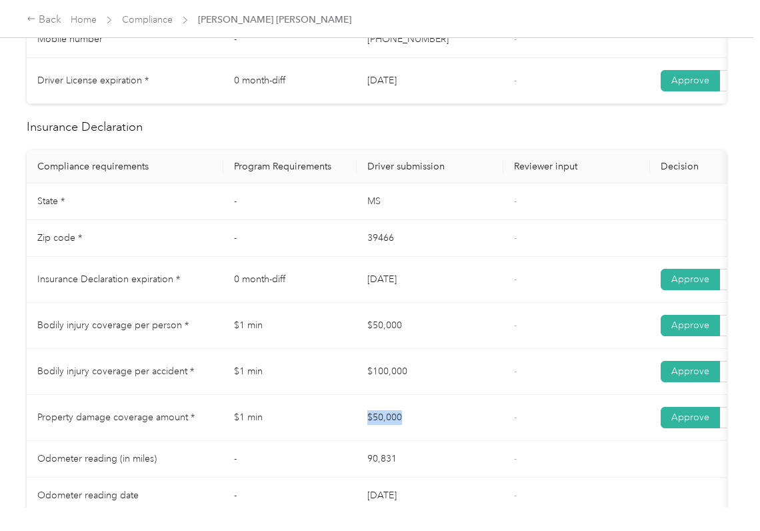
click at [486, 400] on td "$50,000" at bounding box center [430, 418] width 147 height 46
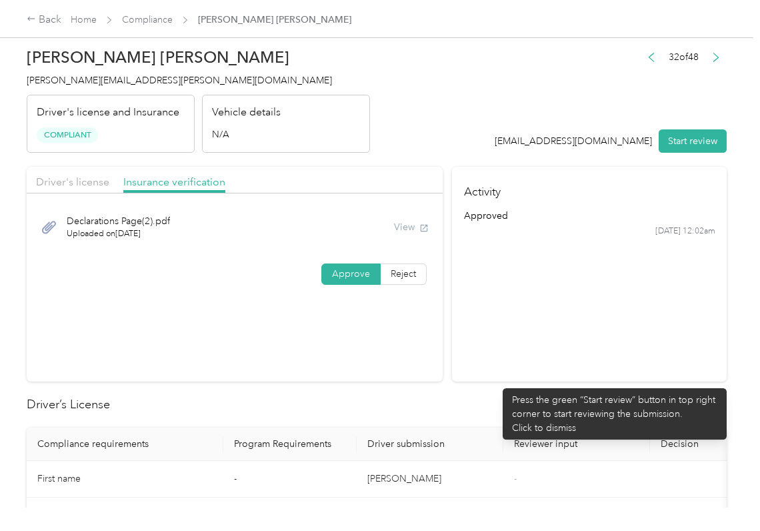
scroll to position [0, 0]
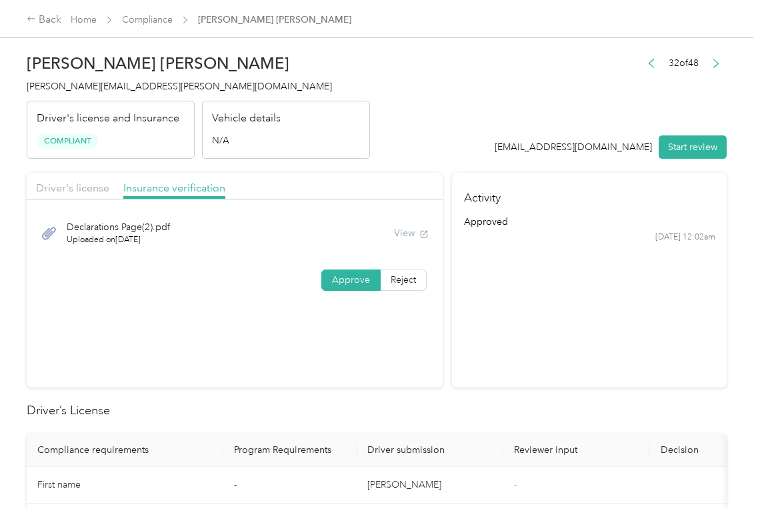
click at [147, 13] on span "Compliance" at bounding box center [147, 20] width 51 height 14
click at [139, 28] on div "Back Home Compliance [PERSON_NAME] [PERSON_NAME]" at bounding box center [380, 18] width 760 height 37
click at [139, 25] on link "Compliance" at bounding box center [147, 19] width 51 height 11
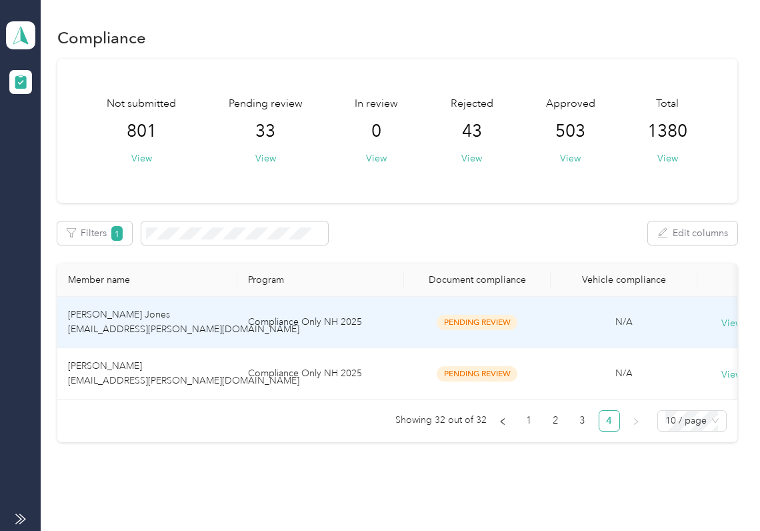
click at [104, 323] on span "[PERSON_NAME] Jones [EMAIL_ADDRESS][PERSON_NAME][DOMAIN_NAME]" at bounding box center [183, 322] width 231 height 26
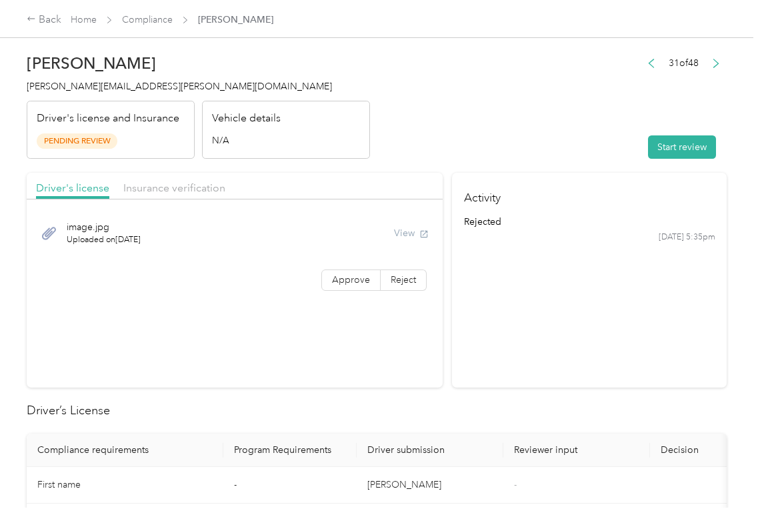
click at [602, 326] on section "Activity rejected [DATE] 5:35pm" at bounding box center [589, 280] width 275 height 215
click at [718, 137] on div "Start review" at bounding box center [684, 146] width 86 height 23
click at [665, 149] on button "Start review" at bounding box center [682, 146] width 68 height 23
click at [572, 115] on header "[PERSON_NAME] Jones [EMAIL_ADDRESS][PERSON_NAME][DOMAIN_NAME] Driver's license …" at bounding box center [377, 103] width 700 height 112
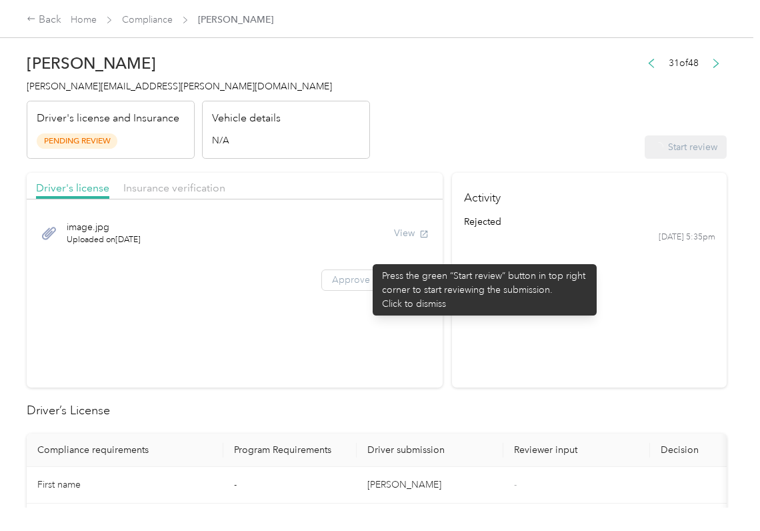
click at [354, 275] on span "Approve" at bounding box center [351, 279] width 38 height 11
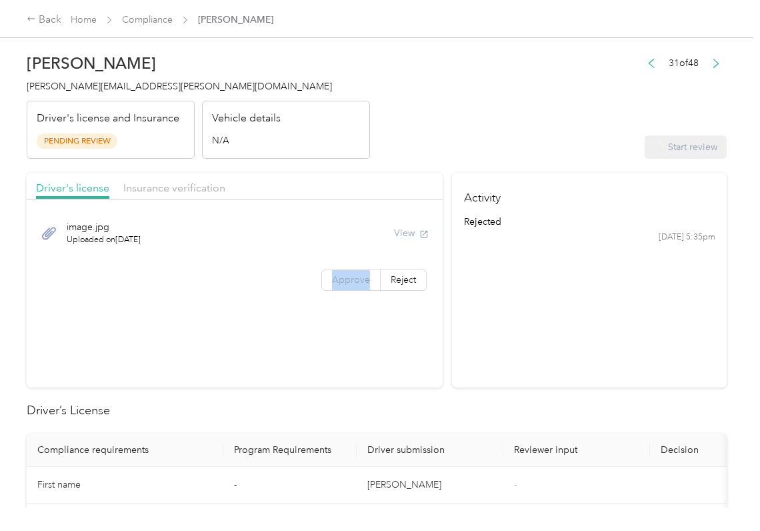
click at [354, 275] on span "Approve" at bounding box center [351, 279] width 38 height 11
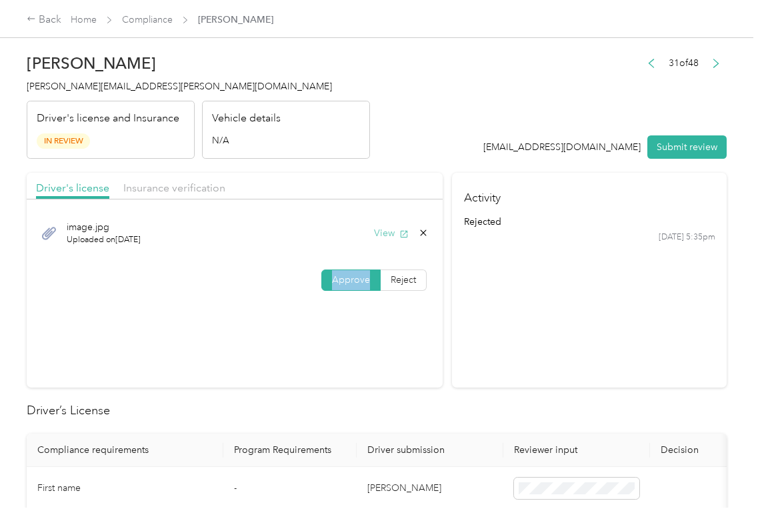
click at [386, 235] on button "View" at bounding box center [391, 233] width 35 height 14
drag, startPoint x: 391, startPoint y: 169, endPoint x: 197, endPoint y: 168, distance: 193.4
click at [169, 182] on span "Insurance verification" at bounding box center [174, 187] width 102 height 13
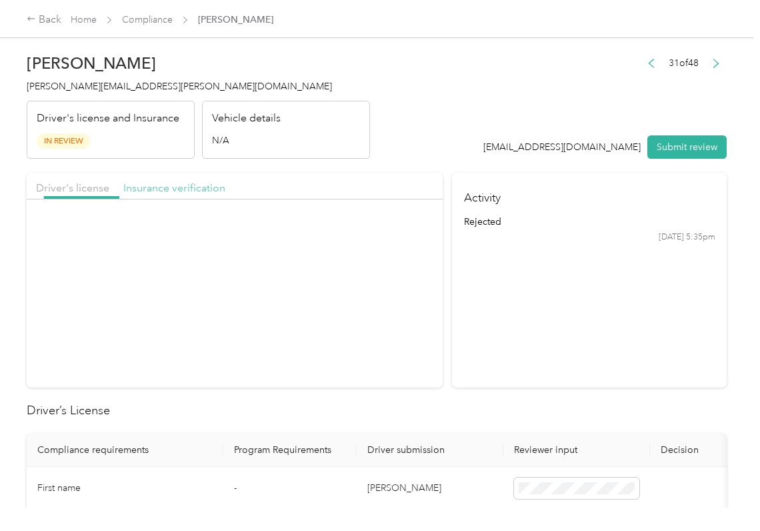
click at [179, 183] on span "Insurance verification" at bounding box center [174, 187] width 102 height 13
click at [383, 235] on button "View" at bounding box center [391, 233] width 35 height 14
drag, startPoint x: 339, startPoint y: 271, endPoint x: 334, endPoint y: 309, distance: 39.0
click at [339, 271] on label "Approve" at bounding box center [351, 279] width 59 height 21
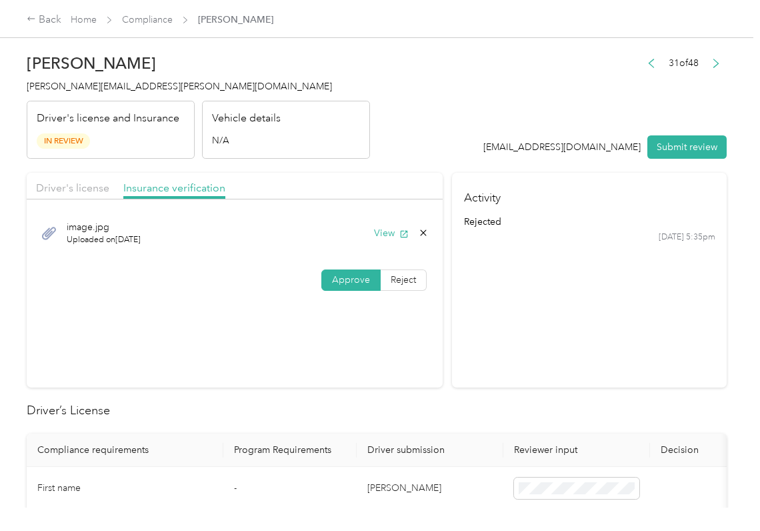
scroll to position [356, 0]
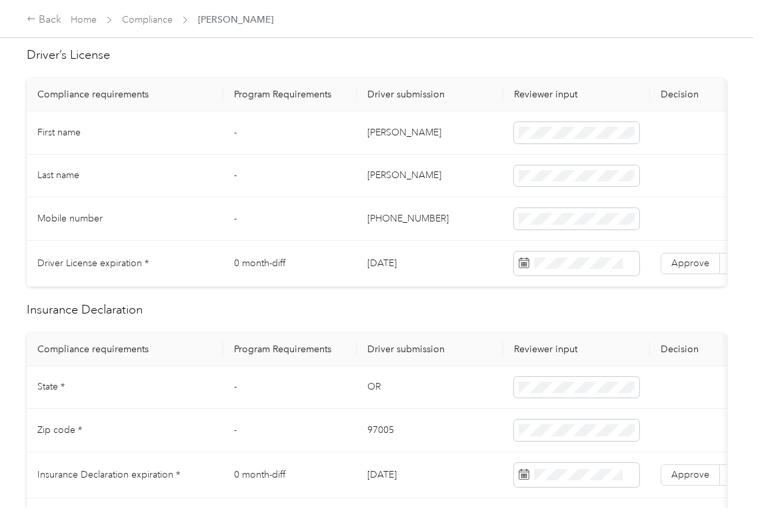
click at [395, 265] on td "[DATE]" at bounding box center [430, 264] width 147 height 46
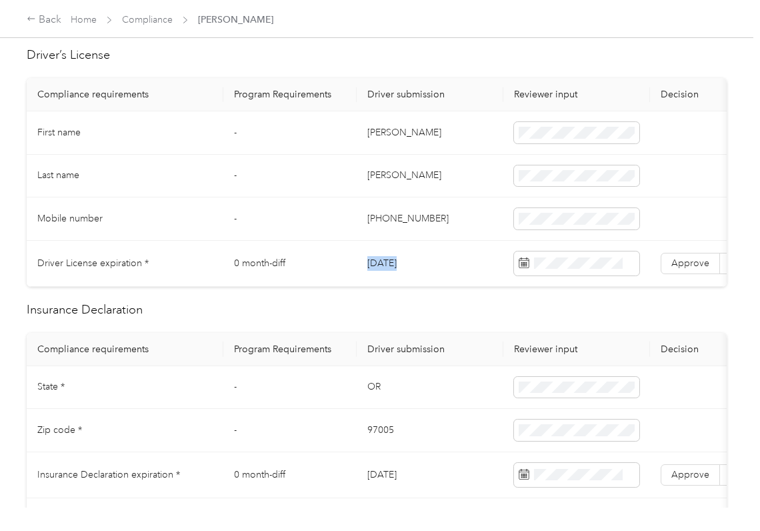
click at [395, 265] on td "[DATE]" at bounding box center [430, 264] width 147 height 46
drag, startPoint x: 676, startPoint y: 259, endPoint x: 668, endPoint y: 267, distance: 11.3
click at [678, 259] on span "Approve" at bounding box center [691, 262] width 38 height 11
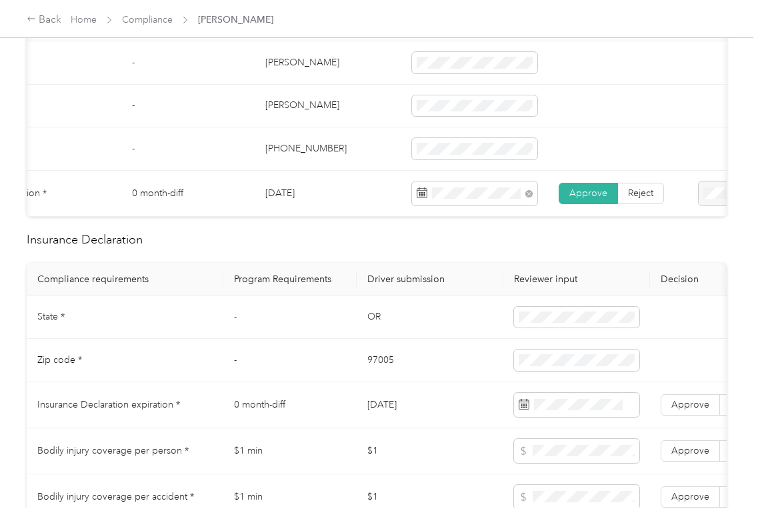
scroll to position [534, 0]
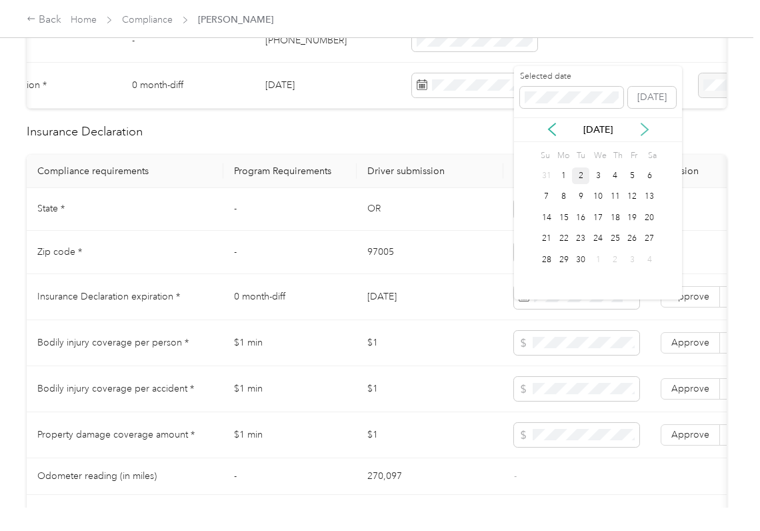
click at [644, 132] on icon at bounding box center [644, 129] width 13 height 13
click at [580, 263] on div "28" at bounding box center [580, 259] width 17 height 17
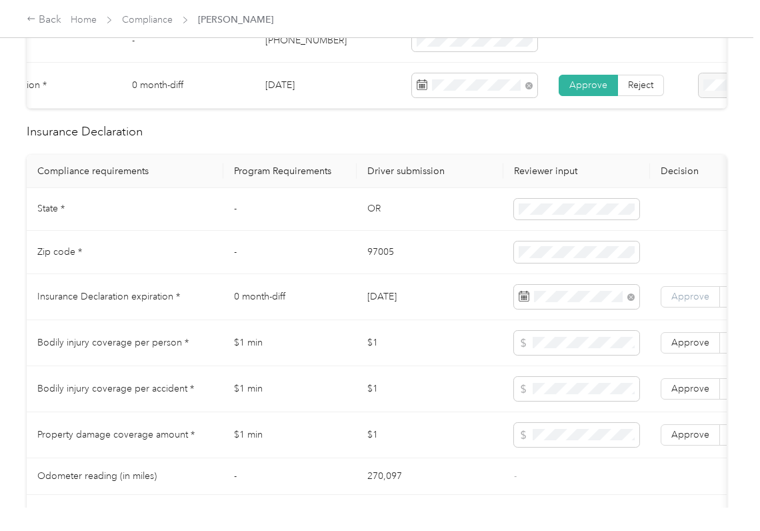
click at [681, 302] on span "Approve" at bounding box center [691, 296] width 38 height 11
click at [687, 394] on span "Approve" at bounding box center [691, 388] width 38 height 11
drag, startPoint x: 694, startPoint y: 361, endPoint x: 691, endPoint y: 390, distance: 28.8
click at [694, 348] on span "Approve" at bounding box center [691, 342] width 38 height 11
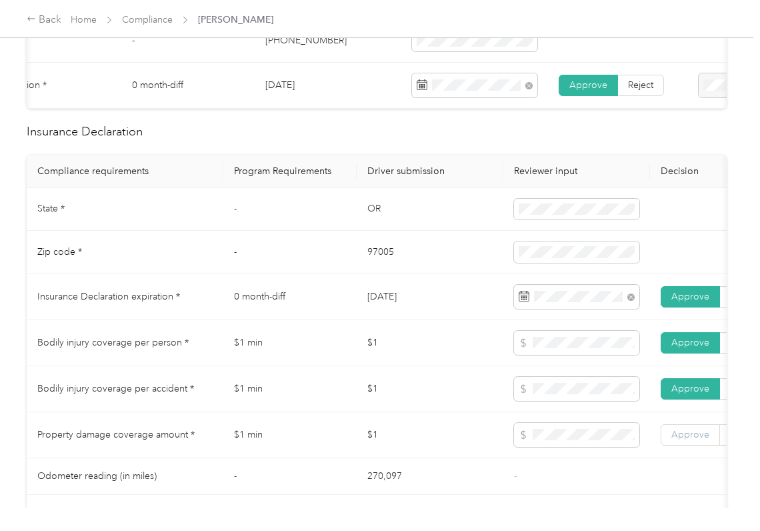
click at [676, 440] on span "Approve" at bounding box center [691, 434] width 38 height 11
click at [446, 272] on td "97005" at bounding box center [430, 252] width 147 height 43
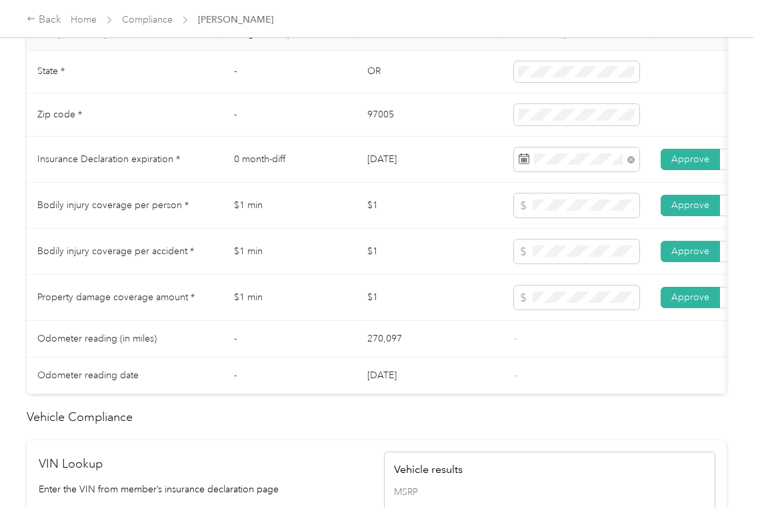
scroll to position [978, 0]
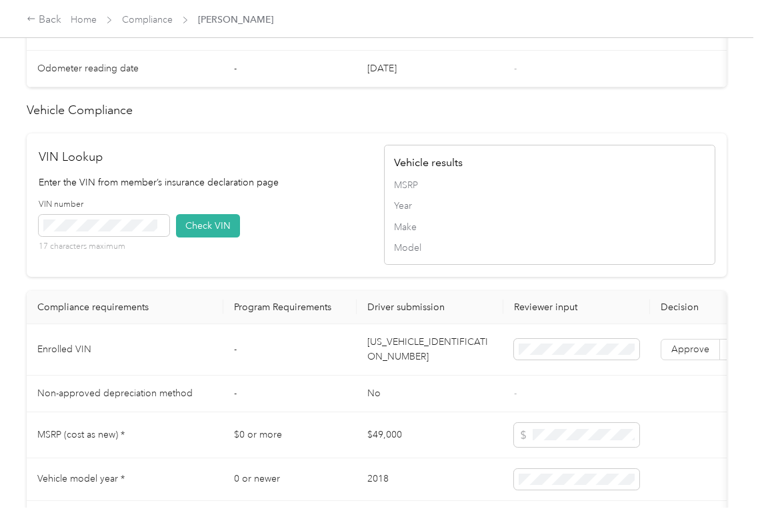
click at [406, 376] on td "[US_VEHICLE_IDENTIFICATION_NUMBER]" at bounding box center [430, 349] width 147 height 51
drag, startPoint x: 313, startPoint y: 233, endPoint x: 185, endPoint y: 241, distance: 128.3
click at [313, 235] on div "VIN number 17 characters maximum Check VIN" at bounding box center [205, 230] width 332 height 63
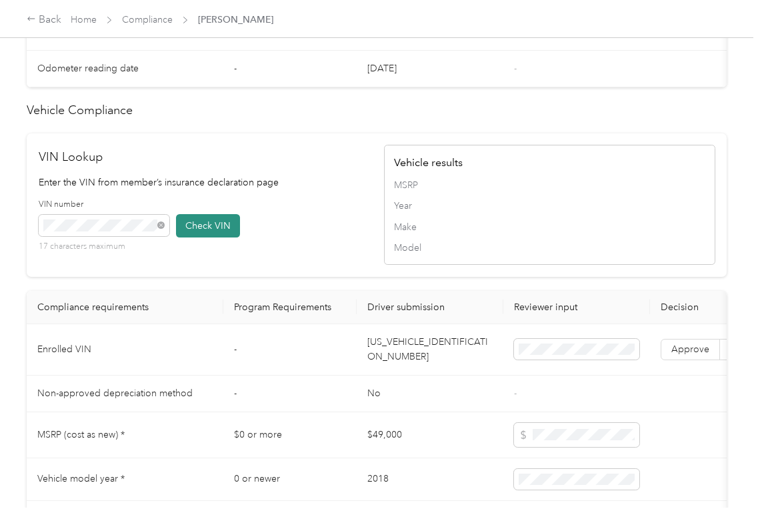
click at [201, 237] on button "Check VIN" at bounding box center [208, 225] width 64 height 23
drag, startPoint x: 682, startPoint y: 376, endPoint x: 676, endPoint y: 382, distance: 8.0
click at [683, 355] on span "Approve" at bounding box center [691, 349] width 38 height 11
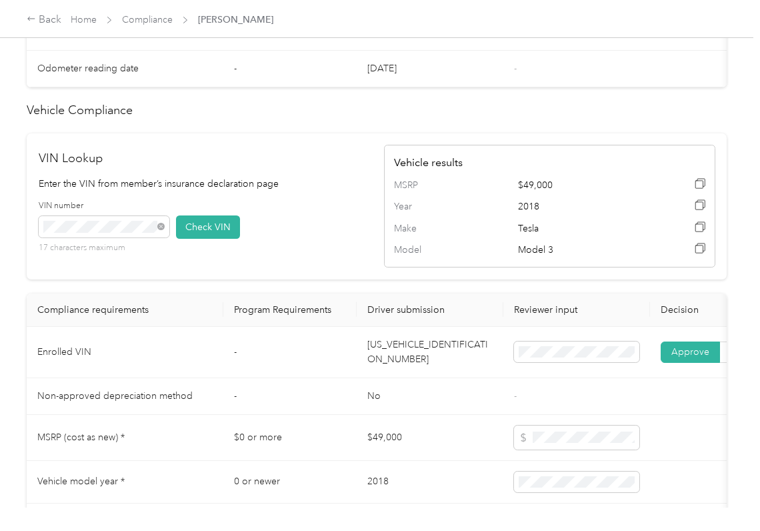
click at [408, 378] on td "[US_VEHICLE_IDENTIFICATION_NUMBER]" at bounding box center [430, 352] width 147 height 51
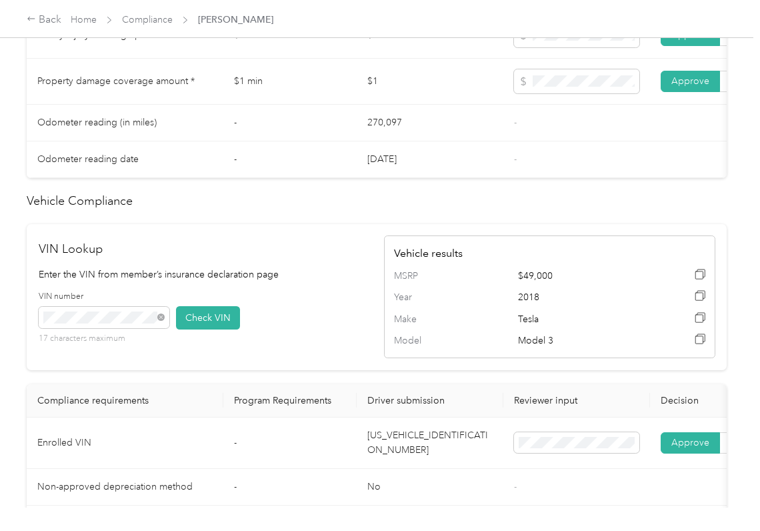
scroll to position [622, 0]
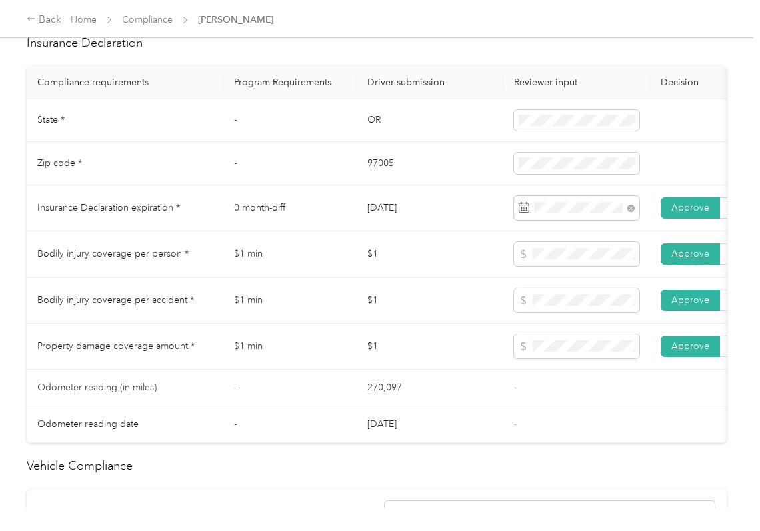
click at [376, 132] on td "OR" at bounding box center [430, 120] width 147 height 43
click at [364, 175] on td "97005" at bounding box center [430, 163] width 147 height 43
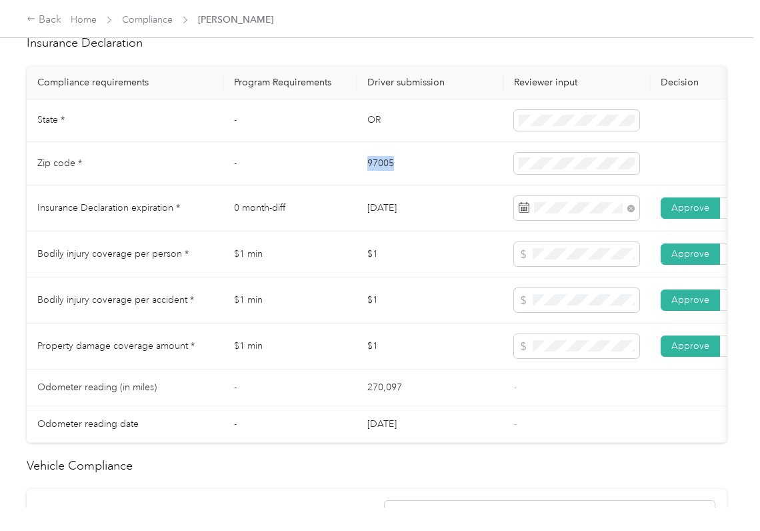
click at [364, 175] on td "97005" at bounding box center [430, 163] width 147 height 43
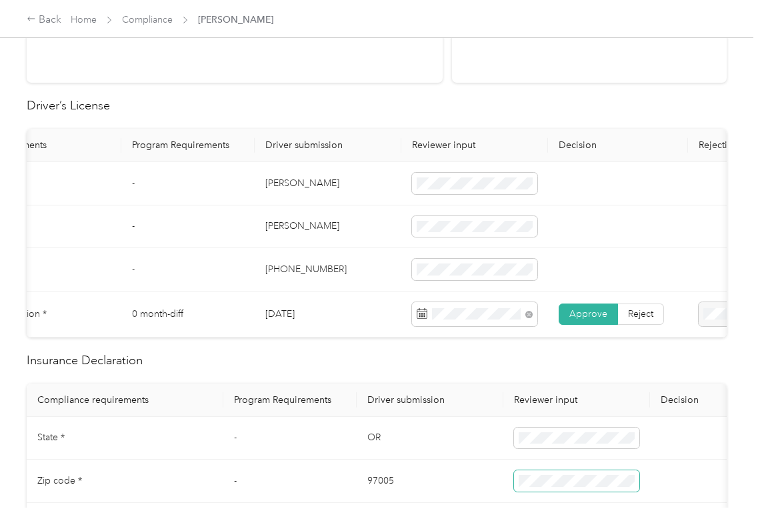
scroll to position [0, 0]
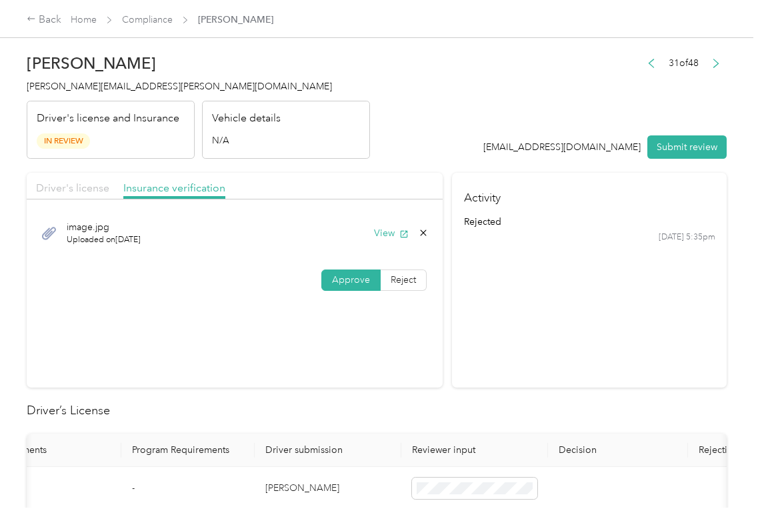
click at [80, 187] on span "Driver's license" at bounding box center [72, 187] width 73 height 13
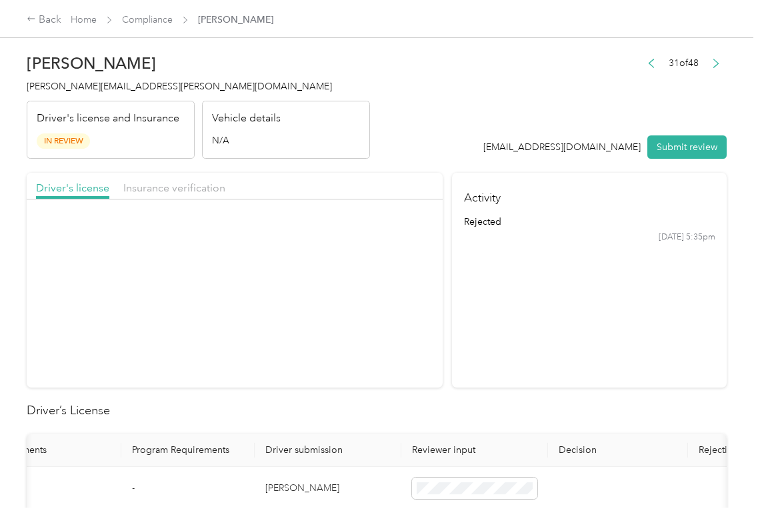
click at [391, 233] on button "View" at bounding box center [391, 233] width 35 height 14
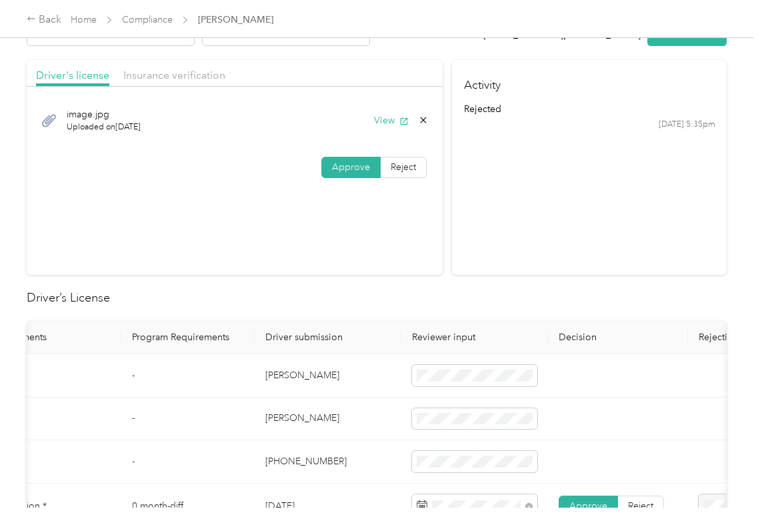
scroll to position [444, 0]
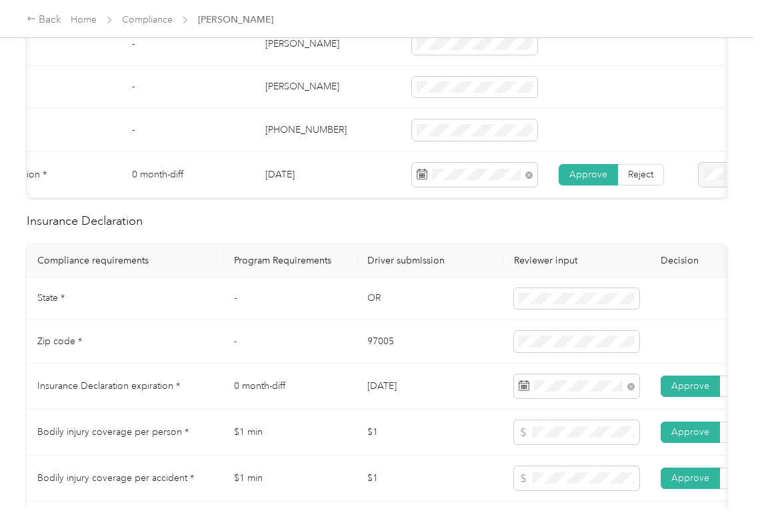
click at [408, 364] on td "97005" at bounding box center [430, 341] width 147 height 43
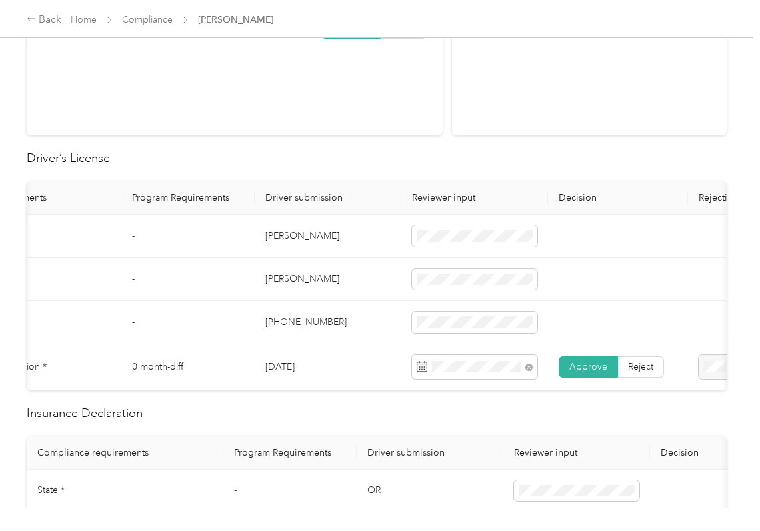
scroll to position [0, 0]
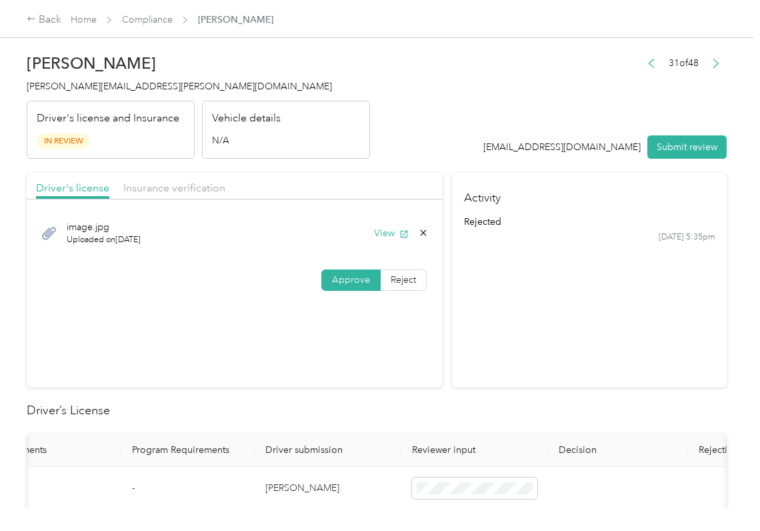
click at [660, 151] on button "Submit review" at bounding box center [687, 146] width 79 height 23
click at [97, 96] on div "[PERSON_NAME] Jones [EMAIL_ADDRESS][PERSON_NAME][DOMAIN_NAME] Driver's license …" at bounding box center [199, 103] width 344 height 112
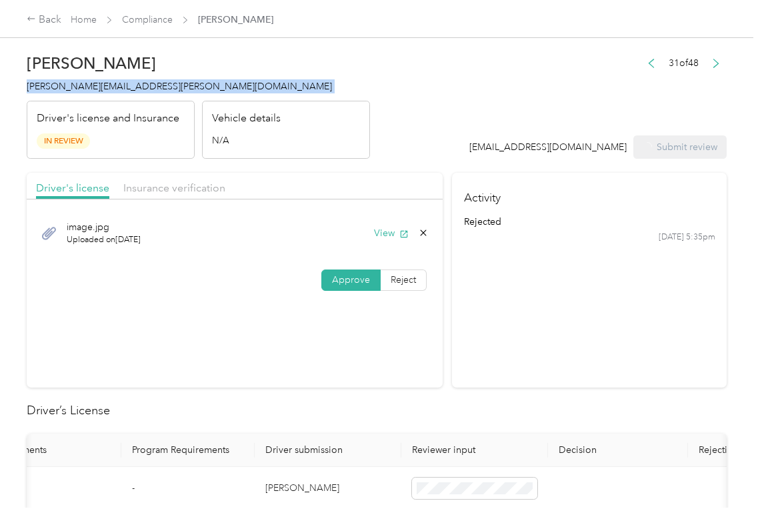
click at [97, 96] on div "[PERSON_NAME] Jones [EMAIL_ADDRESS][PERSON_NAME][DOMAIN_NAME] Driver's license …" at bounding box center [199, 103] width 344 height 112
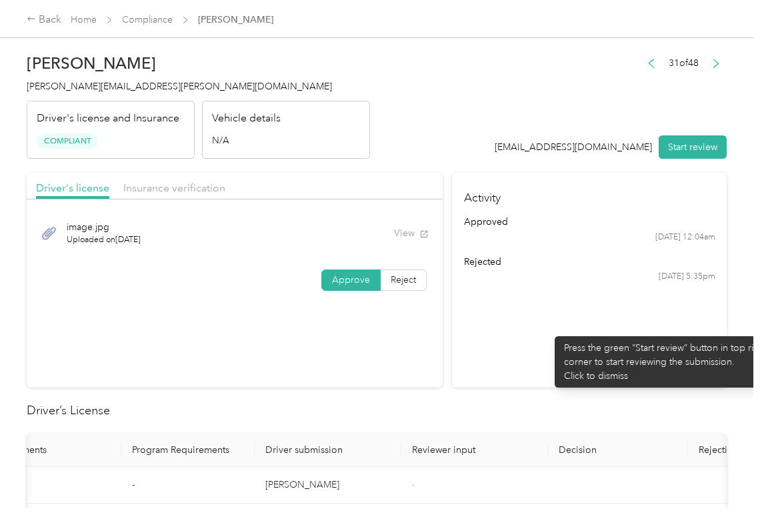
click at [548, 330] on section "Activity approved [DATE] 12:04am rejected [DATE] 5:35pm" at bounding box center [589, 280] width 275 height 215
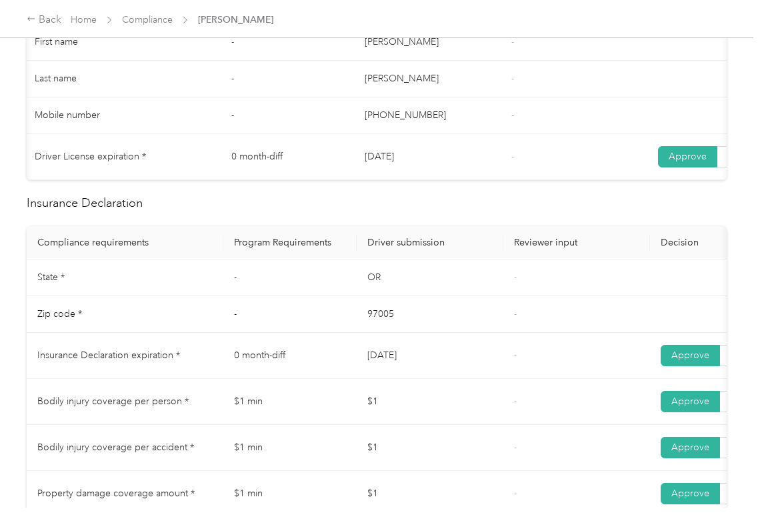
scroll to position [622, 0]
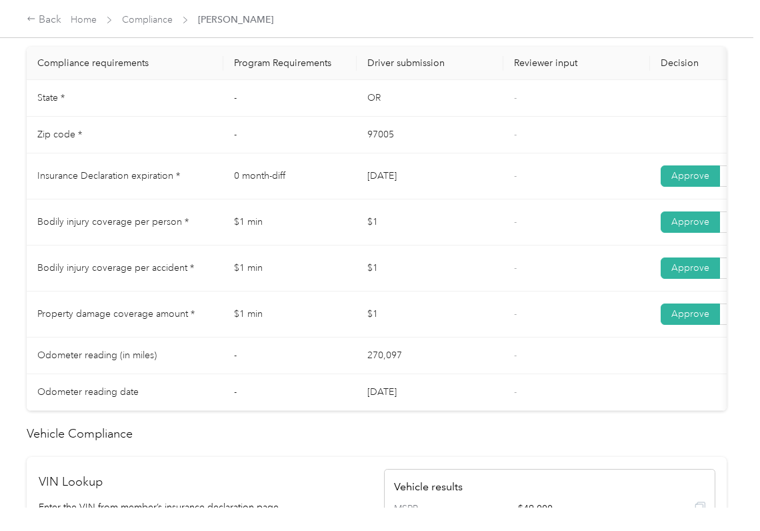
click at [420, 195] on td "[DATE]" at bounding box center [430, 176] width 147 height 46
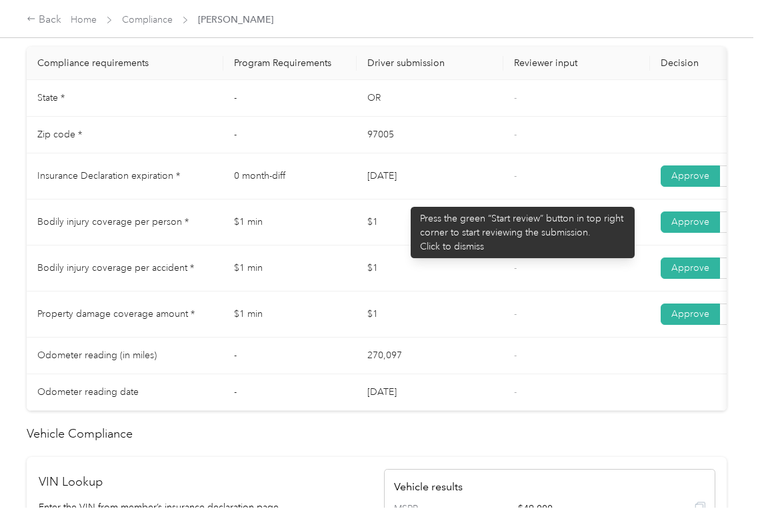
click at [388, 238] on td "$1" at bounding box center [430, 222] width 147 height 46
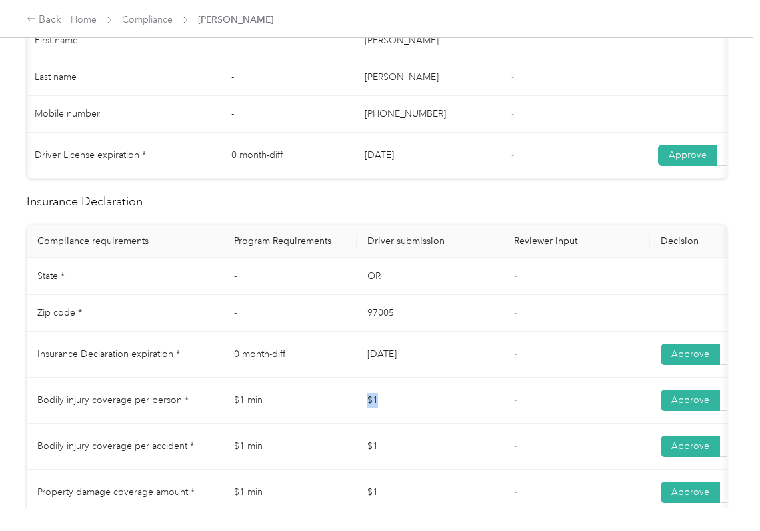
scroll to position [0, 0]
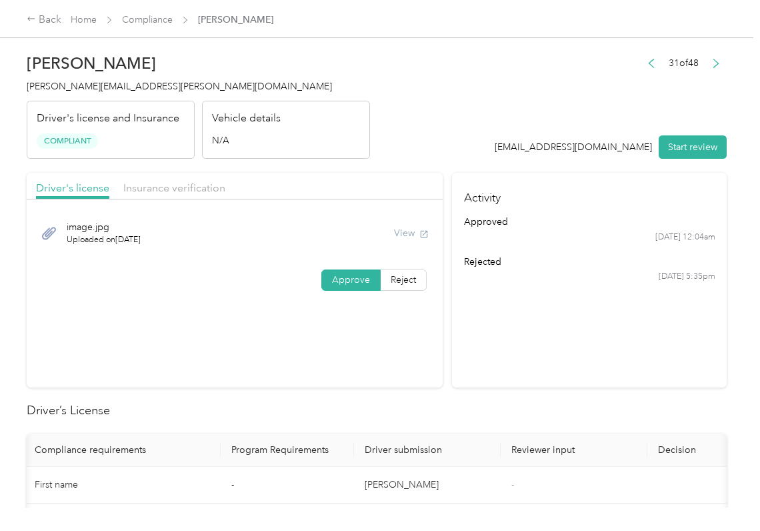
click at [157, 12] on div "Back Home Compliance [PERSON_NAME]" at bounding box center [150, 20] width 247 height 16
click at [145, 15] on link "Compliance" at bounding box center [147, 19] width 51 height 11
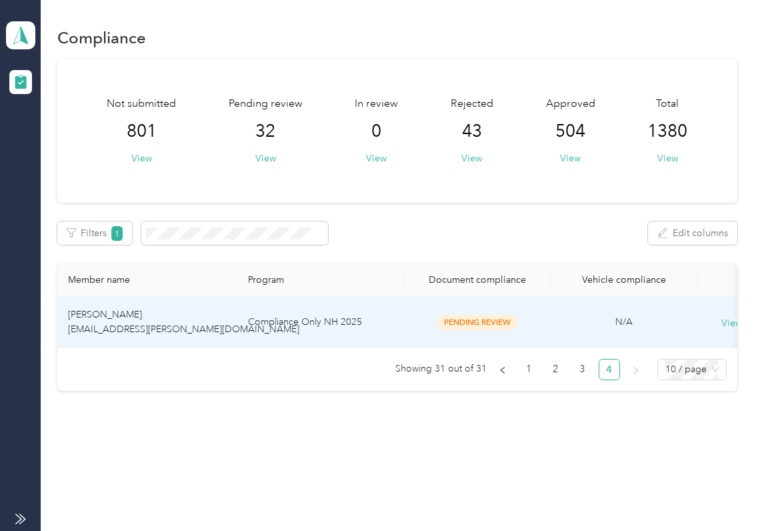
click at [103, 321] on td "[PERSON_NAME] [EMAIL_ADDRESS][PERSON_NAME][DOMAIN_NAME]" at bounding box center [147, 322] width 180 height 51
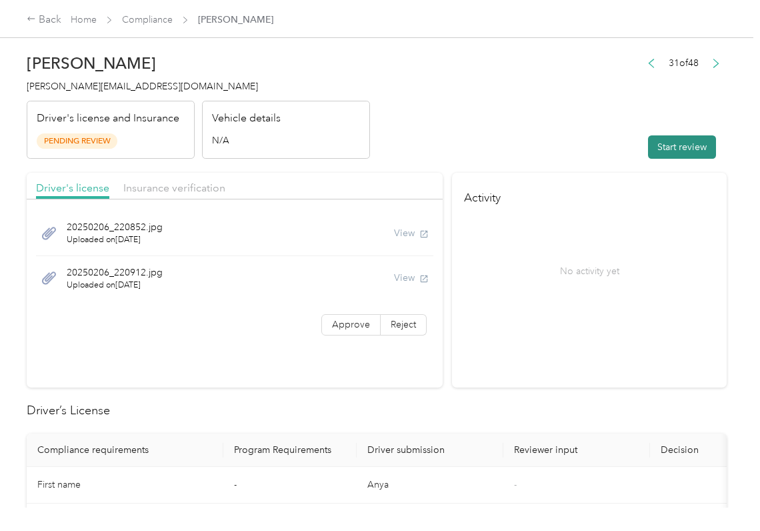
click at [699, 150] on button "Start review" at bounding box center [682, 146] width 68 height 23
drag, startPoint x: 616, startPoint y: 287, endPoint x: 454, endPoint y: 316, distance: 165.4
click at [615, 287] on div "No activity yet" at bounding box center [589, 271] width 251 height 112
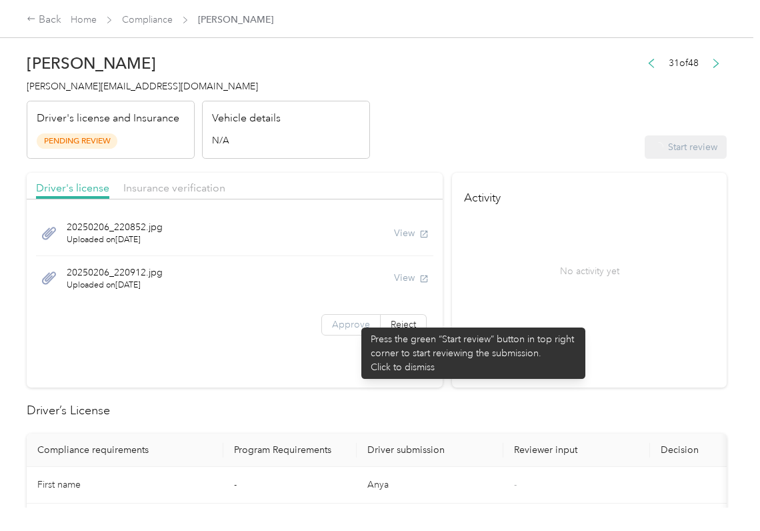
click at [355, 321] on span "Approve" at bounding box center [351, 324] width 38 height 11
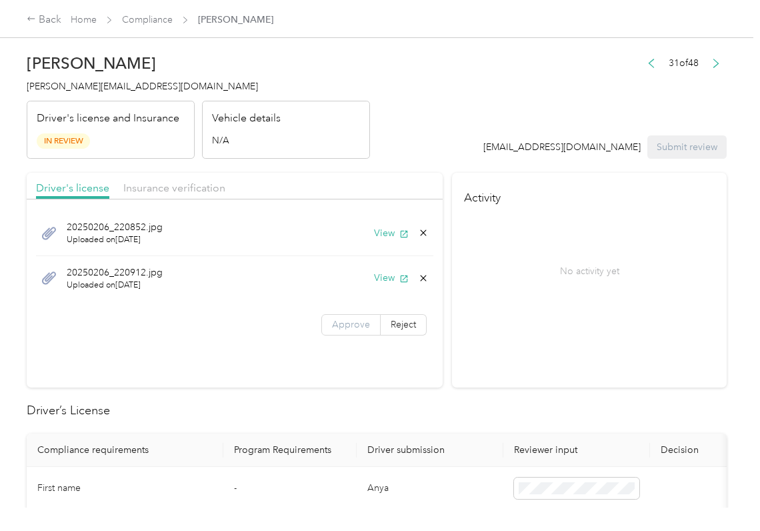
click at [327, 327] on label "Approve" at bounding box center [351, 324] width 59 height 21
click at [378, 230] on button "View" at bounding box center [391, 233] width 35 height 14
click at [388, 279] on button "View" at bounding box center [391, 278] width 35 height 14
click at [350, 182] on div "Driver's license Insurance verification" at bounding box center [235, 186] width 416 height 27
drag, startPoint x: 236, startPoint y: 192, endPoint x: 163, endPoint y: 193, distance: 73.4
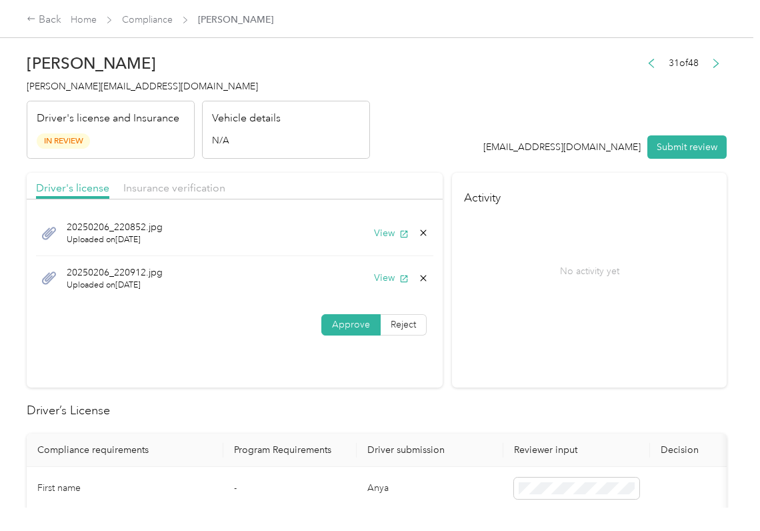
click at [235, 193] on div "Driver's license Insurance verification" at bounding box center [235, 186] width 416 height 27
click at [163, 193] on span "Insurance verification" at bounding box center [174, 187] width 102 height 13
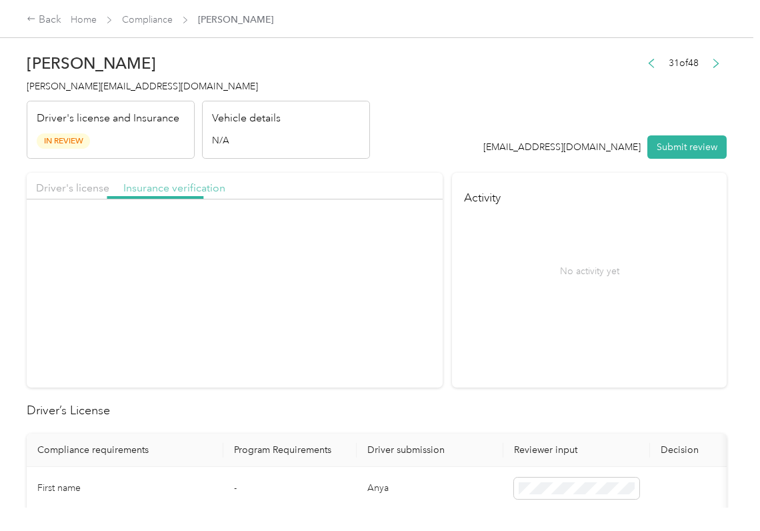
click at [171, 192] on span "Insurance verification" at bounding box center [174, 187] width 102 height 13
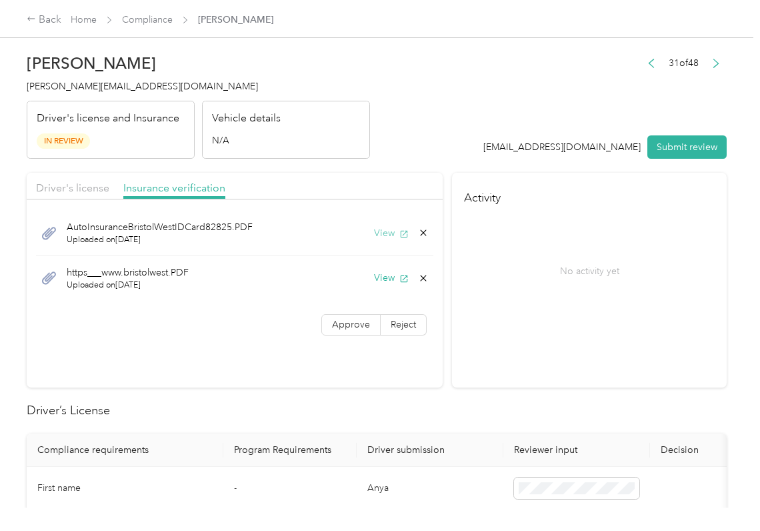
click at [384, 231] on button "View" at bounding box center [391, 233] width 35 height 14
click at [385, 275] on button "View" at bounding box center [391, 278] width 35 height 14
click at [337, 327] on span "Approve" at bounding box center [351, 324] width 38 height 11
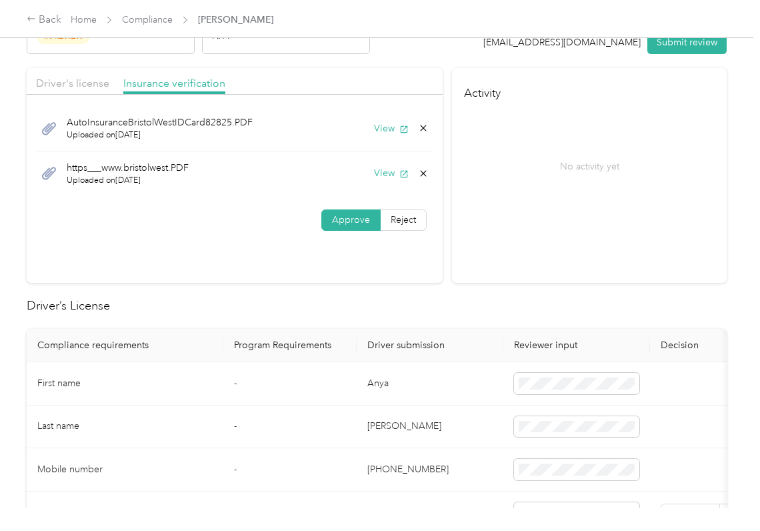
scroll to position [267, 0]
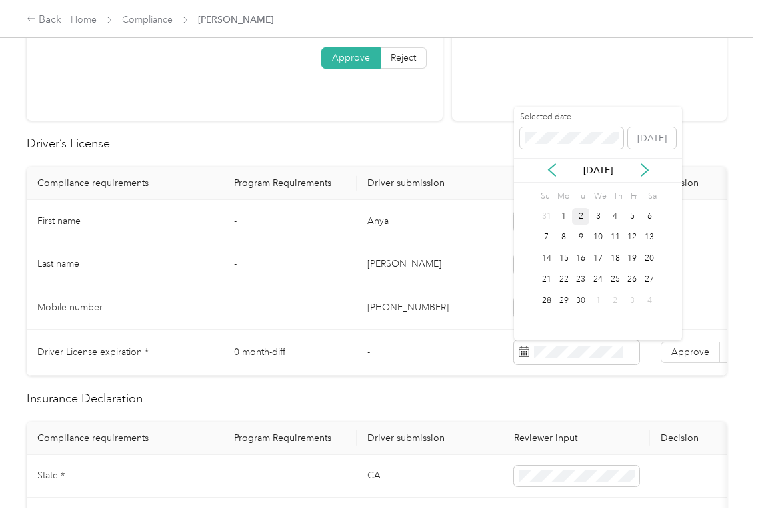
click at [596, 150] on div "Selected date [DATE]" at bounding box center [598, 134] width 168 height 47
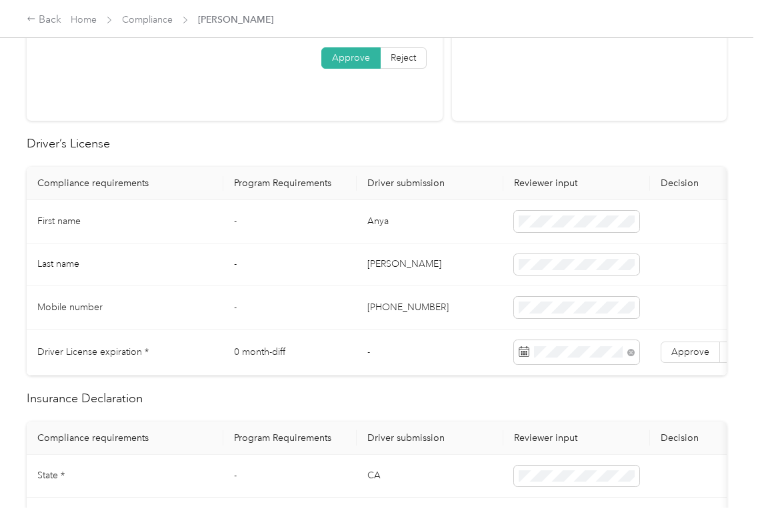
drag, startPoint x: 694, startPoint y: 359, endPoint x: 99, endPoint y: 475, distance: 606.2
click
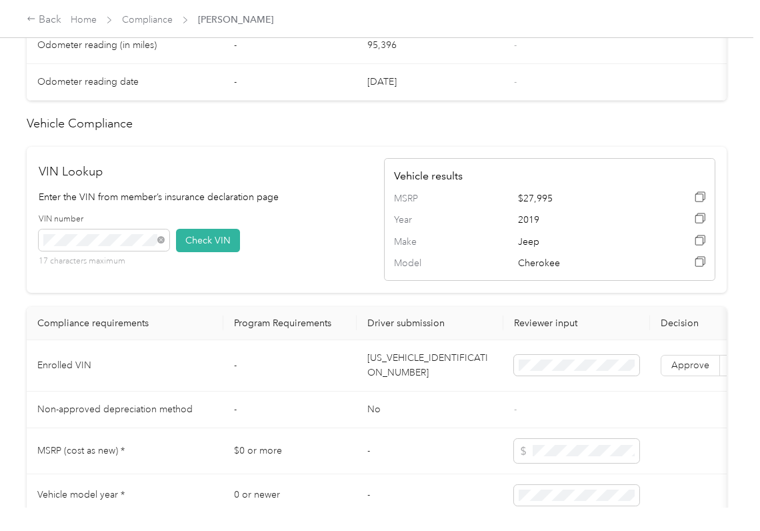
scroll to position [1067, 0]
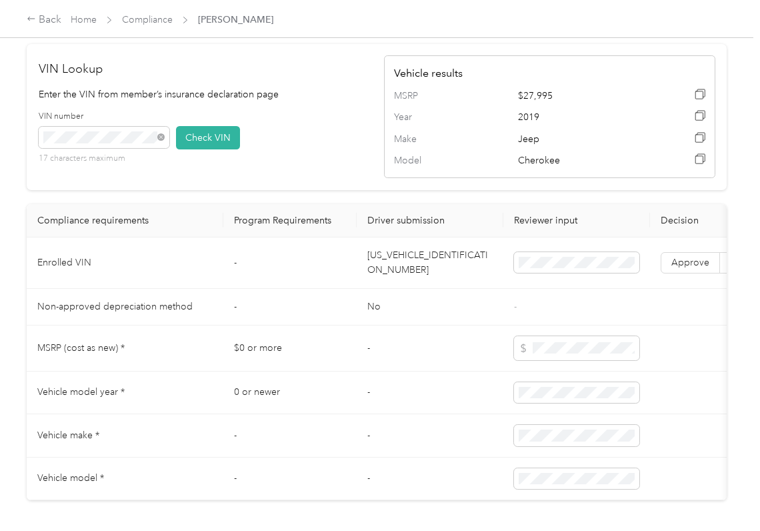
drag, startPoint x: 682, startPoint y: 294, endPoint x: 494, endPoint y: 281, distance: 188.5
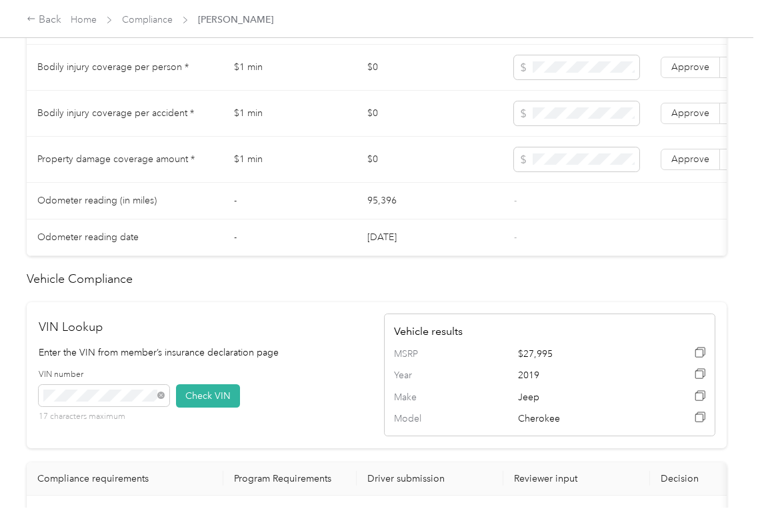
scroll to position [711, 0]
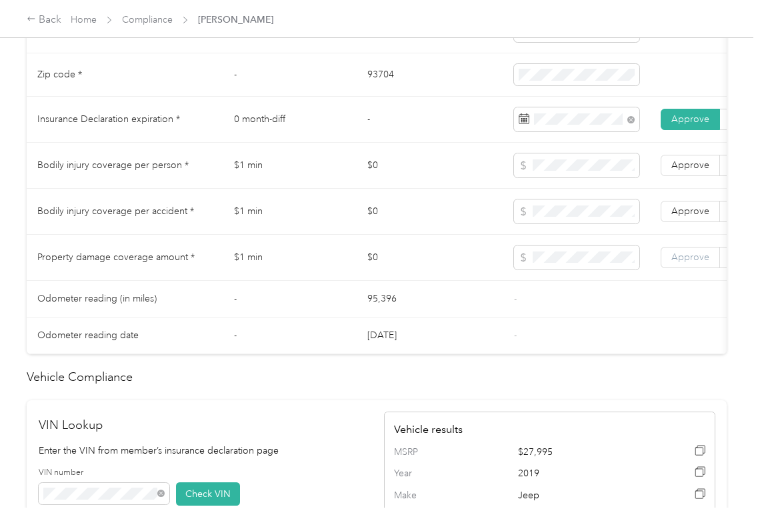
drag, startPoint x: 686, startPoint y: 279, endPoint x: 694, endPoint y: 241, distance: 38.9
drag, startPoint x: 694, startPoint y: 231, endPoint x: 694, endPoint y: 185, distance: 45.4
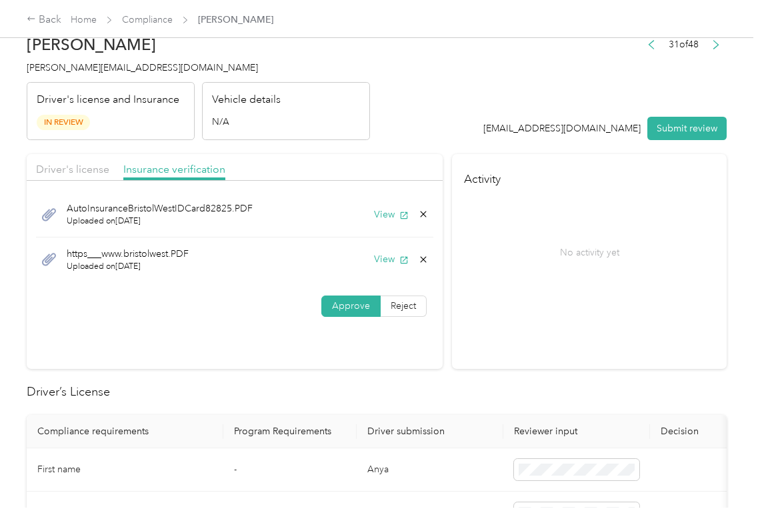
scroll to position [0, 0]
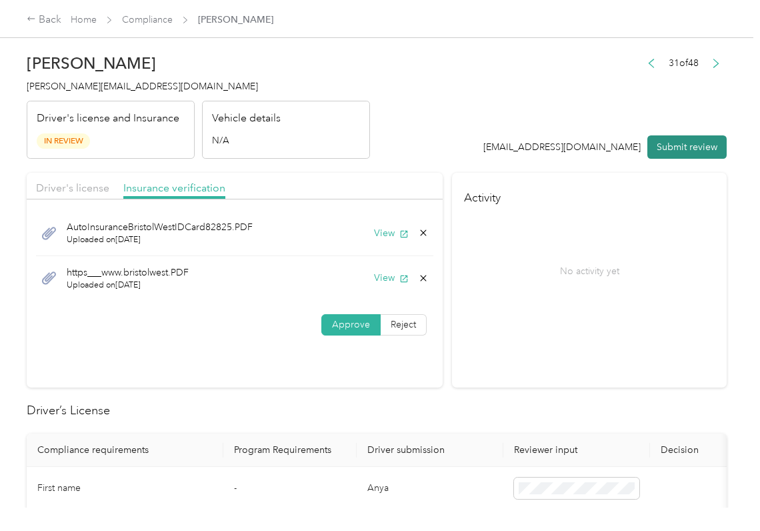
drag, startPoint x: 682, startPoint y: 140, endPoint x: 324, endPoint y: 172, distance: 359.0
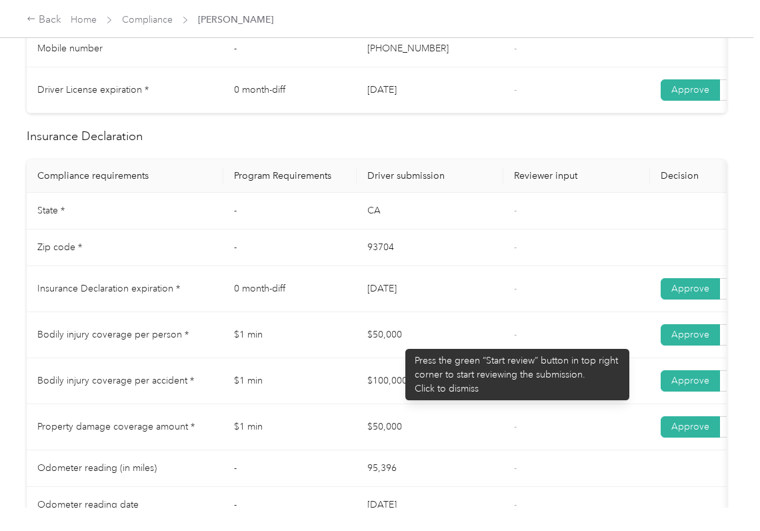
scroll to position [534, 0]
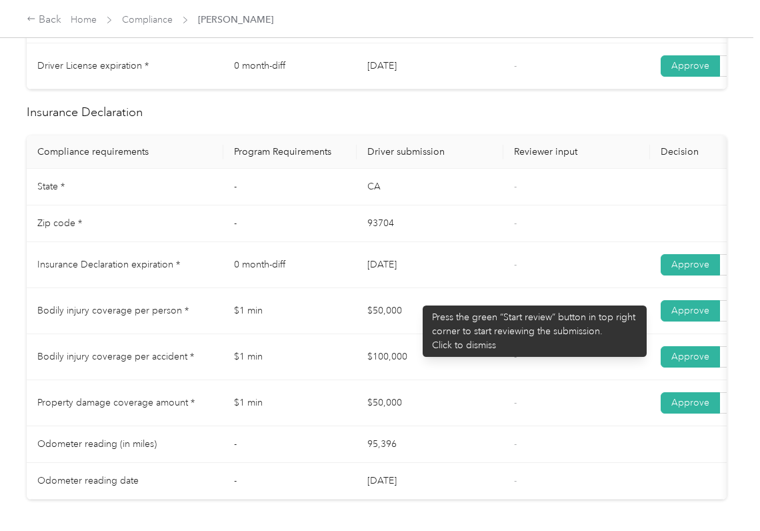
drag, startPoint x: 398, startPoint y: 286, endPoint x: 414, endPoint y: 288, distance: 16.8
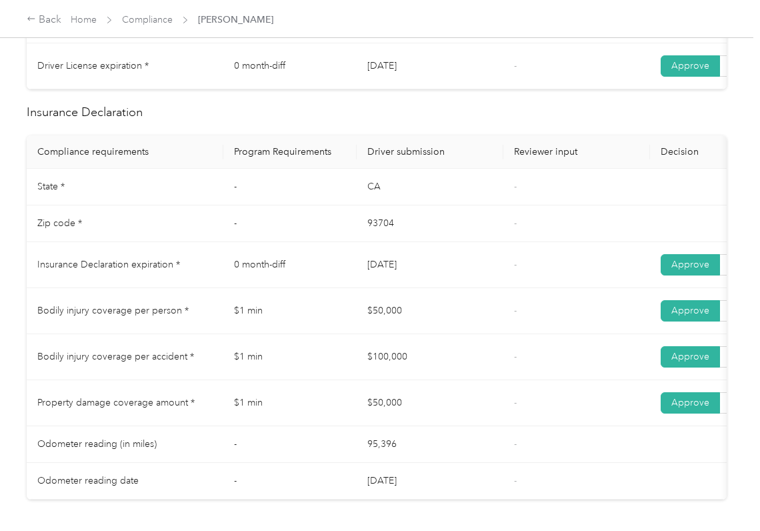
drag, startPoint x: 385, startPoint y: 299, endPoint x: 414, endPoint y: 320, distance: 36.3
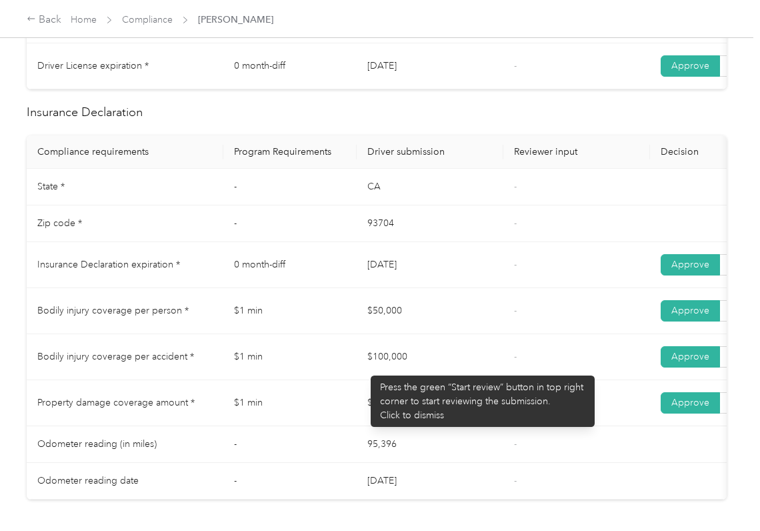
drag, startPoint x: 364, startPoint y: 369, endPoint x: 215, endPoint y: 169, distance: 249.2
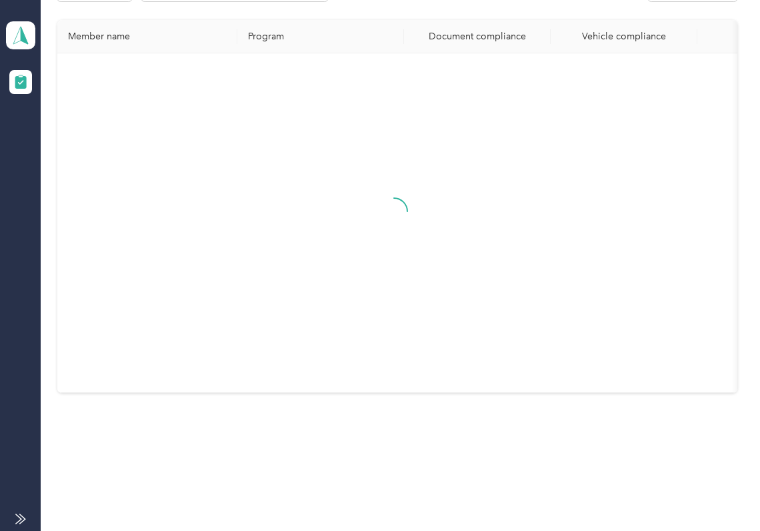
scroll to position [299, 0]
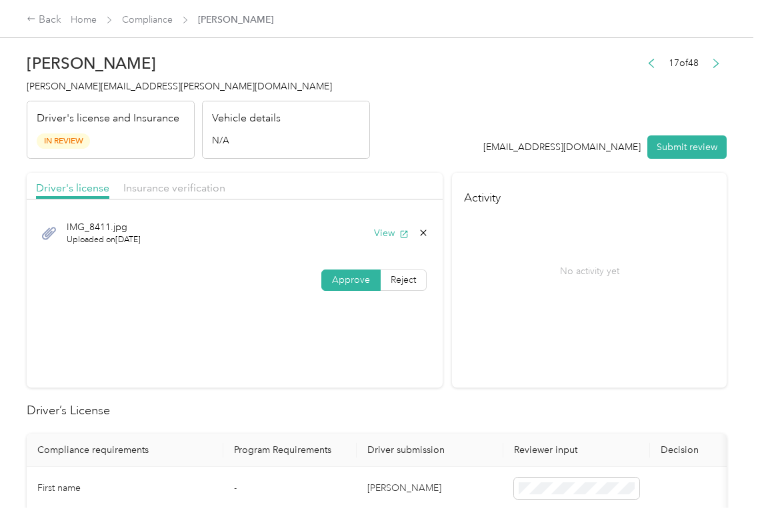
drag, startPoint x: 372, startPoint y: 185, endPoint x: 221, endPoint y: 189, distance: 150.1
drag, startPoint x: 191, startPoint y: 190, endPoint x: 200, endPoint y: 205, distance: 18.0
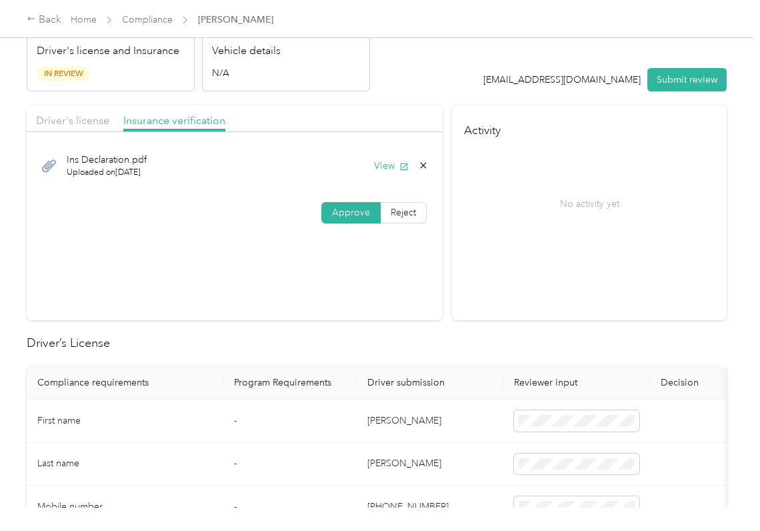
scroll to position [177, 0]
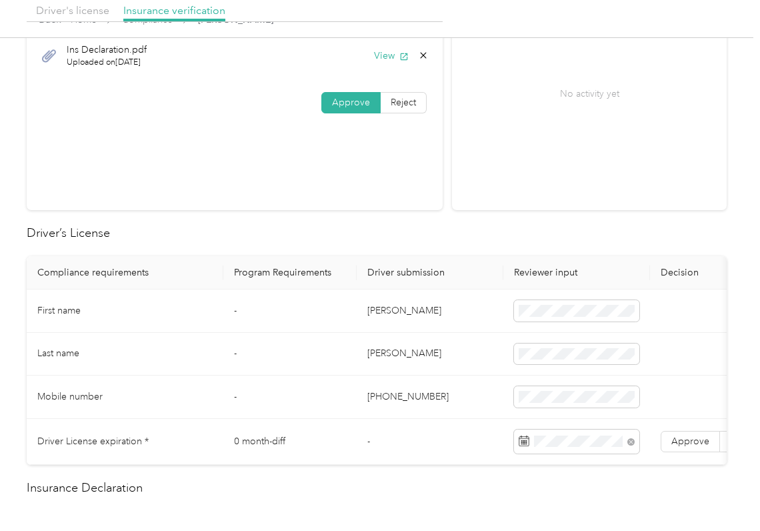
drag, startPoint x: 417, startPoint y: 248, endPoint x: 51, endPoint y: 321, distance: 372.7
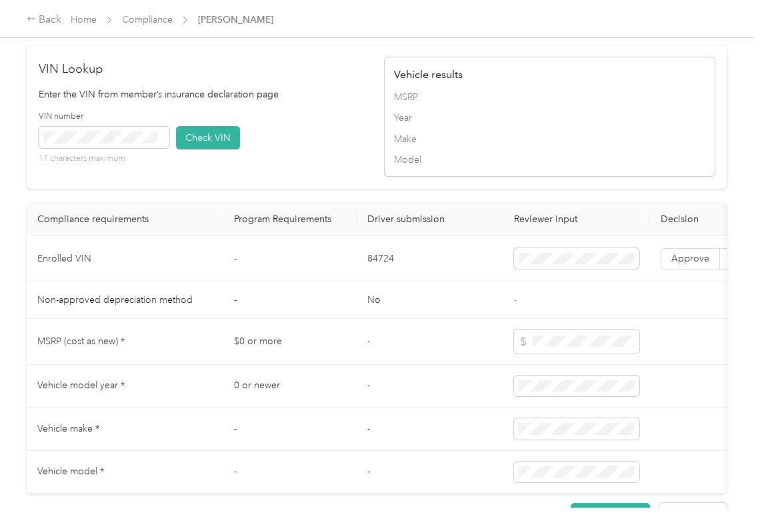
scroll to position [1067, 0]
drag, startPoint x: 295, startPoint y: 155, endPoint x: 73, endPoint y: 157, distance: 221.5
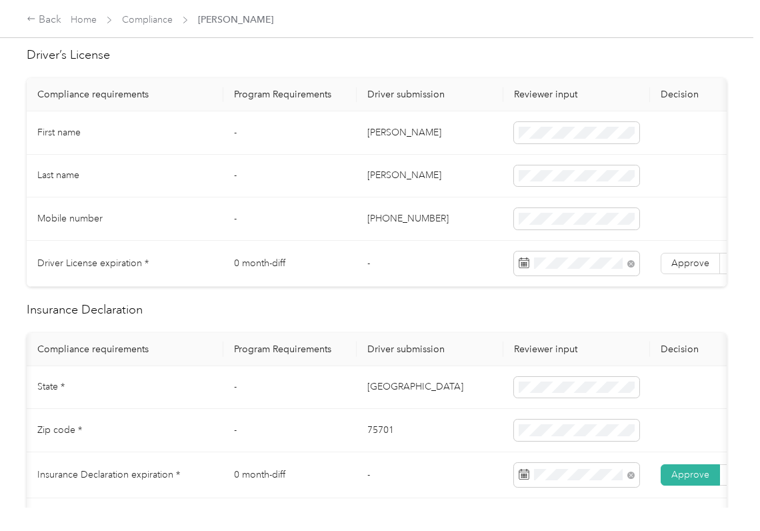
scroll to position [0, 247]
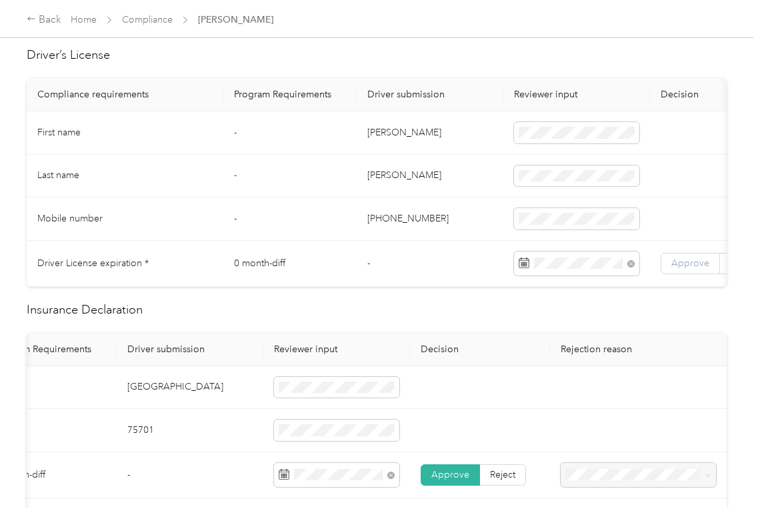
drag, startPoint x: 326, startPoint y: 345, endPoint x: 696, endPoint y: 270, distance: 377.7
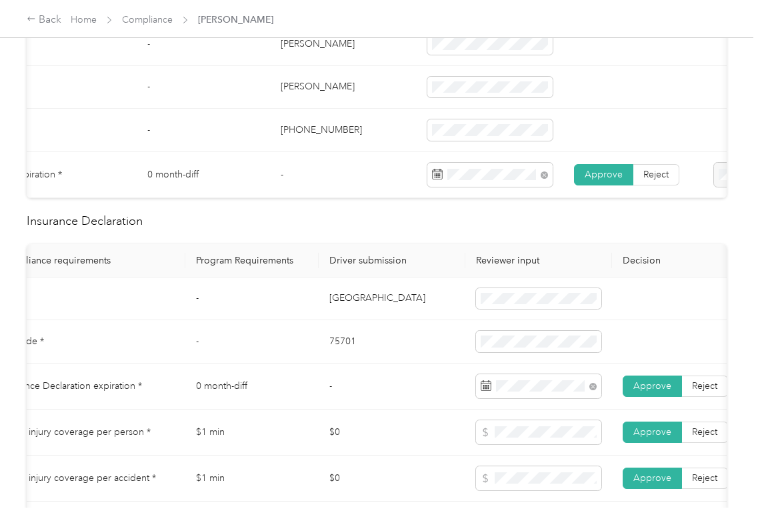
scroll to position [0, 0]
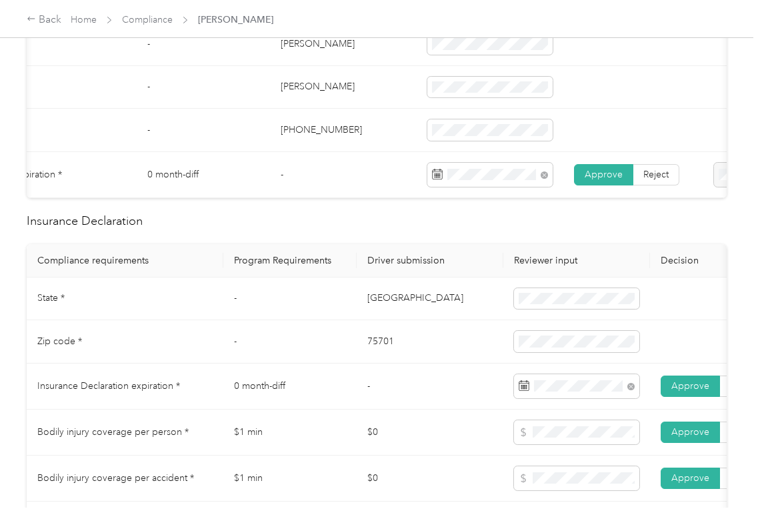
drag, startPoint x: 465, startPoint y: 344, endPoint x: -104, endPoint y: 278, distance: 572.8
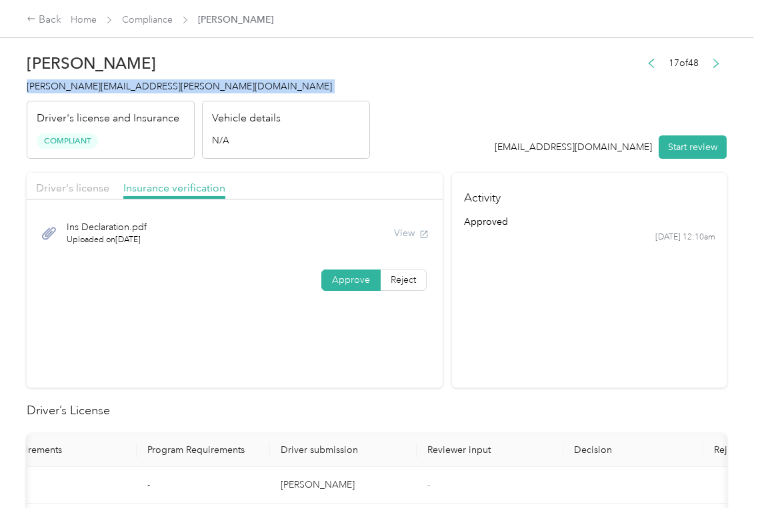
drag, startPoint x: 570, startPoint y: 387, endPoint x: 551, endPoint y: 371, distance: 24.6
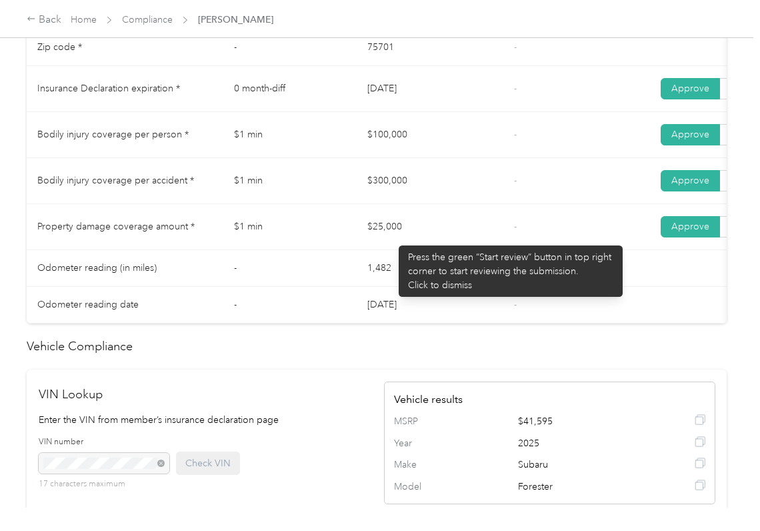
scroll to position [711, 0]
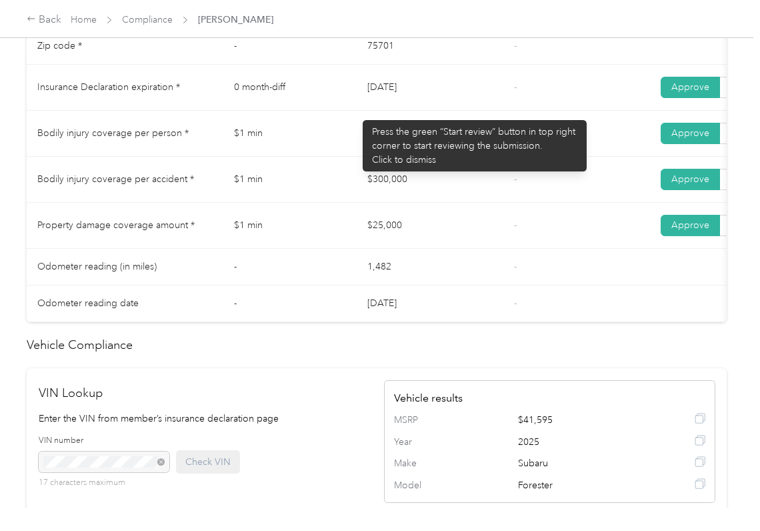
drag, startPoint x: 386, startPoint y: 110, endPoint x: 424, endPoint y: 113, distance: 38.8
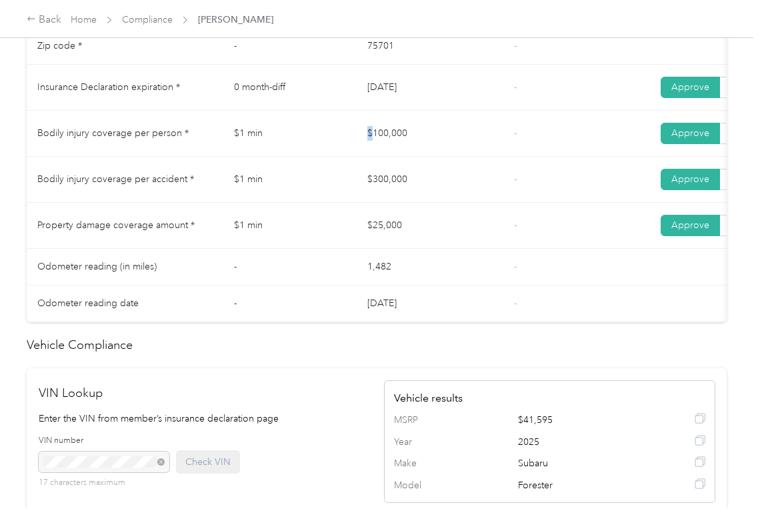
drag, startPoint x: 370, startPoint y: 145, endPoint x: 422, endPoint y: 155, distance: 53.6
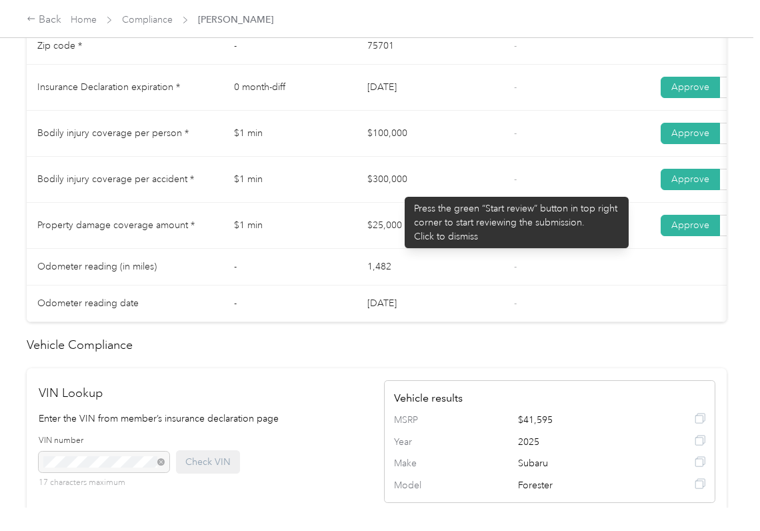
drag, startPoint x: 398, startPoint y: 190, endPoint x: 353, endPoint y: 215, distance: 51.6
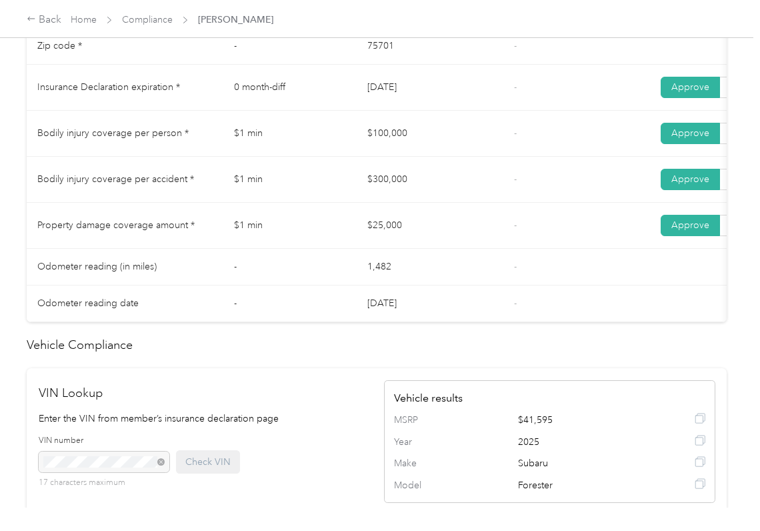
drag, startPoint x: 409, startPoint y: 233, endPoint x: 454, endPoint y: 240, distance: 45.2
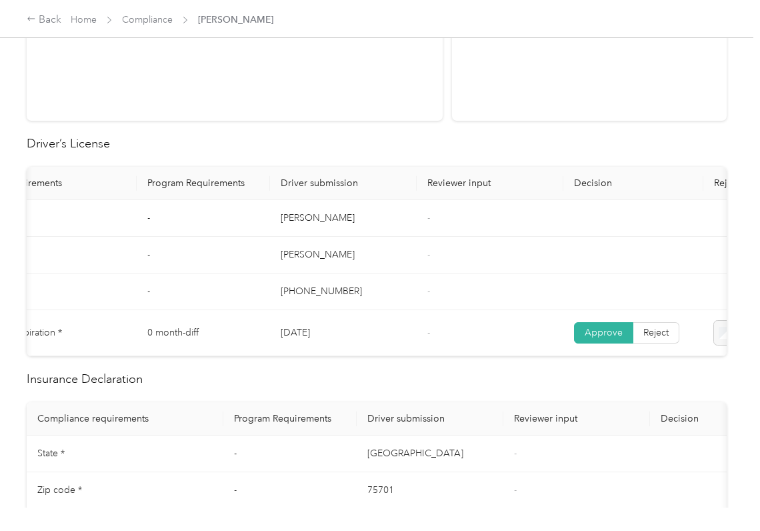
scroll to position [0, 0]
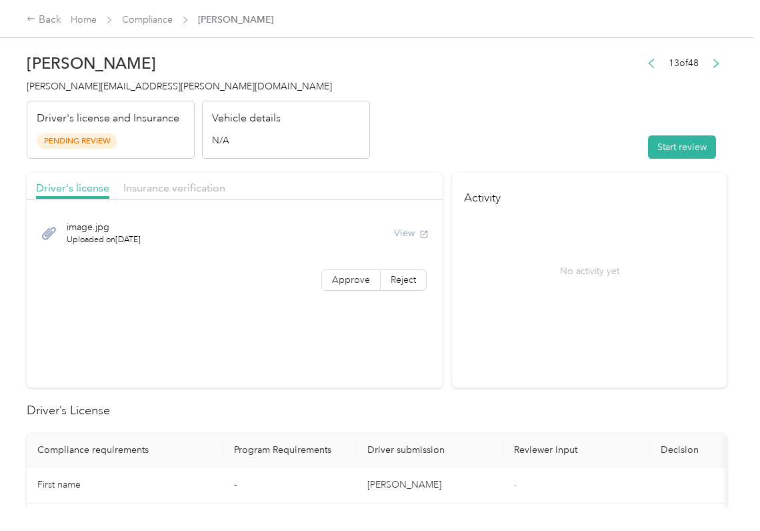
drag, startPoint x: 598, startPoint y: 211, endPoint x: 289, endPoint y: 339, distance: 334.1
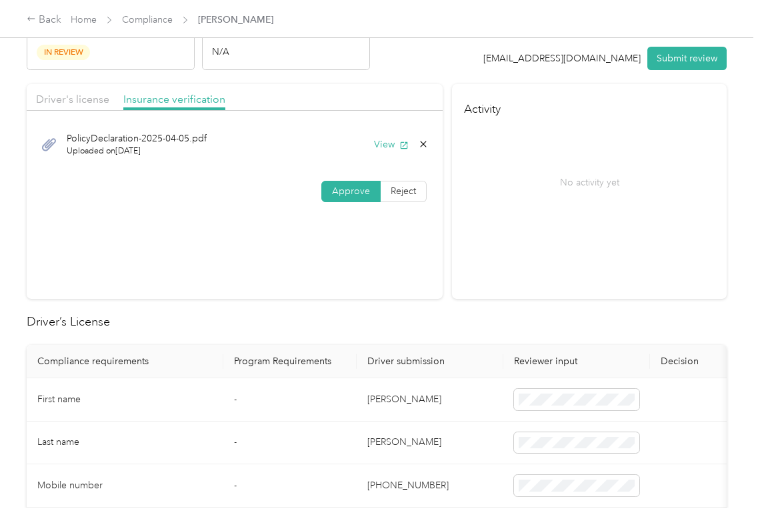
scroll to position [177, 0]
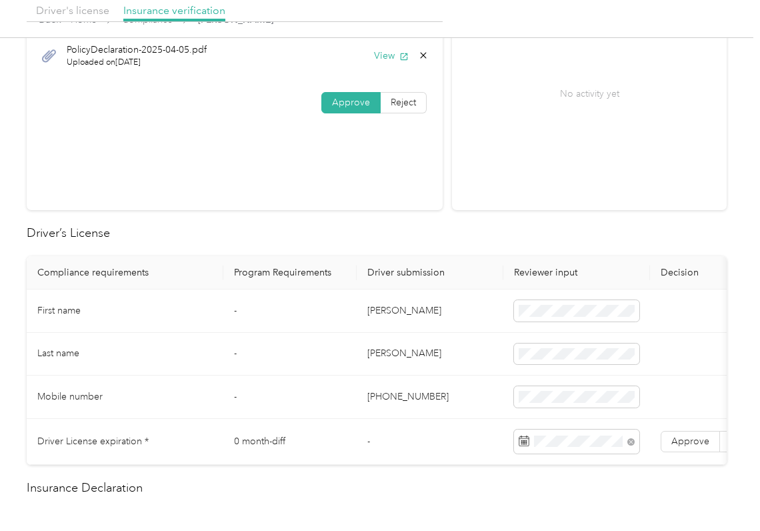
drag, startPoint x: 427, startPoint y: 297, endPoint x: 510, endPoint y: 408, distance: 138.7
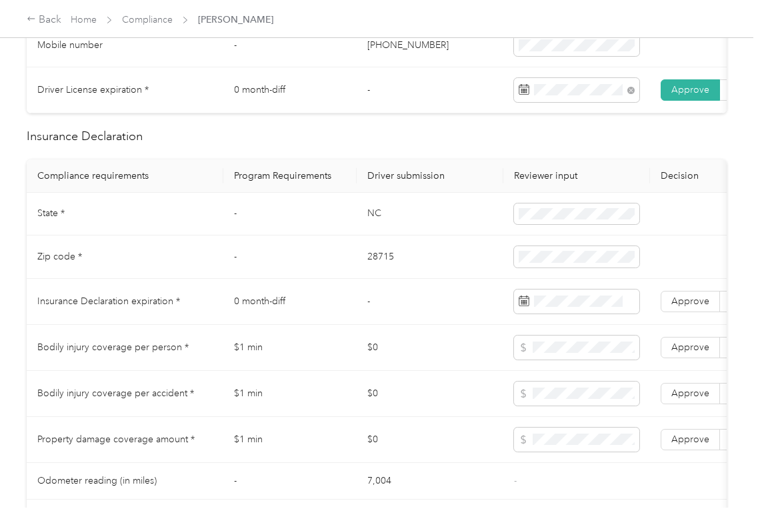
scroll to position [534, 0]
